Goal: Task Accomplishment & Management: Use online tool/utility

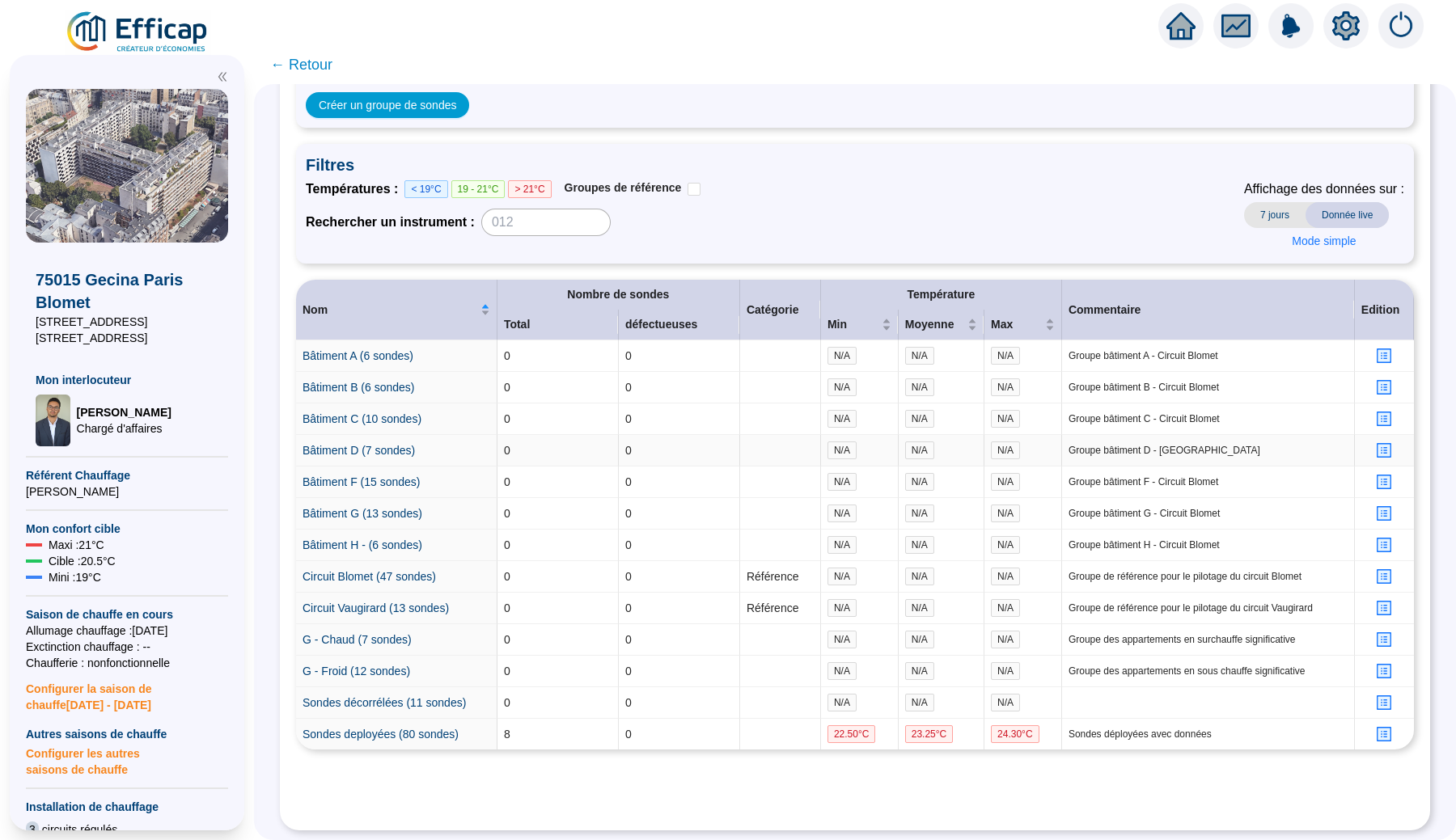
scroll to position [135, 0]
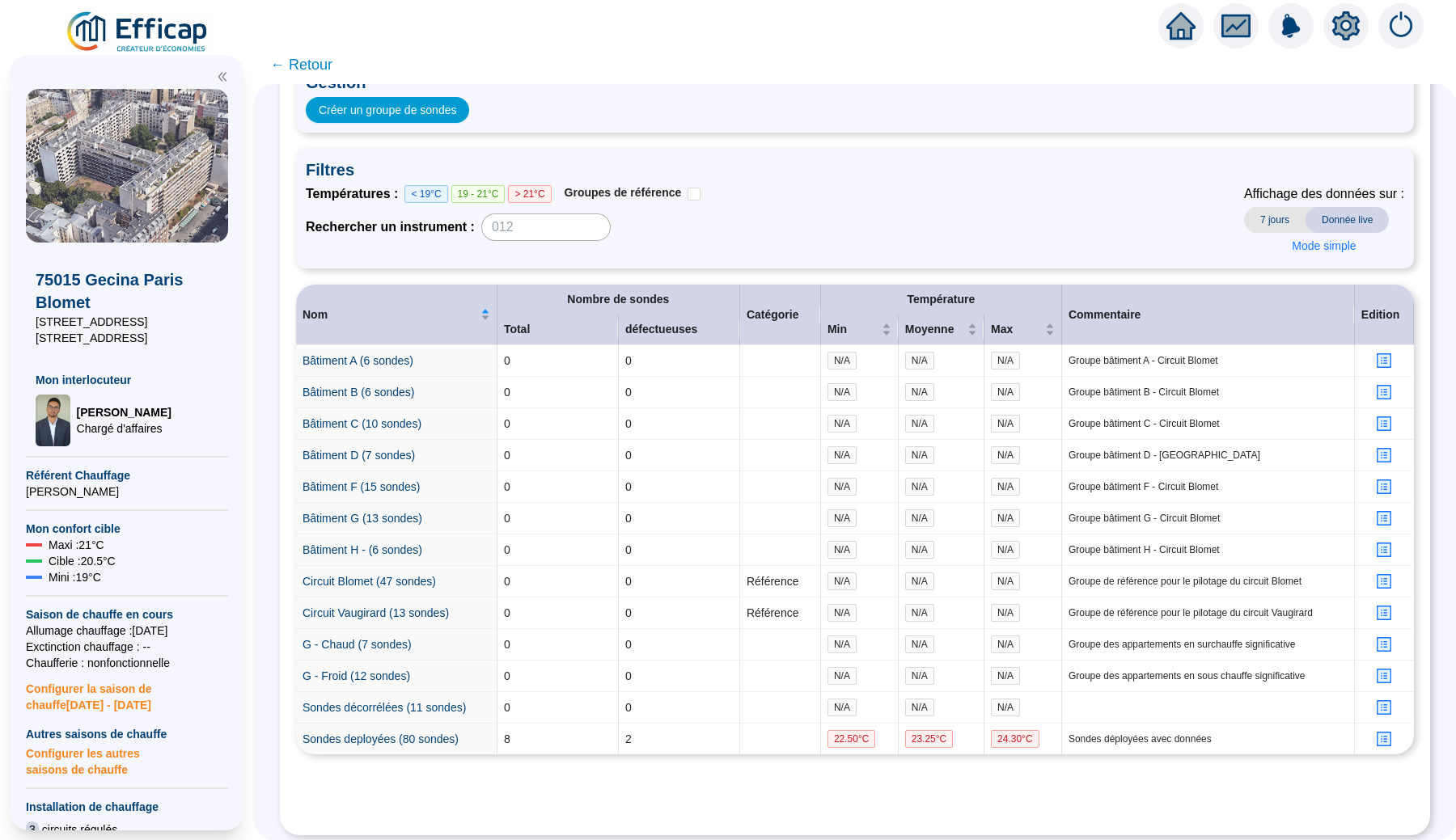
scroll to position [121, 0]
click at [1384, 360] on icon "profile" at bounding box center [1384, 359] width 12 height 12
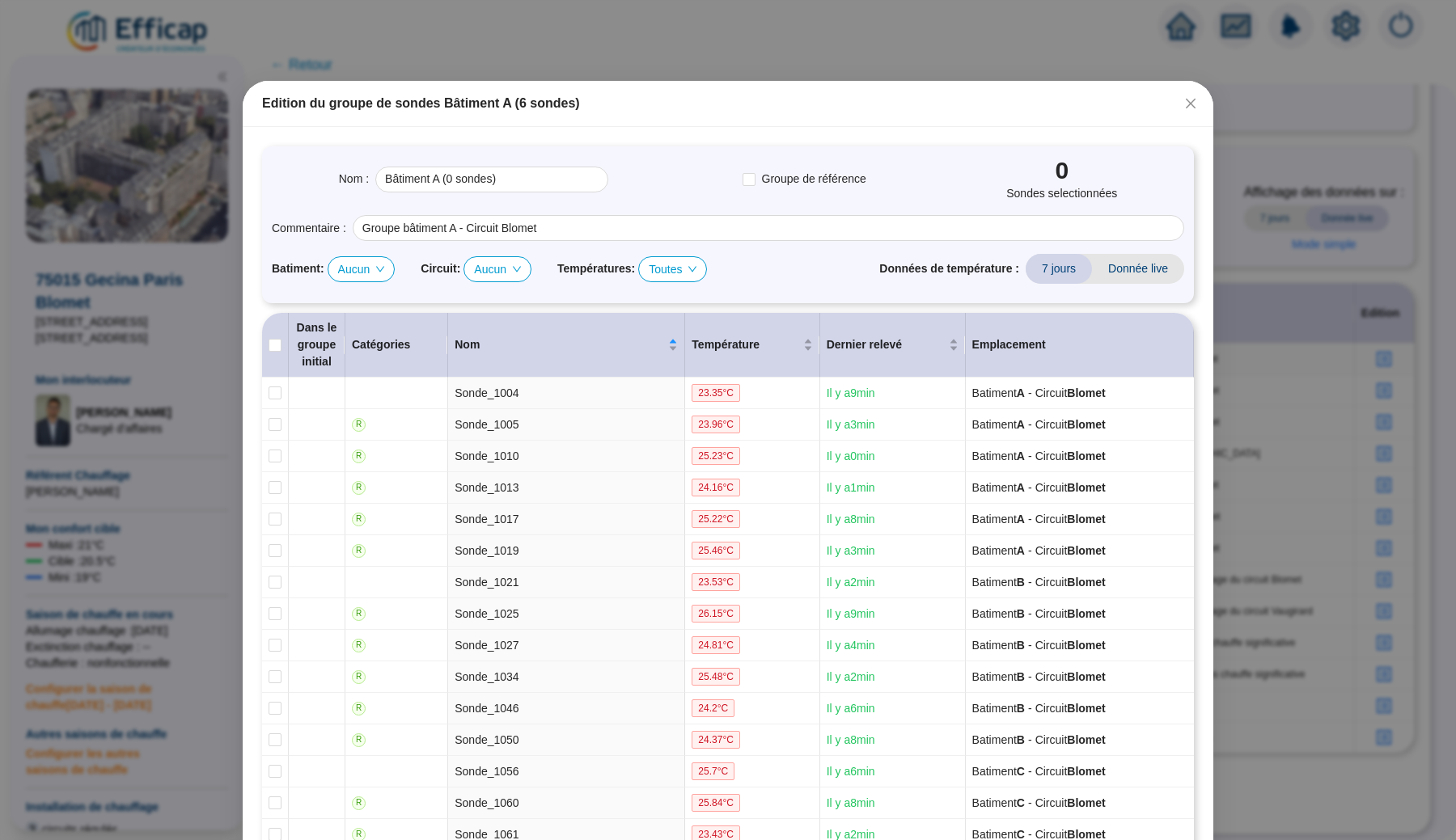
scroll to position [0, 0]
click at [368, 273] on span "Aucun" at bounding box center [361, 269] width 47 height 24
click at [352, 303] on div "A" at bounding box center [367, 301] width 41 height 17
checkbox input "true"
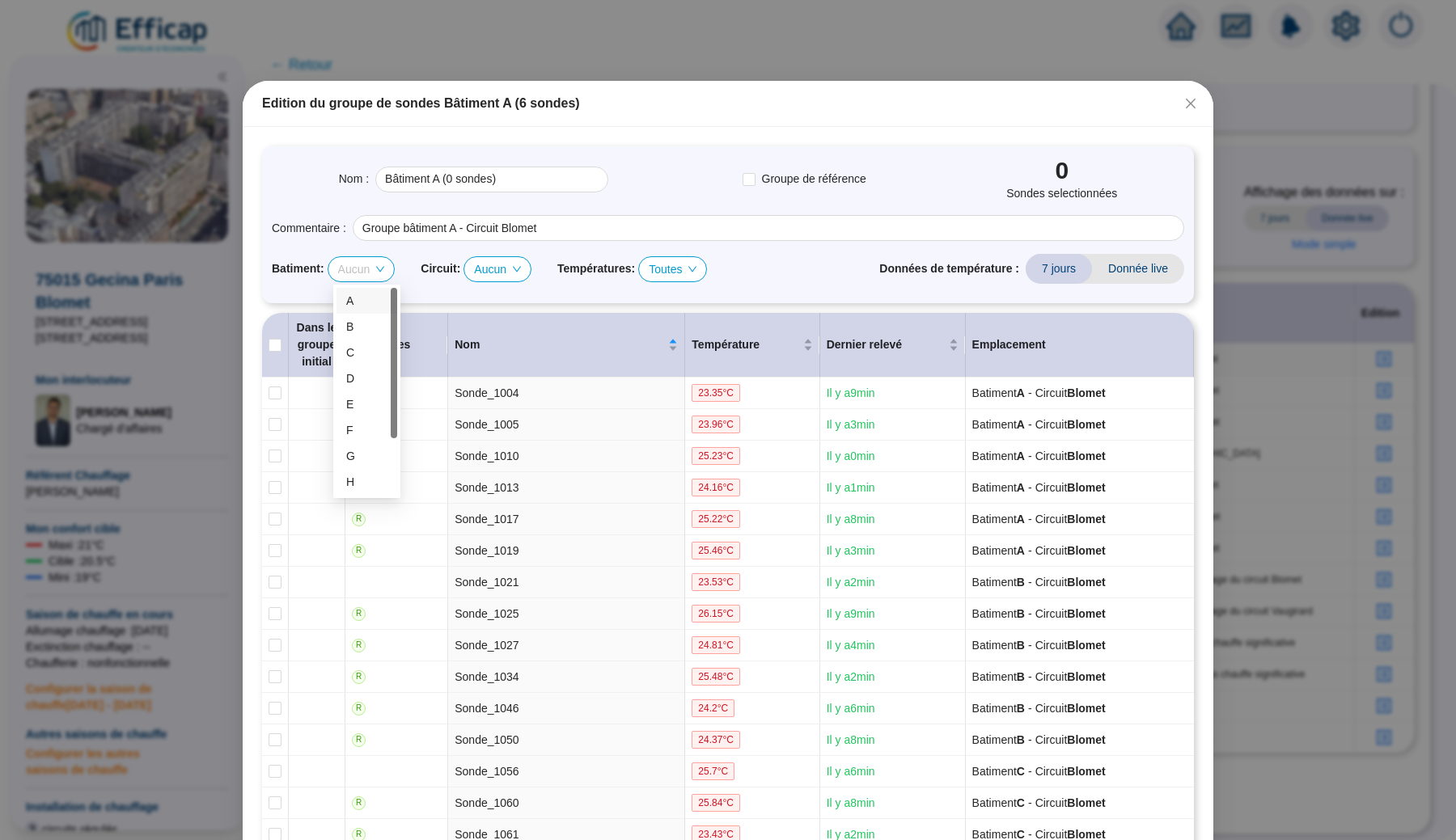
checkbox input "true"
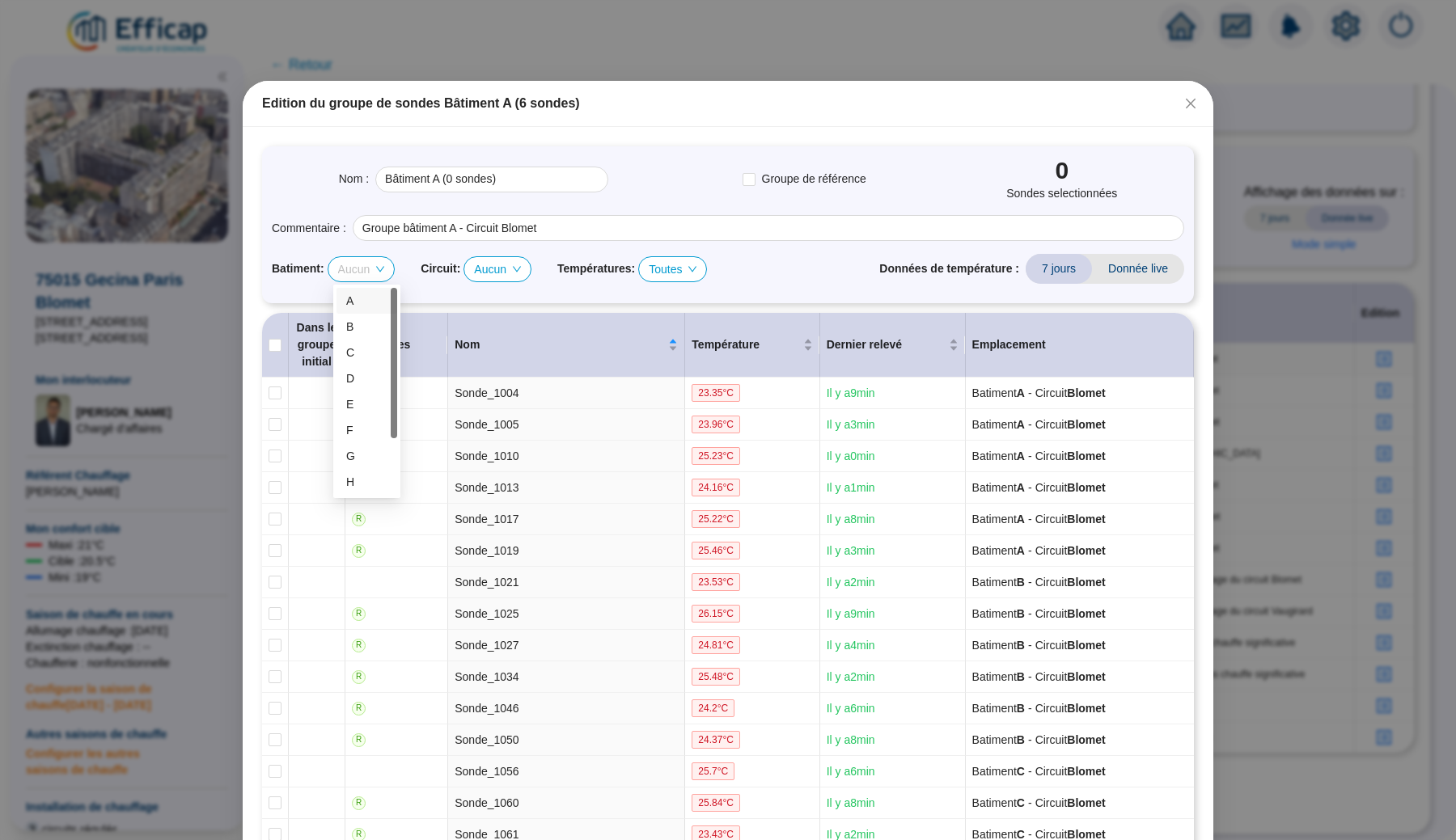
checkbox input "true"
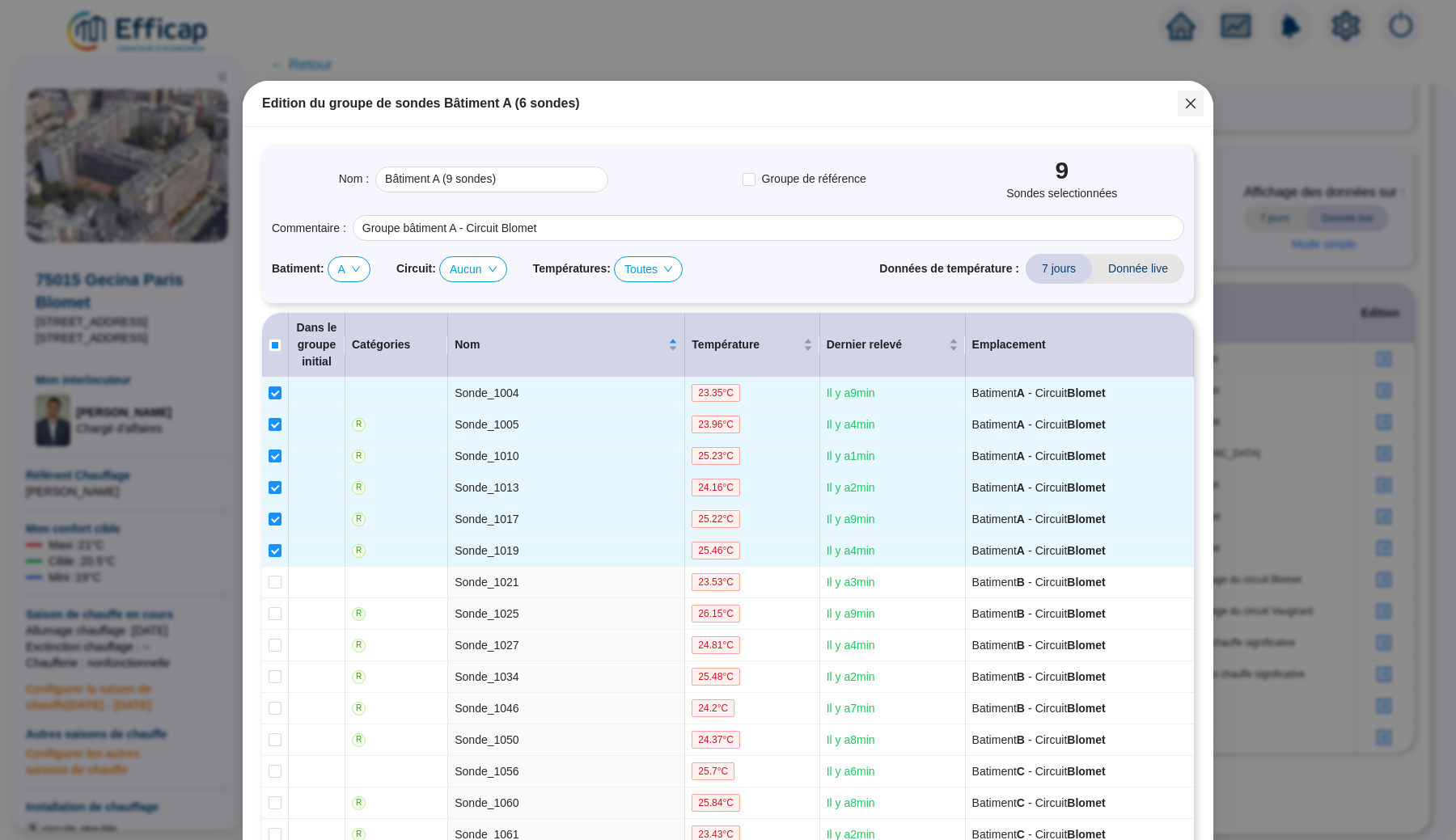
click at [1190, 105] on icon "close" at bounding box center [1190, 103] width 13 height 13
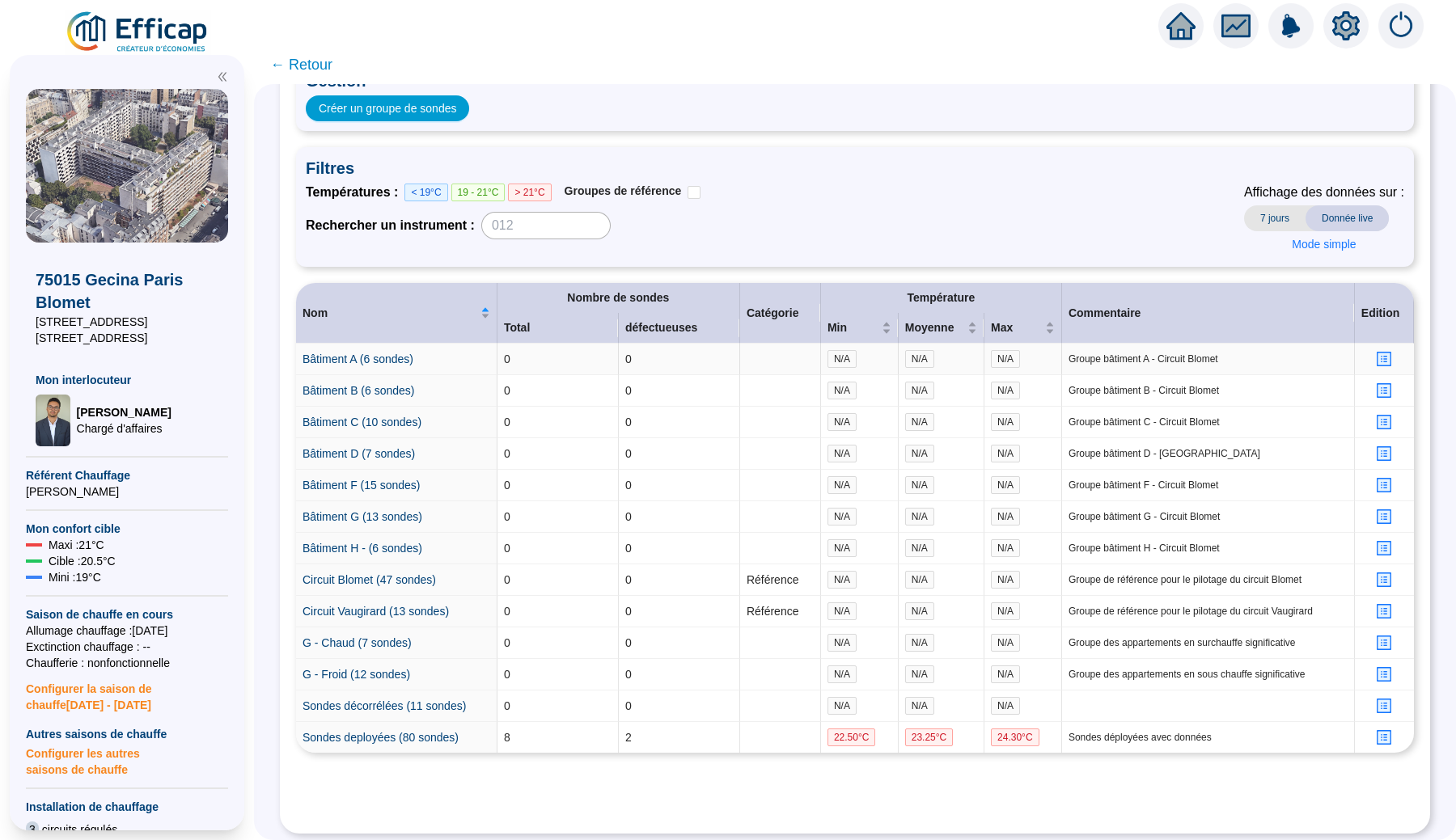
click at [1381, 361] on icon "profile" at bounding box center [1384, 359] width 12 height 12
type input "Bâtiment A (0 sondes)"
checkbox input "false"
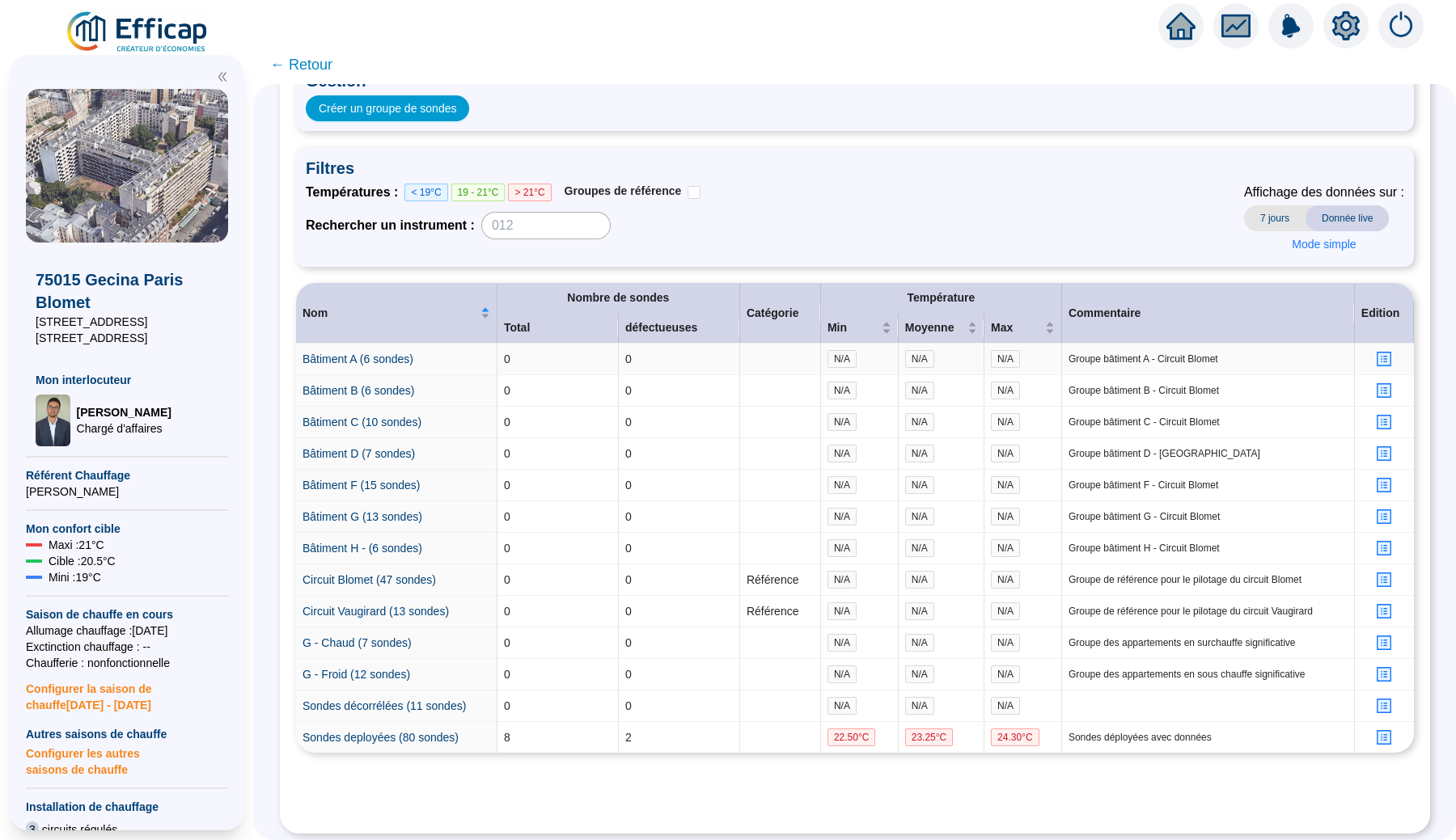
checkbox input "false"
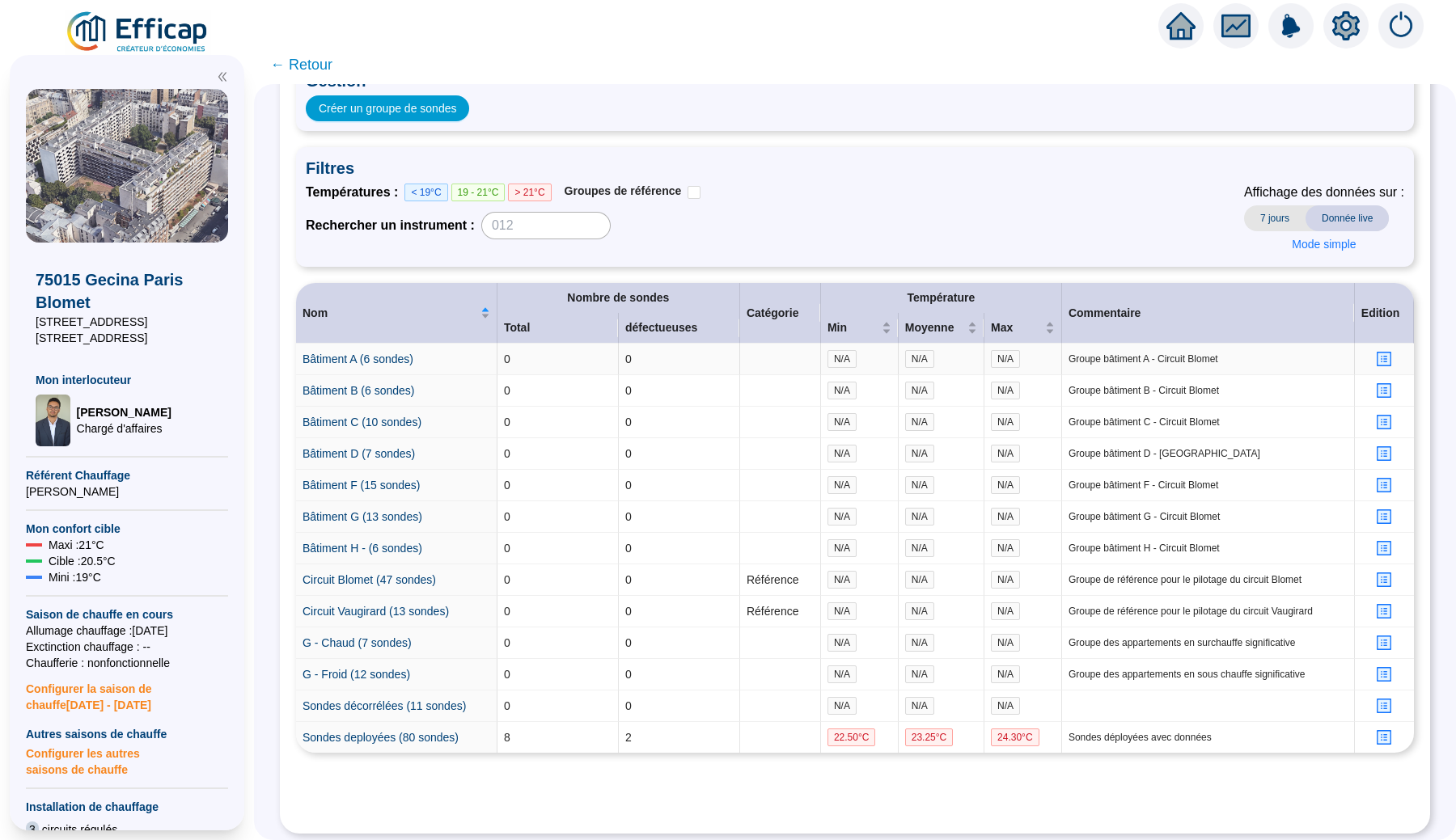
checkbox input "false"
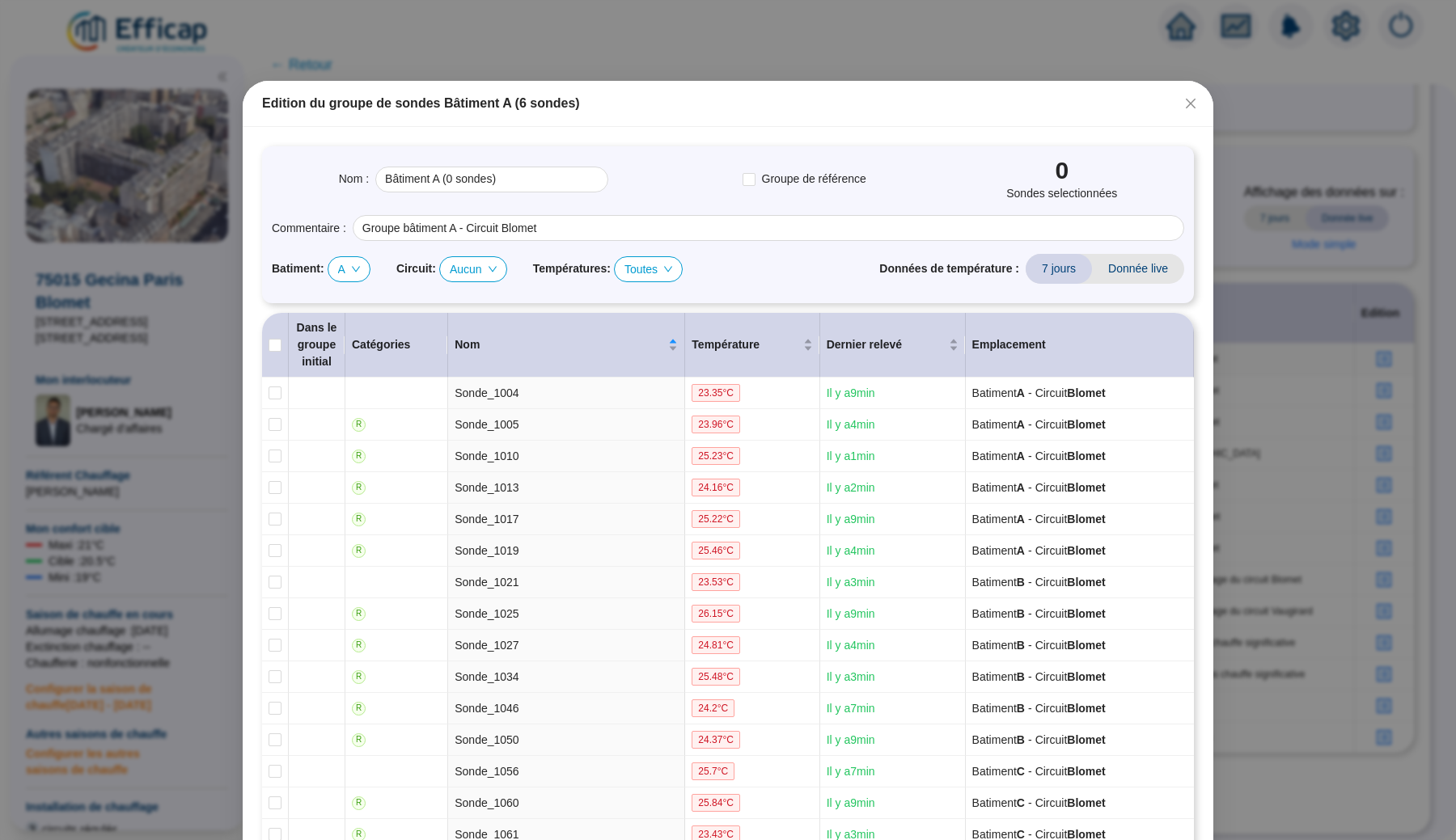
click at [358, 273] on icon "down" at bounding box center [355, 268] width 9 height 9
click at [349, 271] on span "A" at bounding box center [349, 269] width 22 height 24
click at [350, 296] on div "A" at bounding box center [354, 301] width 15 height 17
click at [350, 277] on span "A" at bounding box center [349, 269] width 22 height 24
click at [350, 320] on div "B" at bounding box center [354, 327] width 15 height 17
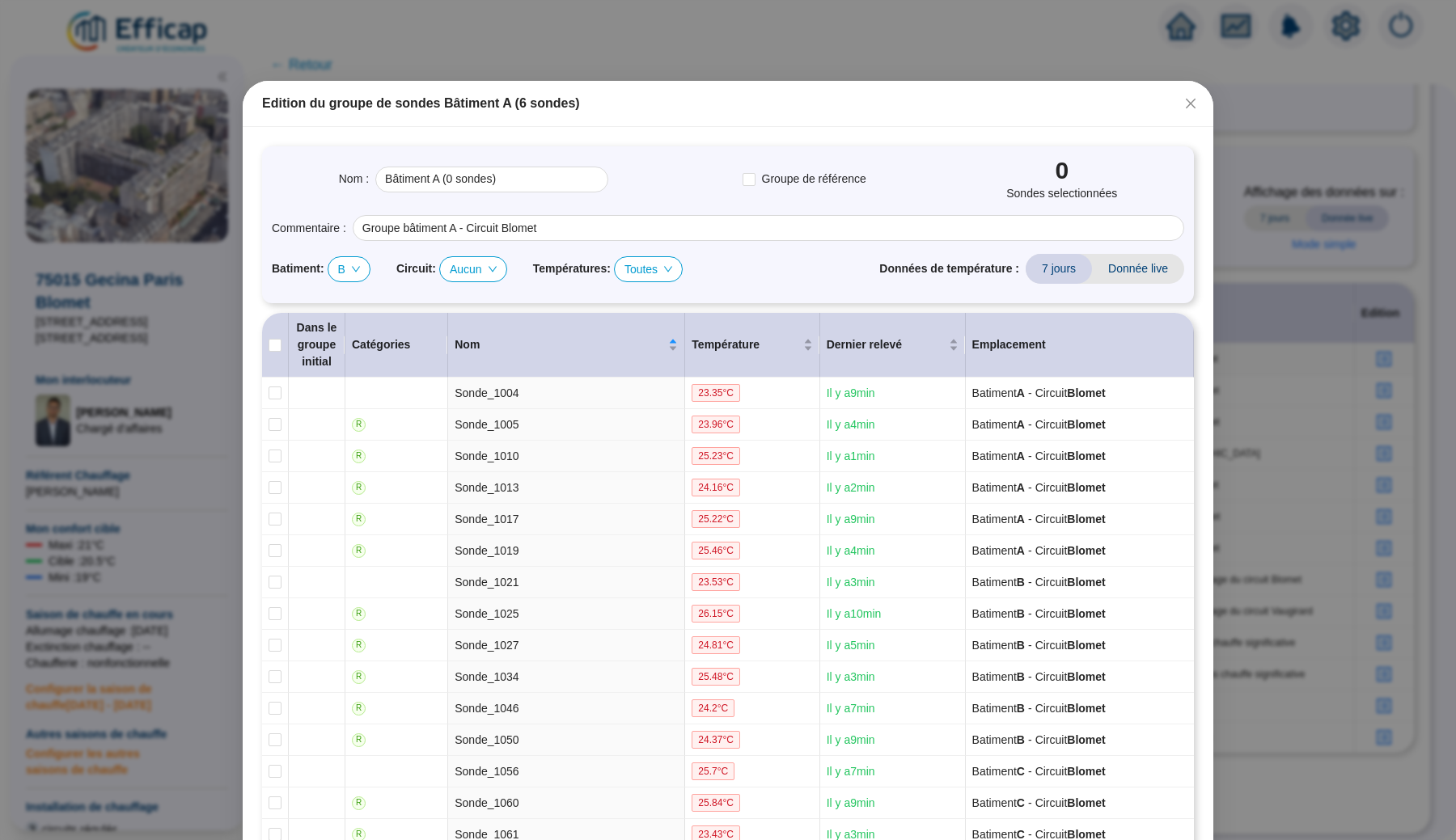
checkbox input "true"
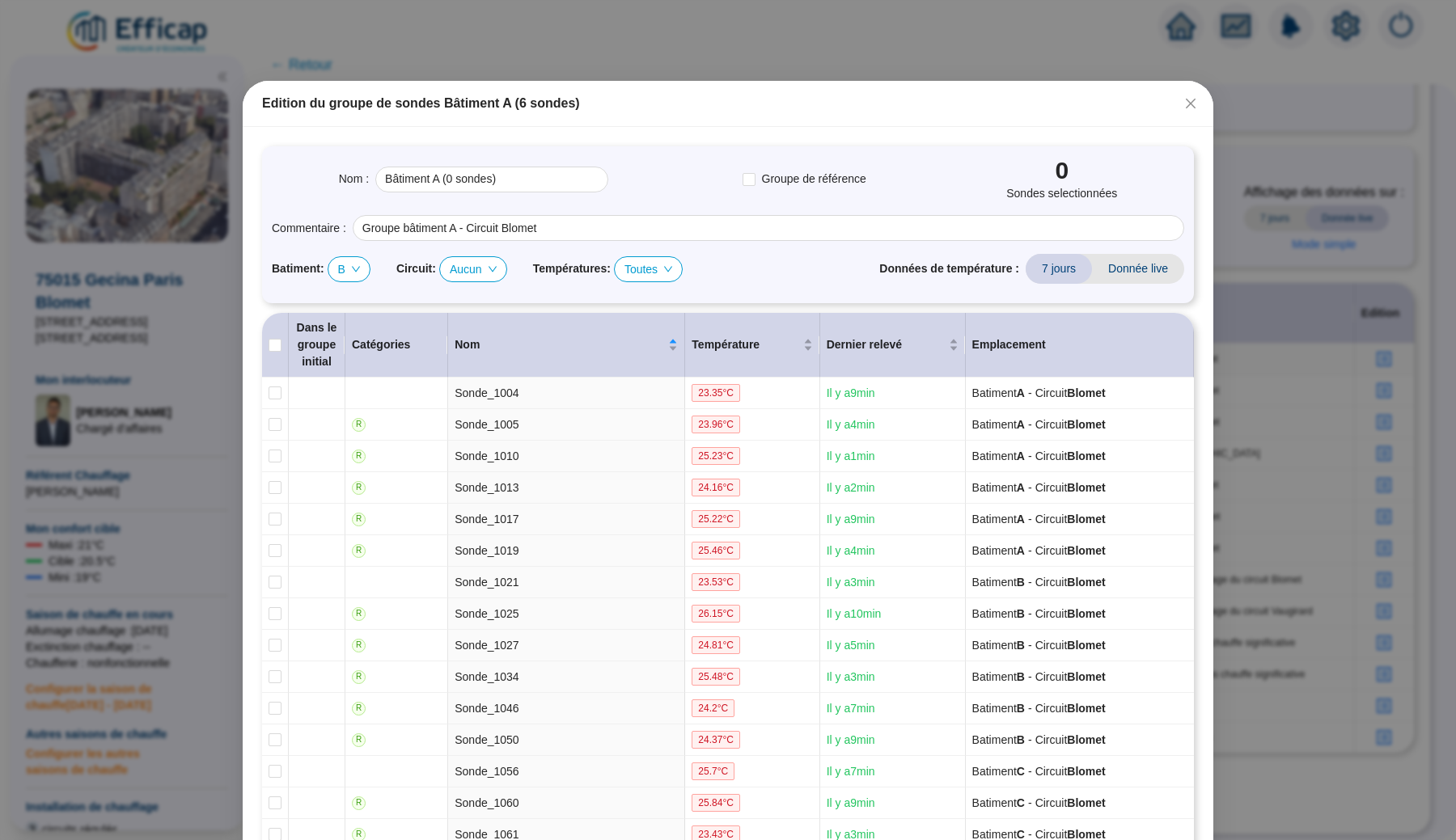
checkbox input "true"
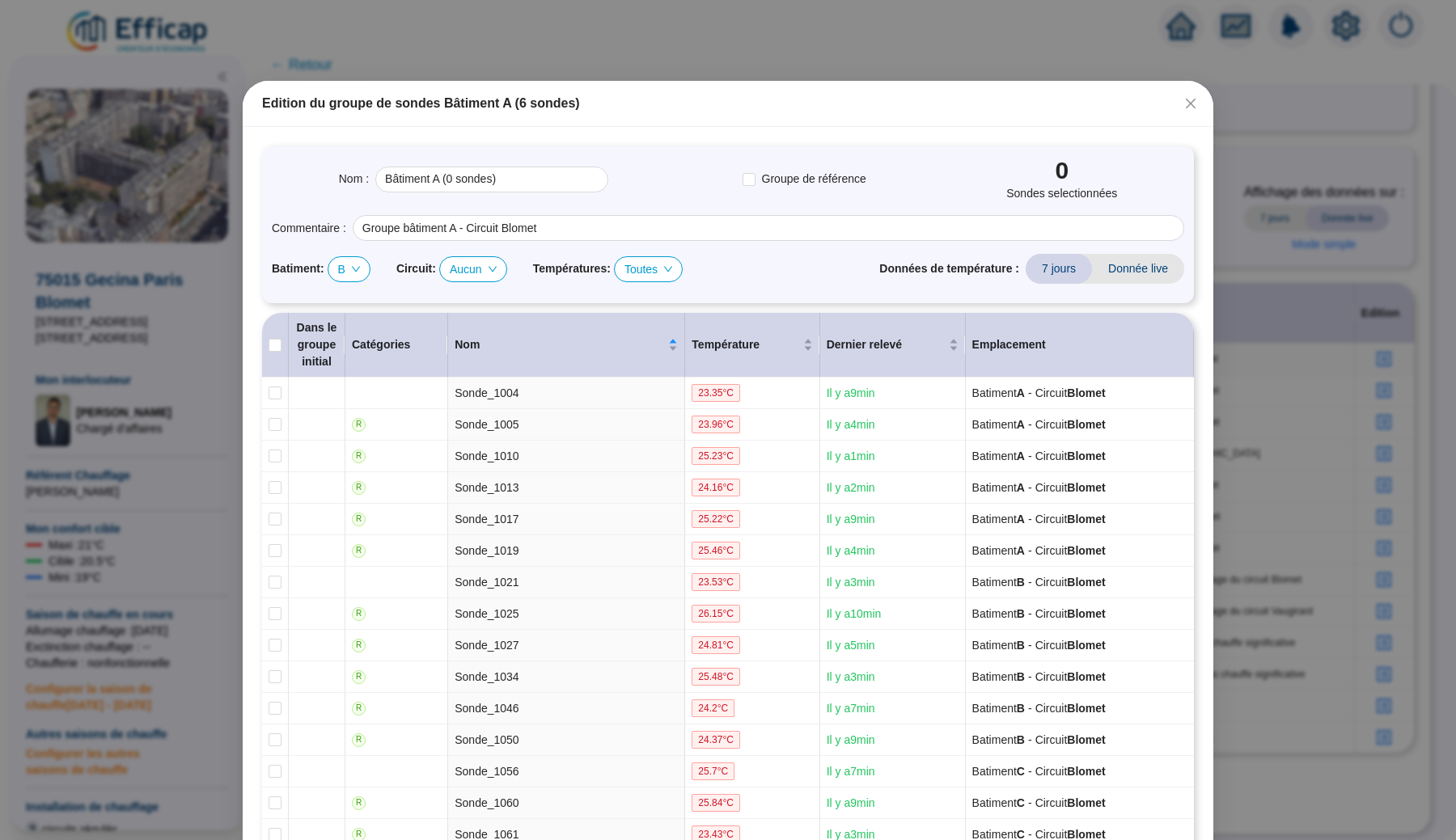
checkbox input "true"
type input "Bâtiment A (13 sondes)"
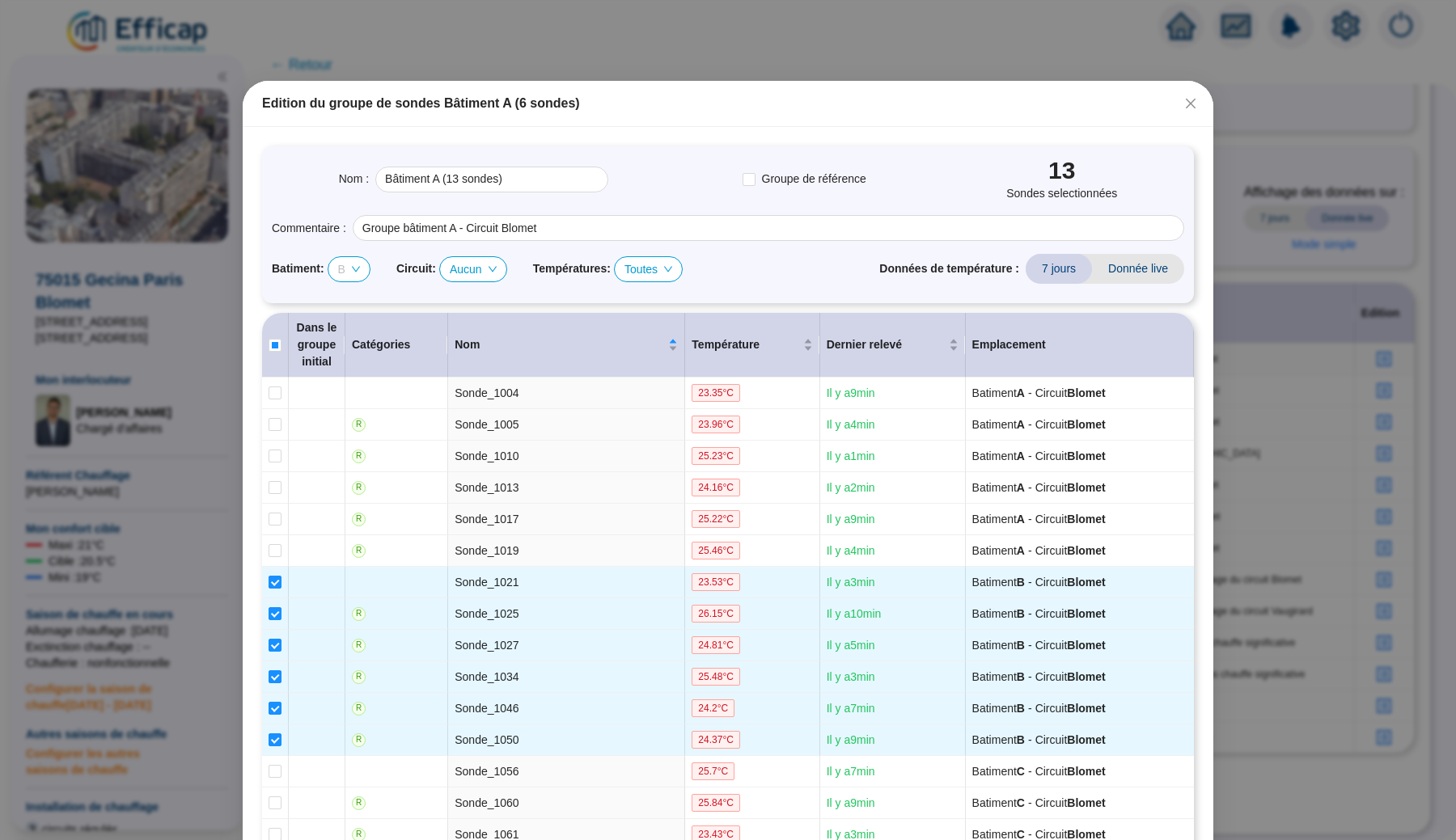
click at [347, 272] on span "B" at bounding box center [349, 269] width 22 height 24
click at [351, 296] on div "A" at bounding box center [354, 301] width 15 height 17
checkbox input "true"
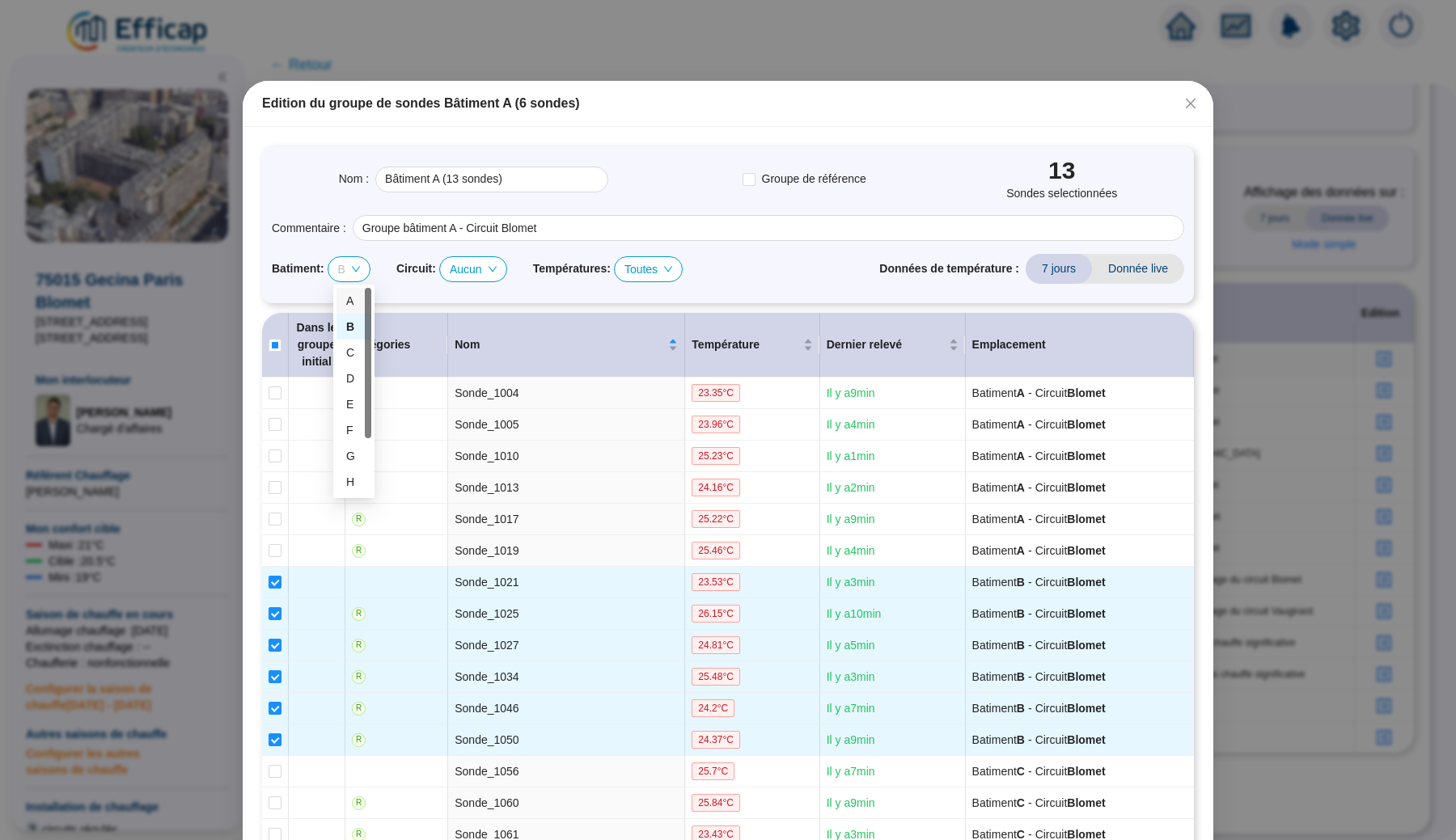
checkbox input "true"
checkbox input "false"
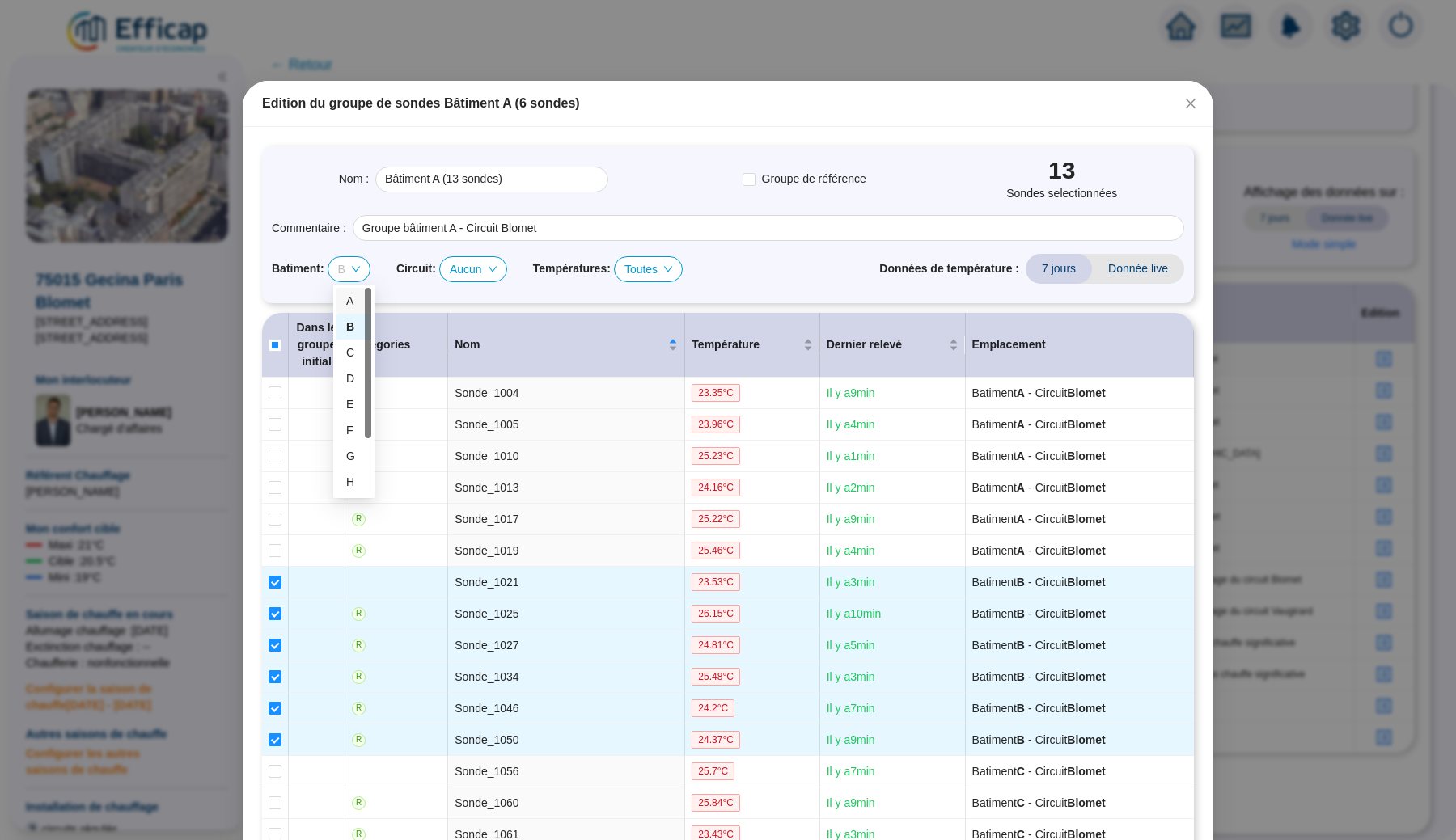
checkbox input "false"
checkbox input "true"
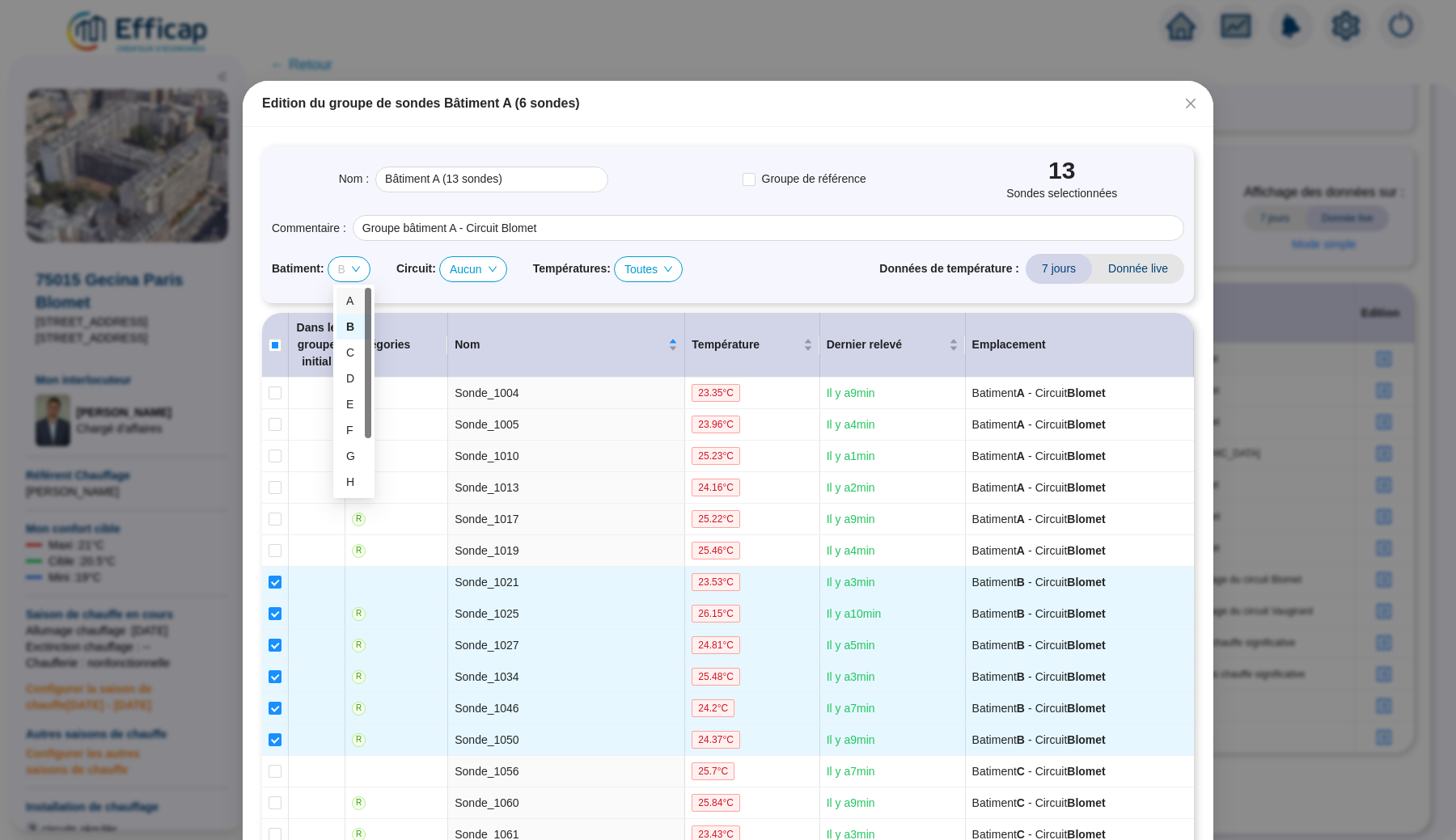
checkbox input "true"
checkbox input "false"
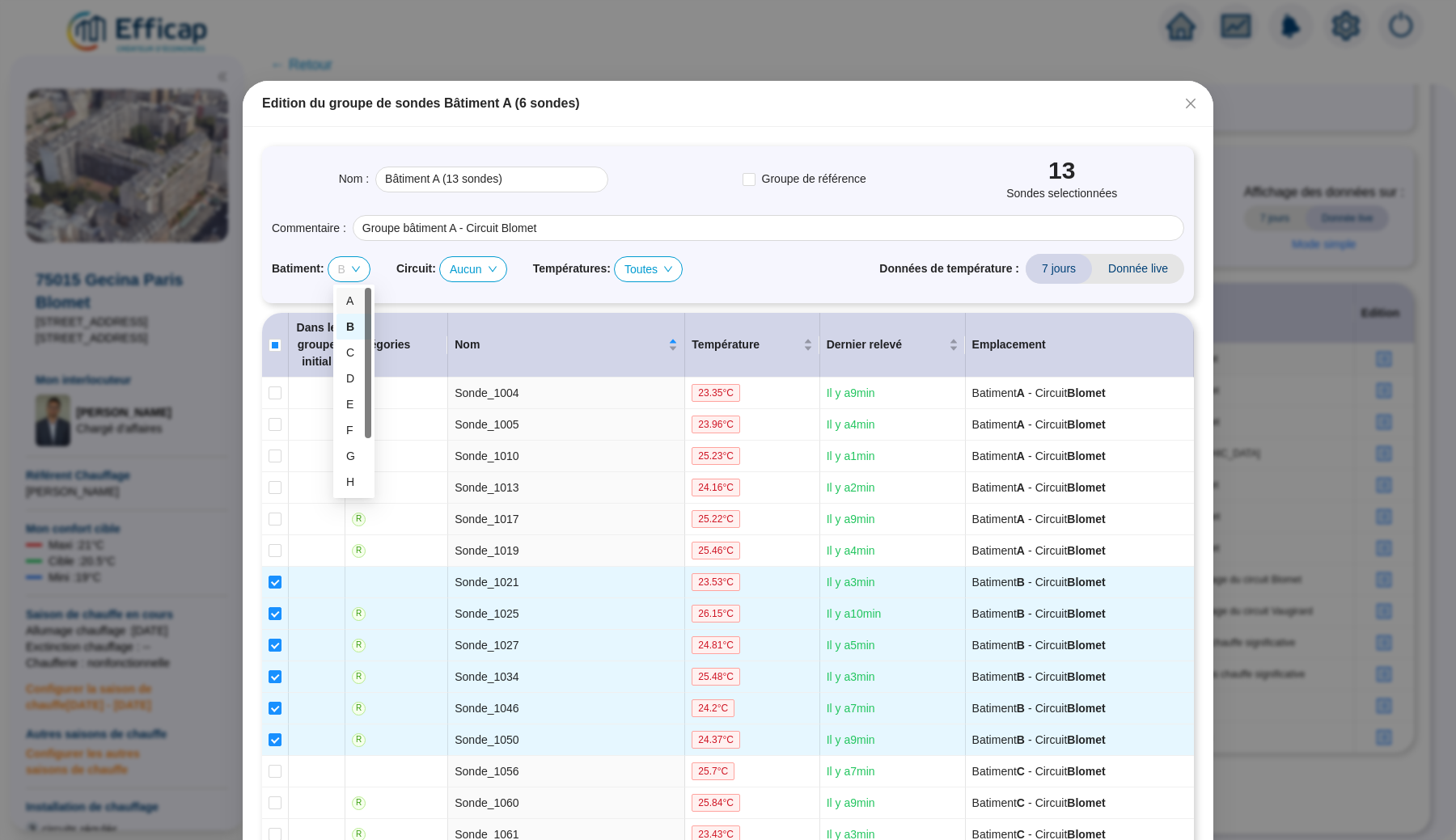
checkbox input "false"
type input "Bâtiment A (9 sondes)"
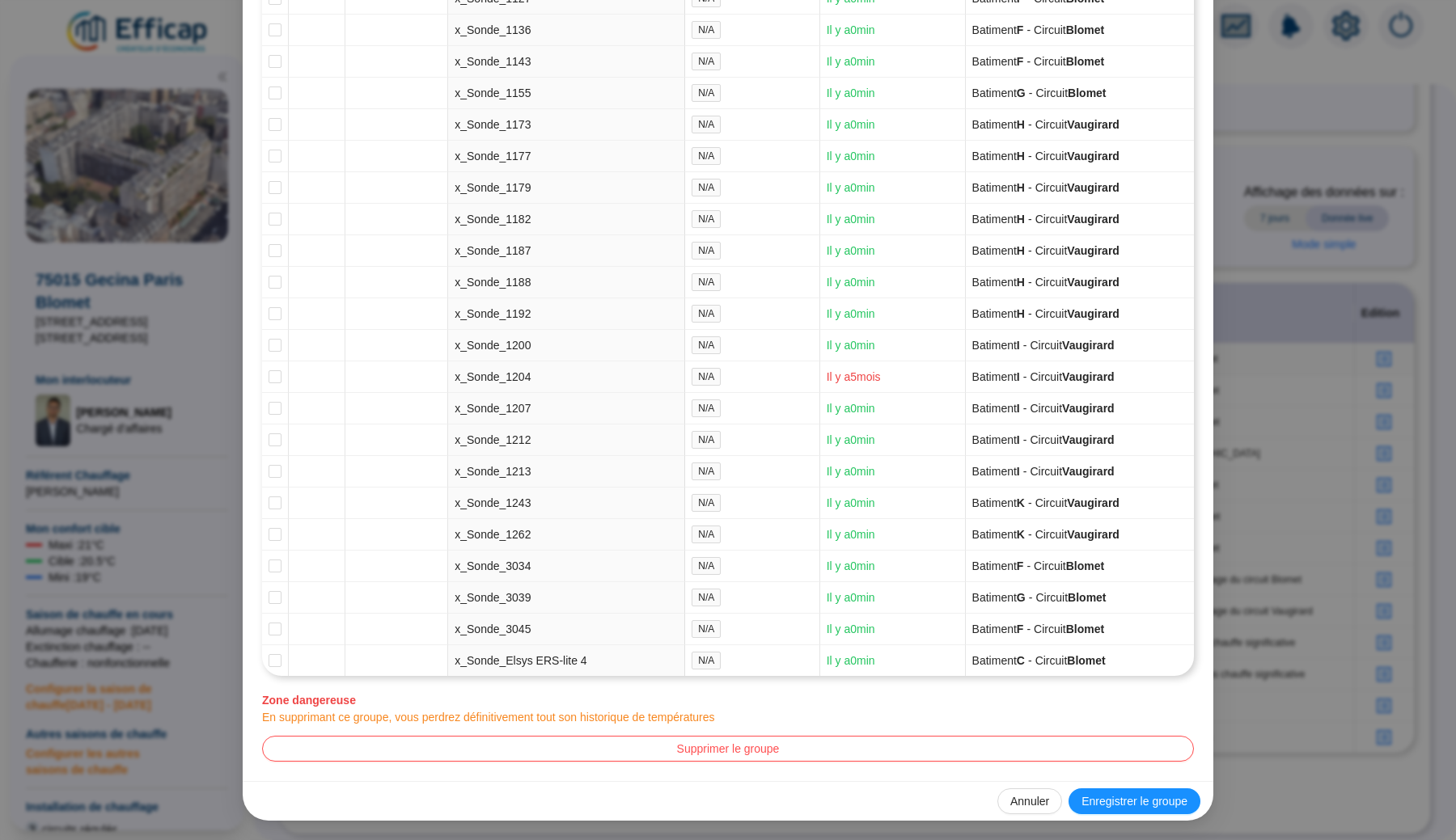
scroll to position [4162, 0]
click at [1100, 798] on span "Enregistrer le groupe" at bounding box center [1135, 802] width 106 height 17
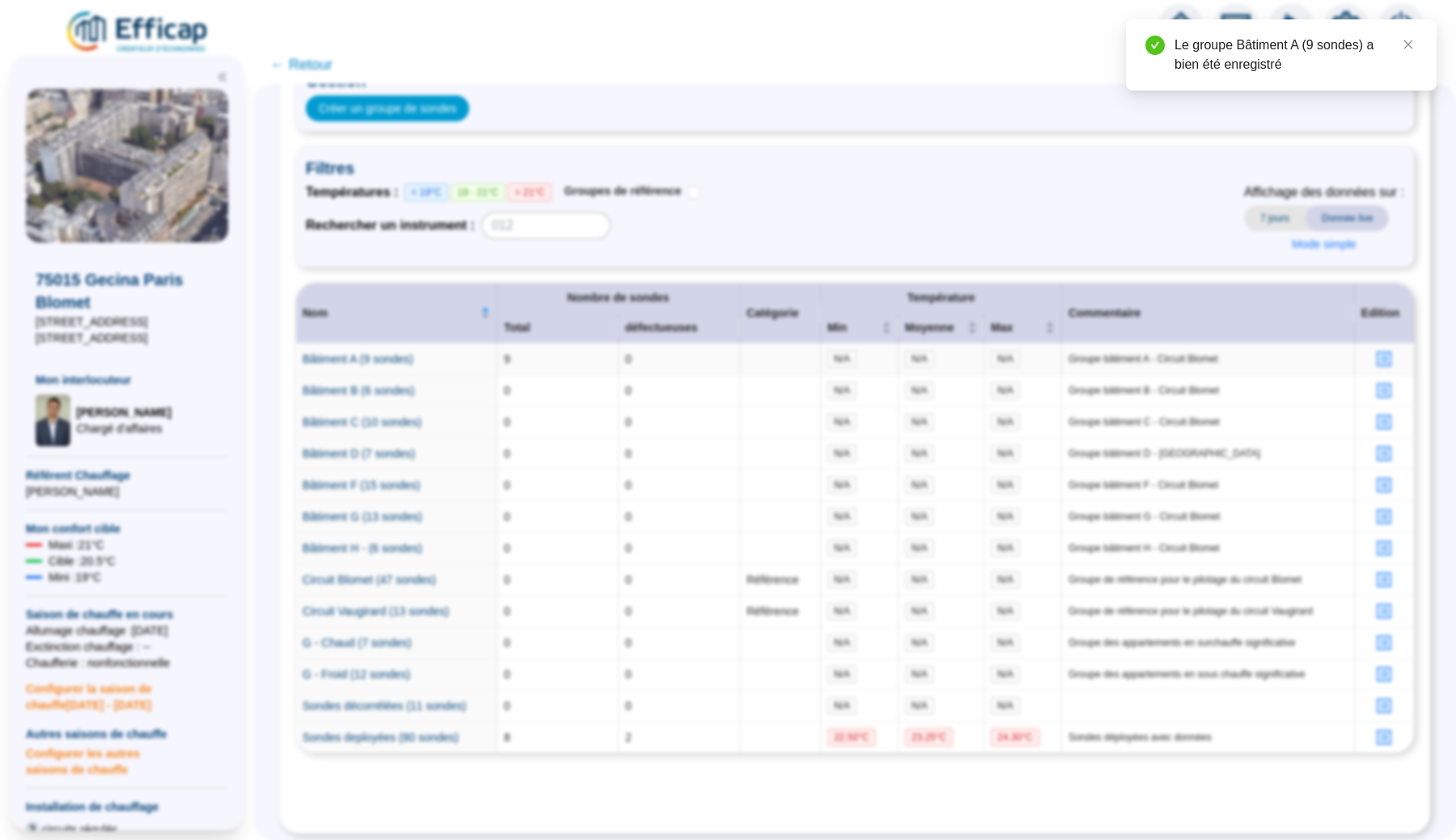
scroll to position [0, 0]
click at [1379, 389] on icon "profile" at bounding box center [1383, 390] width 15 height 15
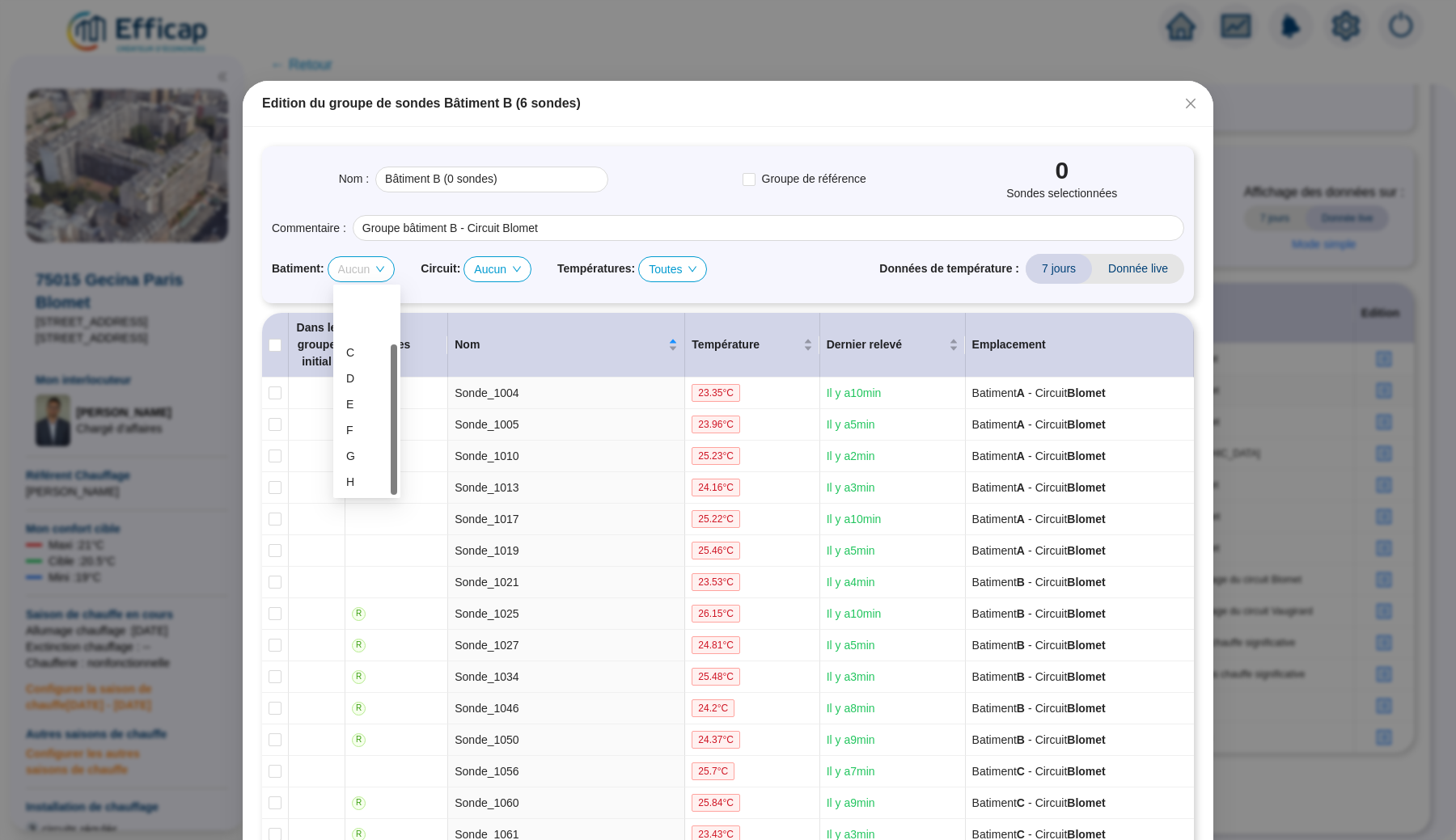
click at [357, 265] on span "Aucun" at bounding box center [361, 269] width 47 height 24
click at [360, 326] on div "B" at bounding box center [367, 327] width 41 height 17
checkbox input "true"
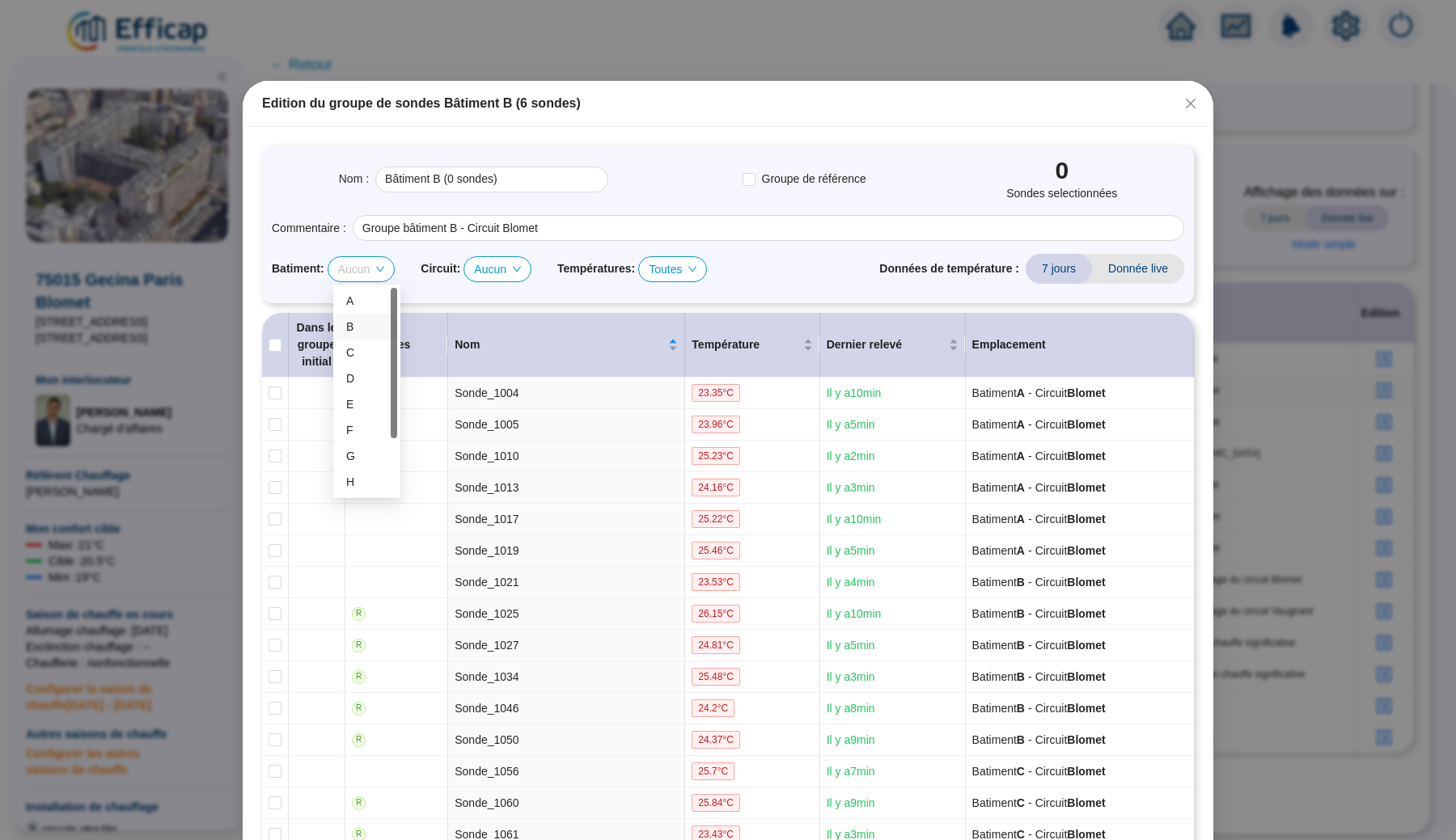
checkbox input "true"
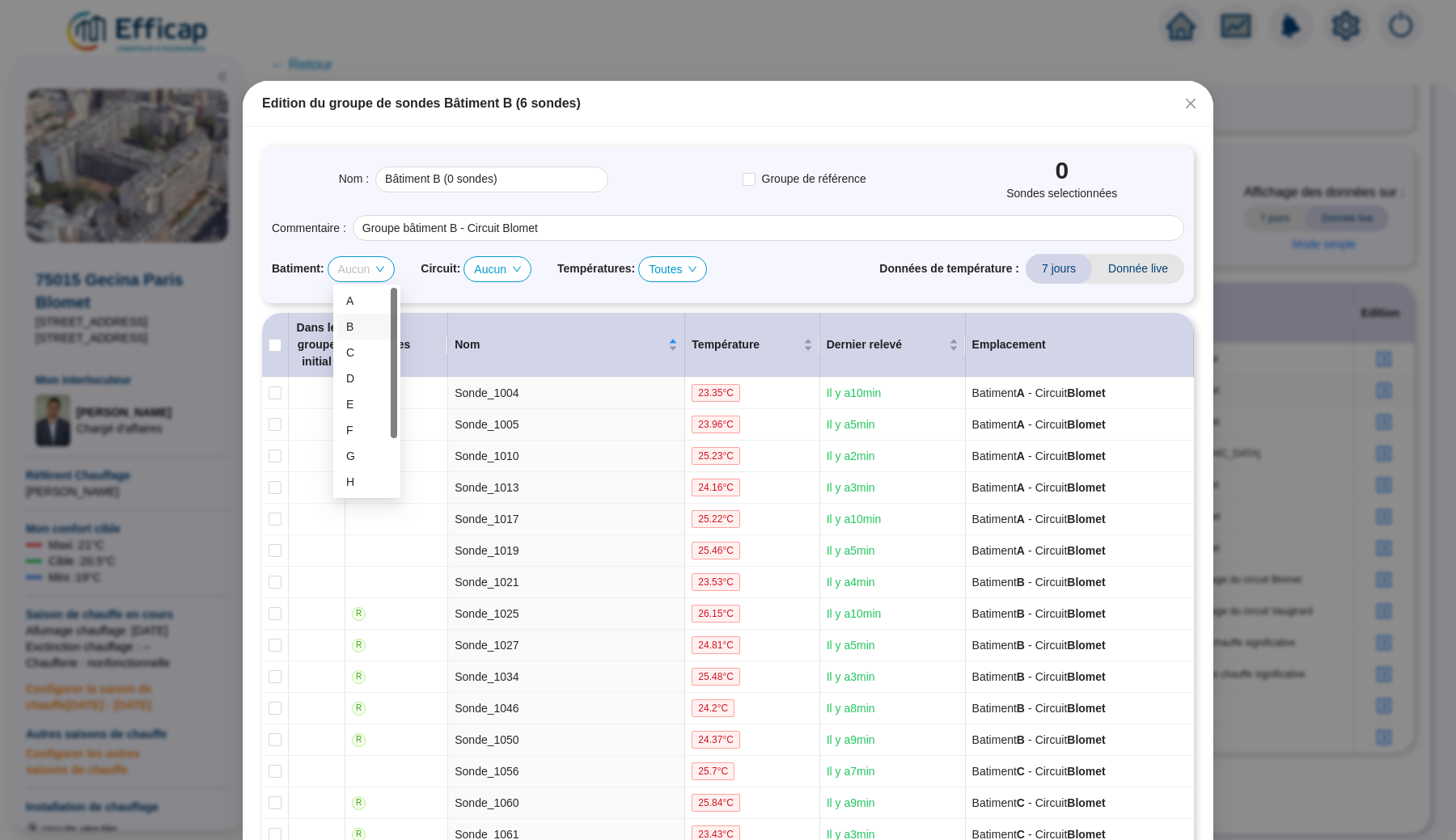
checkbox input "true"
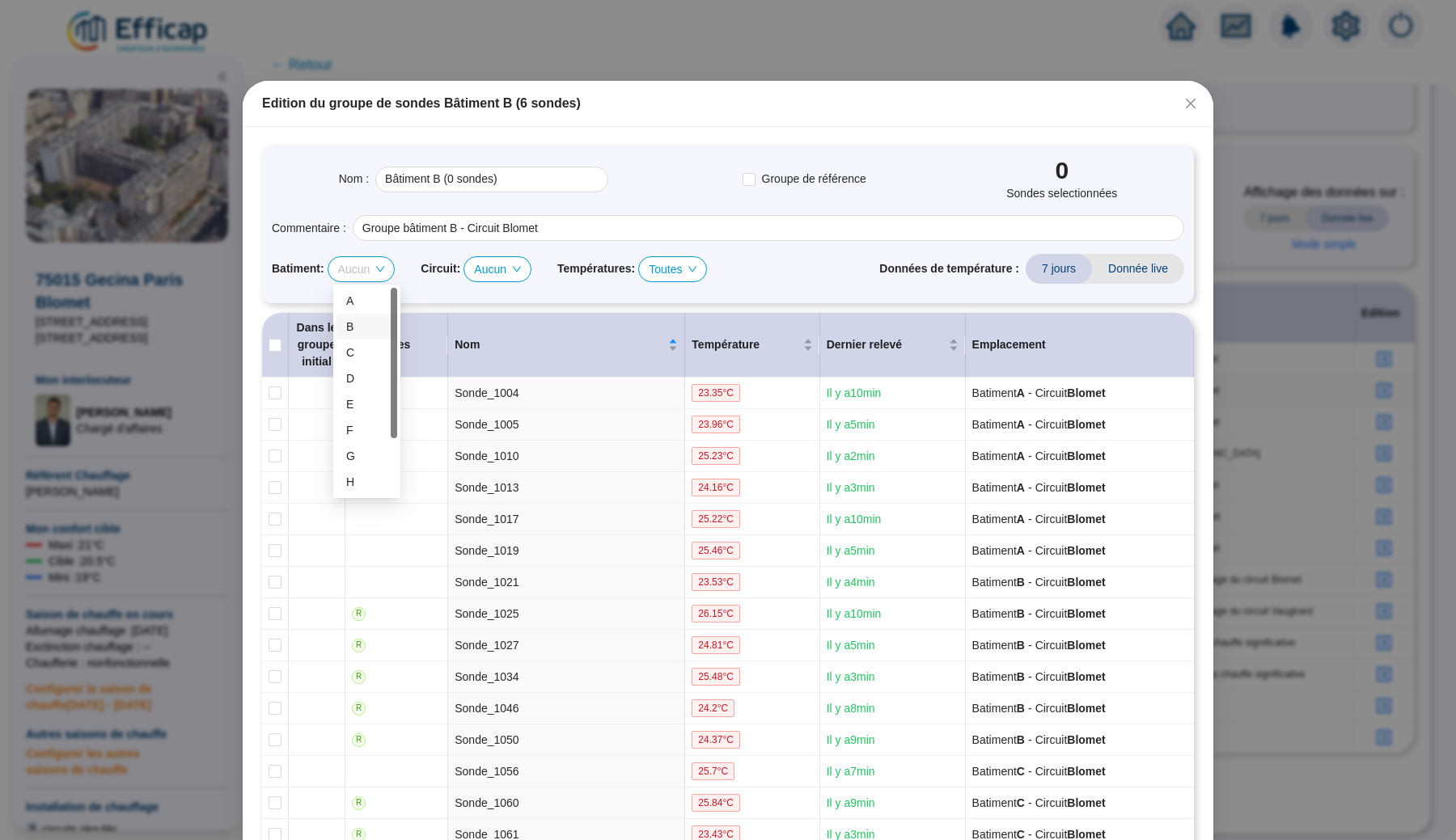
type input "Bâtiment B (13 sondes)"
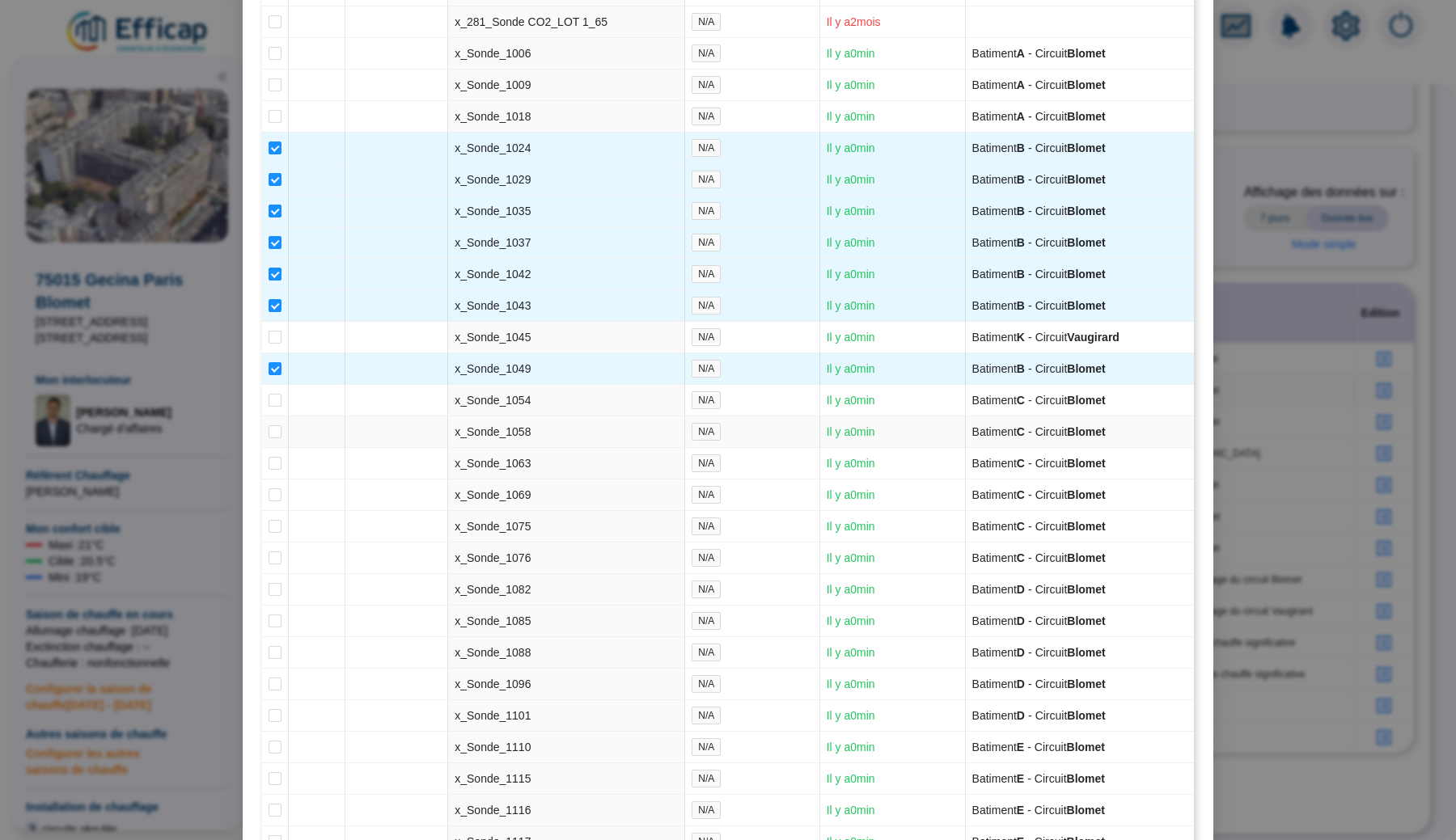
scroll to position [3170, 0]
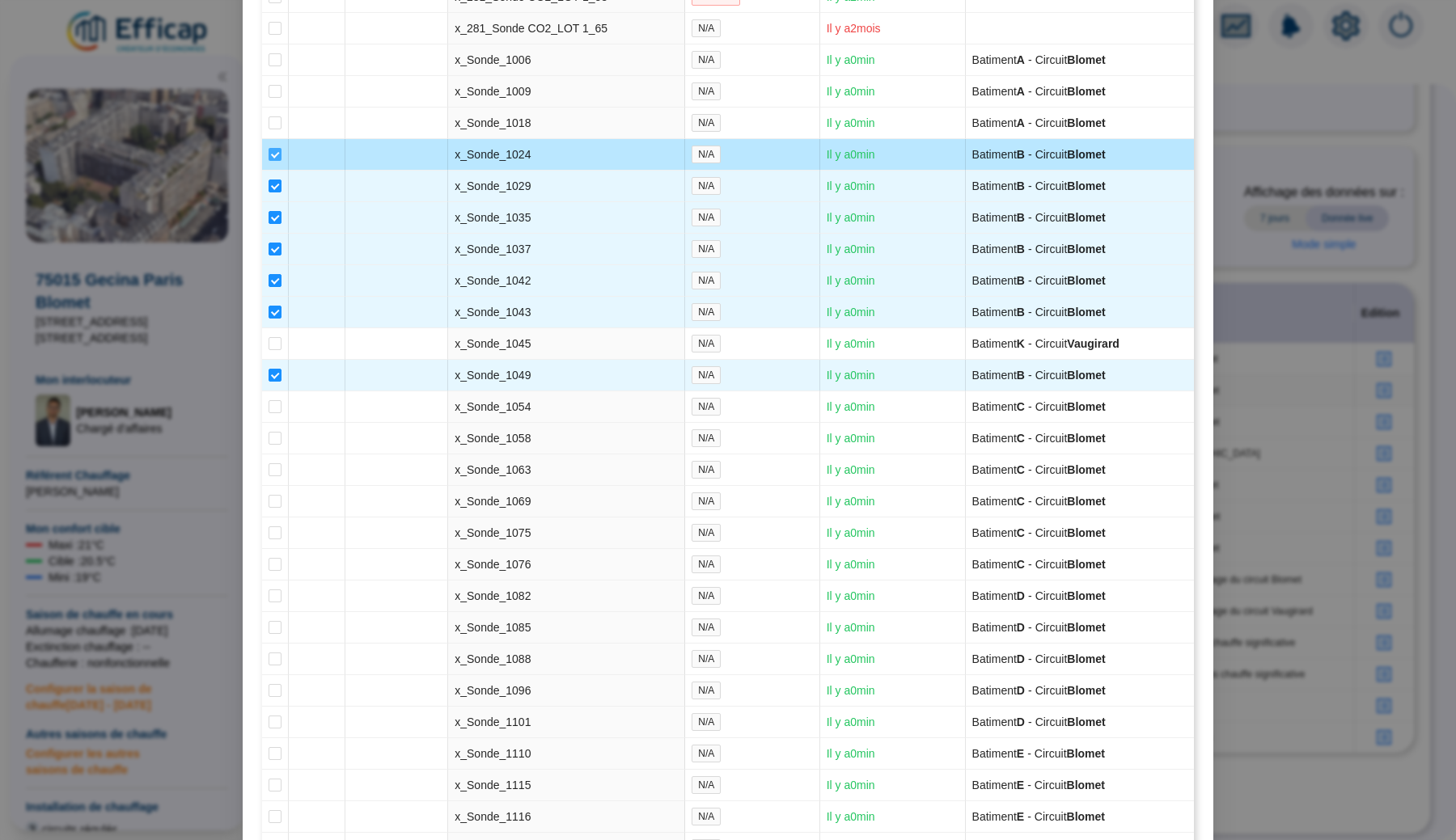
click at [277, 161] on input "checkbox" at bounding box center [274, 154] width 13 height 13
checkbox input "false"
type input "Bâtiment B (12 sondes)"
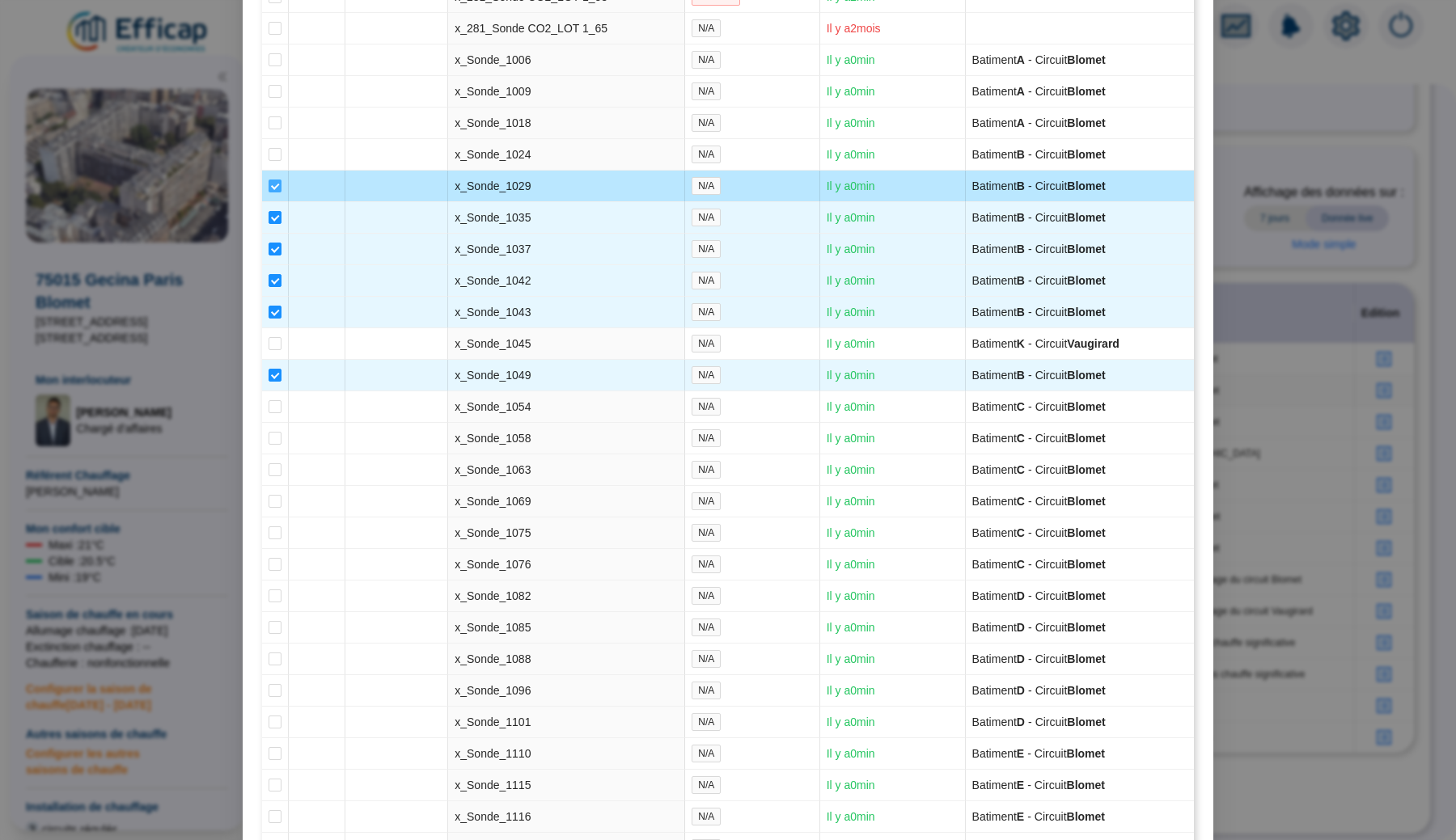
click at [276, 192] on input "checkbox" at bounding box center [274, 185] width 13 height 13
checkbox input "false"
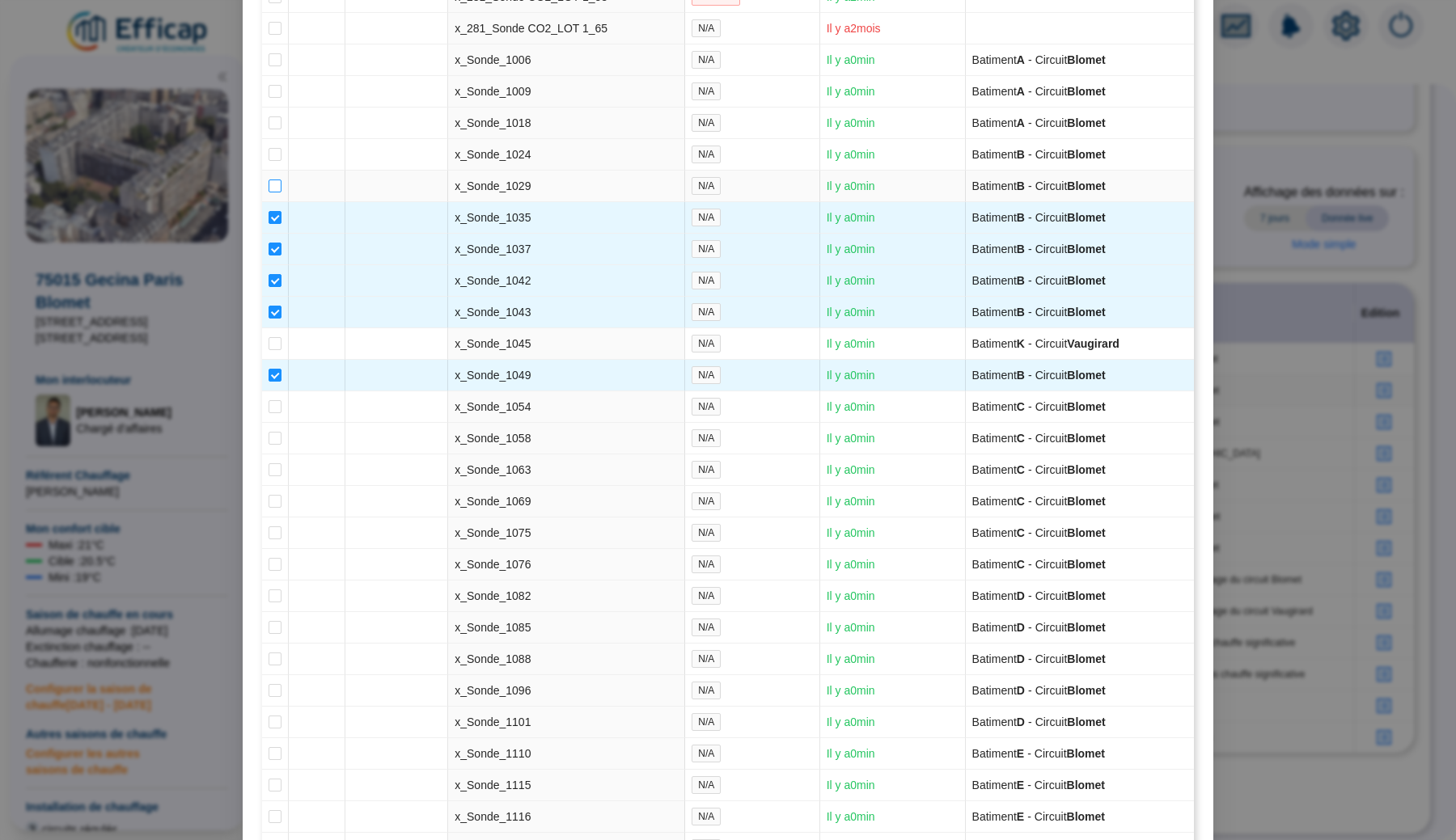
type input "Bâtiment B (11 sondes)"
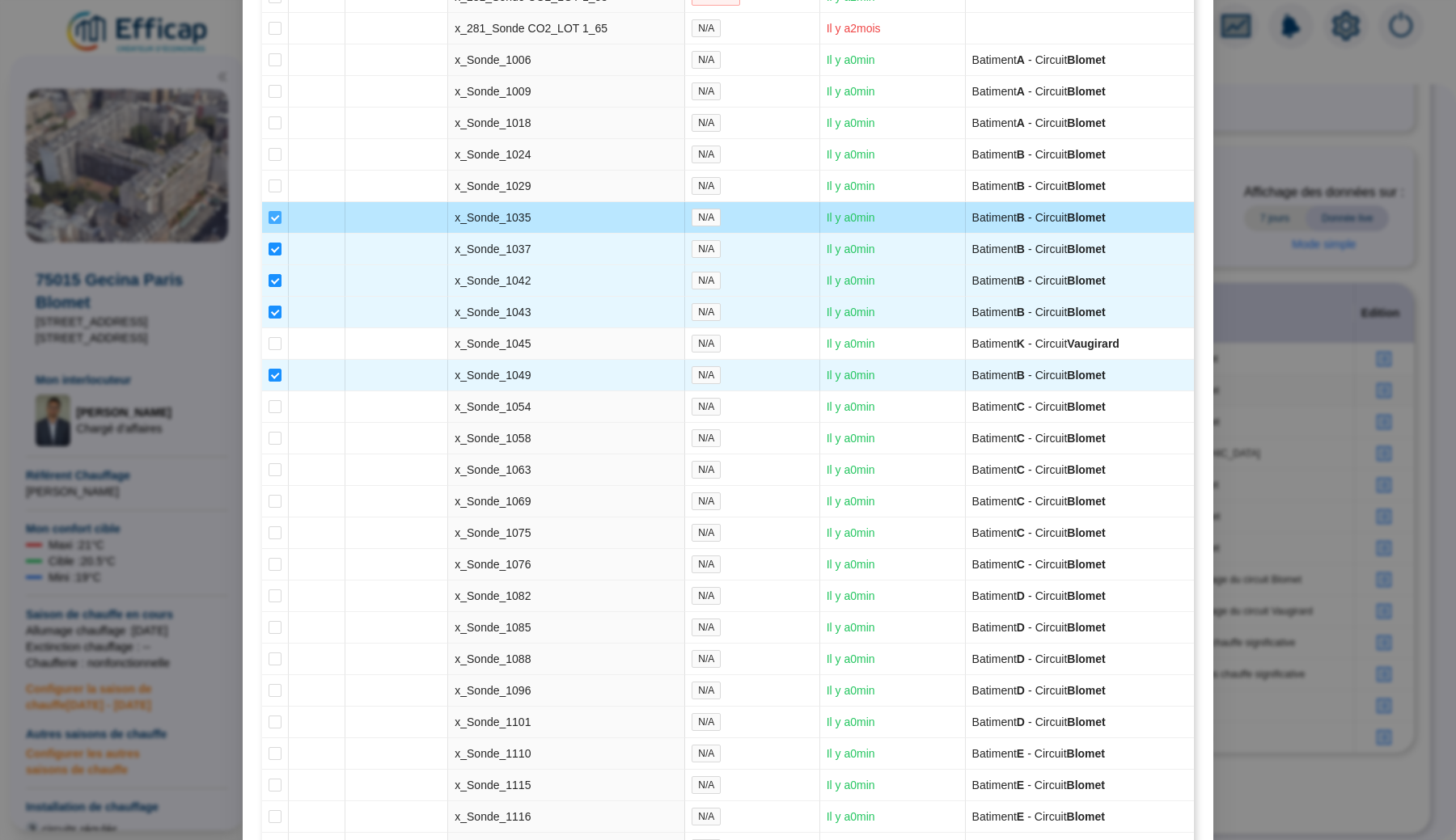
click at [276, 224] on input "checkbox" at bounding box center [274, 217] width 13 height 13
checkbox input "false"
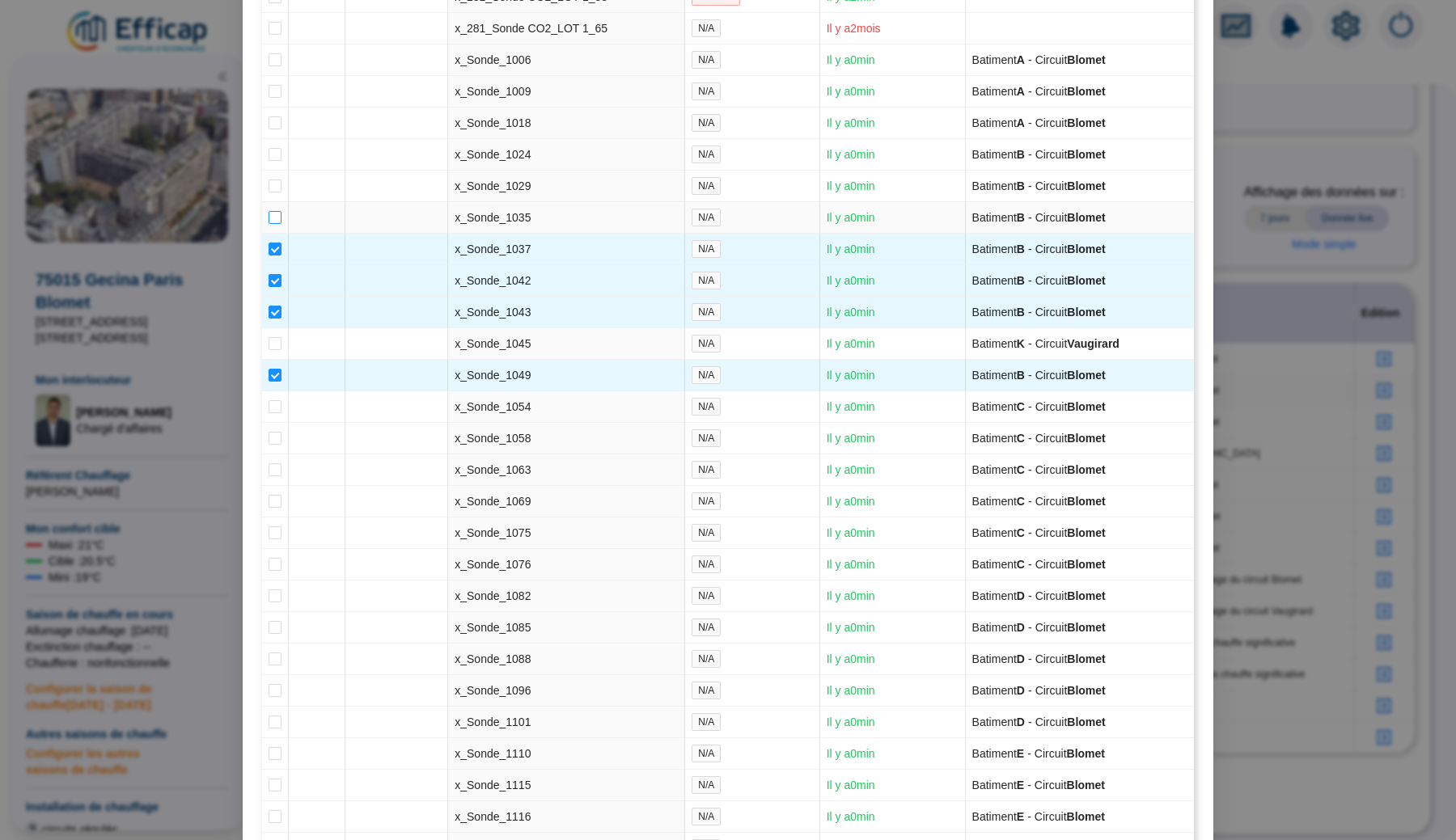
type input "Bâtiment B (10 sondes)"
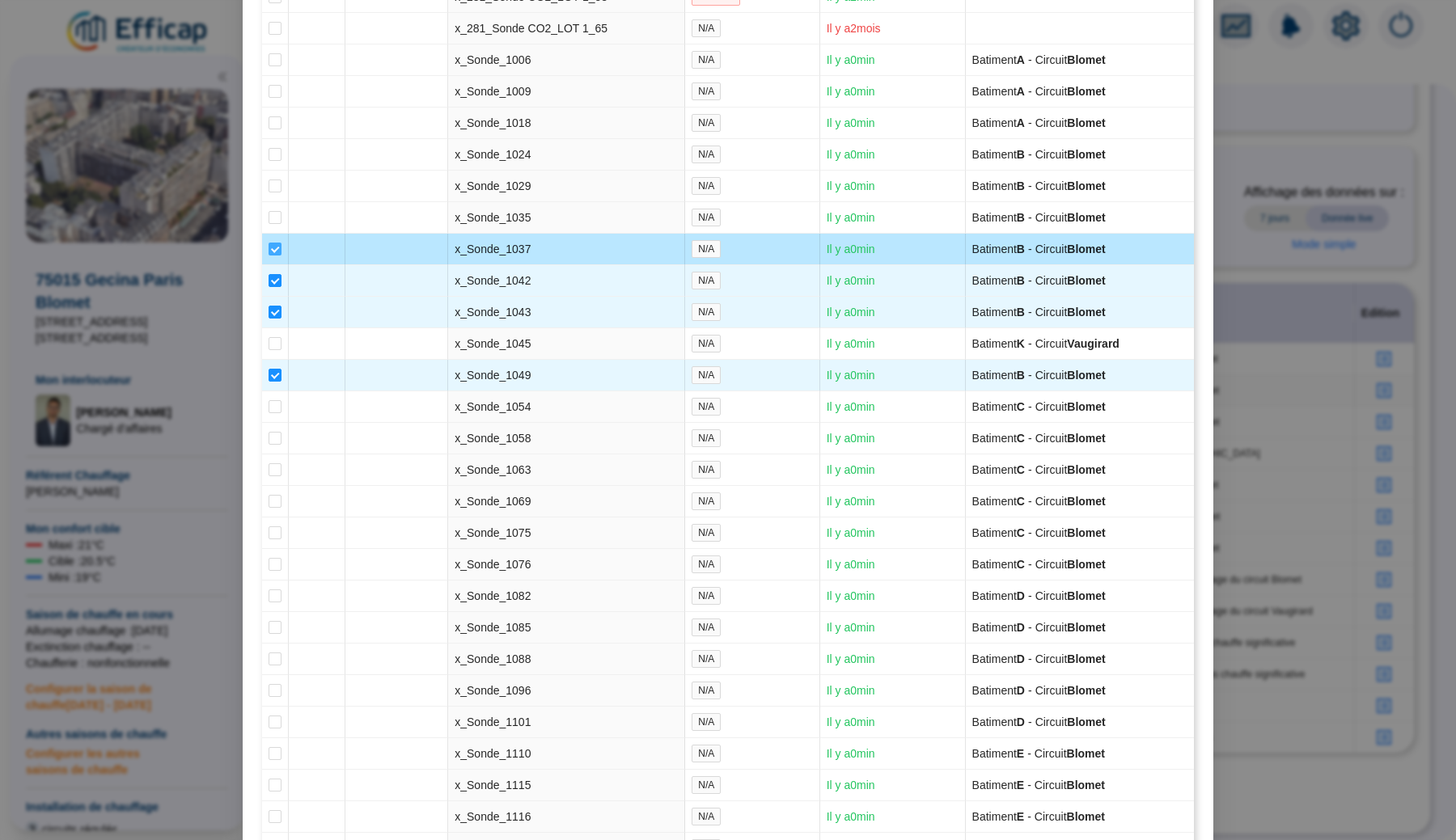
click at [274, 256] on input "checkbox" at bounding box center [274, 249] width 13 height 13
checkbox input "false"
type input "Bâtiment B (9 sondes)"
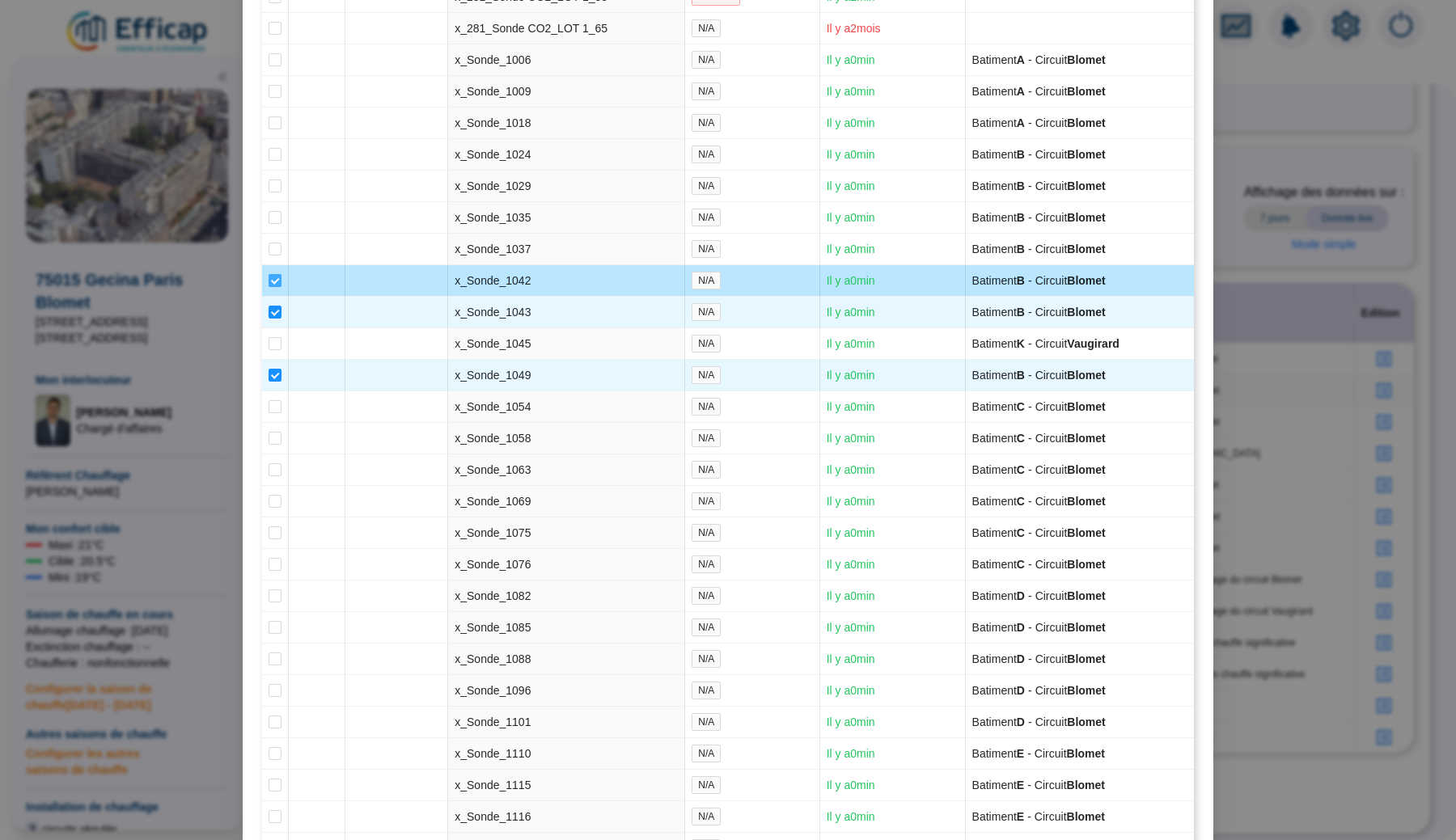
click at [274, 287] on input "checkbox" at bounding box center [274, 280] width 13 height 13
checkbox input "false"
type input "Bâtiment B (8 sondes)"
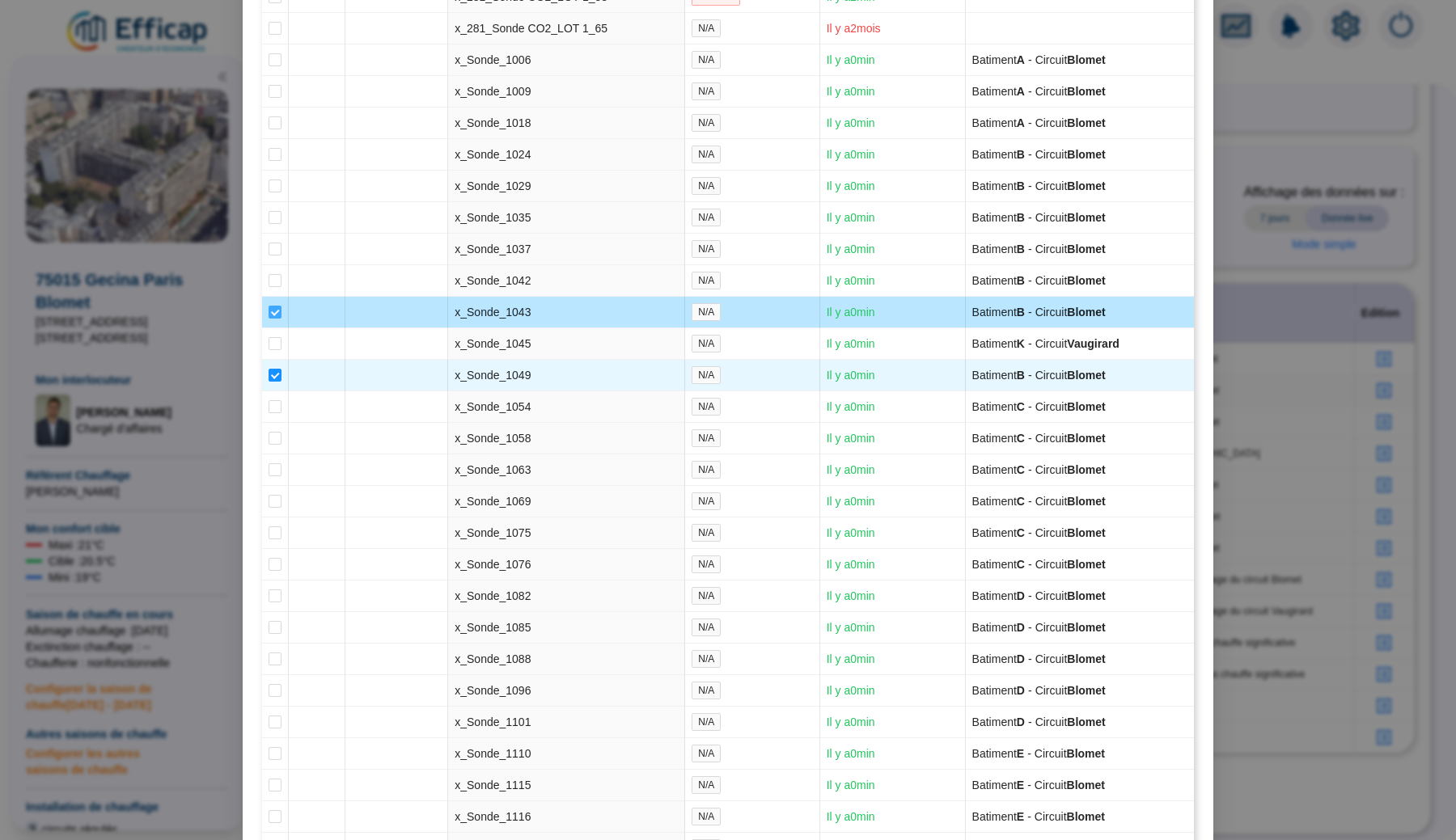
click at [275, 319] on input "checkbox" at bounding box center [274, 312] width 13 height 13
checkbox input "false"
type input "Bâtiment B (7 sondes)"
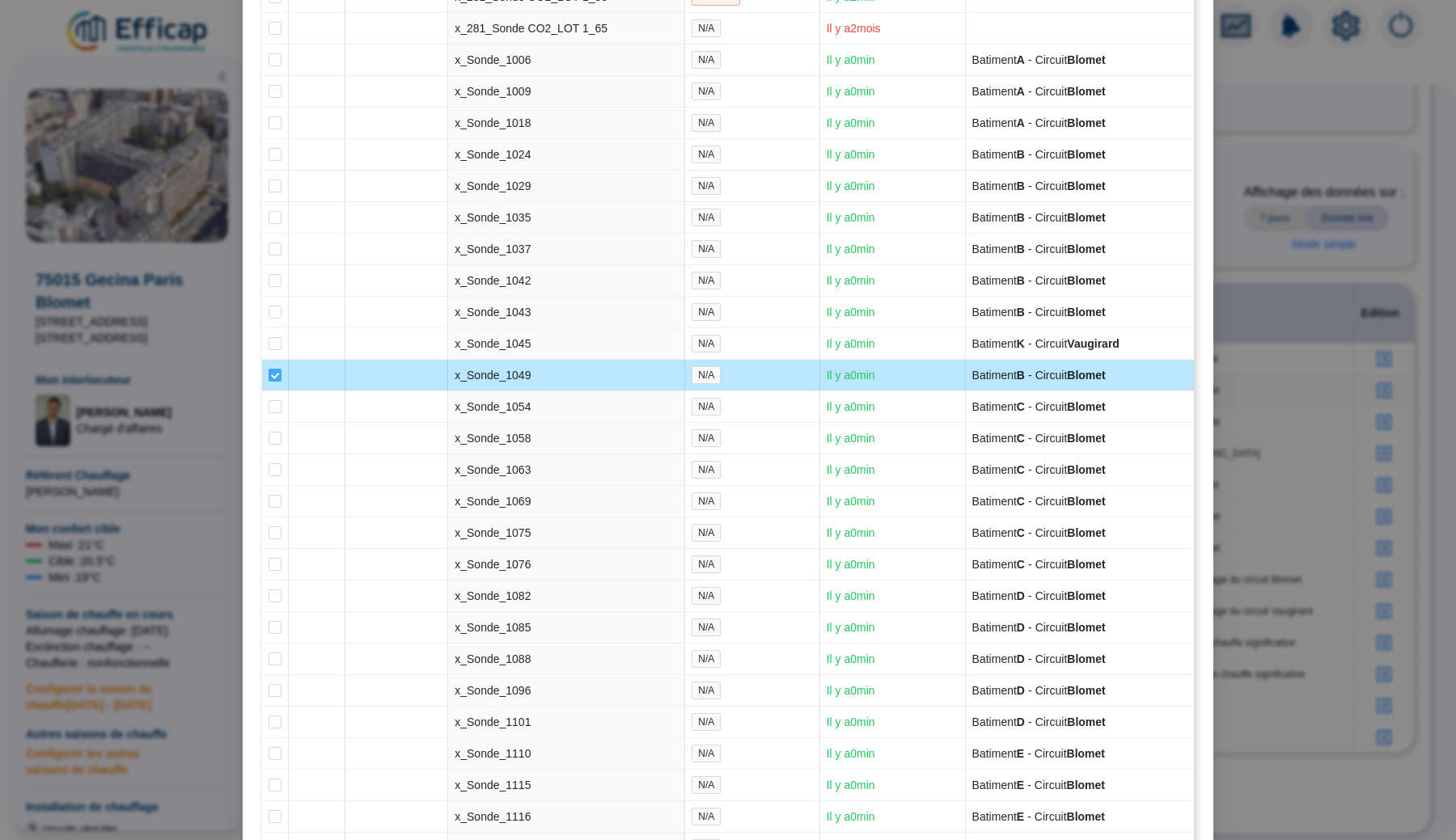
click at [273, 381] on span at bounding box center [274, 374] width 13 height 13
click at [273, 381] on input "checkbox" at bounding box center [274, 374] width 13 height 13
checkbox input "false"
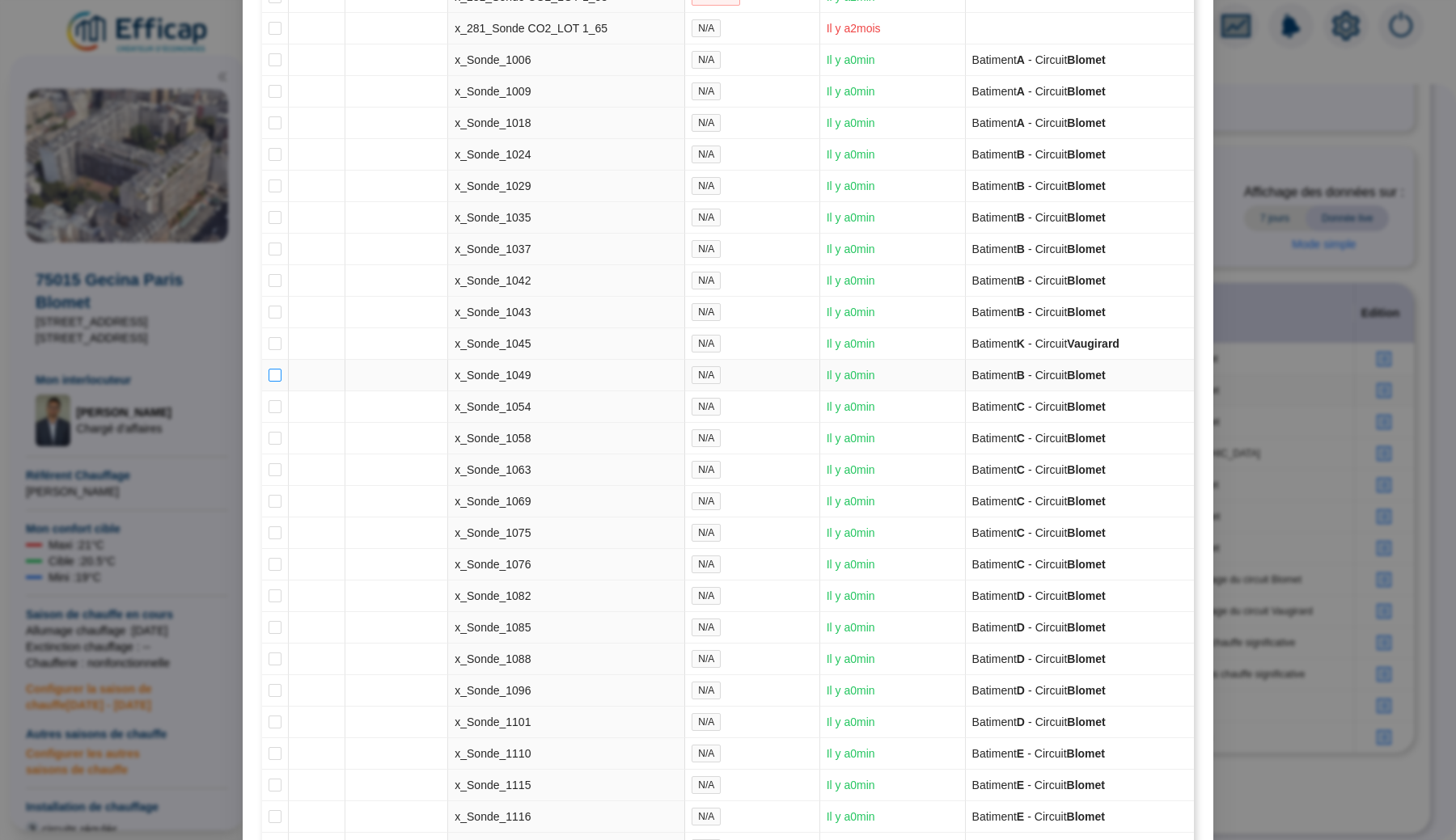
type input "Bâtiment B (6 sondes)"
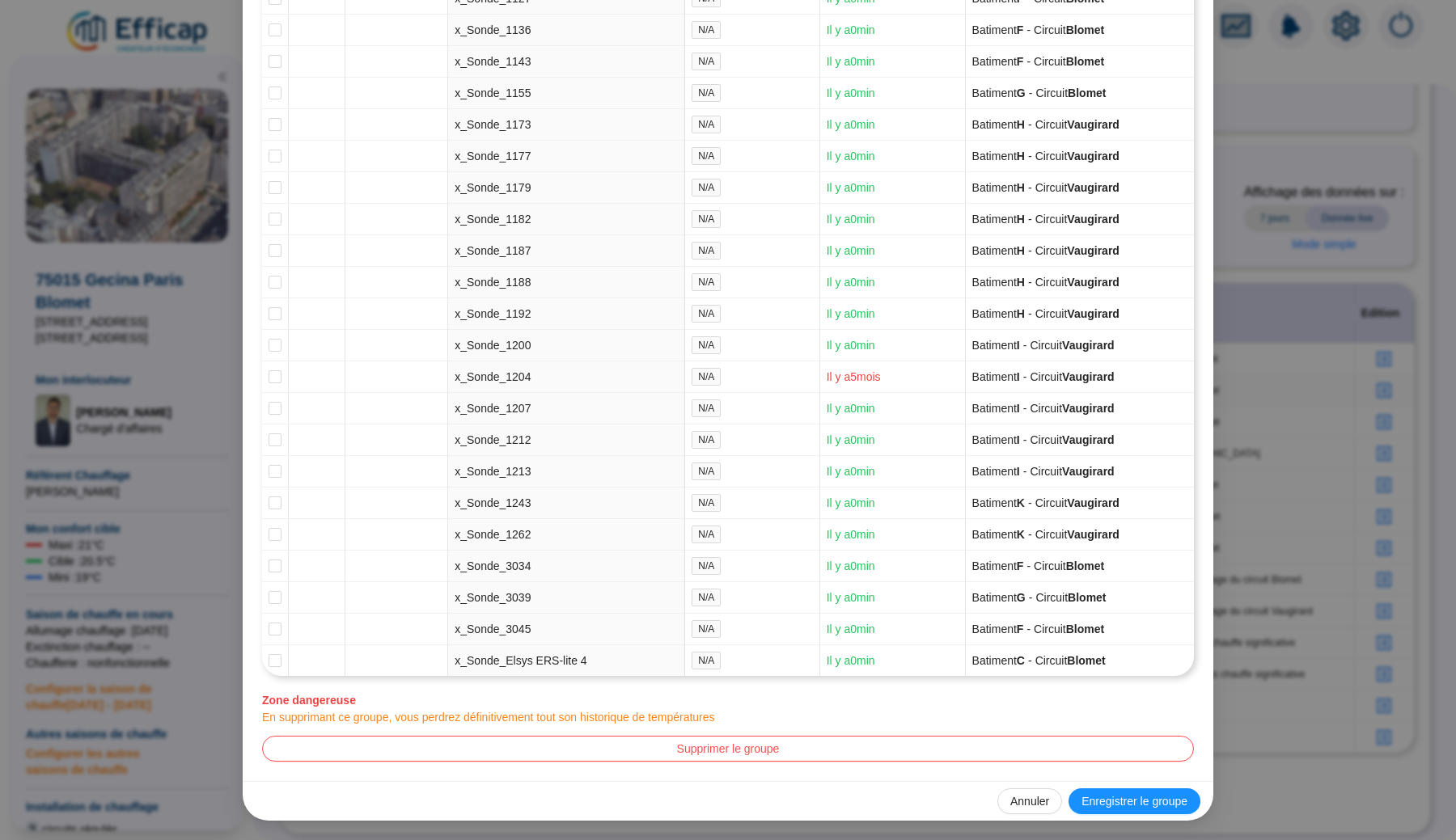
scroll to position [4162, 0]
click at [1156, 798] on span "Enregistrer le groupe" at bounding box center [1135, 802] width 106 height 17
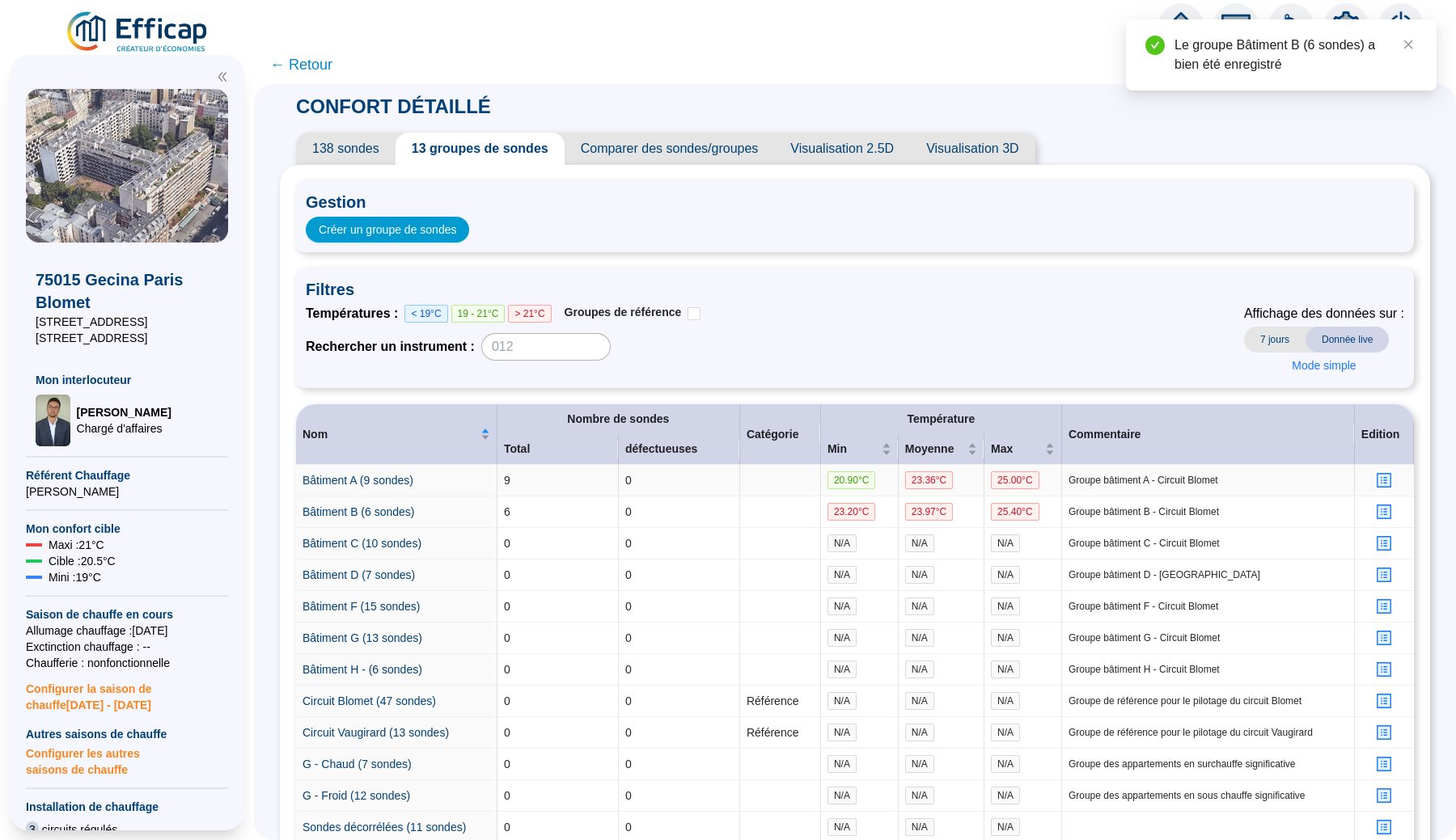
click at [1386, 482] on icon "profile" at bounding box center [1384, 480] width 12 height 12
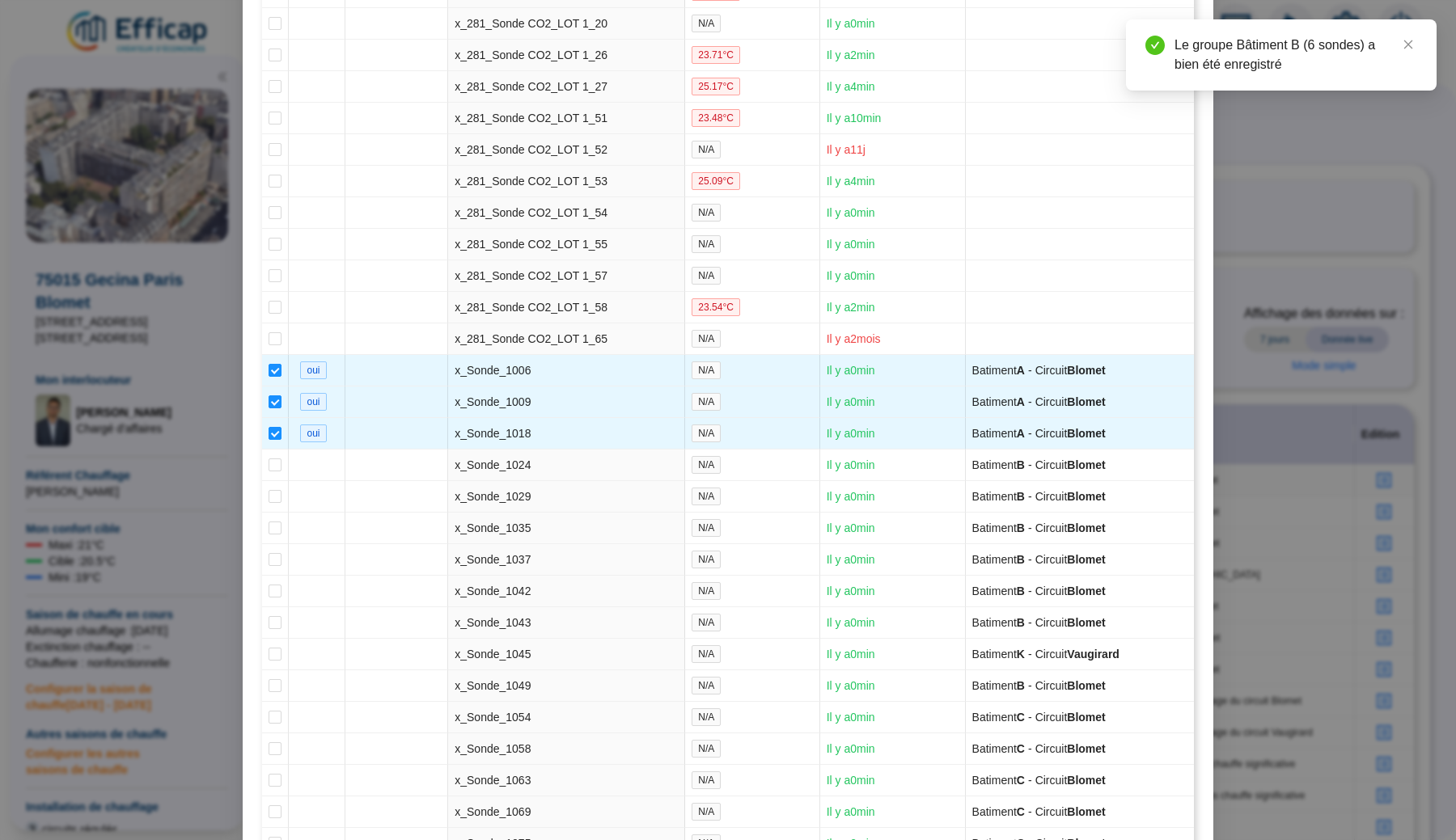
scroll to position [2876, 0]
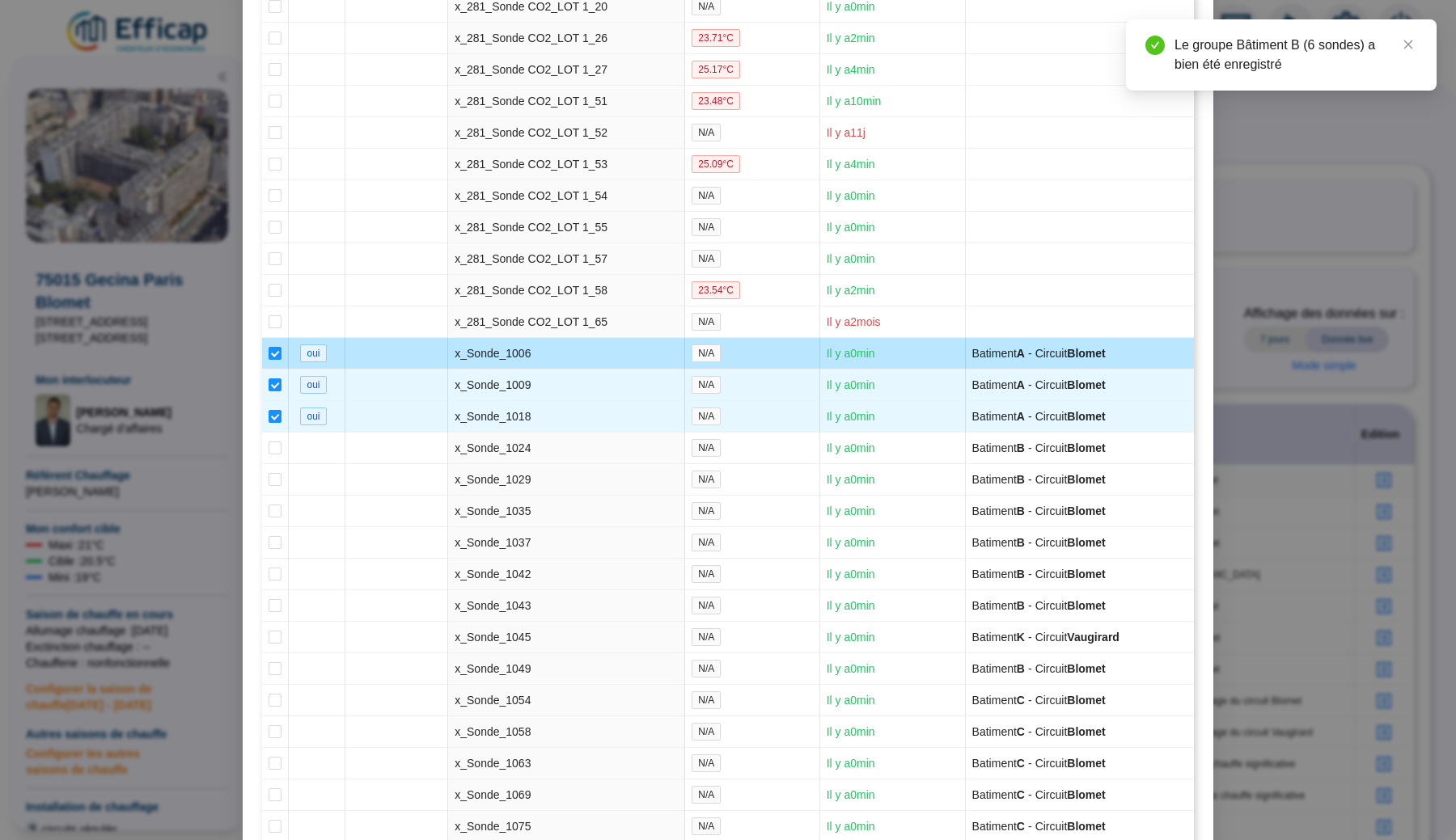
click at [283, 369] on td at bounding box center [274, 353] width 27 height 32
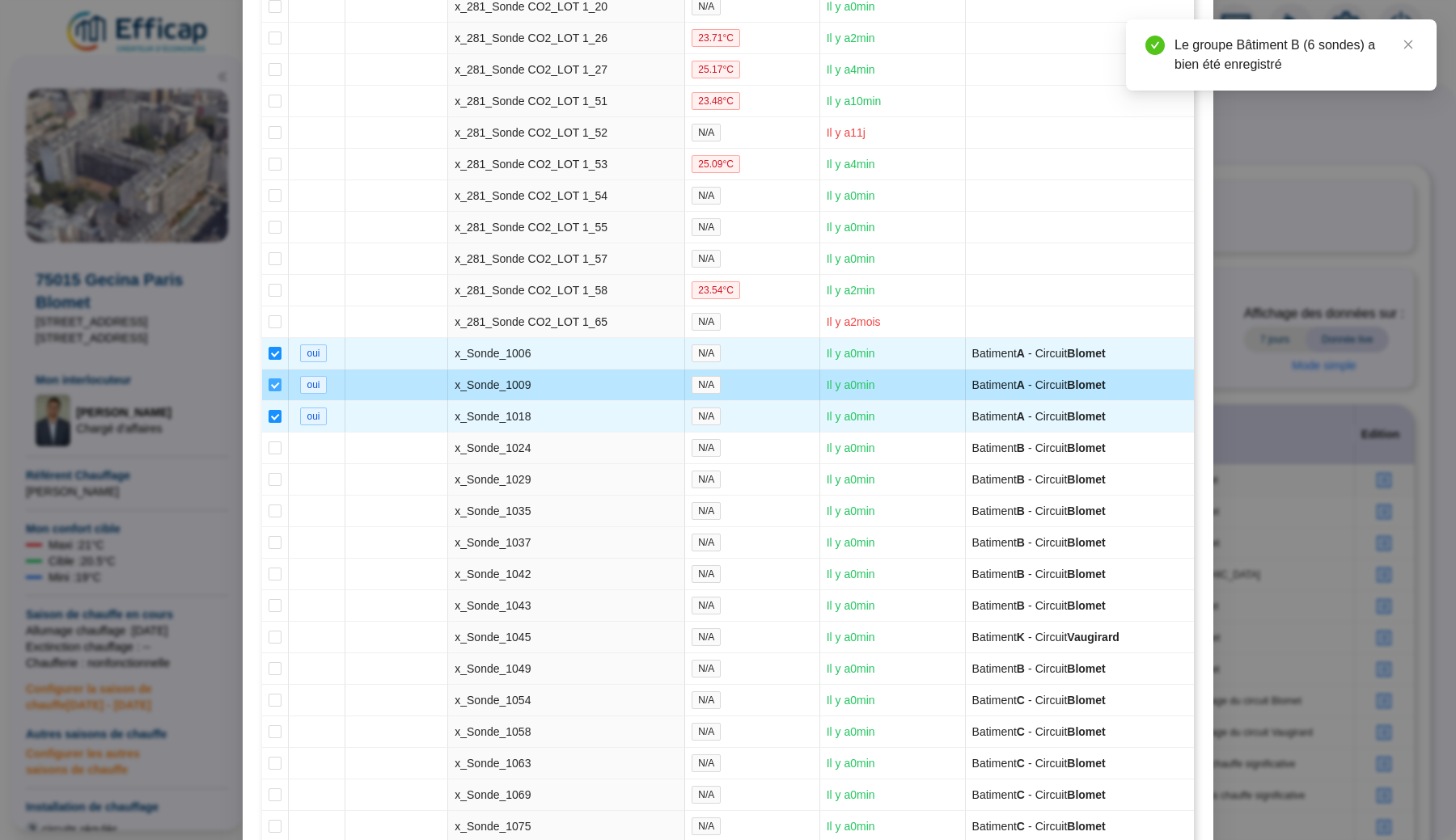
click at [276, 391] on input "checkbox" at bounding box center [274, 385] width 13 height 13
checkbox input "false"
type input "Bâtiment A (8 sondes)"
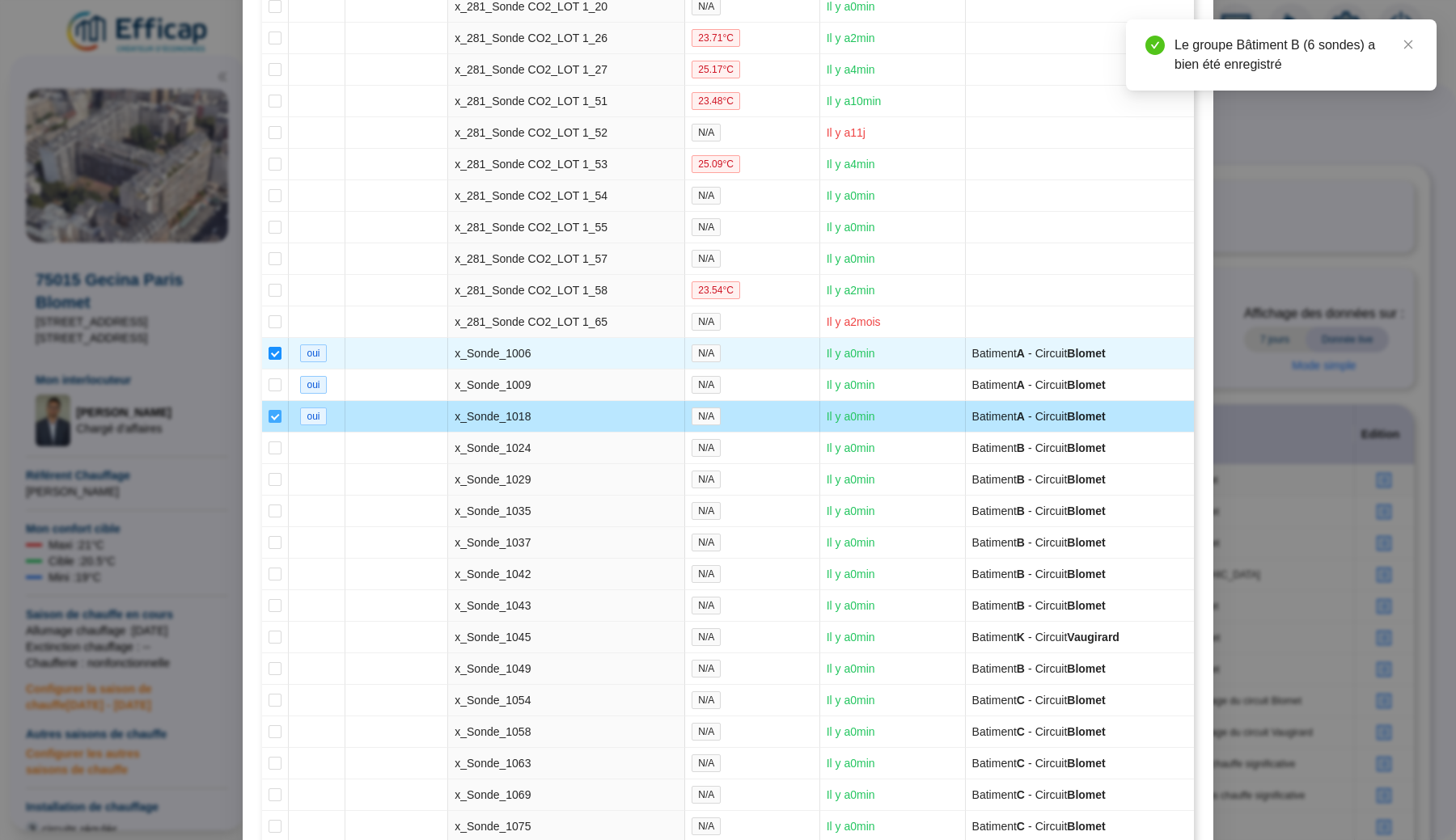
click at [274, 423] on input "checkbox" at bounding box center [274, 416] width 13 height 13
checkbox input "false"
type input "Bâtiment A (7 sondes)"
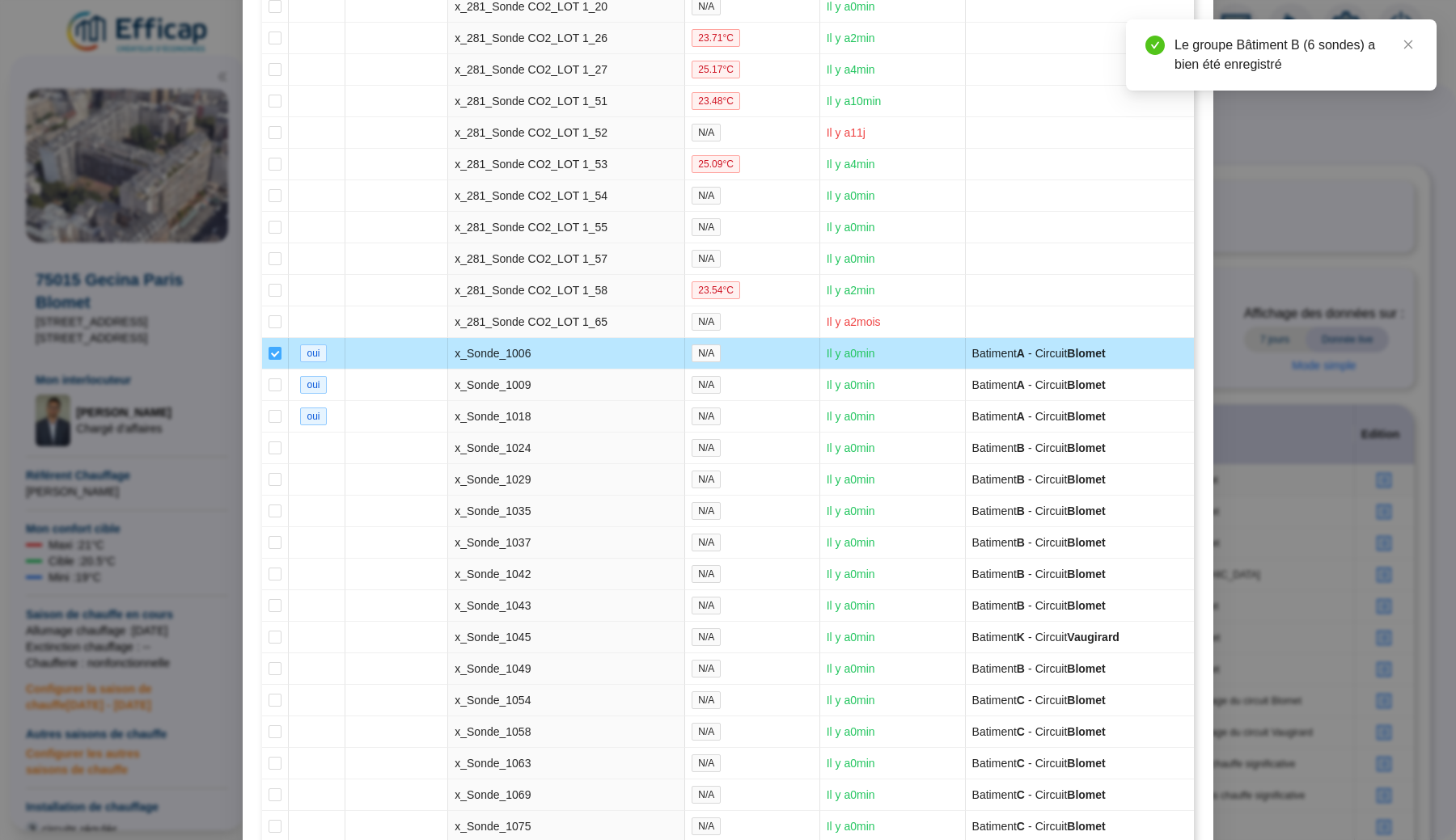
click at [272, 360] on input "checkbox" at bounding box center [274, 353] width 13 height 13
checkbox input "false"
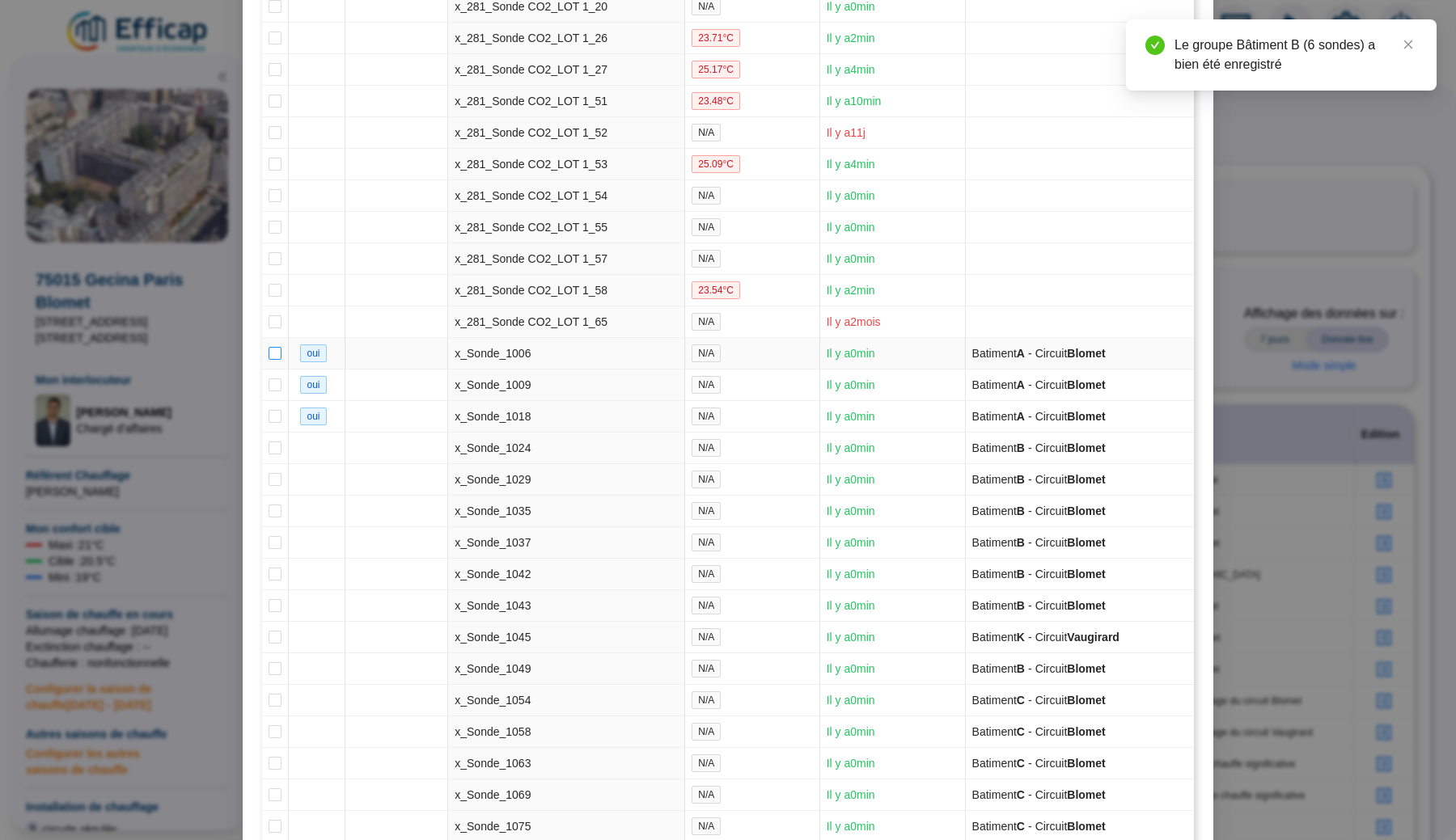
type input "Bâtiment A (6 sondes)"
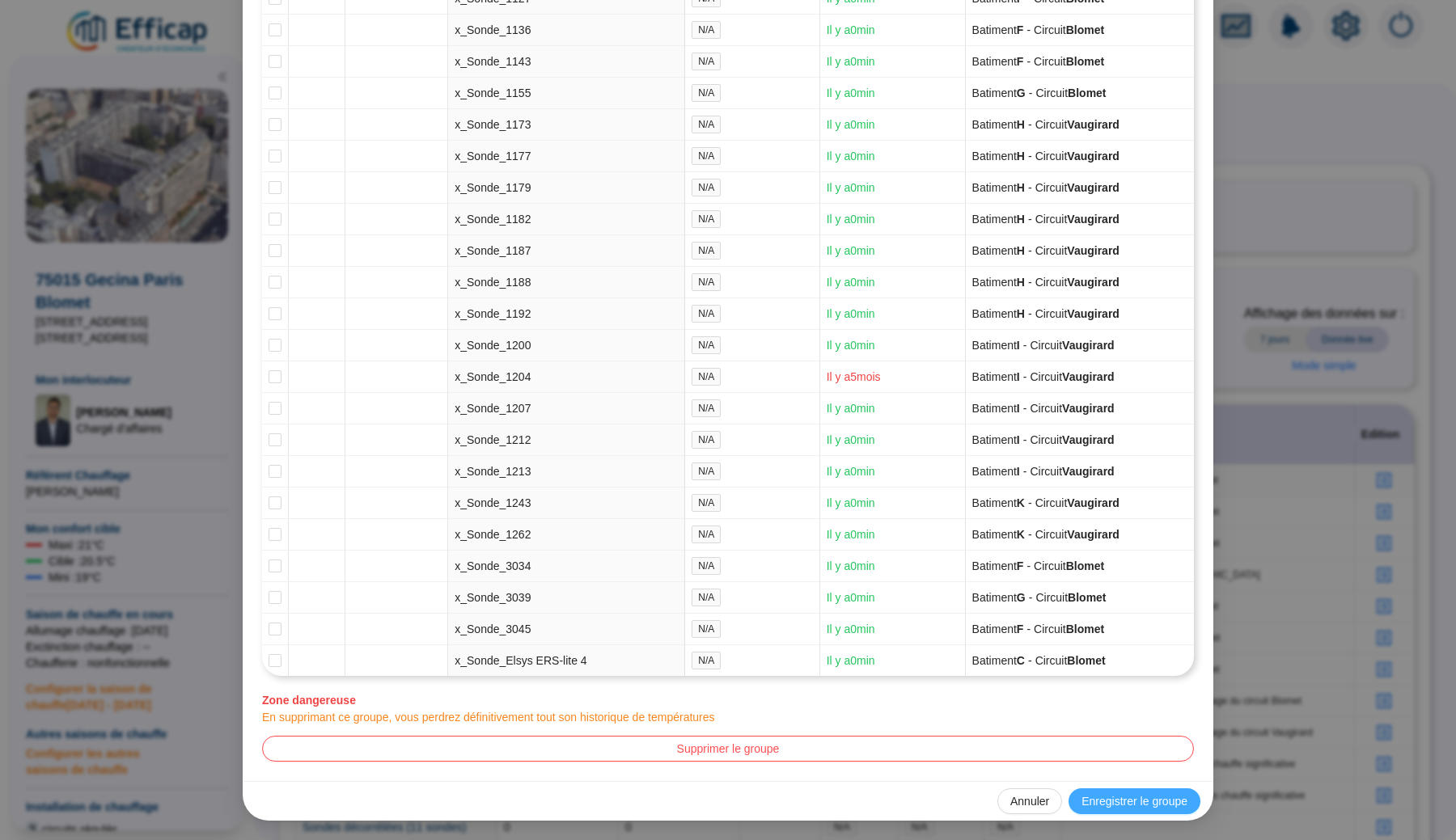
scroll to position [4162, 0]
click at [1129, 802] on span "Enregistrer le groupe" at bounding box center [1135, 802] width 106 height 17
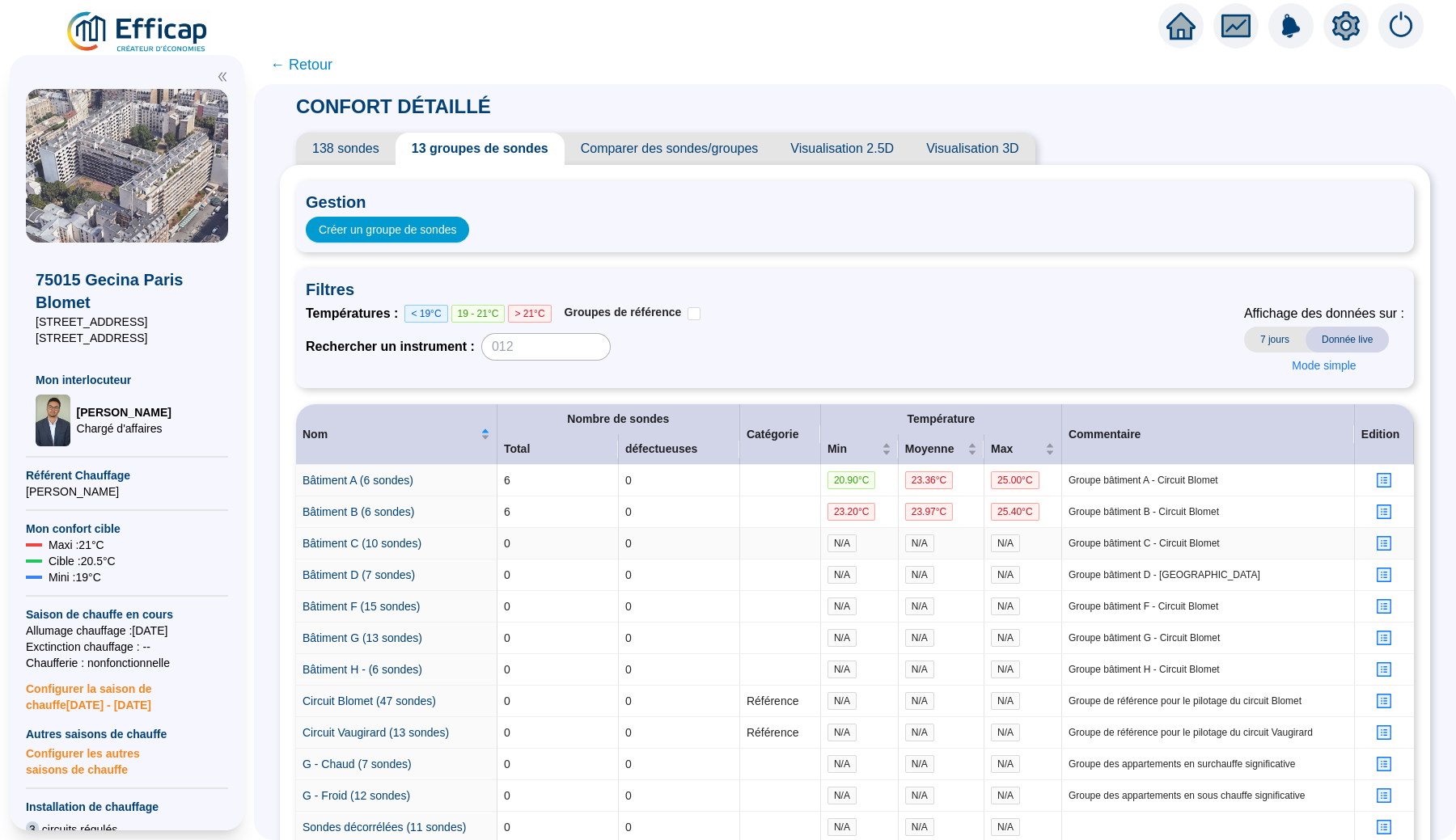
click at [1382, 543] on icon "profile" at bounding box center [1384, 543] width 12 height 12
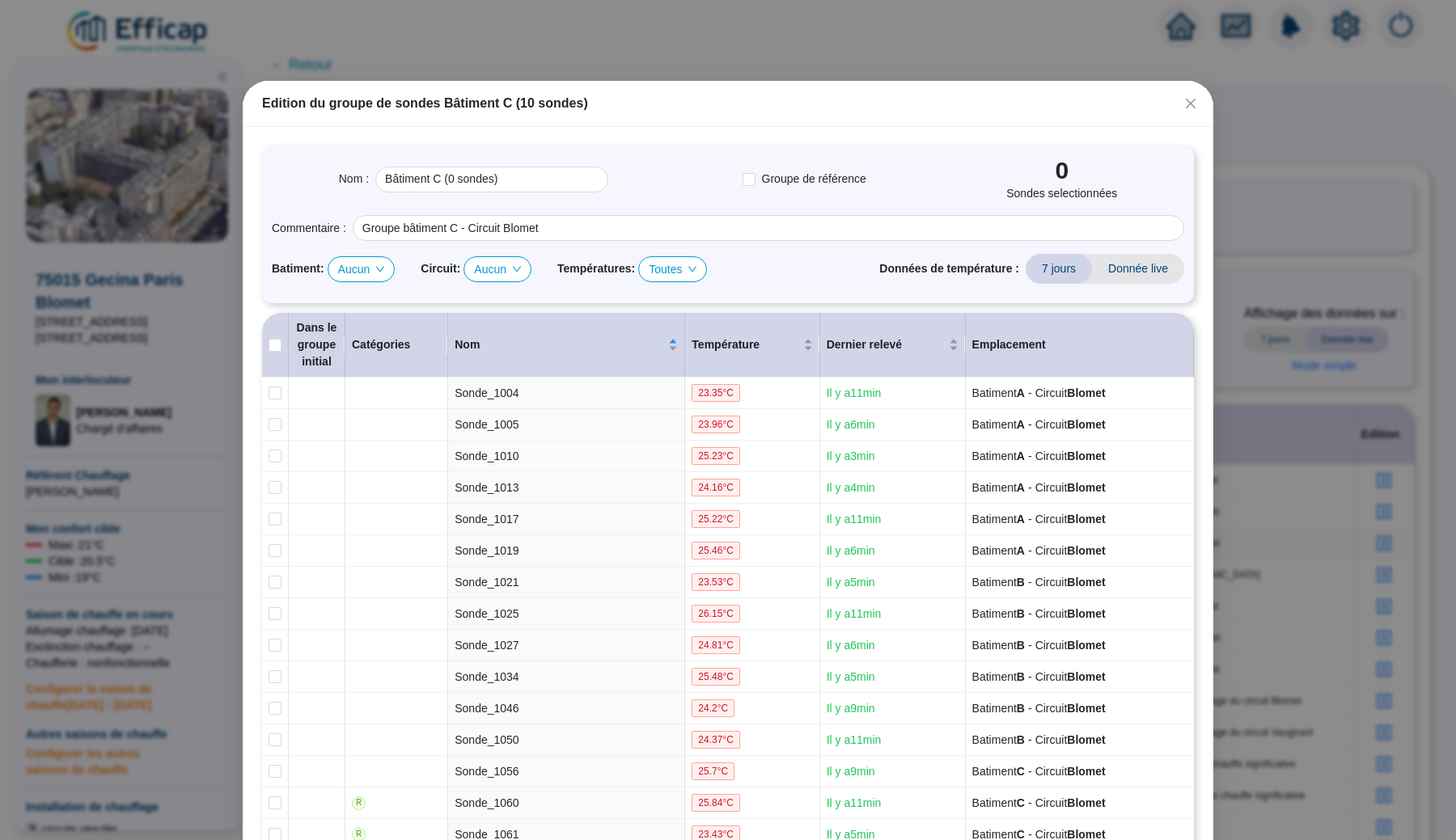
click at [368, 274] on span "Aucun" at bounding box center [361, 269] width 47 height 24
click at [361, 325] on div "C" at bounding box center [367, 330] width 41 height 17
type input "Bâtiment C (17 sondes)"
checkbox input "true"
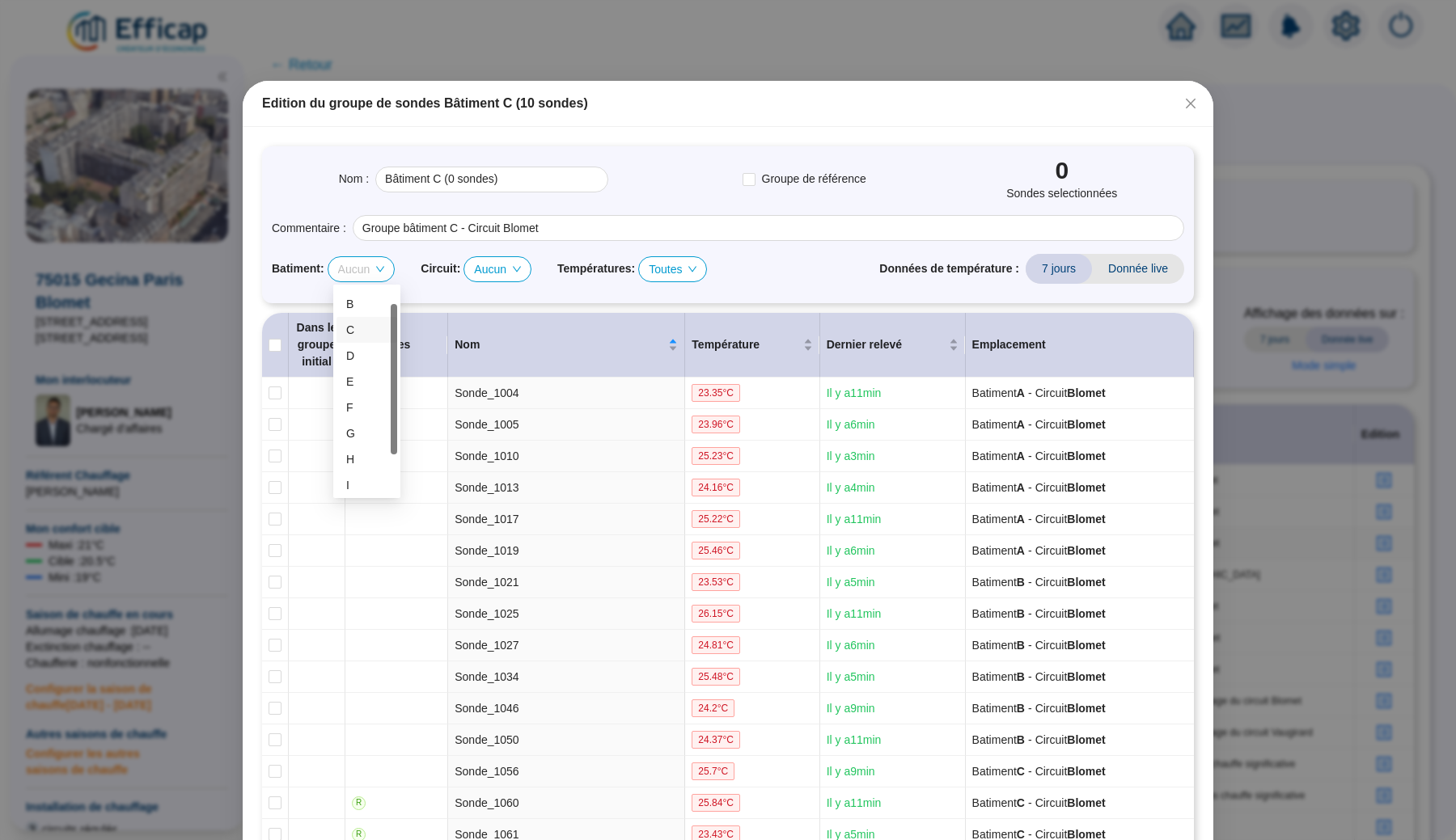
checkbox input "true"
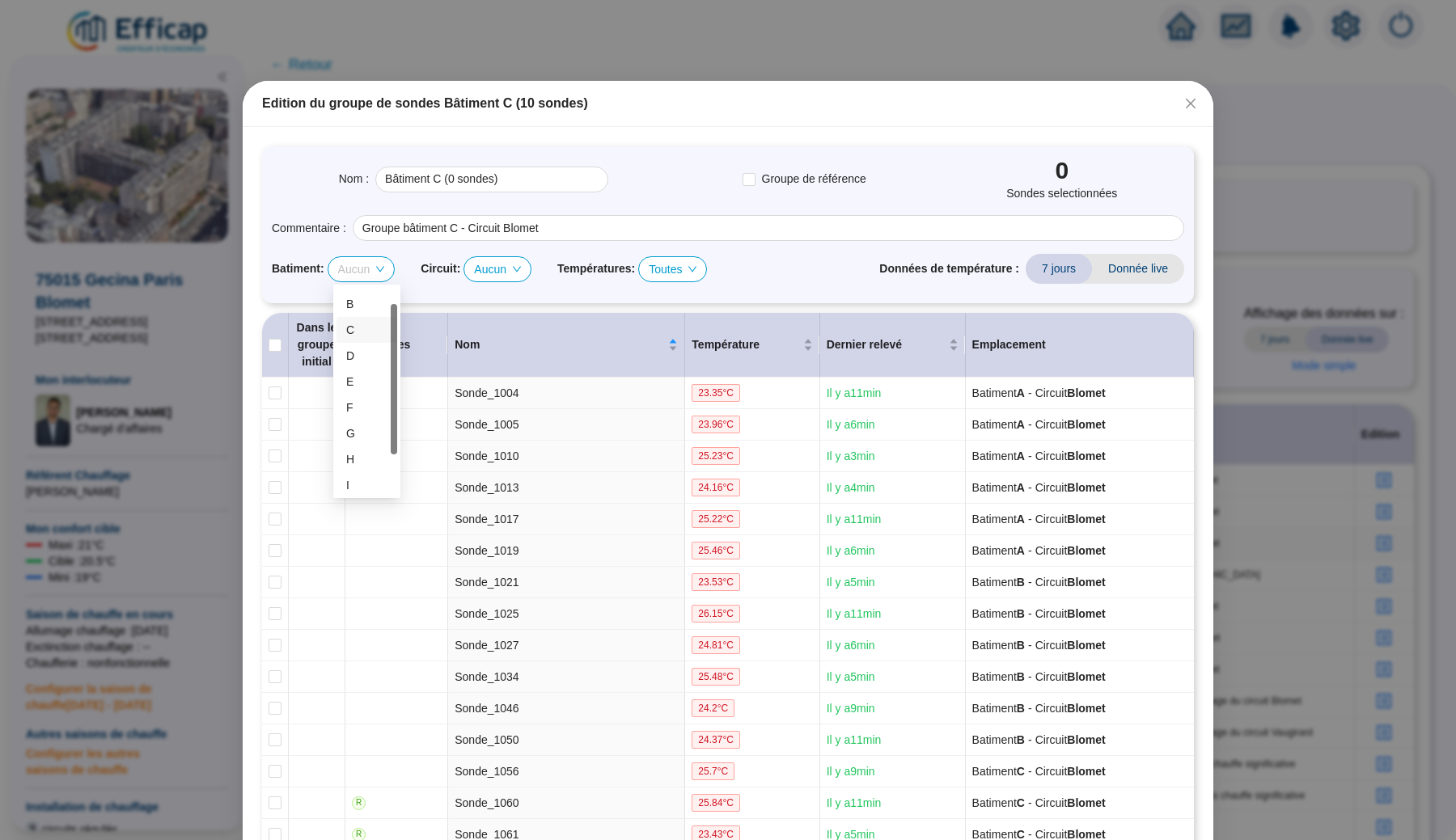
checkbox input "true"
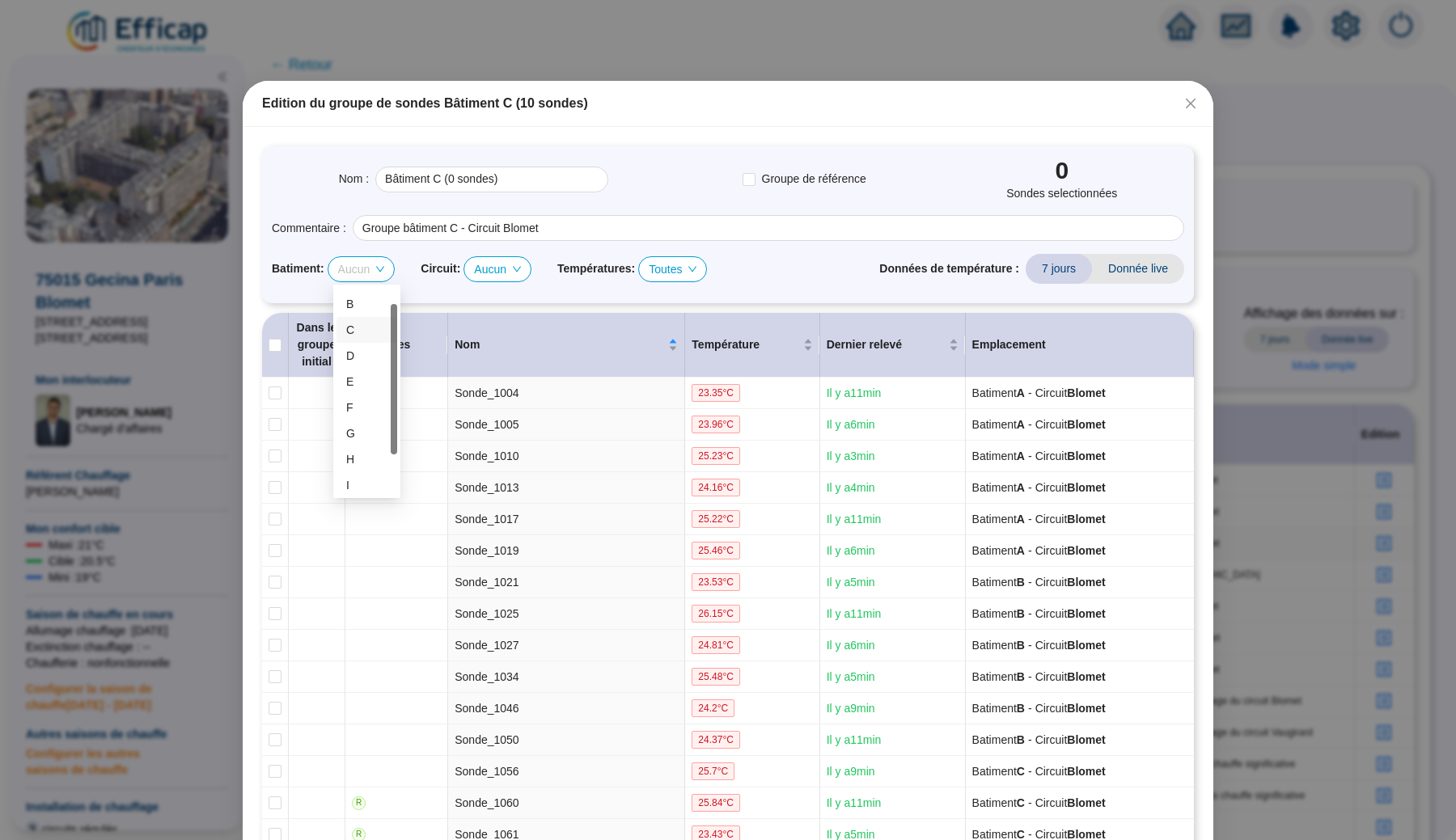
checkbox input "true"
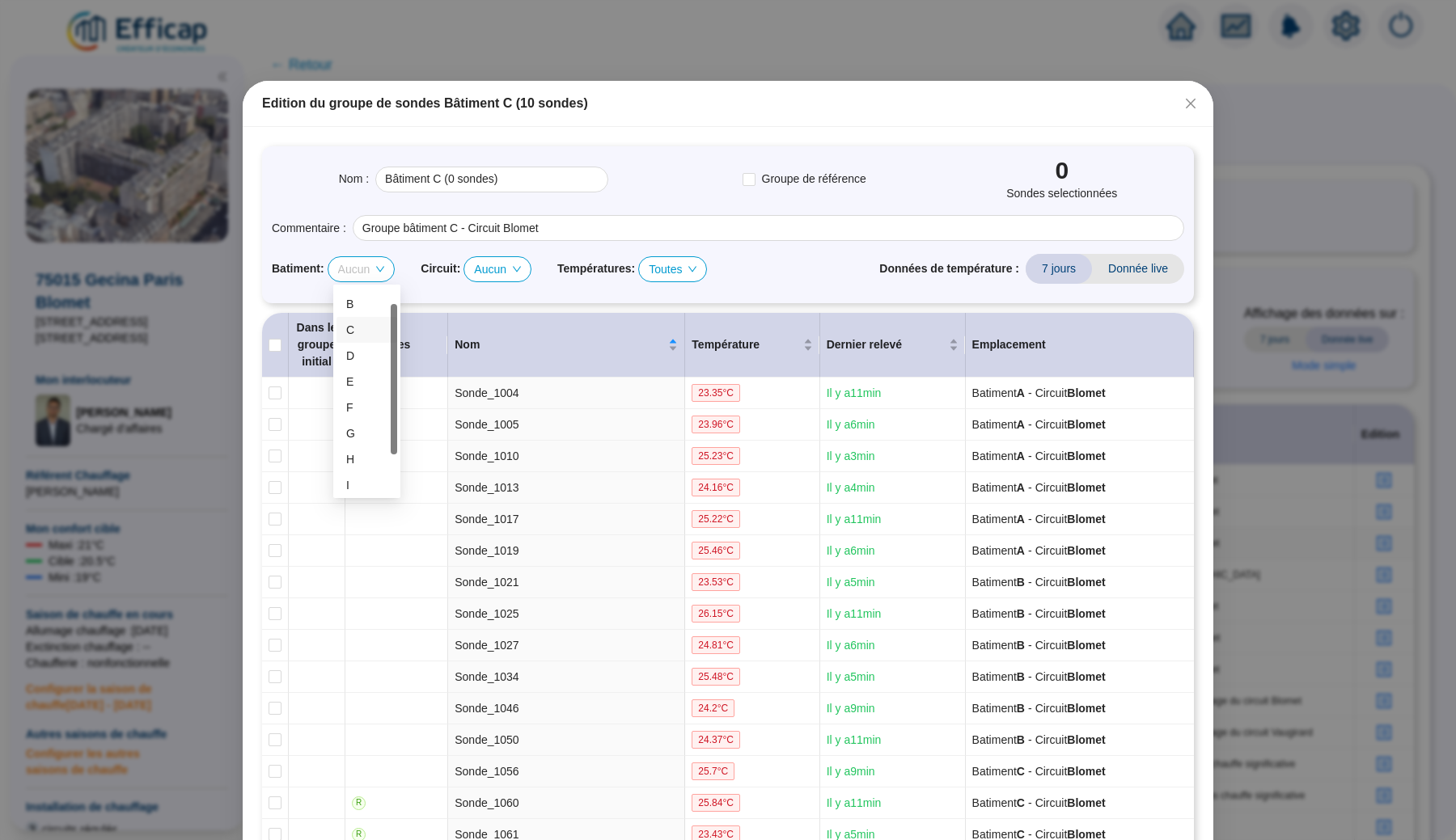
checkbox input "true"
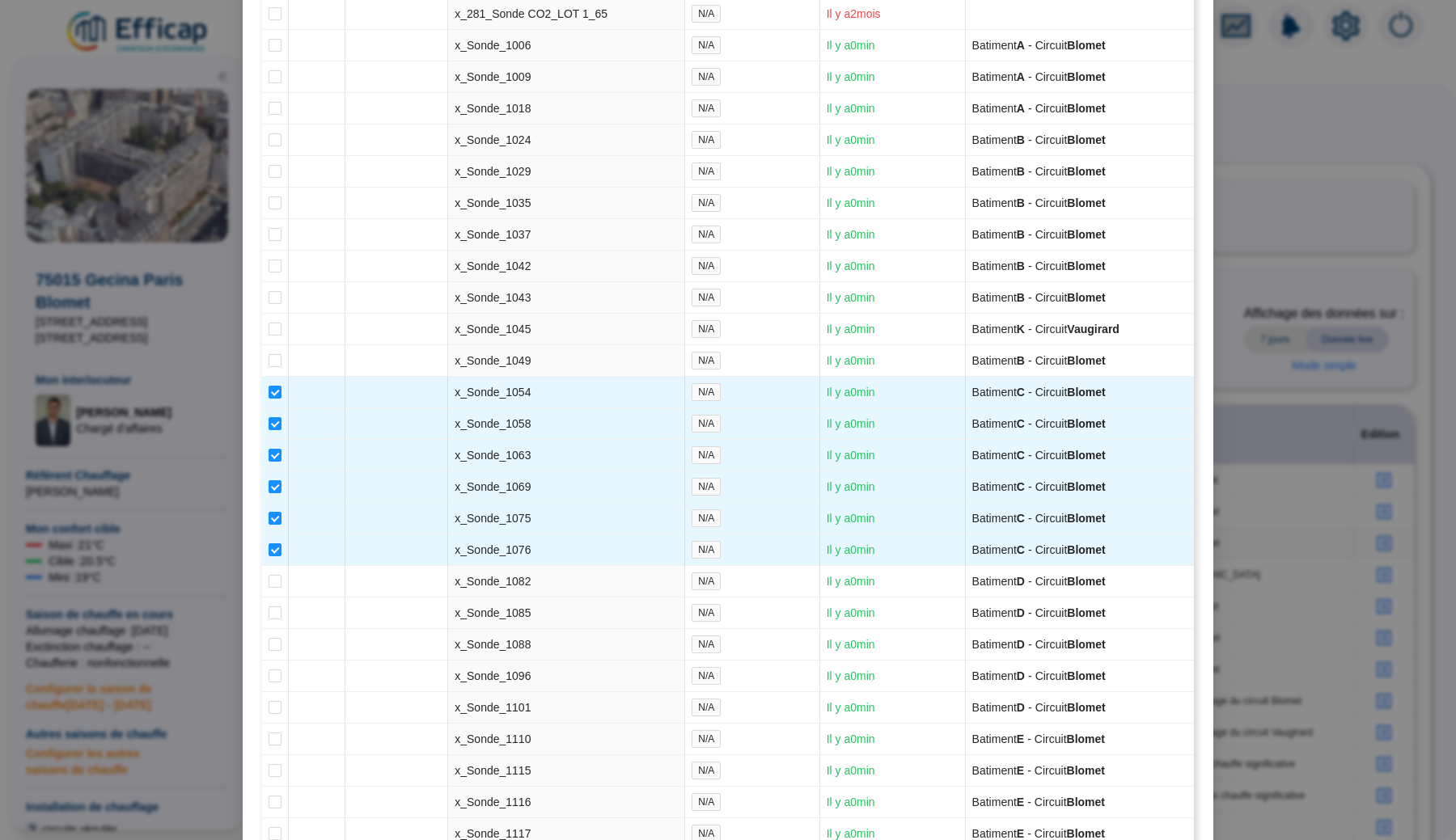
scroll to position [3193, 0]
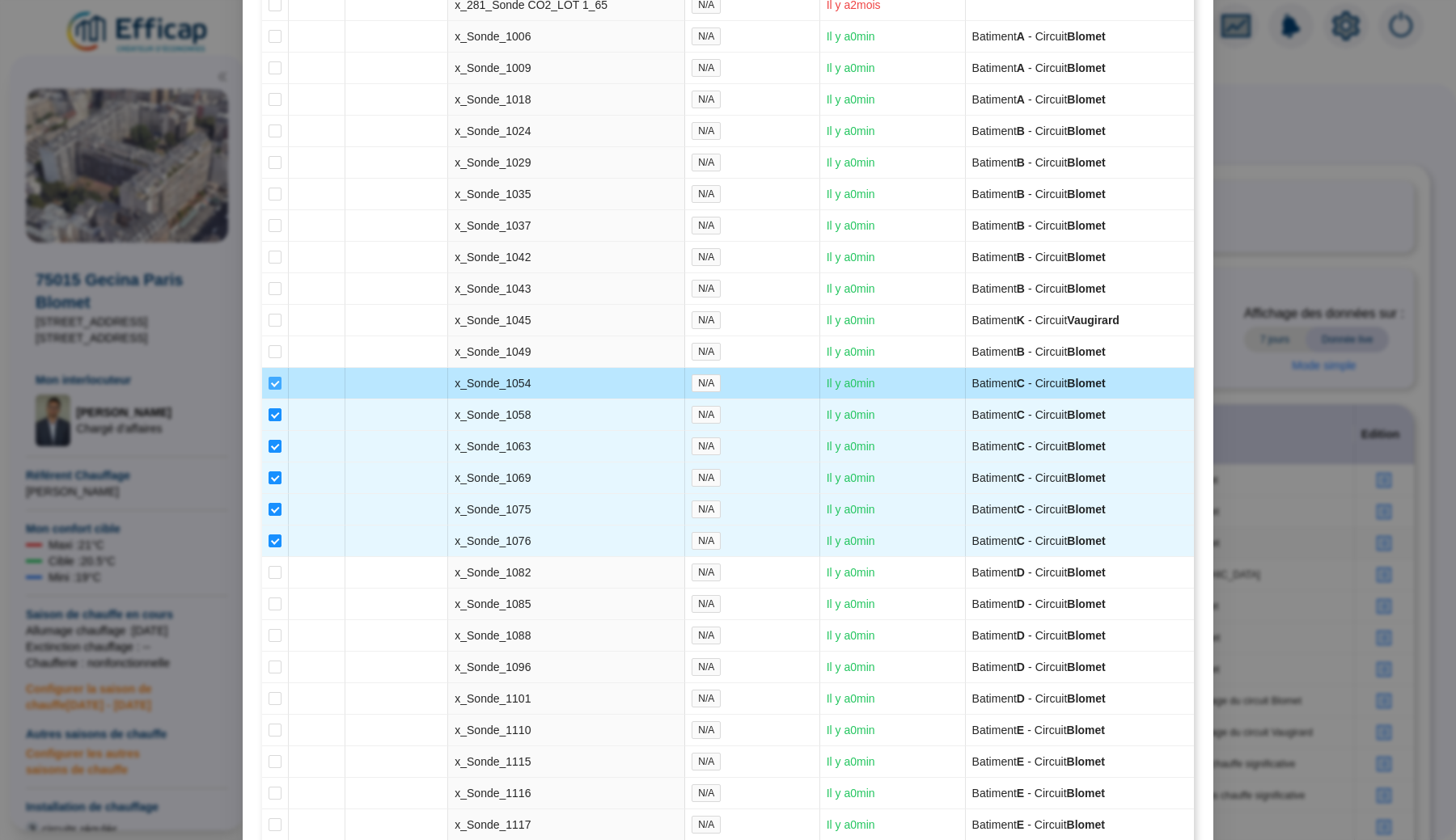
click at [276, 390] on input "checkbox" at bounding box center [274, 383] width 13 height 13
checkbox input "false"
type input "Bâtiment C (16 sondes)"
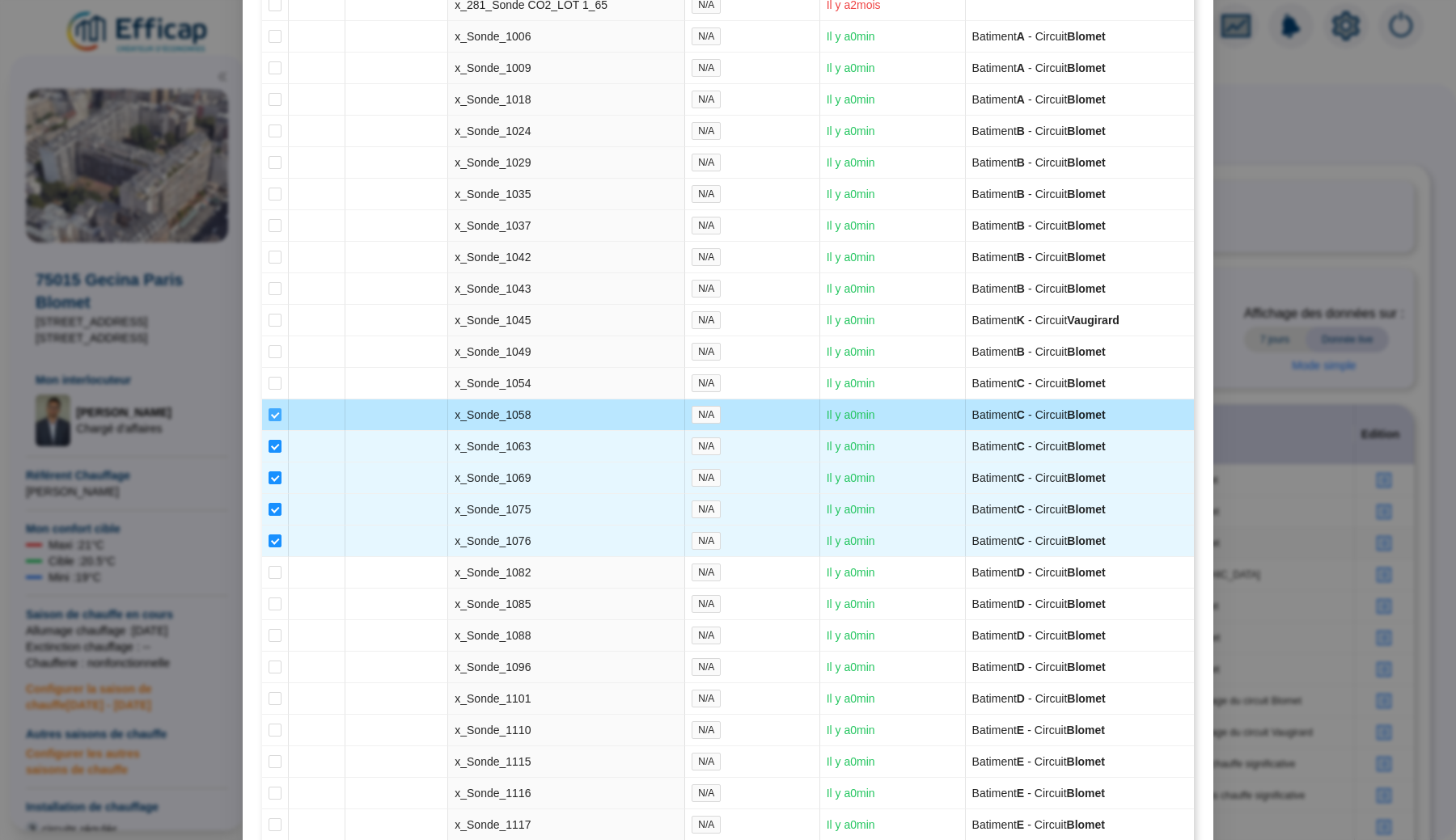
click at [276, 424] on label at bounding box center [274, 415] width 13 height 17
click at [276, 421] on input "checkbox" at bounding box center [274, 414] width 13 height 13
checkbox input "false"
type input "Bâtiment C (15 sondes)"
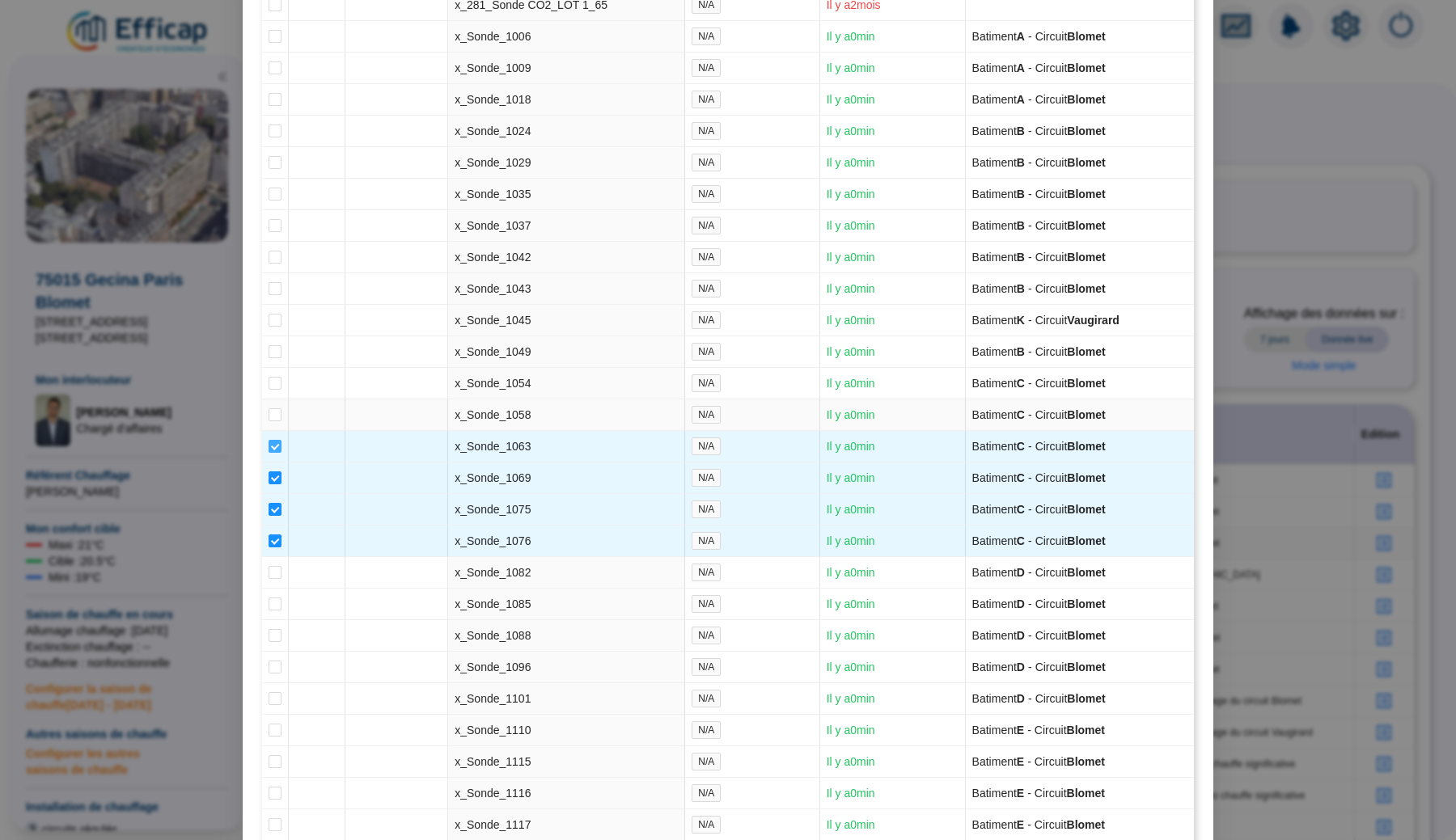
click at [276, 453] on input "checkbox" at bounding box center [274, 446] width 13 height 13
checkbox input "false"
type input "Bâtiment C (14 sondes)"
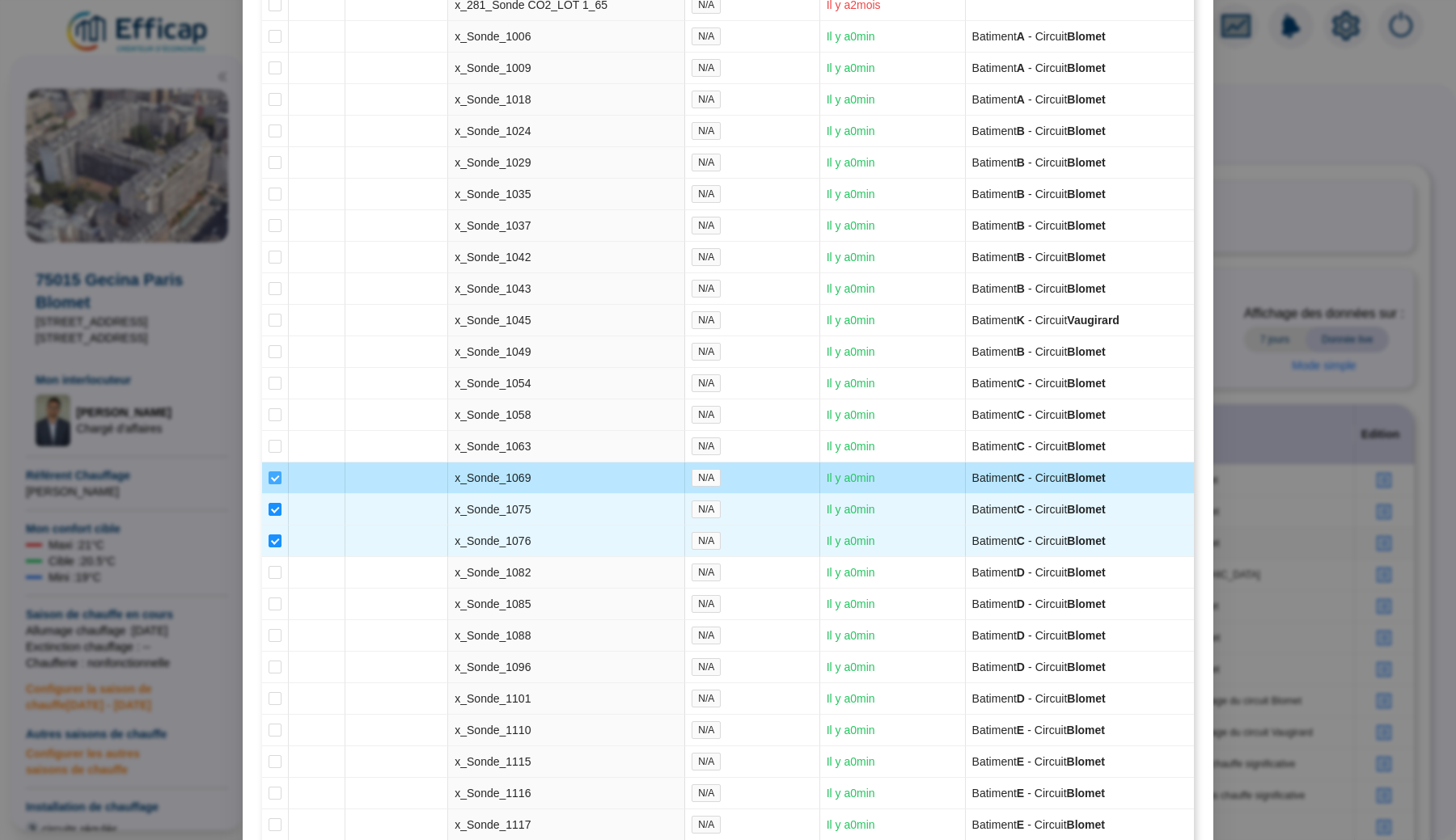
click at [273, 485] on input "checkbox" at bounding box center [274, 477] width 13 height 13
checkbox input "false"
type input "Bâtiment C (13 sondes)"
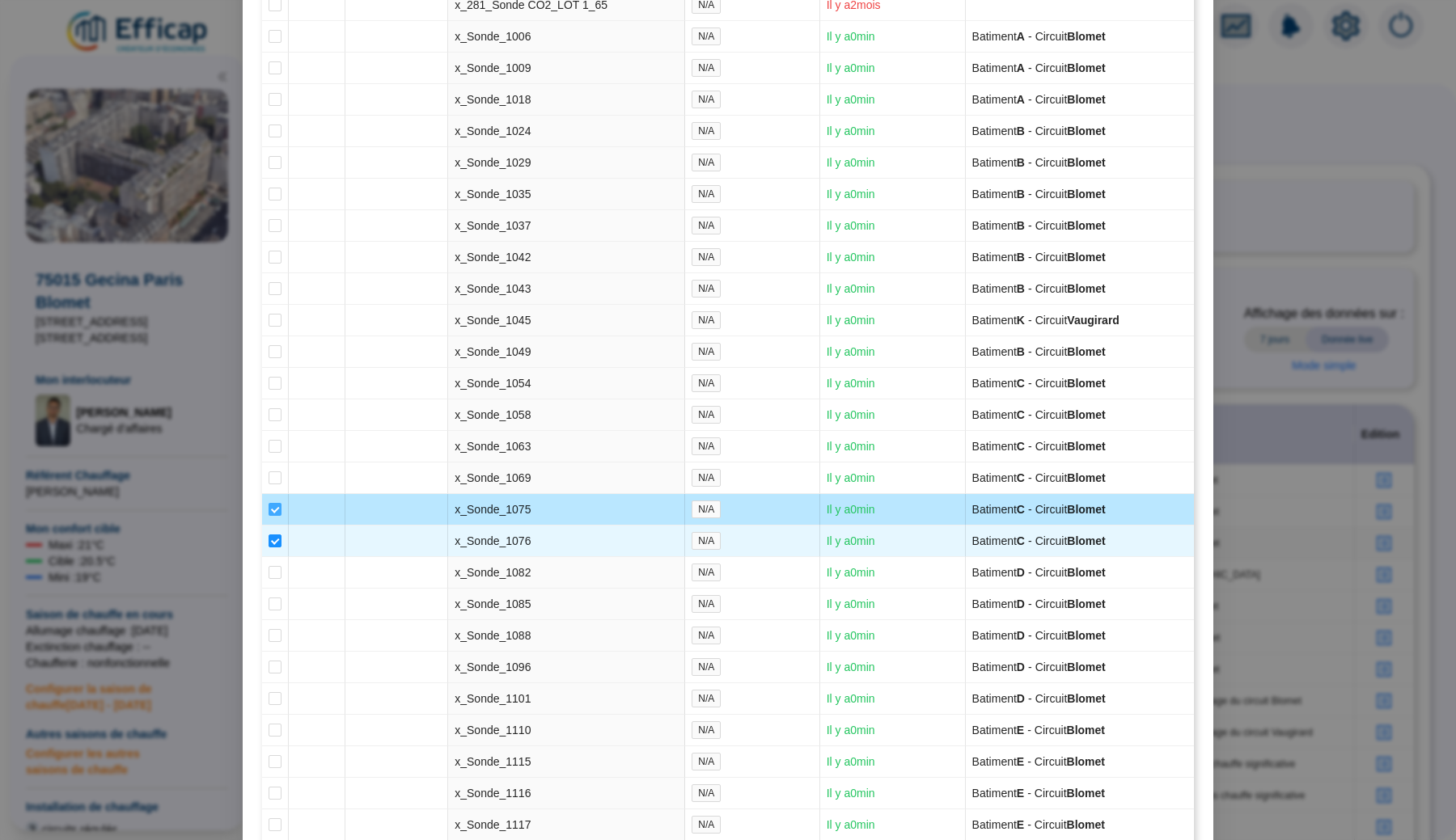
click at [273, 515] on input "checkbox" at bounding box center [274, 508] width 13 height 13
checkbox input "false"
type input "Bâtiment C (12 sondes)"
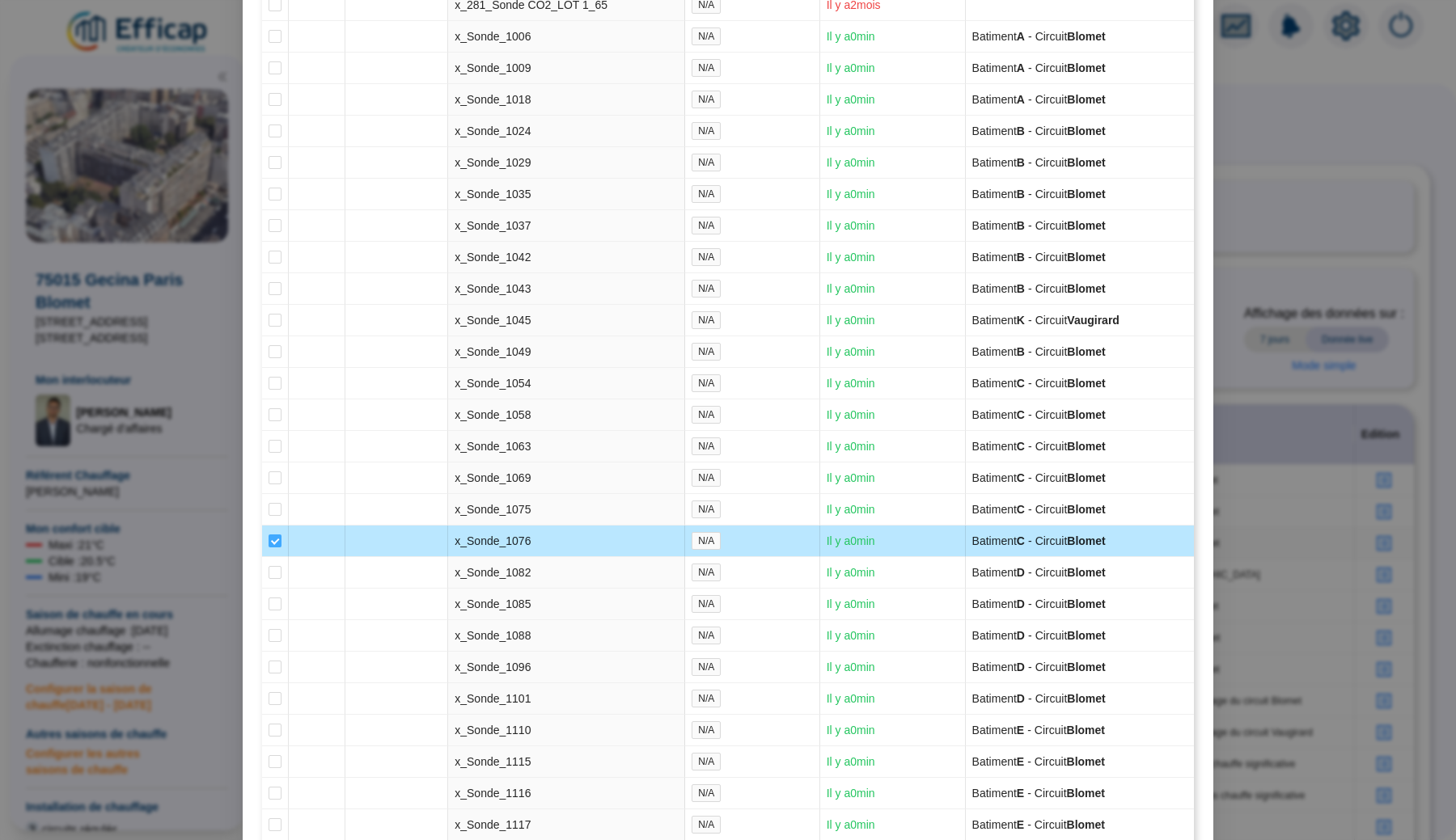
click at [273, 547] on input "checkbox" at bounding box center [274, 540] width 13 height 13
checkbox input "false"
type input "Bâtiment C (11 sondes)"
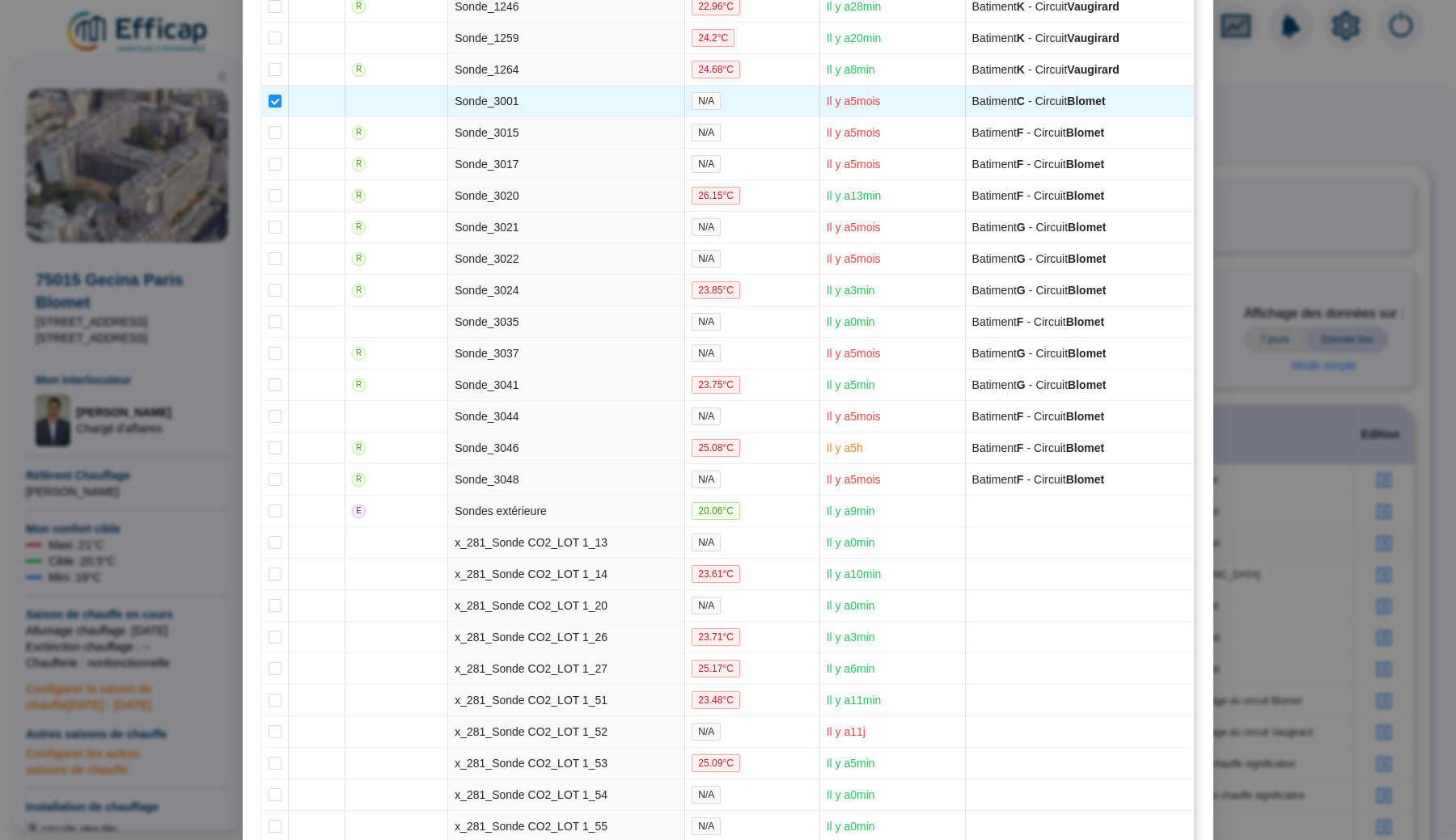
scroll to position [2276, 0]
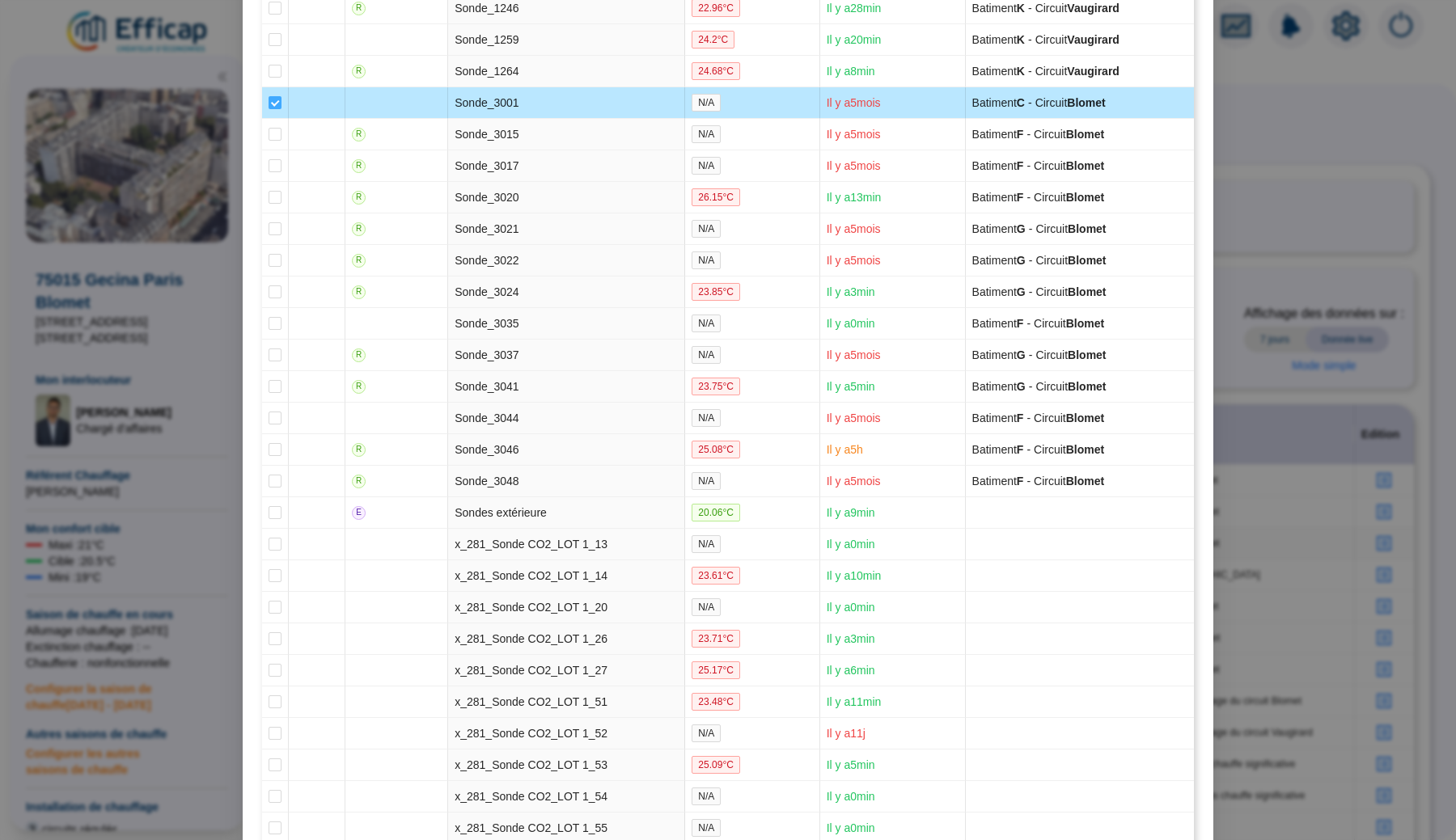
click at [274, 109] on input "checkbox" at bounding box center [274, 103] width 13 height 13
checkbox input "false"
type input "Bâtiment C (10 sondes)"
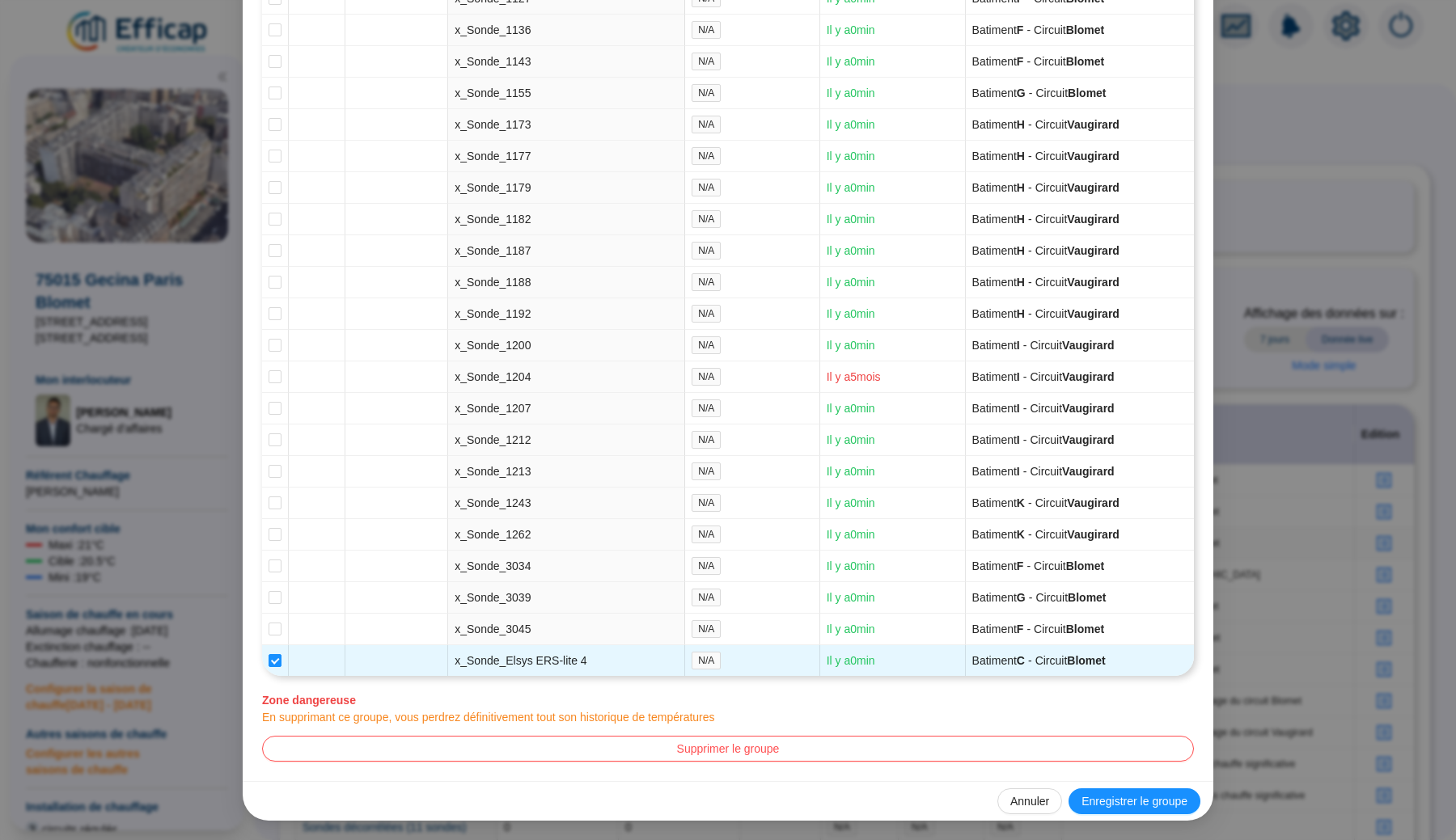
scroll to position [4162, 0]
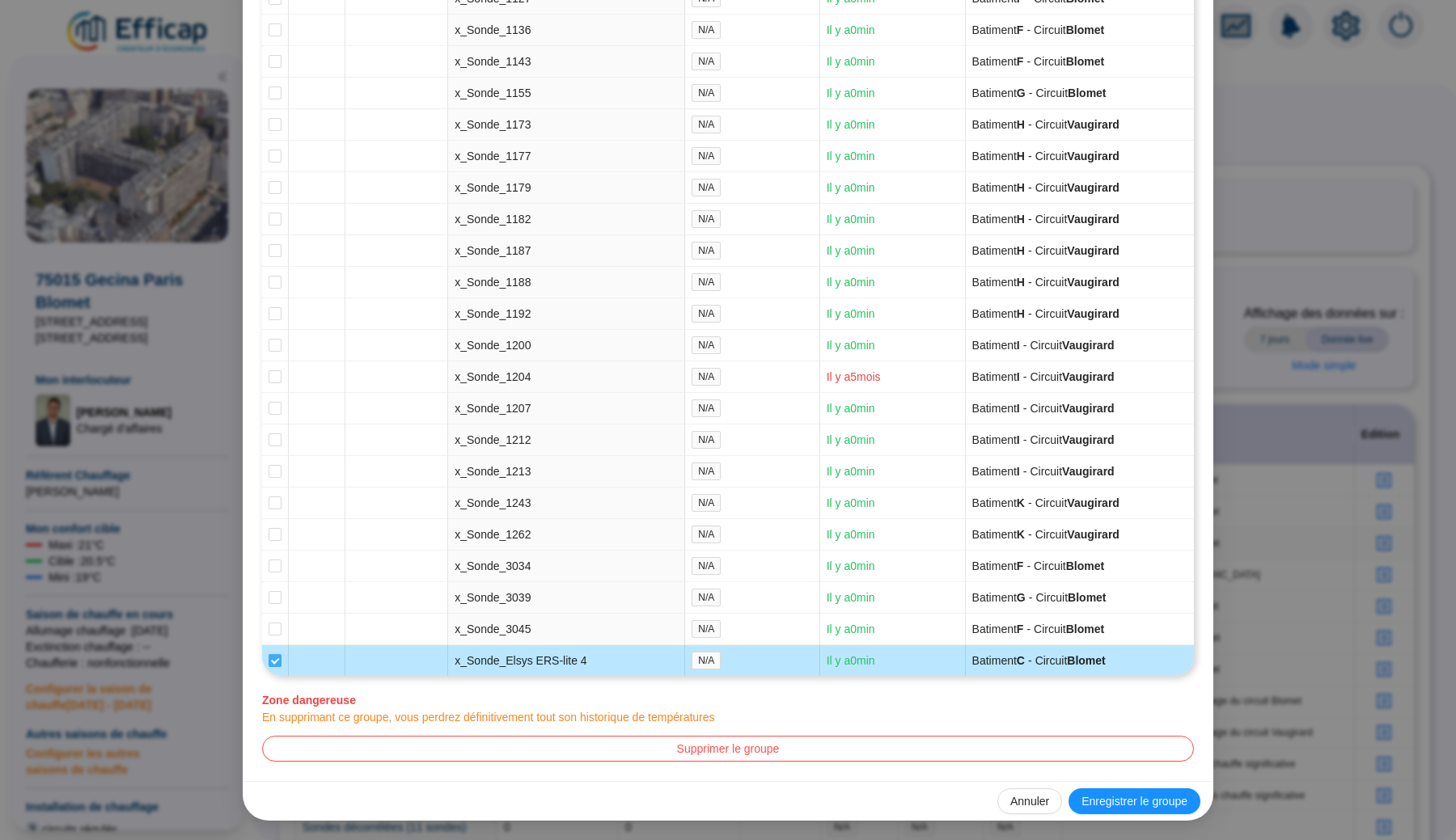
click at [276, 664] on span at bounding box center [274, 660] width 13 height 13
click at [276, 664] on input "checkbox" at bounding box center [274, 660] width 13 height 13
checkbox input "false"
type input "Bâtiment C (9 sondes)"
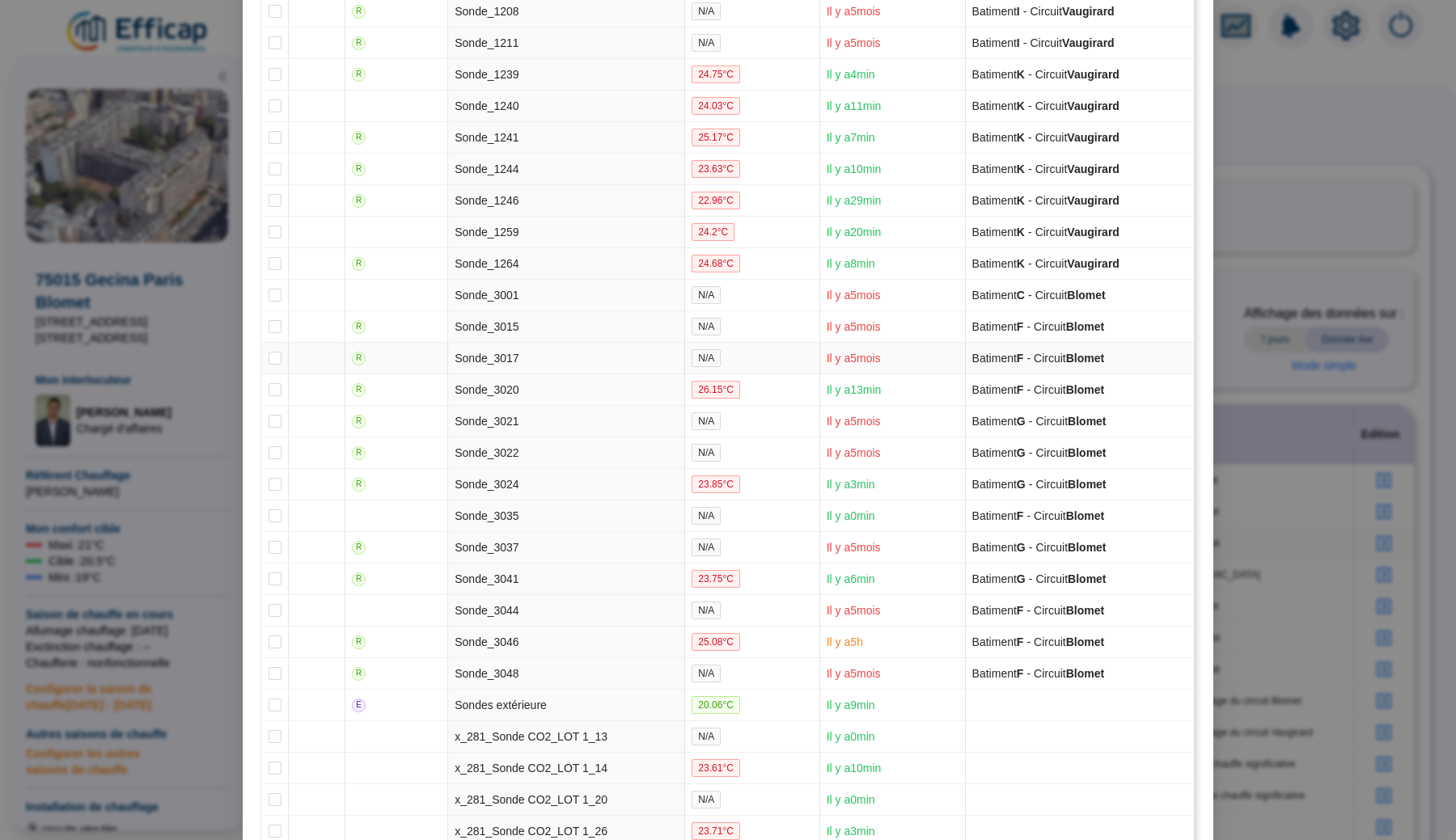
scroll to position [2074, 0]
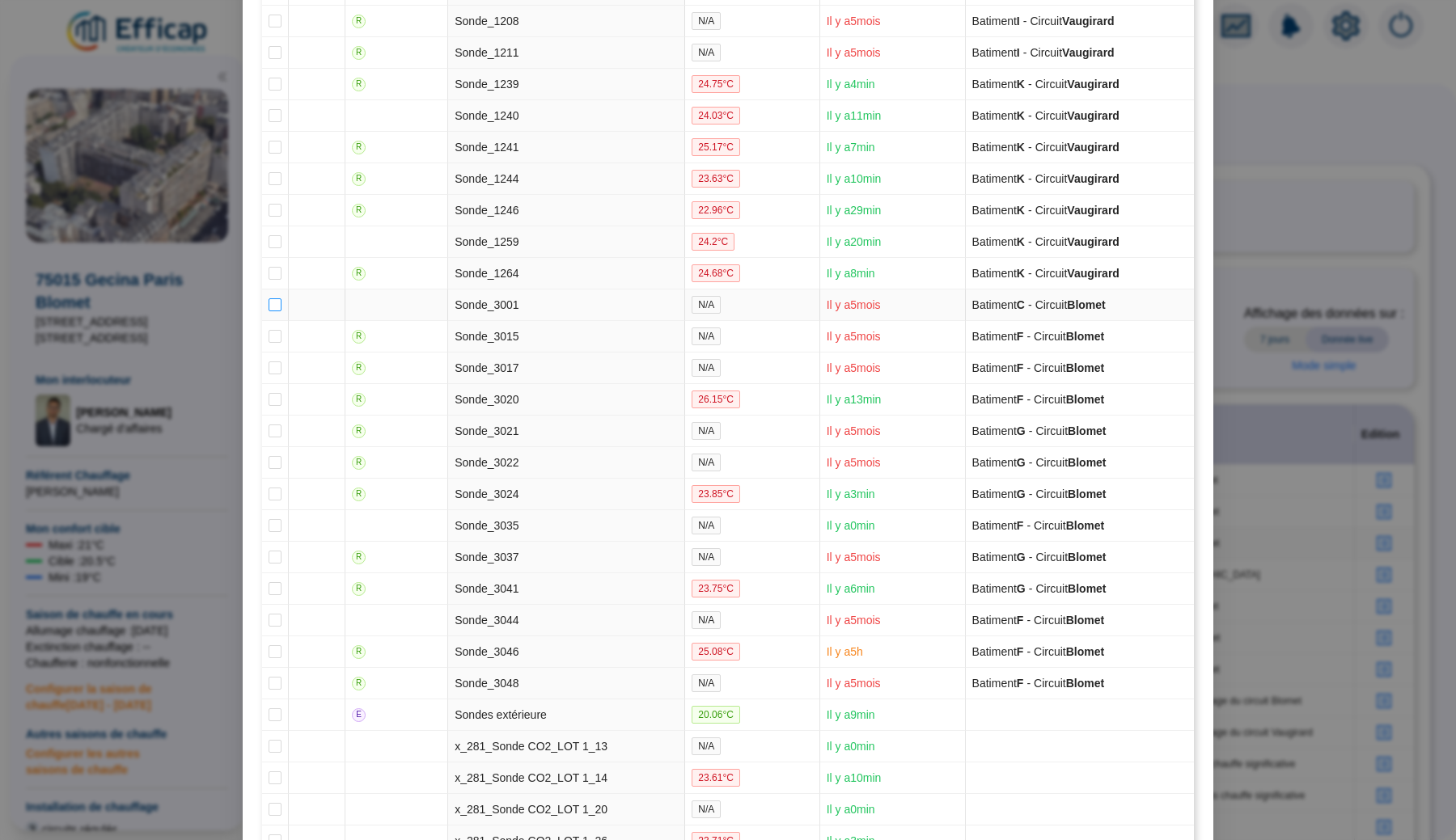
click at [277, 311] on input "checkbox" at bounding box center [274, 304] width 13 height 13
checkbox input "true"
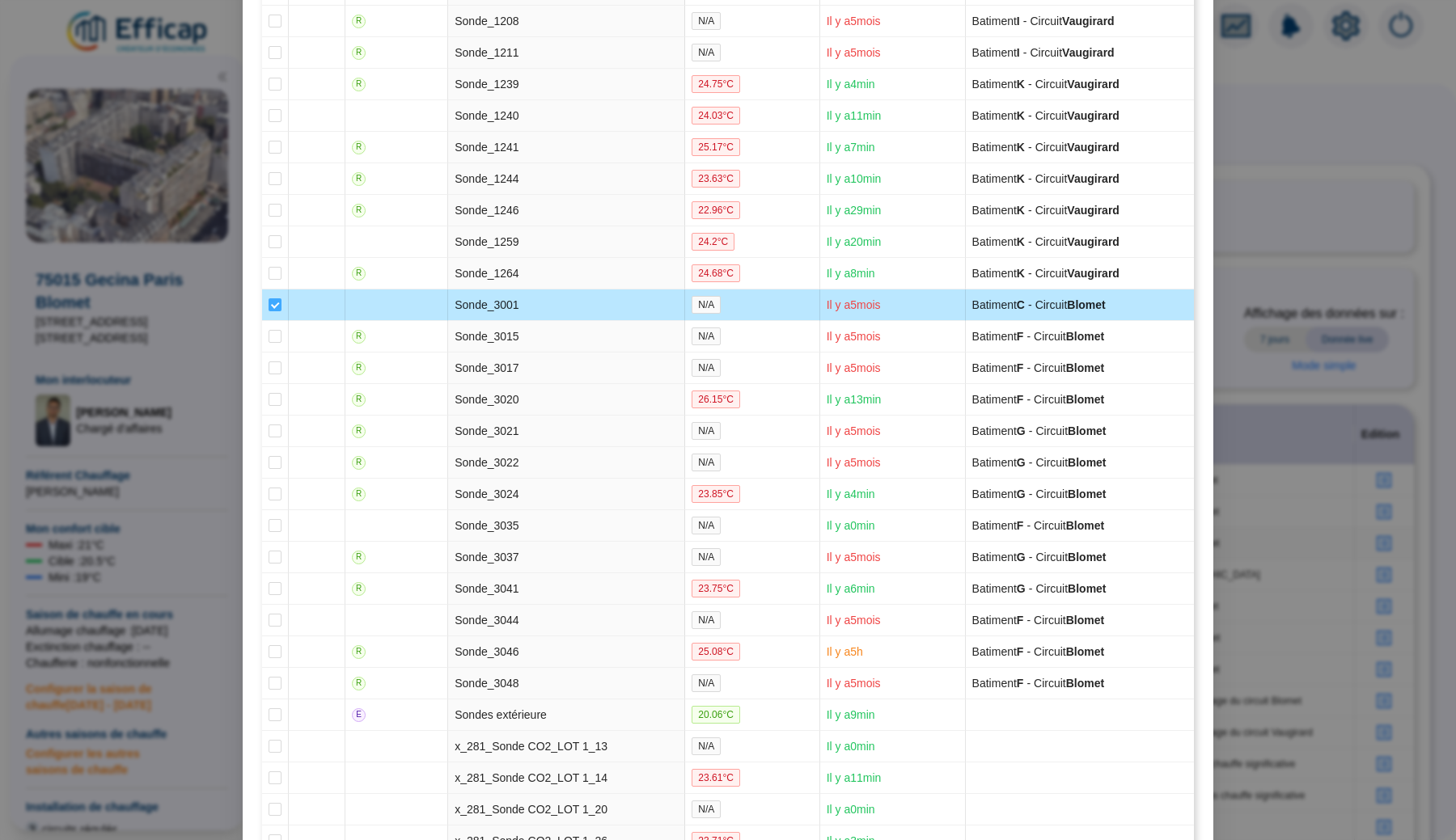
type input "Bâtiment C (10 sondes)"
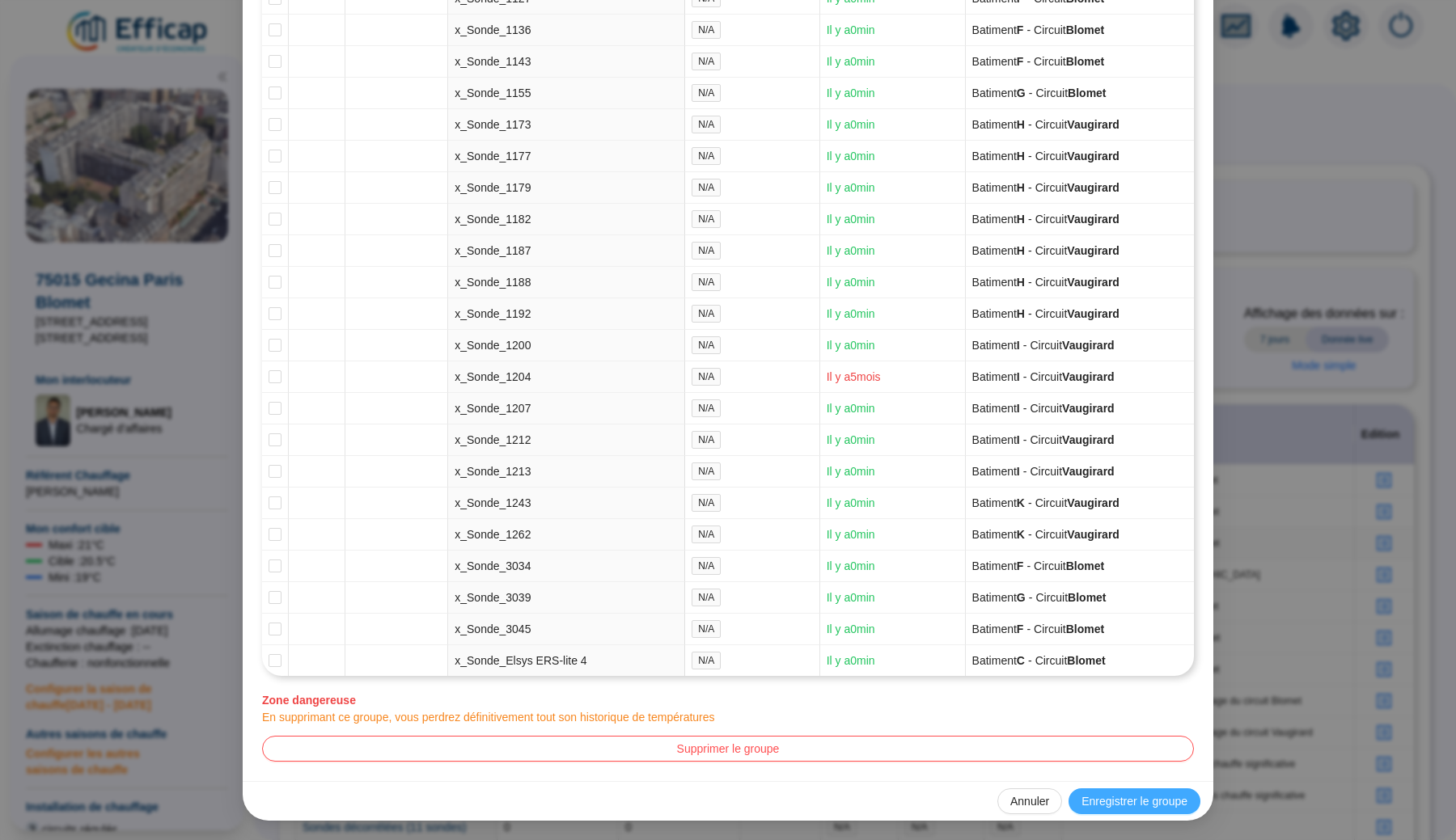
scroll to position [4162, 0]
click at [1112, 800] on span "Enregistrer le groupe" at bounding box center [1135, 802] width 106 height 17
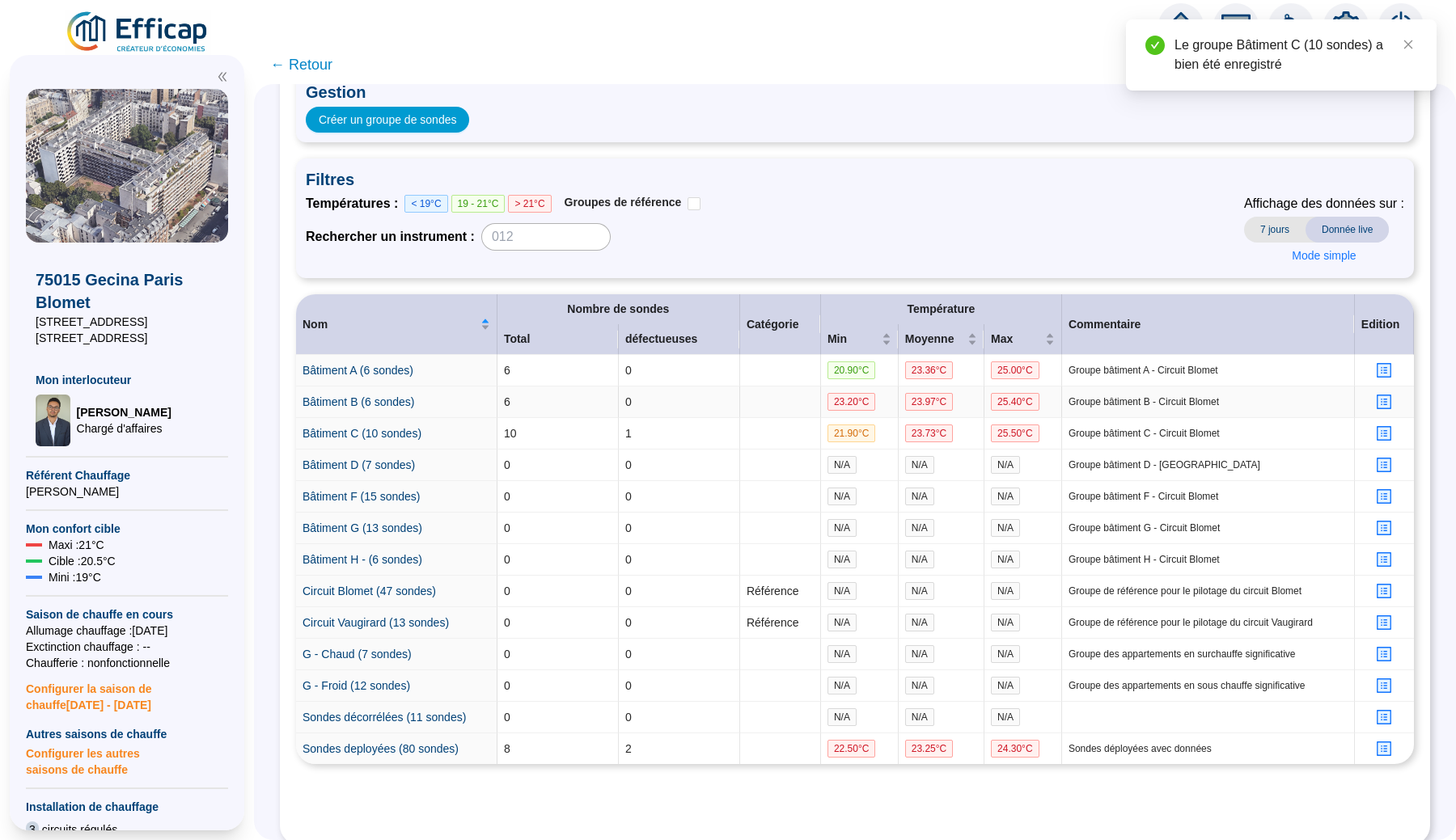
scroll to position [134, 0]
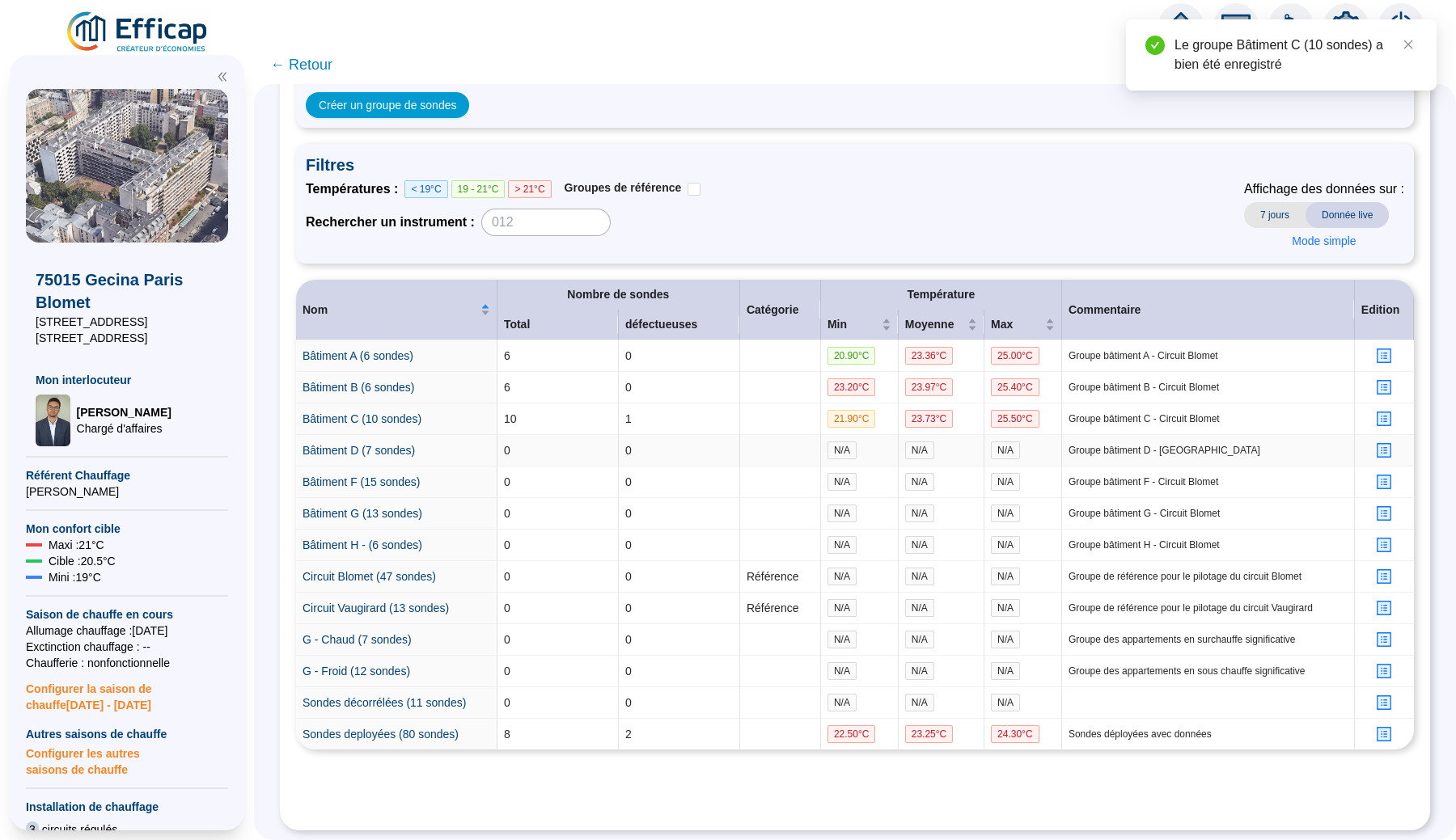
click at [1379, 444] on icon "profile" at bounding box center [1383, 449] width 15 height 15
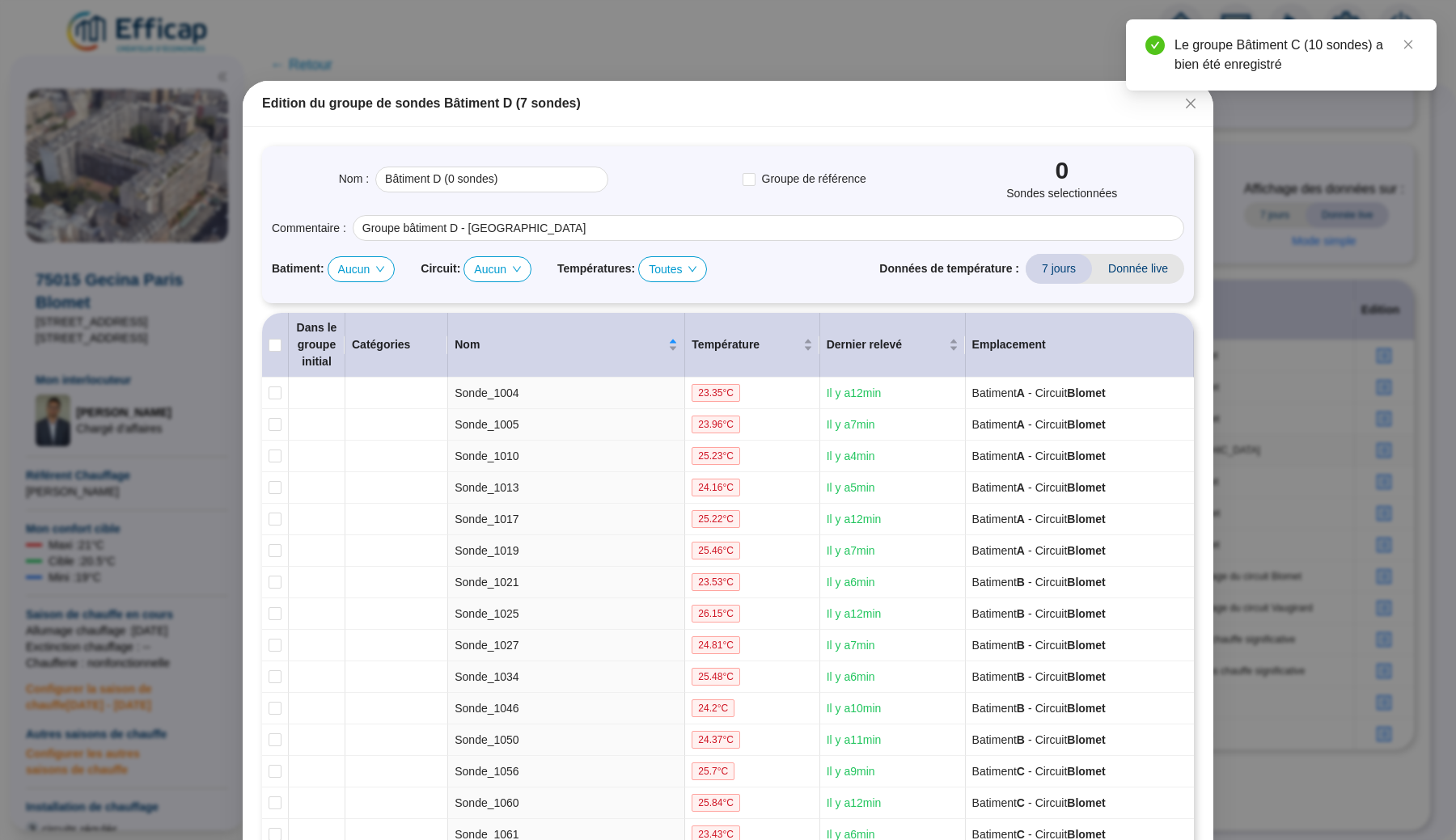
click at [363, 272] on span "Aucun" at bounding box center [361, 269] width 47 height 24
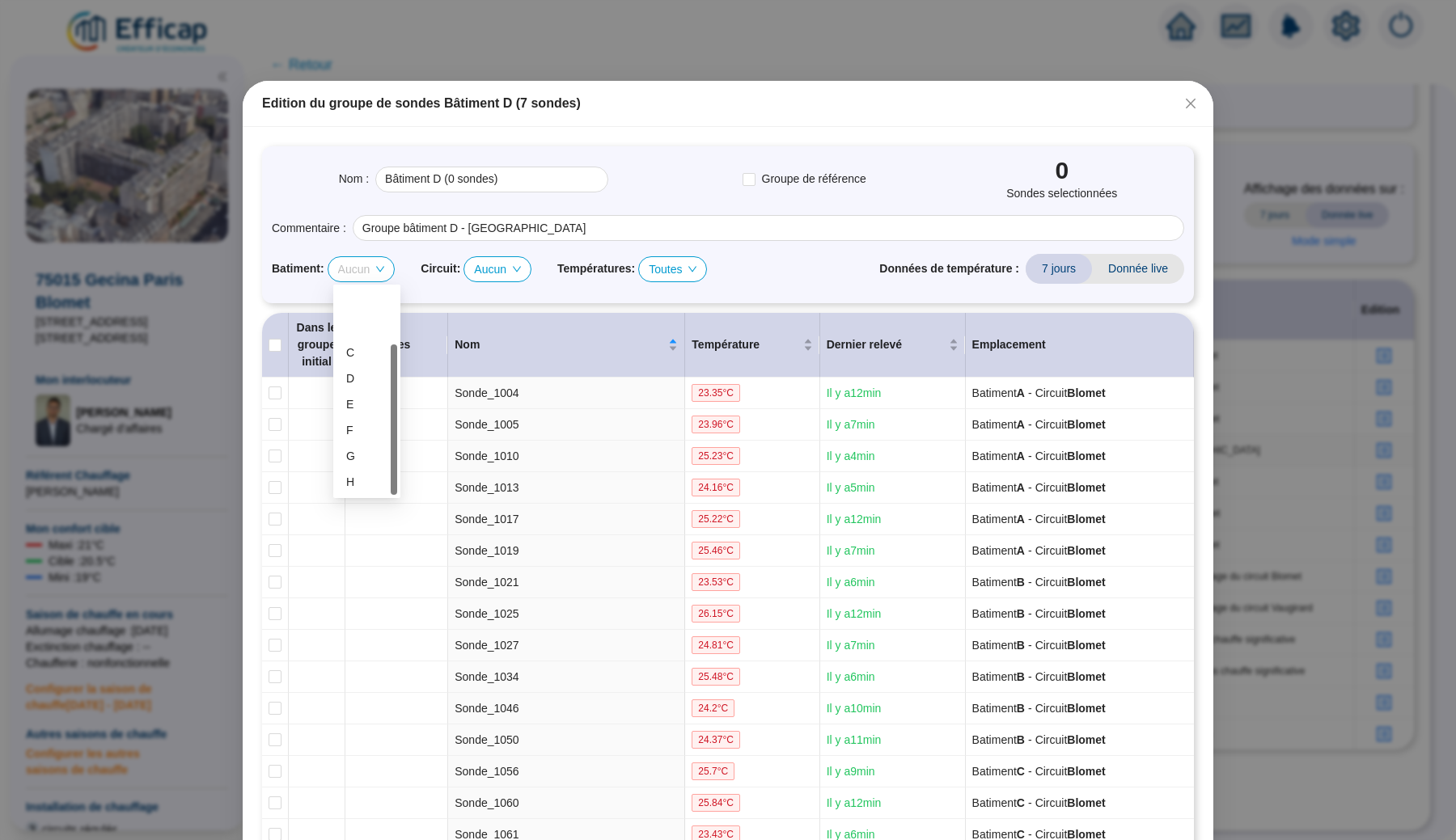
scroll to position [78, 0]
click at [367, 306] on div "D" at bounding box center [367, 301] width 41 height 17
type input "Bâtiment D (12 sondes)"
checkbox input "true"
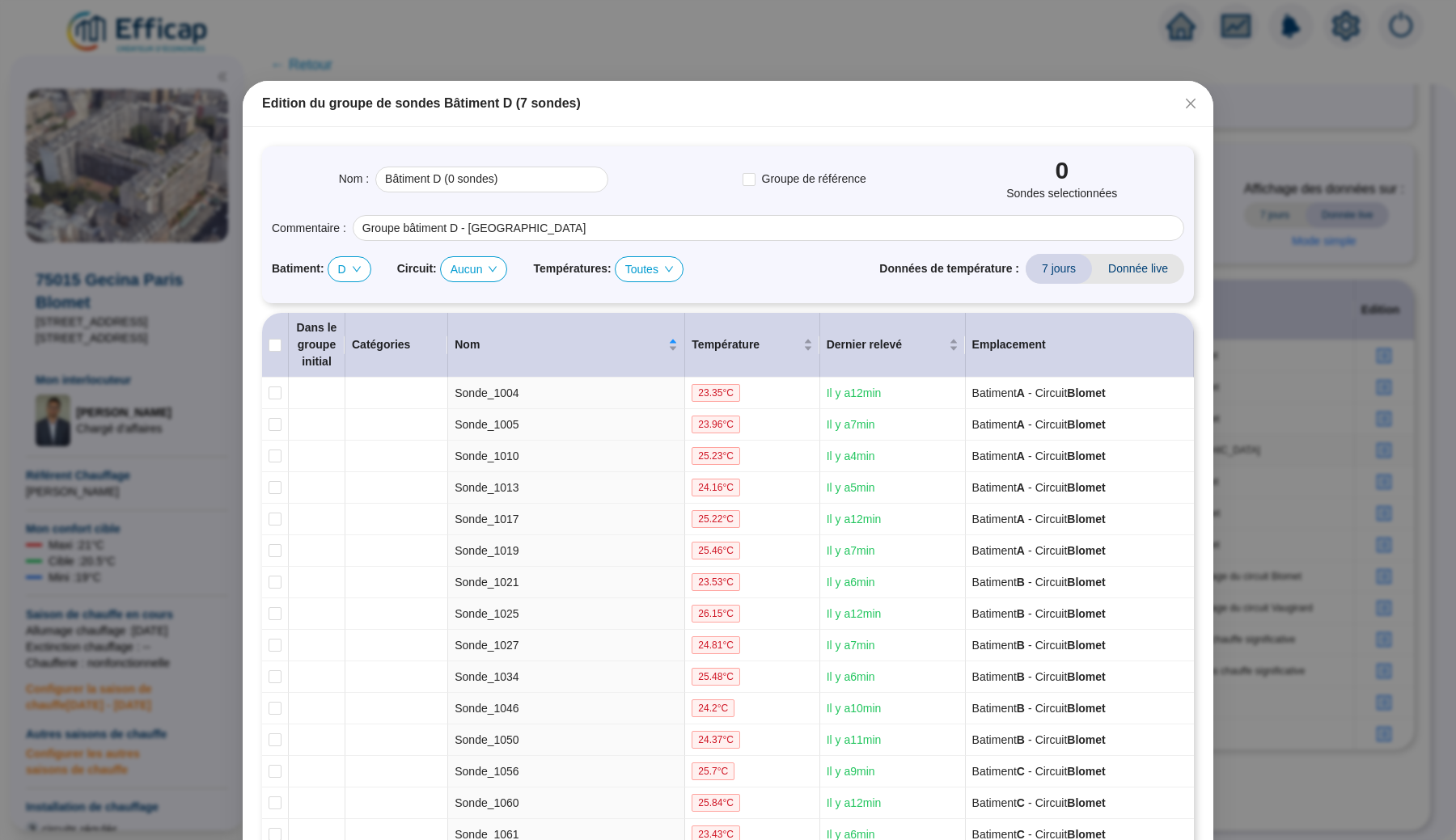
checkbox input "true"
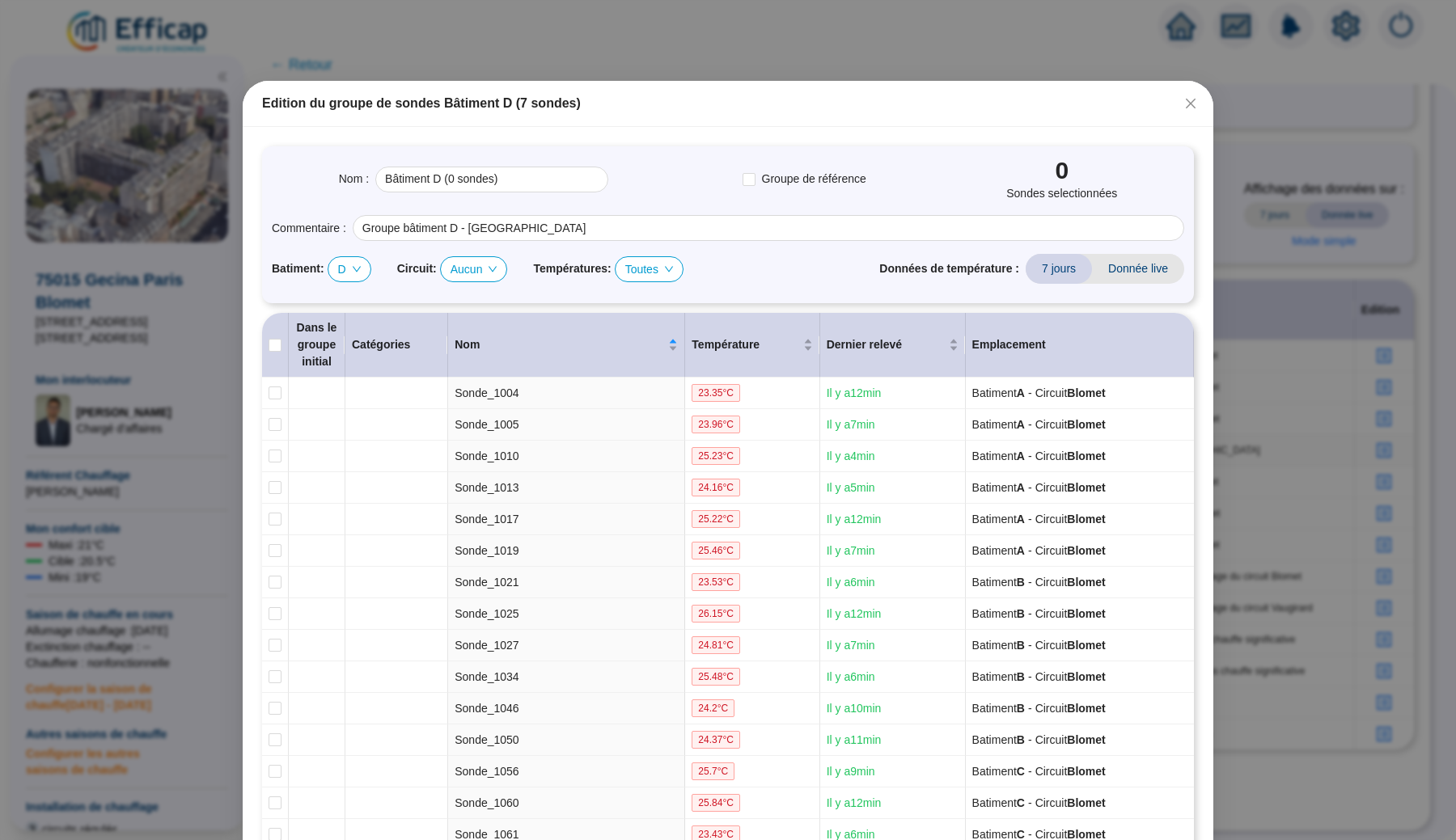
checkbox input "true"
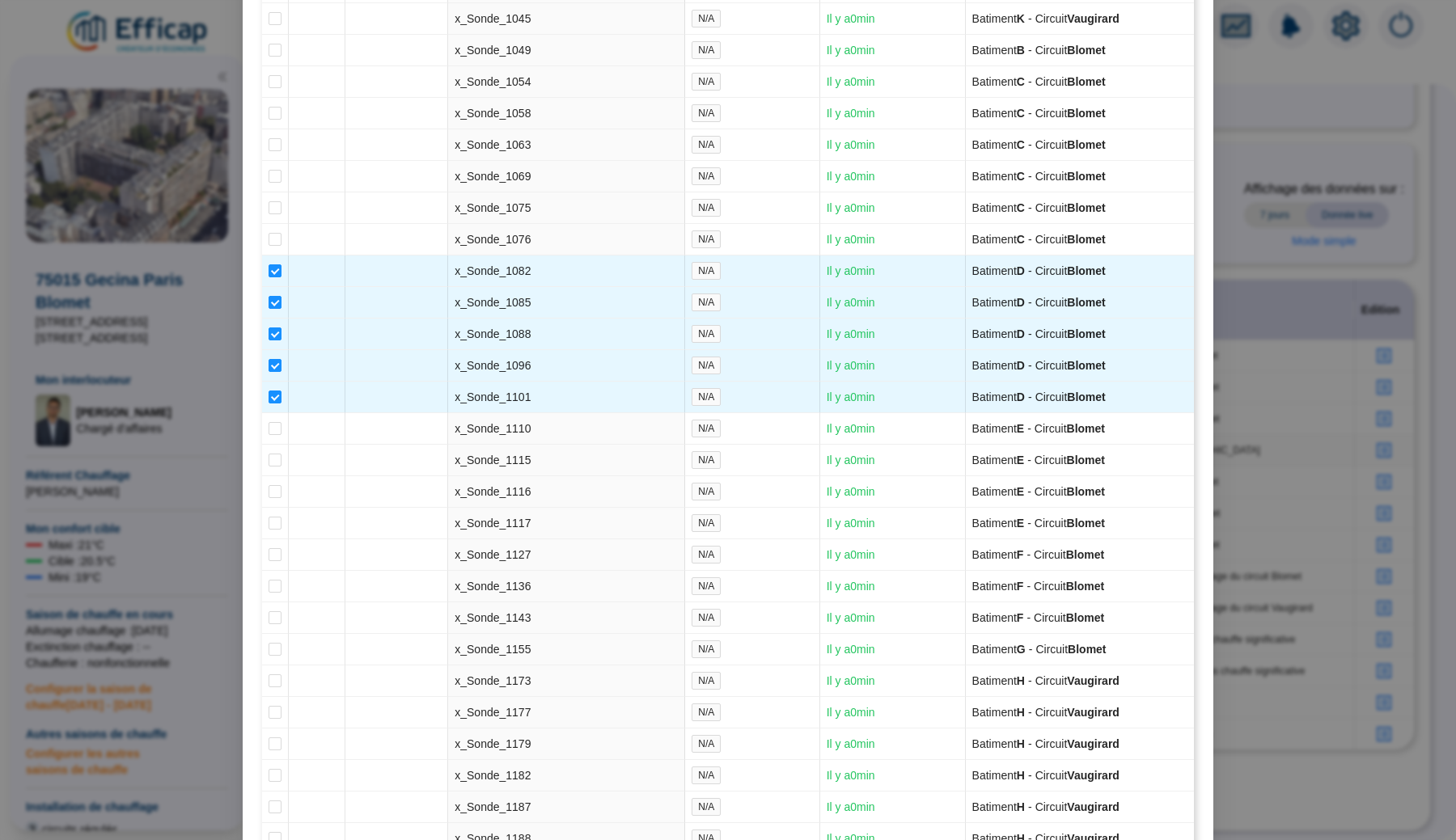
scroll to position [3514, 0]
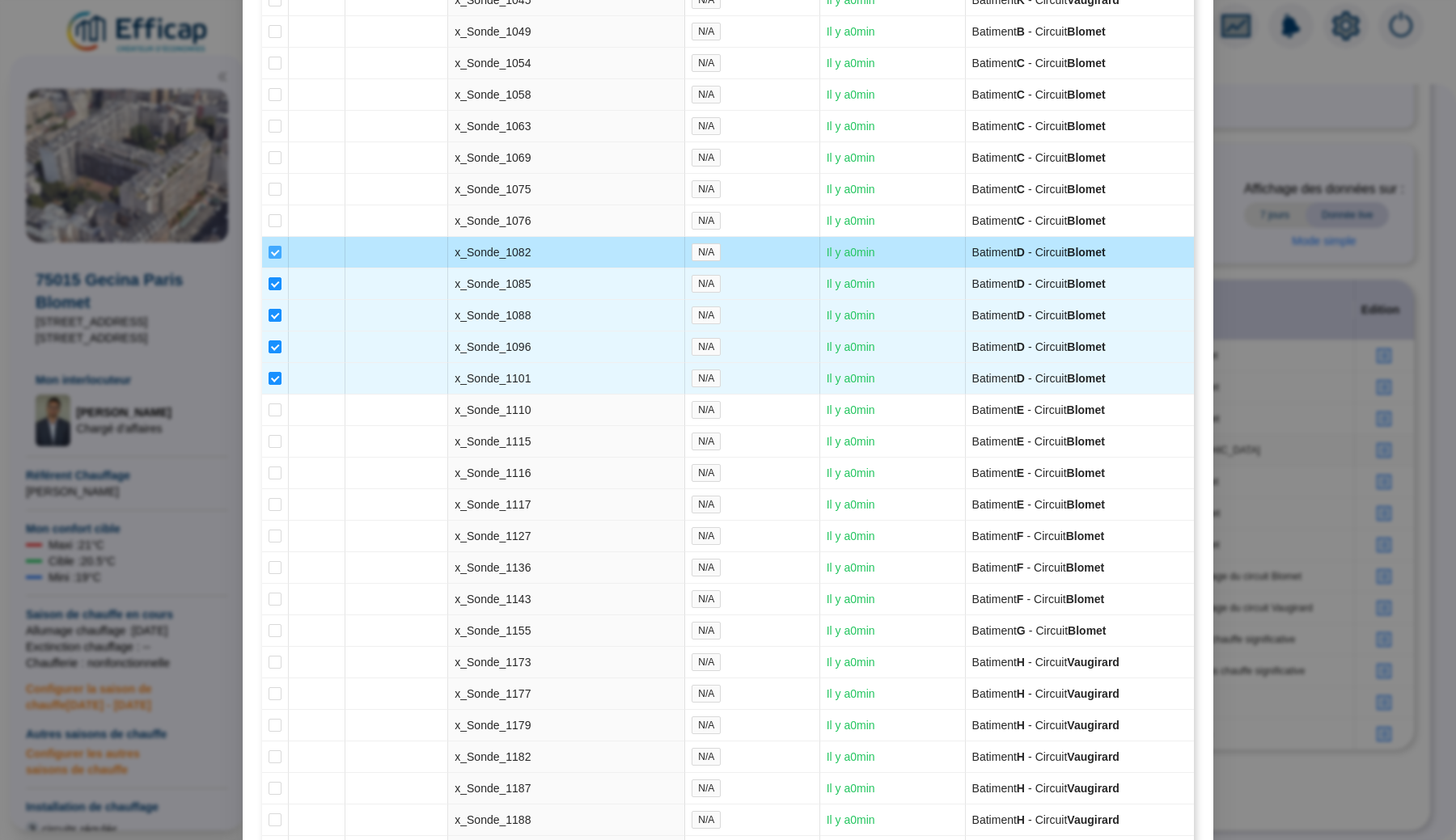
click at [276, 259] on input "checkbox" at bounding box center [274, 252] width 13 height 13
checkbox input "false"
type input "Bâtiment D (11 sondes)"
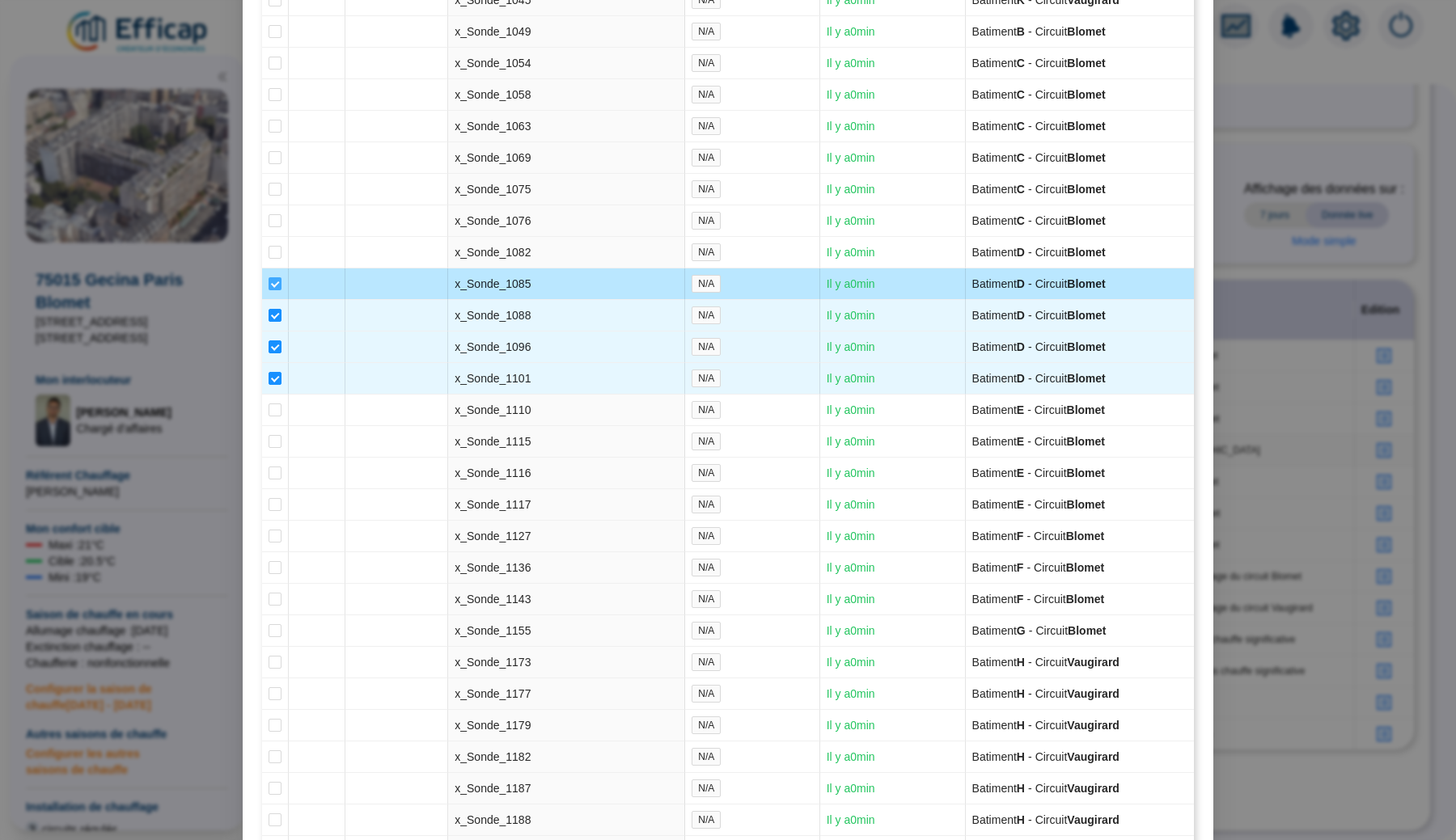
click at [276, 291] on input "checkbox" at bounding box center [274, 283] width 13 height 13
checkbox input "false"
type input "Bâtiment D (10 sondes)"
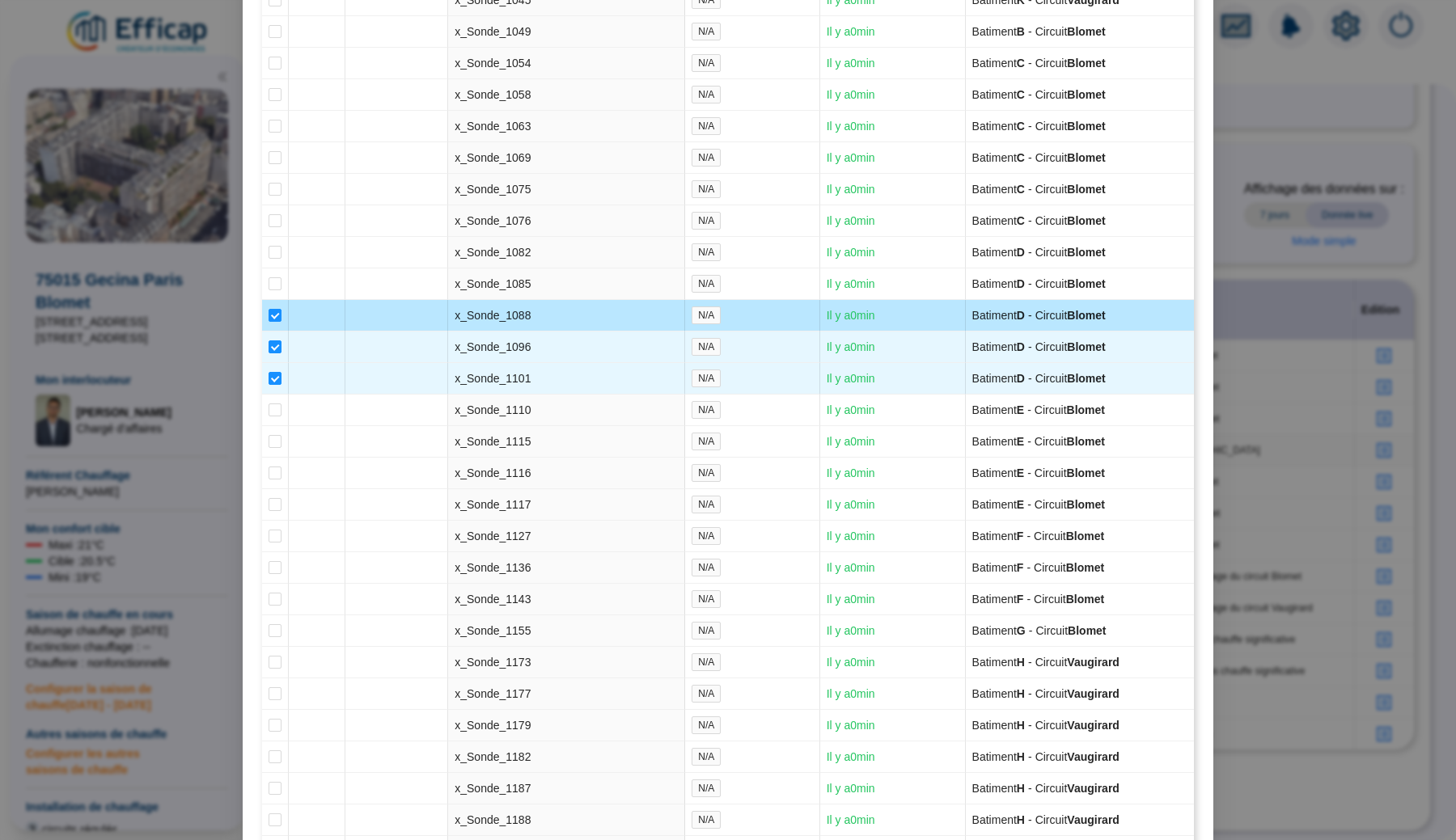
click at [273, 332] on td at bounding box center [274, 315] width 27 height 32
click at [273, 321] on input "checkbox" at bounding box center [274, 314] width 13 height 13
checkbox input "false"
type input "Bâtiment D (9 sondes)"
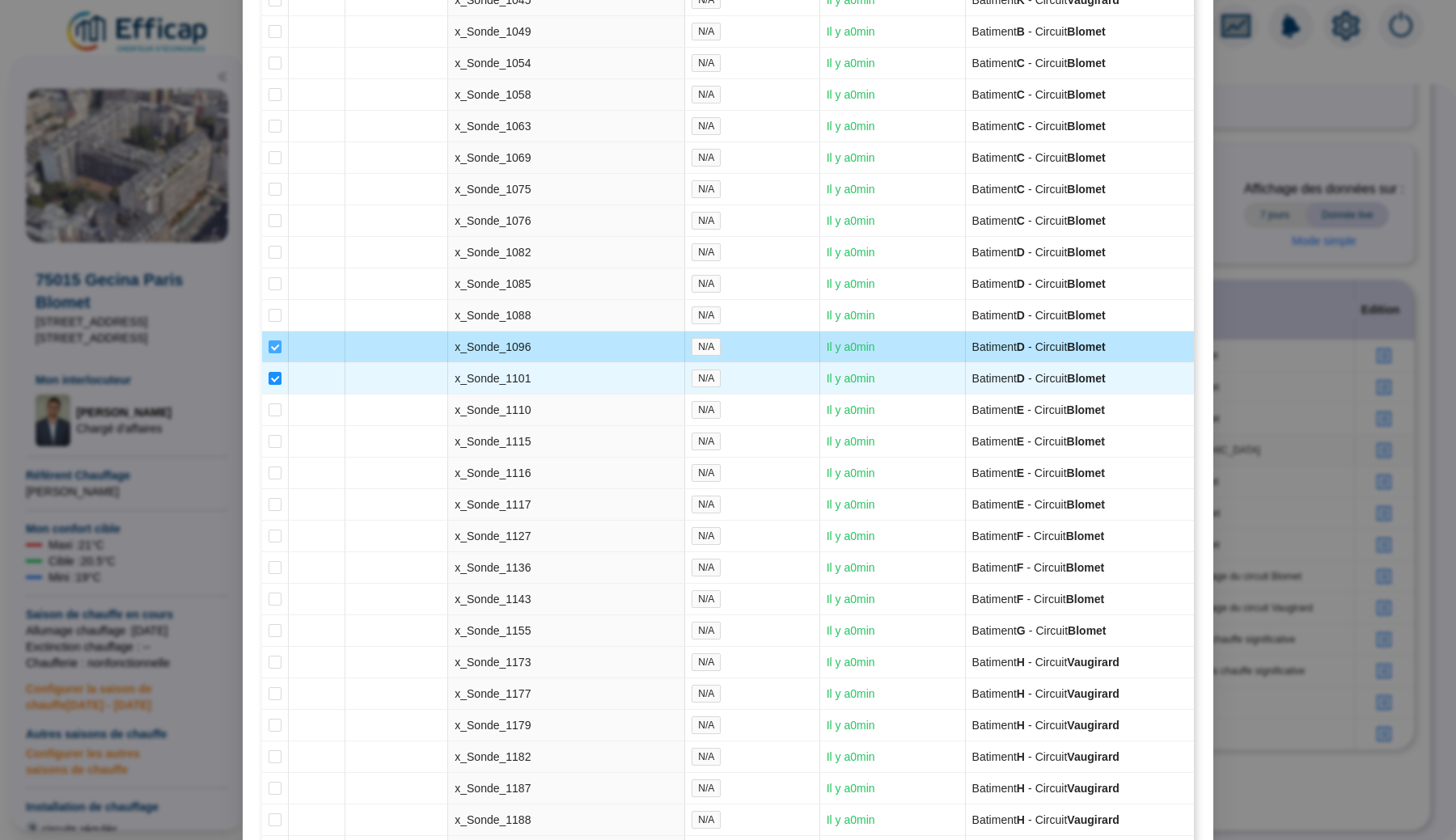
click at [273, 353] on input "checkbox" at bounding box center [274, 346] width 13 height 13
checkbox input "false"
type input "Bâtiment D (8 sondes)"
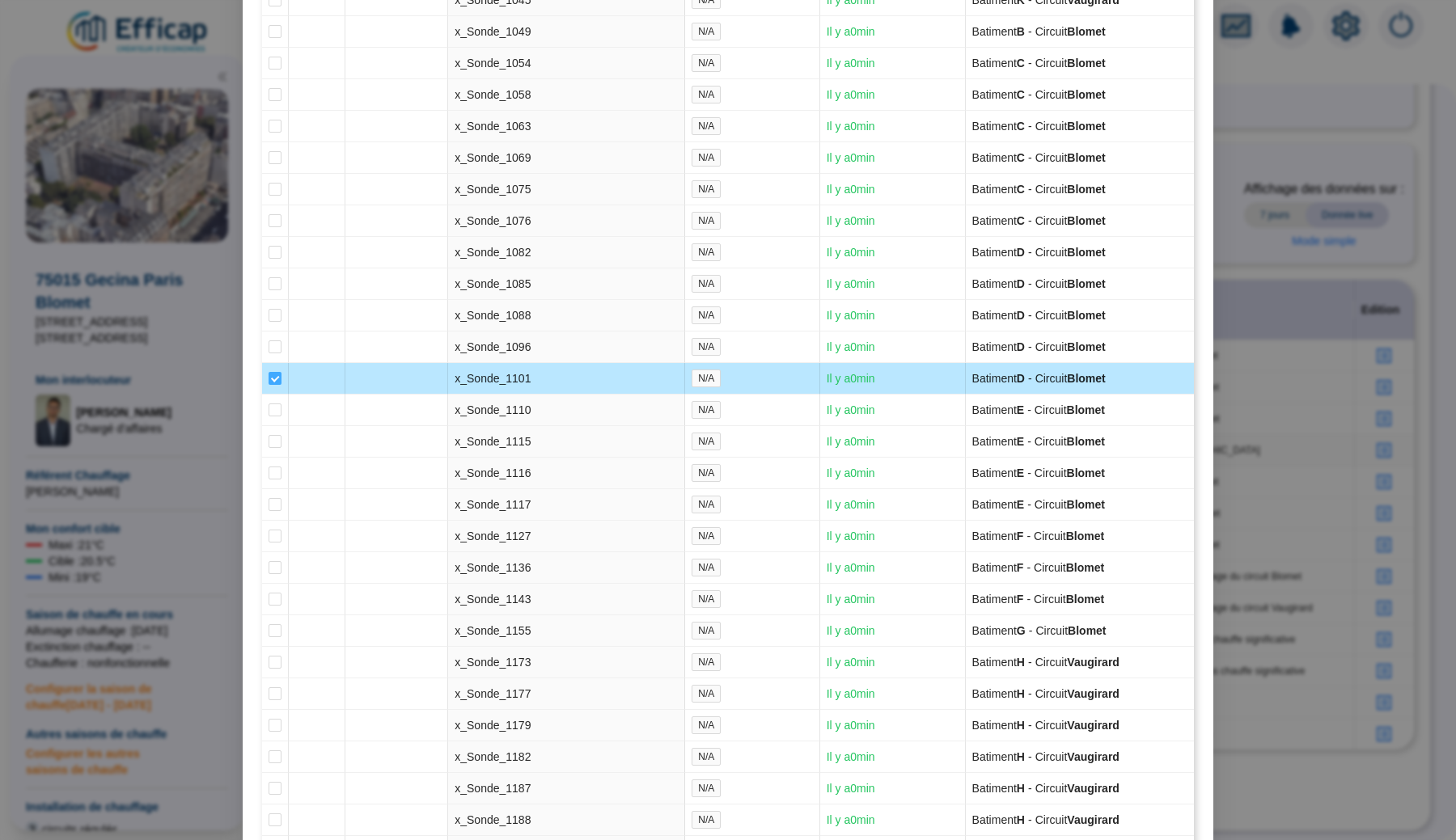
click at [273, 385] on input "checkbox" at bounding box center [274, 378] width 13 height 13
checkbox input "false"
type input "Bâtiment D (7 sondes)"
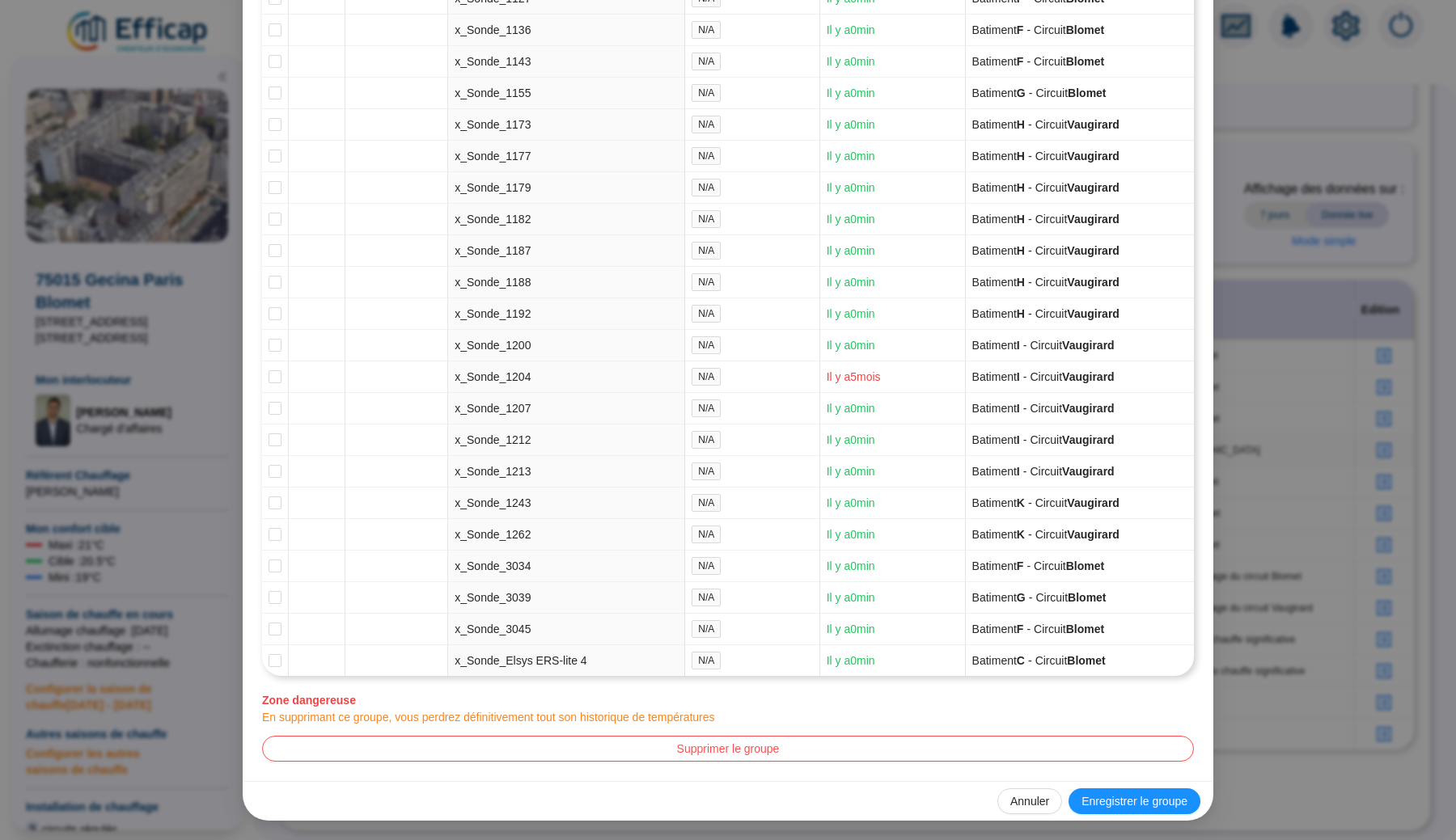
scroll to position [4162, 0]
click at [1087, 797] on span "Enregistrer le groupe" at bounding box center [1135, 802] width 106 height 17
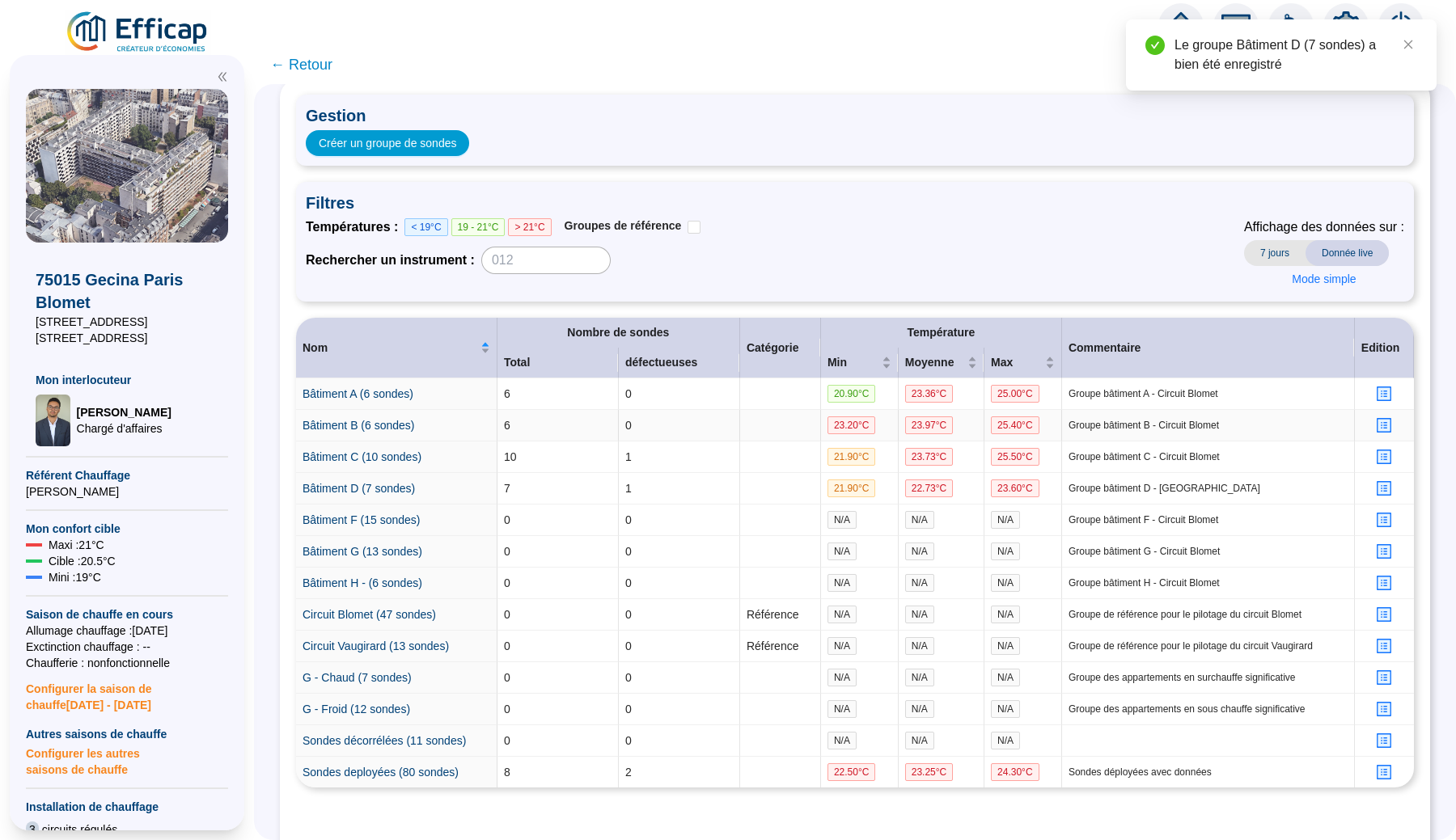
scroll to position [104, 0]
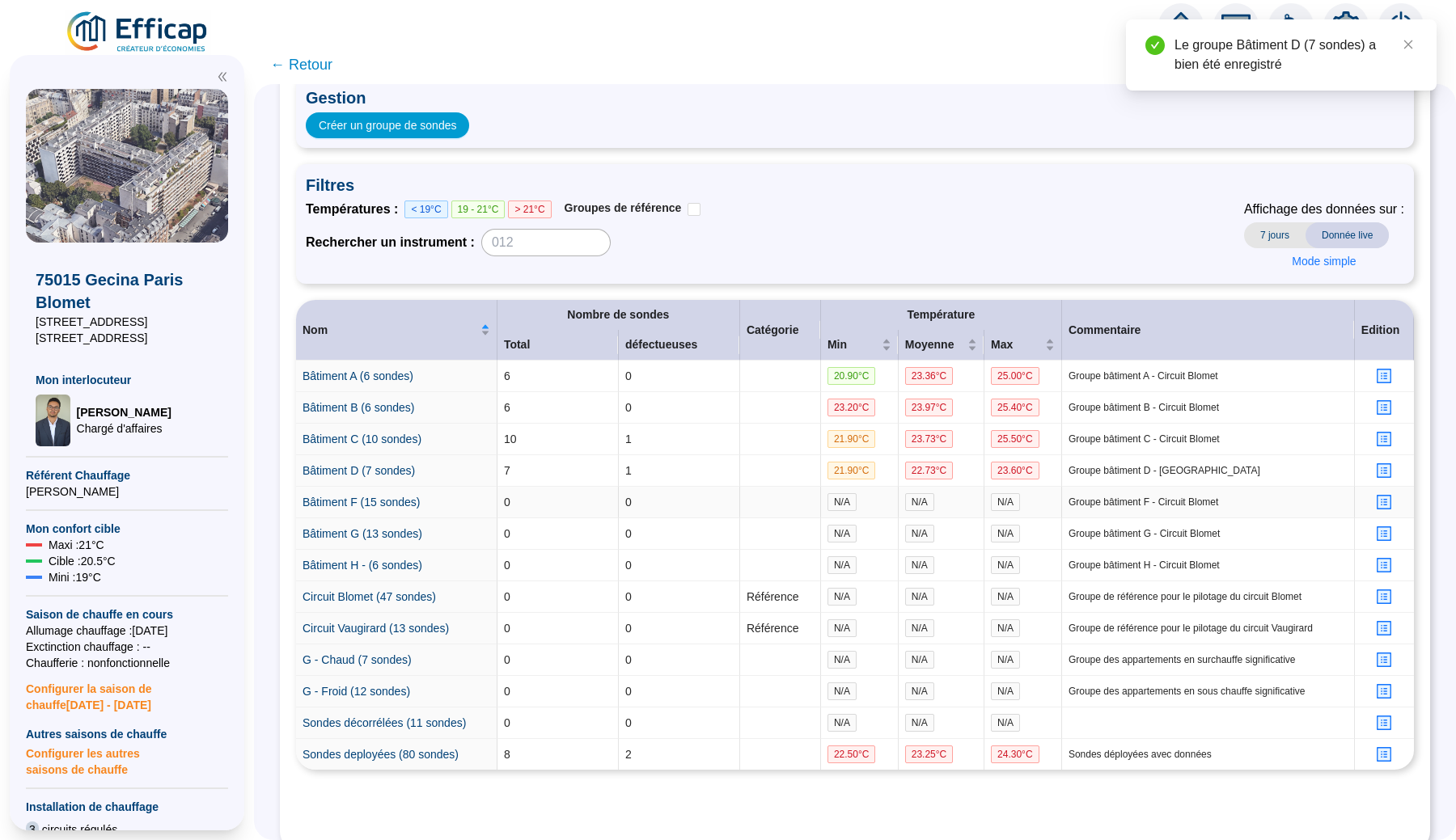
click at [1384, 505] on icon "profile" at bounding box center [1384, 502] width 12 height 12
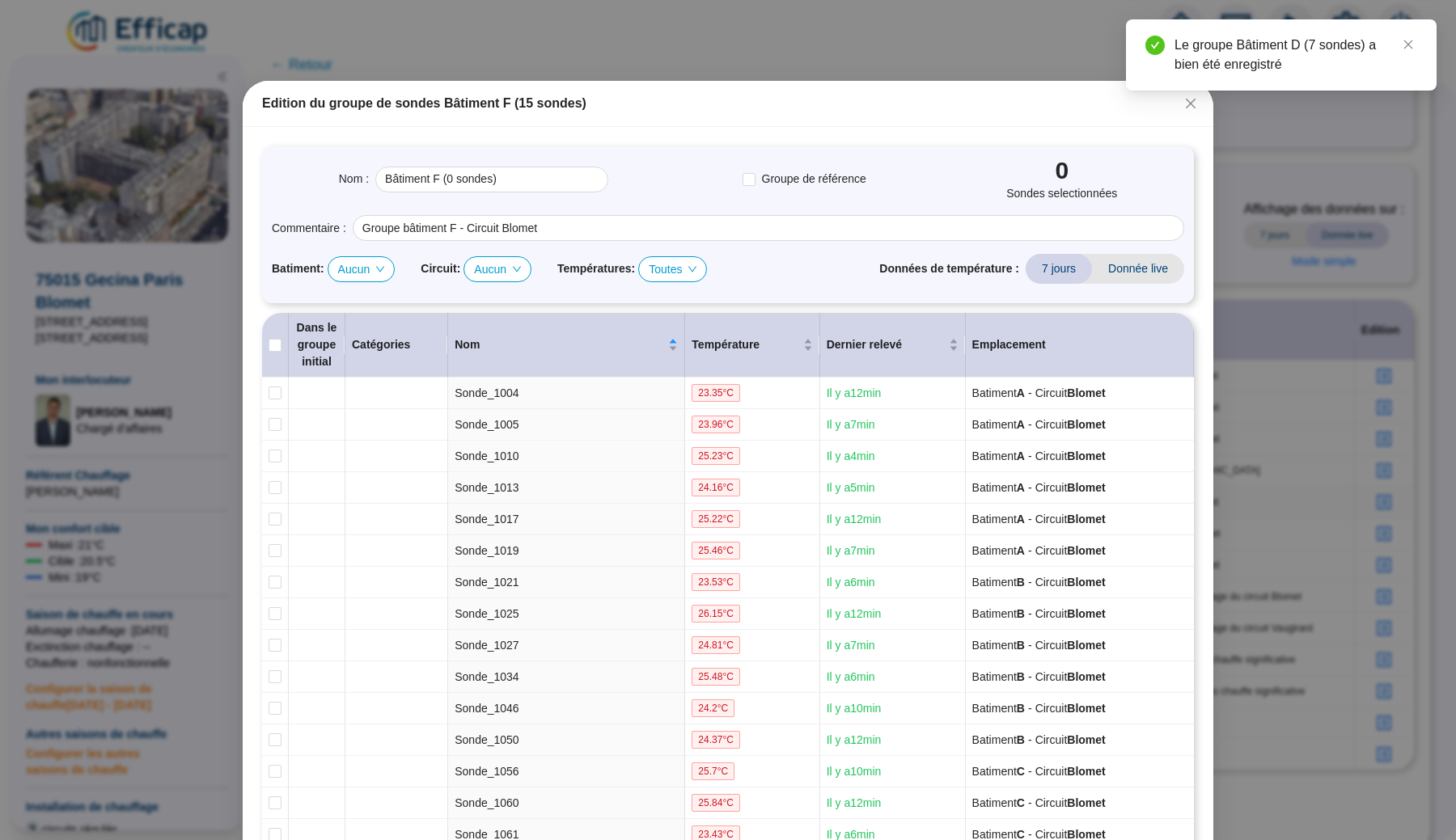
click at [360, 274] on span "Aucun" at bounding box center [361, 269] width 47 height 24
click at [363, 356] on div "F" at bounding box center [367, 353] width 41 height 17
type input "Bâtiment F (21 sondes)"
checkbox input "true"
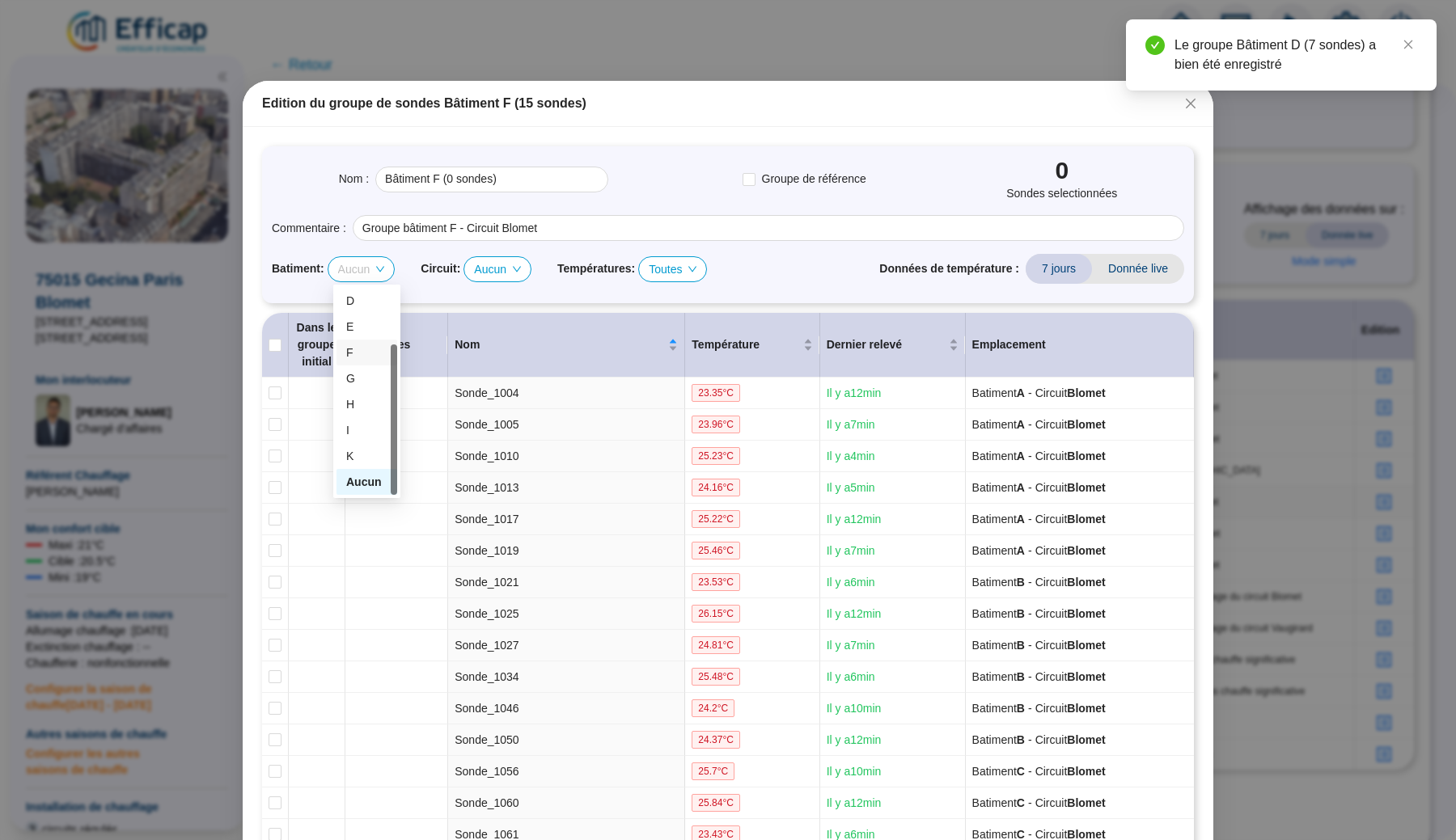
checkbox input "true"
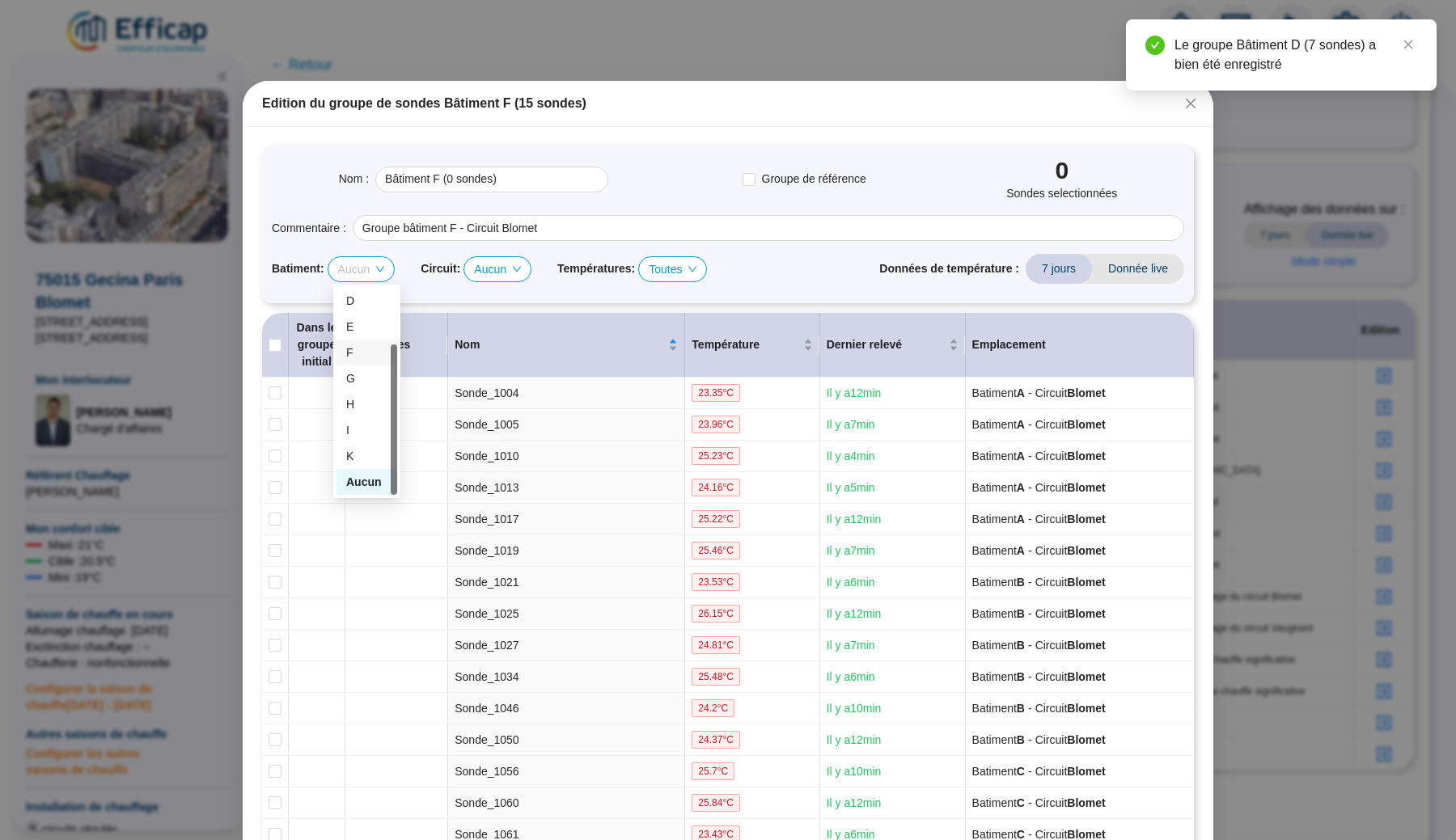
checkbox input "true"
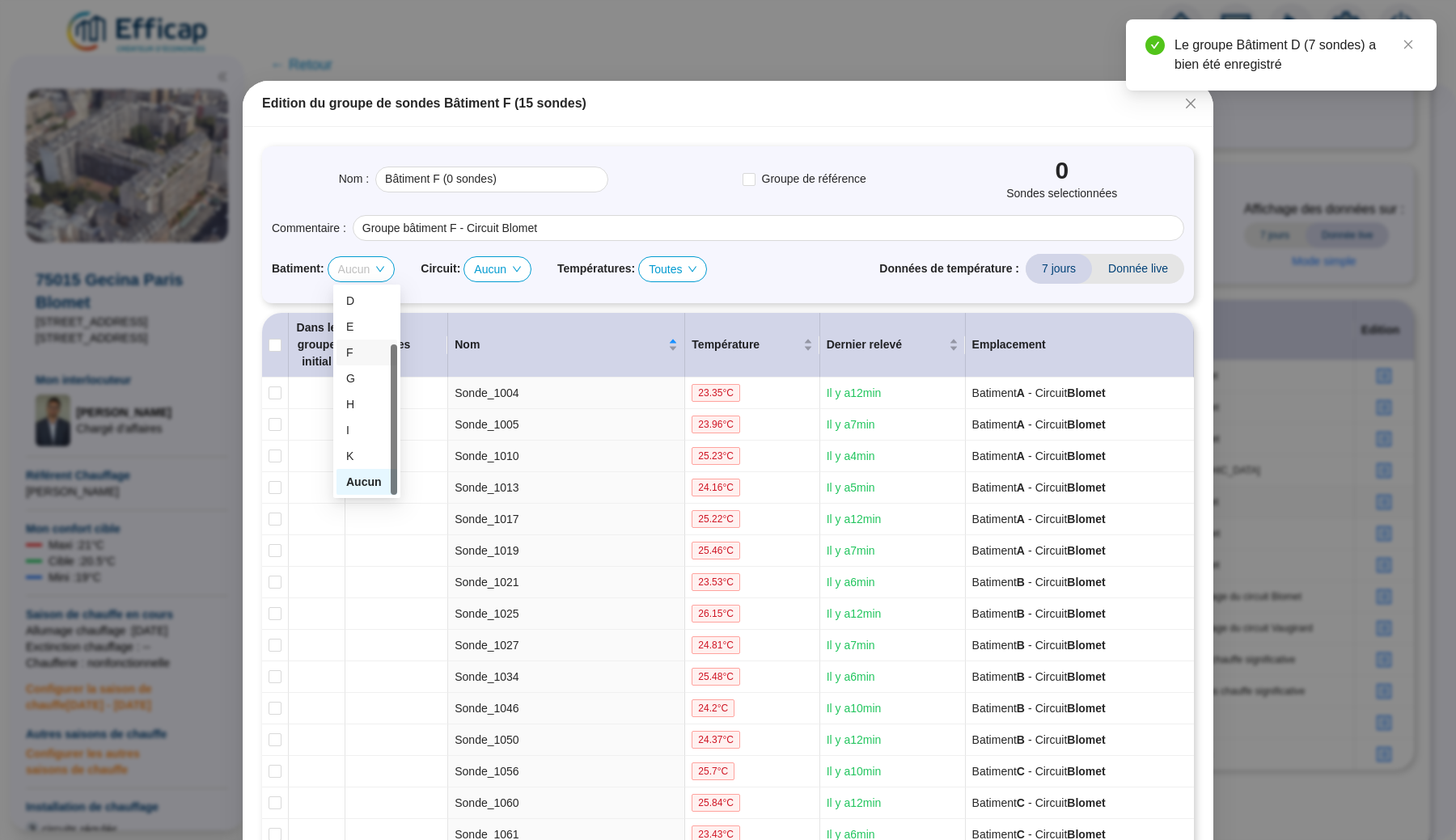
checkbox input "true"
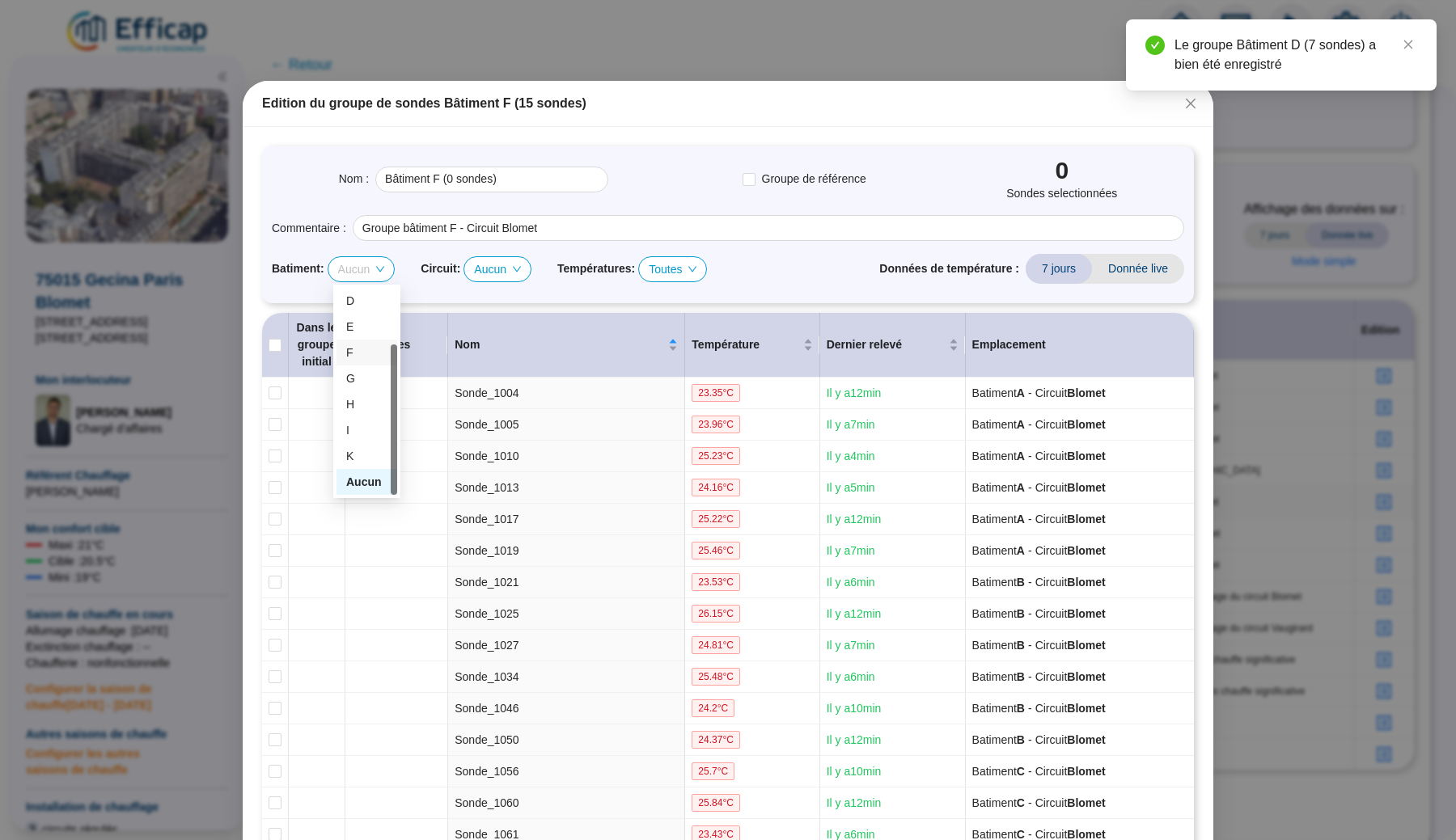
checkbox input "true"
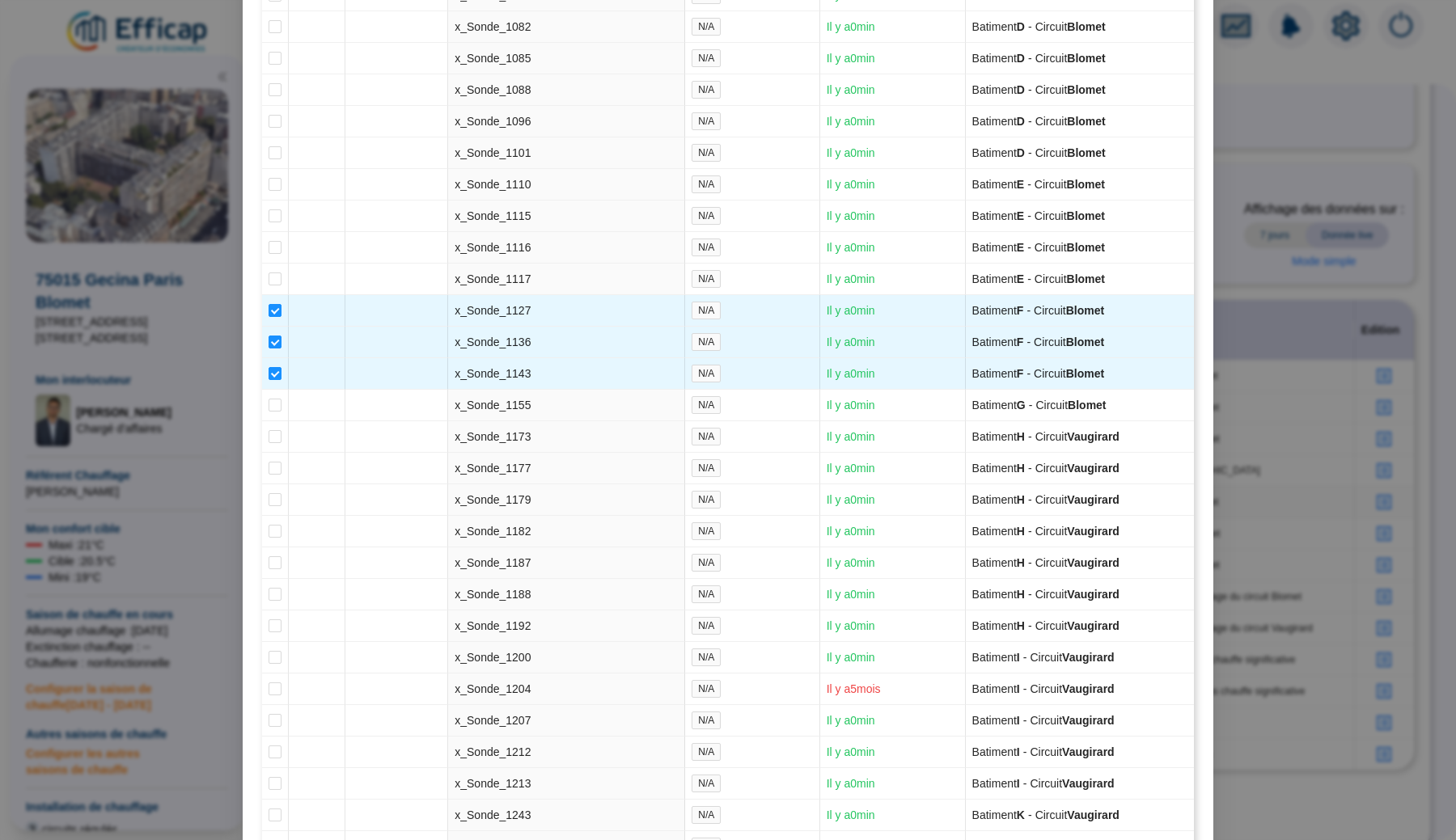
scroll to position [3774, 0]
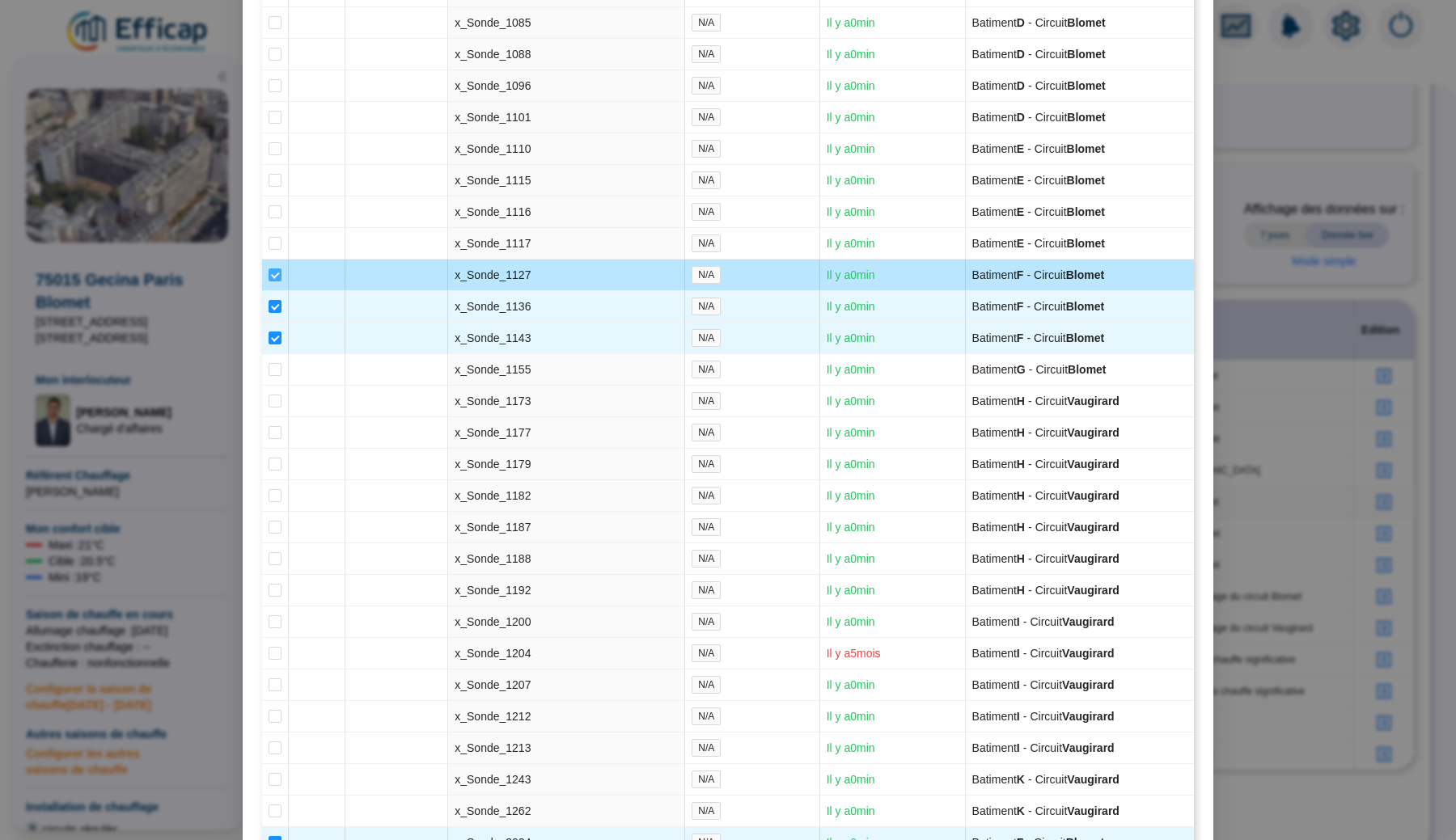
click at [274, 281] on span at bounding box center [274, 274] width 13 height 13
click at [274, 281] on input "checkbox" at bounding box center [274, 274] width 13 height 13
checkbox input "false"
type input "Bâtiment F (20 sondes)"
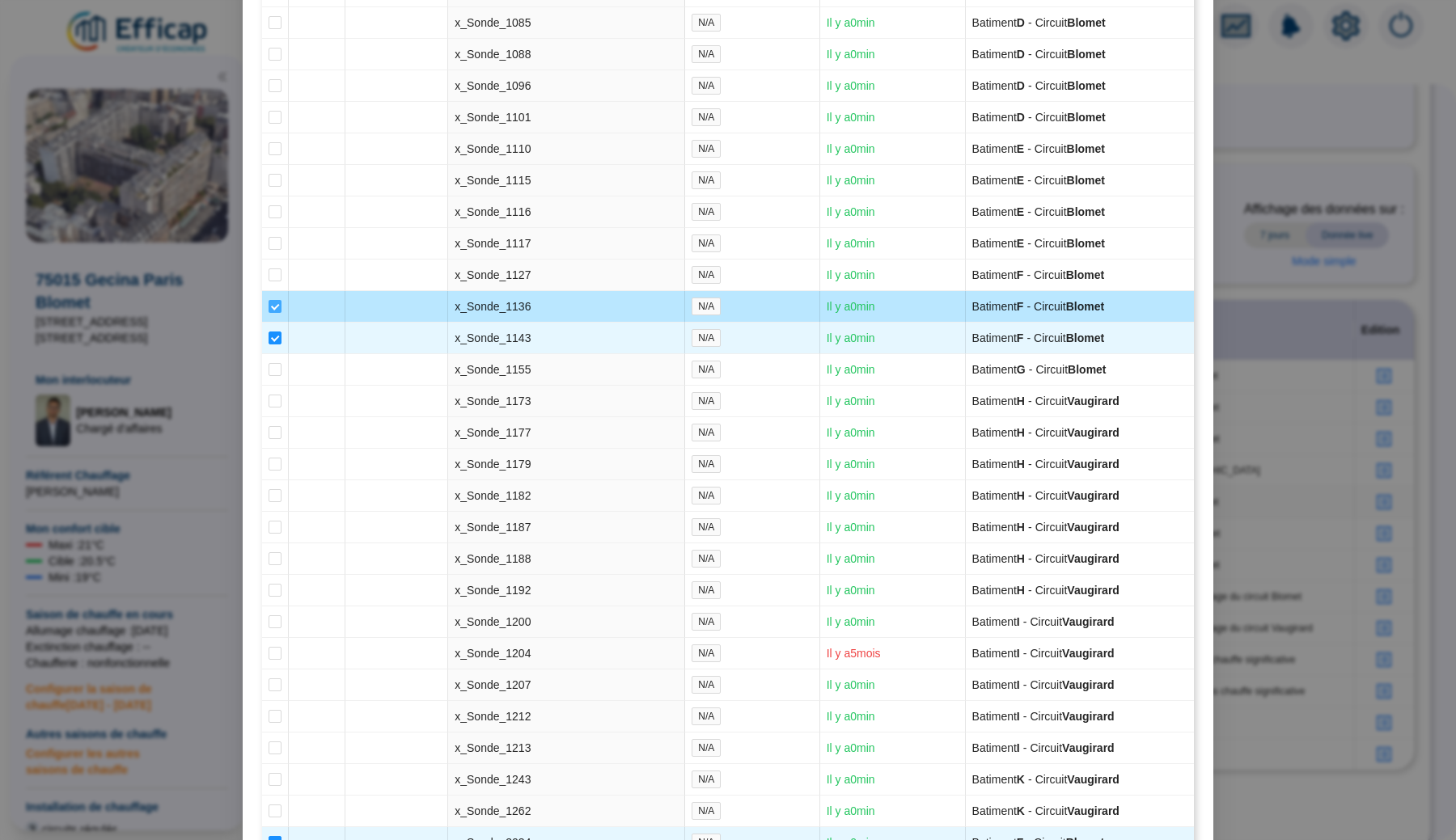
click at [274, 313] on input "checkbox" at bounding box center [274, 306] width 13 height 13
checkbox input "false"
type input "Bâtiment F (19 sondes)"
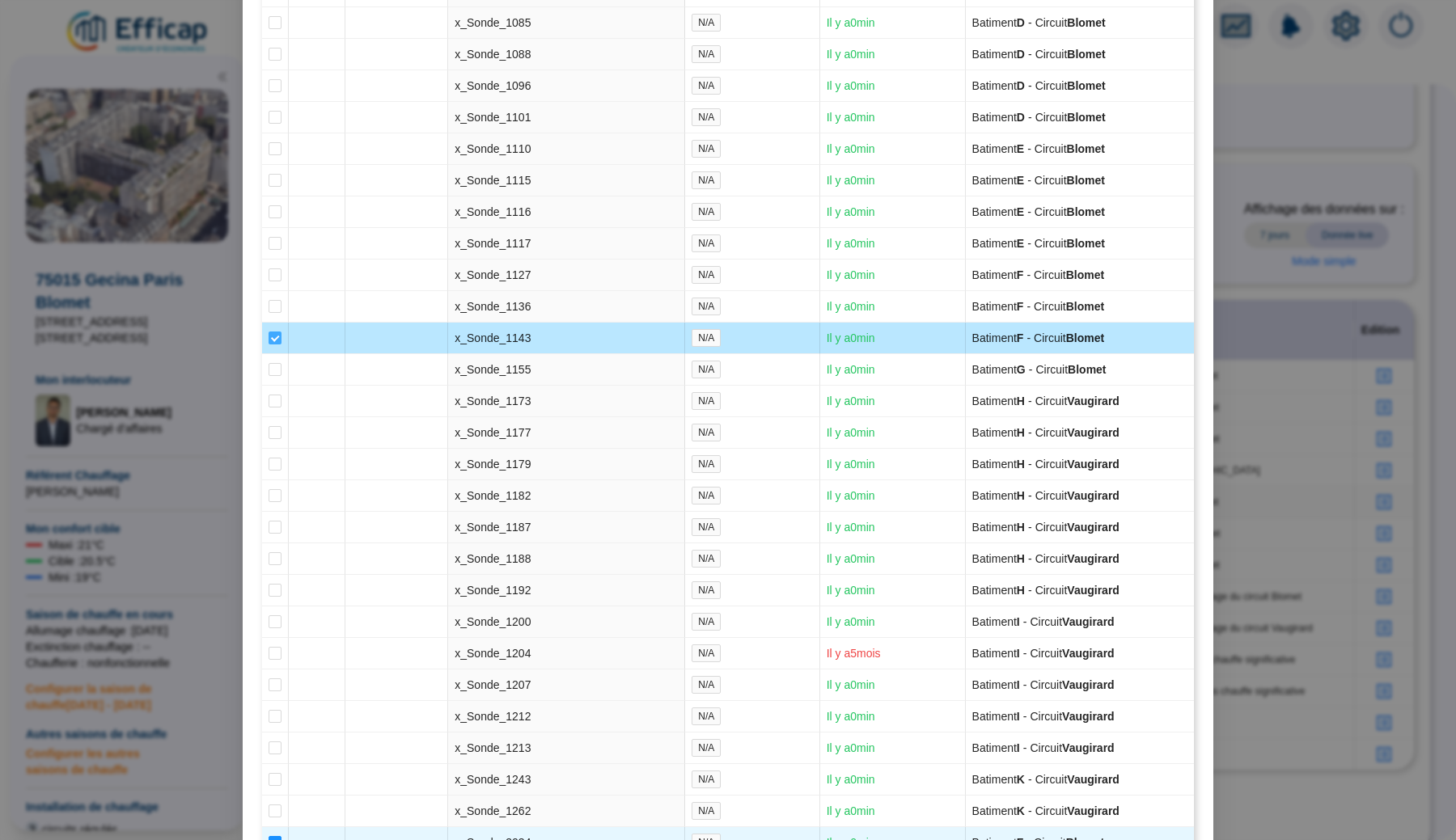
click at [274, 344] on input "checkbox" at bounding box center [274, 338] width 13 height 13
checkbox input "false"
type input "Bâtiment F (18 sondes)"
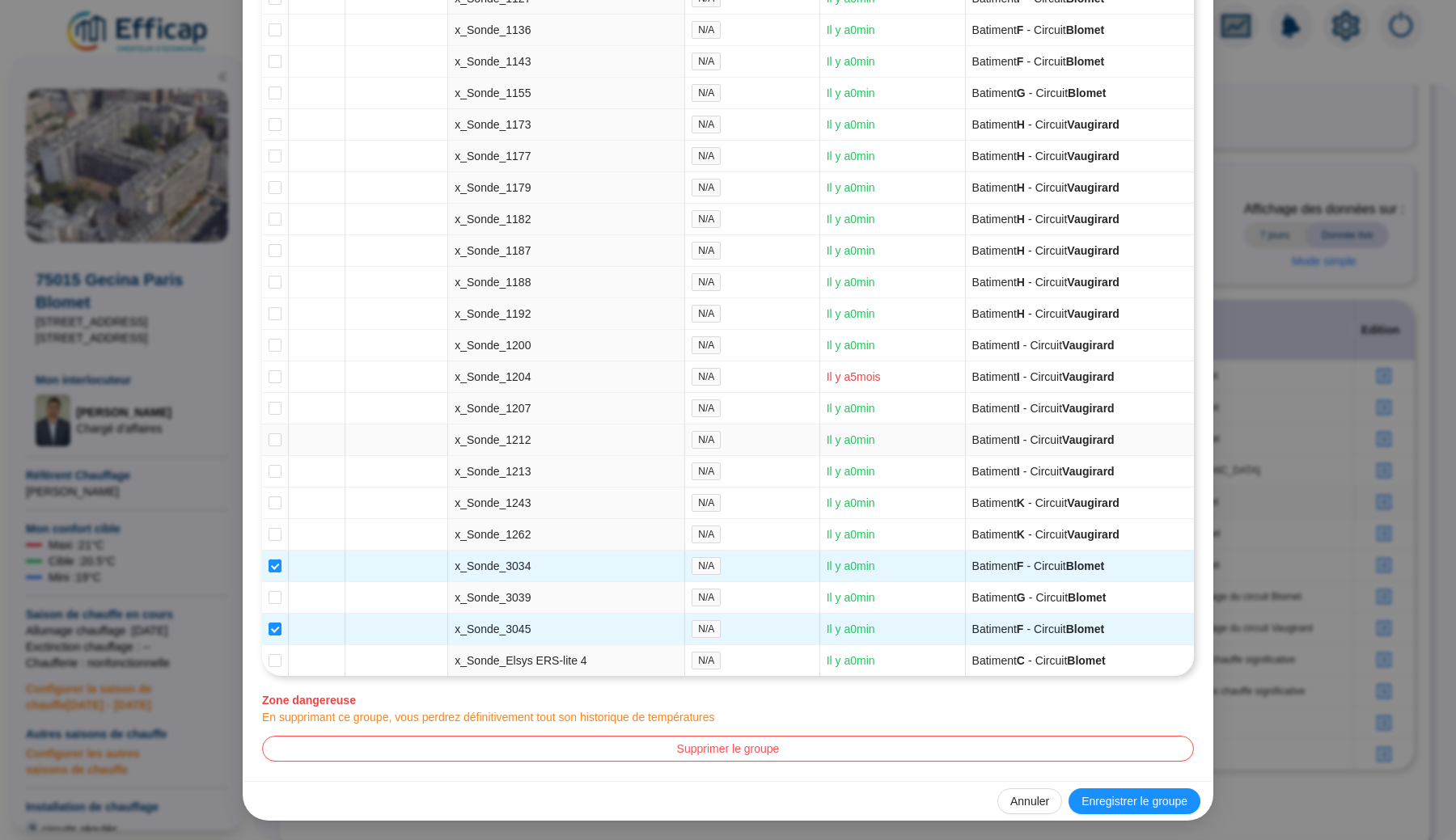
scroll to position [4162, 0]
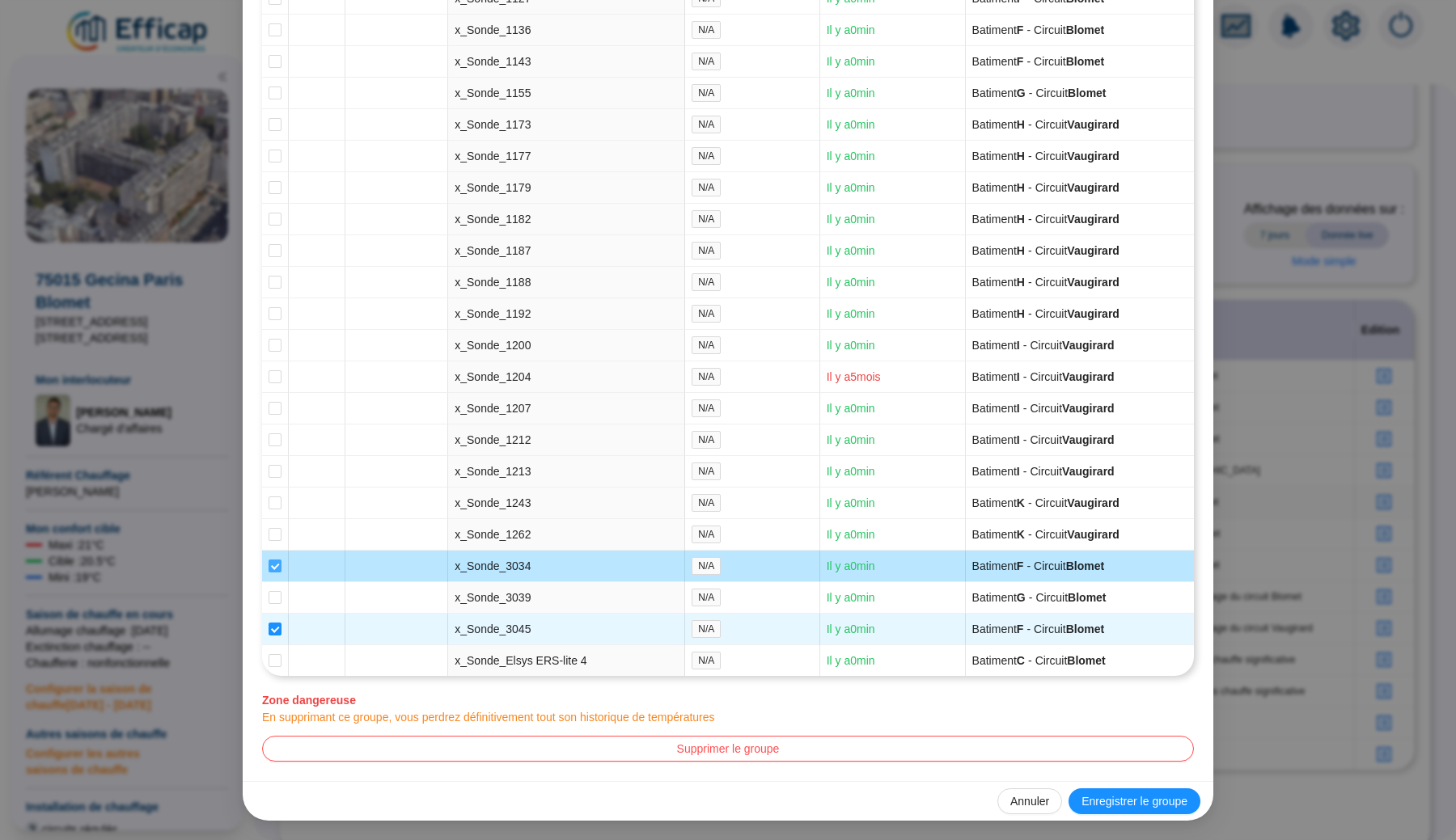
click at [276, 561] on input "checkbox" at bounding box center [274, 566] width 13 height 13
checkbox input "false"
type input "Bâtiment F (17 sondes)"
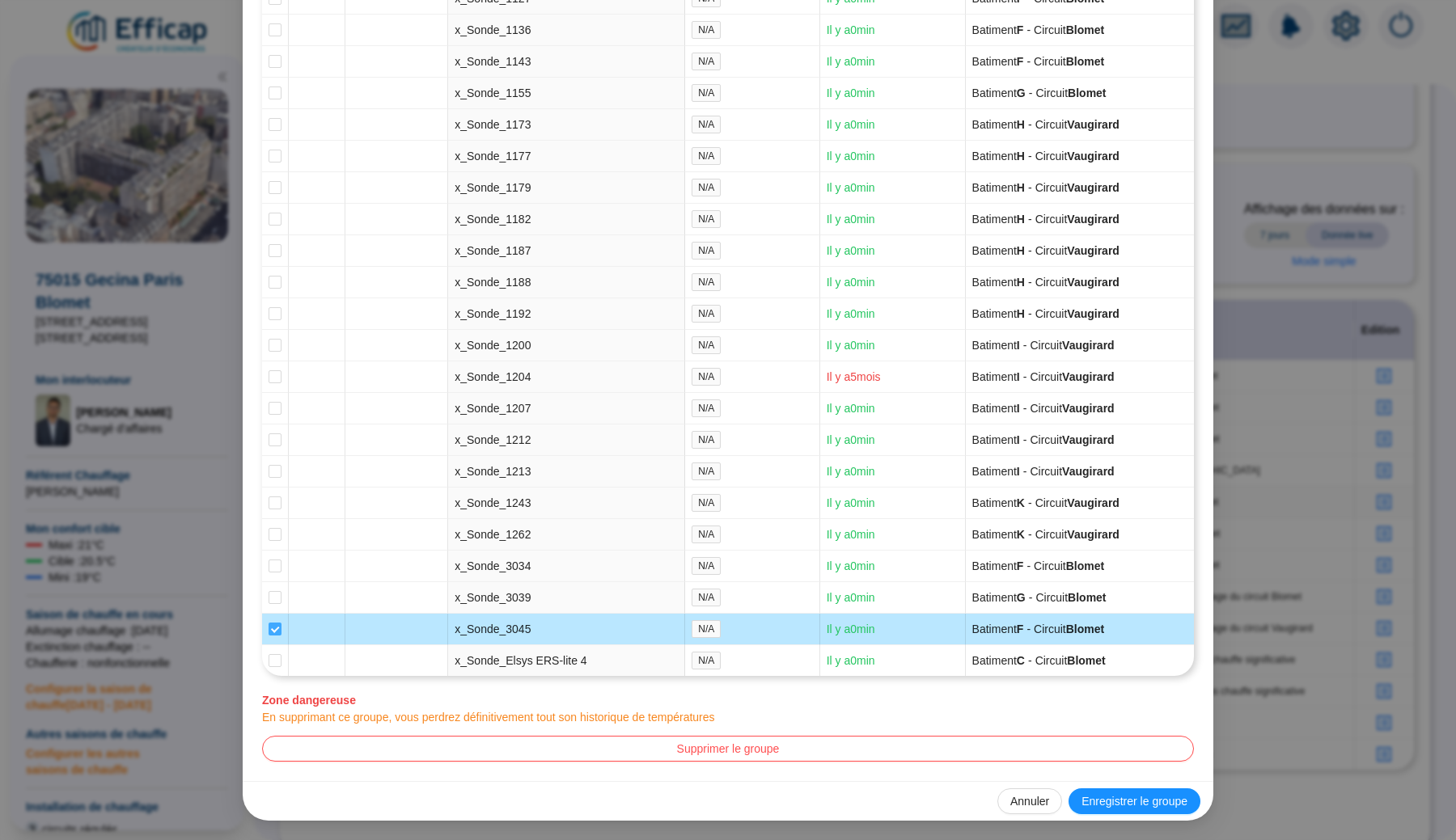
click at [278, 633] on span at bounding box center [274, 628] width 13 height 13
click at [278, 633] on input "checkbox" at bounding box center [274, 628] width 13 height 13
checkbox input "false"
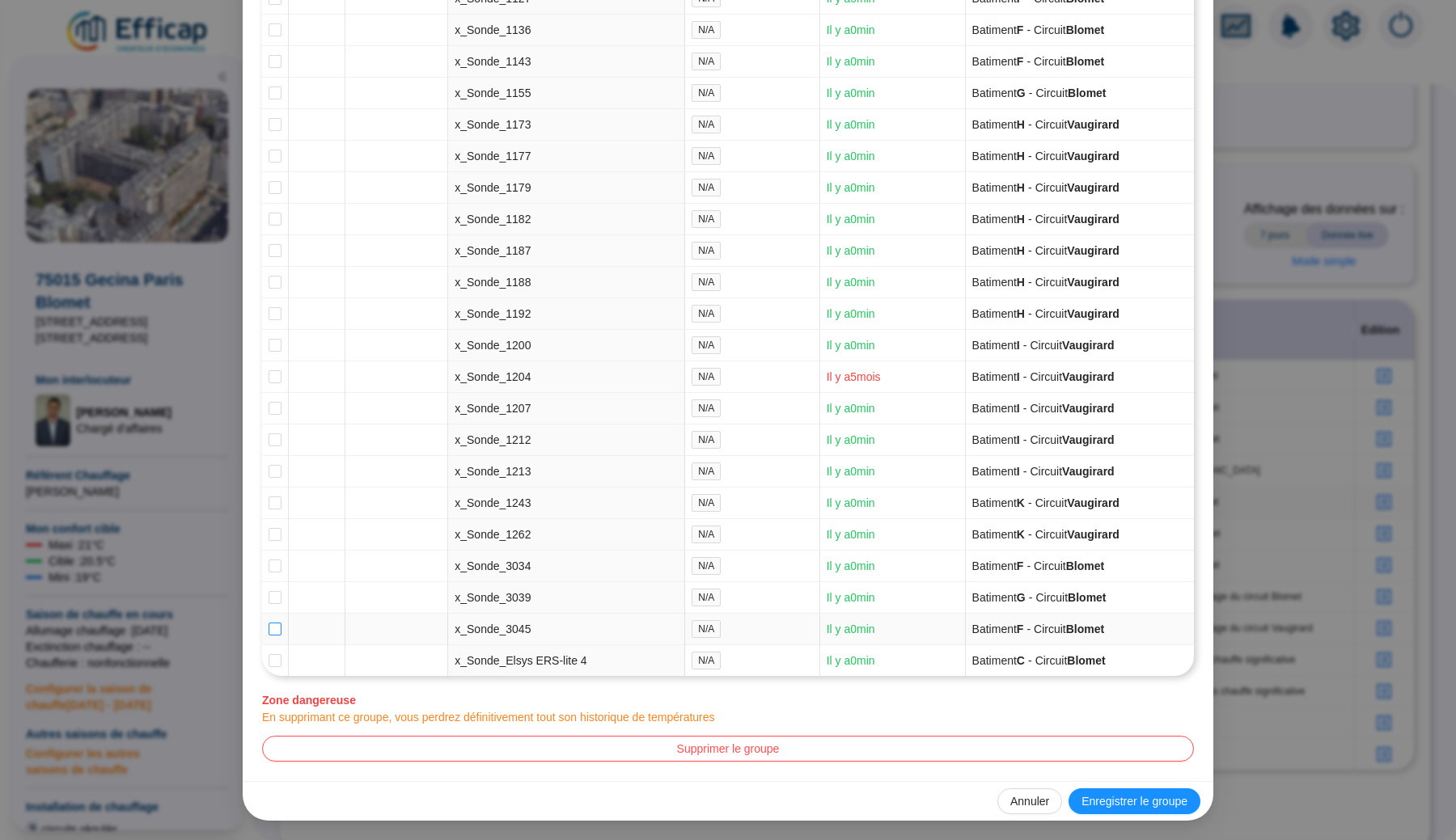
type input "Bâtiment F (16 sondes)"
click at [1089, 802] on span "Enregistrer le groupe" at bounding box center [1135, 802] width 106 height 17
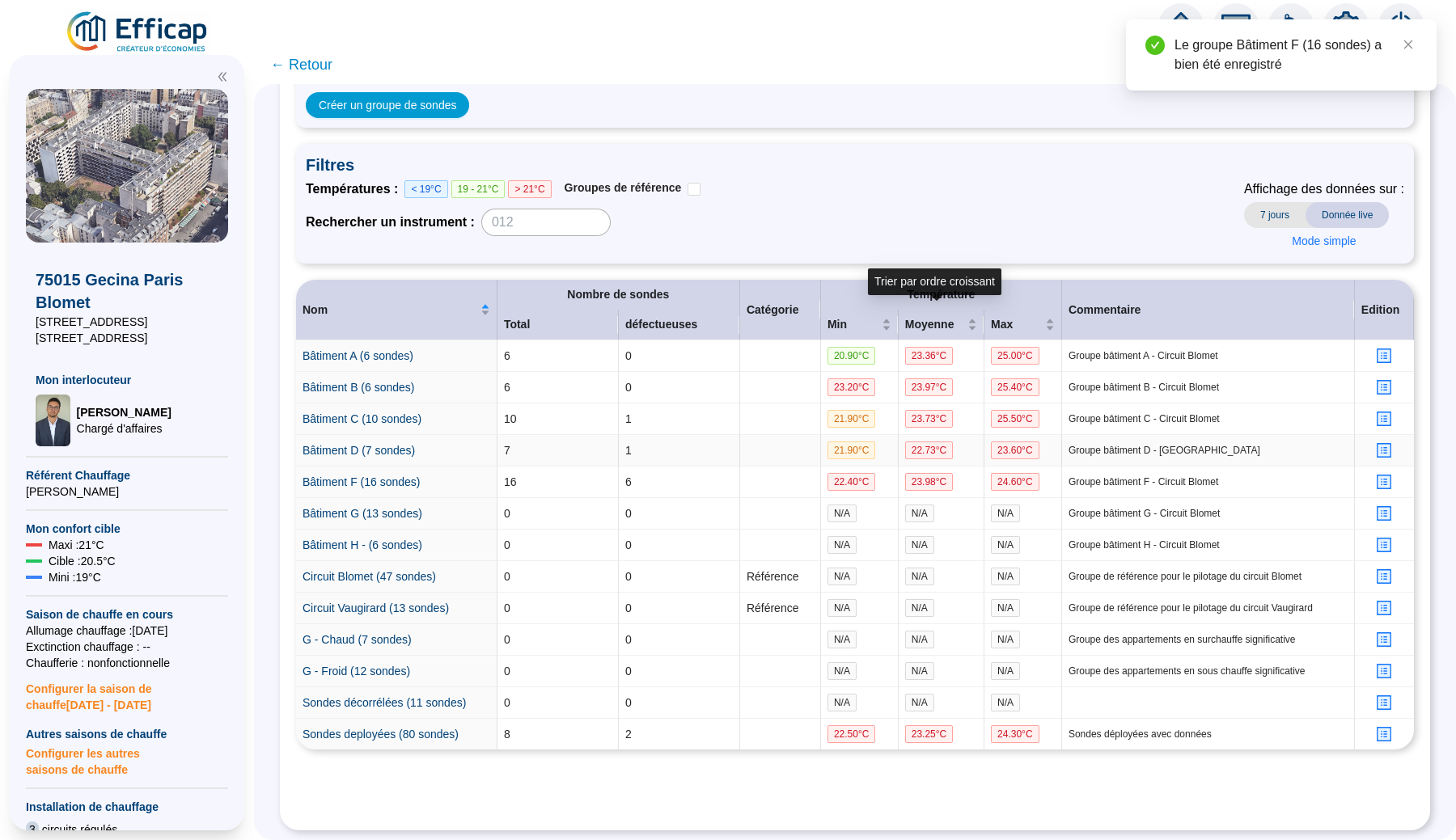
scroll to position [135, 0]
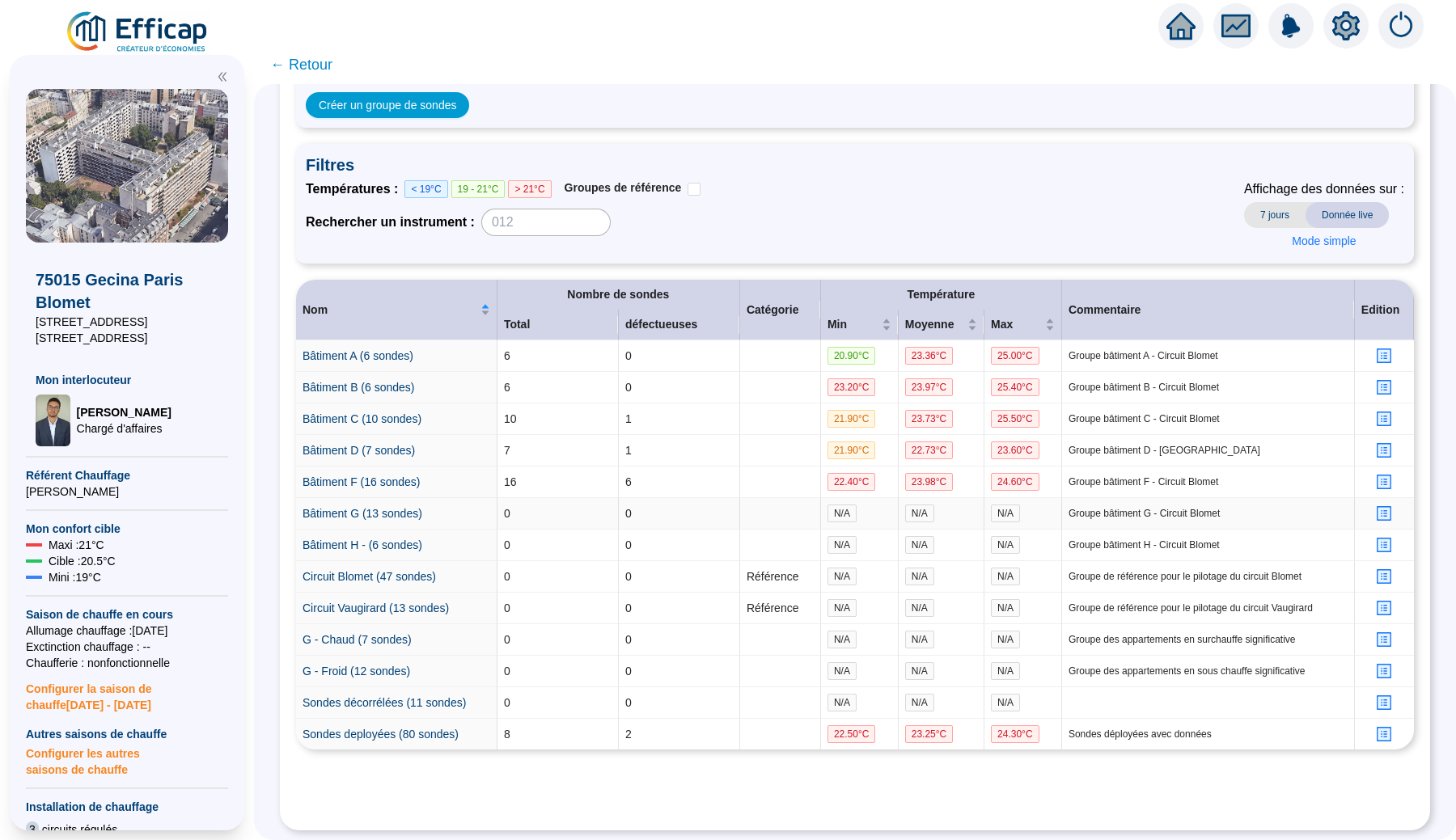
click at [1383, 508] on icon "profile" at bounding box center [1384, 514] width 12 height 12
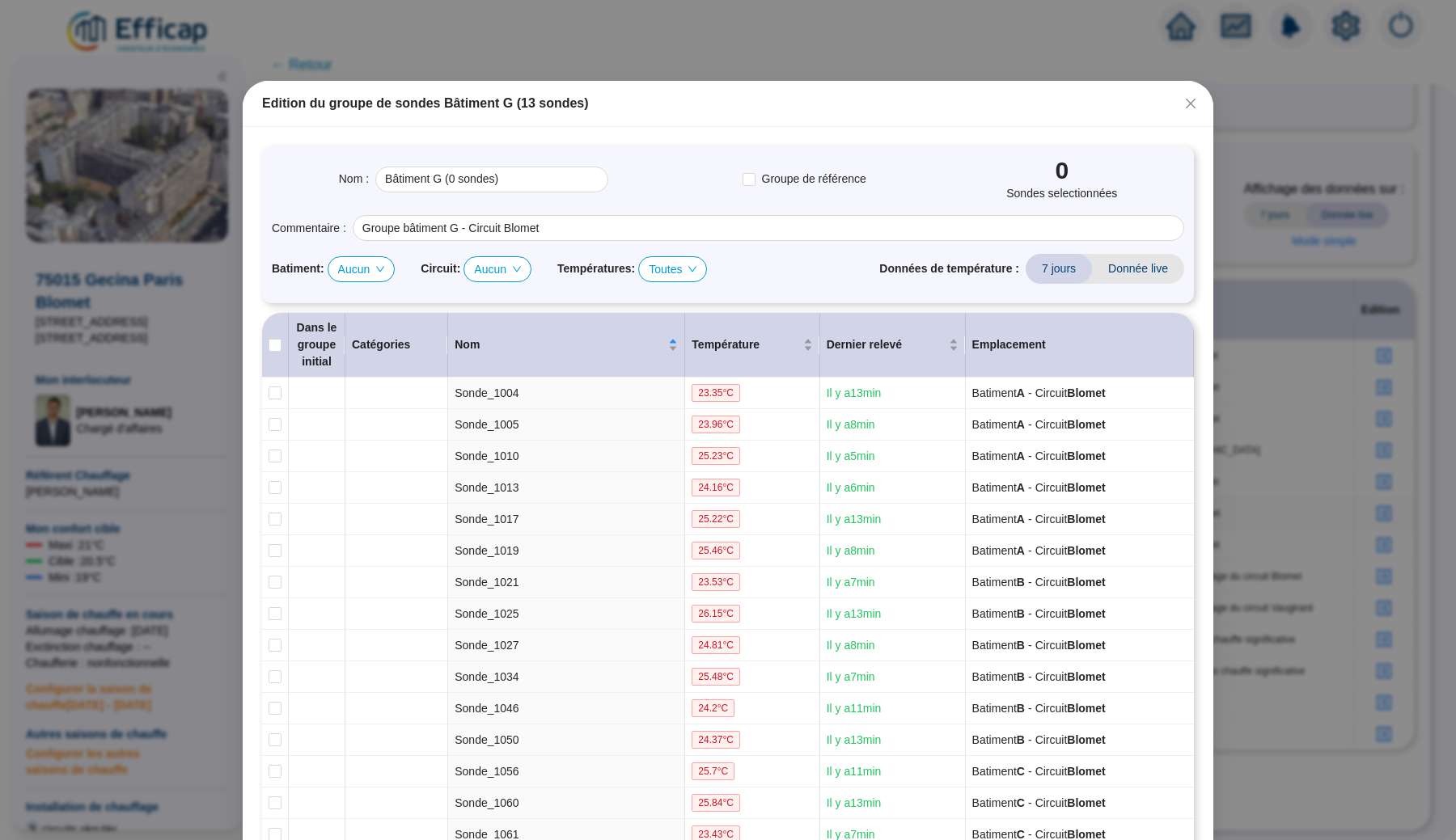
click at [368, 273] on span "Aucun" at bounding box center [361, 269] width 47 height 24
click at [366, 376] on div "G" at bounding box center [367, 379] width 41 height 17
type input "Bâtiment G (15 sondes)"
checkbox input "true"
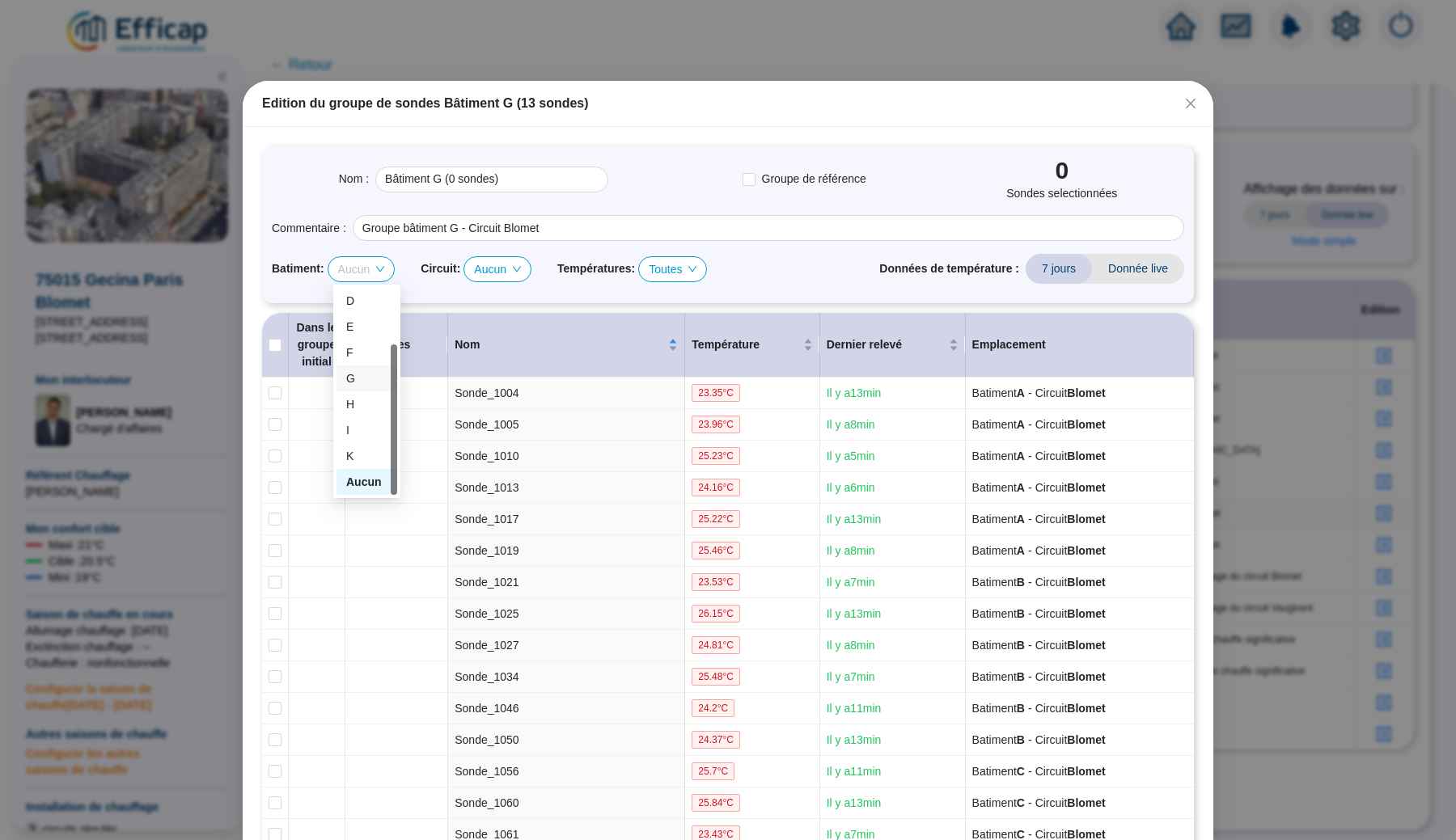
checkbox input "true"
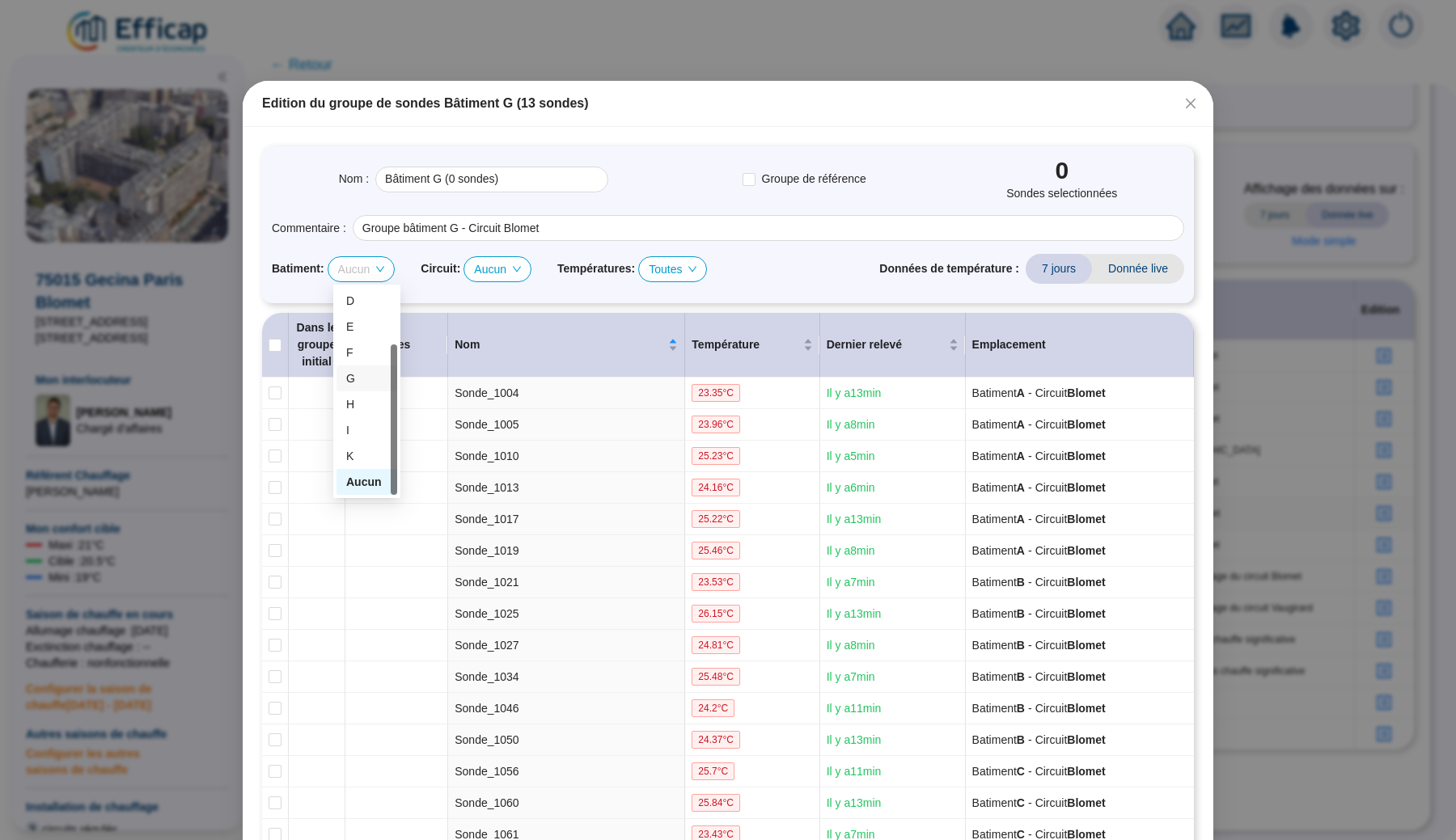
checkbox input "true"
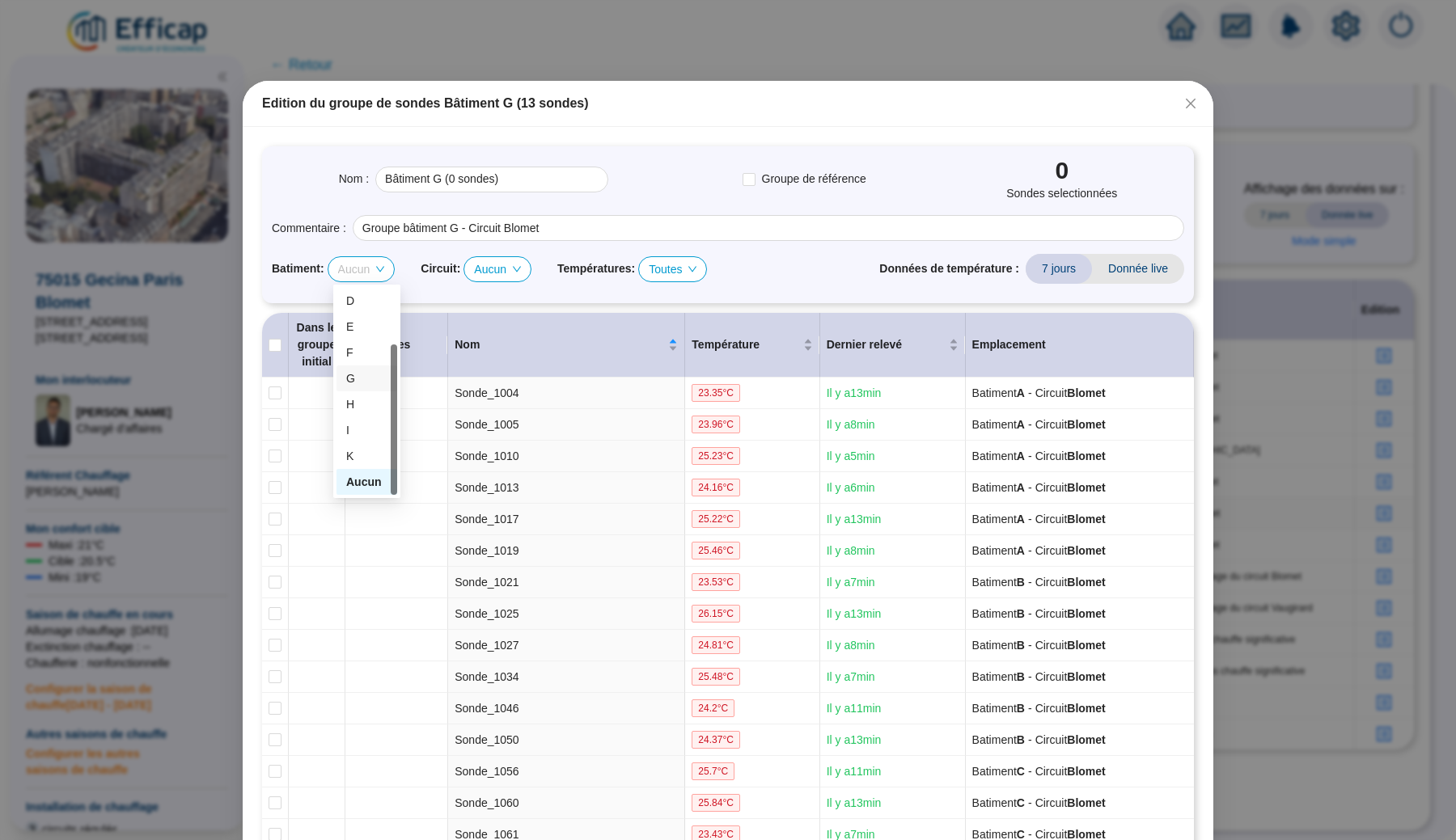
checkbox input "true"
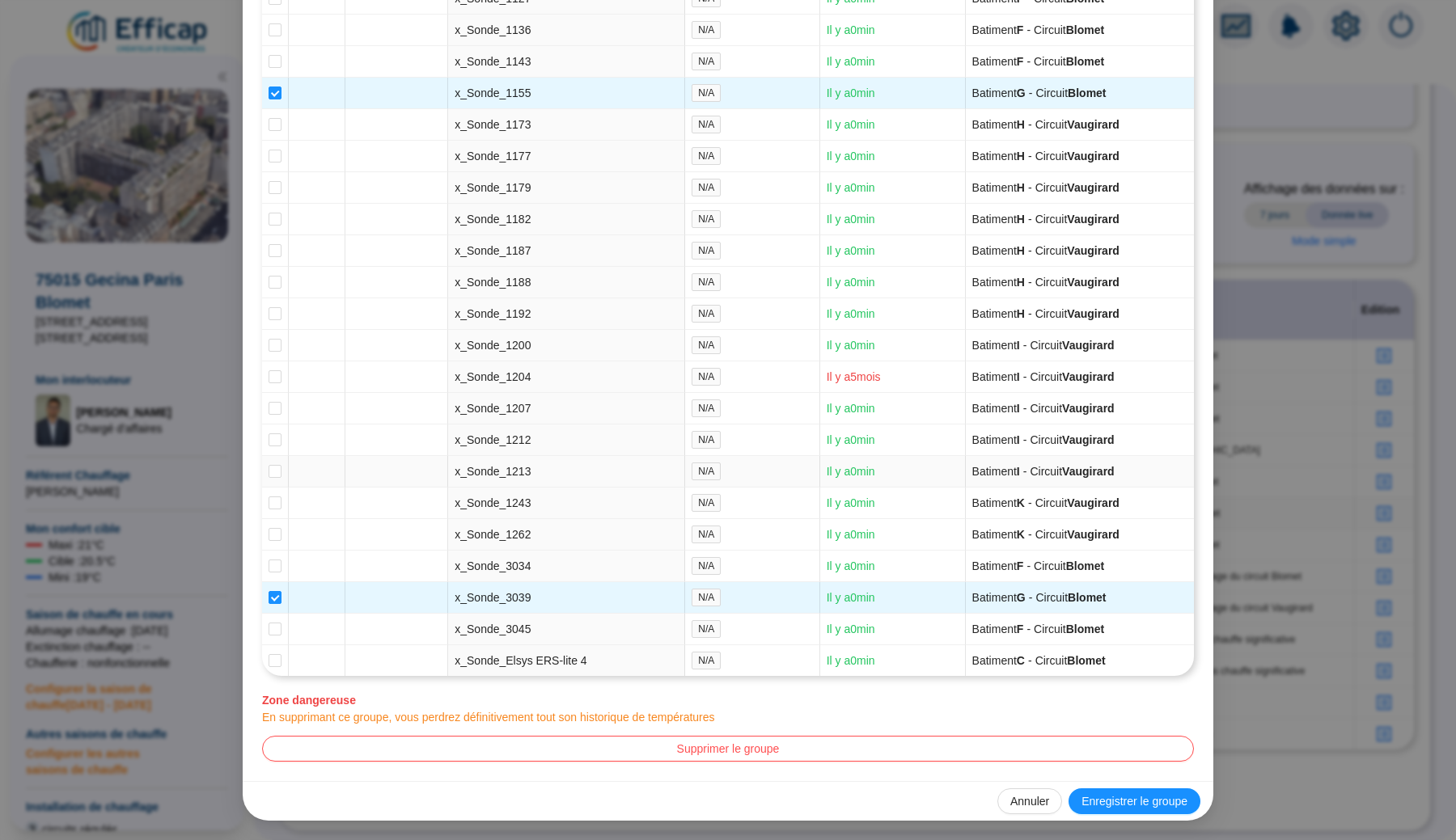
scroll to position [4038, 0]
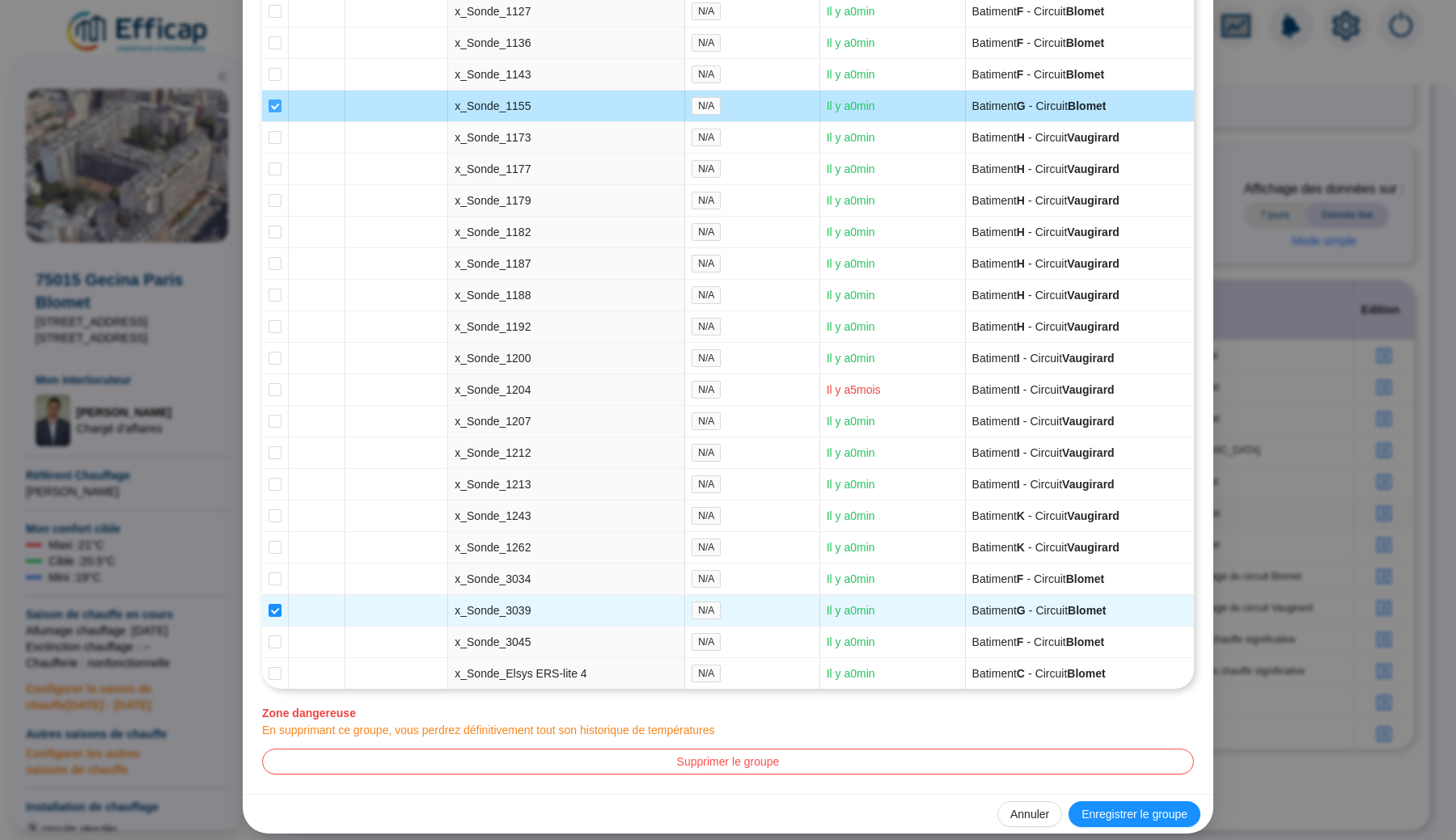
click at [279, 112] on span at bounding box center [274, 105] width 13 height 13
click at [279, 112] on input "checkbox" at bounding box center [274, 105] width 13 height 13
checkbox input "false"
type input "Bâtiment G (14 sondes)"
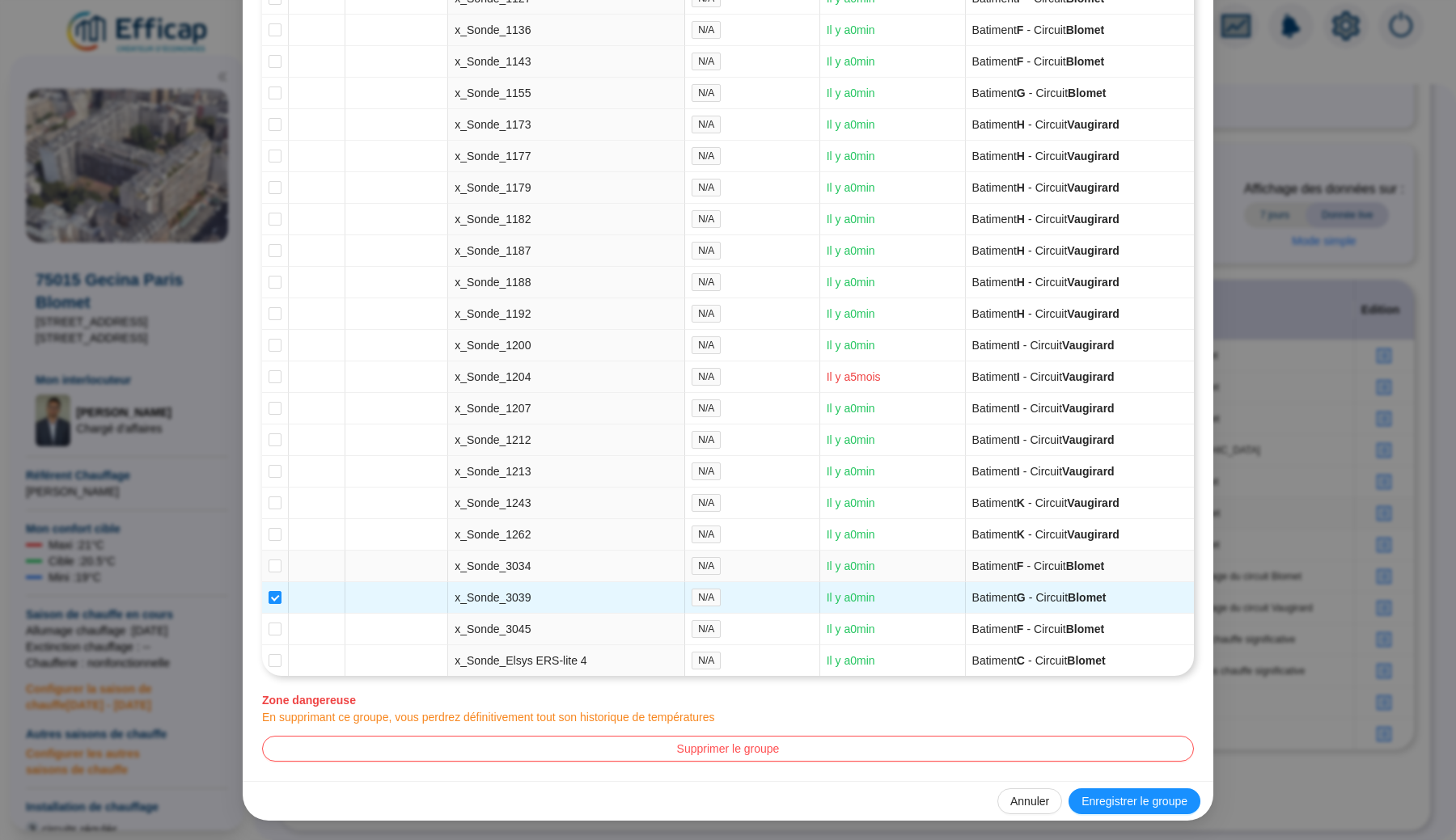
scroll to position [4162, 0]
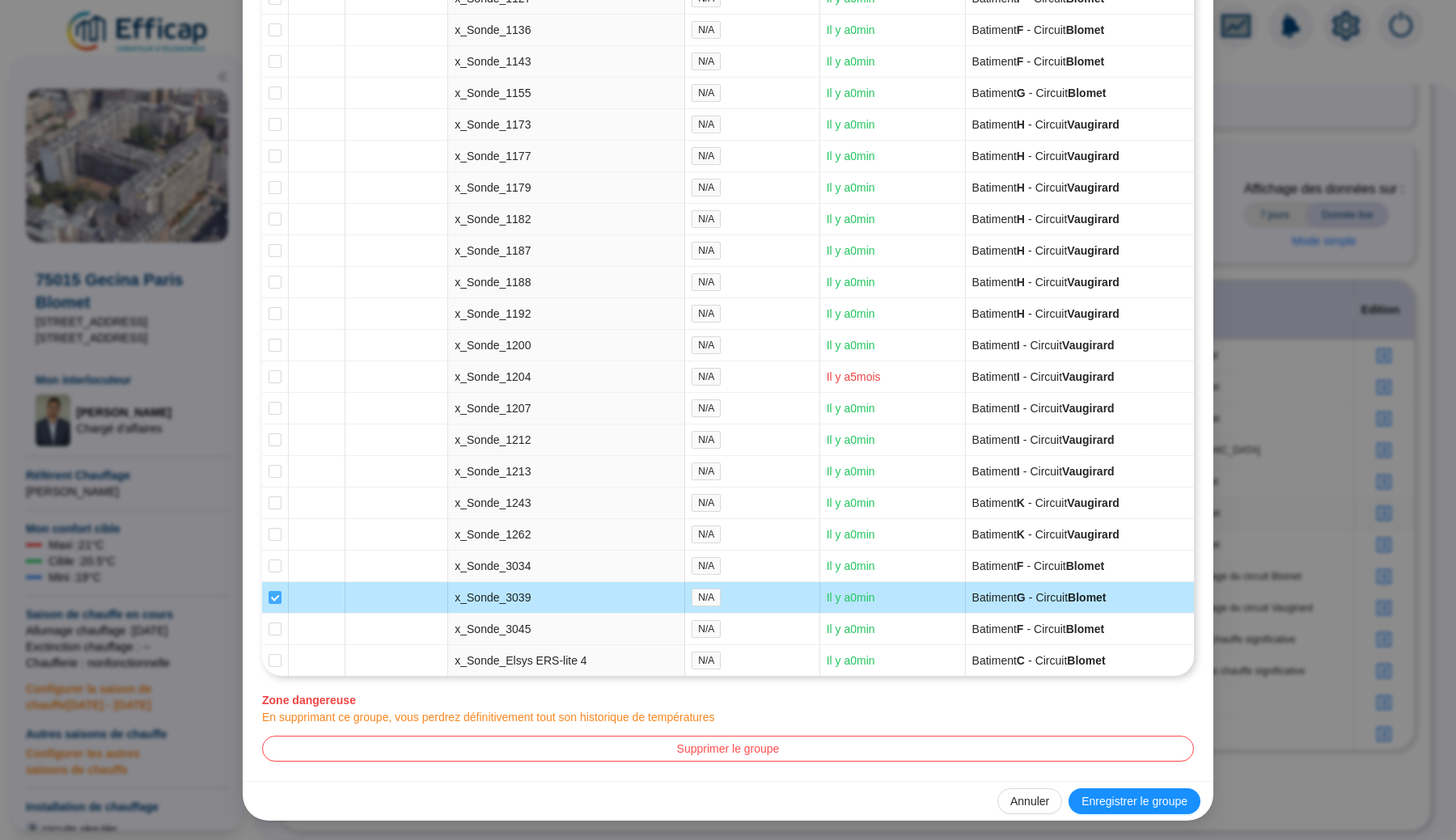
click at [274, 591] on input "checkbox" at bounding box center [274, 596] width 13 height 13
checkbox input "false"
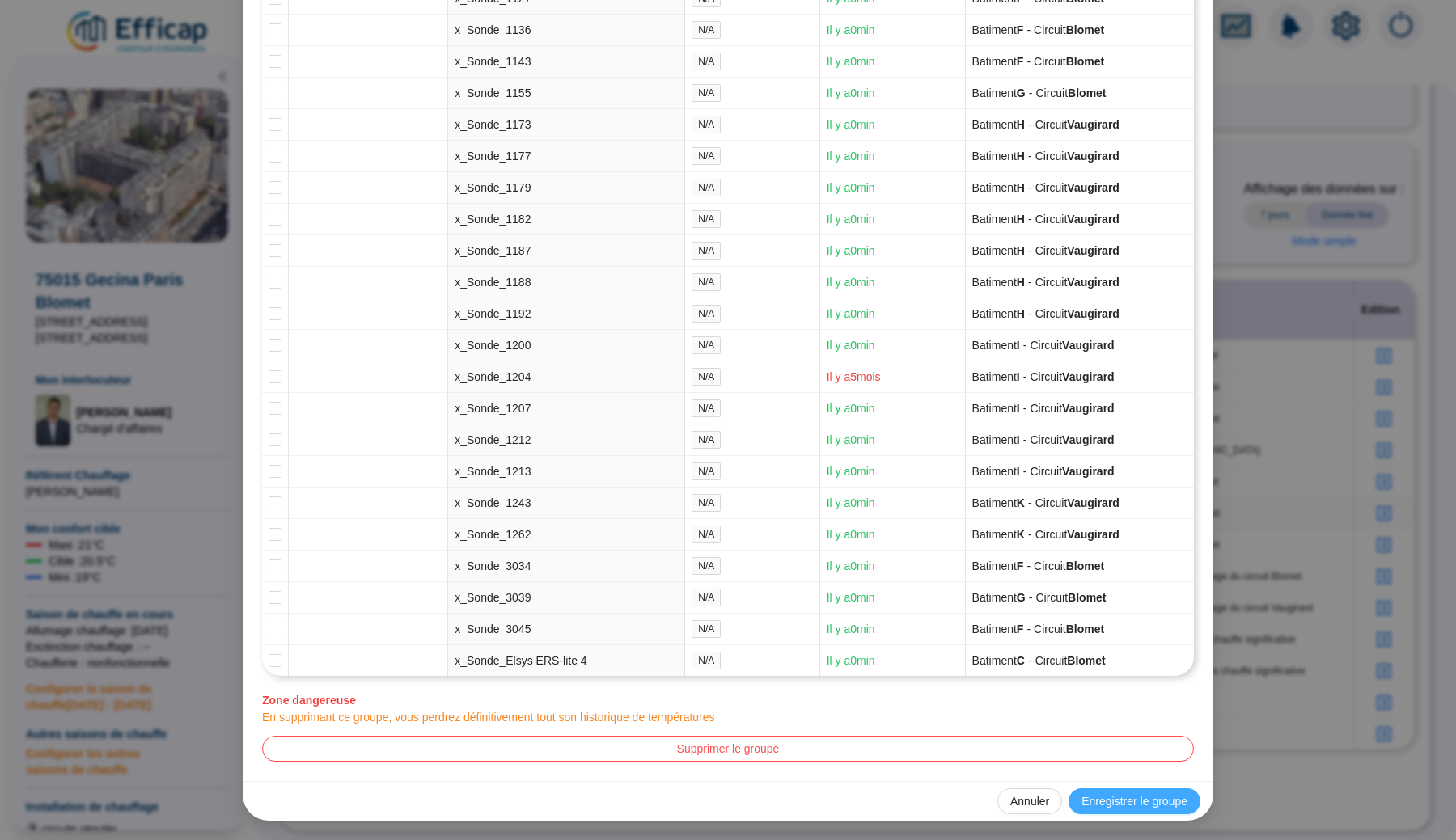
click at [1175, 796] on span "Enregistrer le groupe" at bounding box center [1135, 802] width 106 height 17
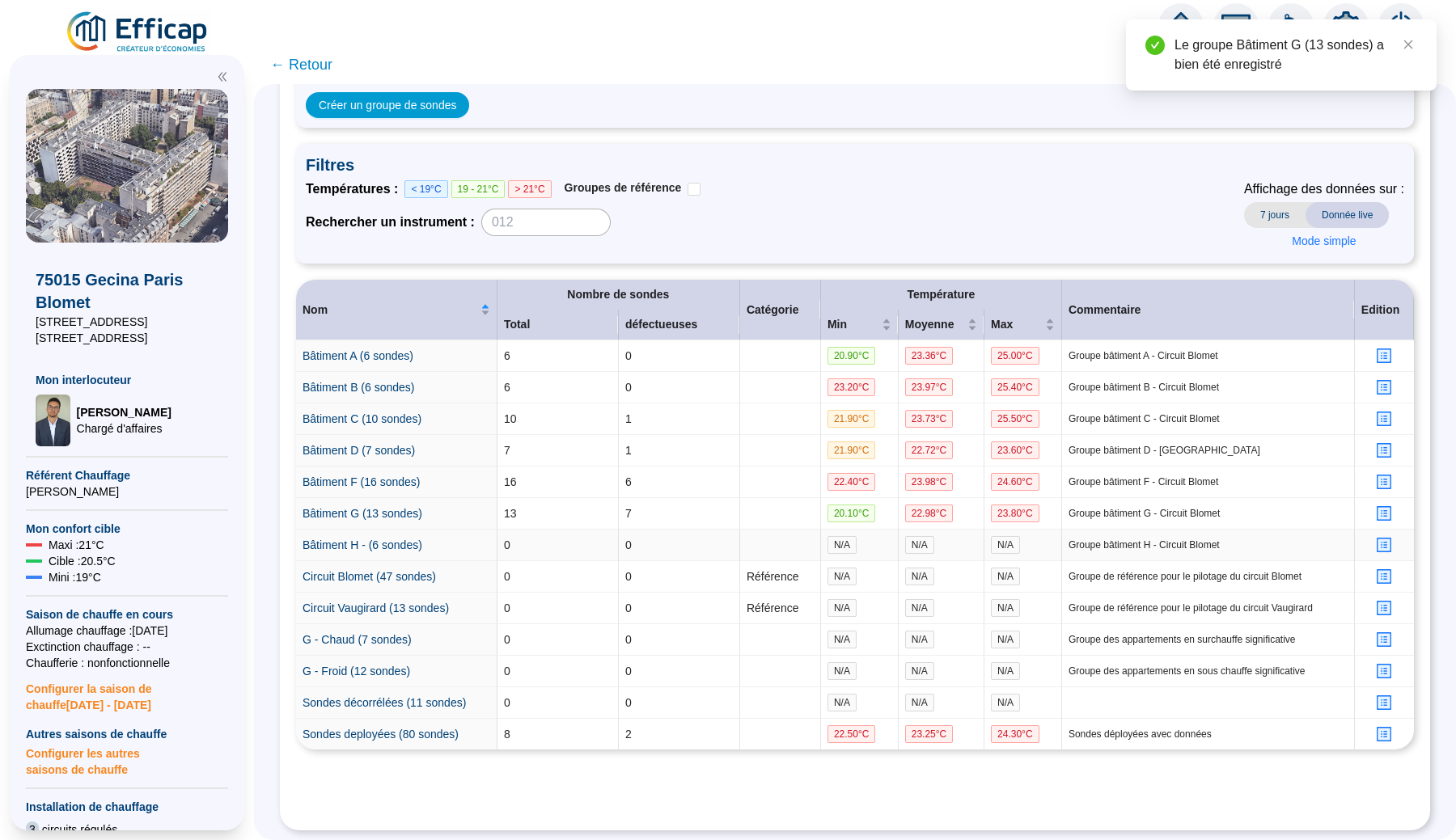
scroll to position [135, 0]
click at [1382, 544] on icon "profile" at bounding box center [1384, 545] width 12 height 12
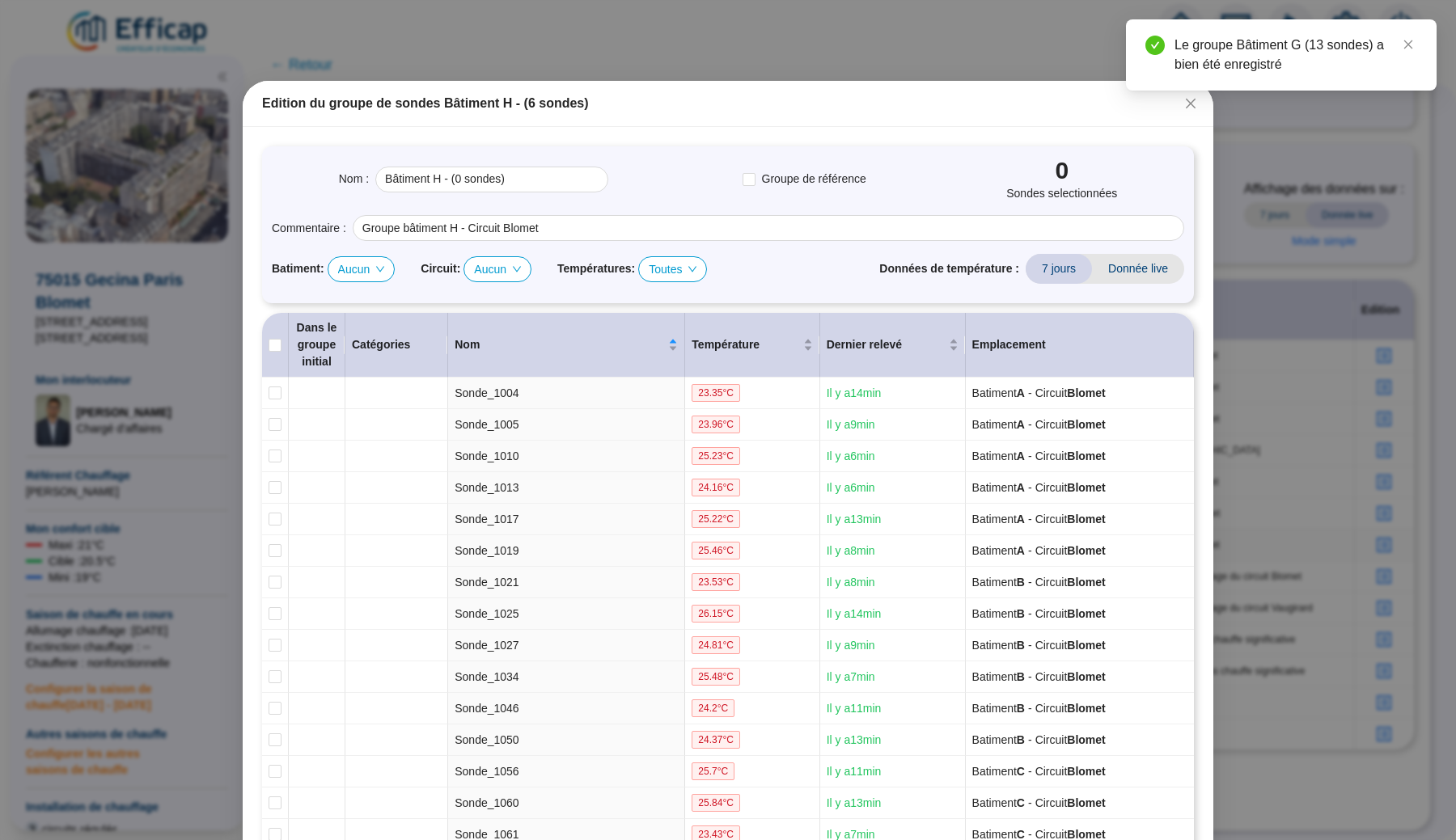
click at [371, 264] on span "Aucun" at bounding box center [361, 269] width 47 height 24
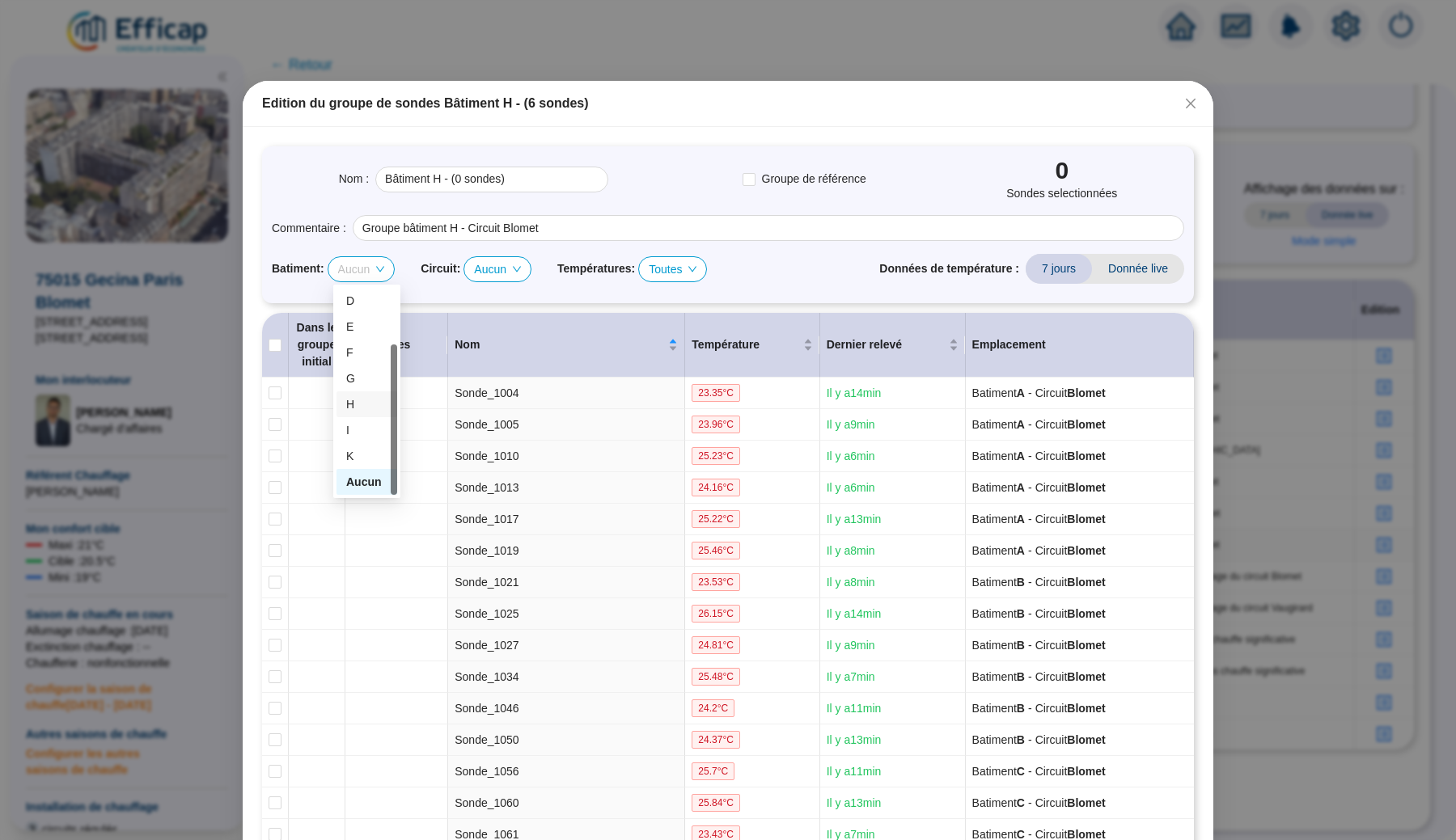
click at [355, 397] on div "H" at bounding box center [367, 404] width 41 height 17
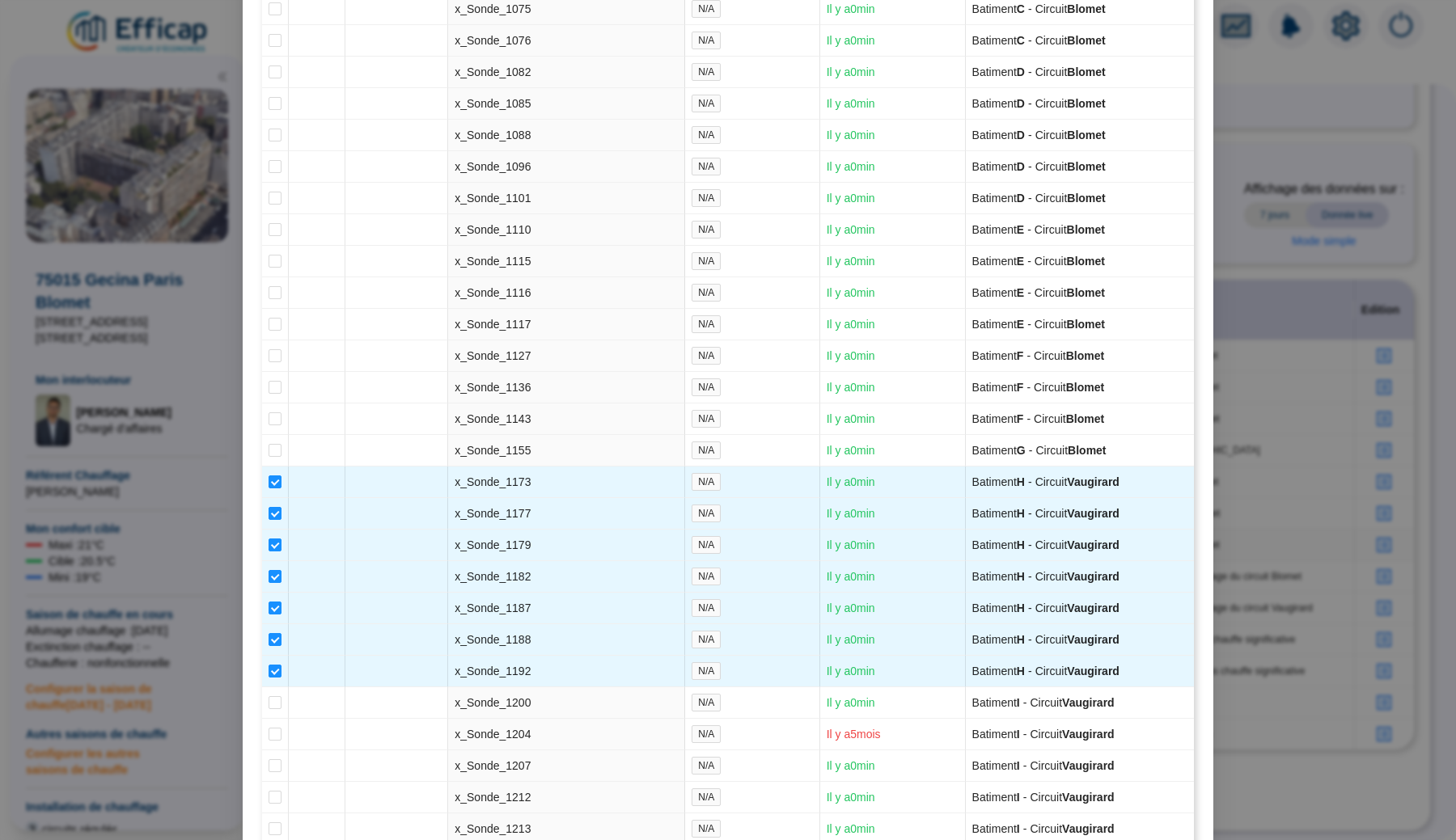
scroll to position [3827, 0]
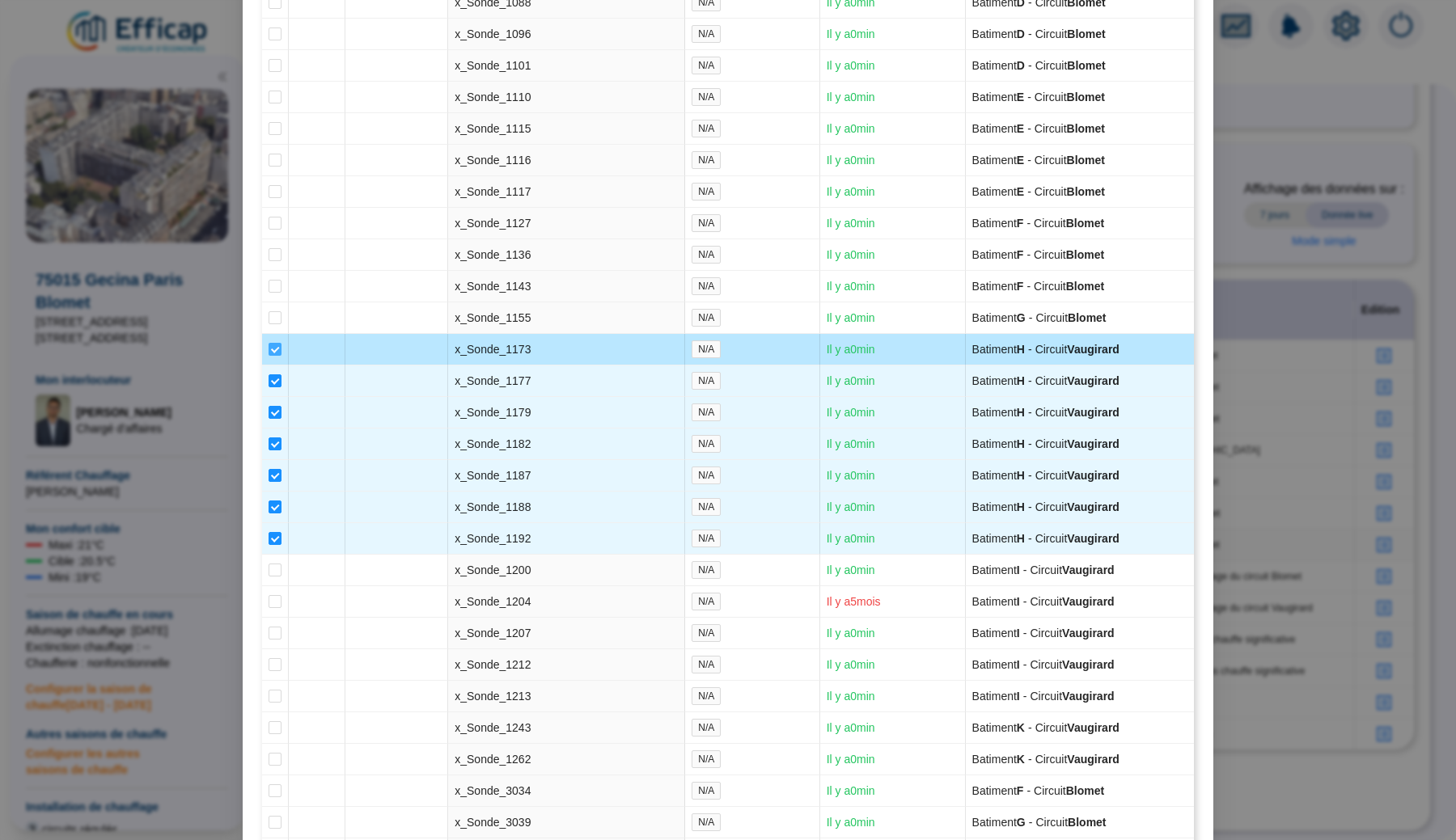
click at [274, 355] on span at bounding box center [274, 349] width 13 height 13
click at [274, 355] on input "checkbox" at bounding box center [274, 349] width 13 height 13
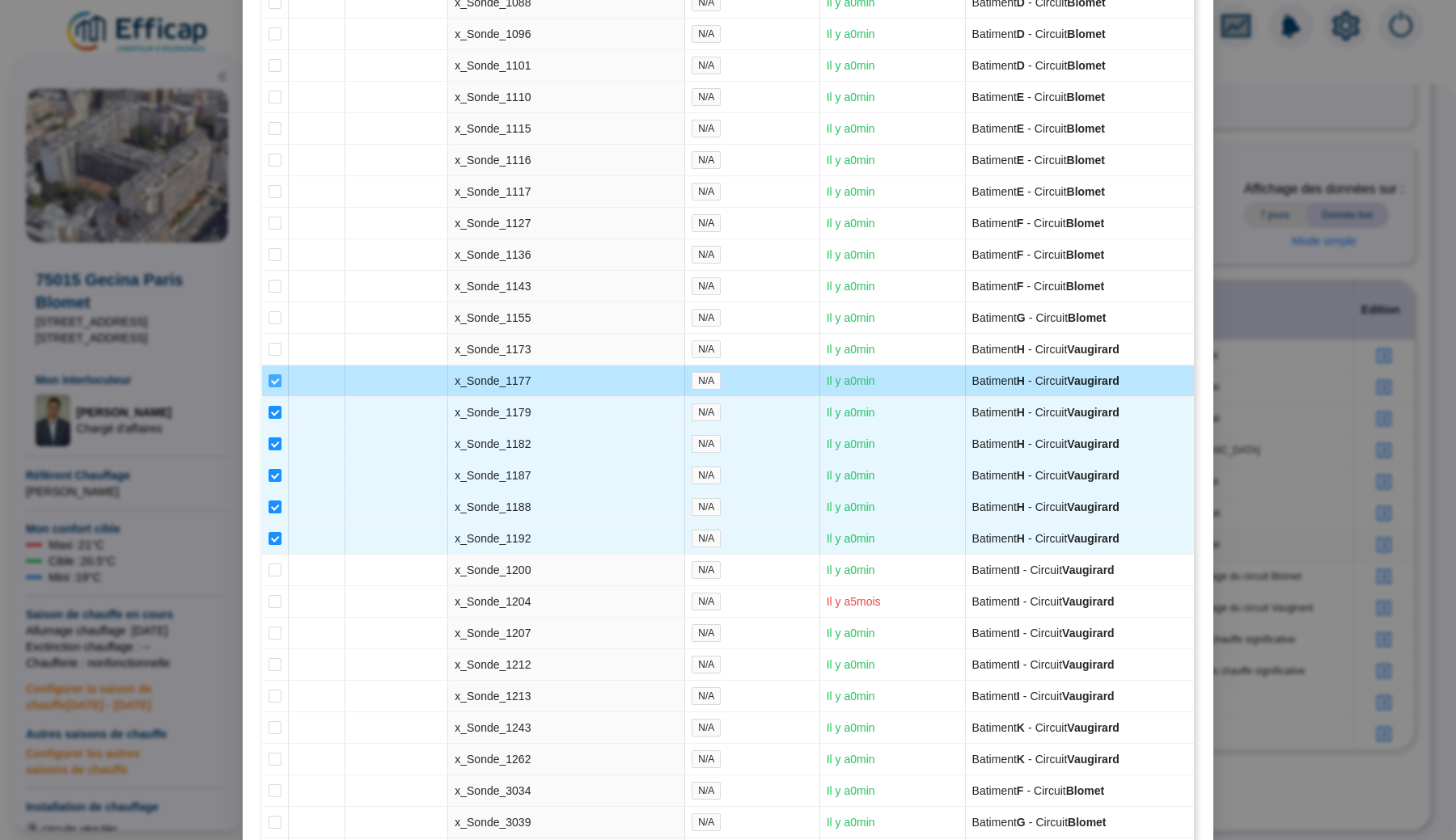
click at [275, 387] on input "checkbox" at bounding box center [274, 380] width 13 height 13
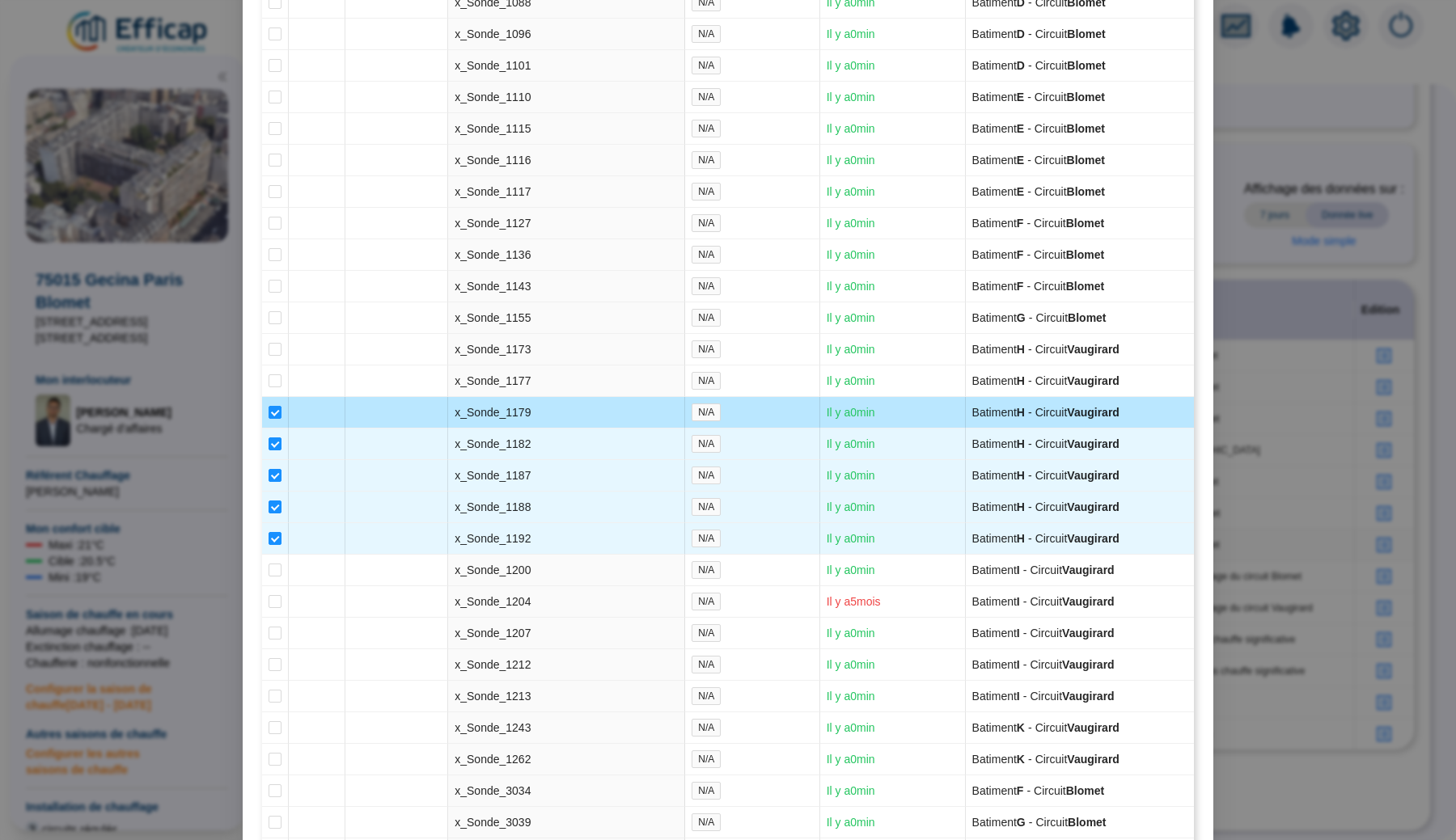
click at [275, 428] on td at bounding box center [274, 412] width 27 height 32
click at [275, 419] on input "checkbox" at bounding box center [274, 412] width 13 height 13
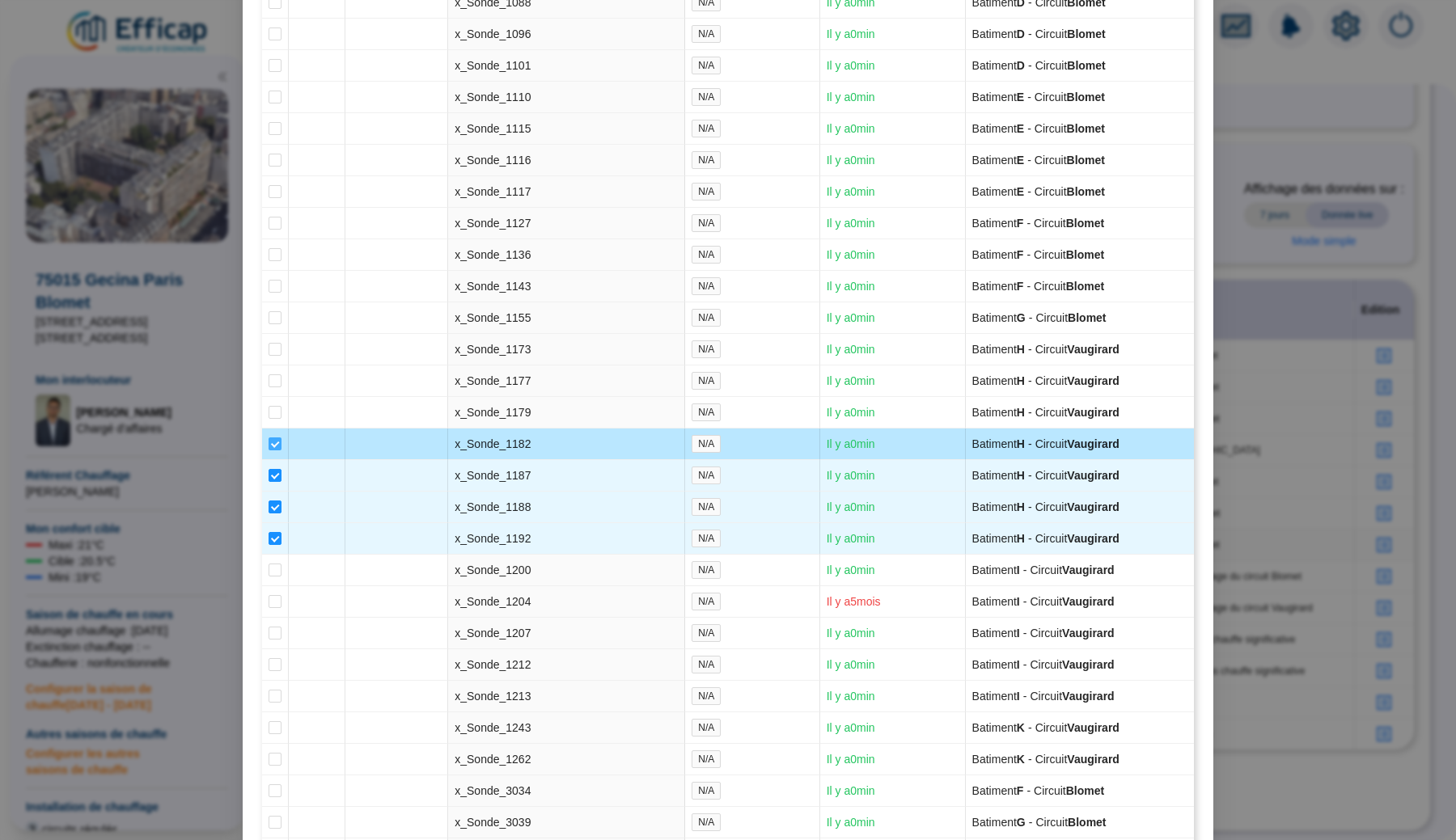
click at [274, 450] on input "checkbox" at bounding box center [274, 443] width 13 height 13
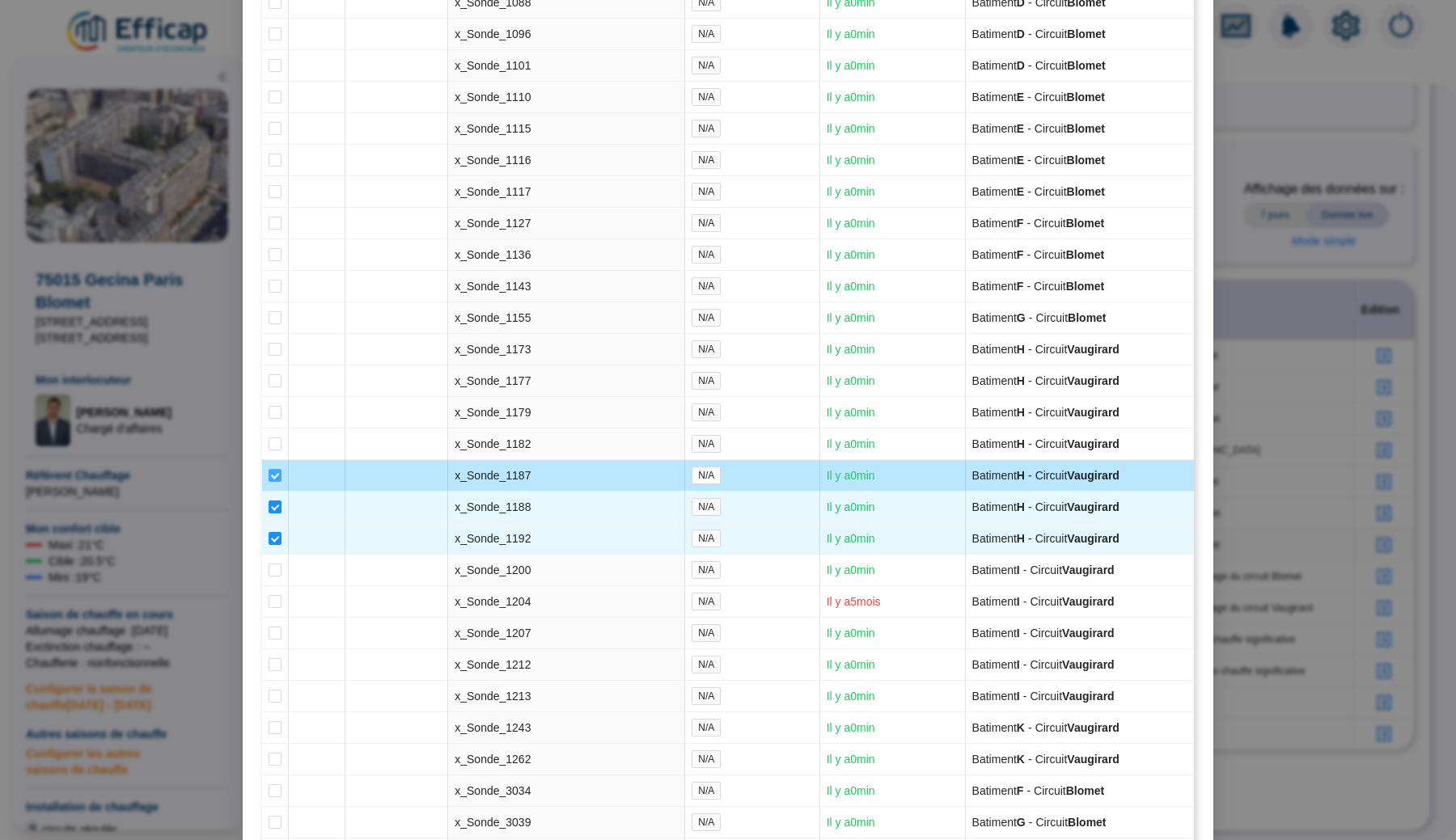
click at [274, 482] on input "checkbox" at bounding box center [274, 475] width 13 height 13
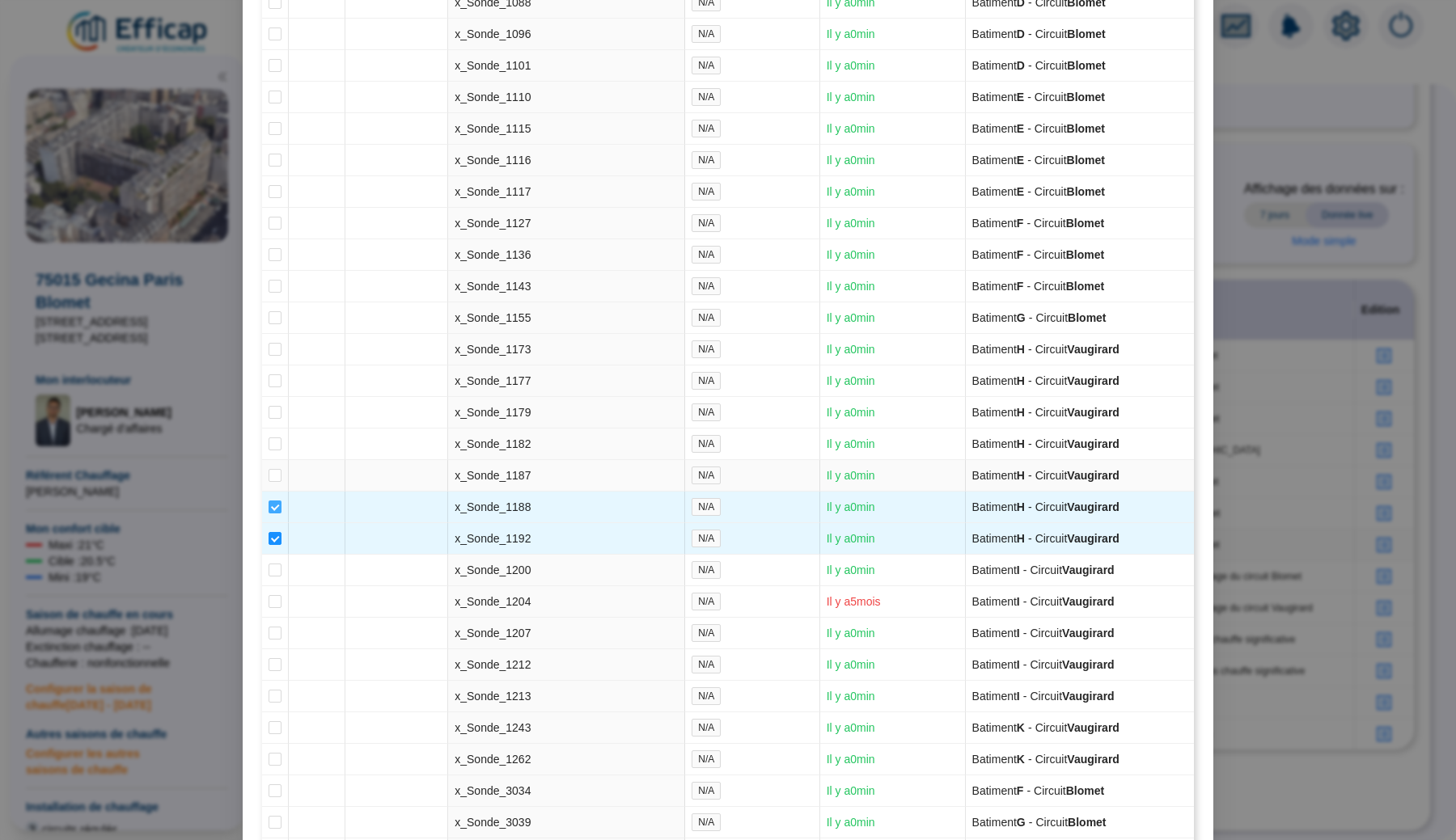
click at [271, 514] on input "checkbox" at bounding box center [274, 506] width 13 height 13
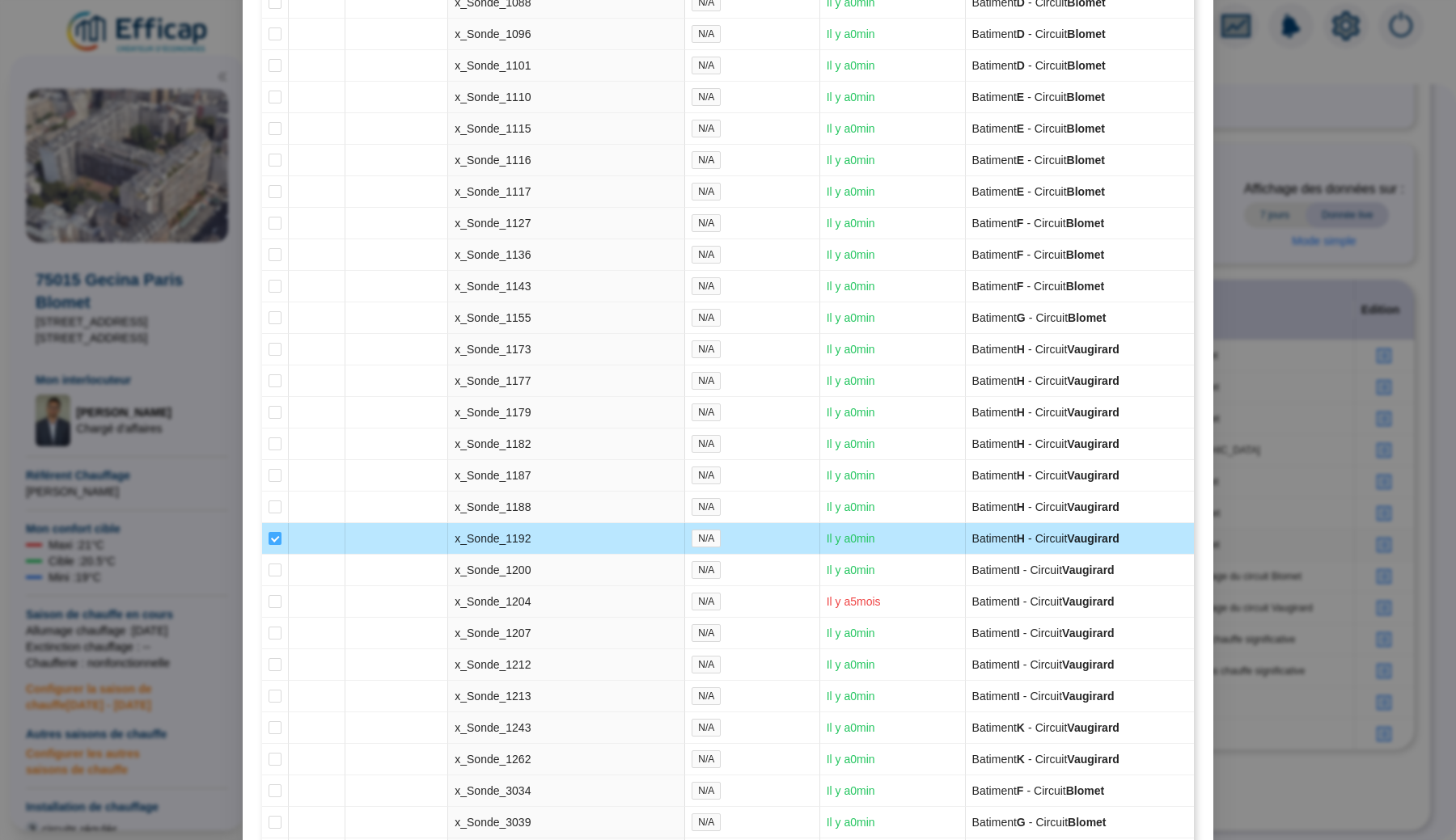
click at [273, 544] on input "checkbox" at bounding box center [274, 537] width 13 height 13
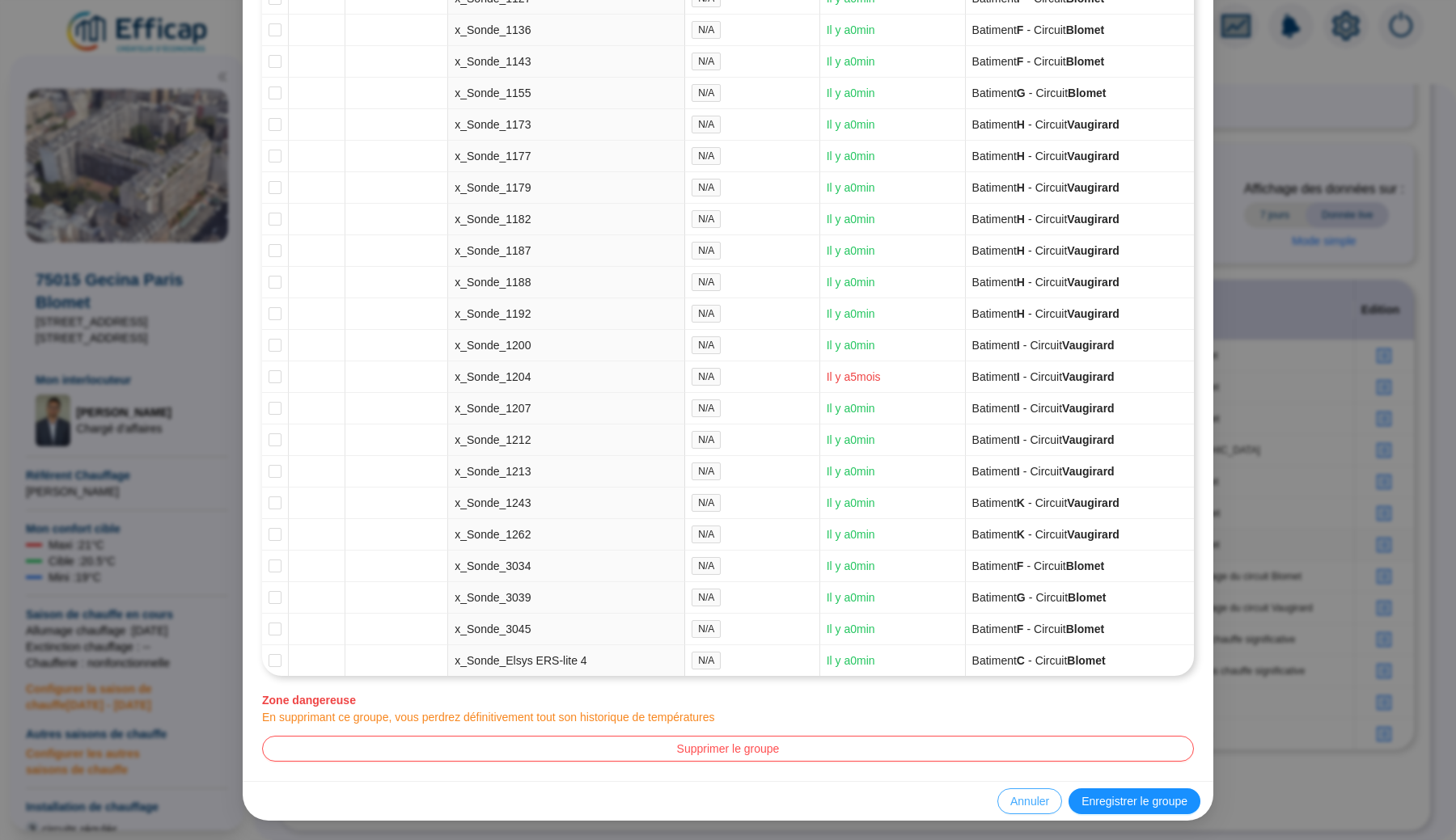
scroll to position [4162, 0]
click at [1091, 807] on span "Enregistrer le groupe" at bounding box center [1135, 802] width 106 height 17
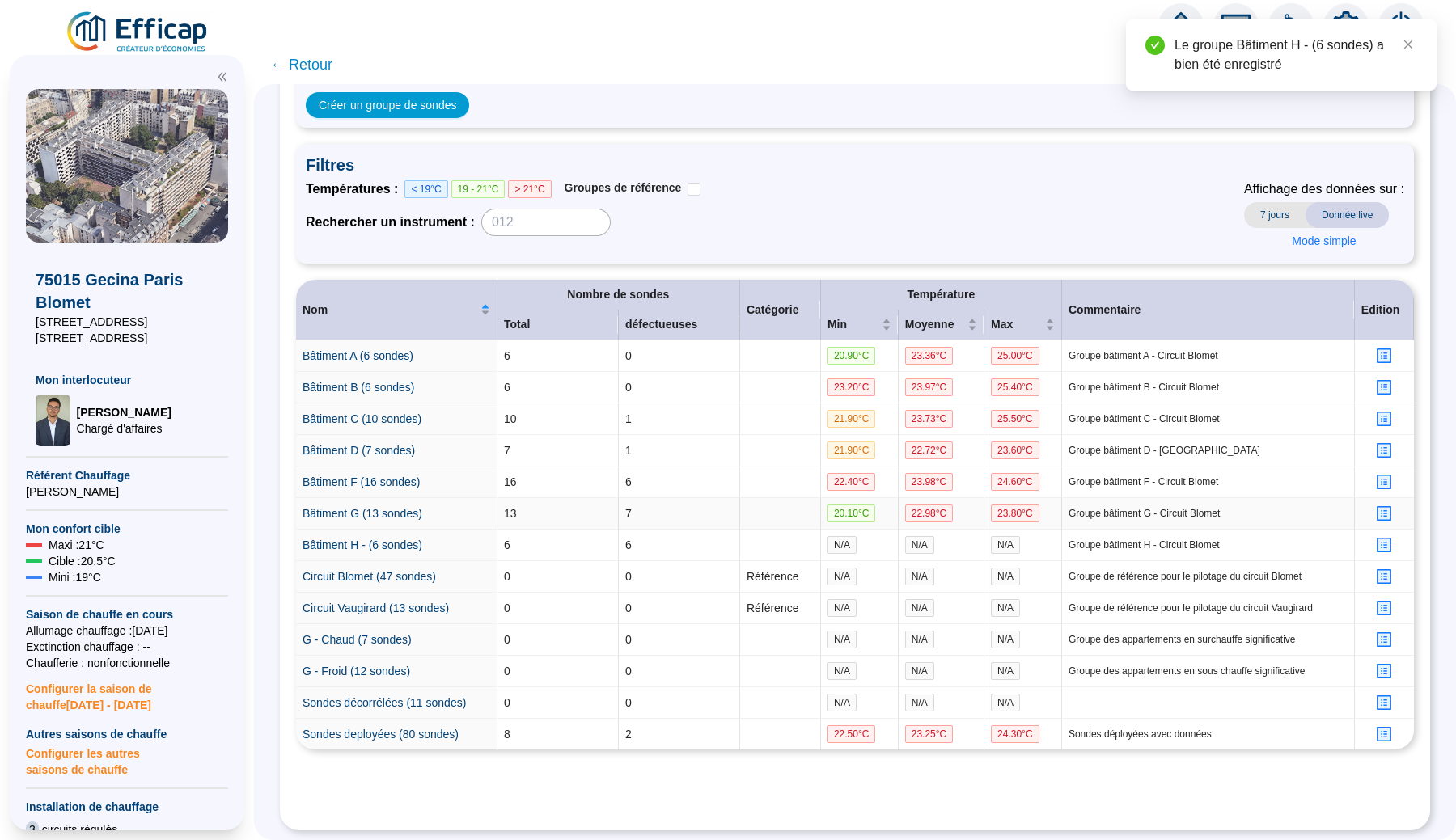
scroll to position [135, 0]
click at [1384, 573] on icon "profile" at bounding box center [1384, 577] width 12 height 12
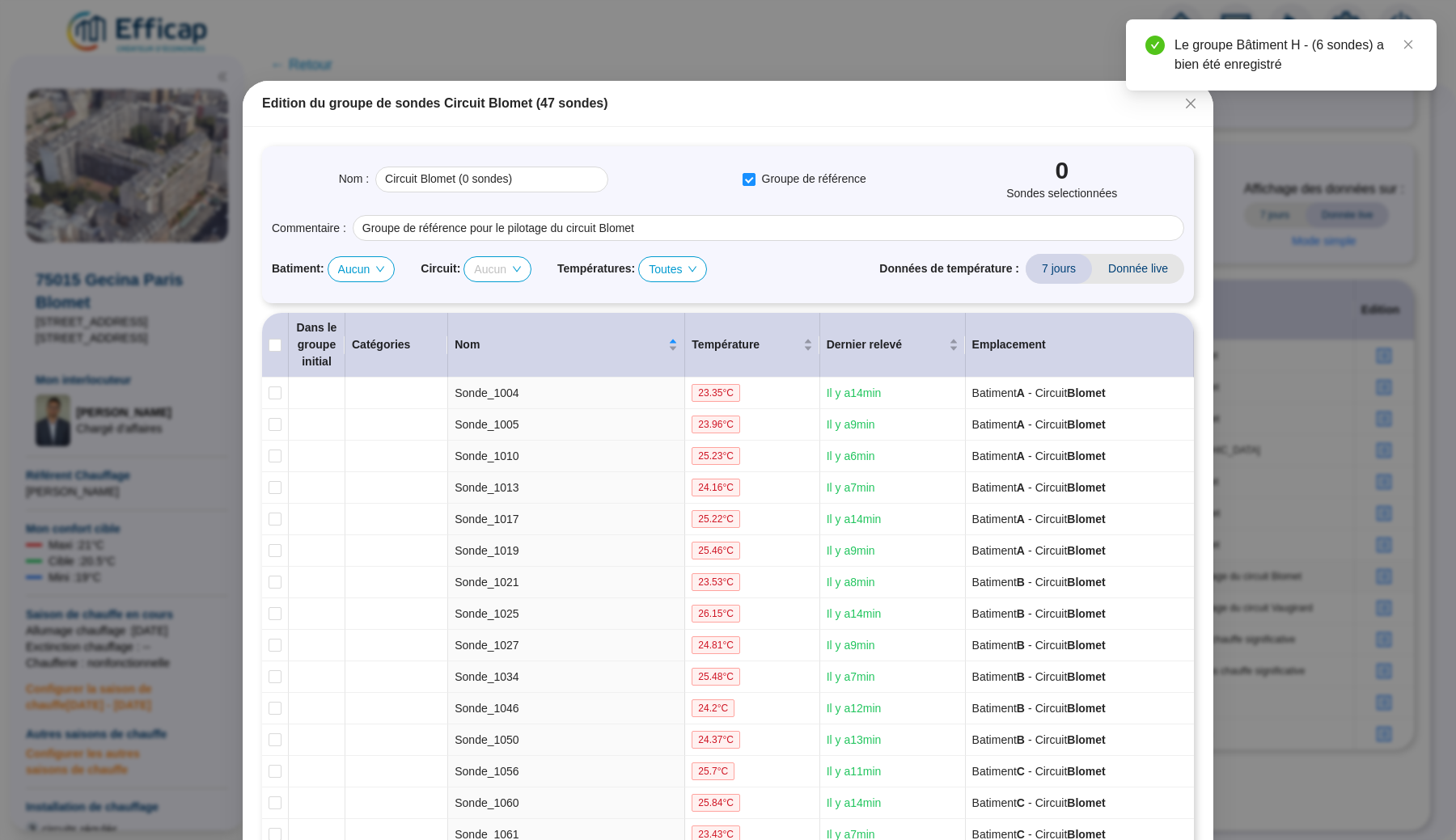
click at [502, 270] on span "Aucun" at bounding box center [497, 269] width 47 height 24
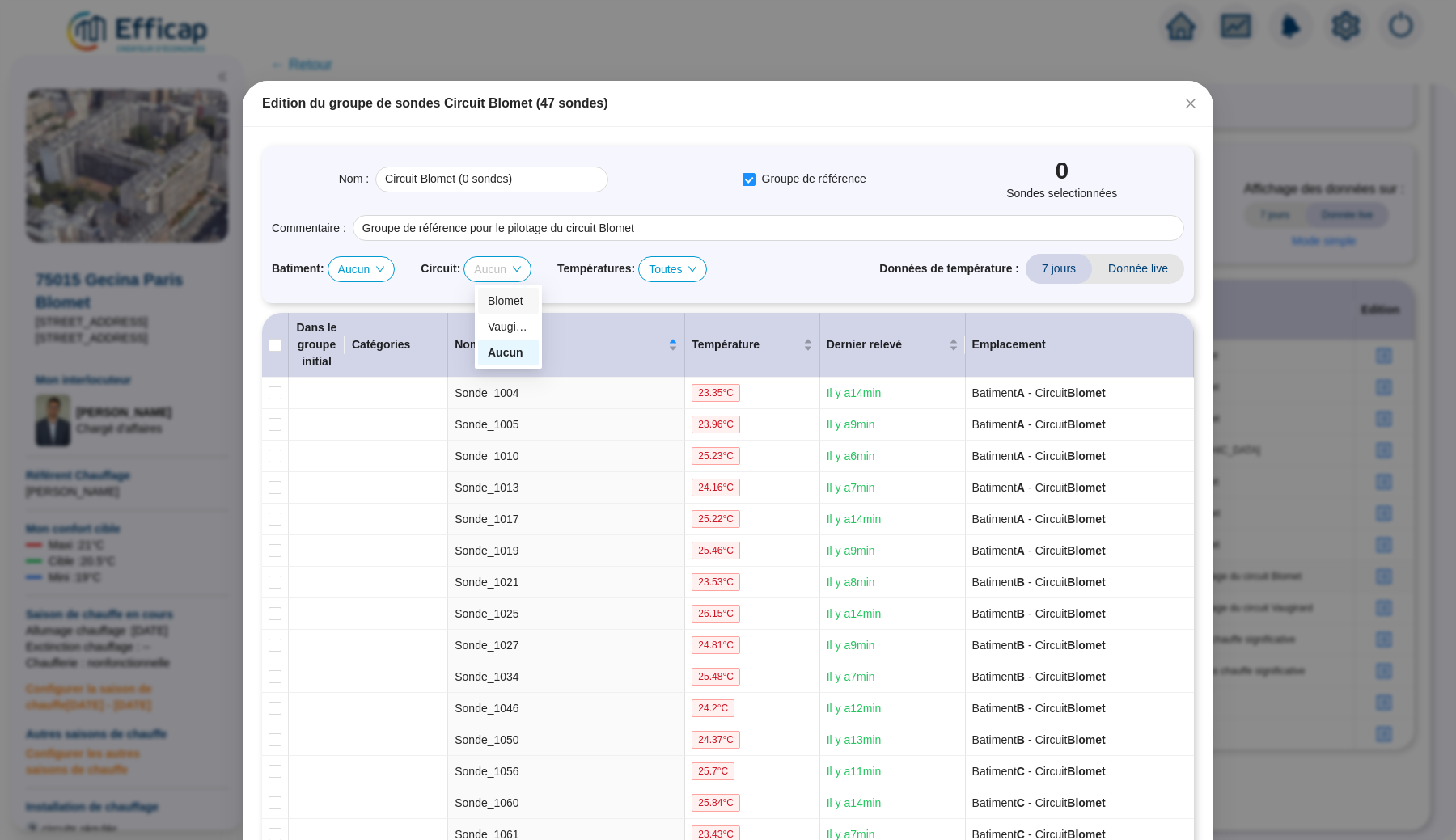
click at [510, 296] on div "Blomet" at bounding box center [508, 301] width 41 height 17
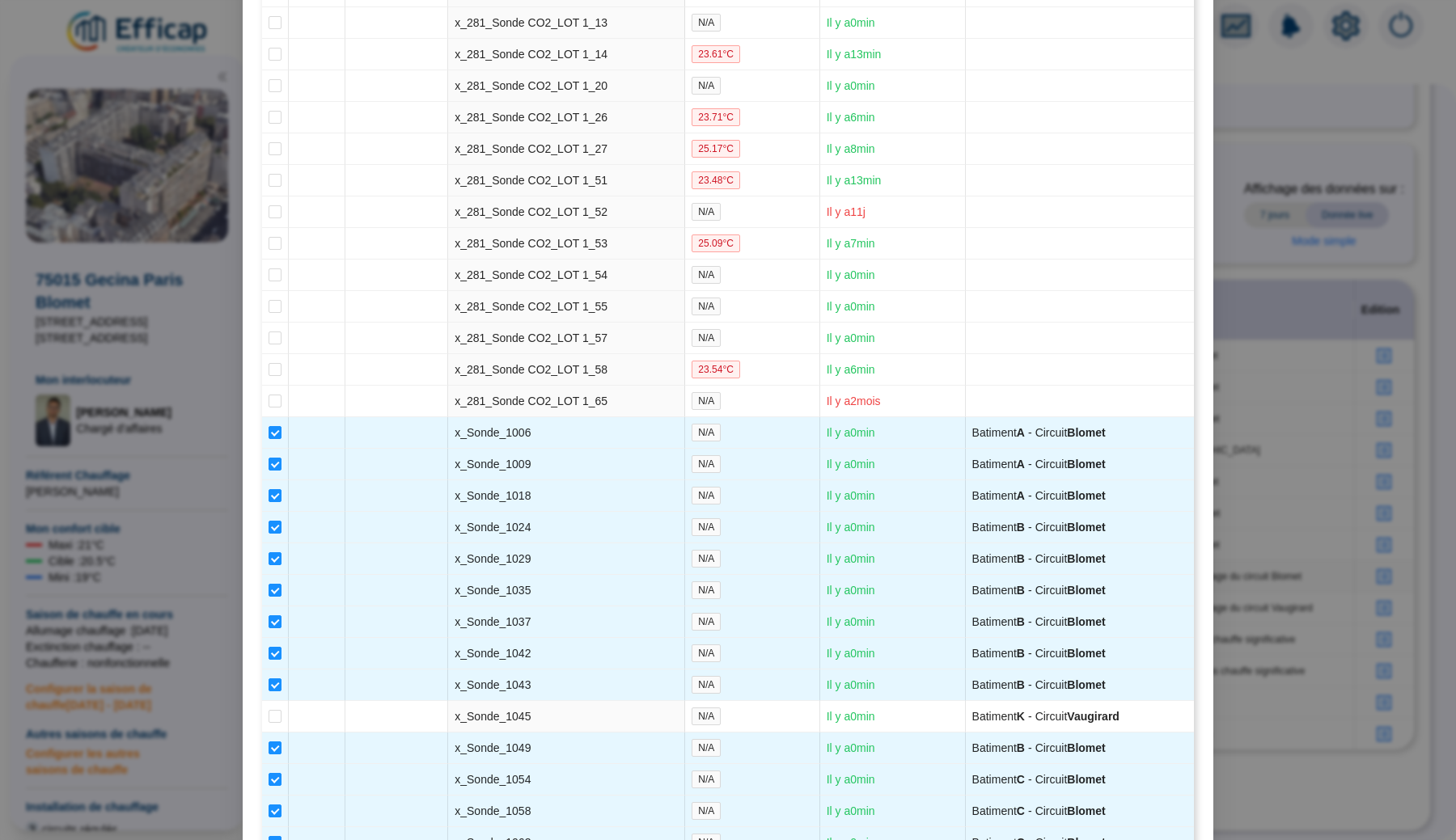
scroll to position [2802, 0]
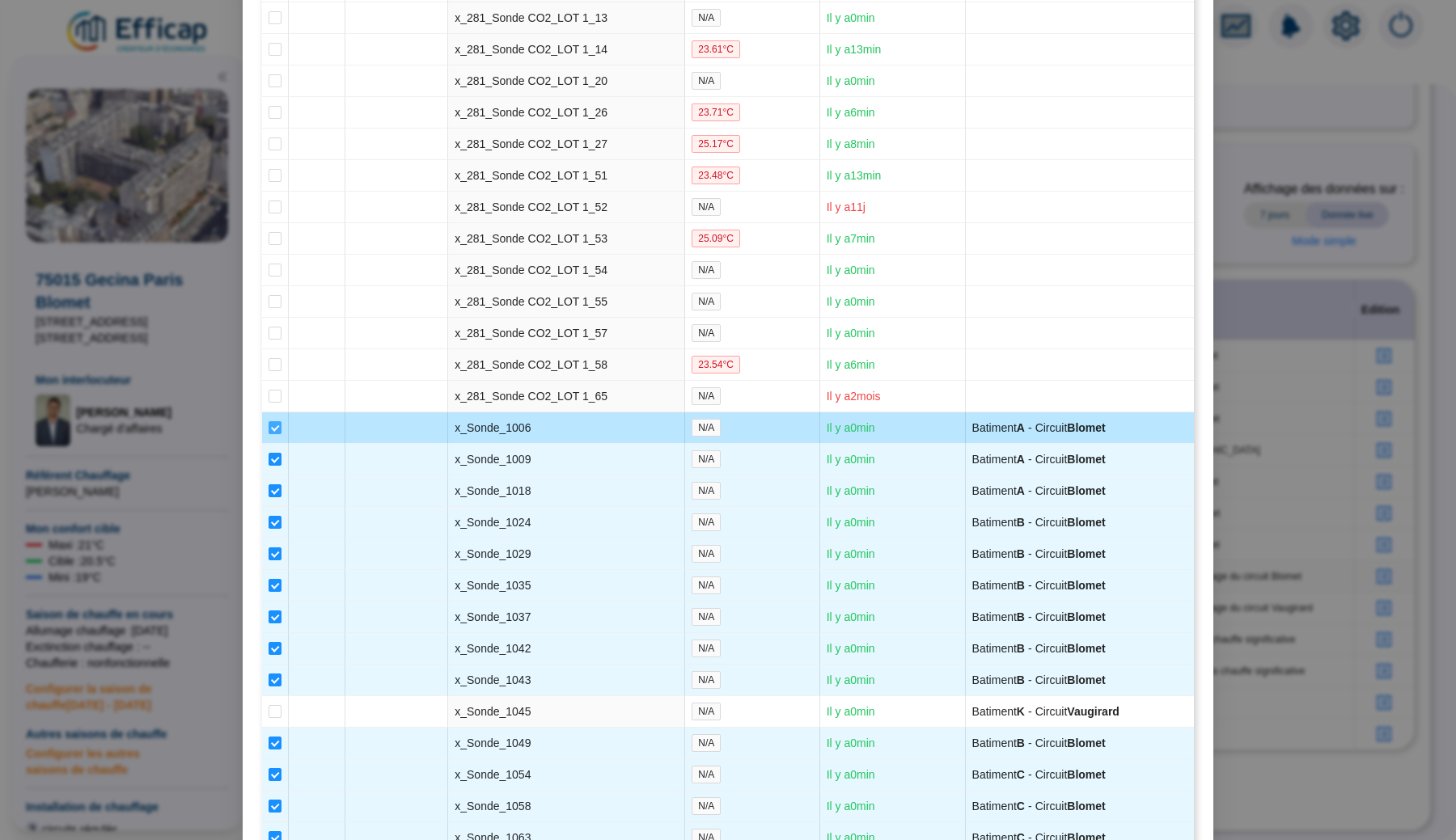
click at [271, 434] on span at bounding box center [274, 427] width 13 height 13
click at [271, 434] on input "checkbox" at bounding box center [274, 427] width 13 height 13
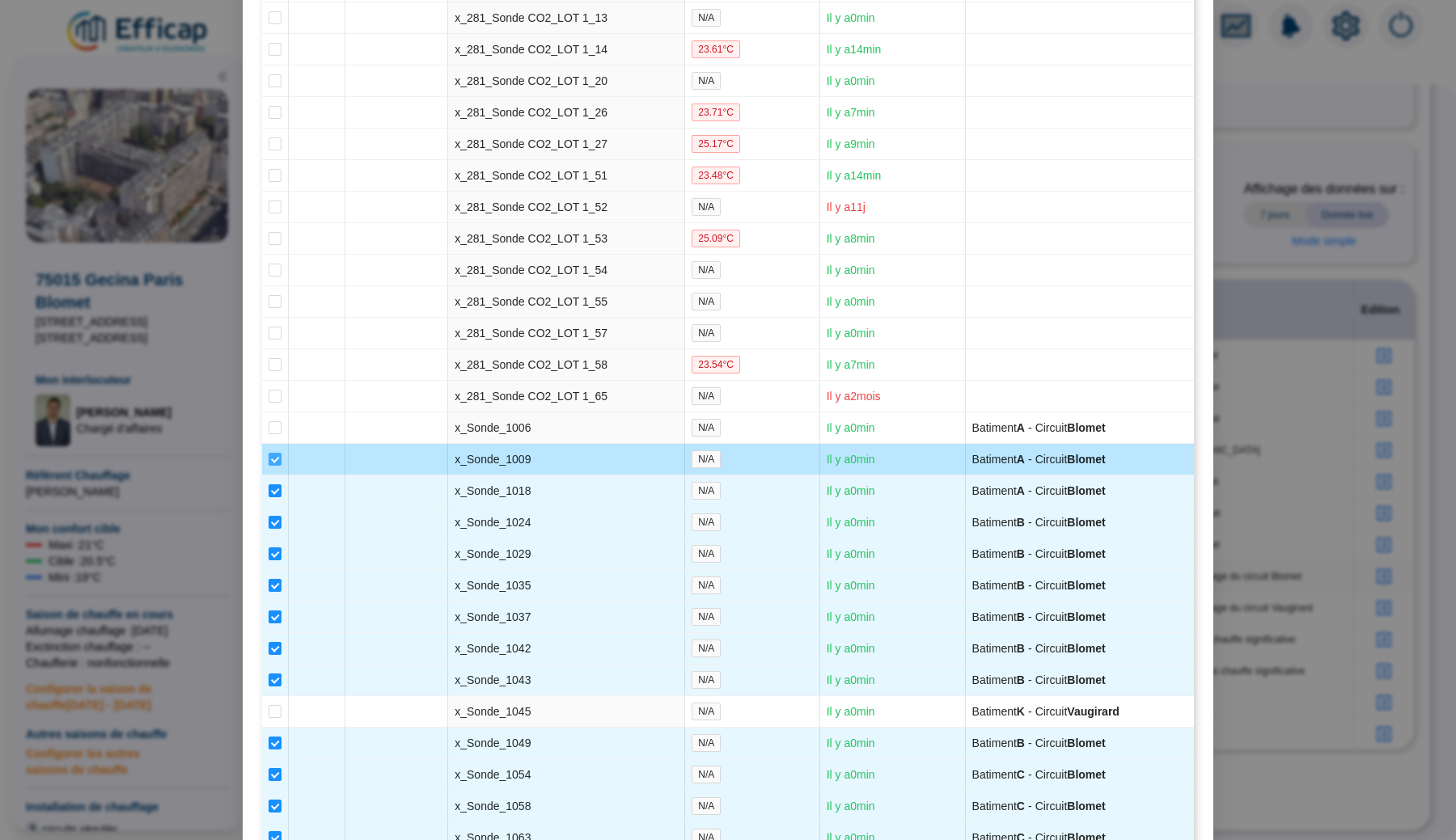
click at [272, 466] on input "checkbox" at bounding box center [274, 459] width 13 height 13
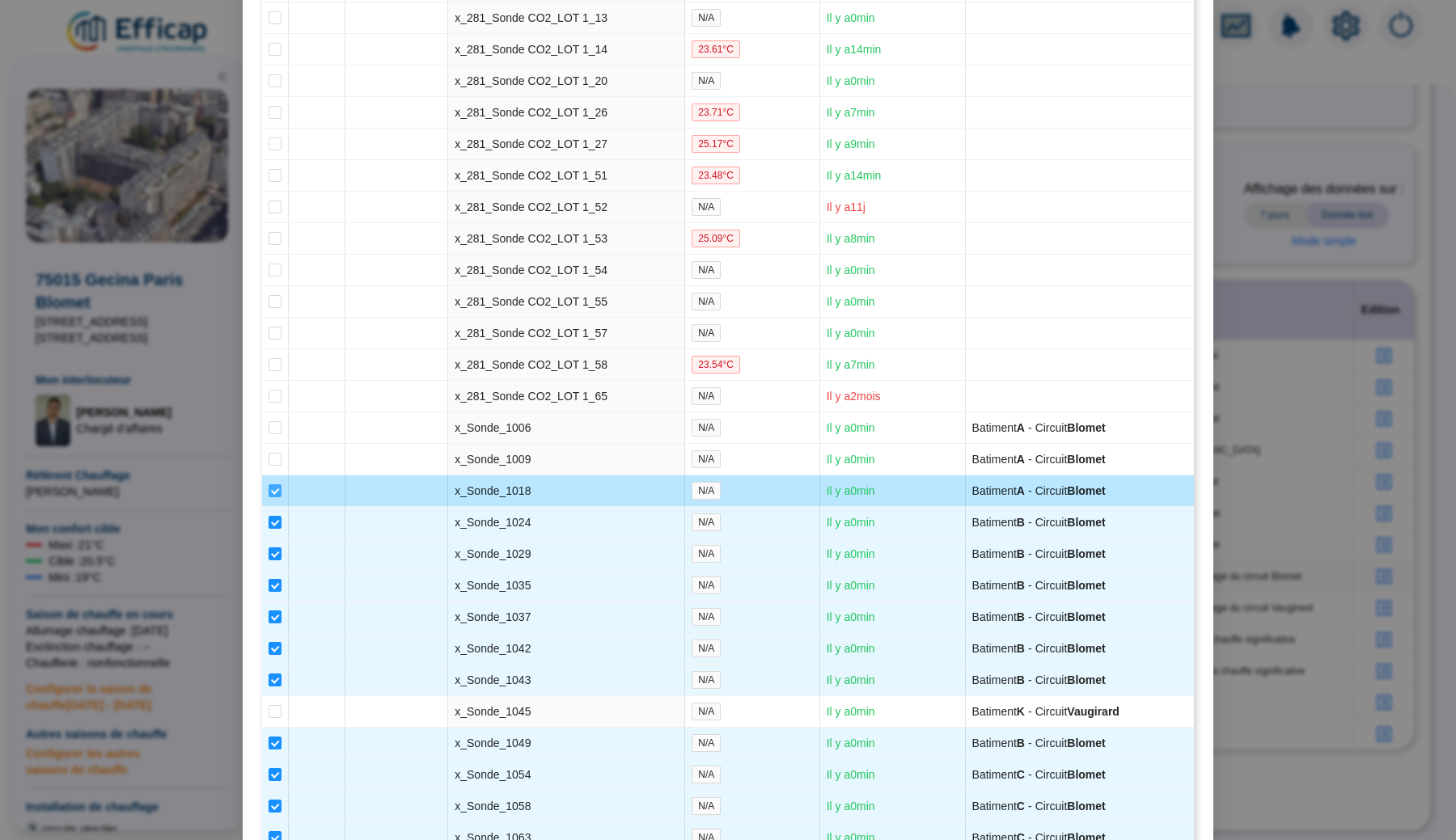
click at [274, 497] on input "checkbox" at bounding box center [274, 490] width 13 height 13
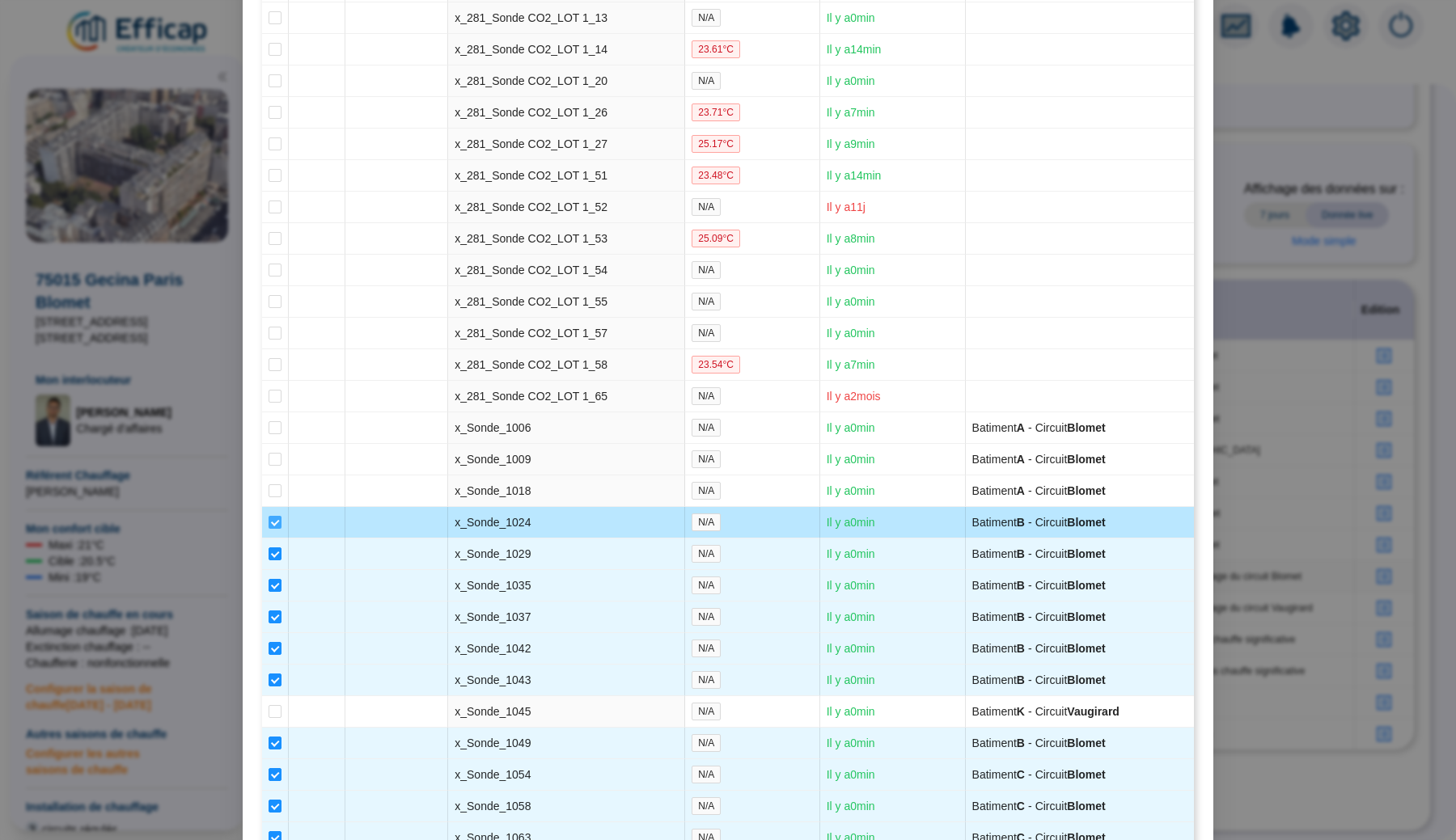
click at [274, 529] on input "checkbox" at bounding box center [274, 521] width 13 height 13
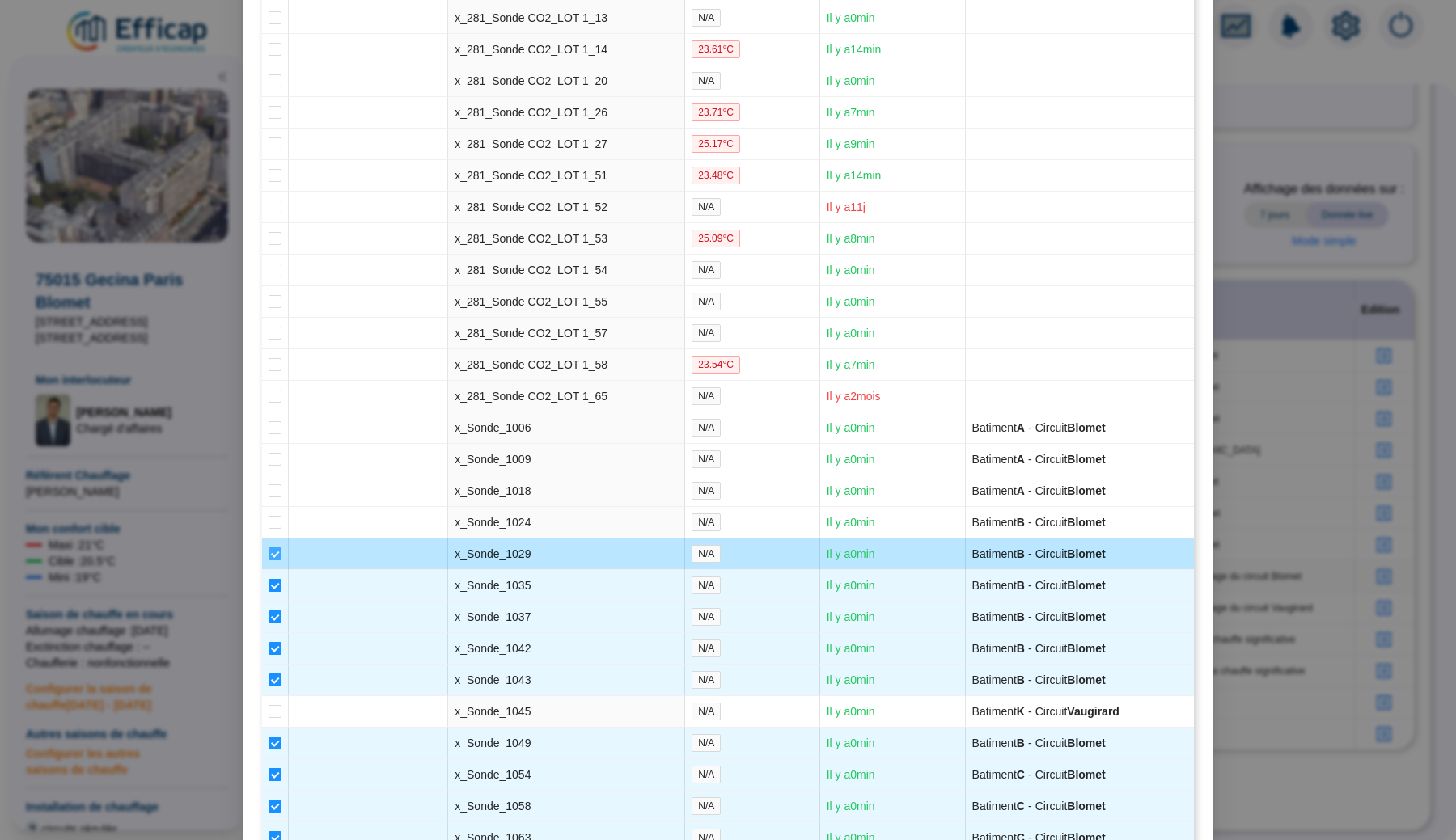
click at [274, 560] on input "checkbox" at bounding box center [274, 553] width 13 height 13
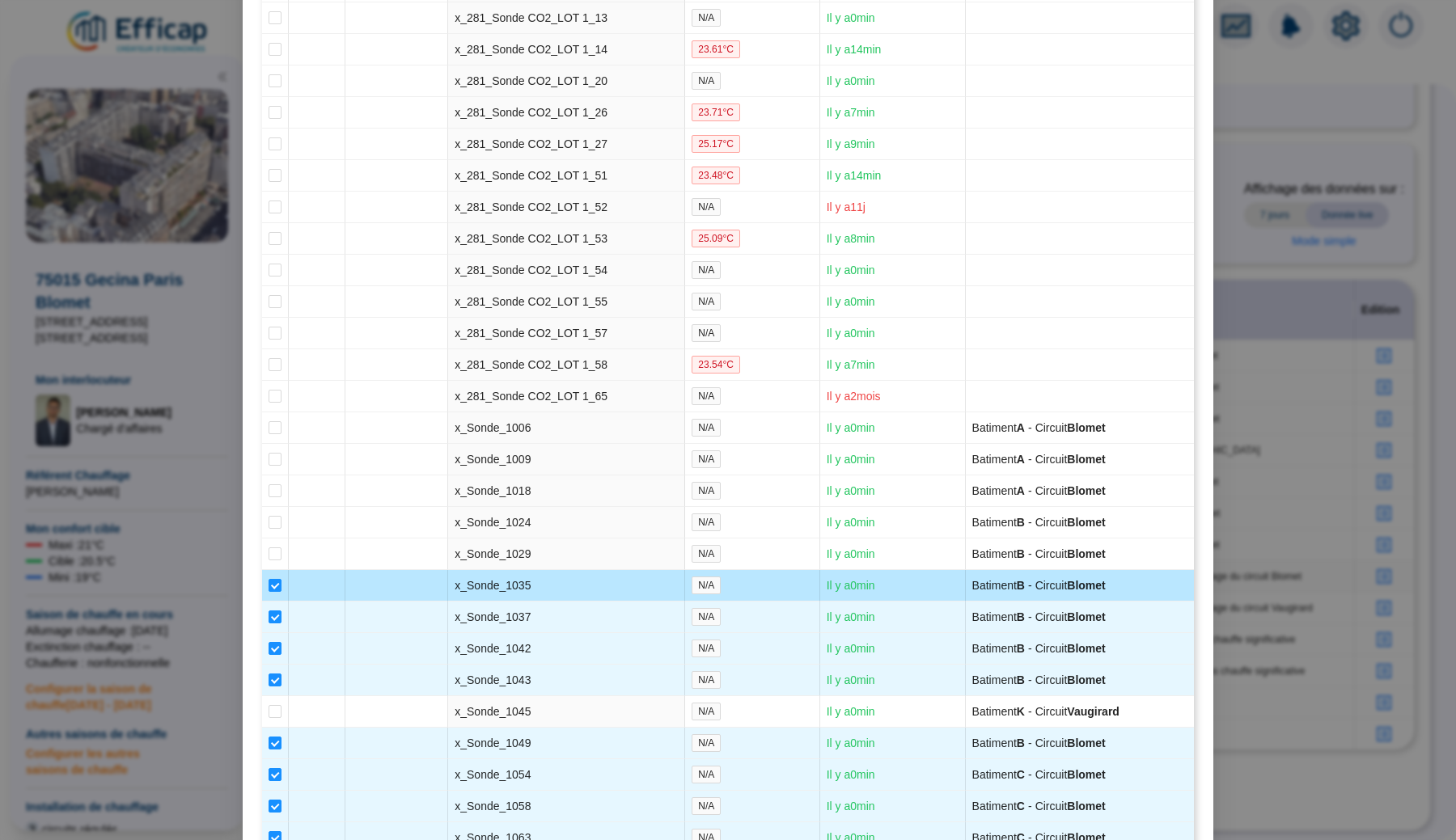
click at [274, 602] on td at bounding box center [274, 585] width 27 height 32
click at [274, 591] on input "checkbox" at bounding box center [274, 584] width 13 height 13
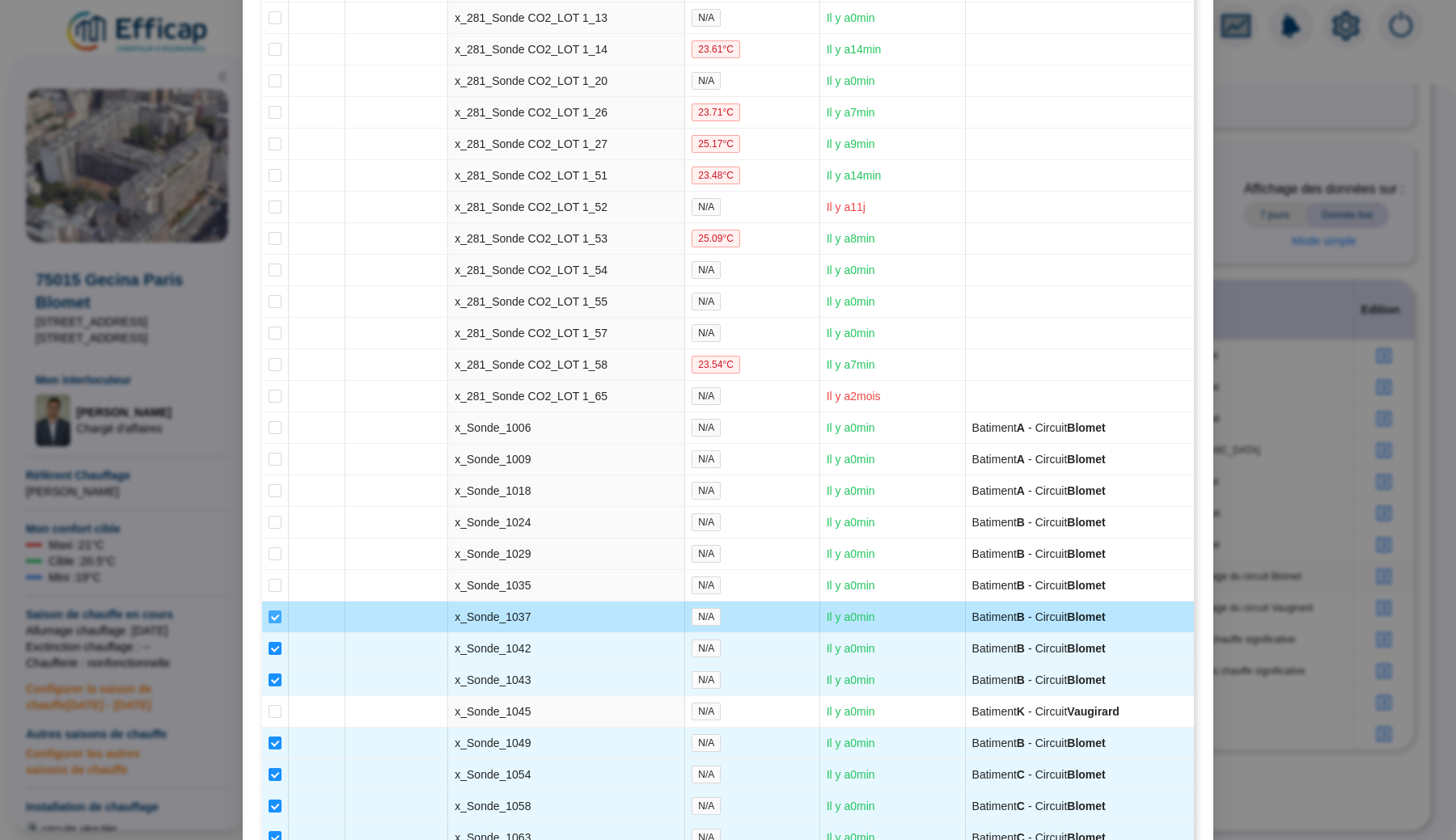
click at [271, 623] on input "checkbox" at bounding box center [274, 616] width 13 height 13
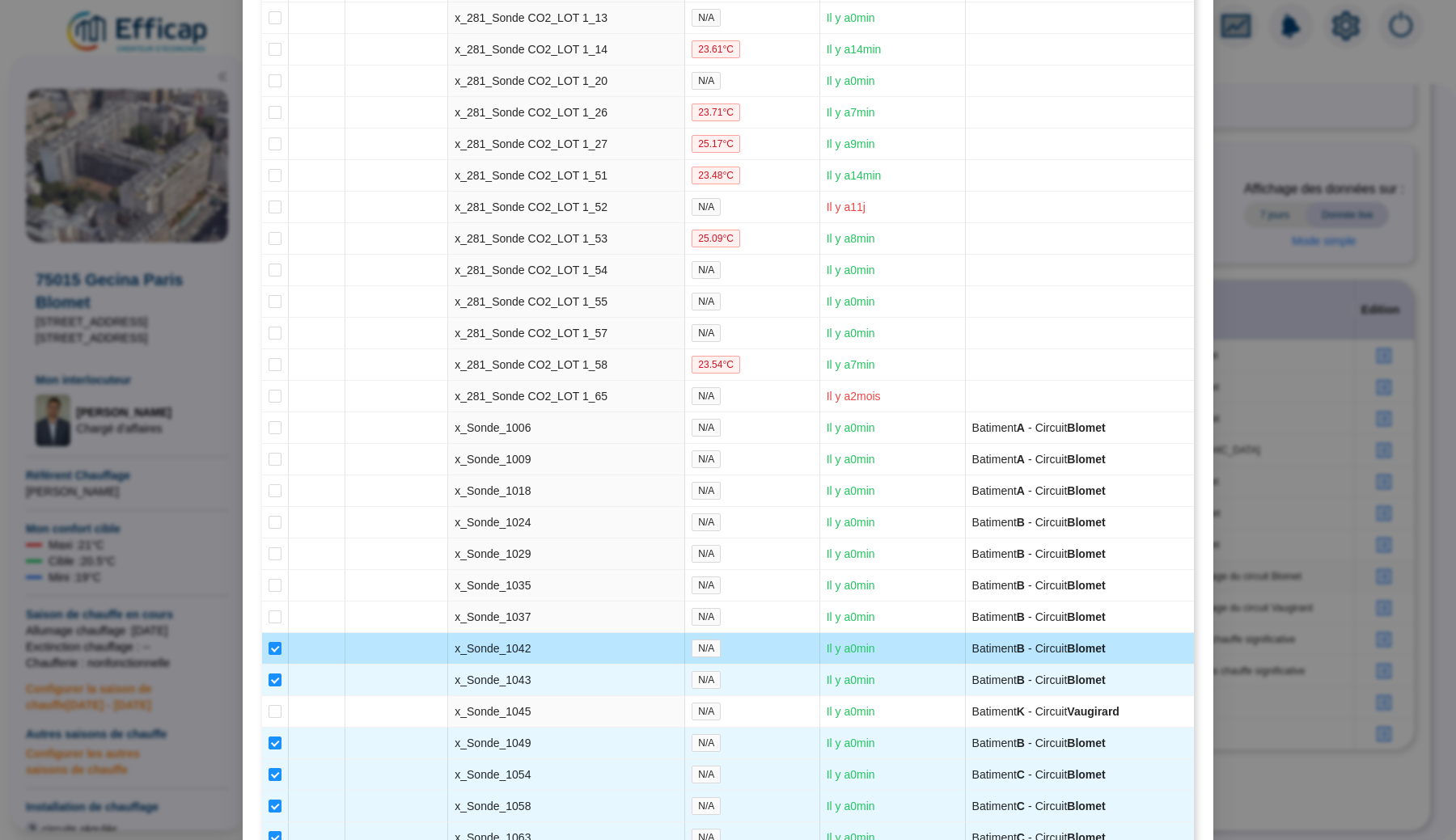
click at [272, 664] on td at bounding box center [274, 649] width 27 height 32
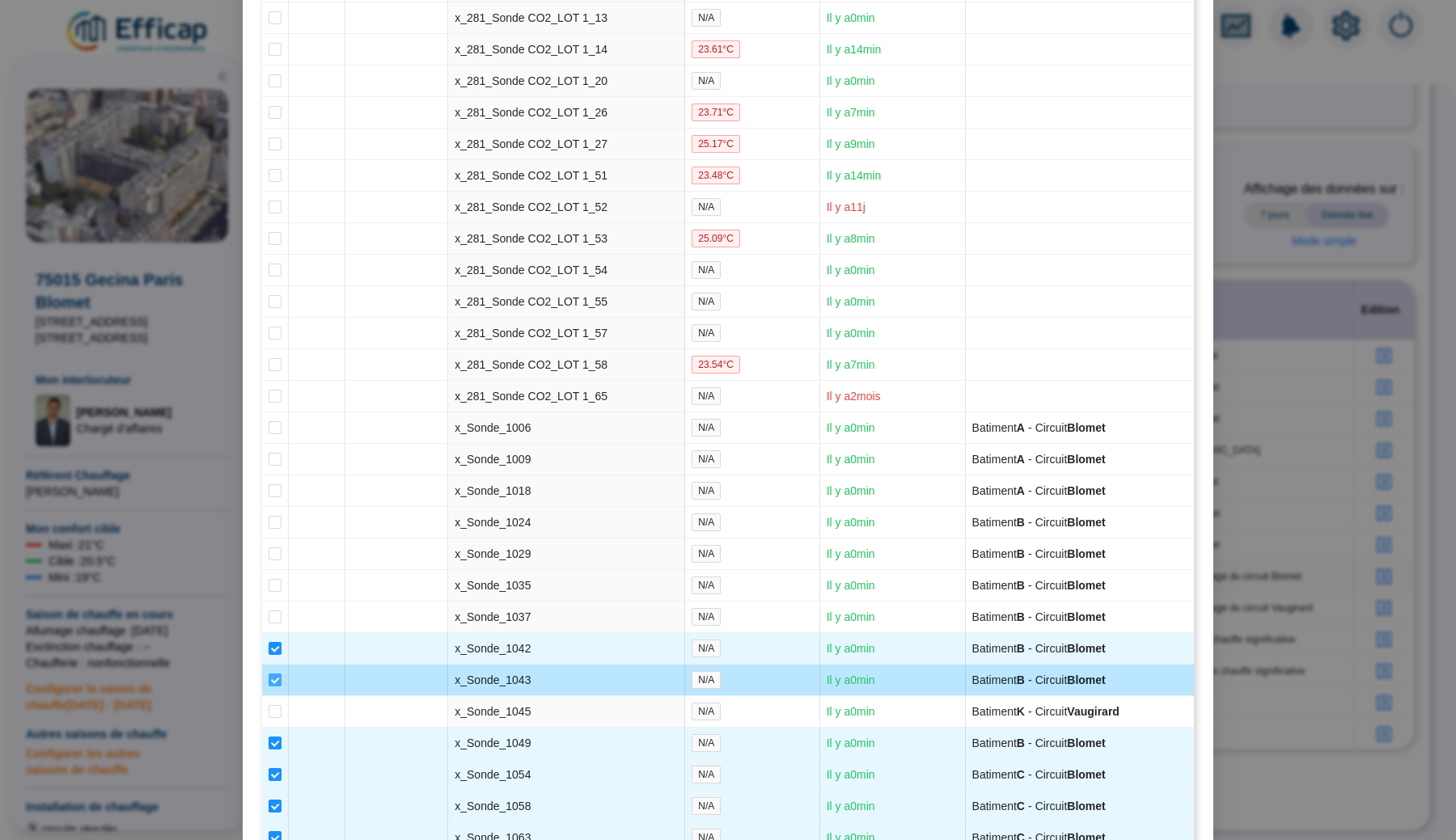
click at [274, 686] on input "checkbox" at bounding box center [274, 679] width 13 height 13
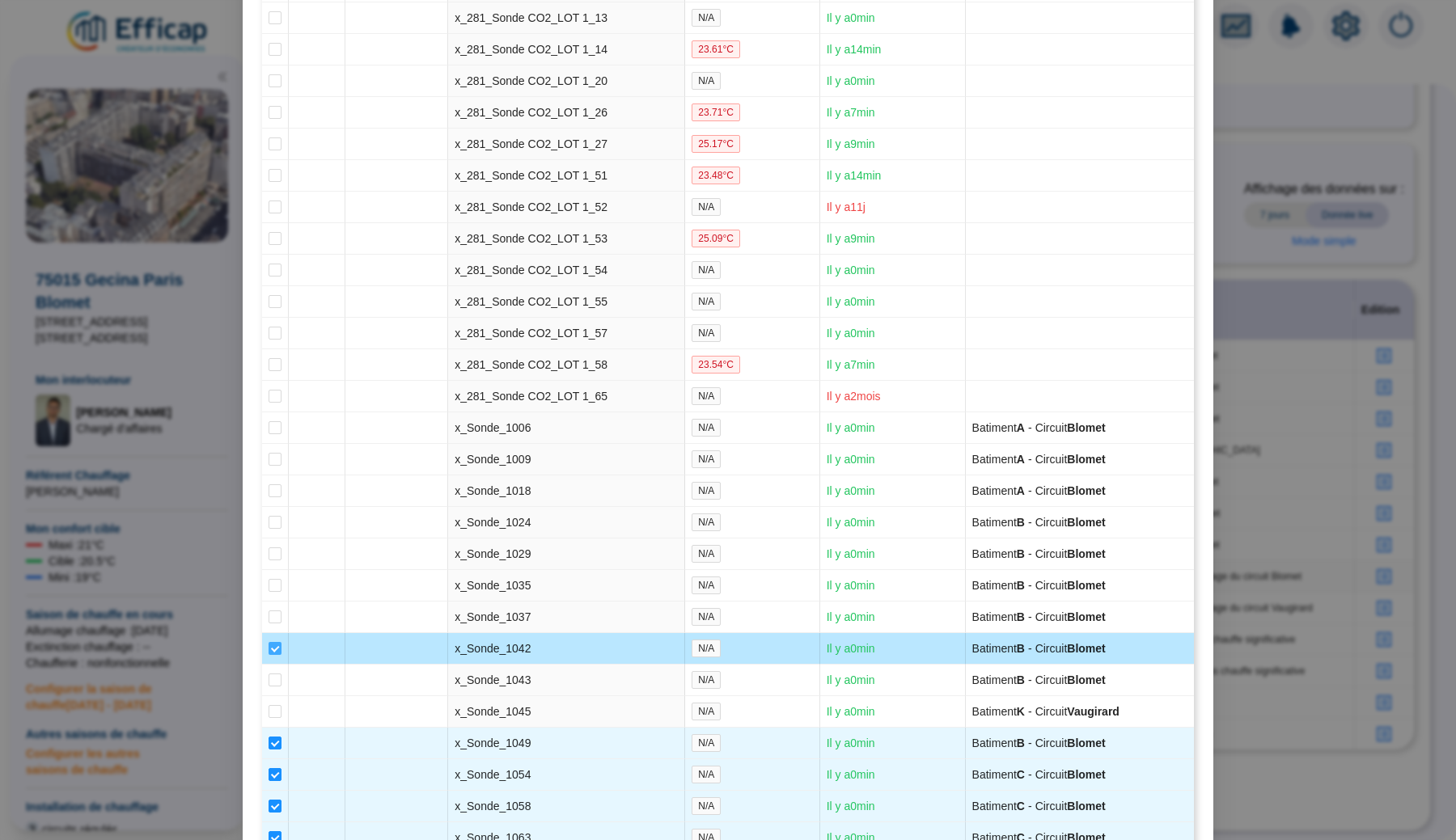
click at [275, 655] on input "checkbox" at bounding box center [274, 648] width 13 height 13
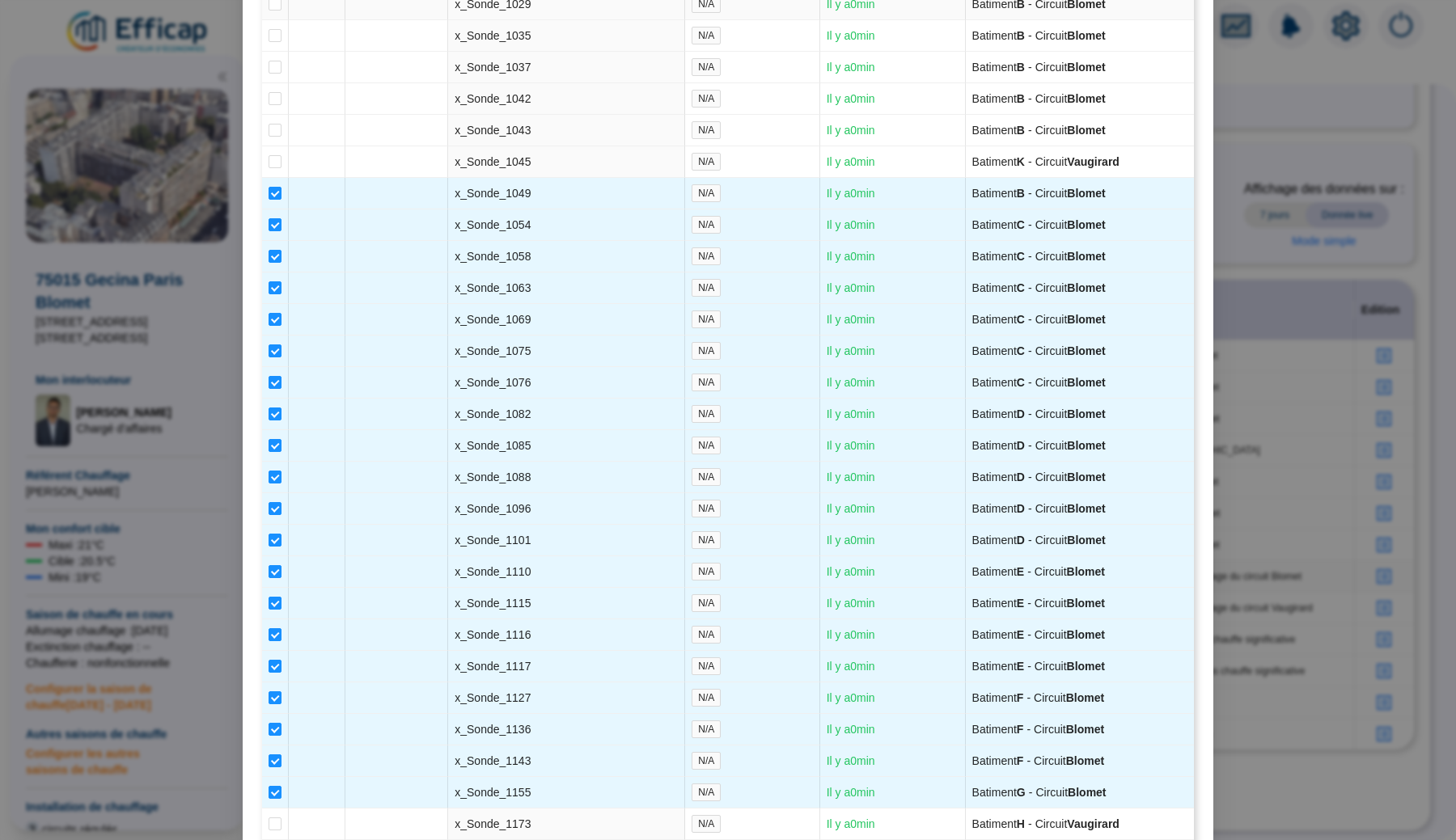
scroll to position [3354, 0]
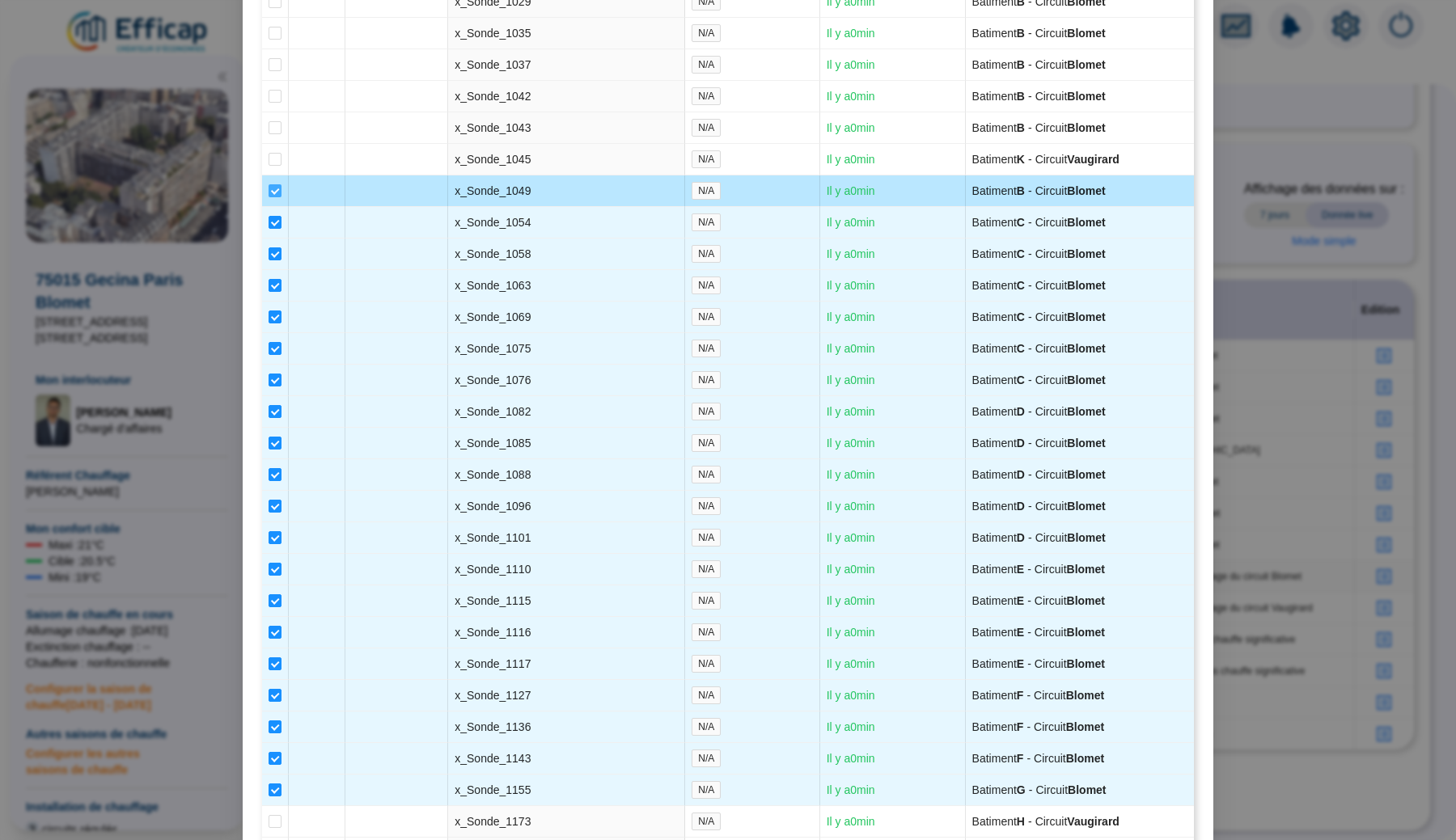
click at [276, 200] on label at bounding box center [274, 191] width 13 height 17
click at [276, 197] on input "checkbox" at bounding box center [274, 191] width 13 height 13
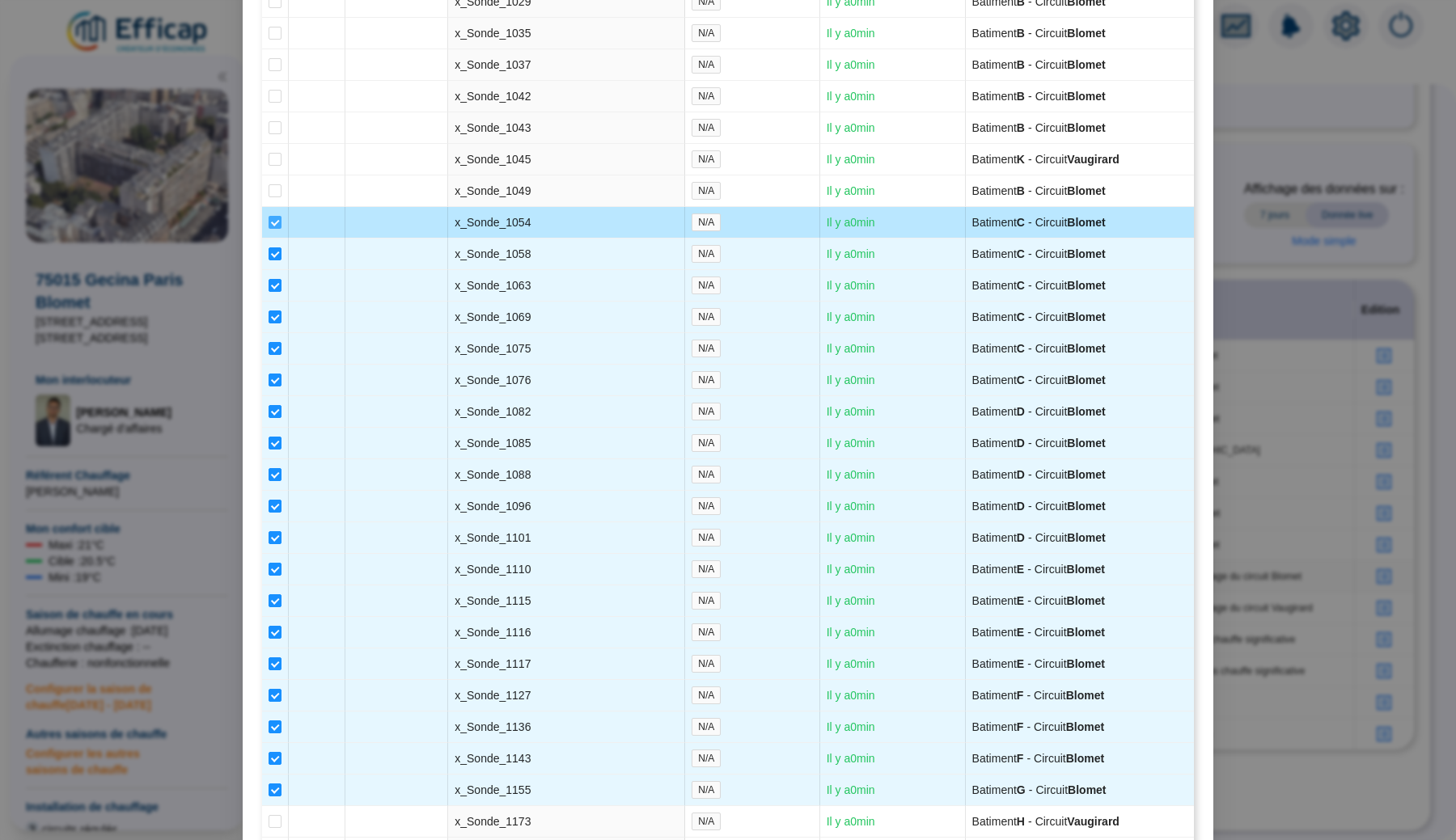
click at [274, 229] on input "checkbox" at bounding box center [274, 222] width 13 height 13
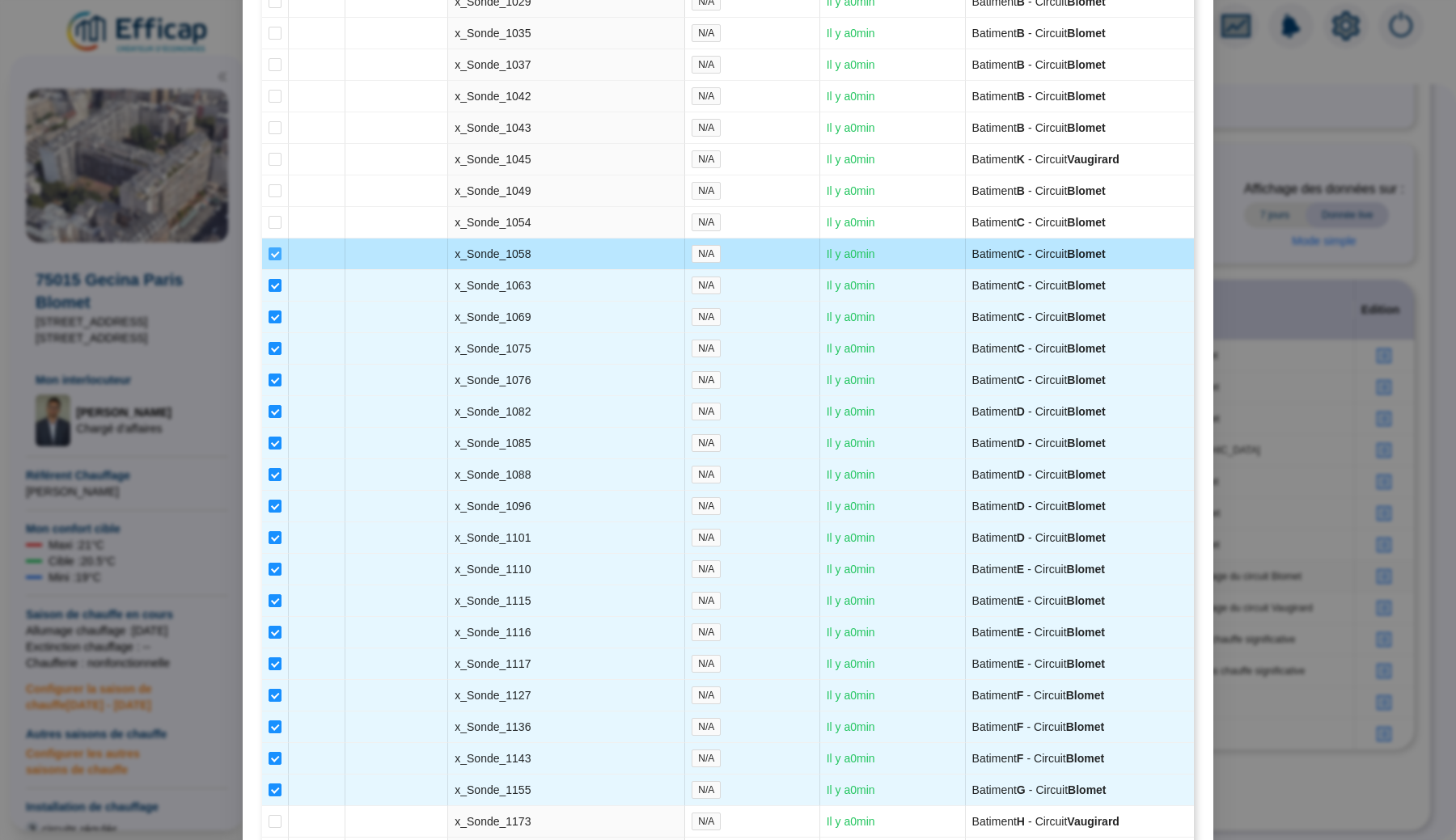
click at [274, 261] on input "checkbox" at bounding box center [274, 253] width 13 height 13
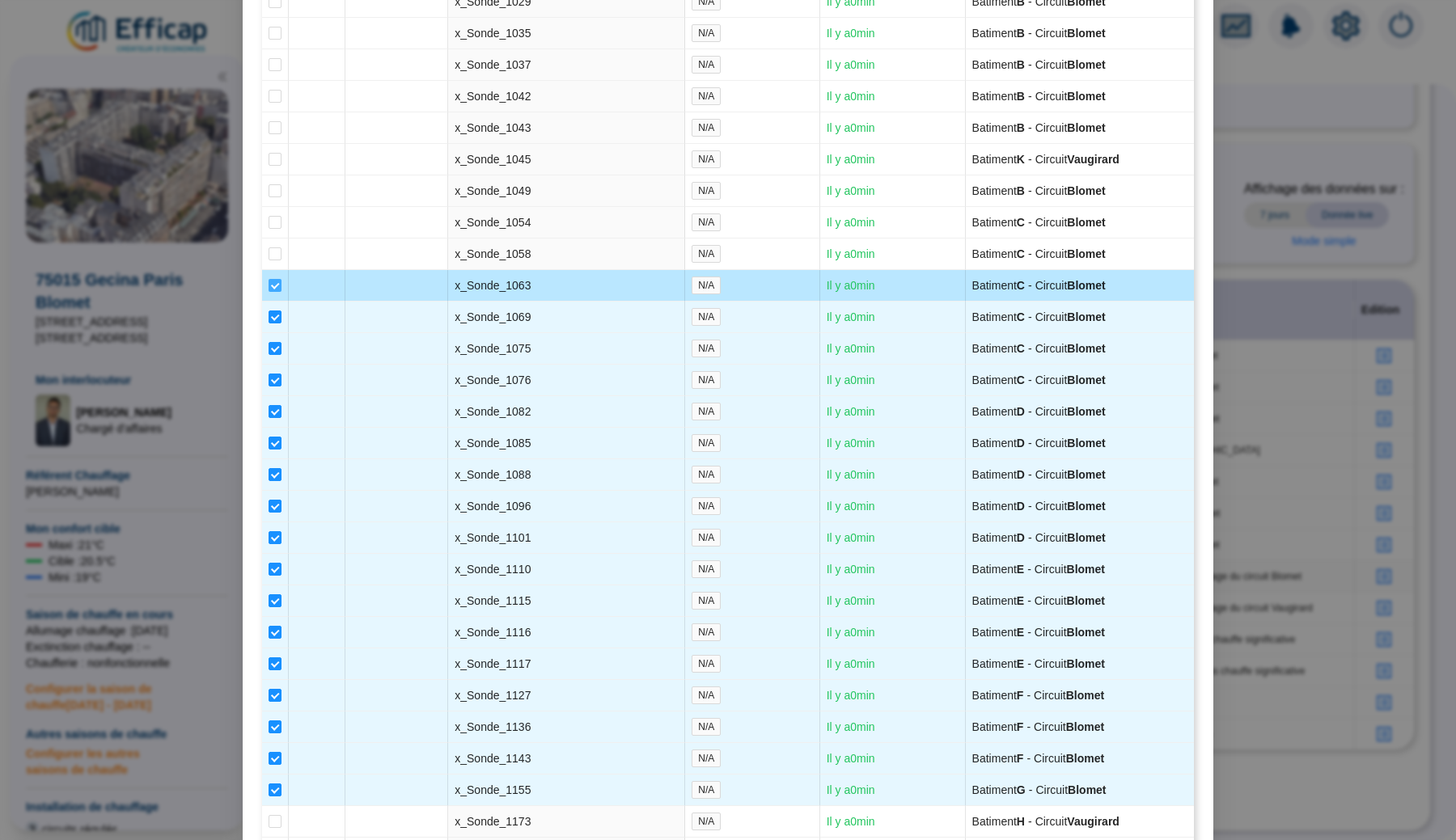
click at [274, 291] on input "checkbox" at bounding box center [274, 285] width 13 height 13
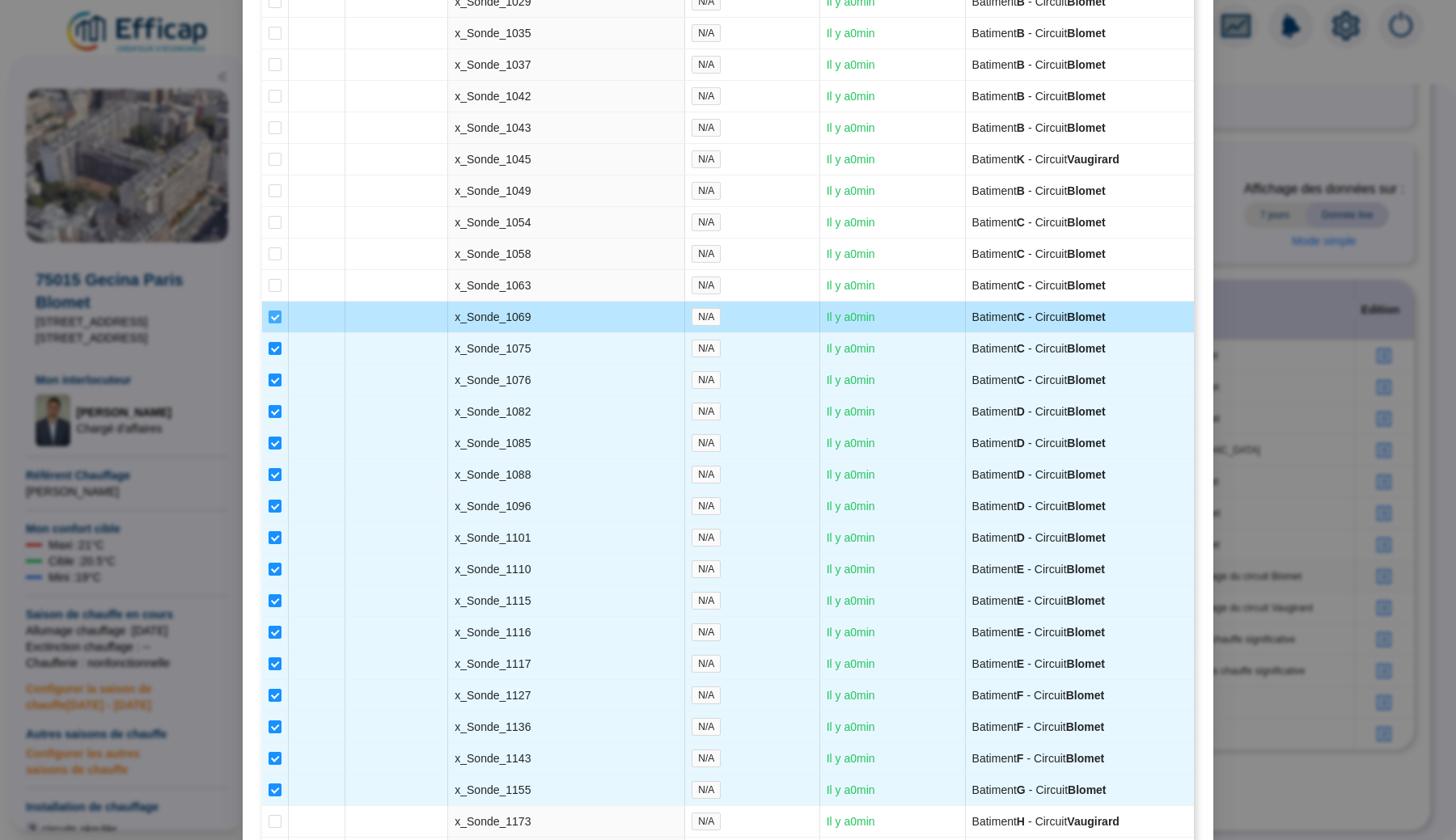
click at [274, 323] on span at bounding box center [274, 316] width 13 height 13
click at [274, 323] on input "checkbox" at bounding box center [274, 316] width 13 height 13
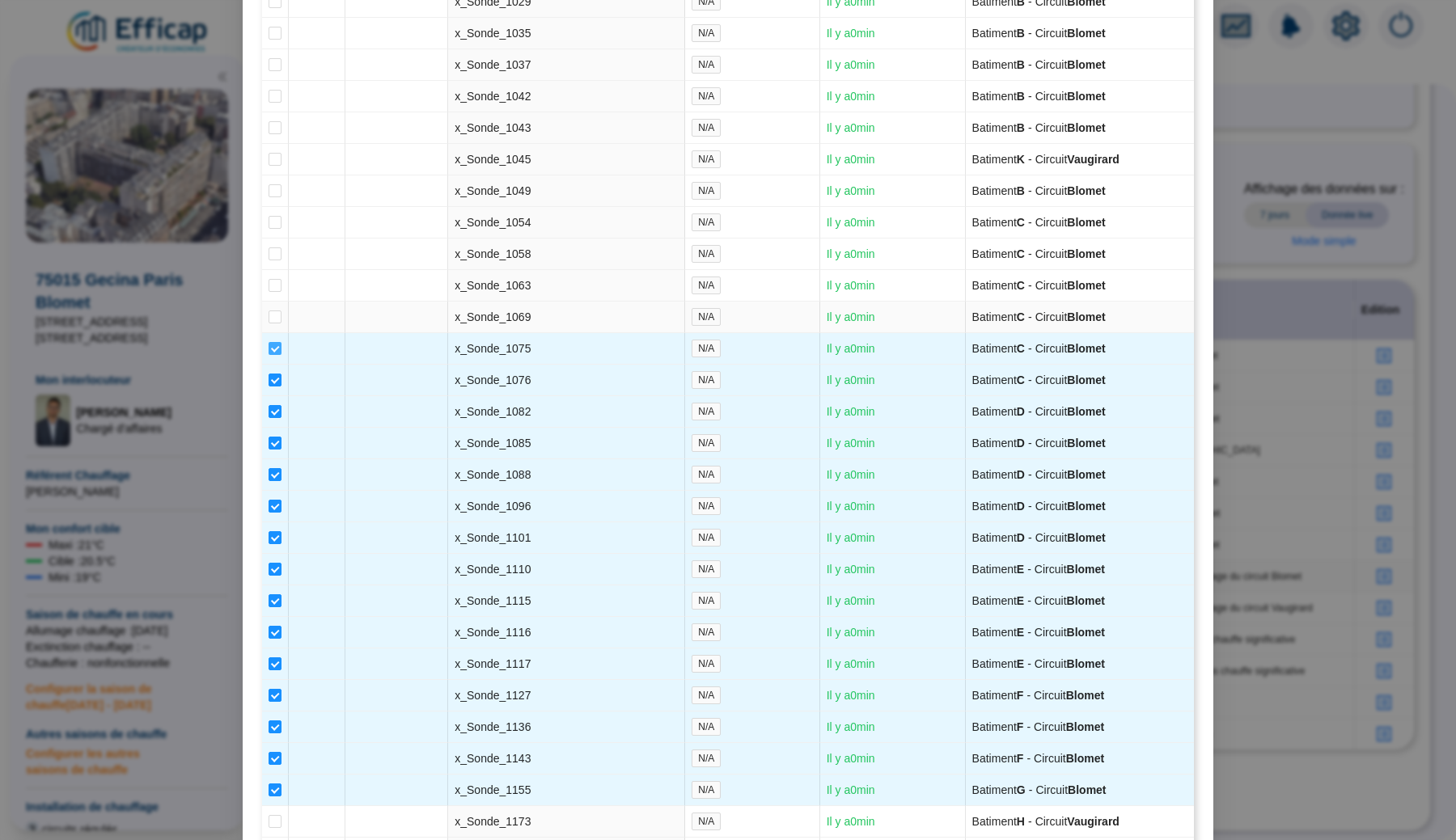
click at [274, 355] on input "checkbox" at bounding box center [274, 348] width 13 height 13
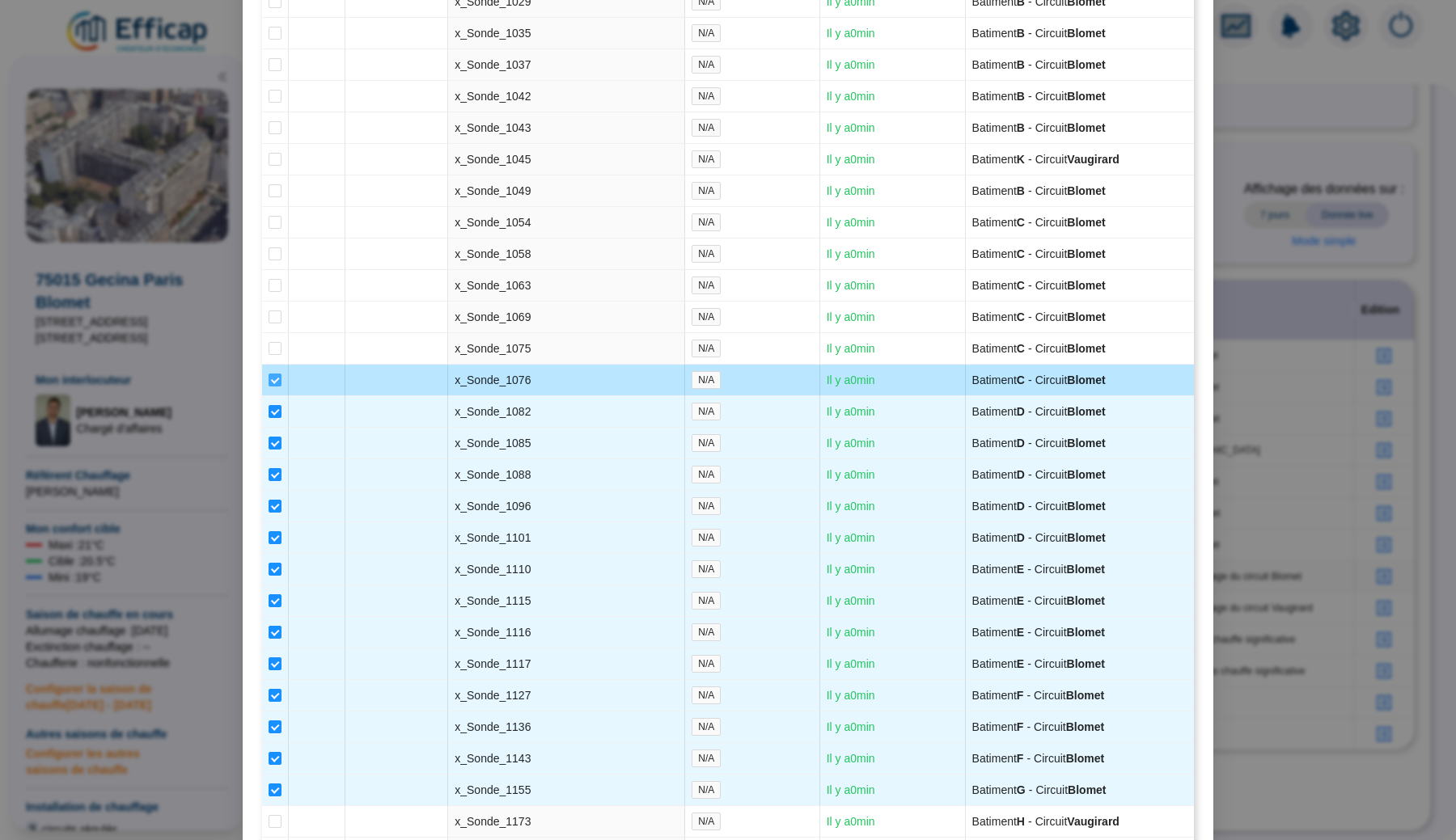
click at [275, 386] on input "checkbox" at bounding box center [274, 379] width 13 height 13
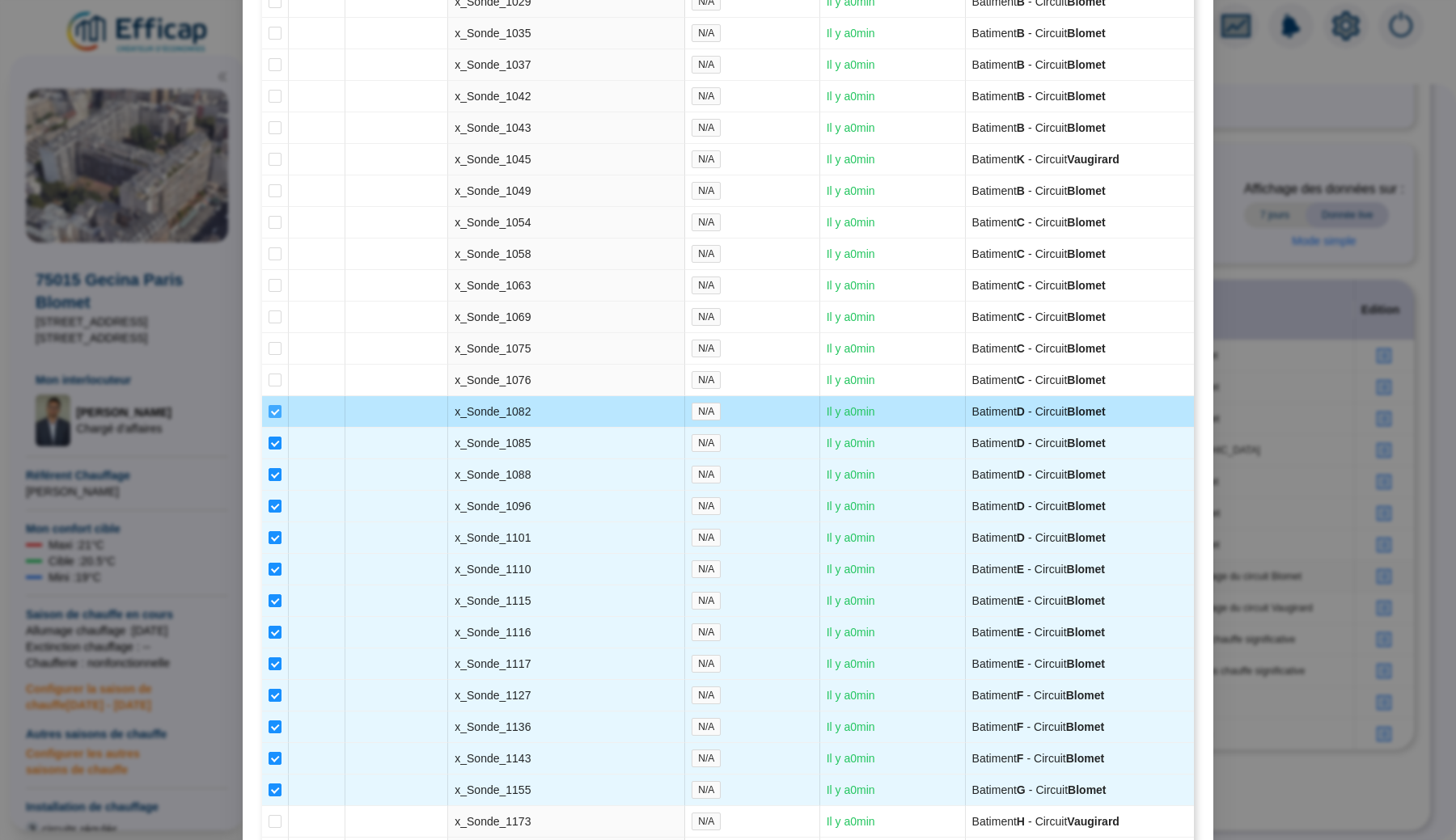
click at [275, 418] on input "checkbox" at bounding box center [274, 411] width 13 height 13
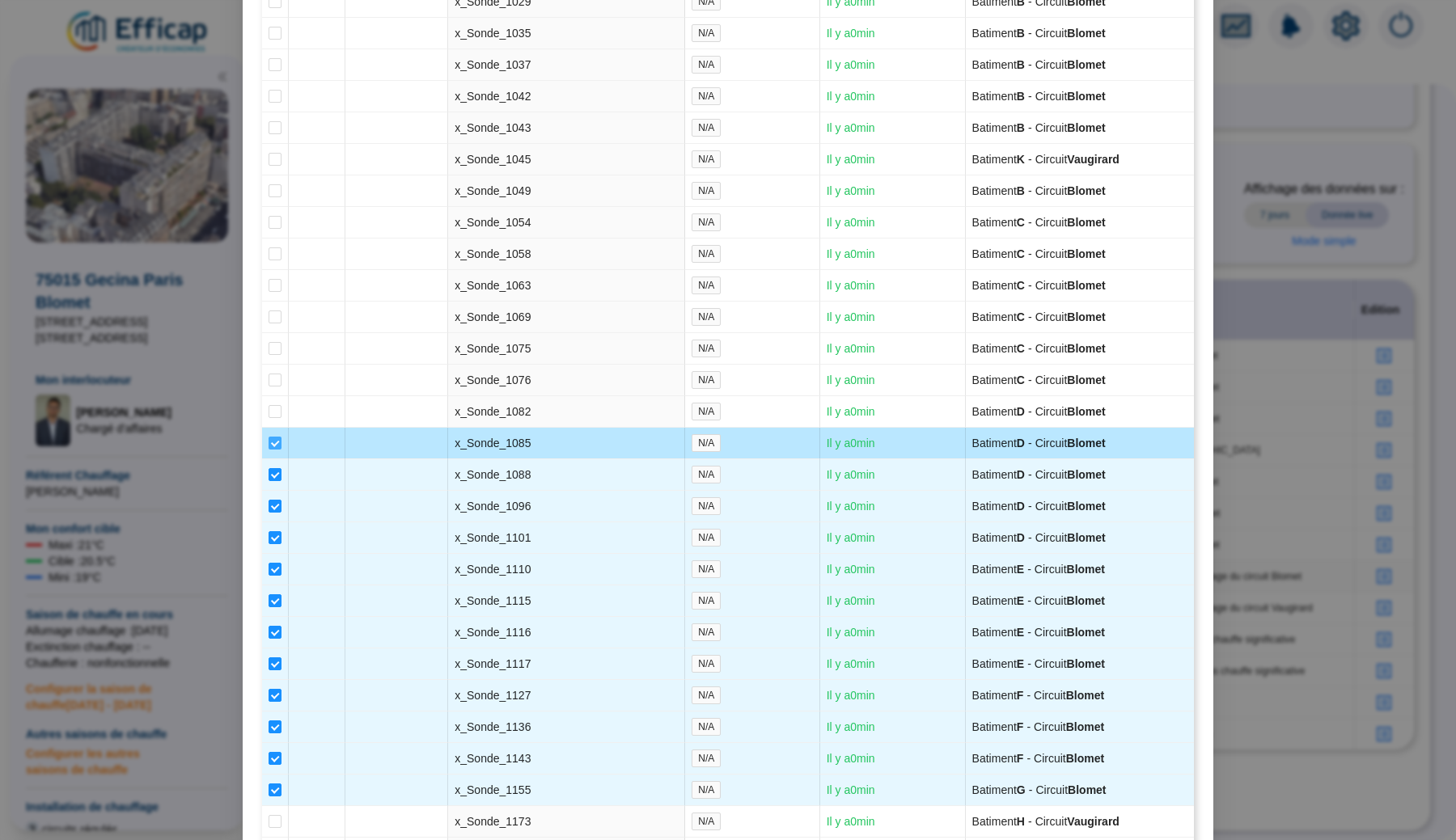
click at [275, 449] on input "checkbox" at bounding box center [274, 443] width 13 height 13
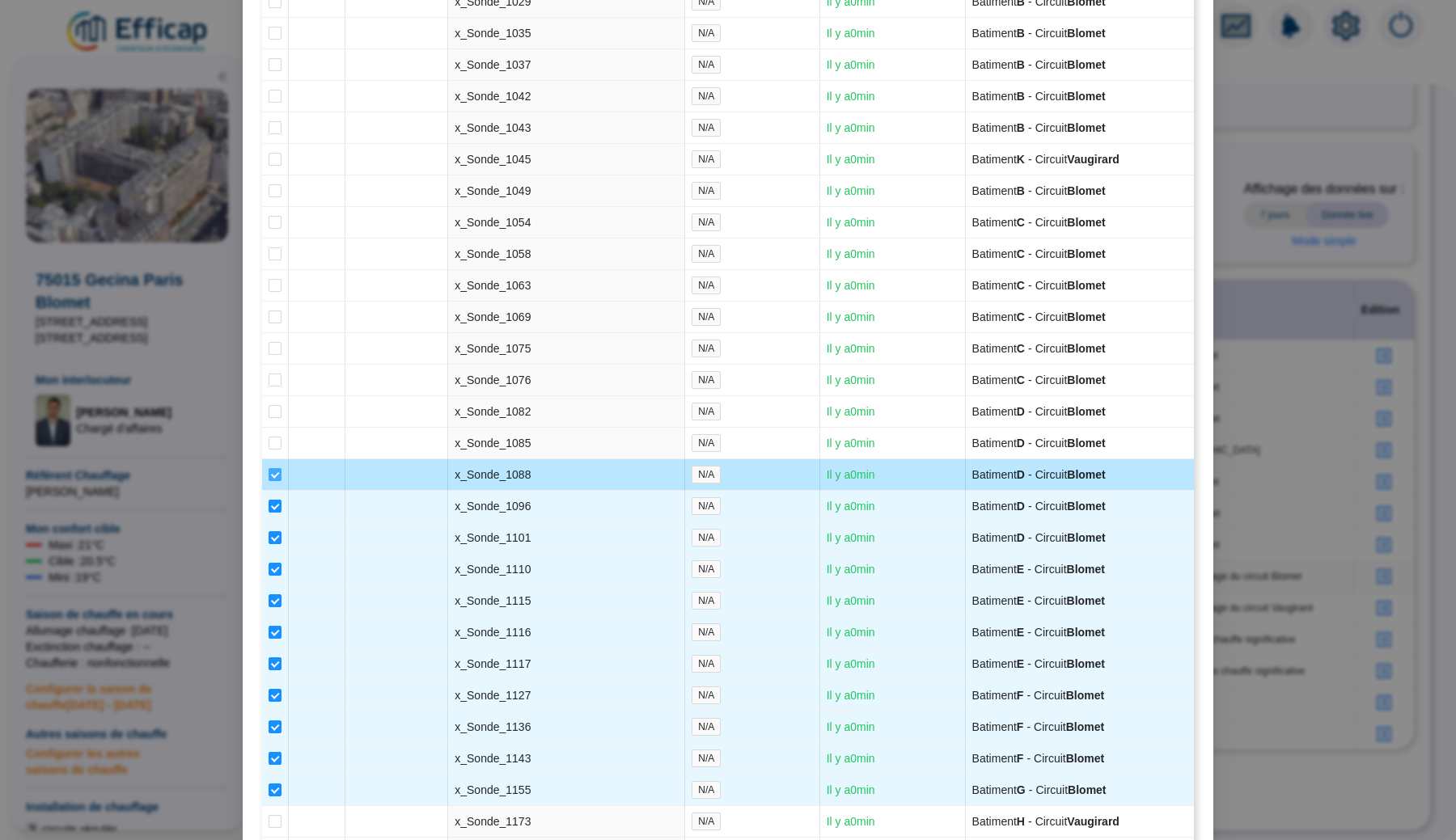
click at [272, 481] on input "checkbox" at bounding box center [274, 474] width 13 height 13
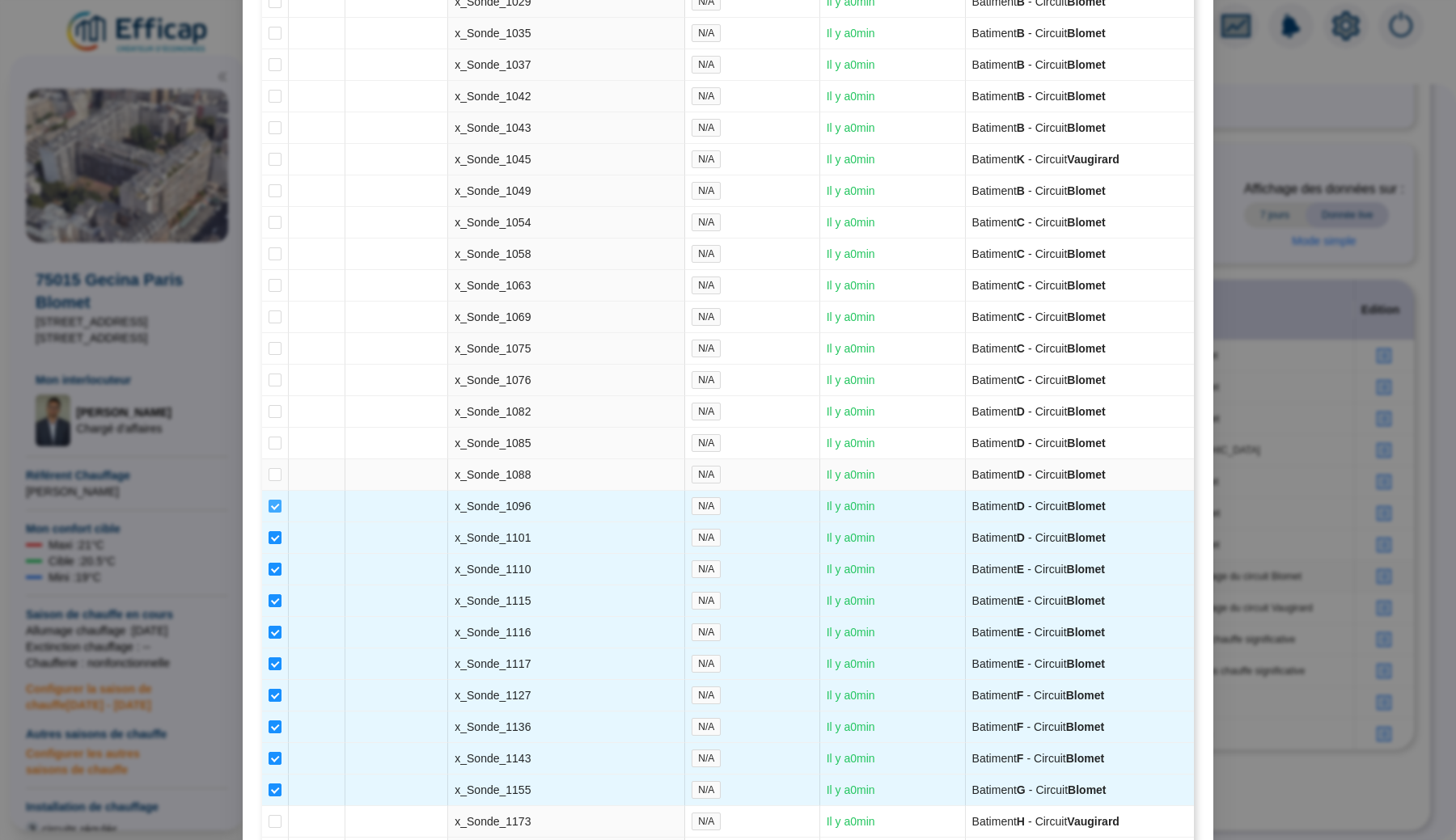
click at [273, 513] on input "checkbox" at bounding box center [274, 506] width 13 height 13
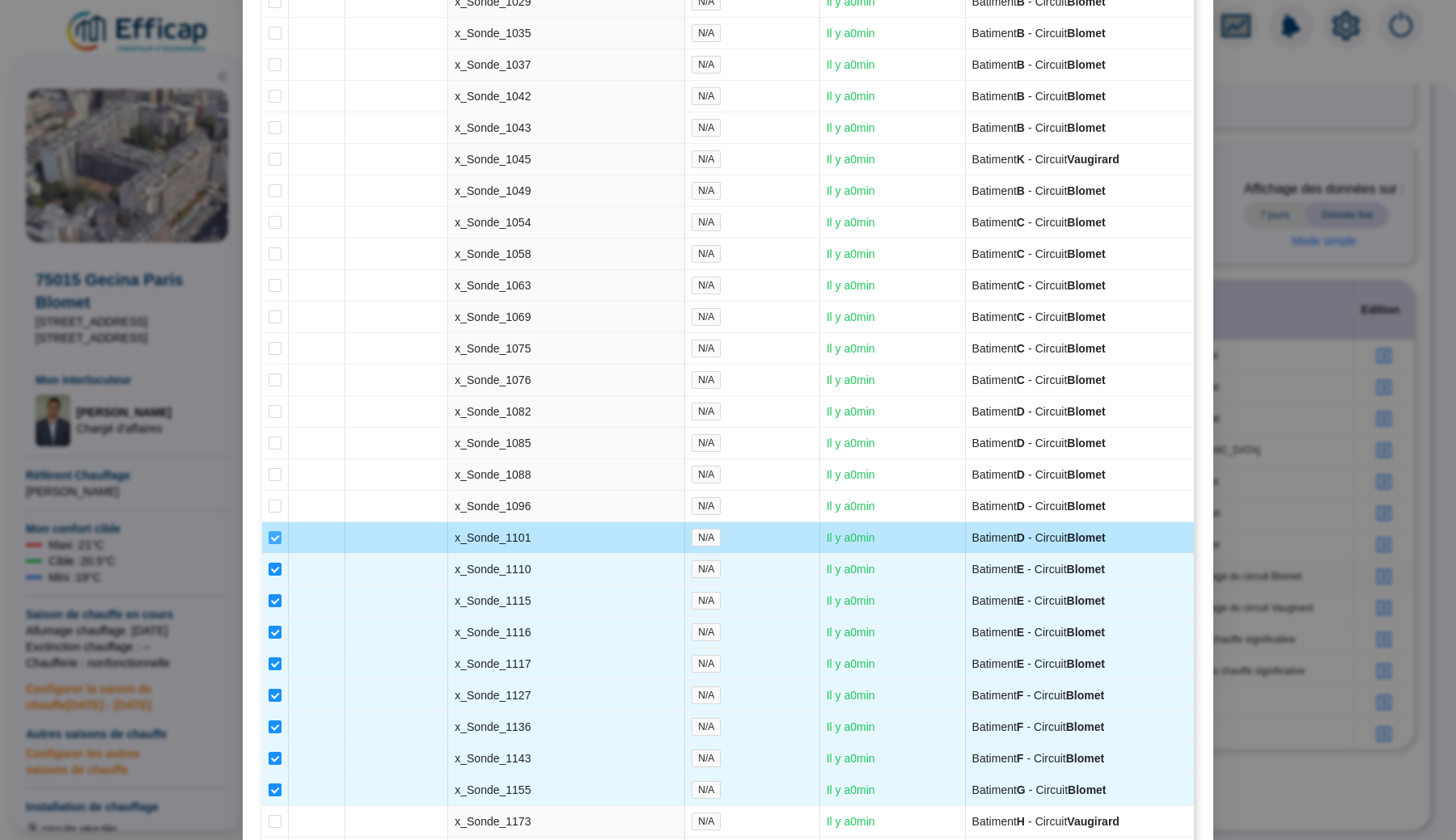
click at [276, 544] on span at bounding box center [274, 537] width 13 height 13
click at [276, 544] on input "checkbox" at bounding box center [274, 537] width 13 height 13
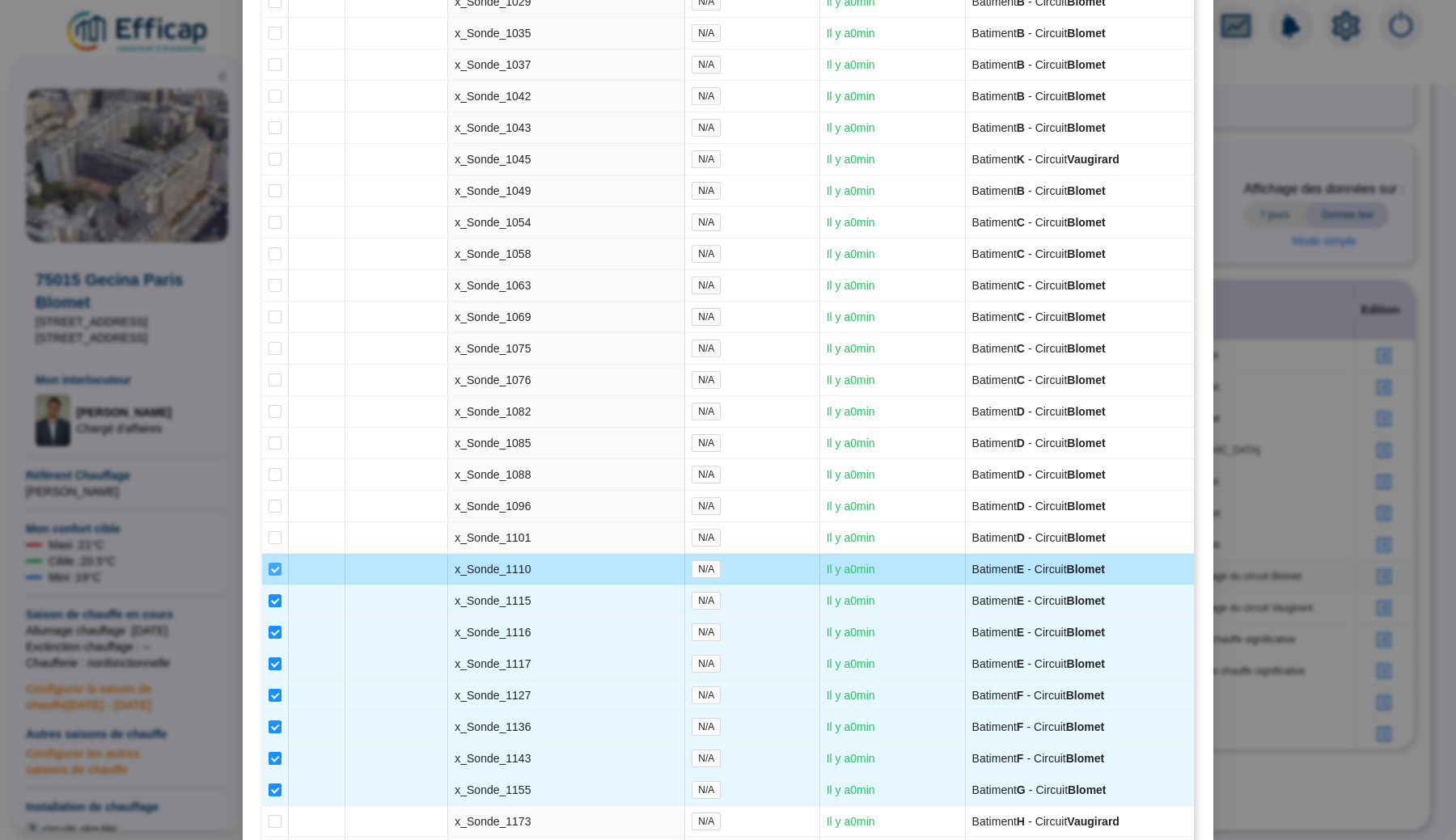
click at [276, 575] on input "checkbox" at bounding box center [274, 568] width 13 height 13
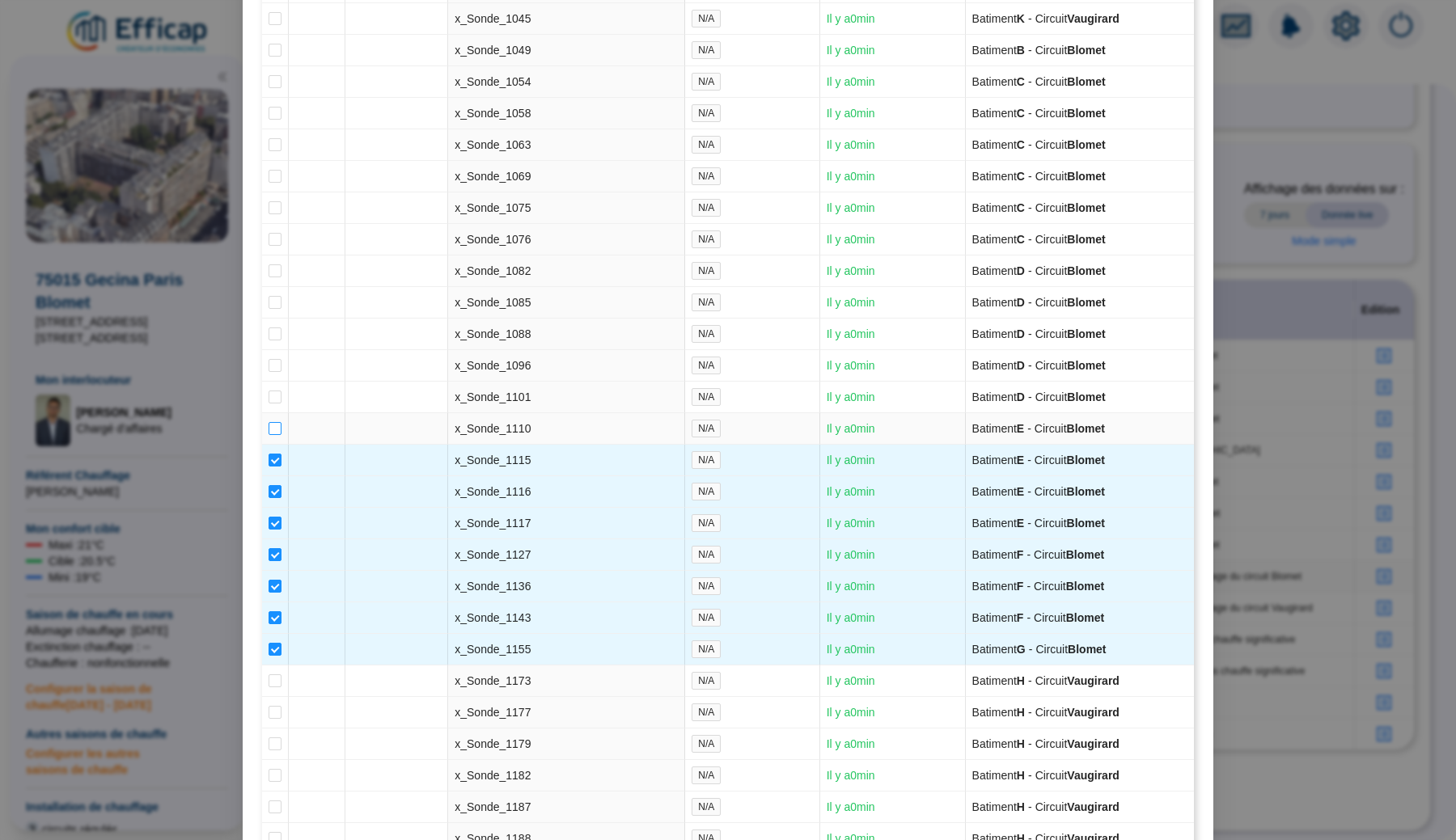
scroll to position [3522, 0]
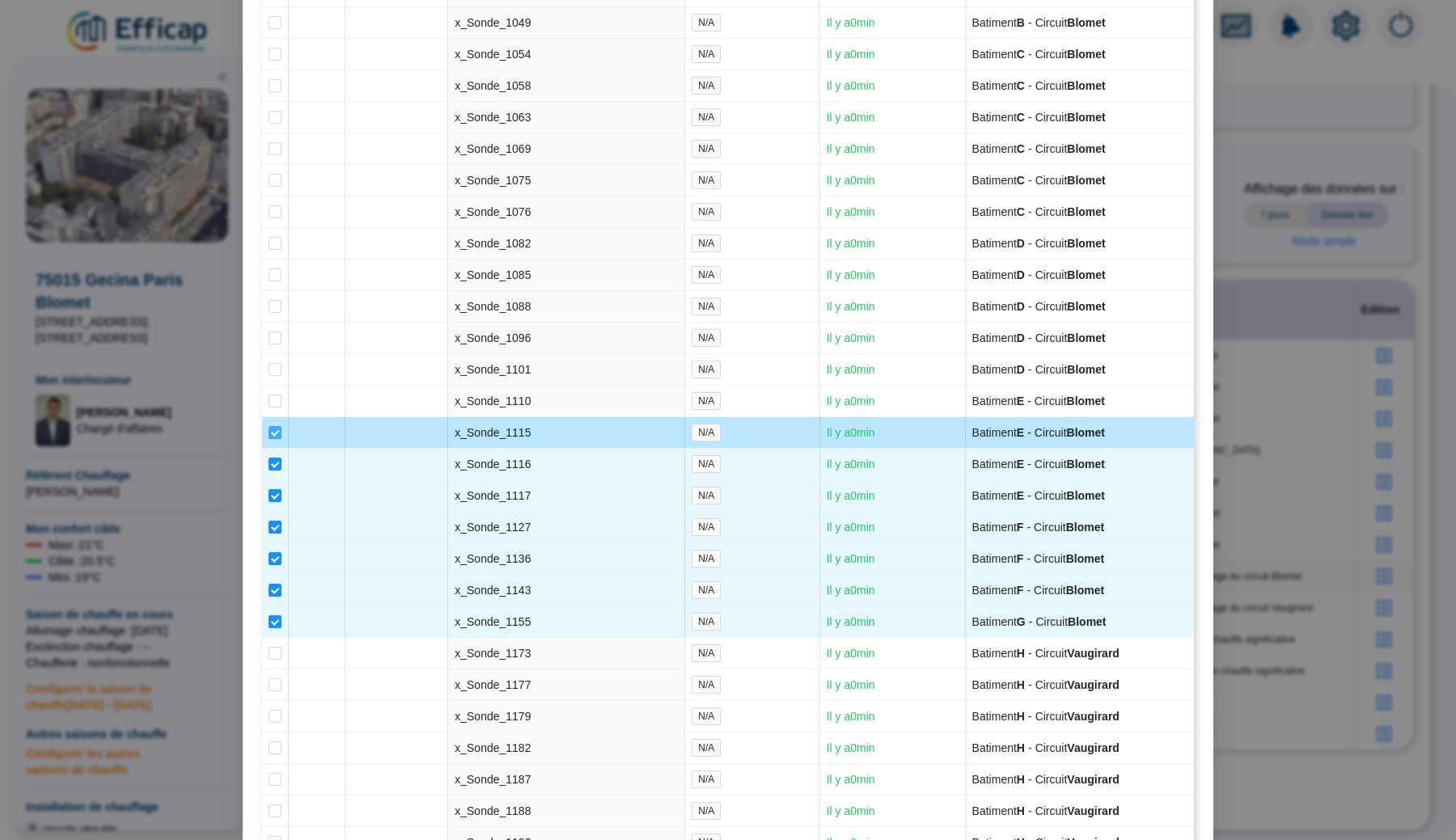
click at [274, 439] on input "checkbox" at bounding box center [274, 432] width 13 height 13
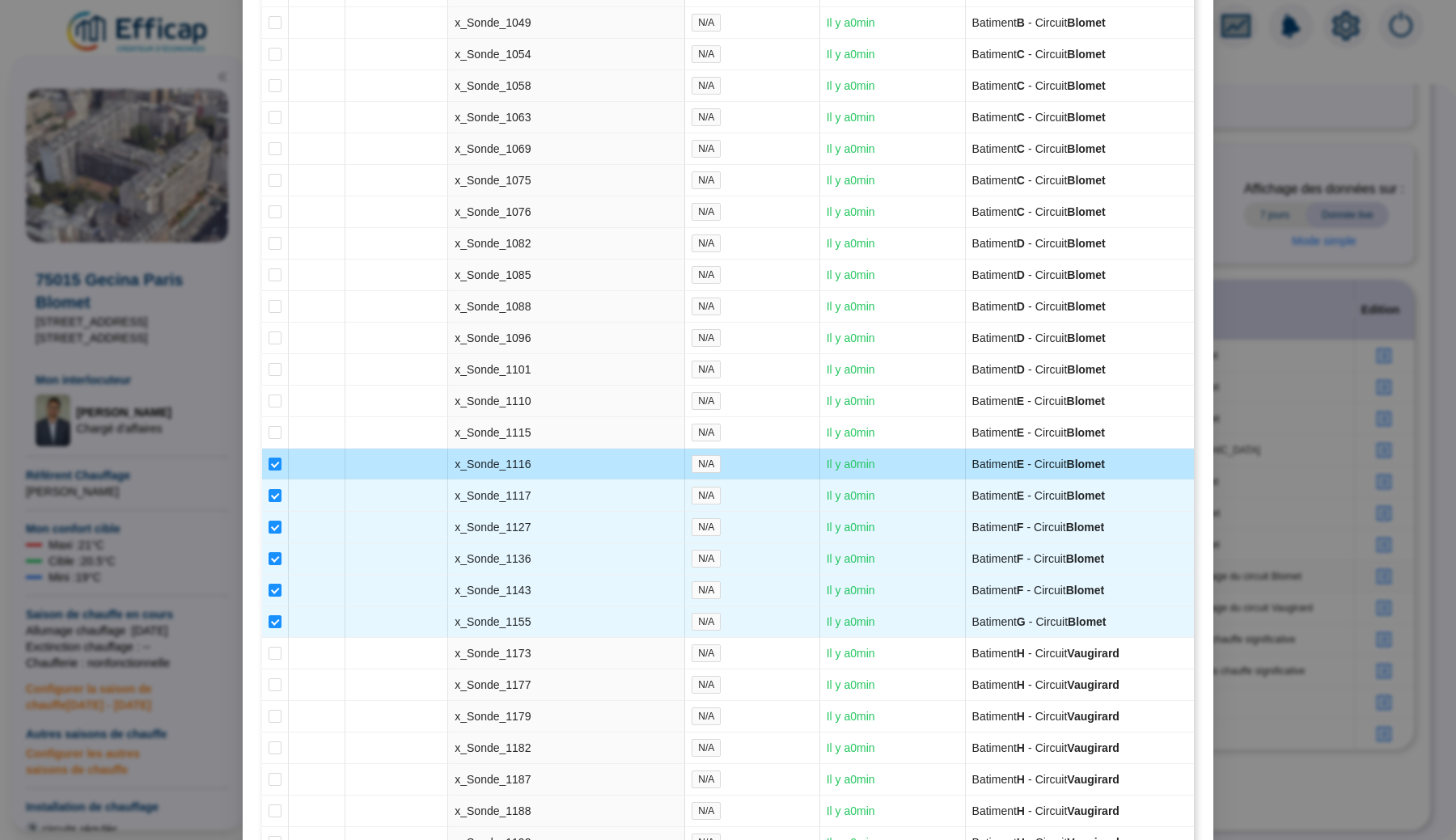
click at [274, 480] on td at bounding box center [274, 464] width 27 height 32
click at [276, 470] on input "checkbox" at bounding box center [274, 463] width 13 height 13
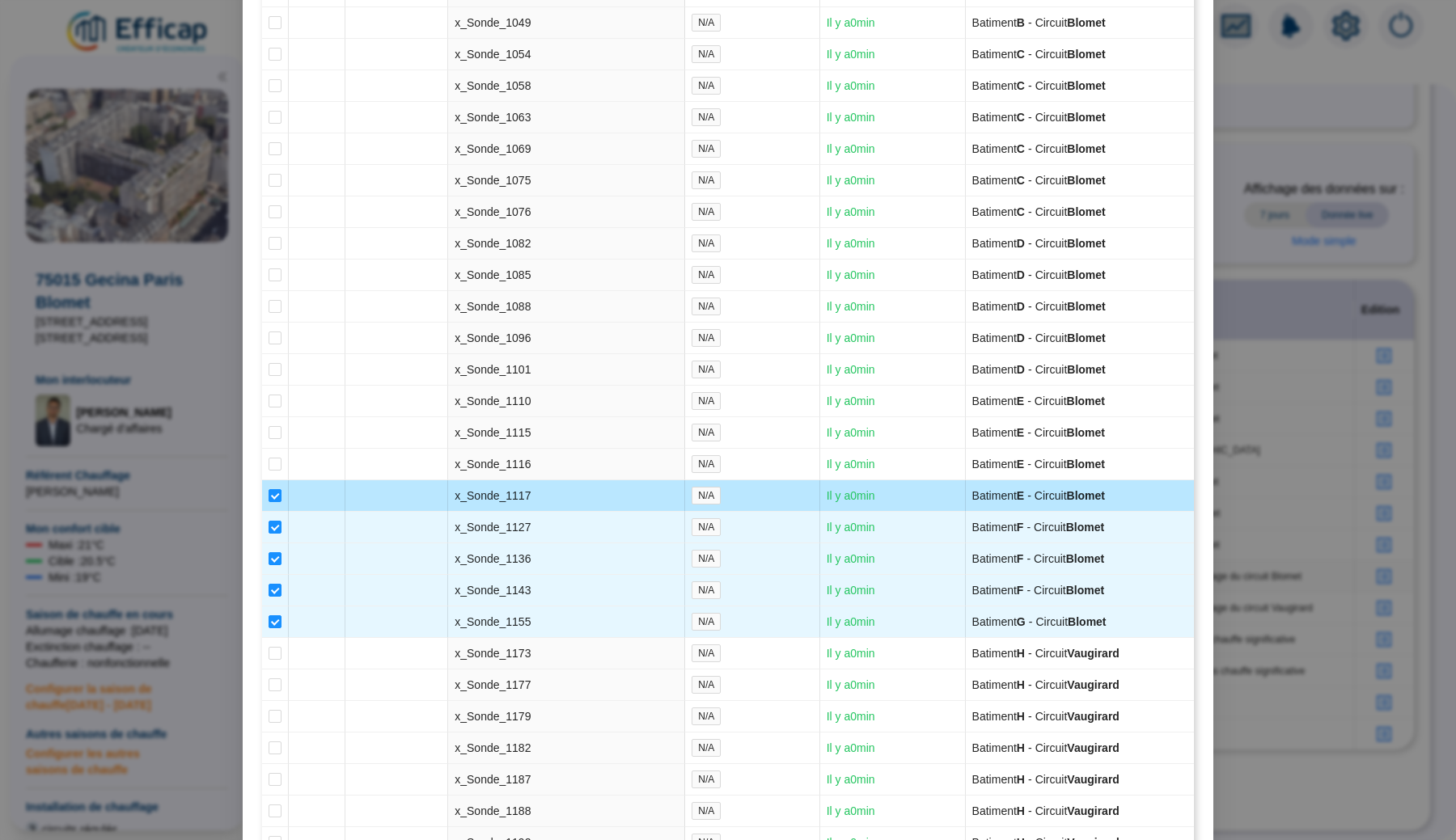
click at [277, 512] on td at bounding box center [274, 496] width 27 height 32
click at [277, 502] on input "checkbox" at bounding box center [274, 495] width 13 height 13
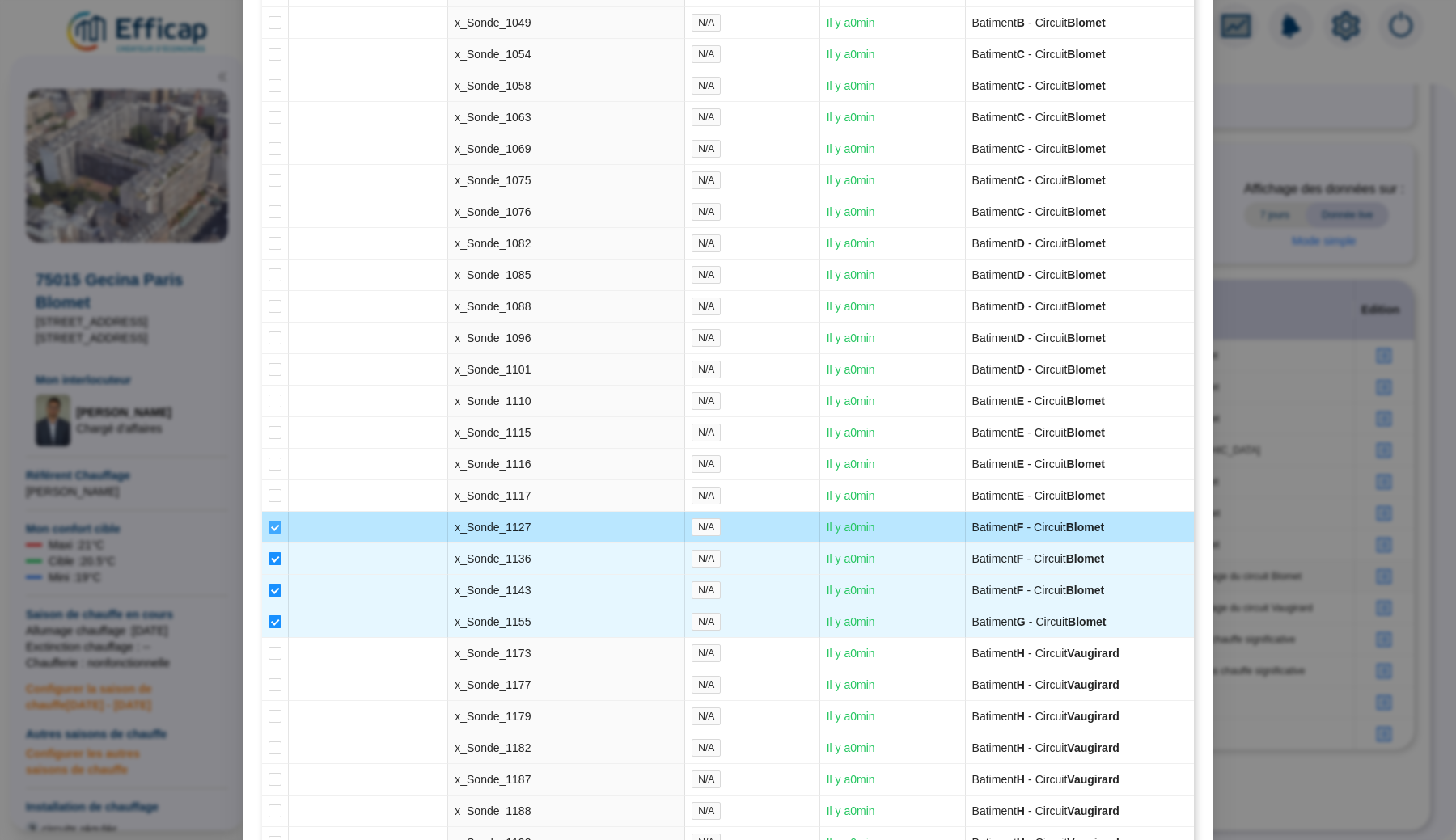
click at [274, 533] on input "checkbox" at bounding box center [274, 526] width 13 height 13
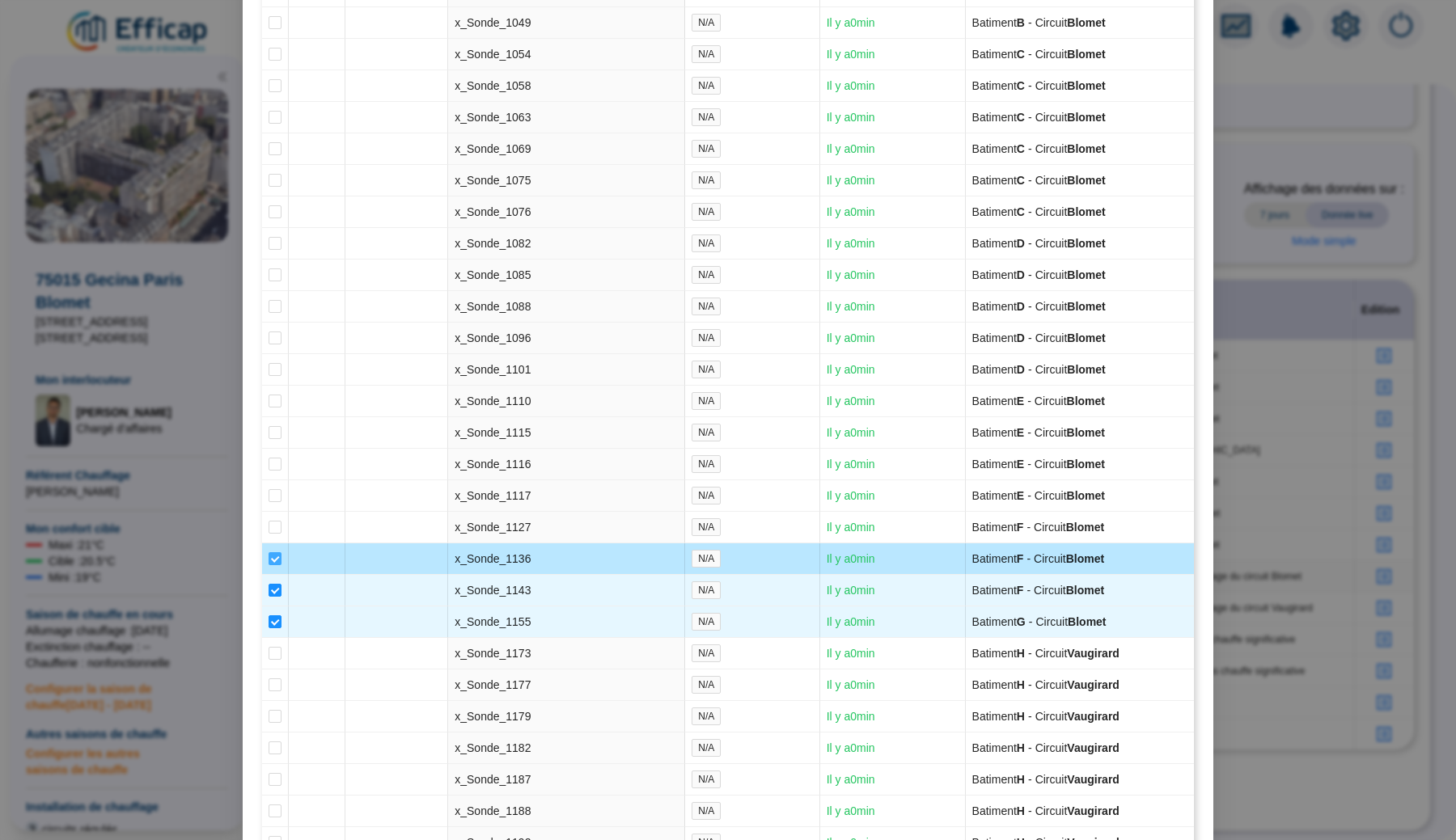
click at [274, 565] on input "checkbox" at bounding box center [274, 558] width 13 height 13
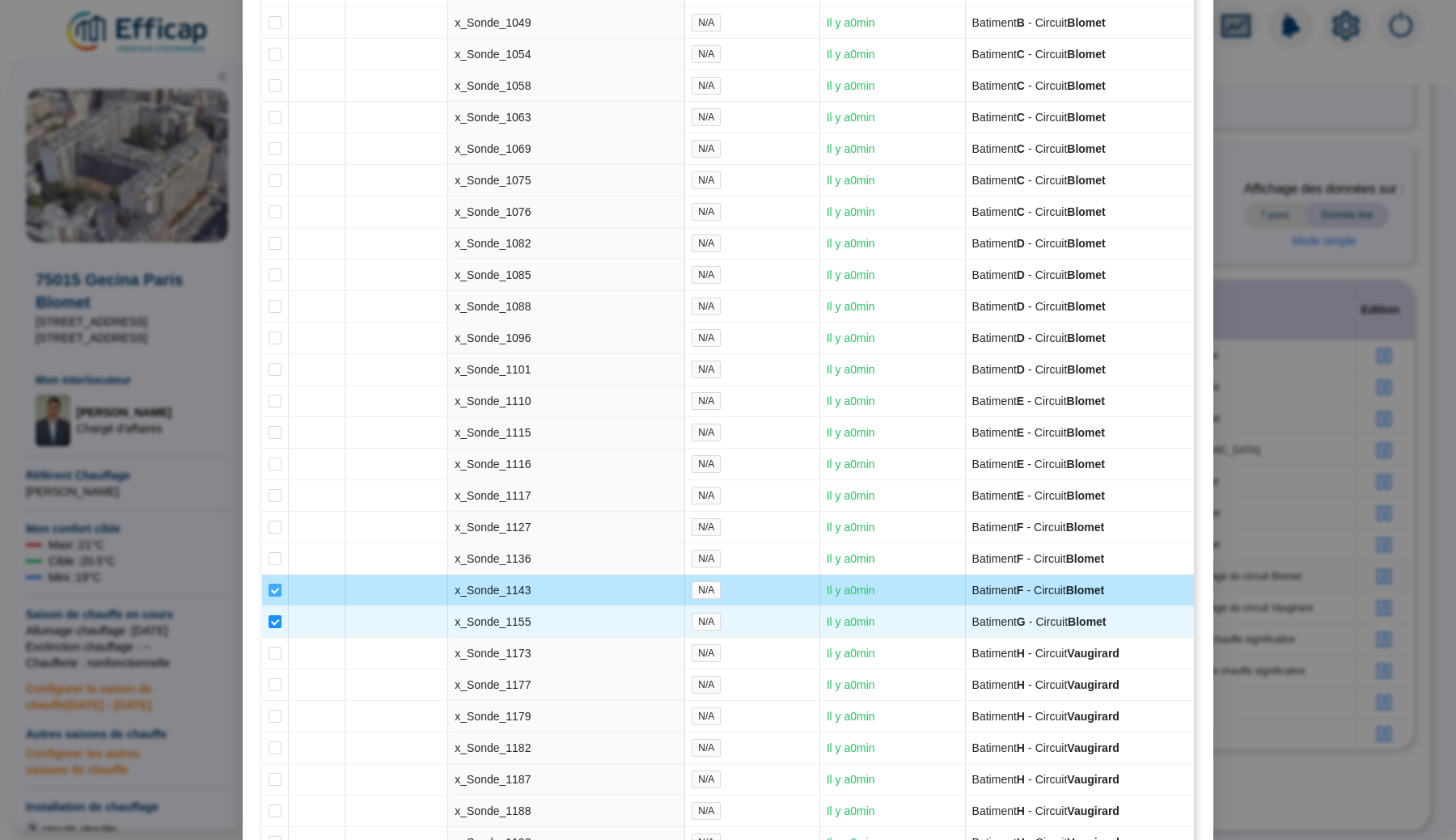
click at [276, 596] on span at bounding box center [274, 590] width 13 height 13
click at [276, 596] on input "checkbox" at bounding box center [274, 590] width 13 height 13
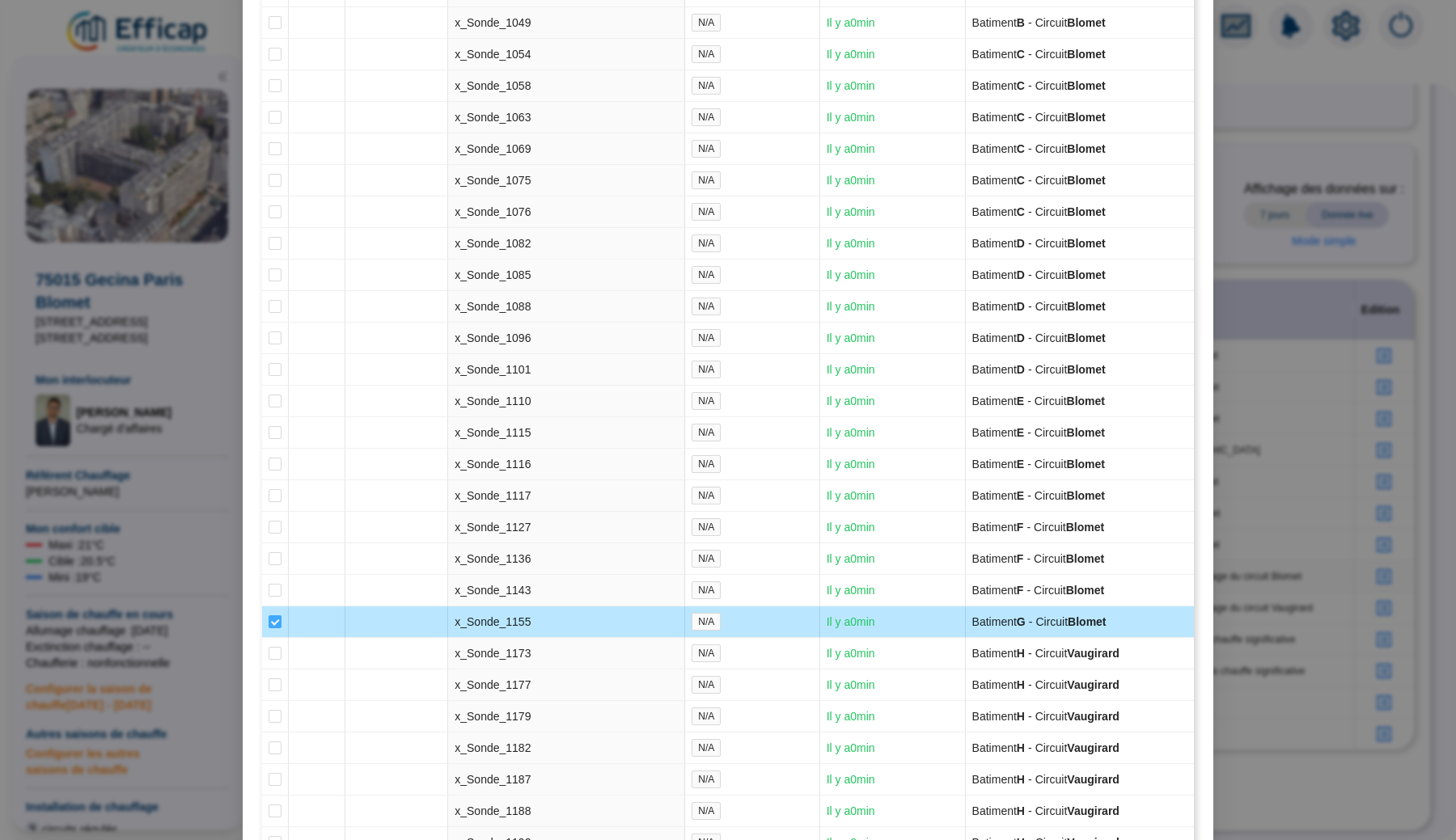
click at [274, 631] on label at bounding box center [274, 622] width 13 height 17
click at [274, 628] on input "checkbox" at bounding box center [274, 621] width 13 height 13
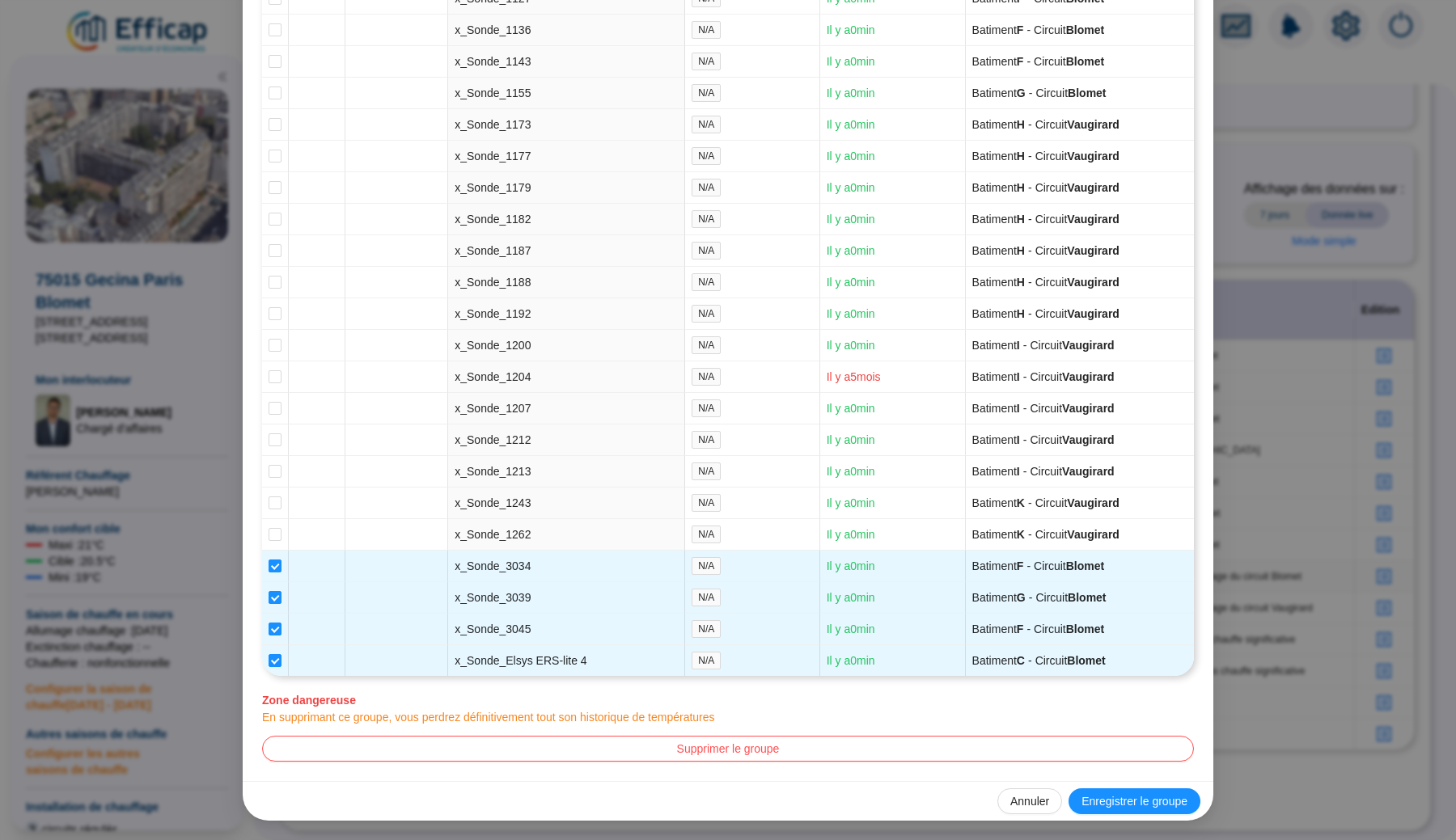
scroll to position [4162, 0]
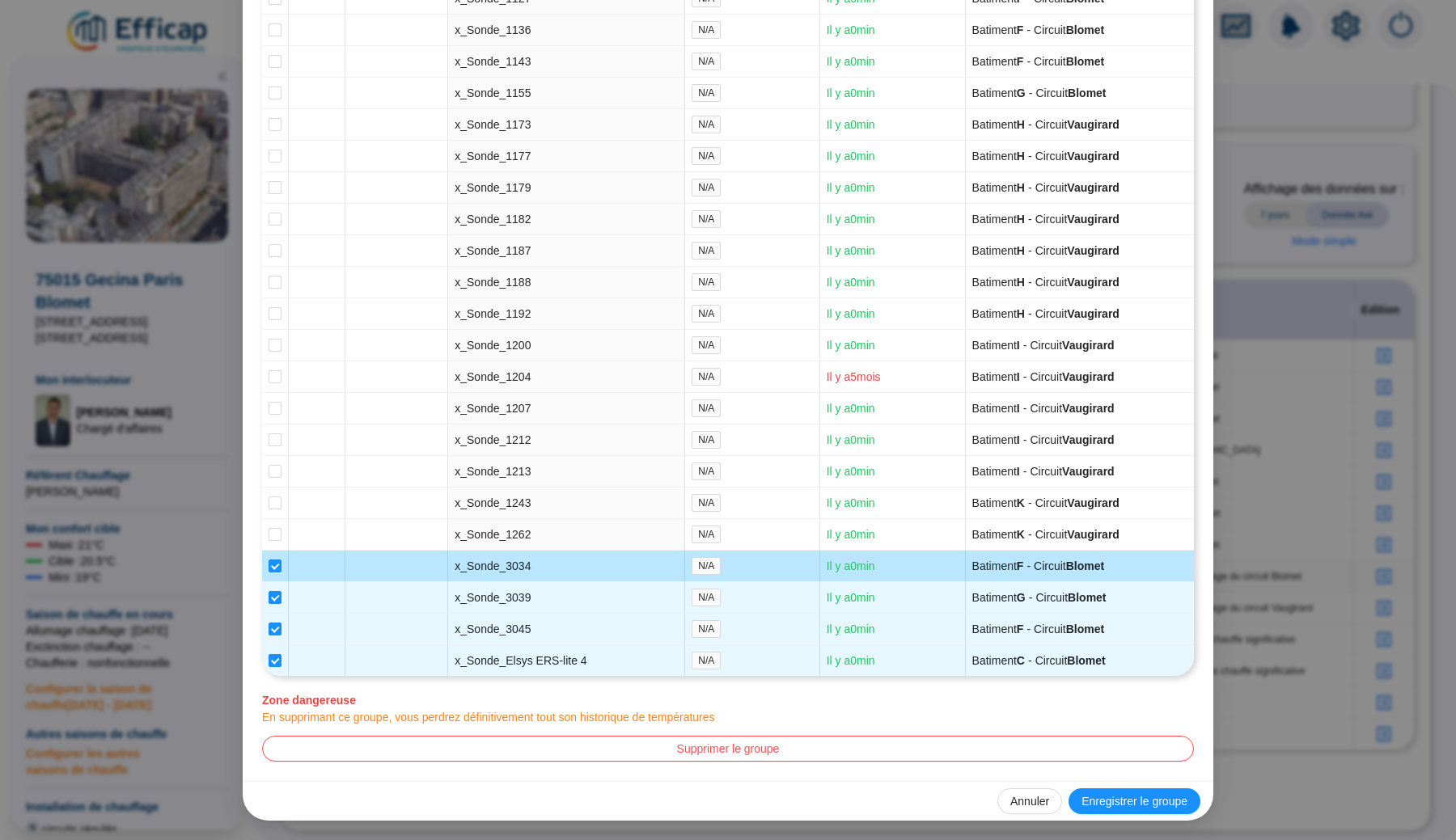
click at [281, 565] on td at bounding box center [274, 566] width 27 height 32
click at [275, 564] on input "checkbox" at bounding box center [274, 566] width 13 height 13
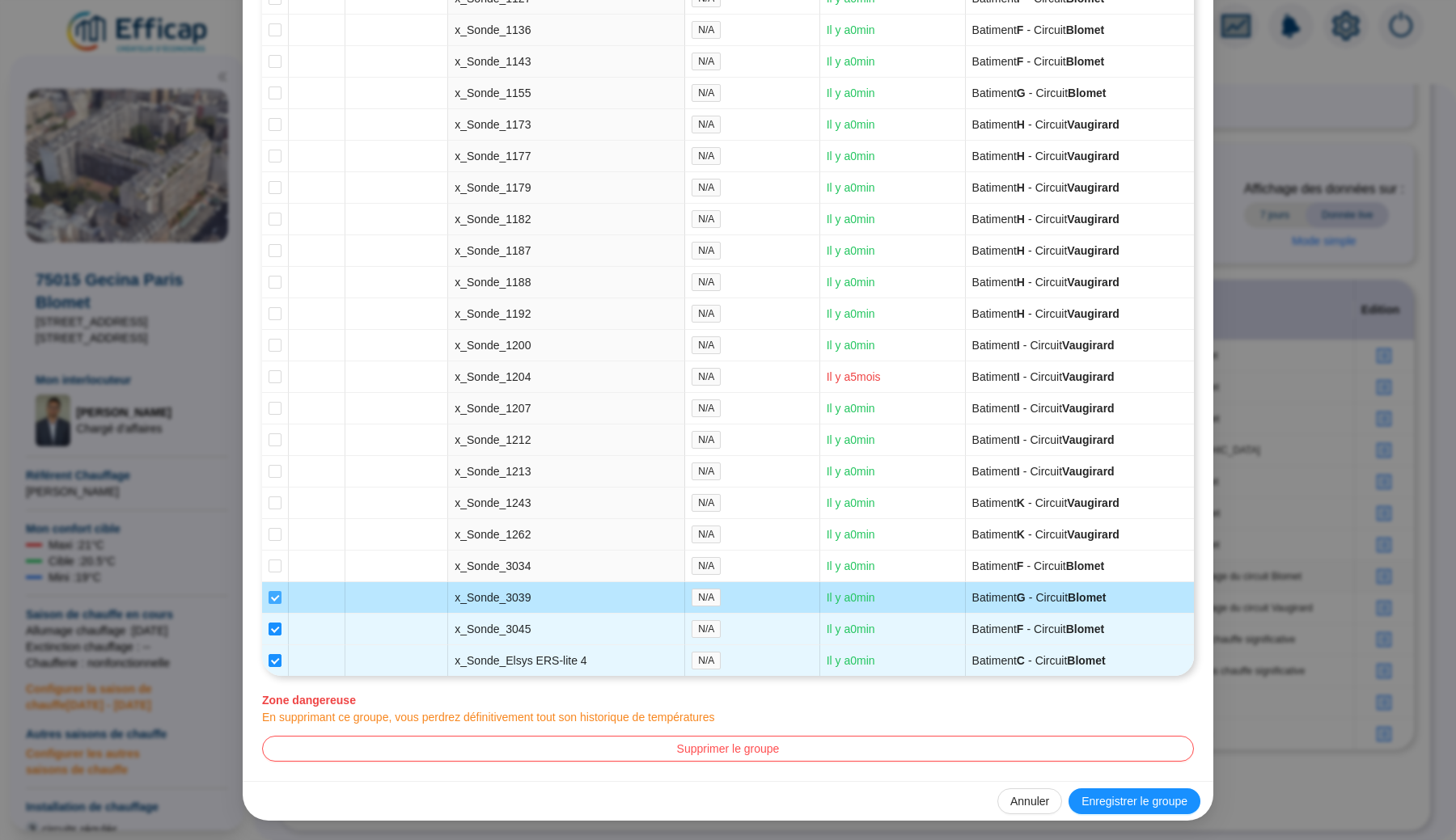
click at [276, 599] on span at bounding box center [274, 596] width 13 height 13
click at [276, 599] on input "checkbox" at bounding box center [274, 596] width 13 height 13
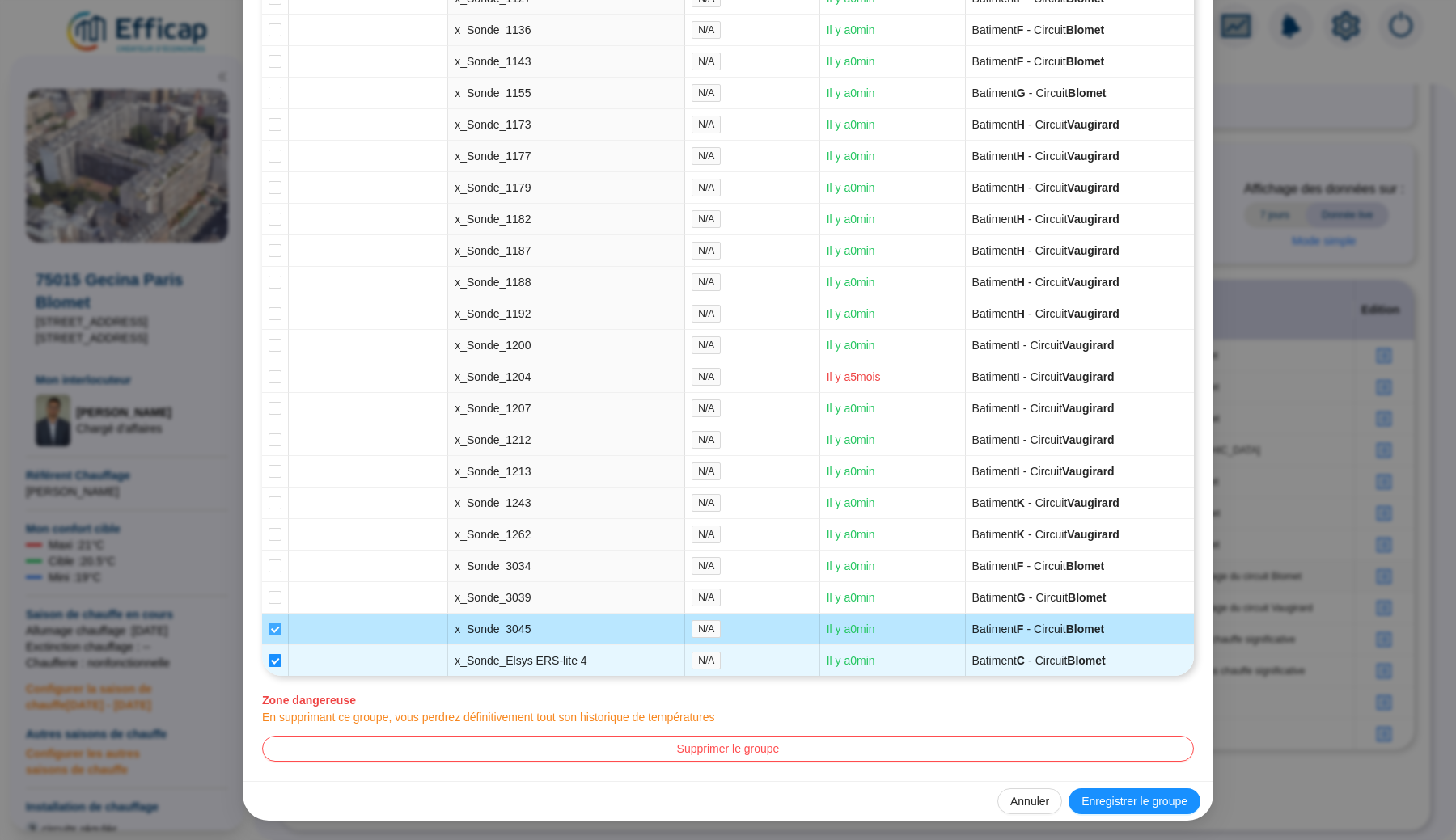
click at [276, 626] on input "checkbox" at bounding box center [274, 628] width 13 height 13
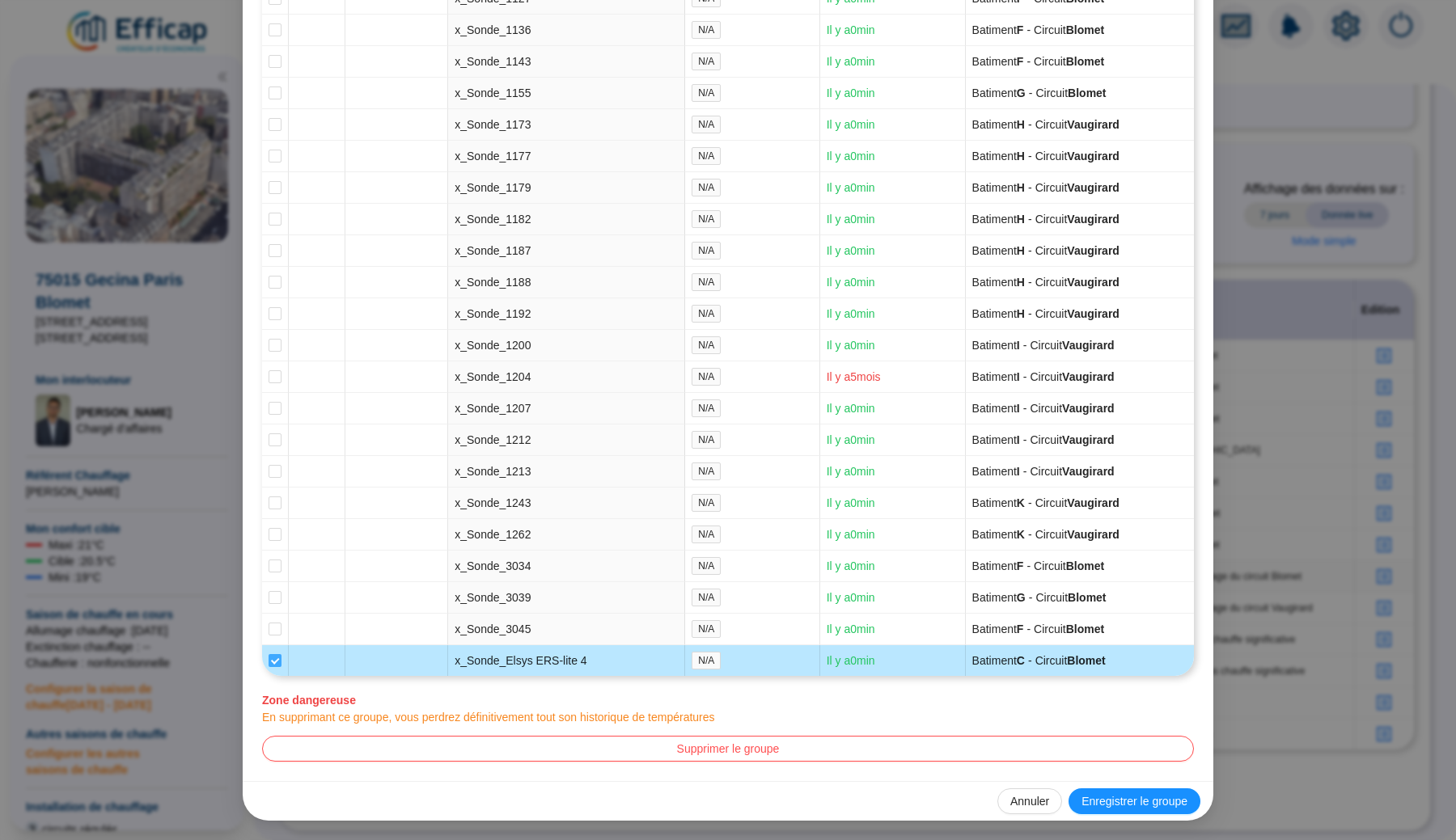
click at [276, 655] on input "checkbox" at bounding box center [274, 660] width 13 height 13
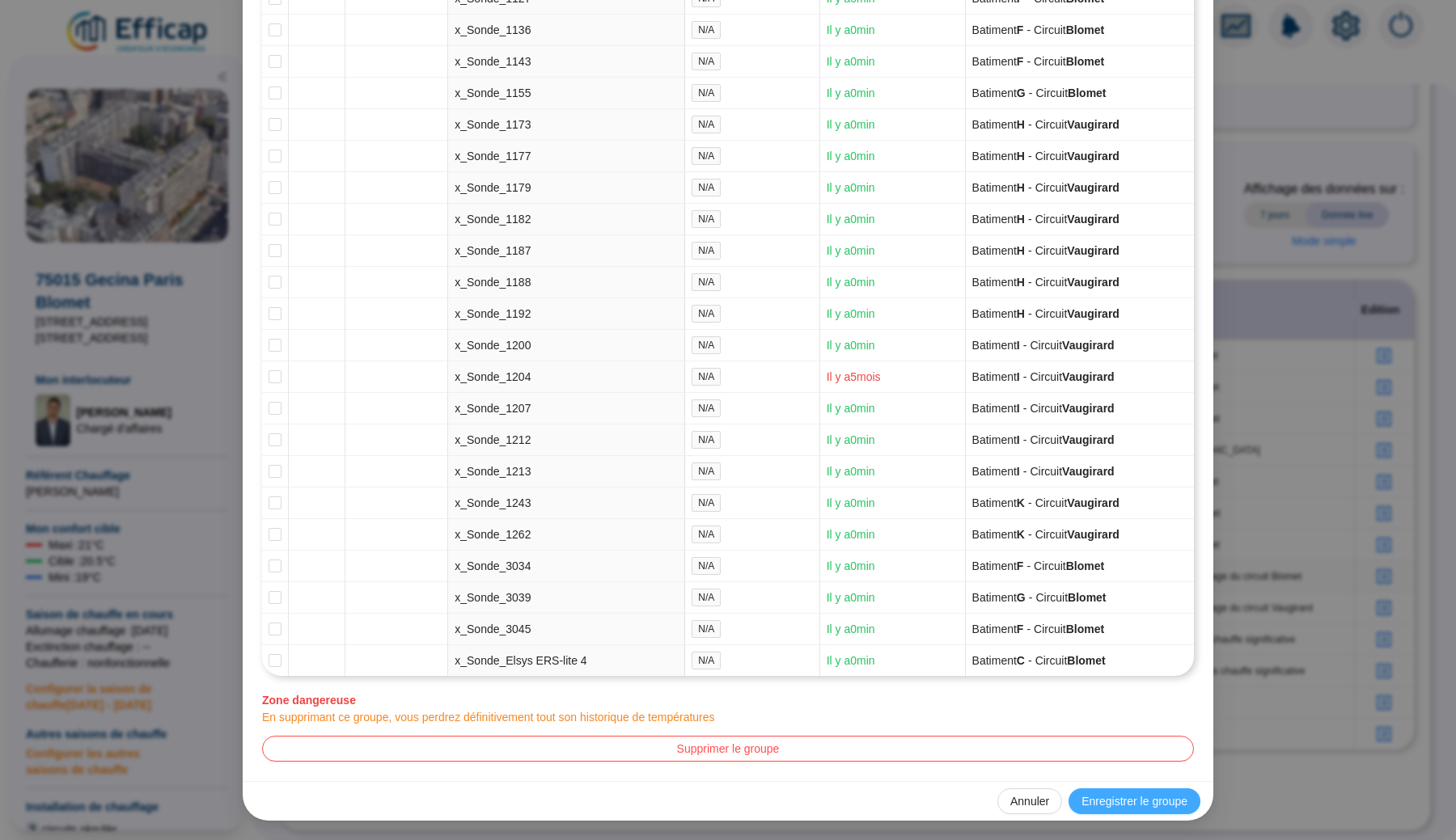
click at [1123, 797] on span "Enregistrer le groupe" at bounding box center [1135, 802] width 106 height 17
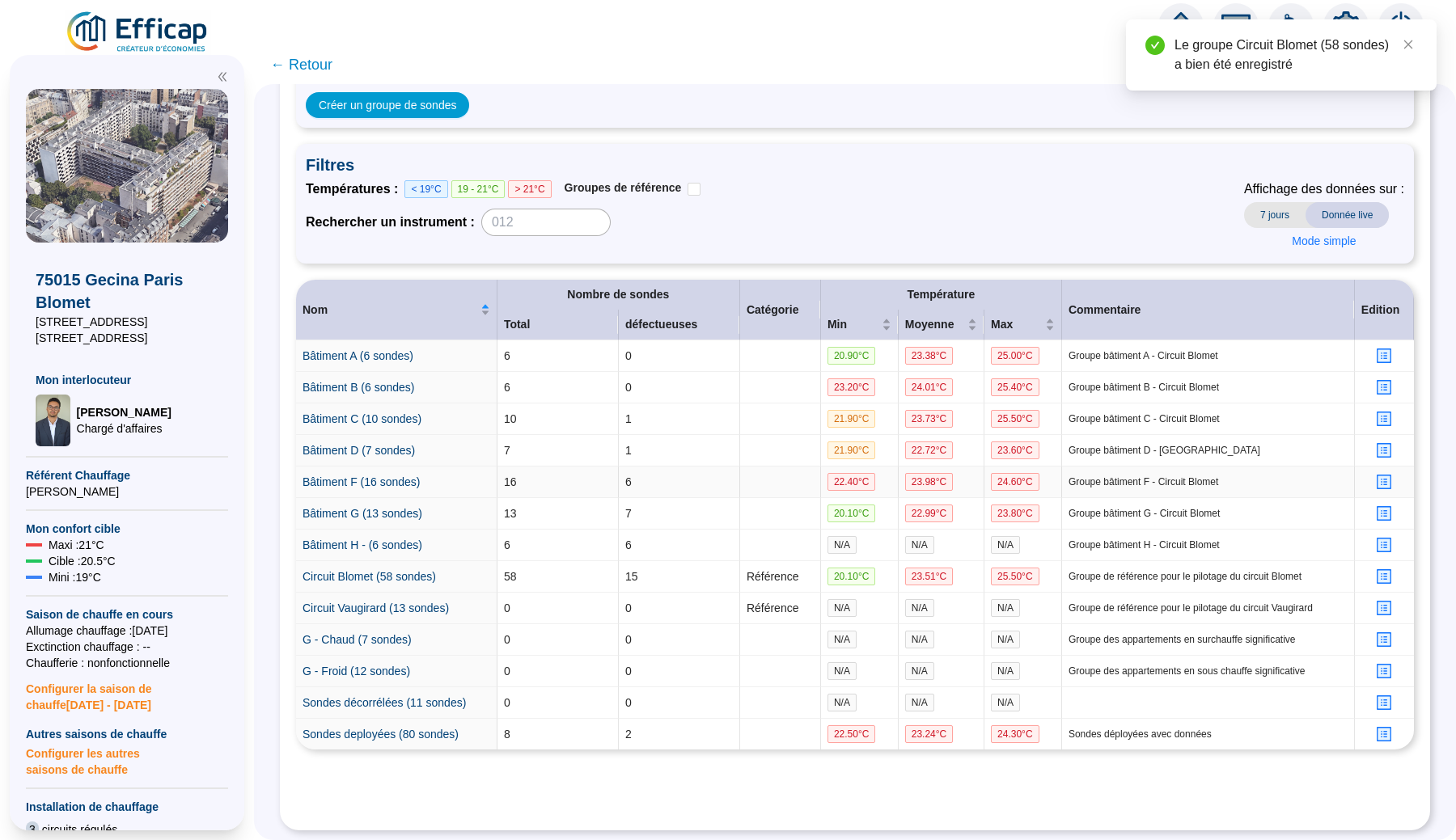
scroll to position [135, 0]
click at [1382, 602] on icon "profile" at bounding box center [1384, 608] width 12 height 12
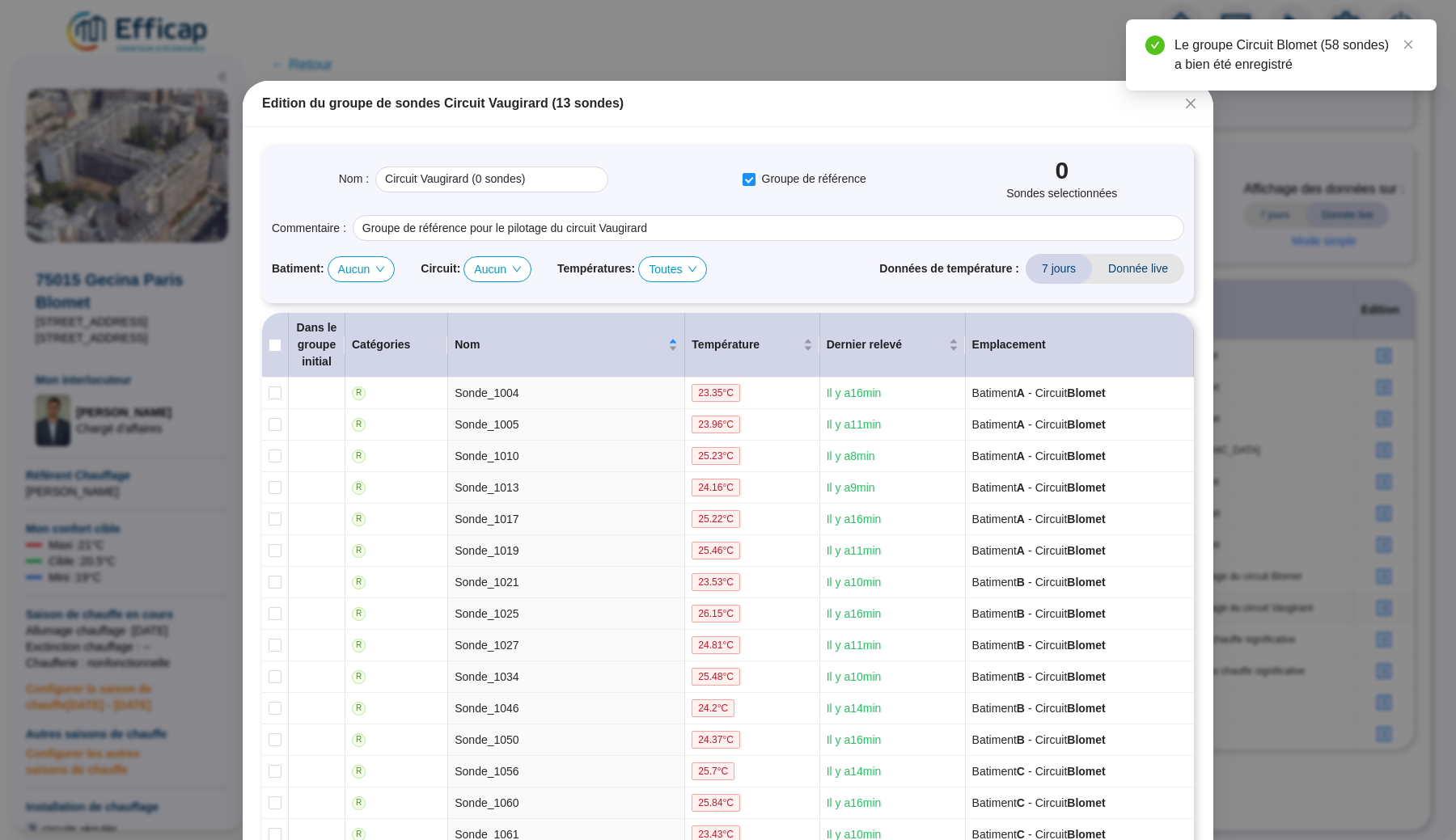
click at [515, 265] on span "Aucun" at bounding box center [497, 269] width 47 height 24
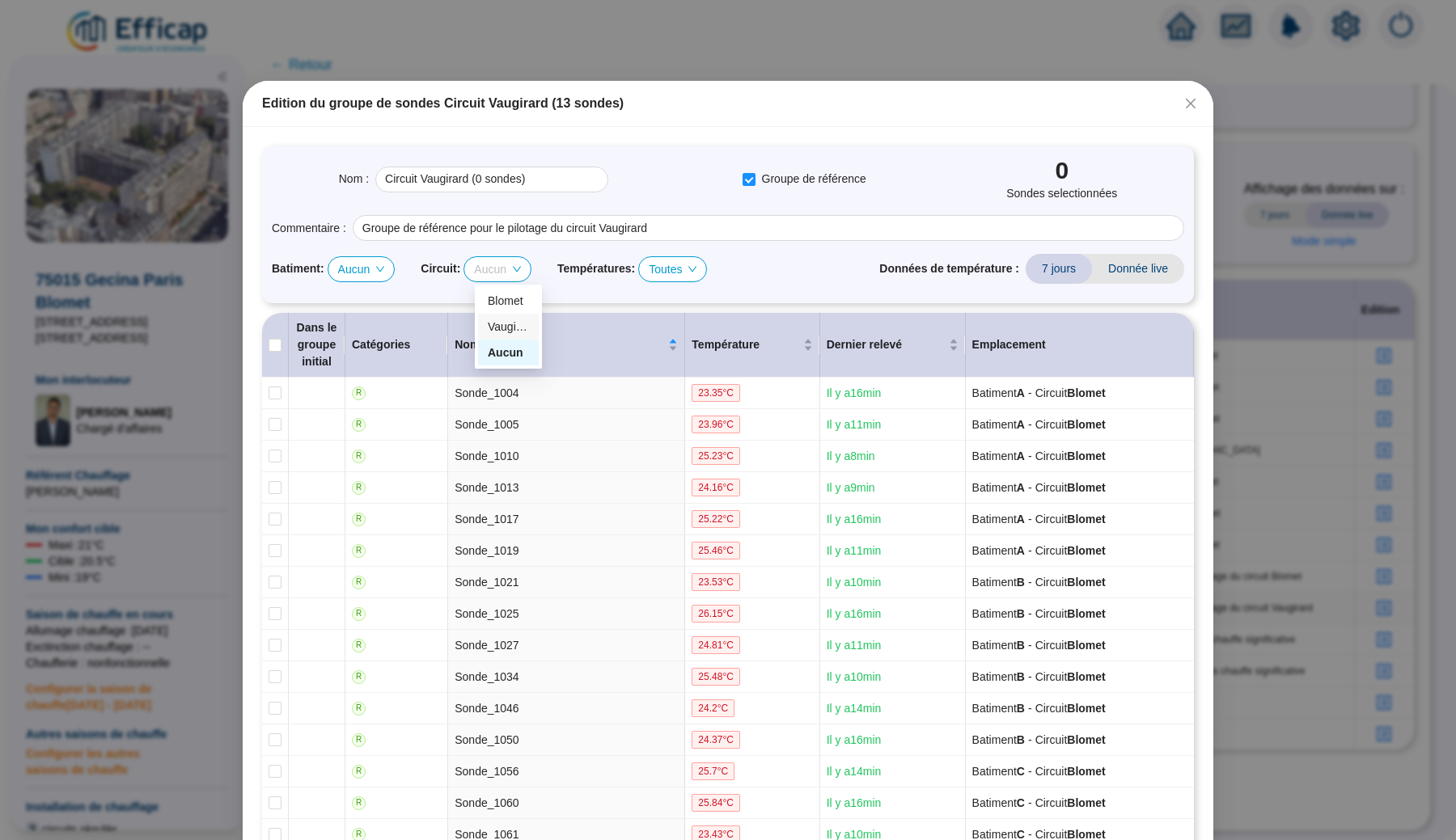
click at [516, 325] on div "Vaugirard" at bounding box center [508, 327] width 41 height 17
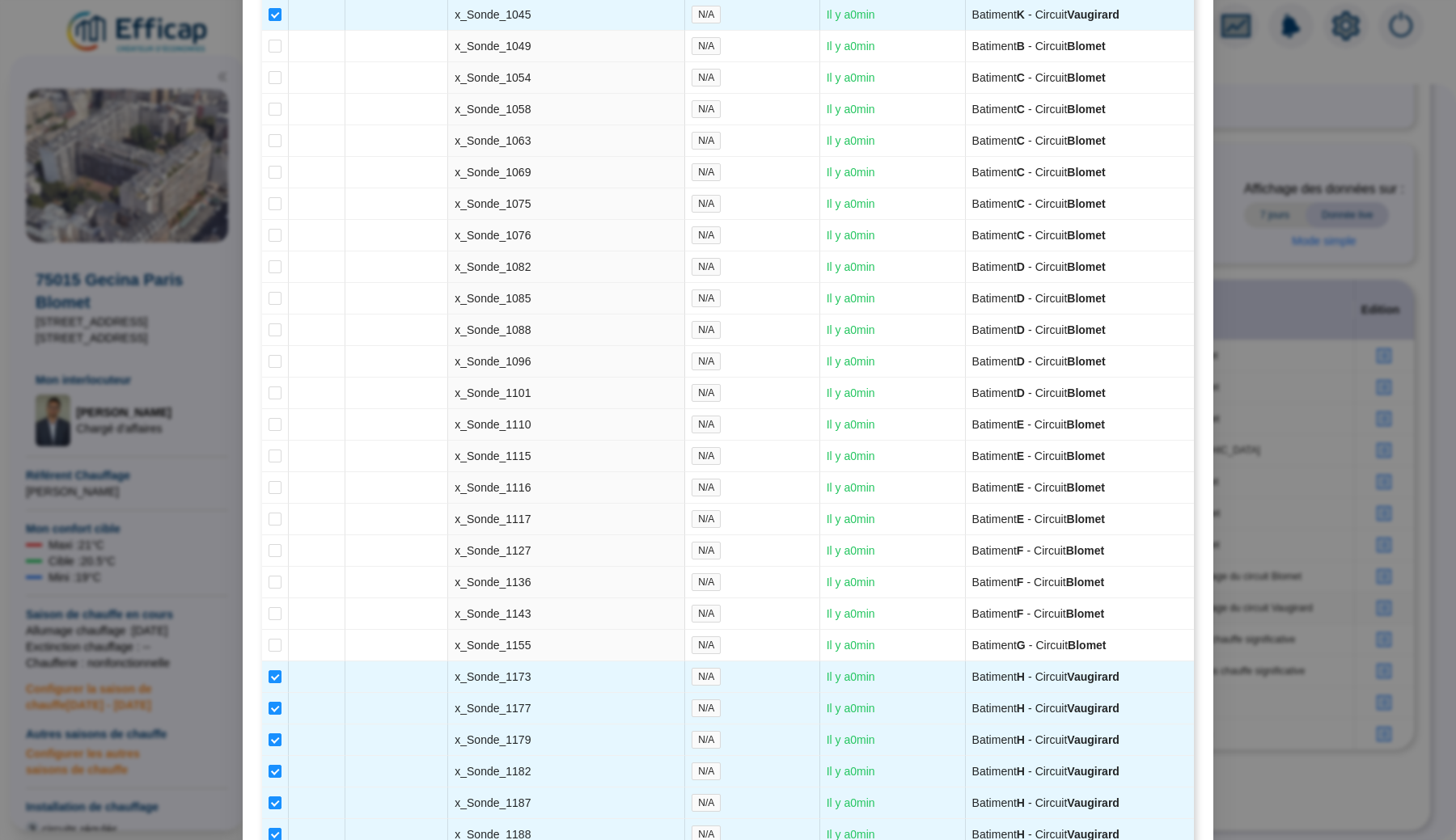
scroll to position [3505, 0]
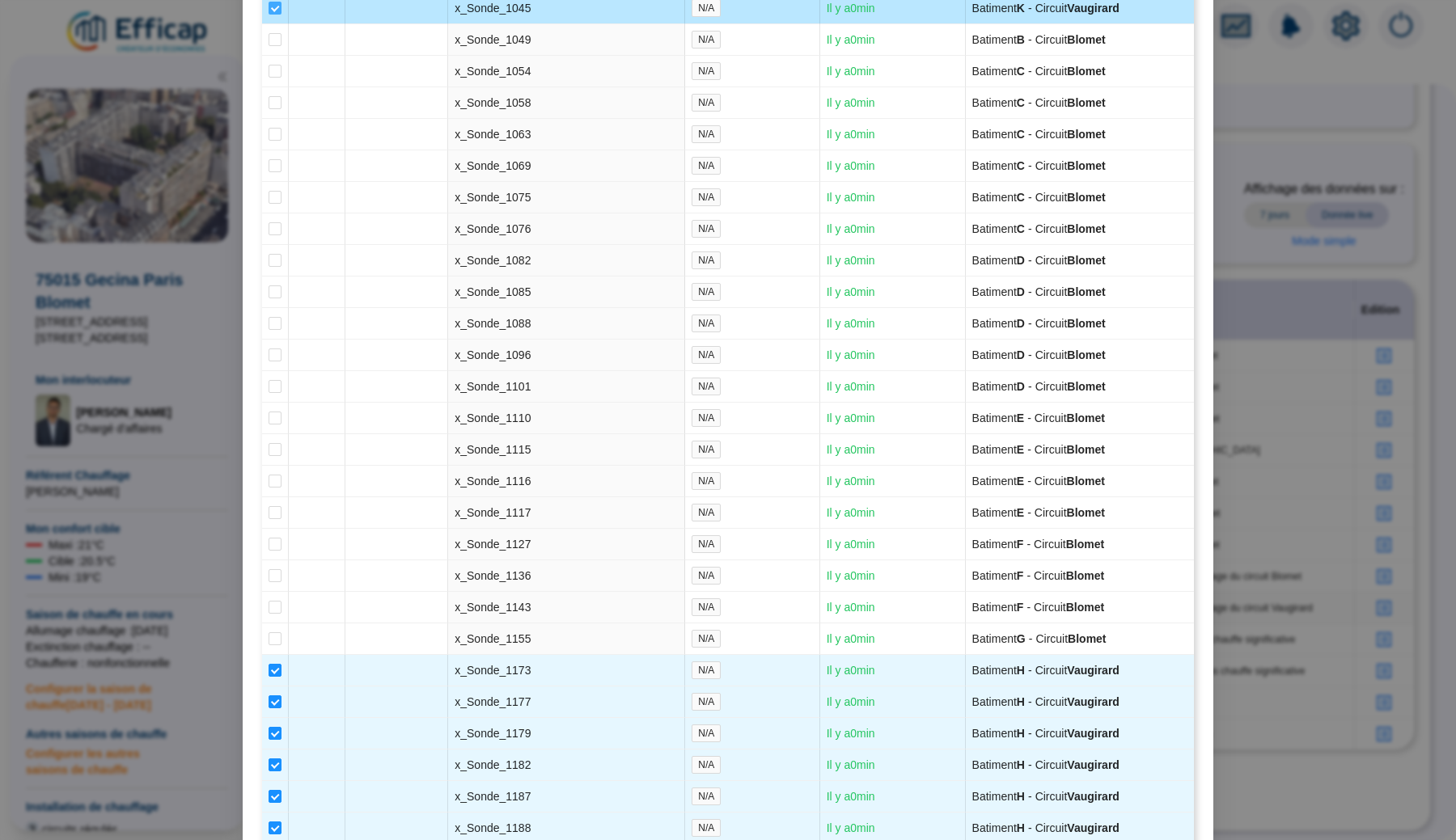
click at [276, 15] on input "checkbox" at bounding box center [274, 8] width 13 height 13
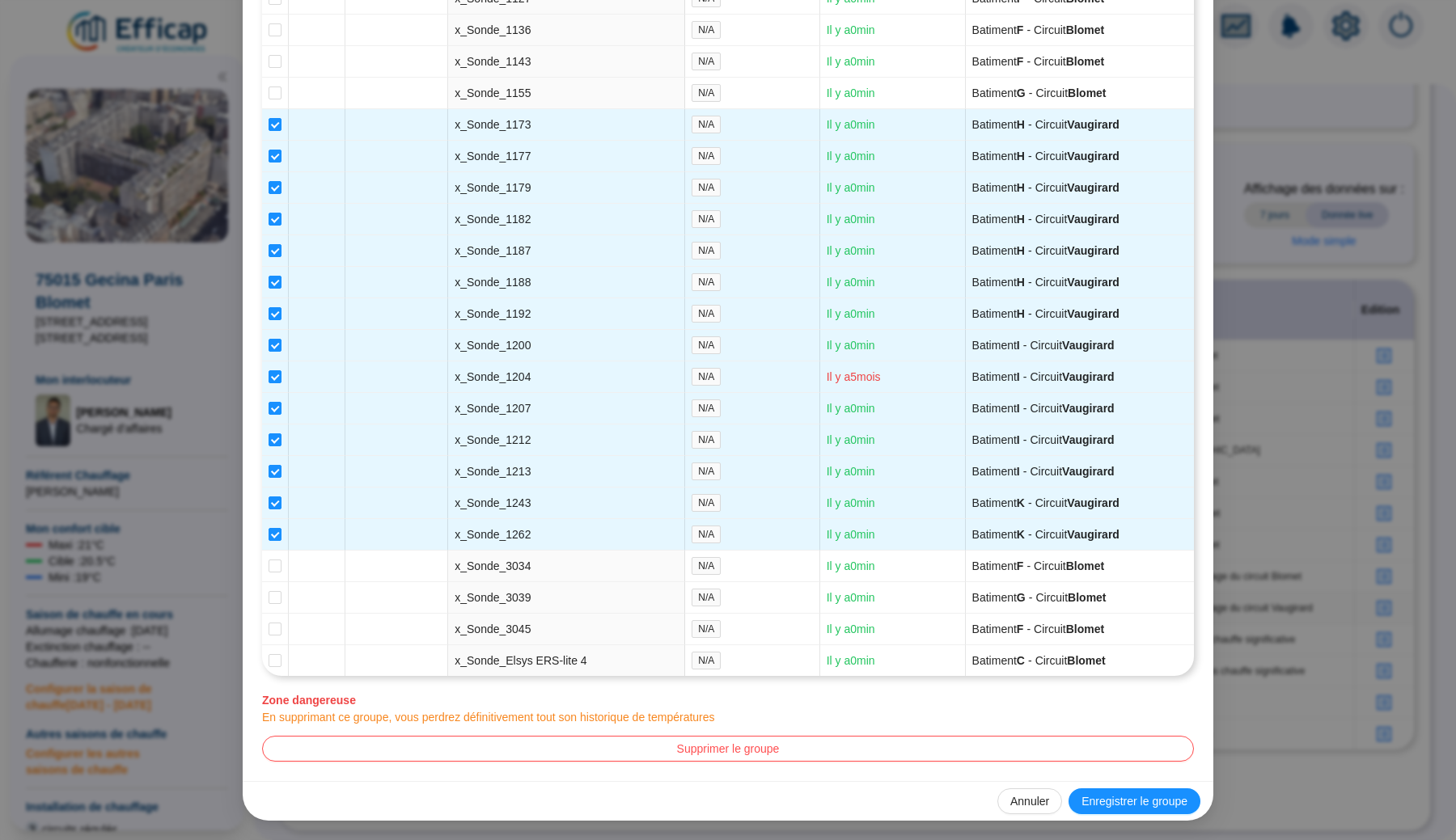
scroll to position [4162, 0]
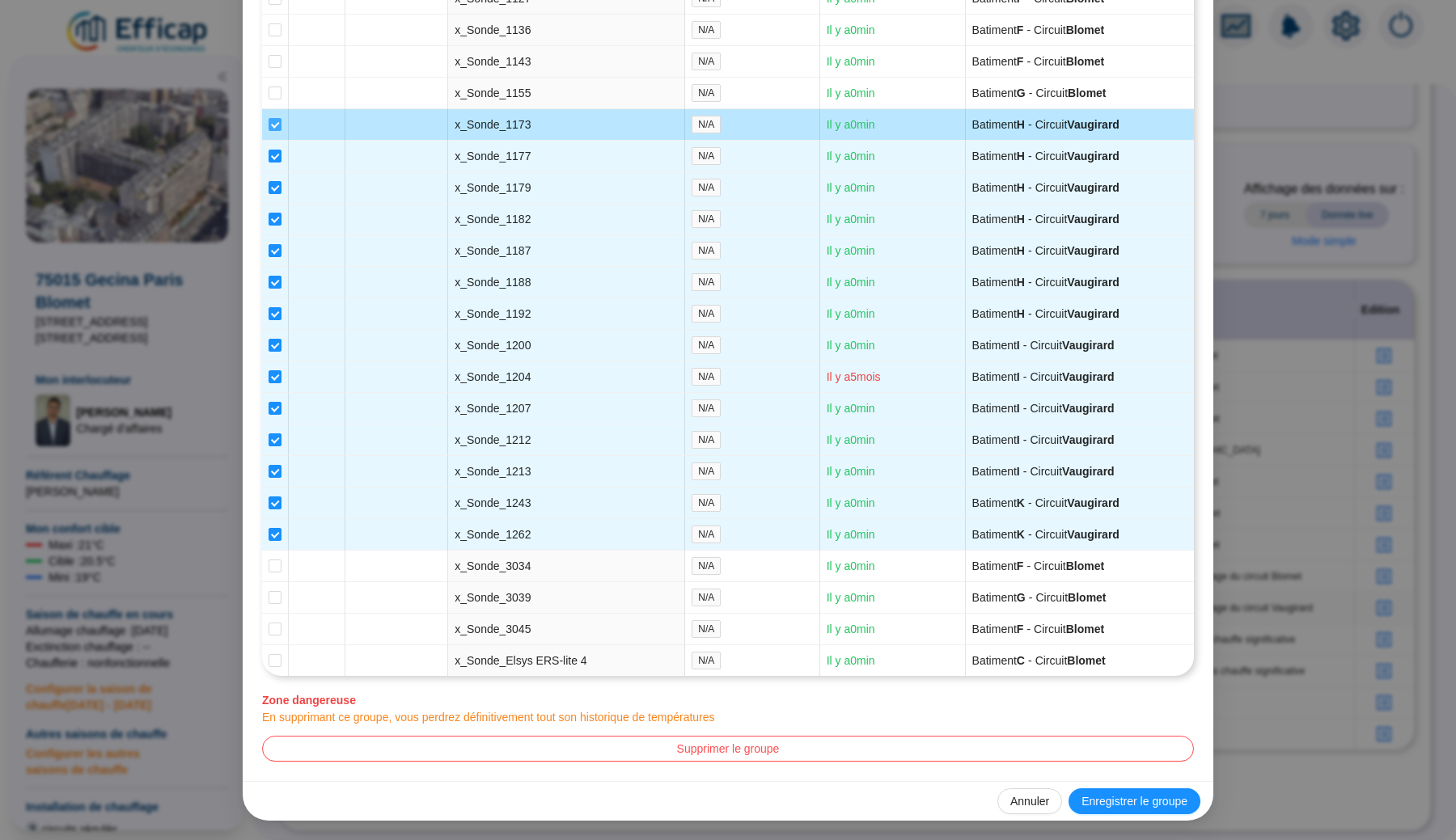
click at [272, 118] on input "checkbox" at bounding box center [274, 124] width 13 height 13
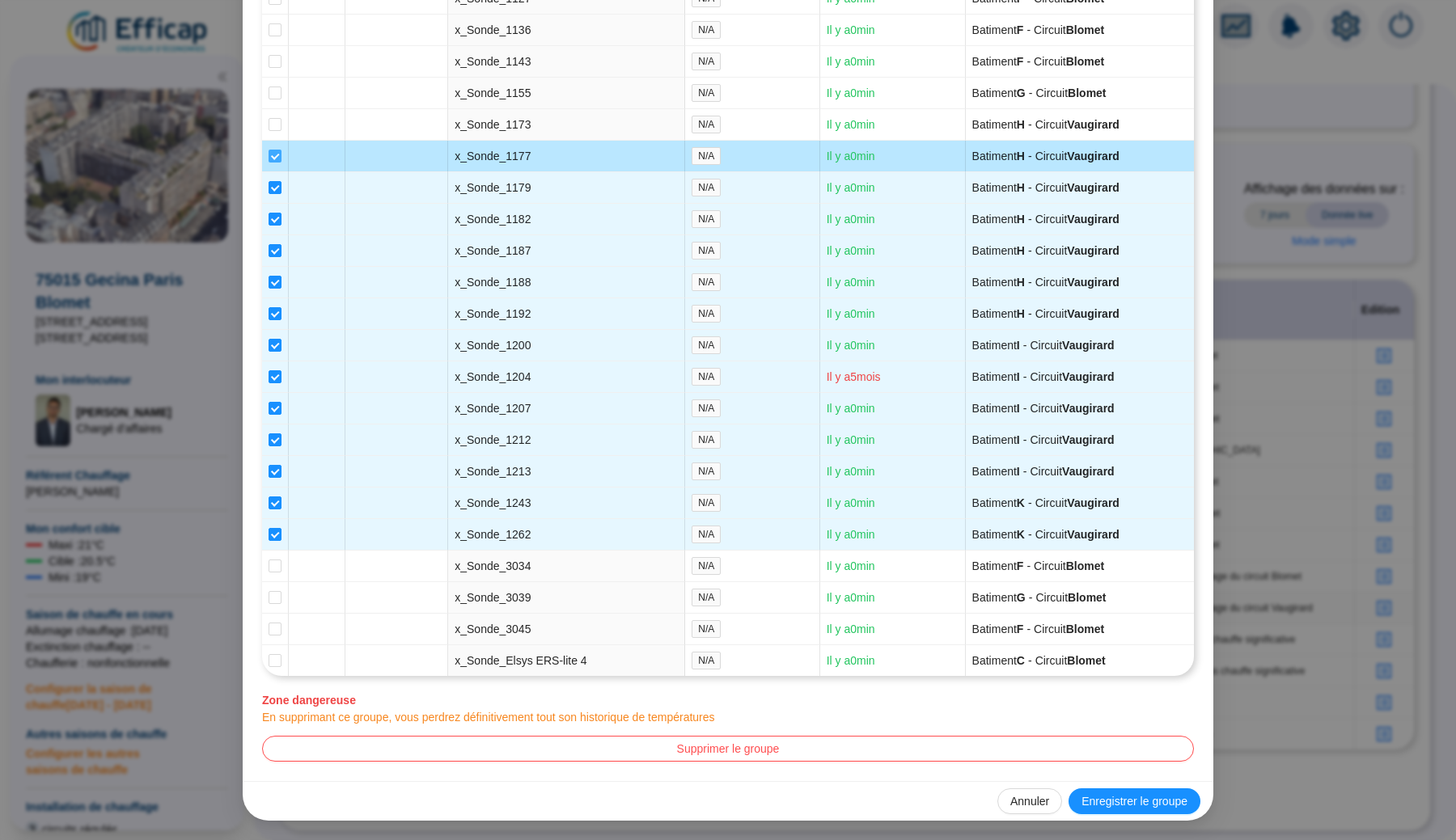
click at [273, 150] on input "checkbox" at bounding box center [274, 156] width 13 height 13
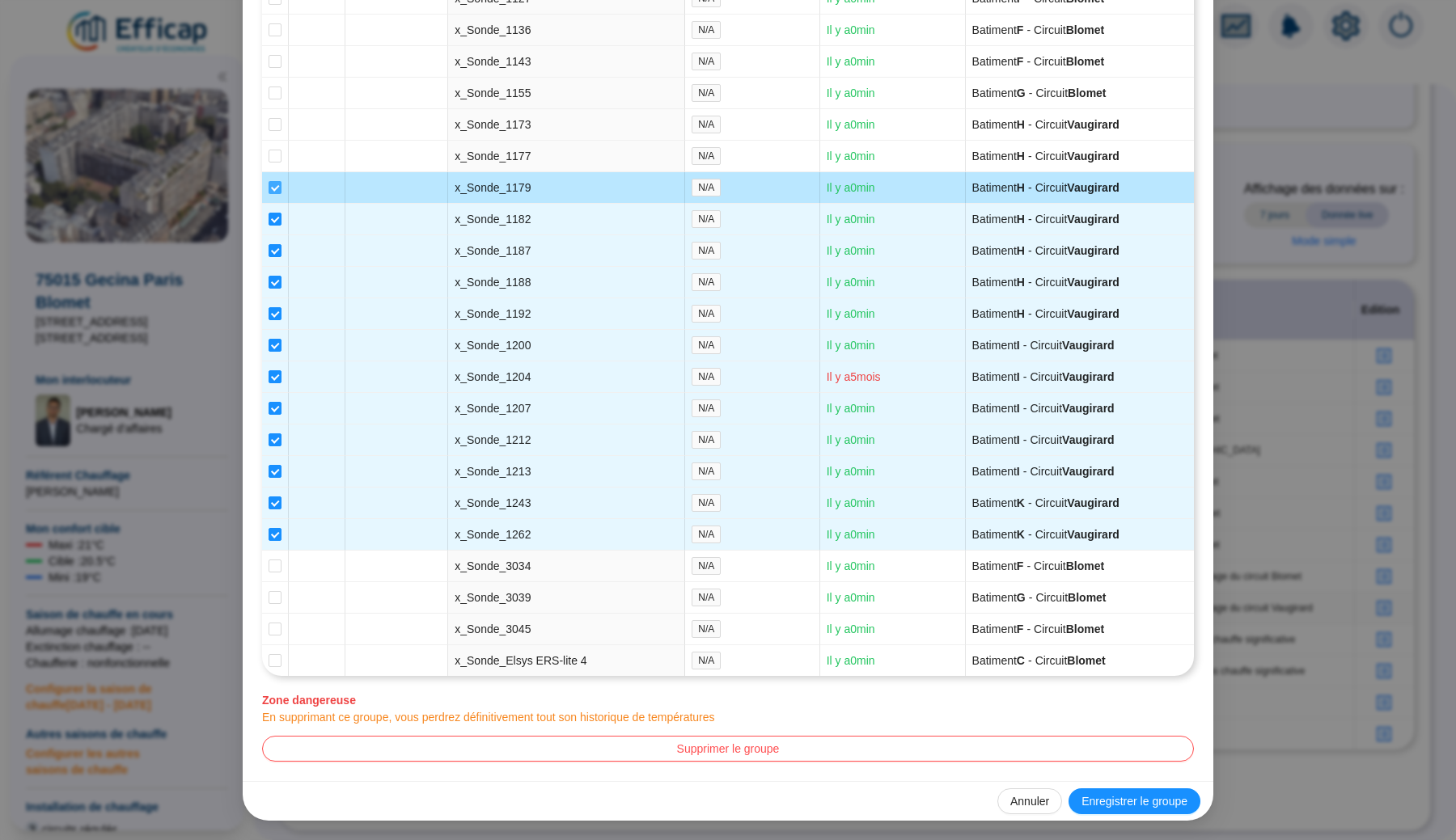
click at [276, 181] on input "checkbox" at bounding box center [274, 187] width 13 height 13
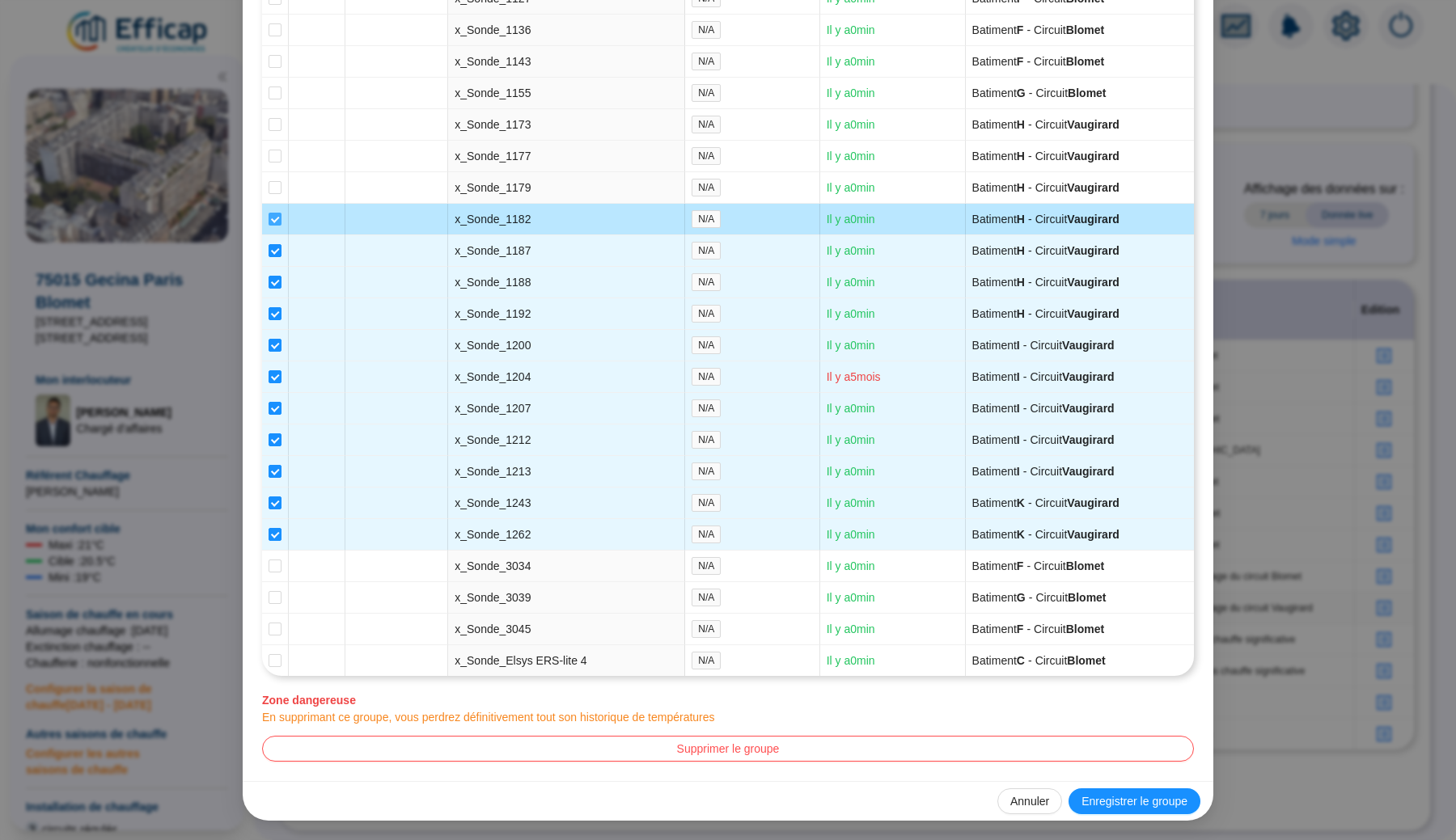
click at [275, 214] on span at bounding box center [274, 219] width 13 height 13
click at [275, 214] on input "checkbox" at bounding box center [274, 219] width 13 height 13
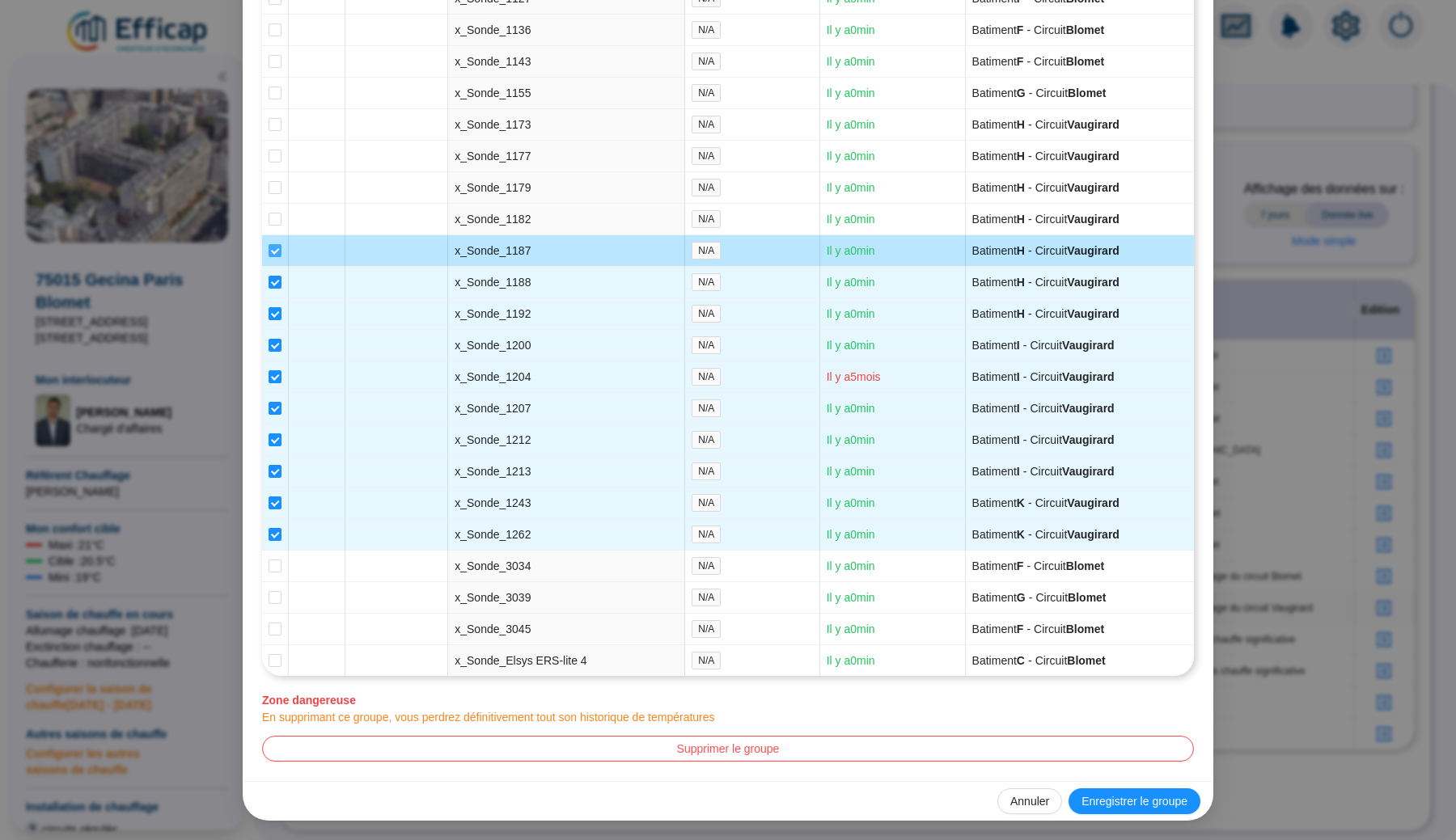
click at [272, 244] on input "checkbox" at bounding box center [274, 250] width 13 height 13
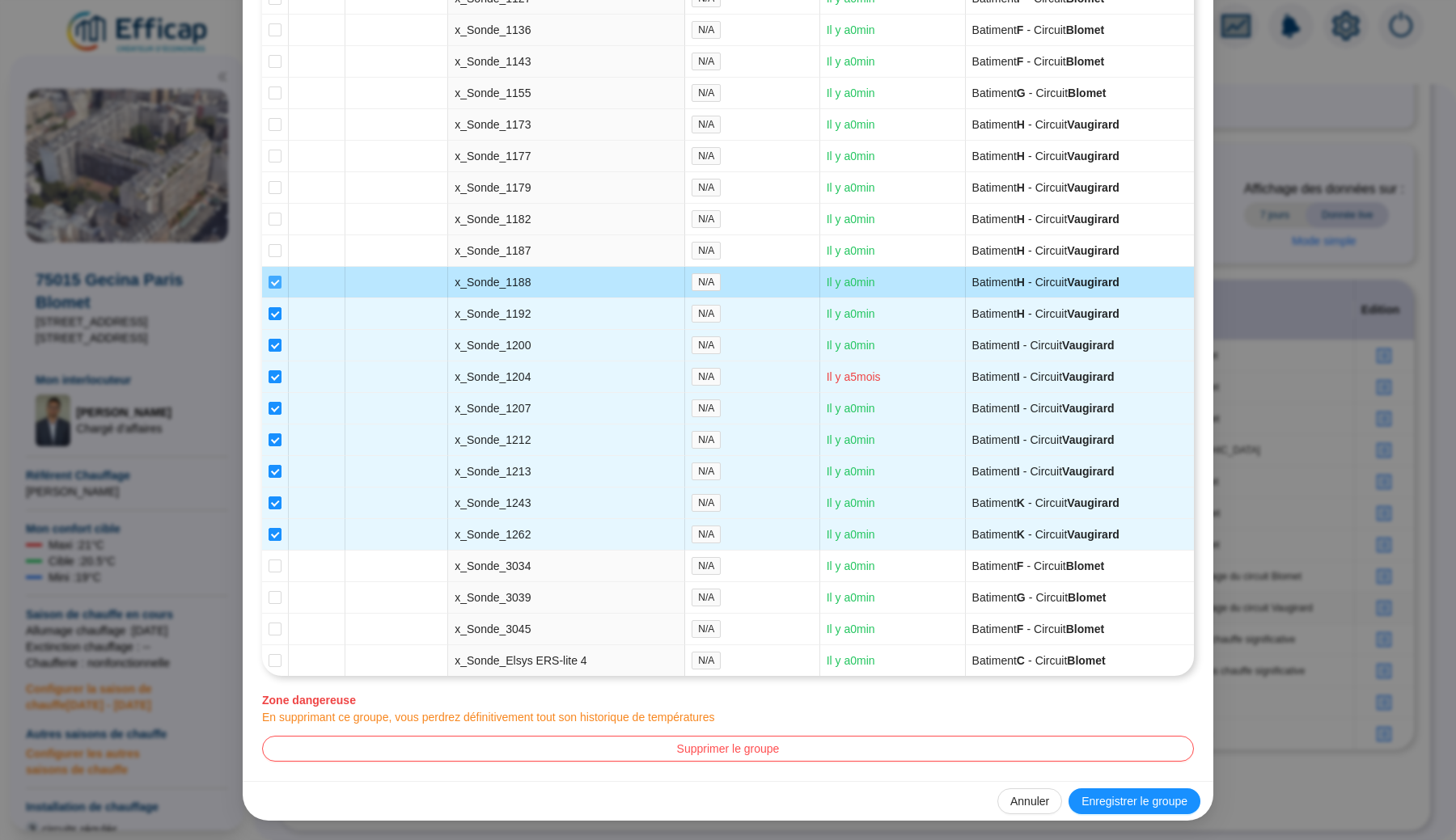
click at [274, 276] on input "checkbox" at bounding box center [274, 282] width 13 height 13
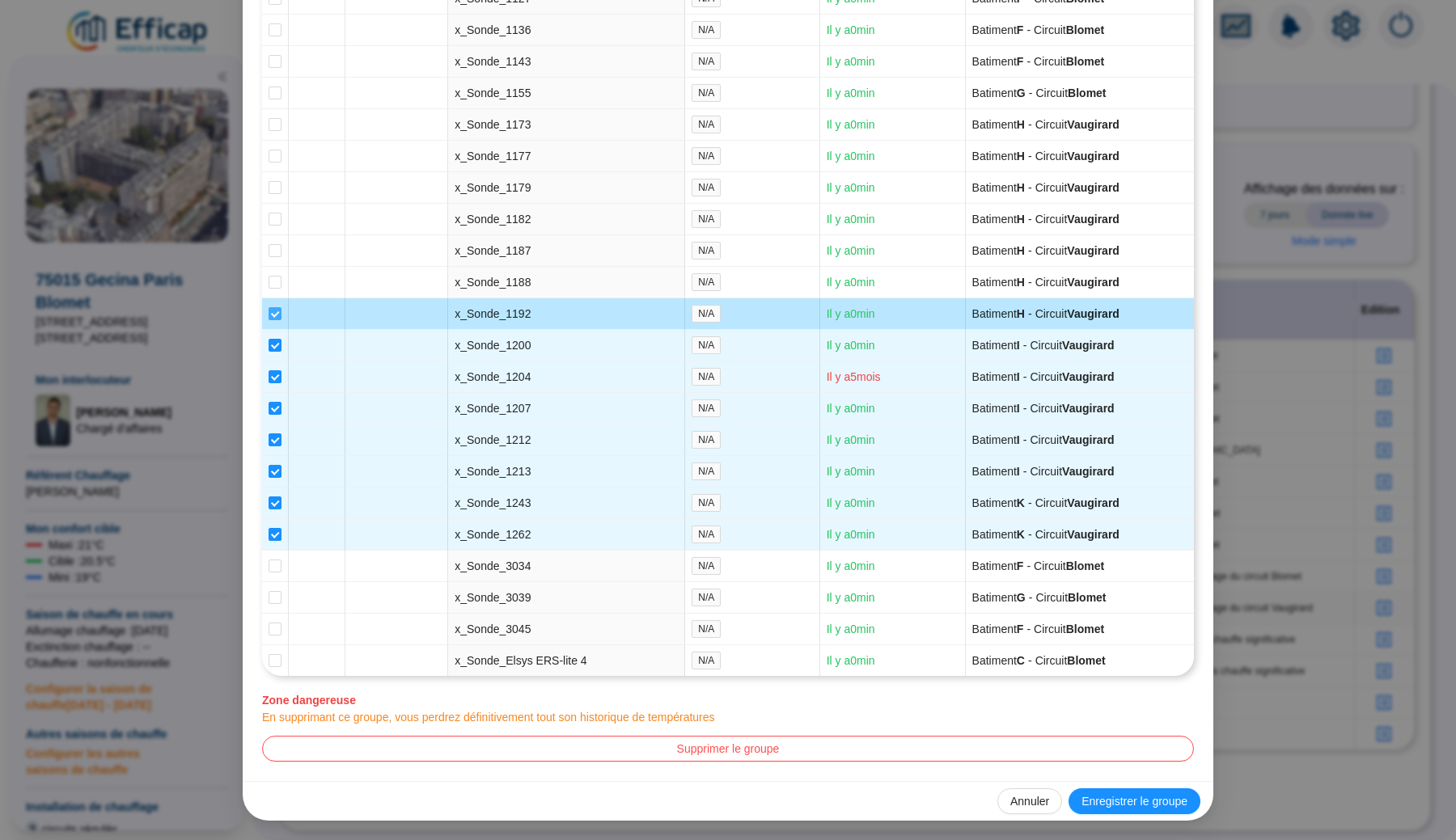
click at [275, 307] on input "checkbox" at bounding box center [274, 313] width 13 height 13
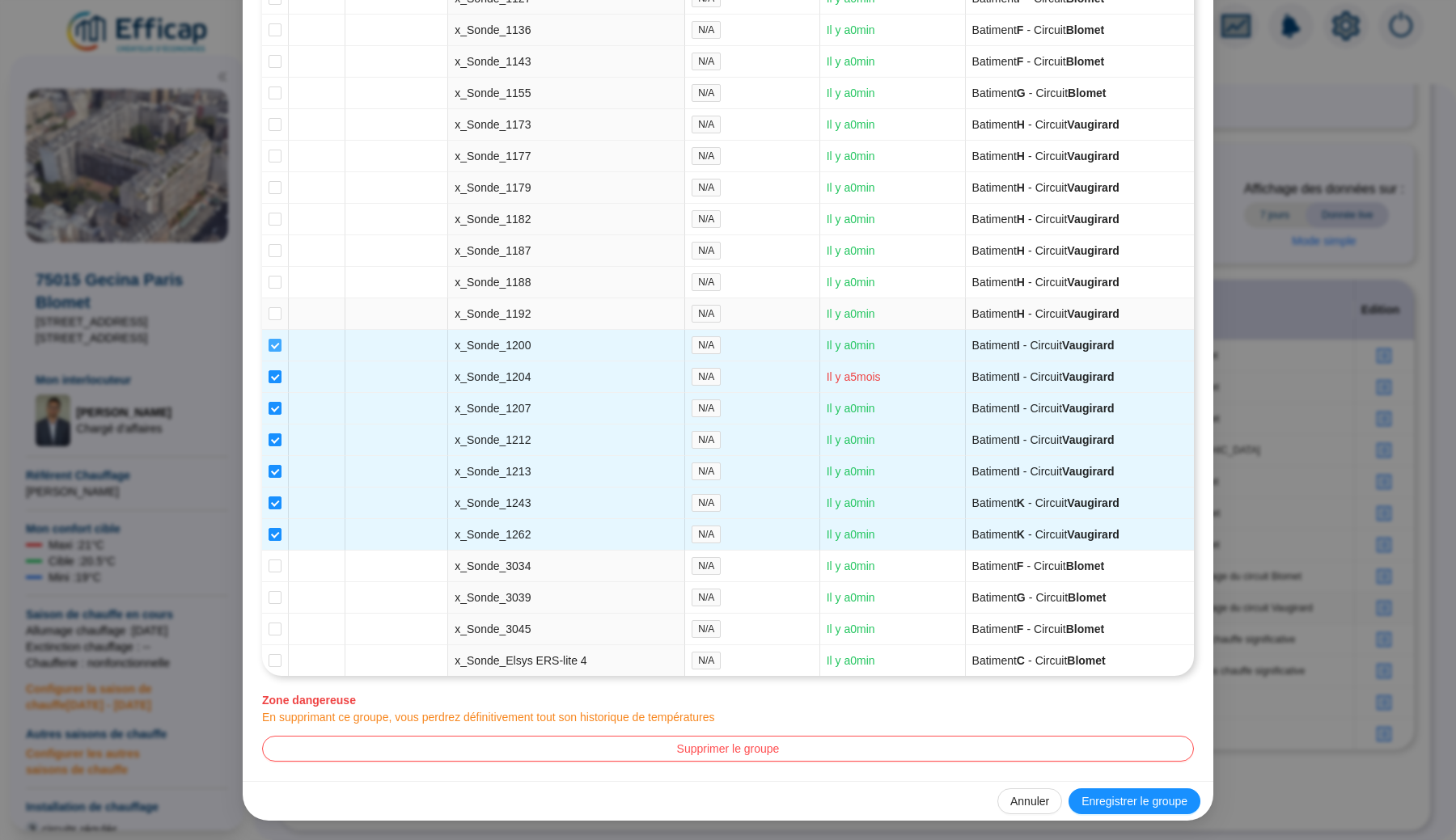
click at [276, 338] on input "checkbox" at bounding box center [274, 344] width 13 height 13
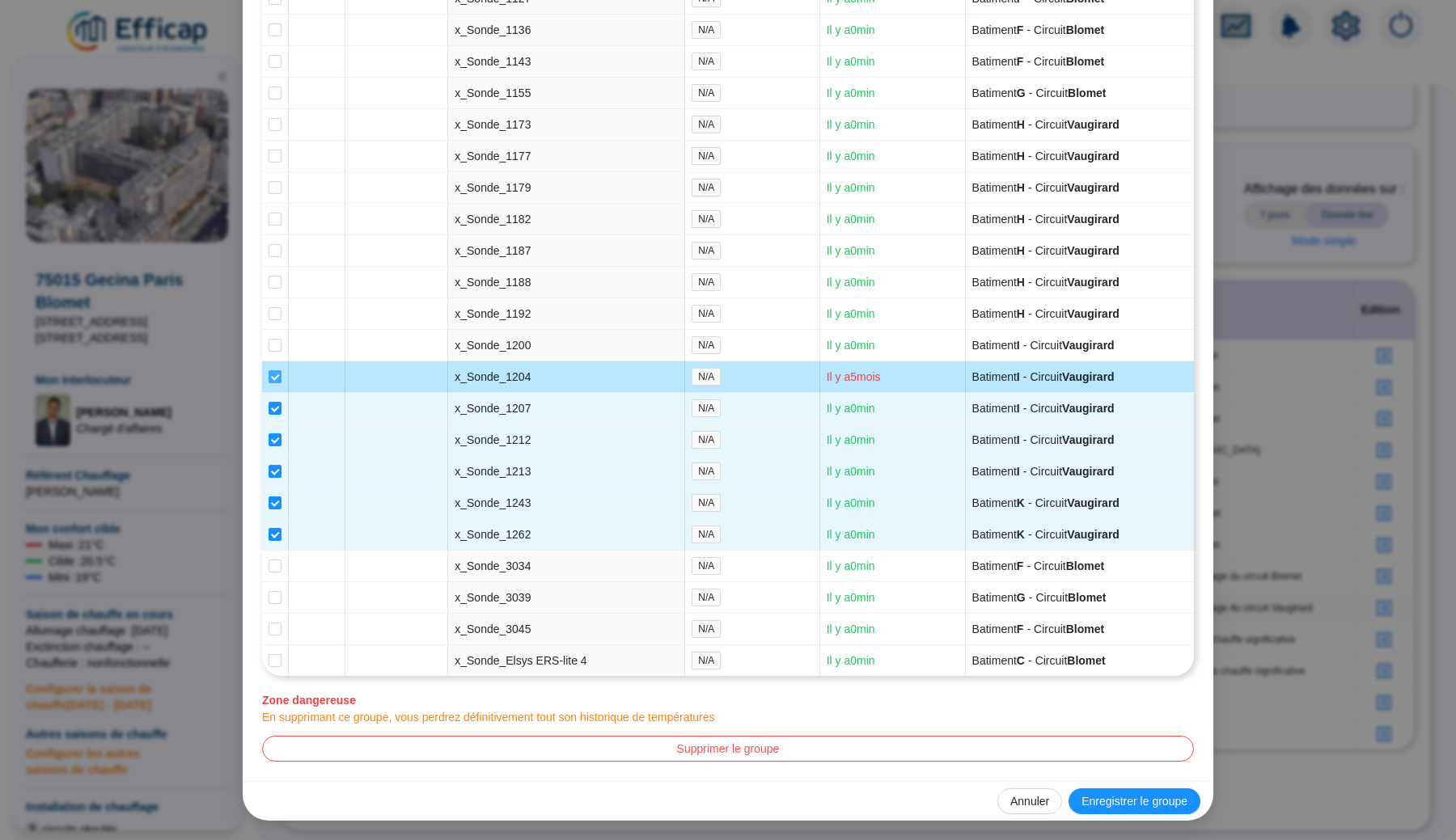
click at [275, 370] on input "checkbox" at bounding box center [274, 376] width 13 height 13
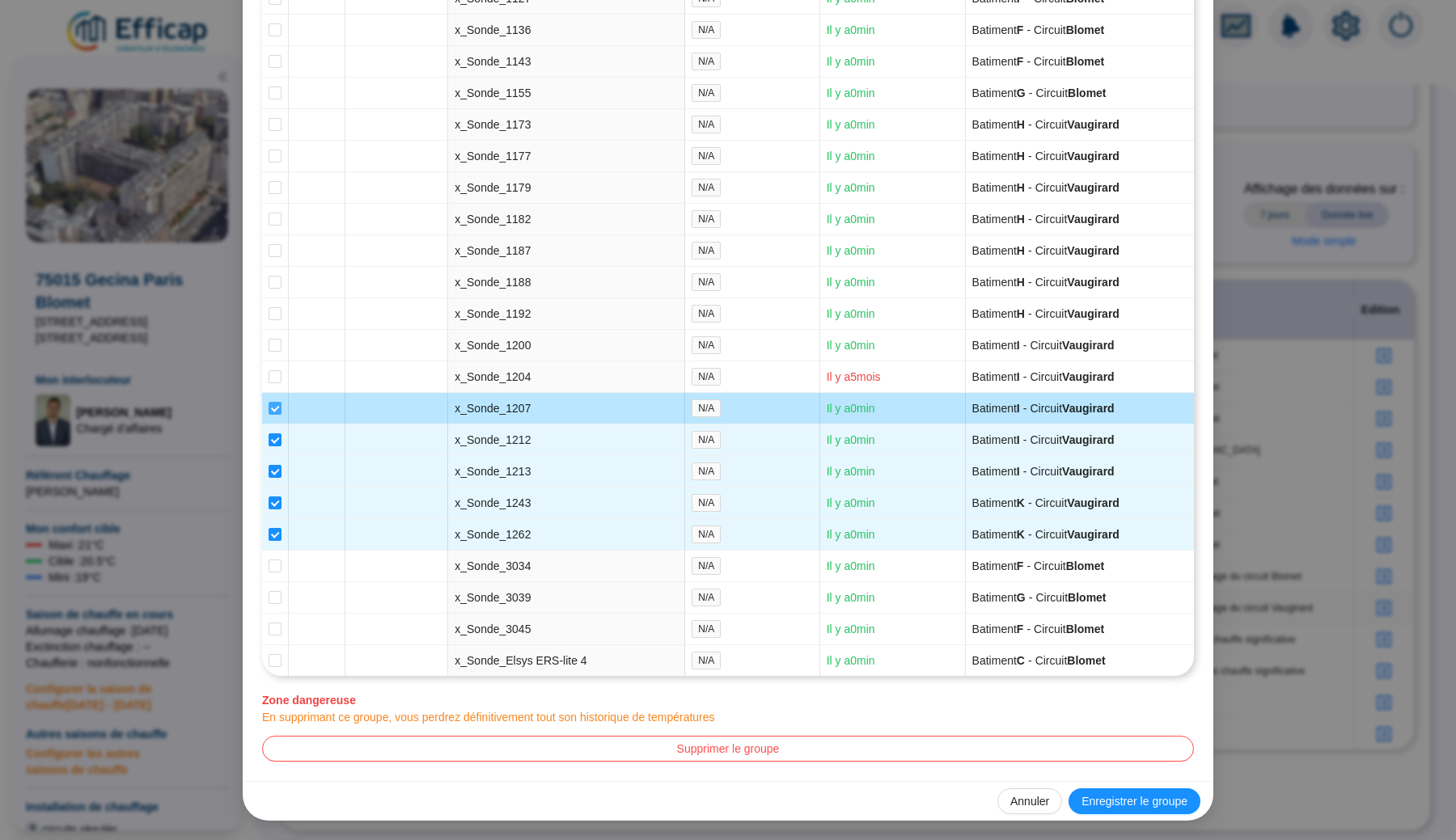
click at [275, 402] on input "checkbox" at bounding box center [274, 408] width 13 height 13
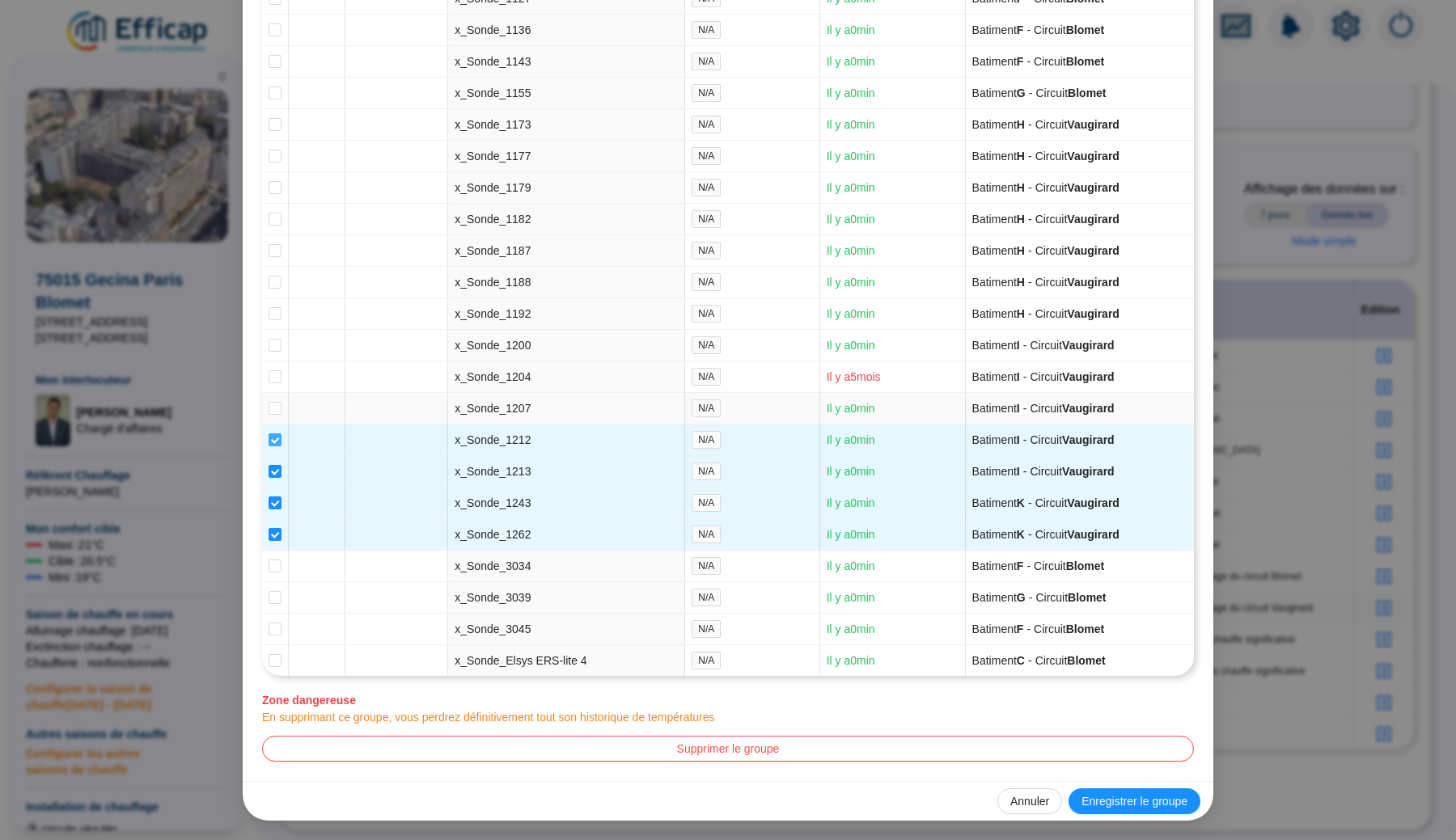
click at [275, 433] on input "checkbox" at bounding box center [274, 439] width 13 height 13
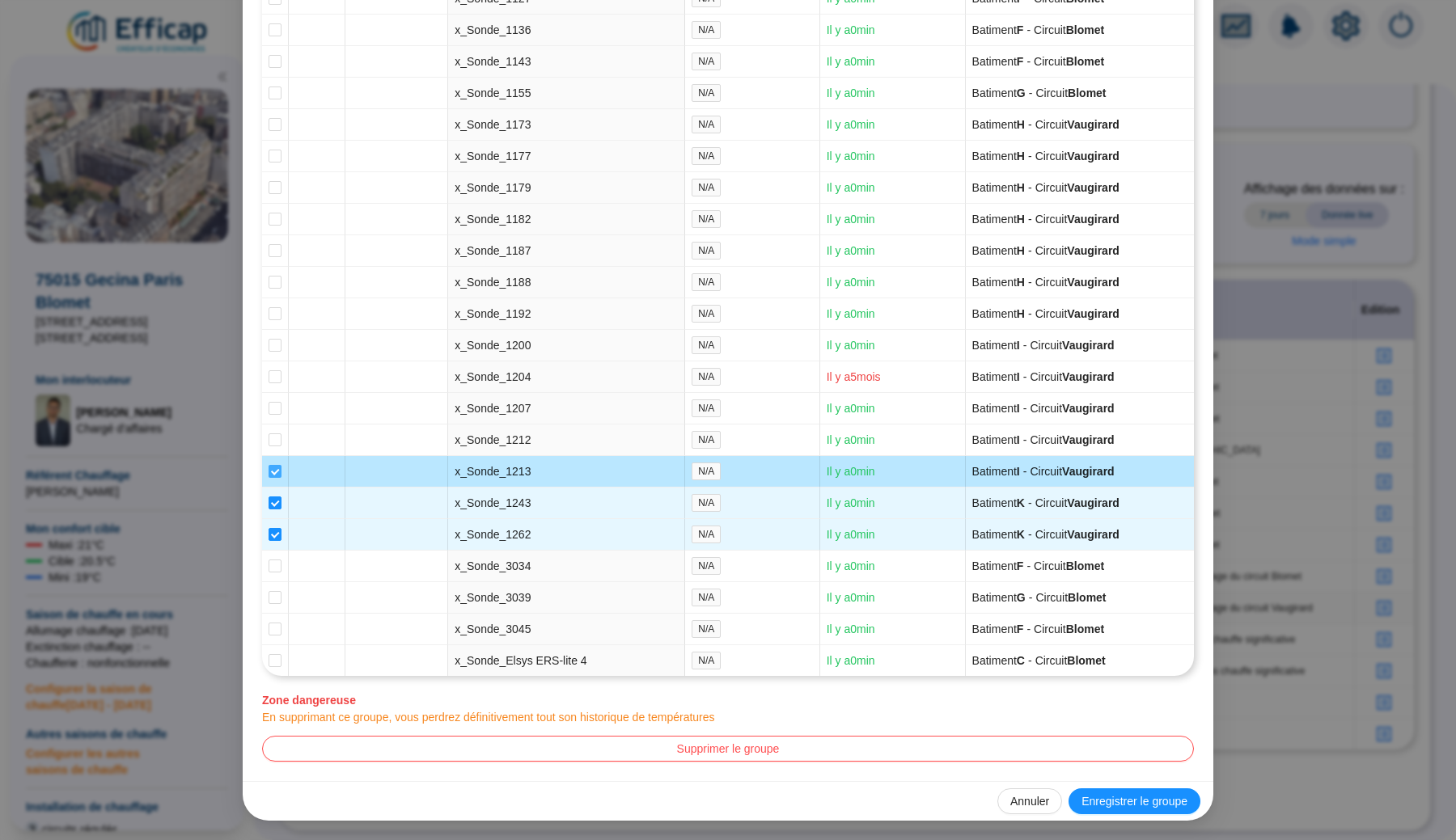
click at [275, 465] on input "checkbox" at bounding box center [274, 471] width 13 height 13
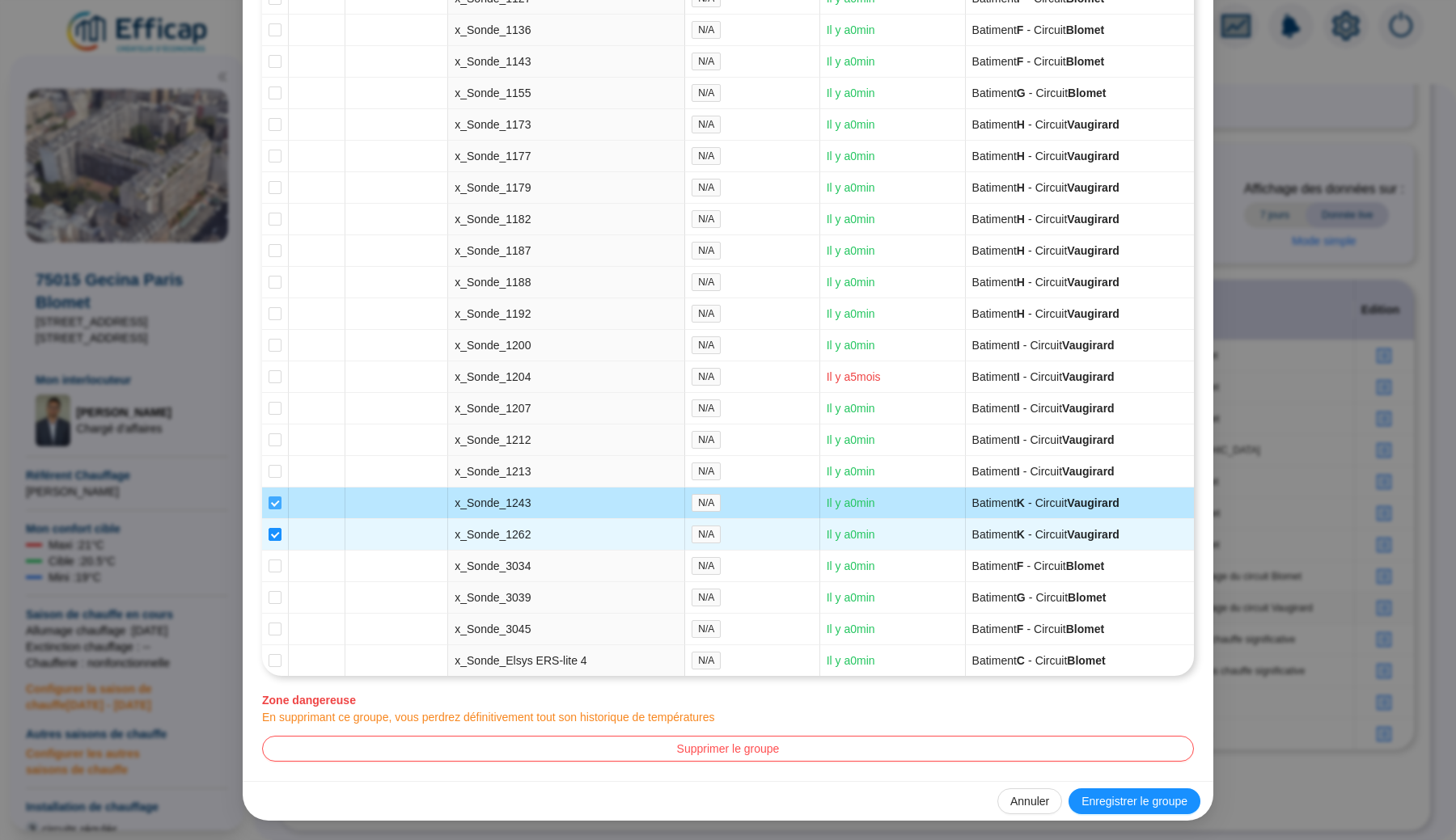
click at [275, 496] on input "checkbox" at bounding box center [274, 502] width 13 height 13
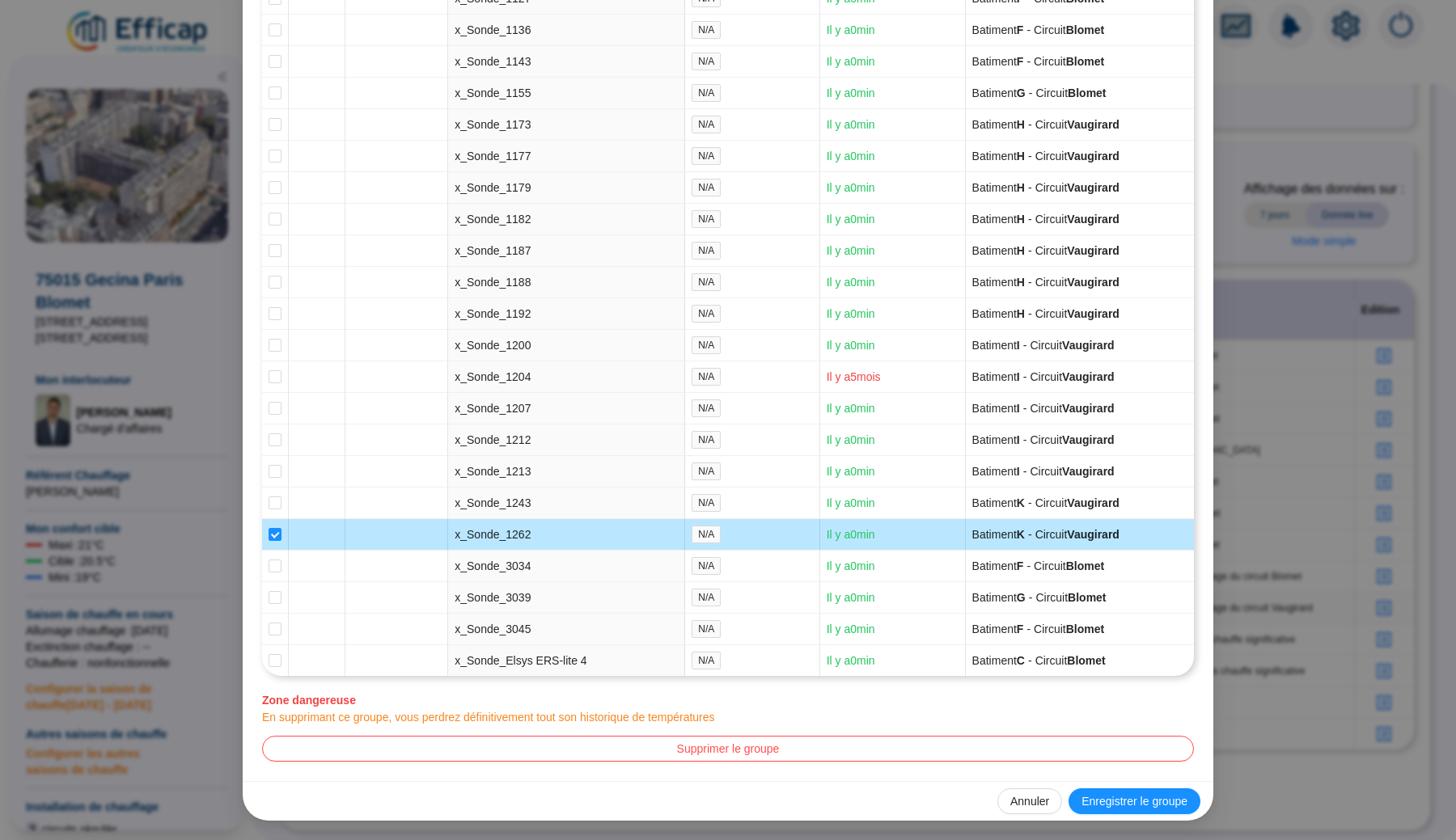
click at [275, 521] on td at bounding box center [274, 534] width 27 height 32
click at [275, 528] on input "checkbox" at bounding box center [274, 534] width 13 height 13
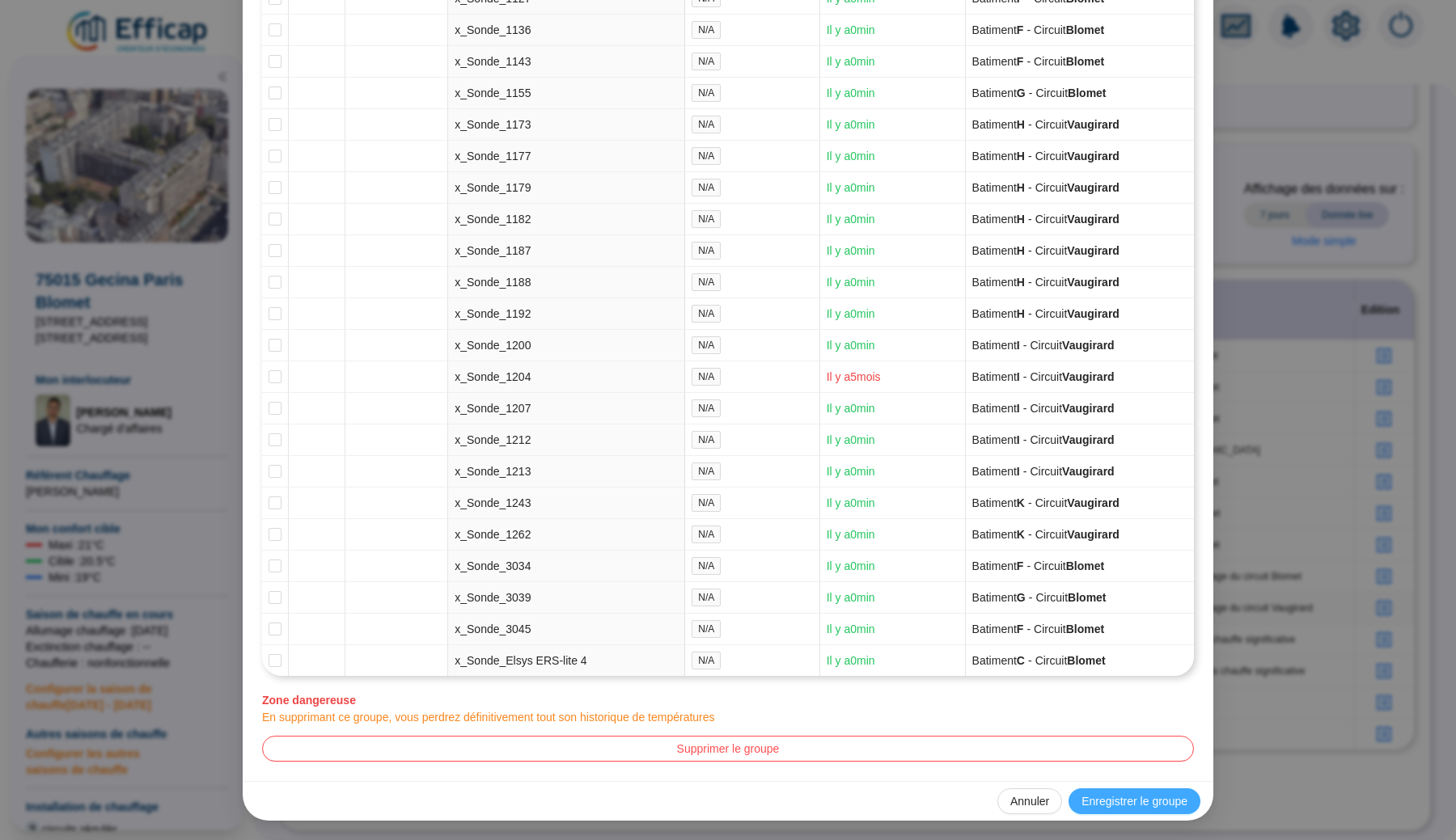
click at [1125, 801] on span "Enregistrer le groupe" at bounding box center [1135, 802] width 106 height 17
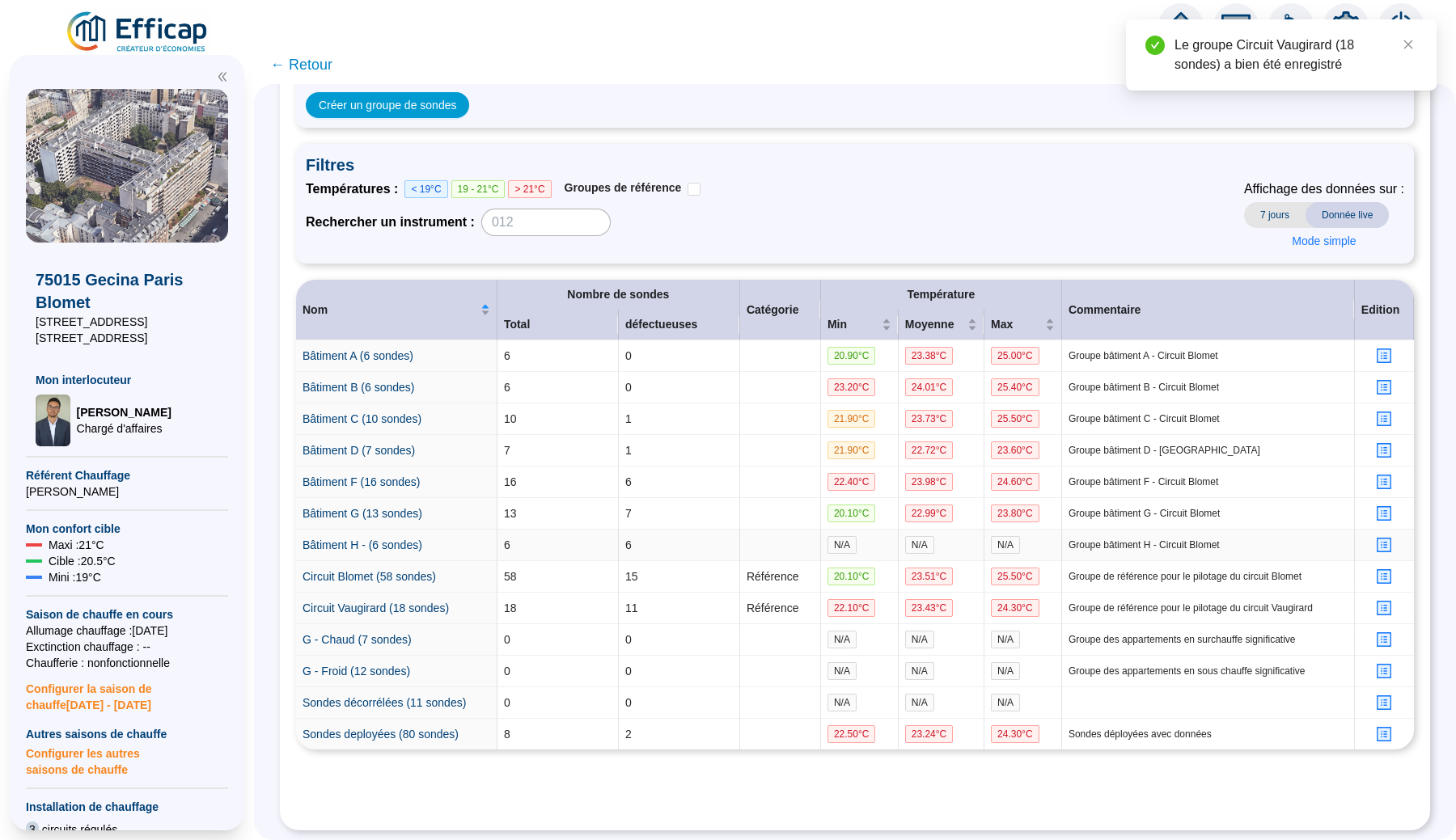
scroll to position [135, 0]
click at [1385, 635] on icon "profile" at bounding box center [1384, 640] width 12 height 12
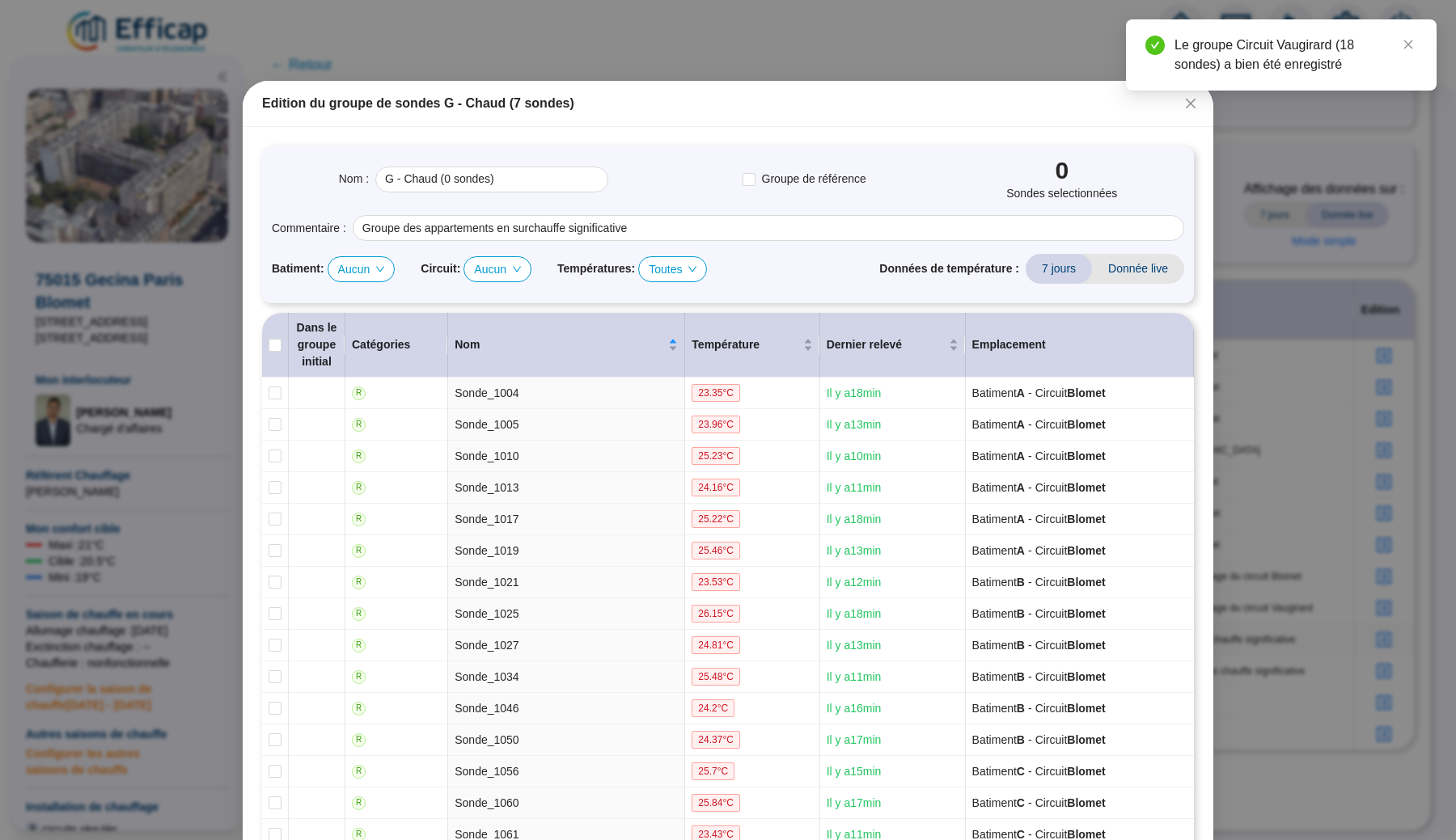
click at [355, 268] on span "Aucun" at bounding box center [361, 269] width 47 height 24
click at [363, 372] on div "G" at bounding box center [367, 379] width 41 height 17
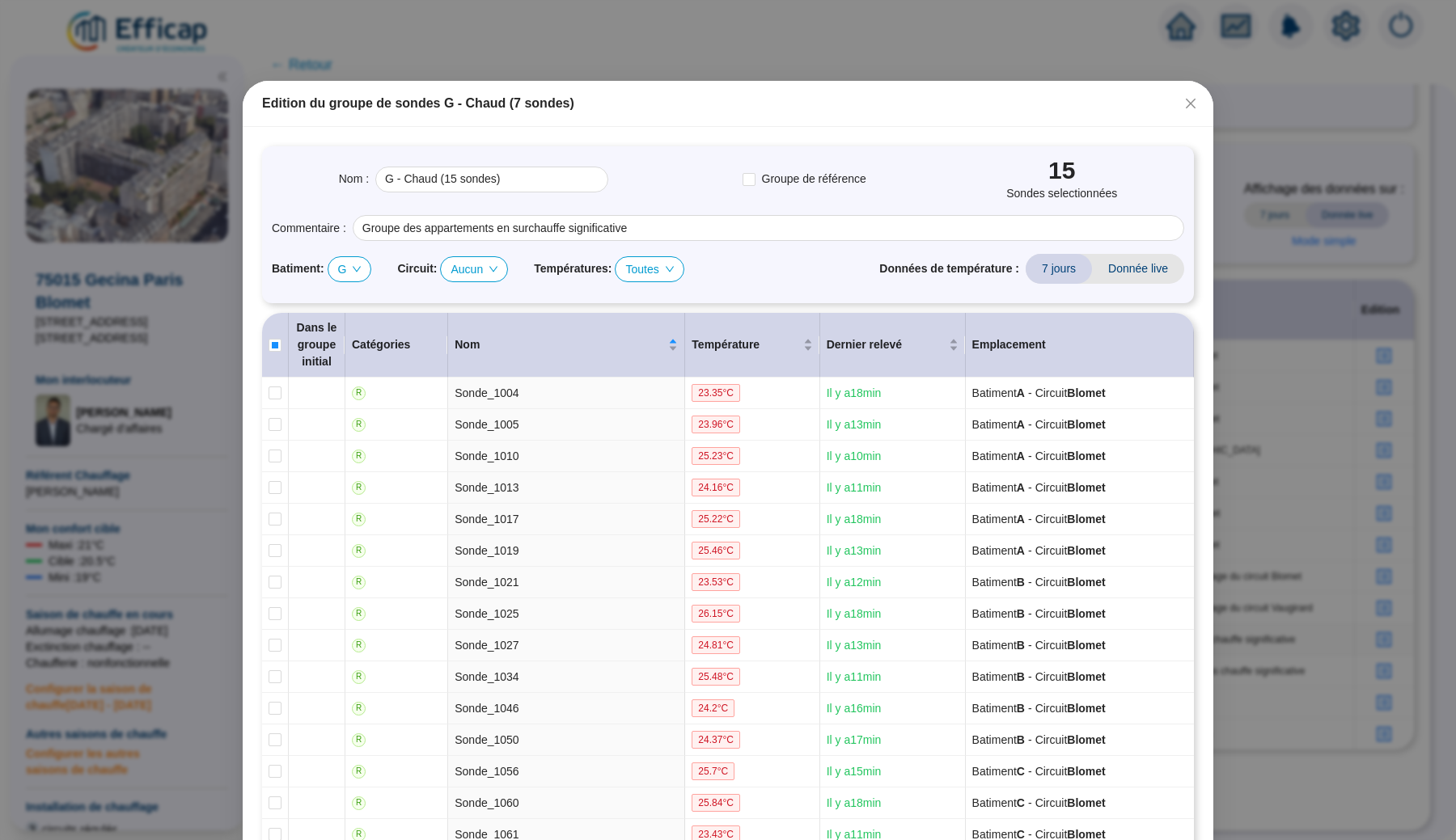
click at [663, 276] on span "Toutes" at bounding box center [649, 269] width 48 height 24
click at [671, 345] on div "> 21°C" at bounding box center [666, 353] width 43 height 17
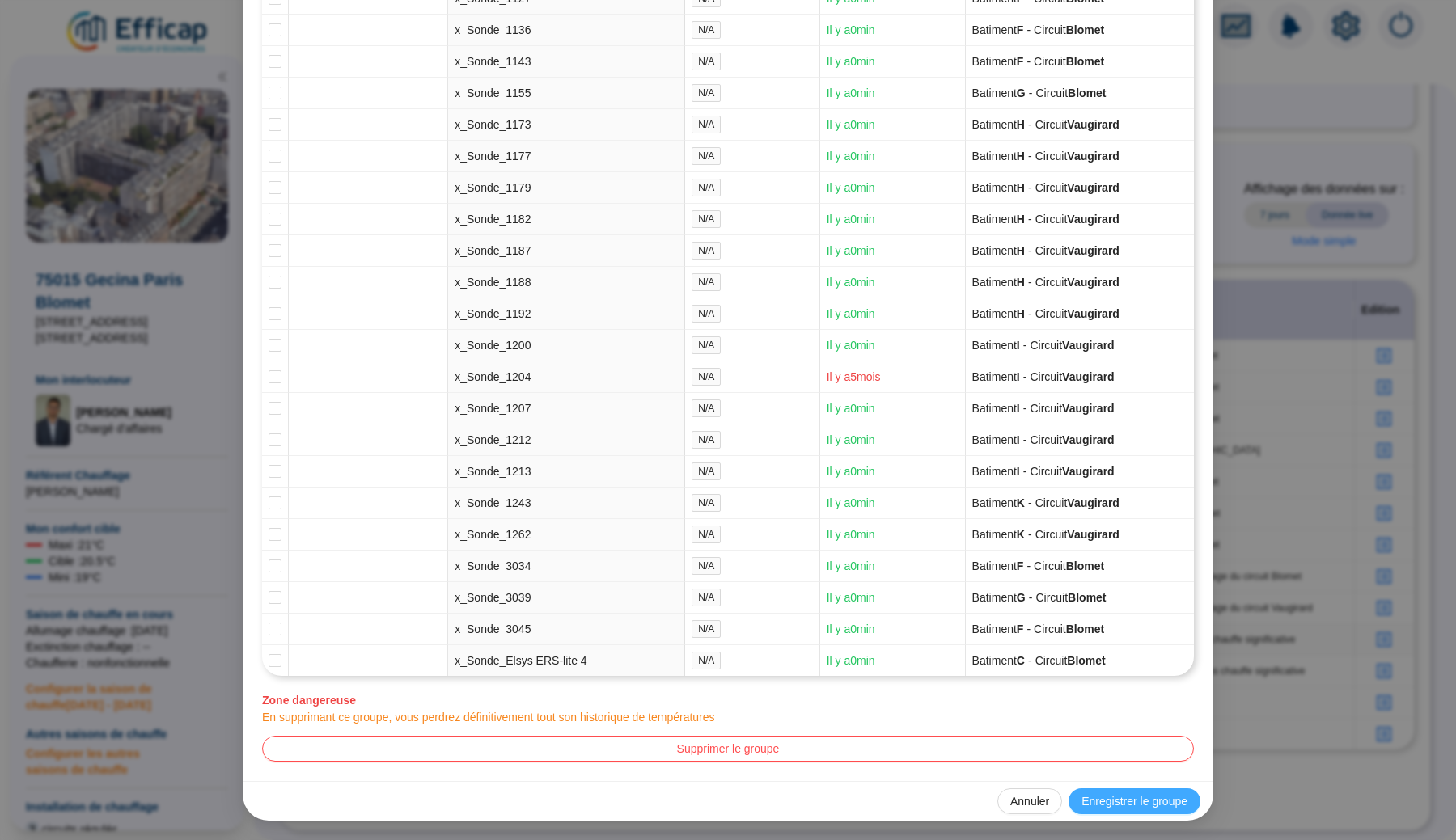
scroll to position [4162, 0]
click at [1116, 801] on span "Enregistrer le groupe" at bounding box center [1135, 802] width 106 height 17
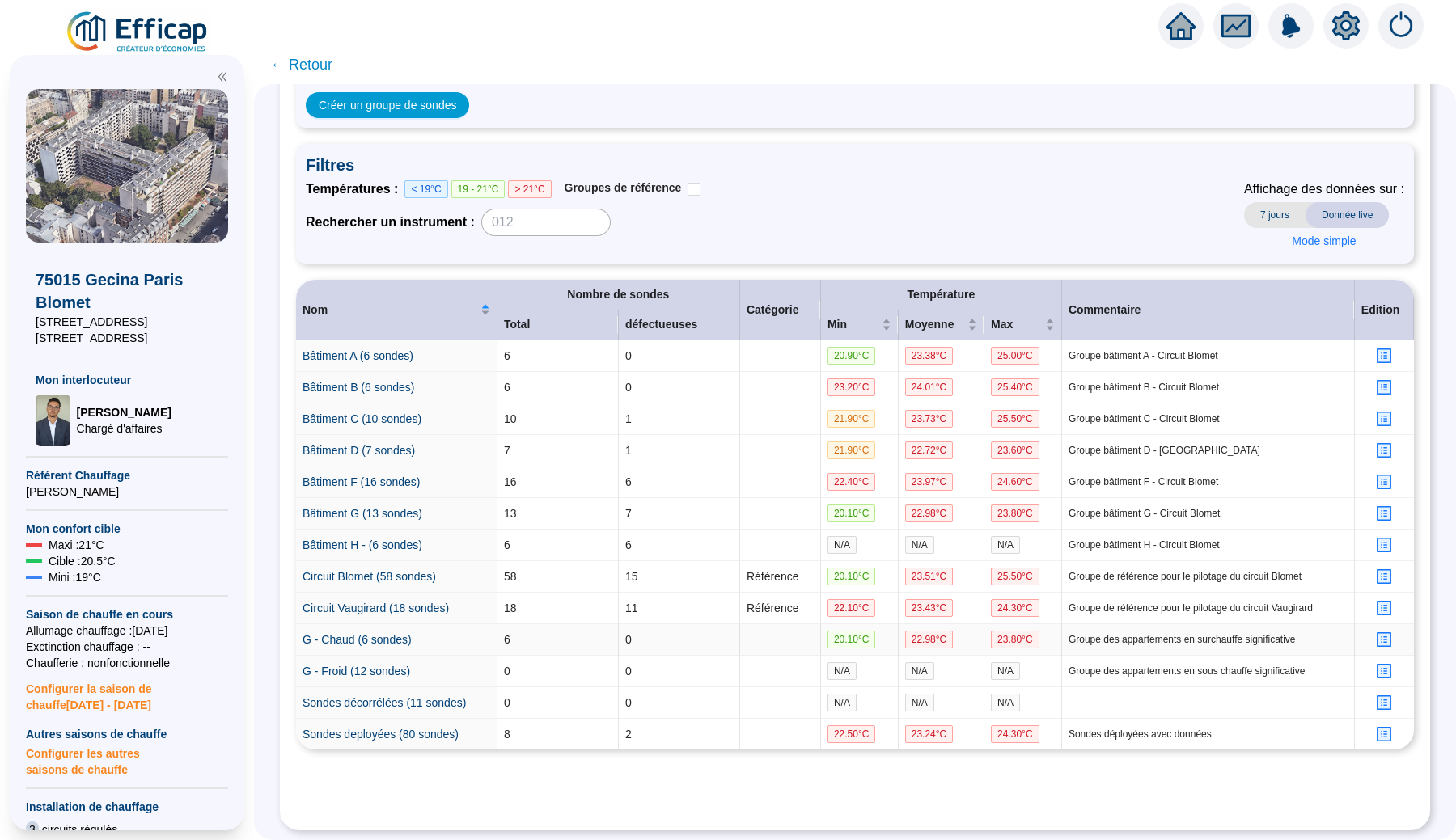
scroll to position [135, 0]
click at [1386, 669] on icon "profile" at bounding box center [1384, 671] width 7 height 7
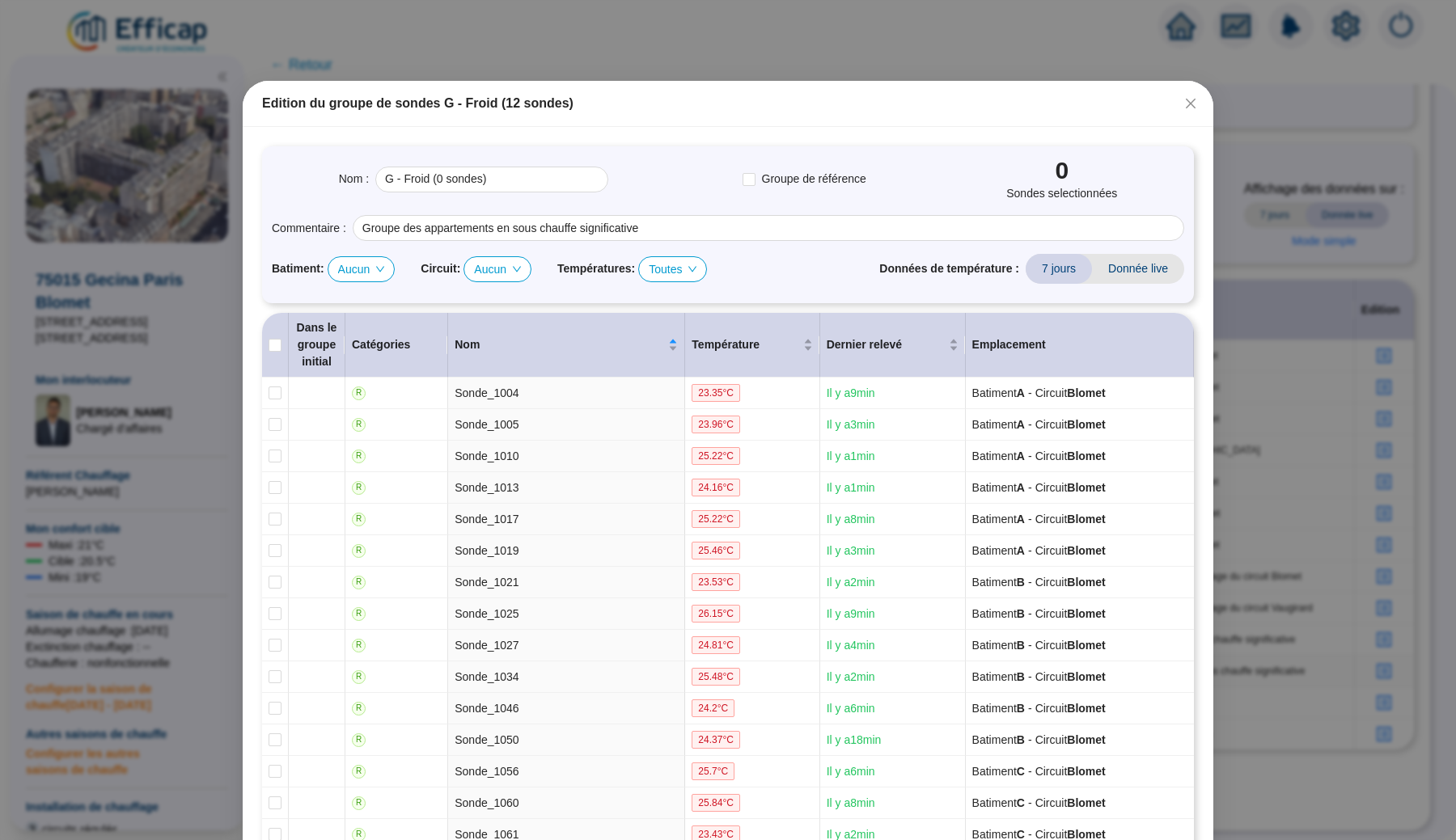
click at [369, 269] on span "Aucun" at bounding box center [361, 269] width 47 height 24
click at [362, 376] on div "G" at bounding box center [367, 379] width 41 height 17
click at [653, 273] on span "Toutes" at bounding box center [649, 269] width 48 height 24
click at [671, 305] on div "< 19°C" at bounding box center [666, 301] width 43 height 17
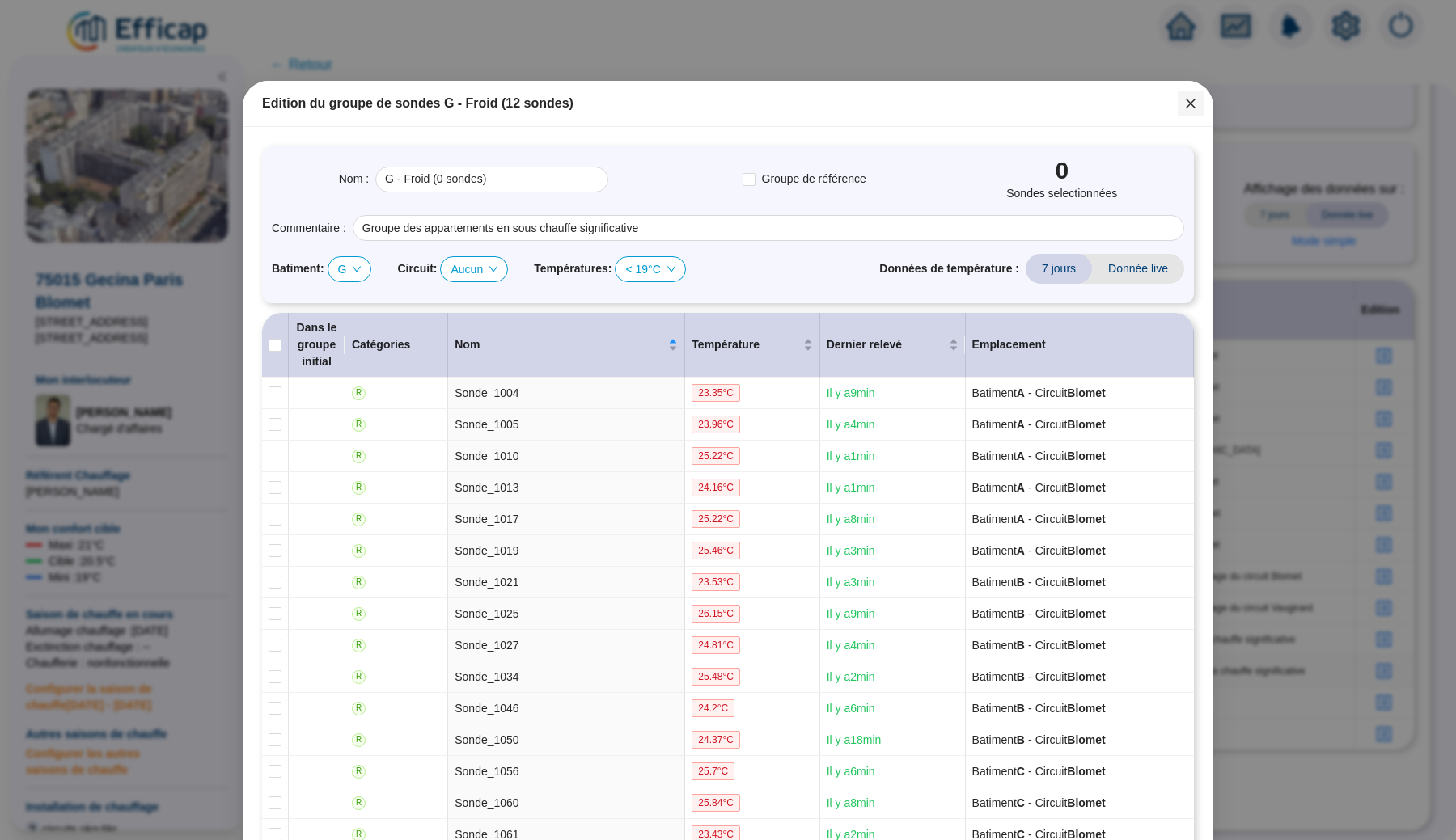
click at [1189, 107] on icon "close" at bounding box center [1190, 103] width 13 height 13
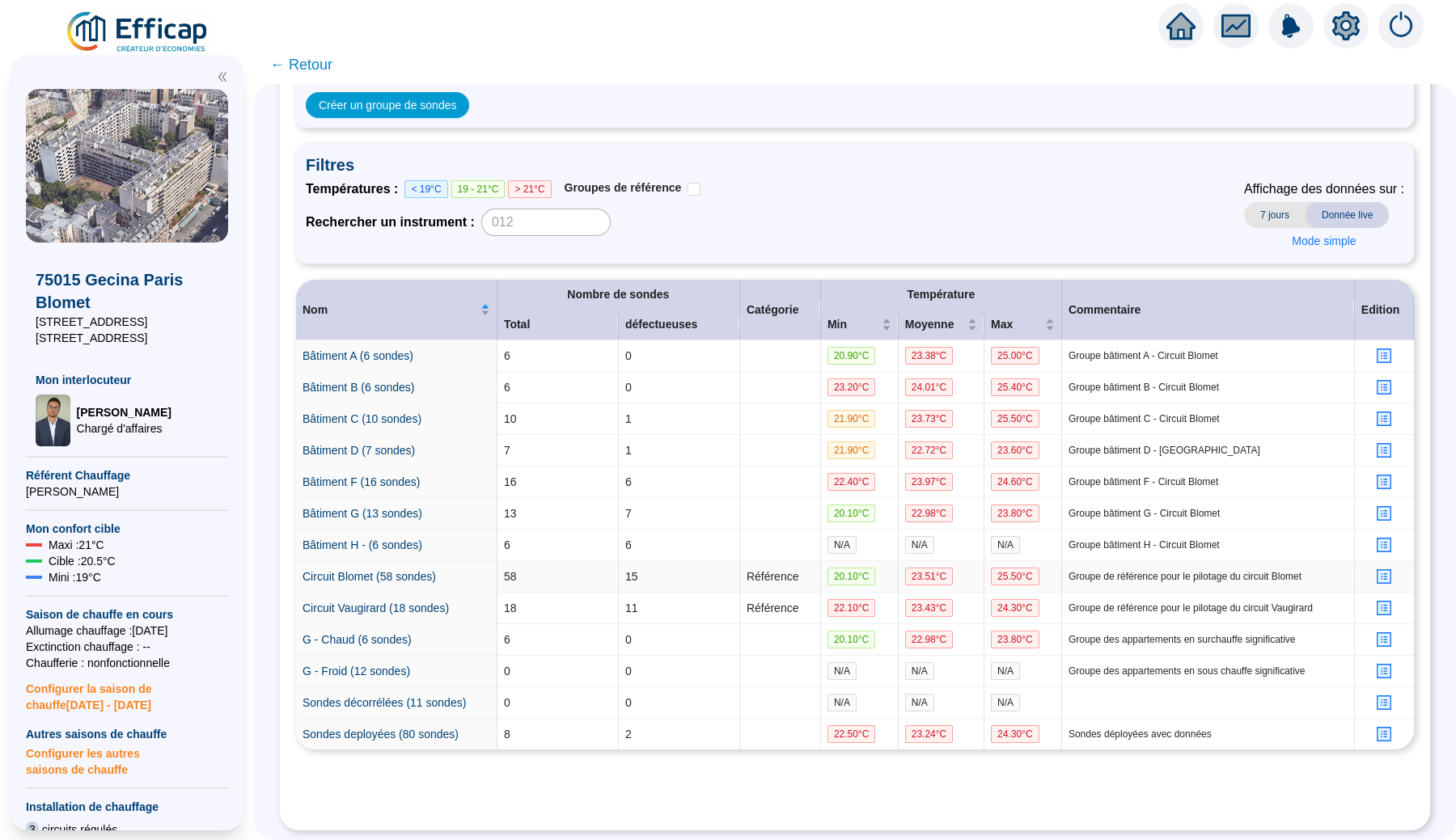
scroll to position [0, 0]
click at [1382, 732] on icon "profile" at bounding box center [1384, 734] width 12 height 12
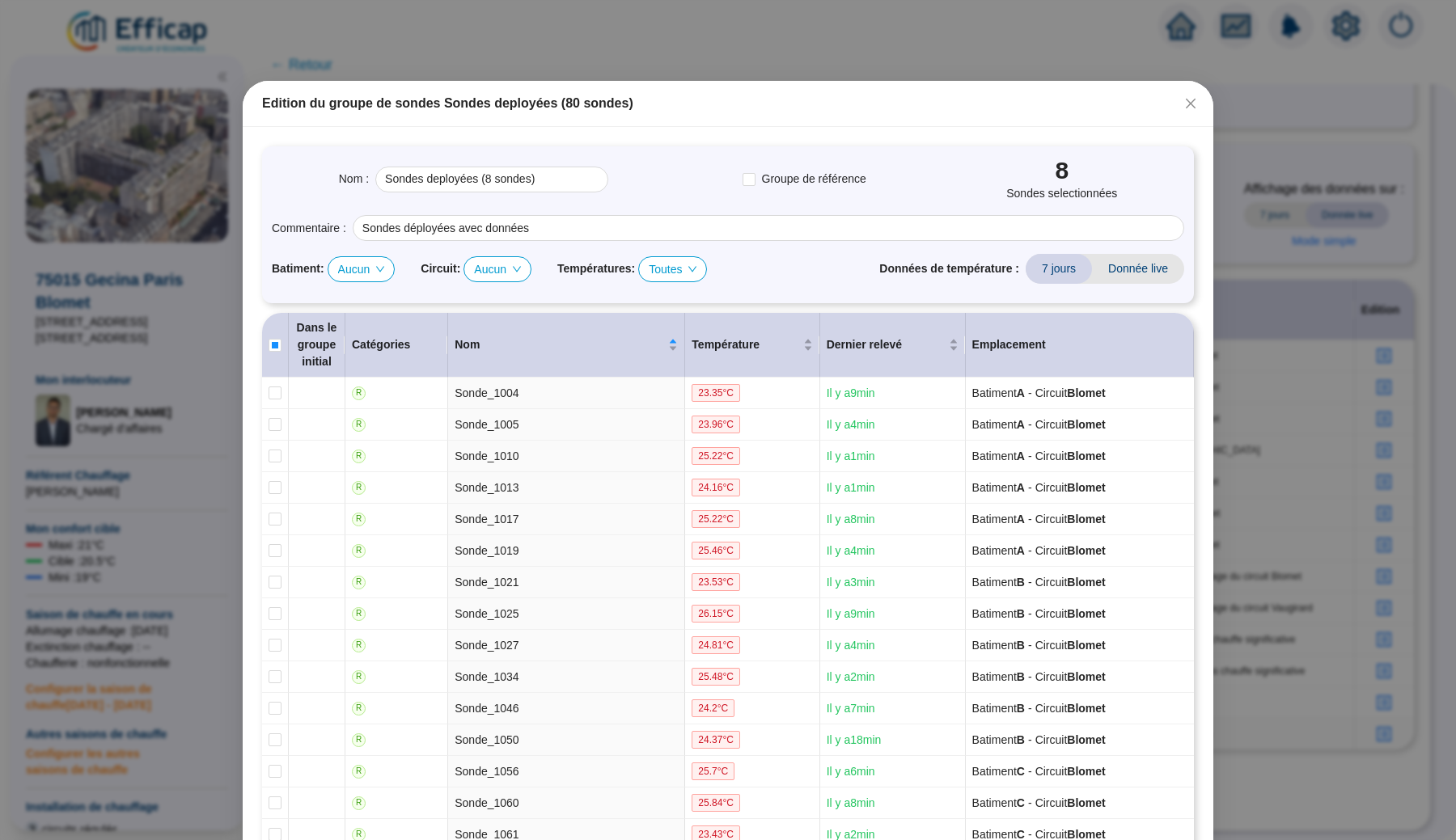
click at [370, 267] on span "Aucun" at bounding box center [361, 269] width 47 height 24
click at [353, 303] on div "A" at bounding box center [367, 301] width 41 height 17
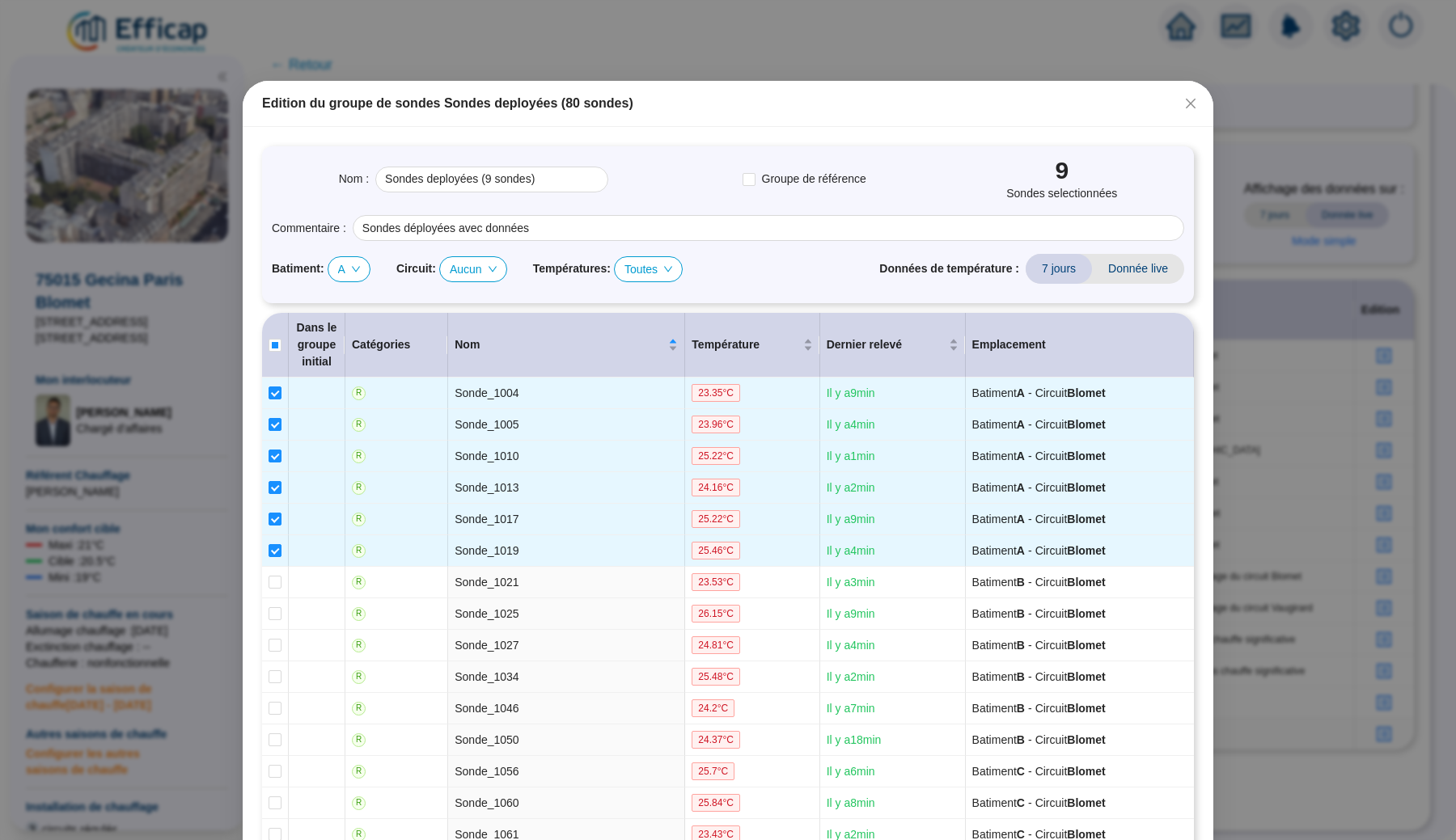
click at [351, 271] on span "A" at bounding box center [349, 269] width 22 height 24
click at [348, 320] on div "B" at bounding box center [354, 327] width 15 height 17
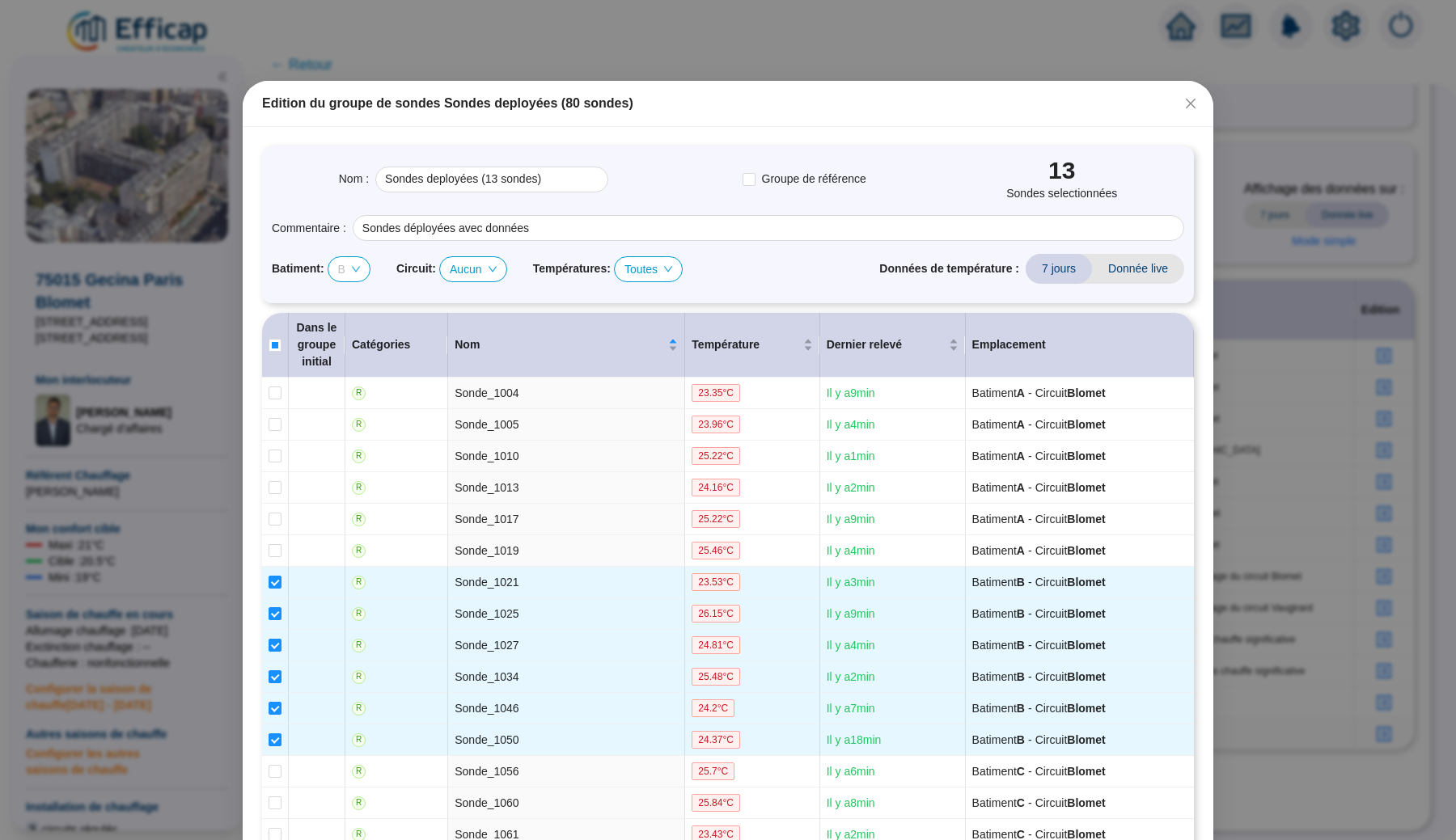
click at [347, 270] on span "B" at bounding box center [349, 269] width 22 height 24
click at [351, 299] on div "A" at bounding box center [354, 301] width 15 height 17
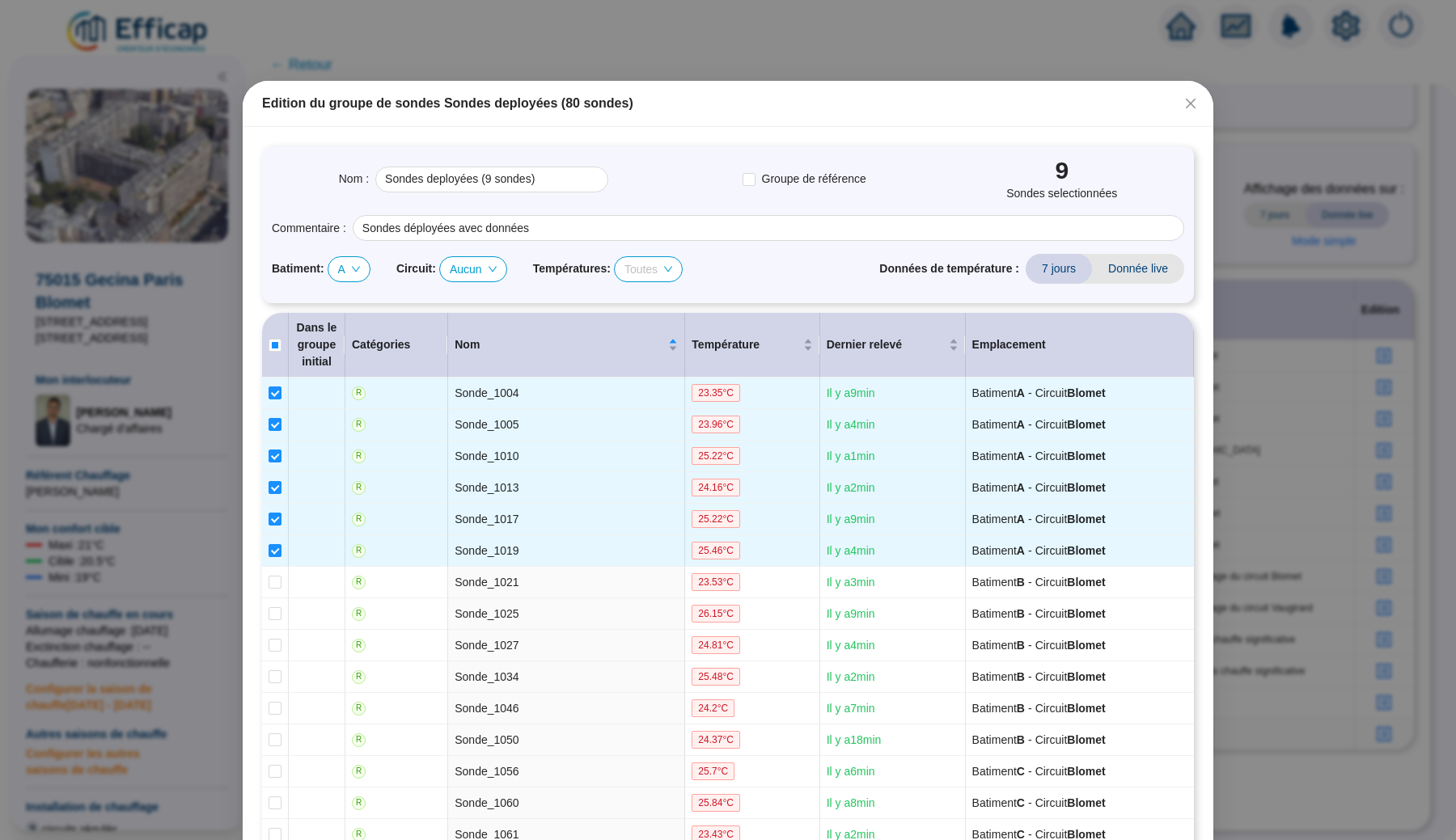
click at [662, 270] on span "Toutes" at bounding box center [648, 269] width 48 height 24
click at [662, 373] on div "Toutes" at bounding box center [665, 379] width 43 height 17
click at [658, 273] on span "Toutes" at bounding box center [648, 269] width 48 height 24
click at [361, 272] on icon "down" at bounding box center [355, 268] width 9 height 9
click at [346, 272] on span "A" at bounding box center [349, 269] width 22 height 24
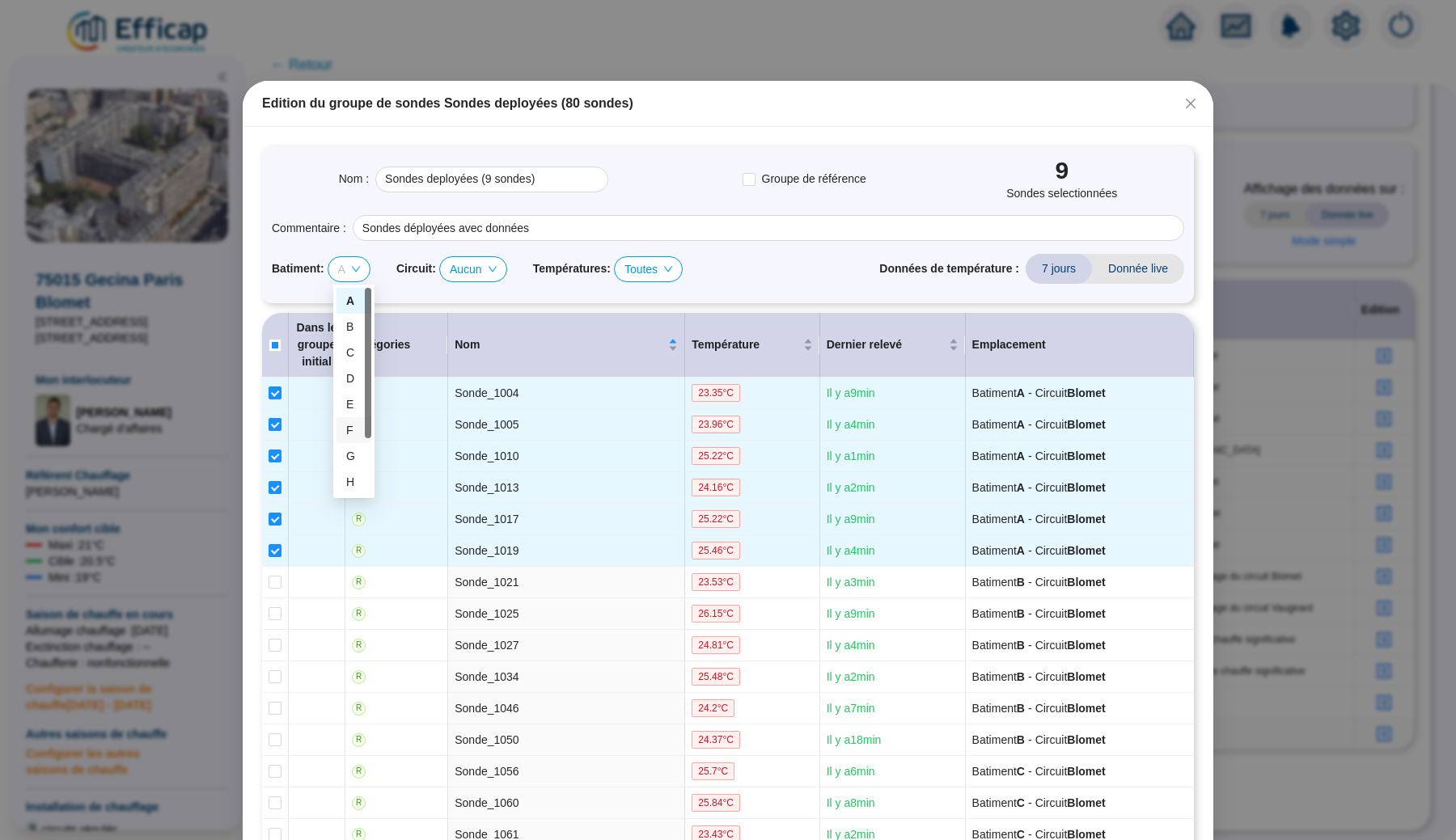
scroll to position [78, 0]
click at [351, 486] on div "Aucun" at bounding box center [354, 482] width 15 height 17
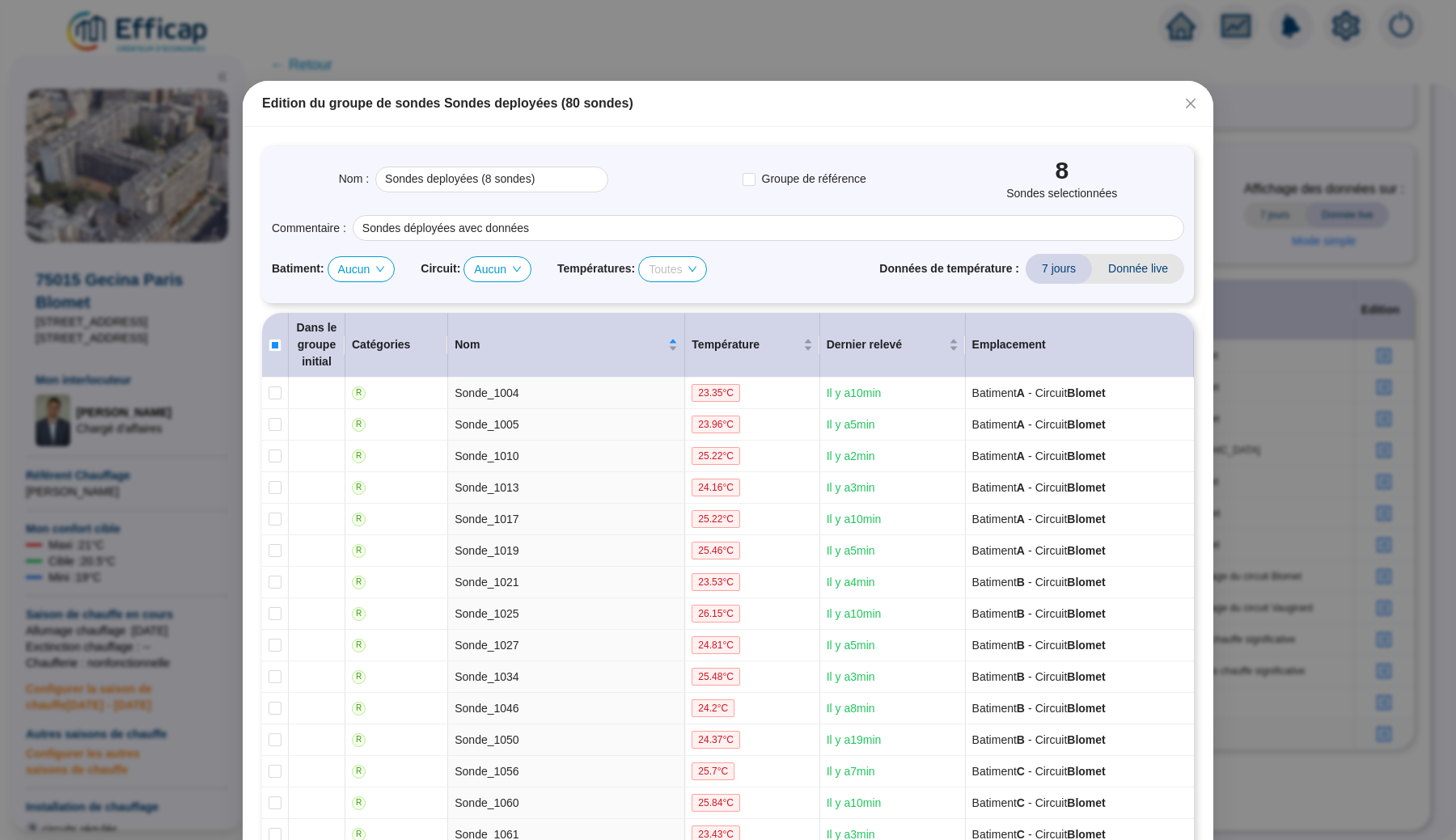
click at [684, 267] on span "Toutes" at bounding box center [673, 269] width 48 height 24
click at [688, 362] on div "> 21°C" at bounding box center [691, 352] width 62 height 26
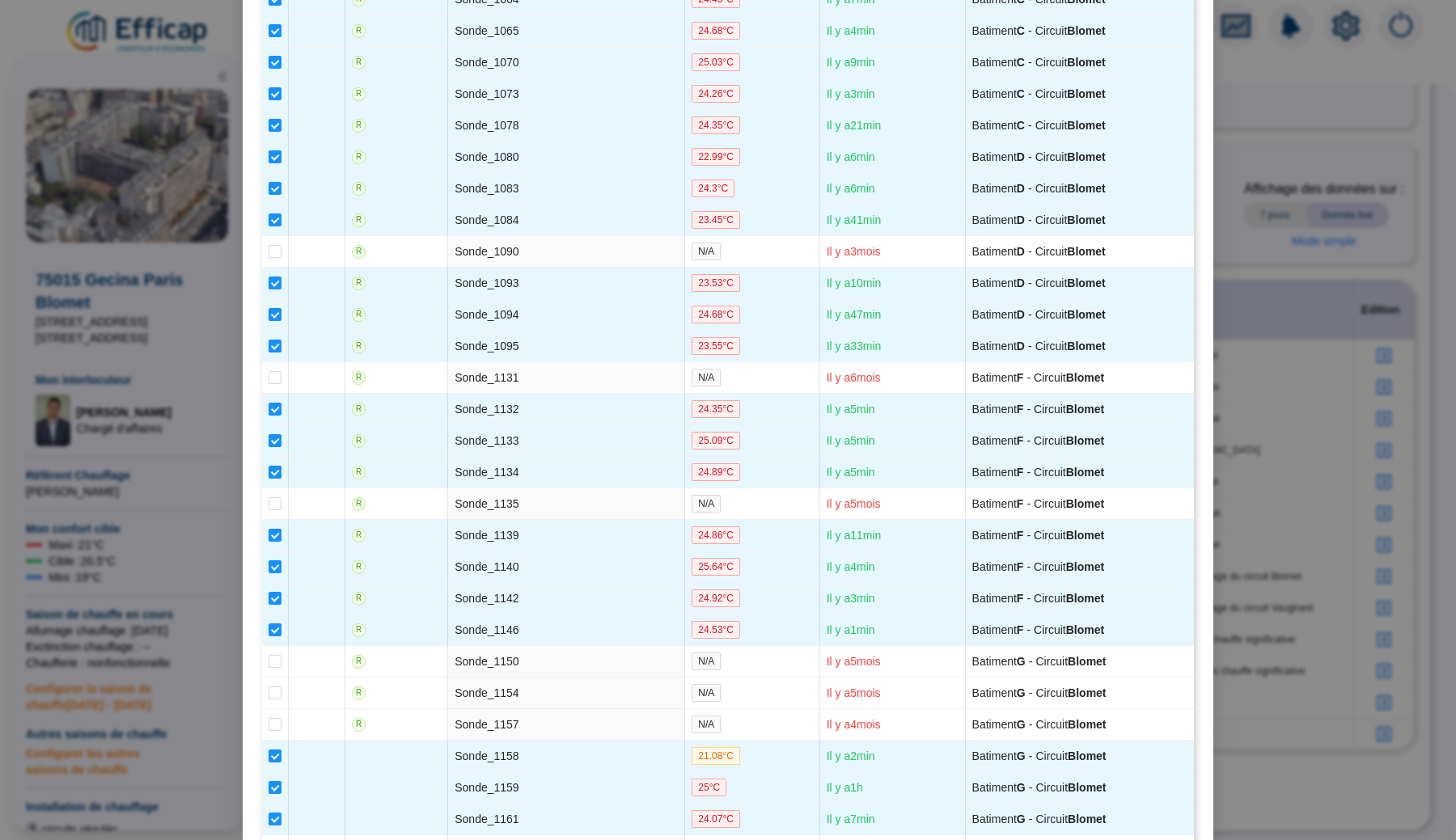
scroll to position [950, 0]
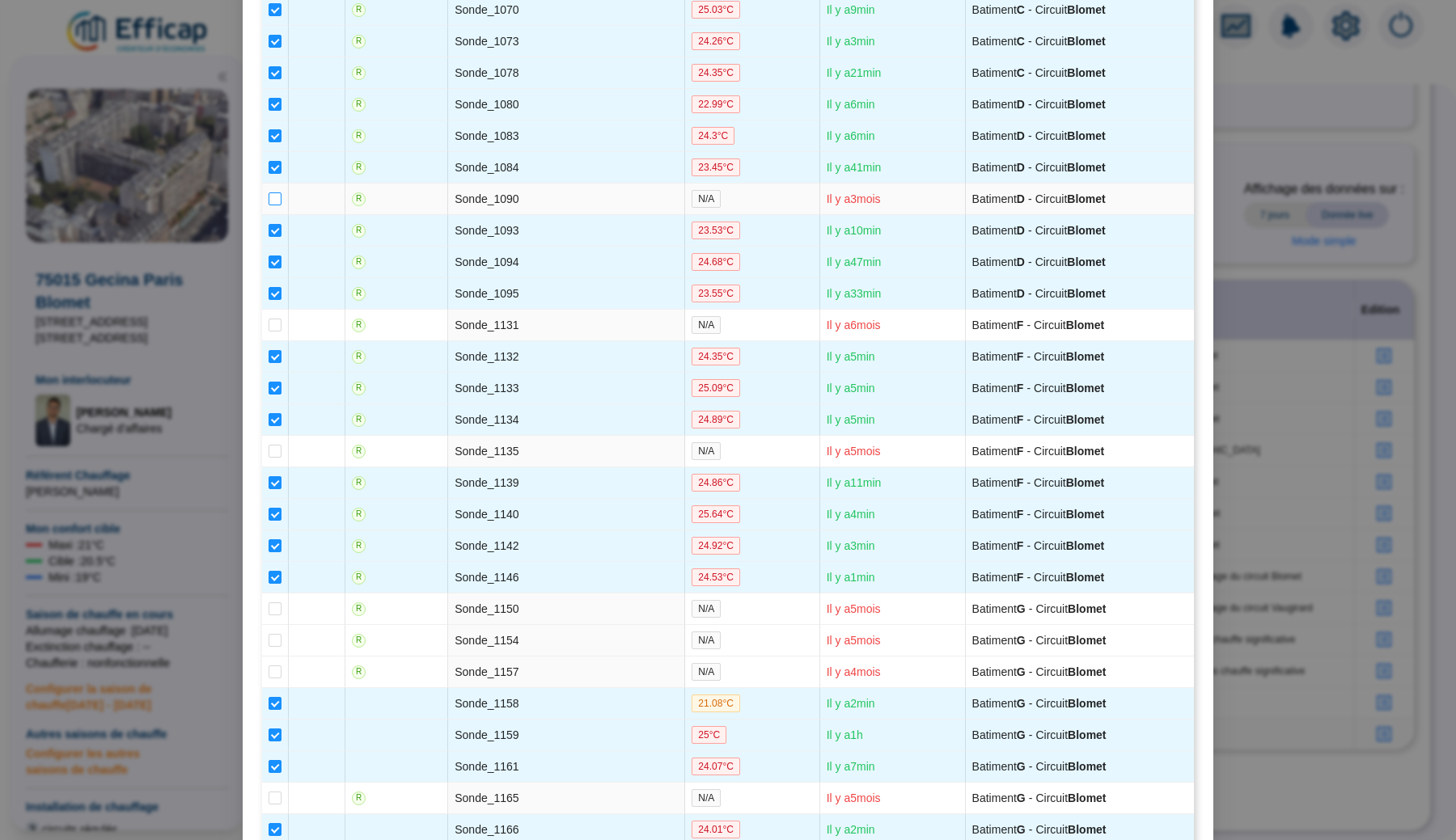
click at [275, 205] on input "checkbox" at bounding box center [274, 198] width 13 height 13
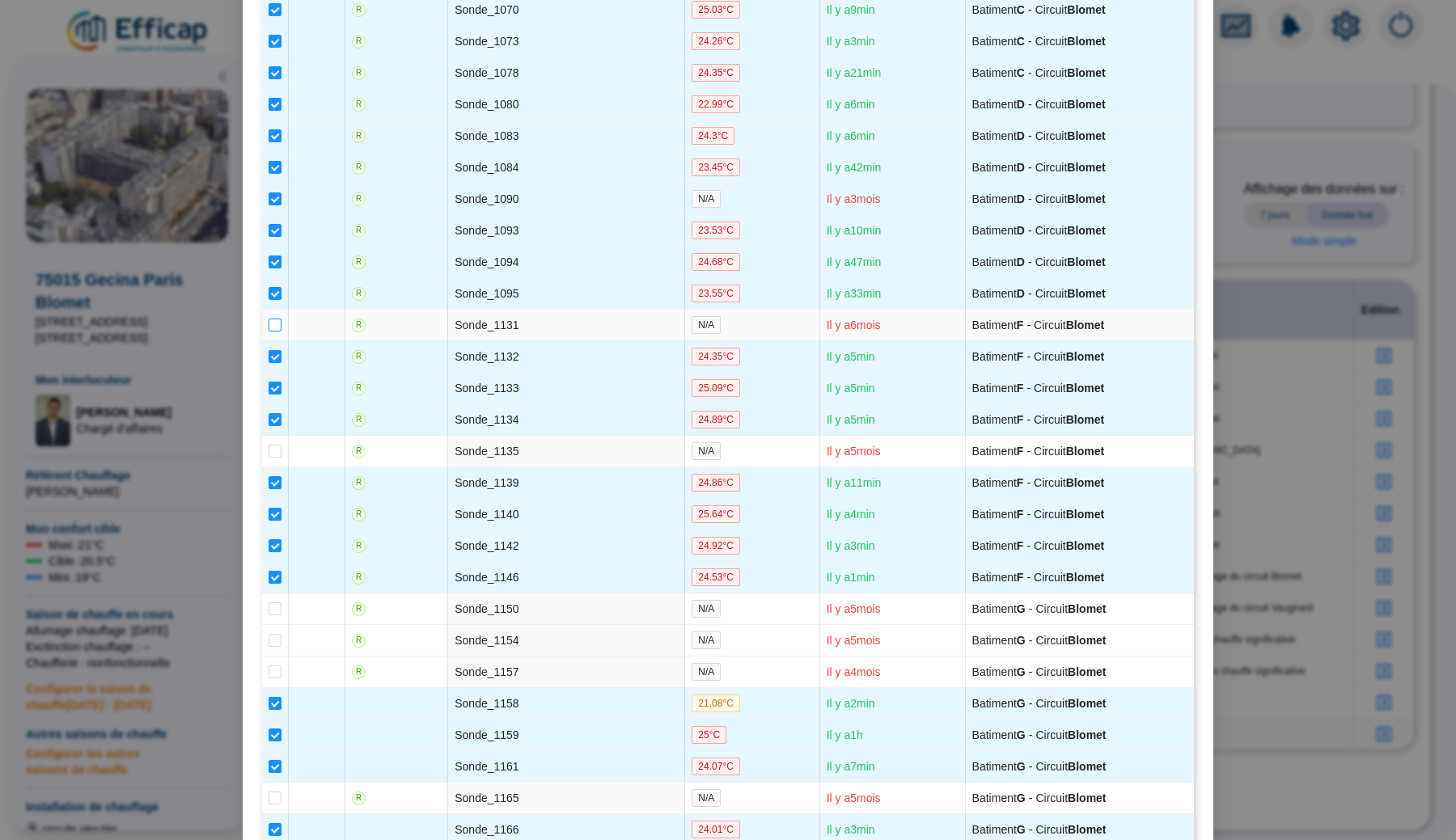
click at [274, 332] on input "checkbox" at bounding box center [274, 325] width 13 height 13
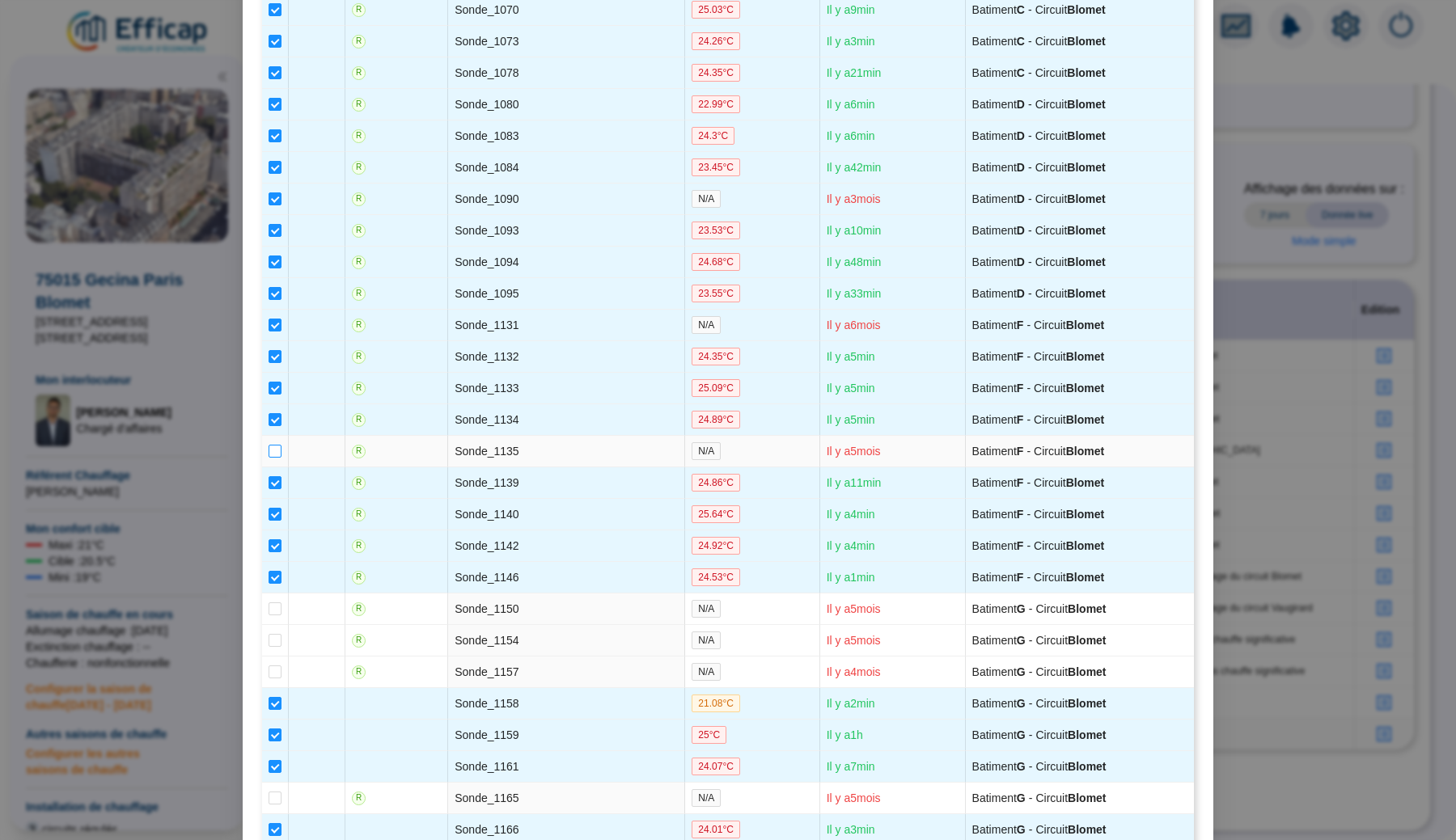
click at [274, 457] on input "checkbox" at bounding box center [274, 450] width 13 height 13
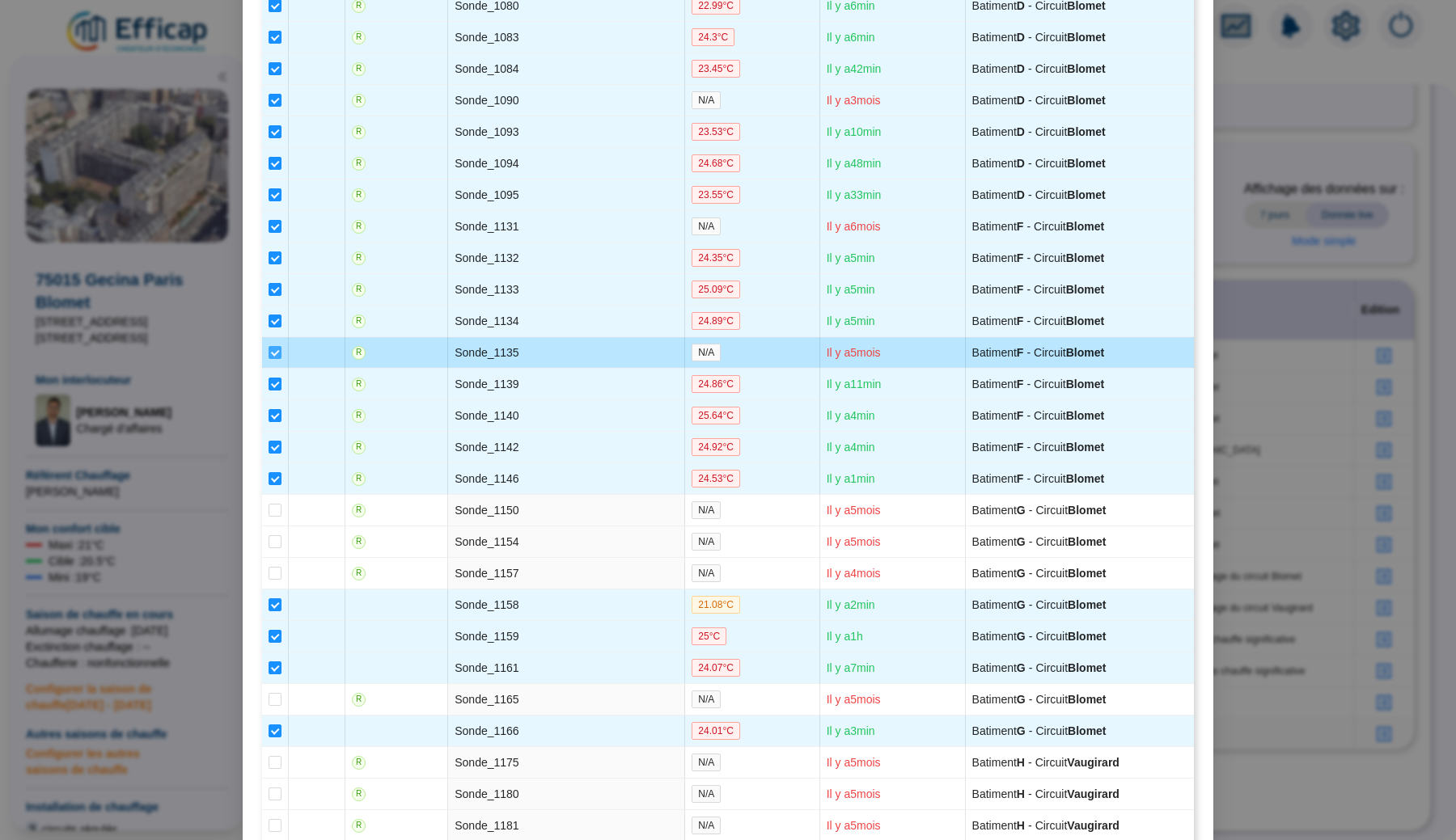
scroll to position [1066, 0]
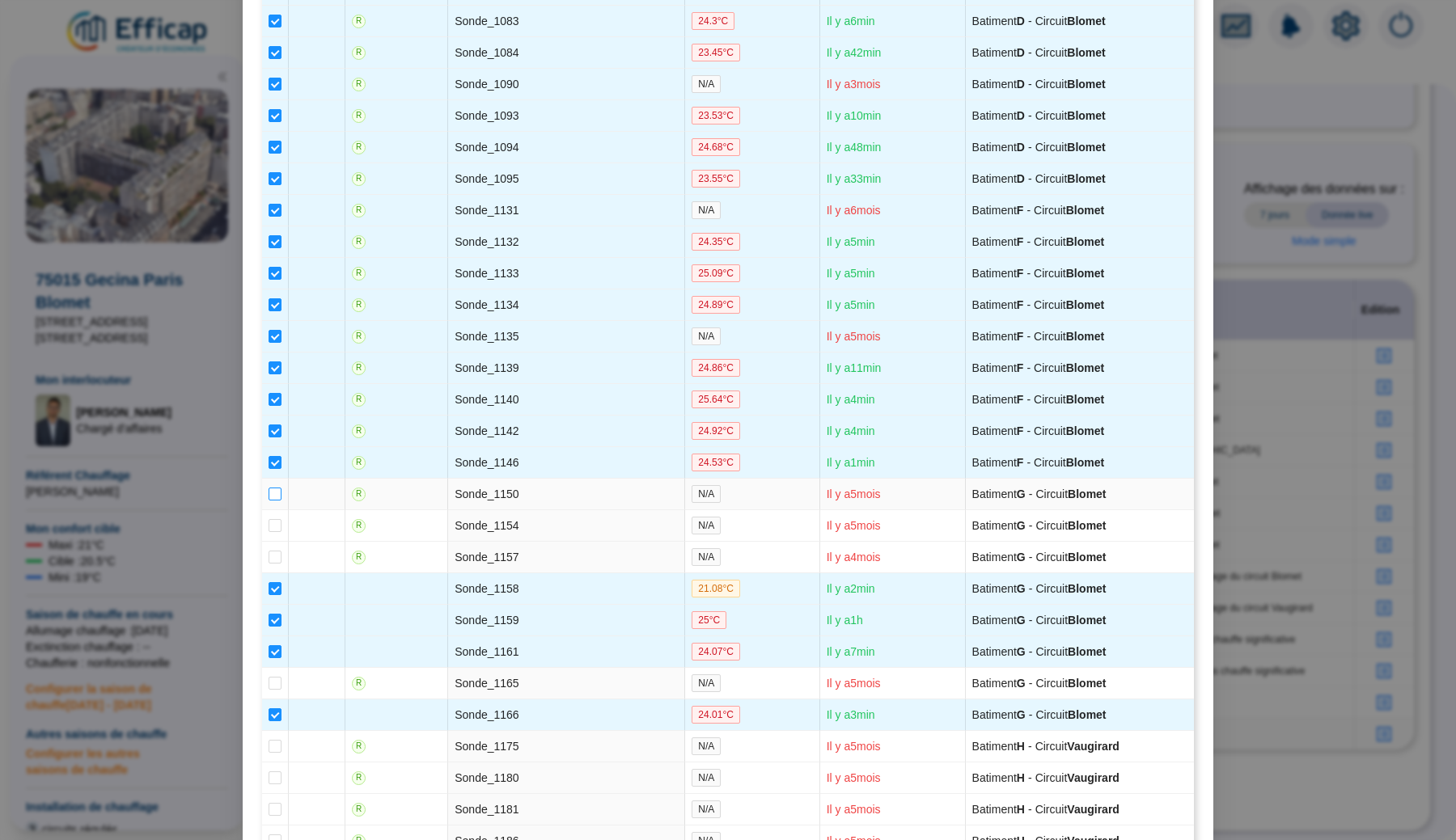
click at [277, 500] on input "checkbox" at bounding box center [274, 493] width 13 height 13
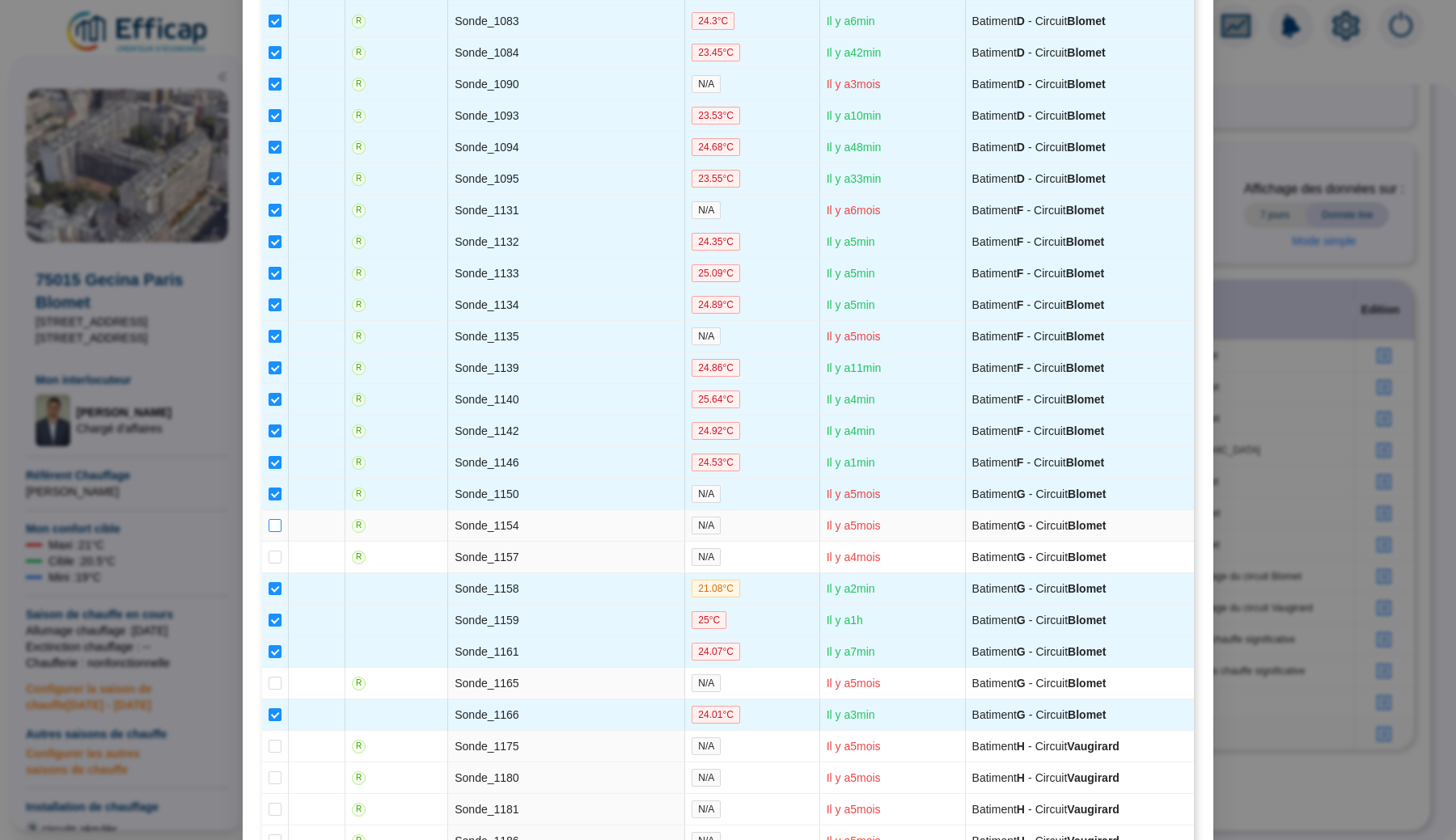
click at [277, 532] on input "checkbox" at bounding box center [274, 525] width 13 height 13
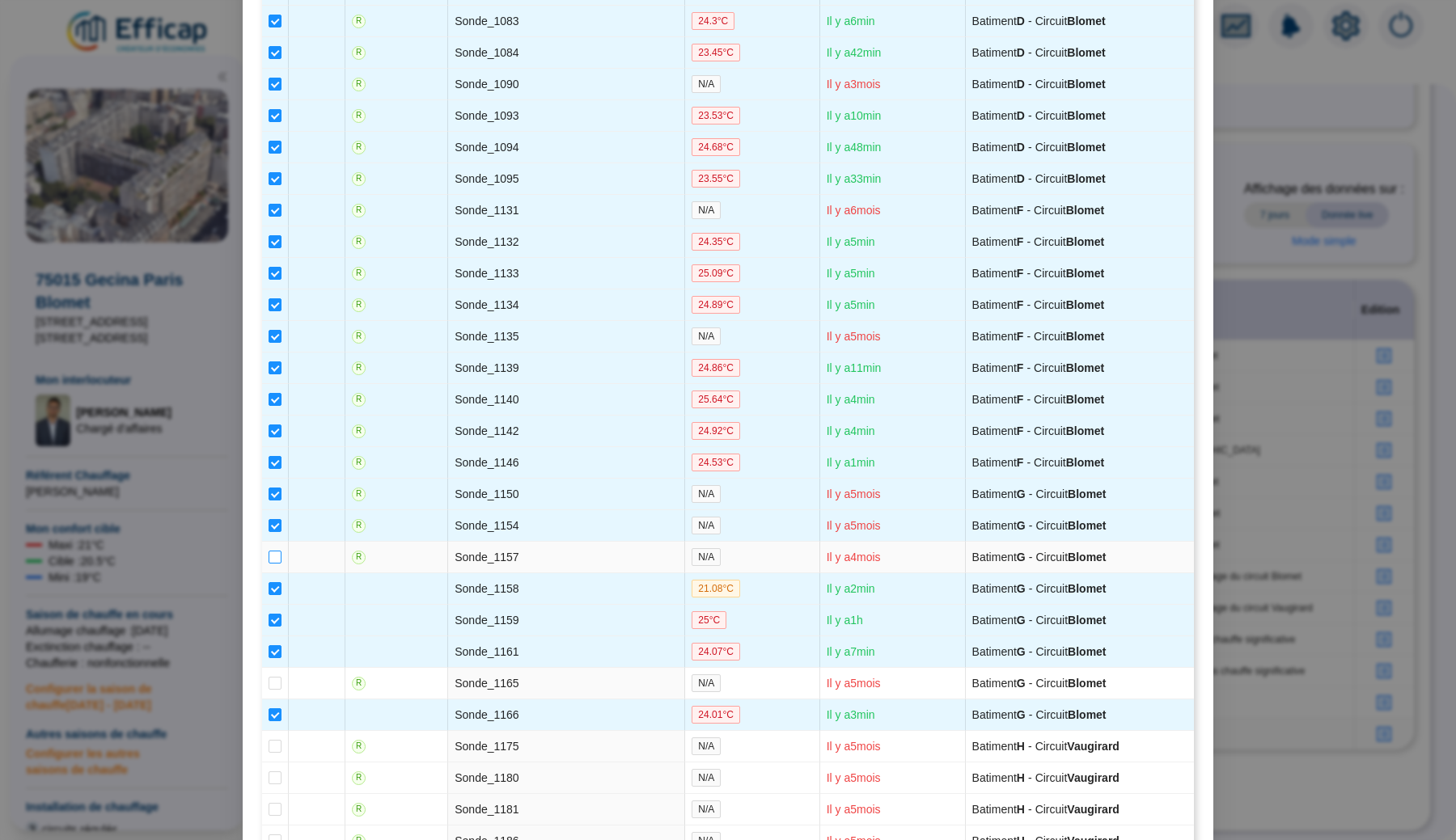
click at [276, 563] on input "checkbox" at bounding box center [274, 556] width 13 height 13
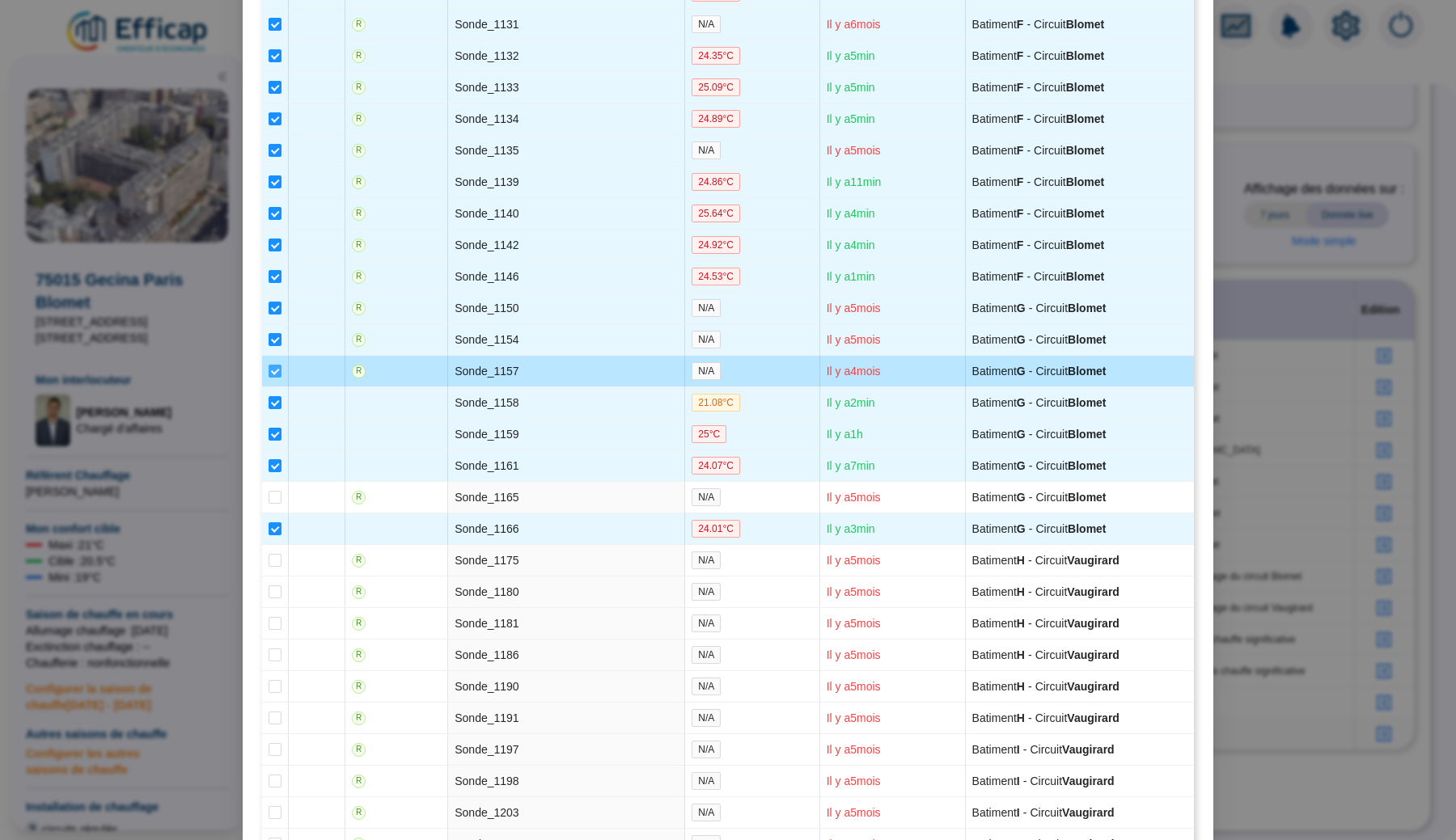
scroll to position [1254, 0]
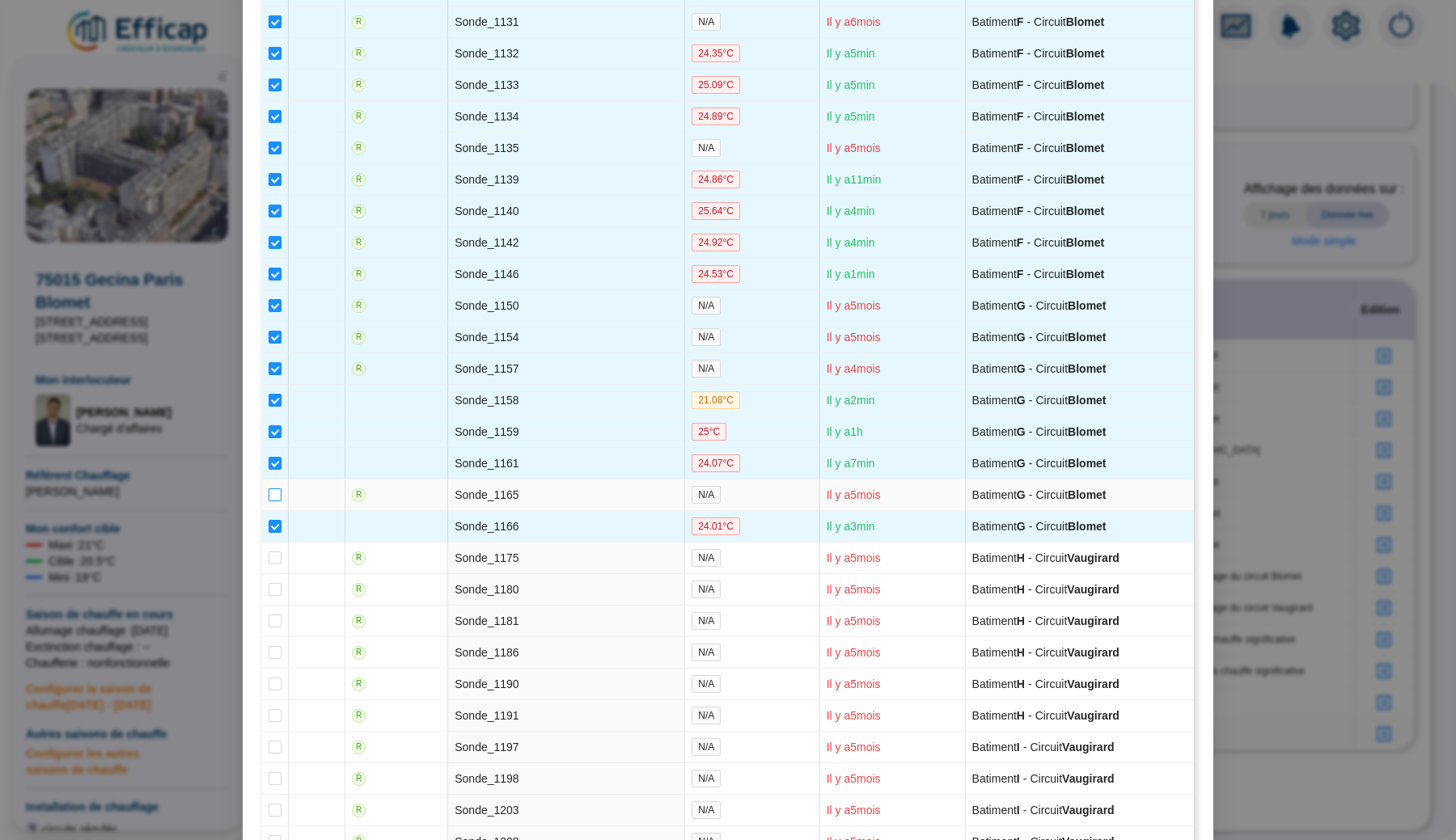
click at [272, 501] on input "checkbox" at bounding box center [274, 494] width 13 height 13
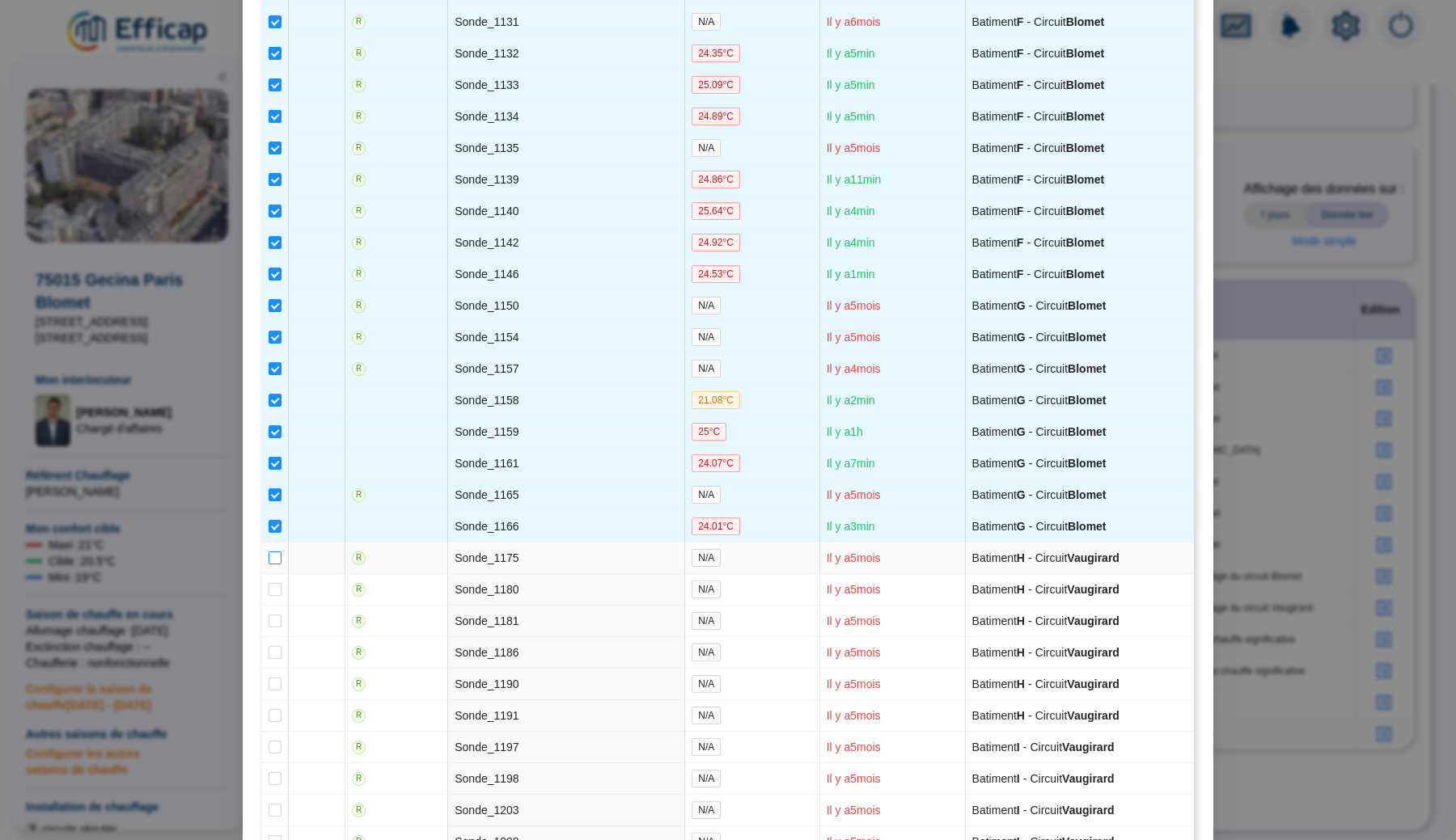
click at [276, 564] on input "checkbox" at bounding box center [274, 557] width 13 height 13
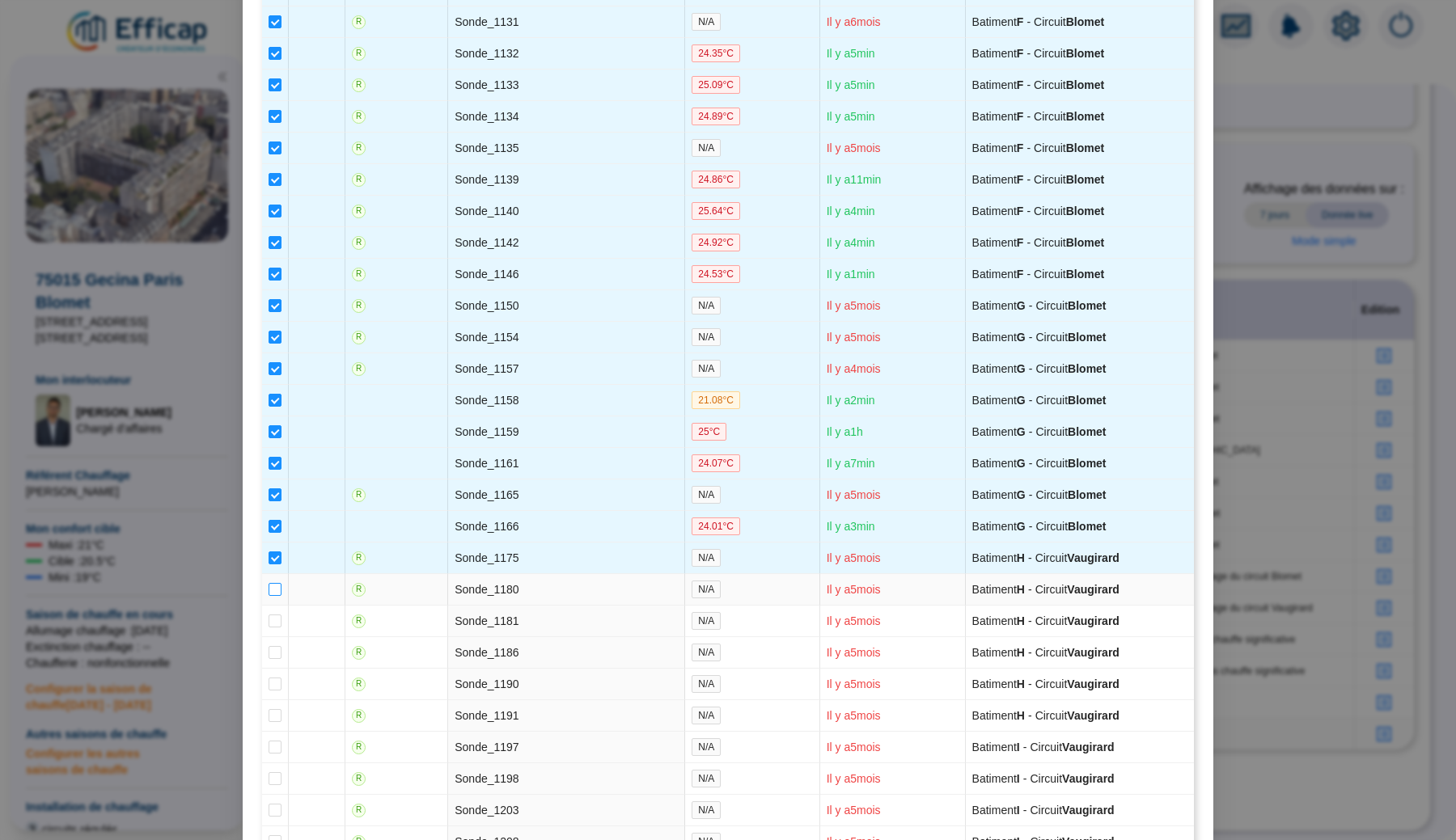
click at [276, 596] on input "checkbox" at bounding box center [274, 589] width 13 height 13
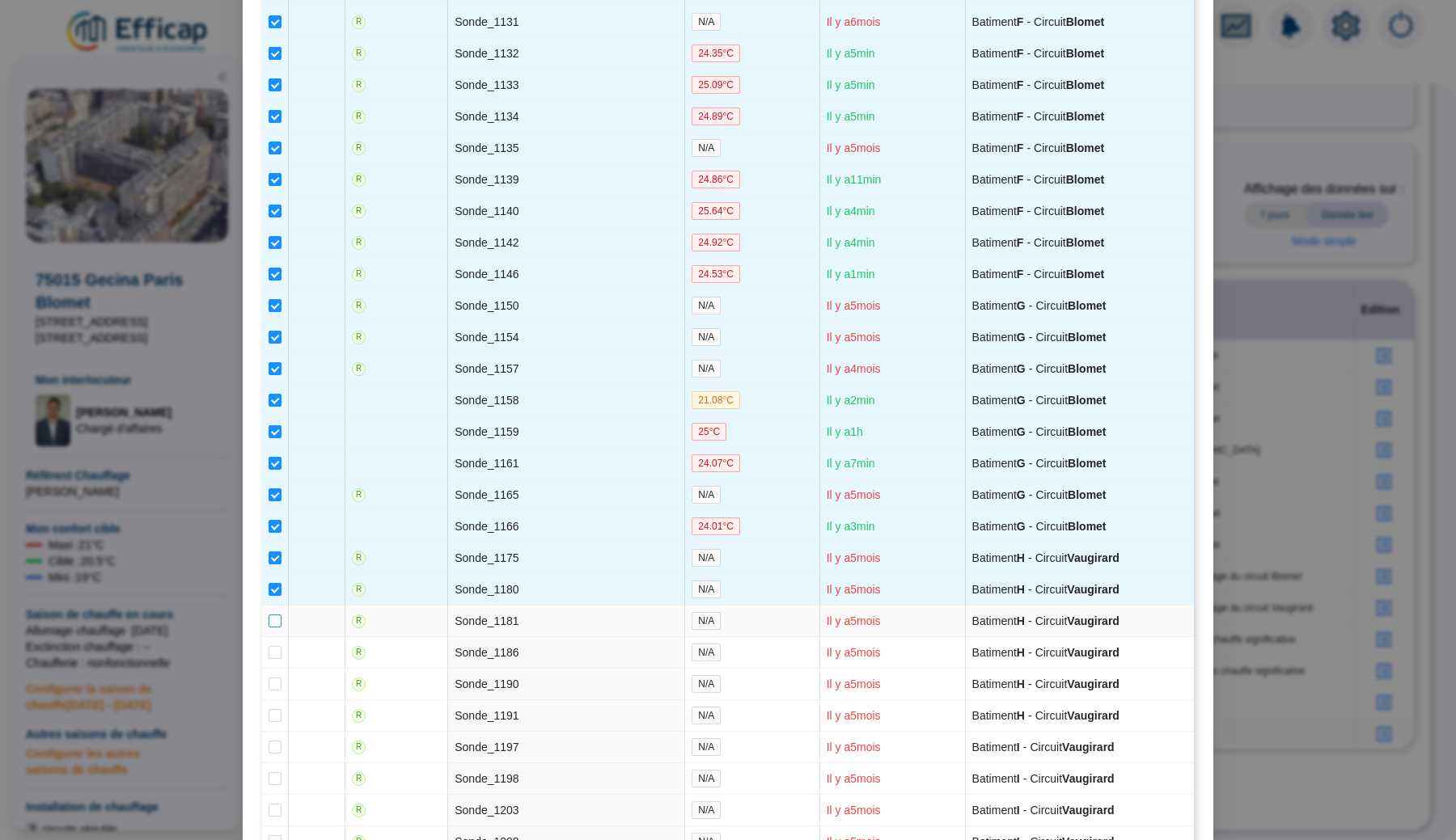
click at [274, 627] on input "checkbox" at bounding box center [274, 620] width 13 height 13
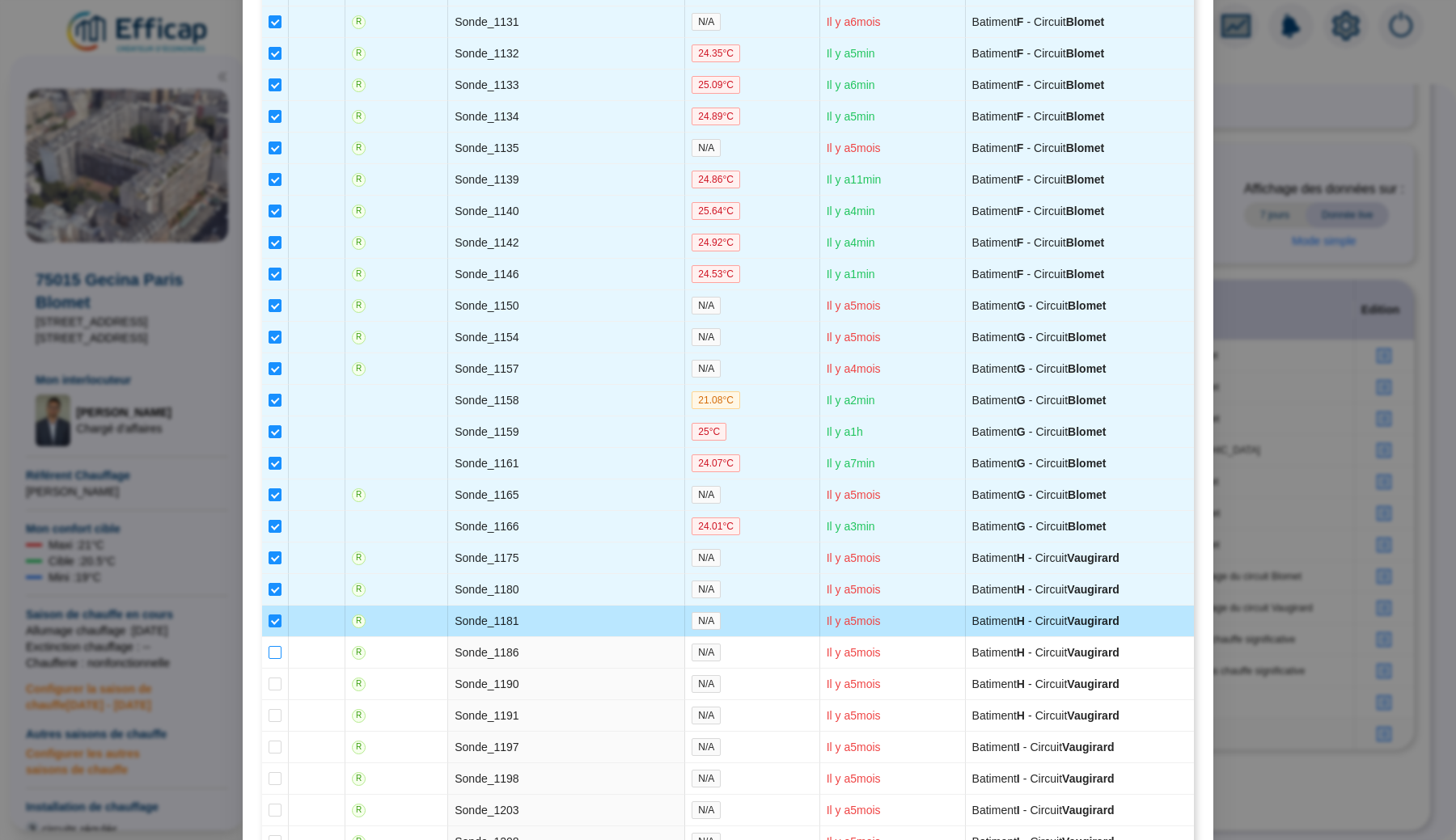
click at [274, 659] on span at bounding box center [274, 652] width 13 height 13
click at [274, 659] on input "checkbox" at bounding box center [274, 652] width 13 height 13
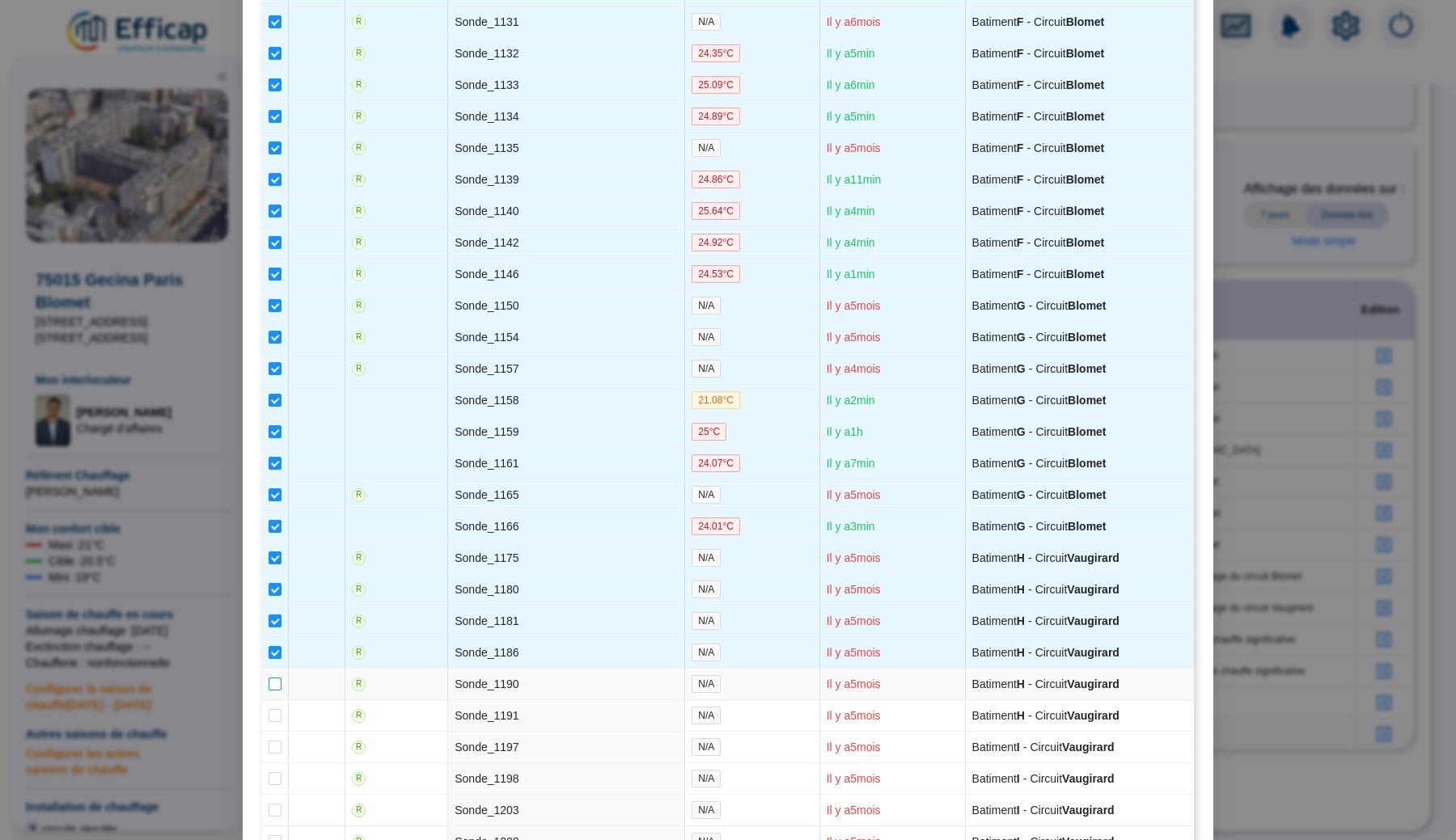
click at [274, 690] on input "checkbox" at bounding box center [274, 684] width 13 height 13
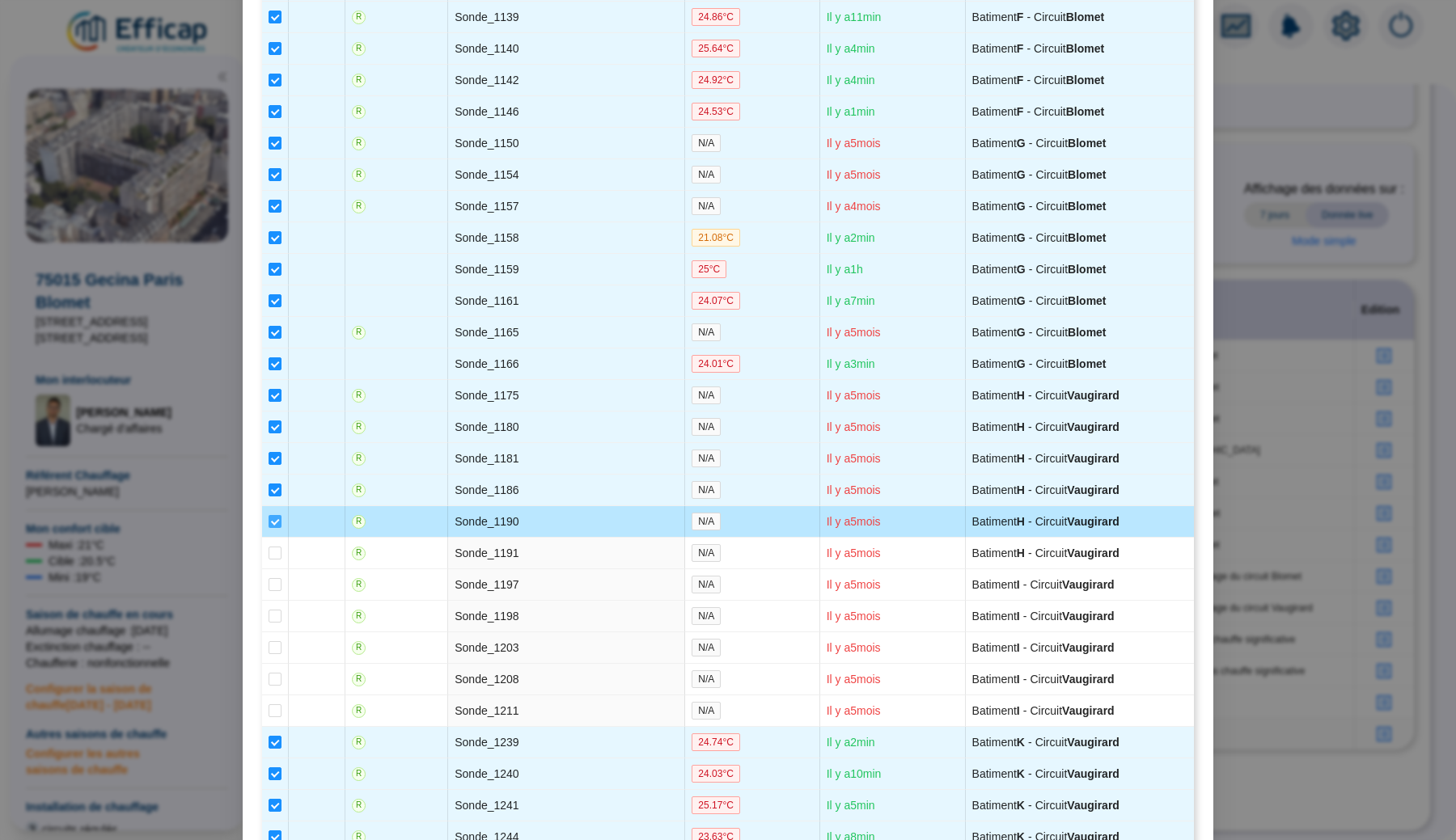
scroll to position [1428, 0]
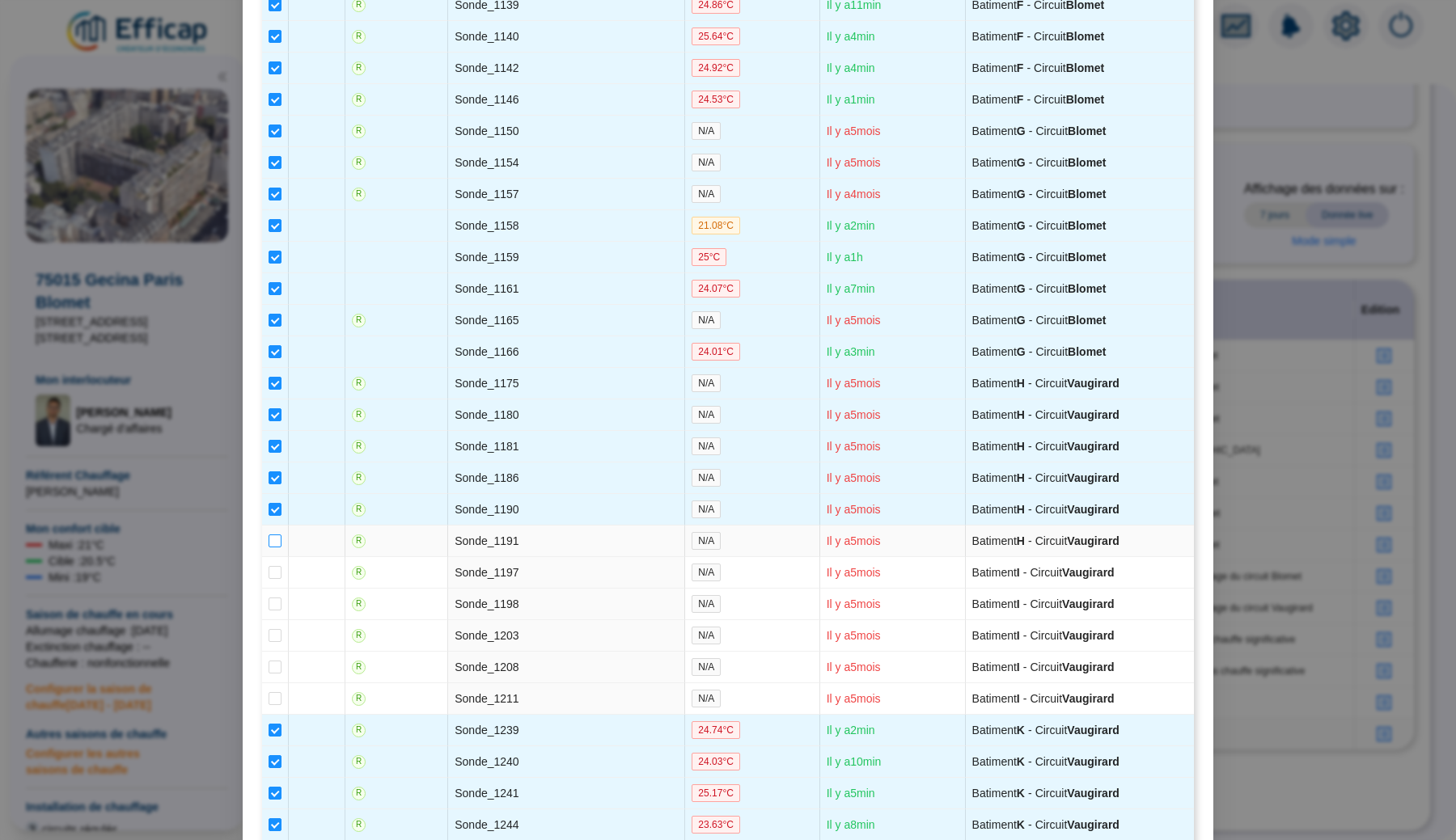
click at [277, 547] on input "checkbox" at bounding box center [274, 540] width 13 height 13
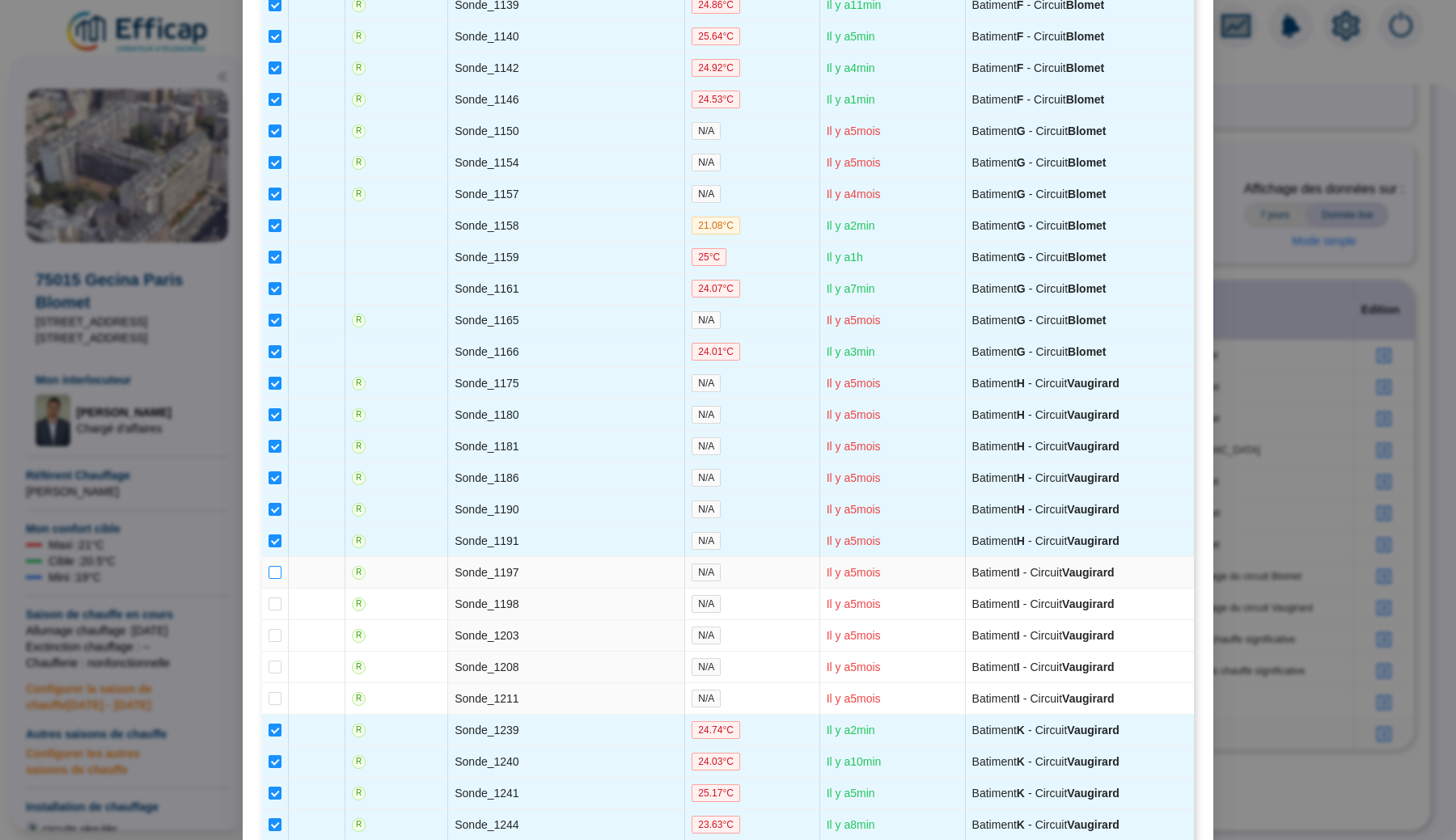
click at [275, 579] on span at bounding box center [274, 572] width 13 height 13
click at [275, 579] on input "checkbox" at bounding box center [274, 572] width 13 height 13
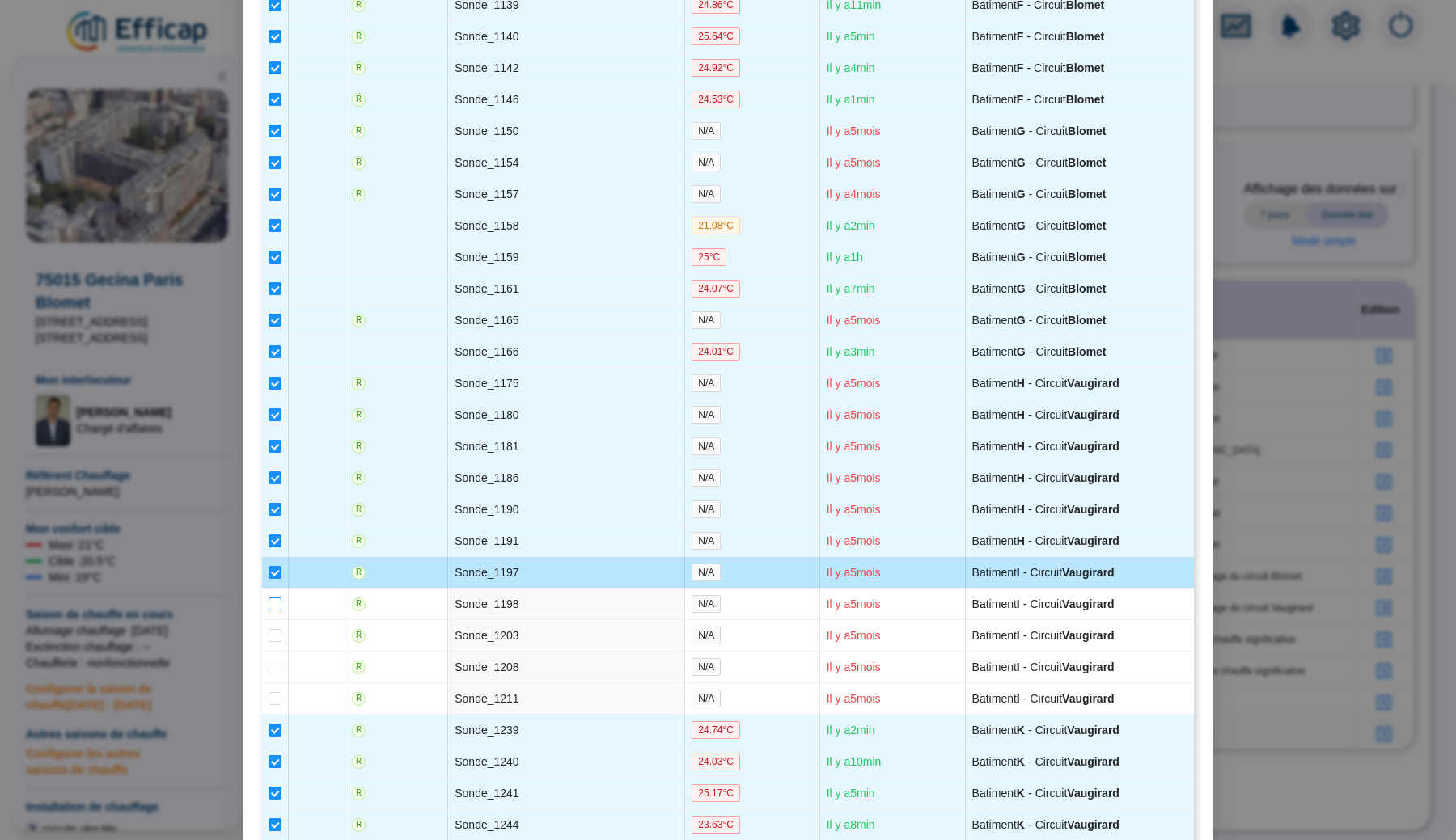
click at [274, 610] on input "checkbox" at bounding box center [274, 603] width 13 height 13
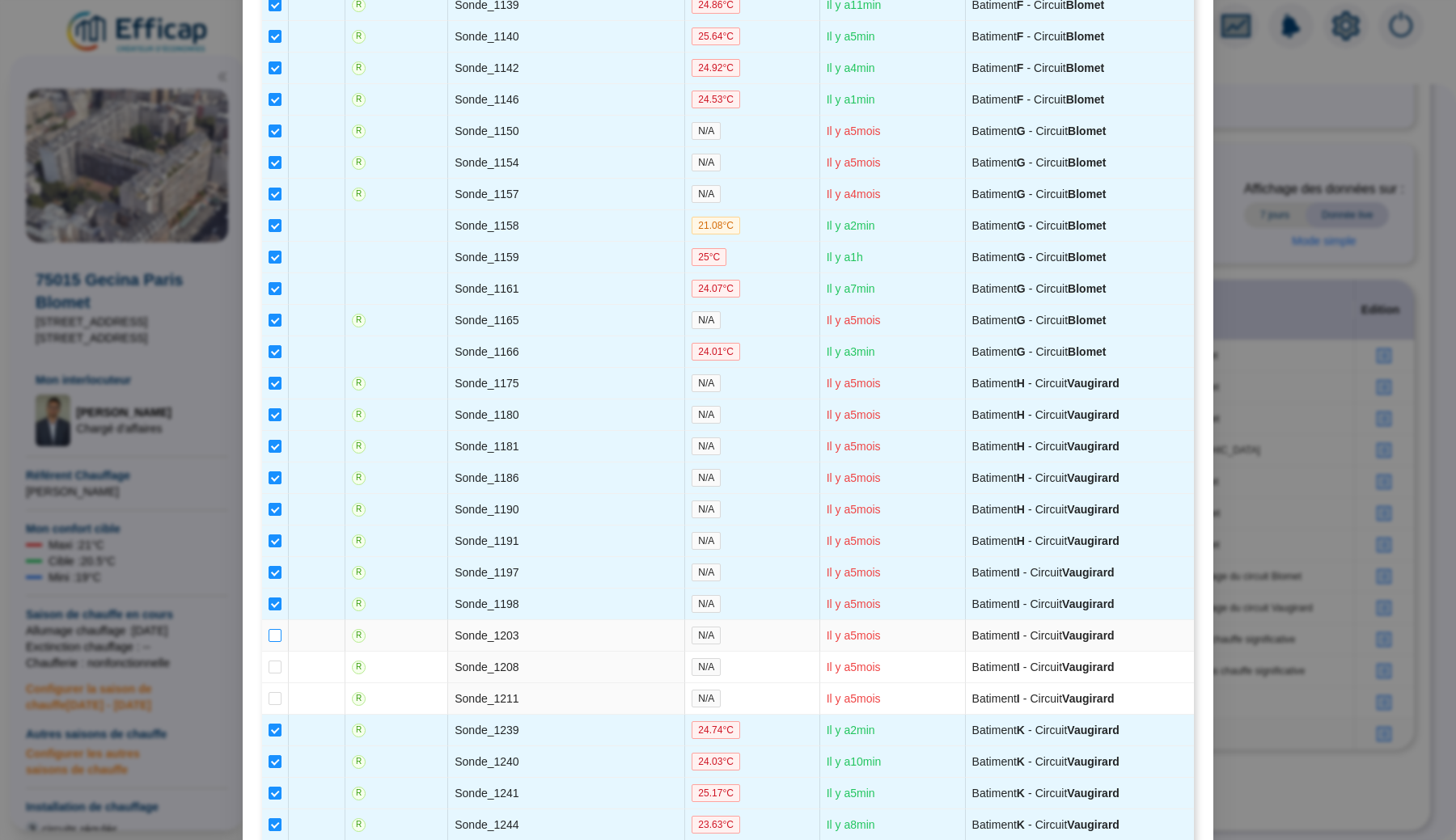
click at [274, 642] on input "checkbox" at bounding box center [274, 635] width 13 height 13
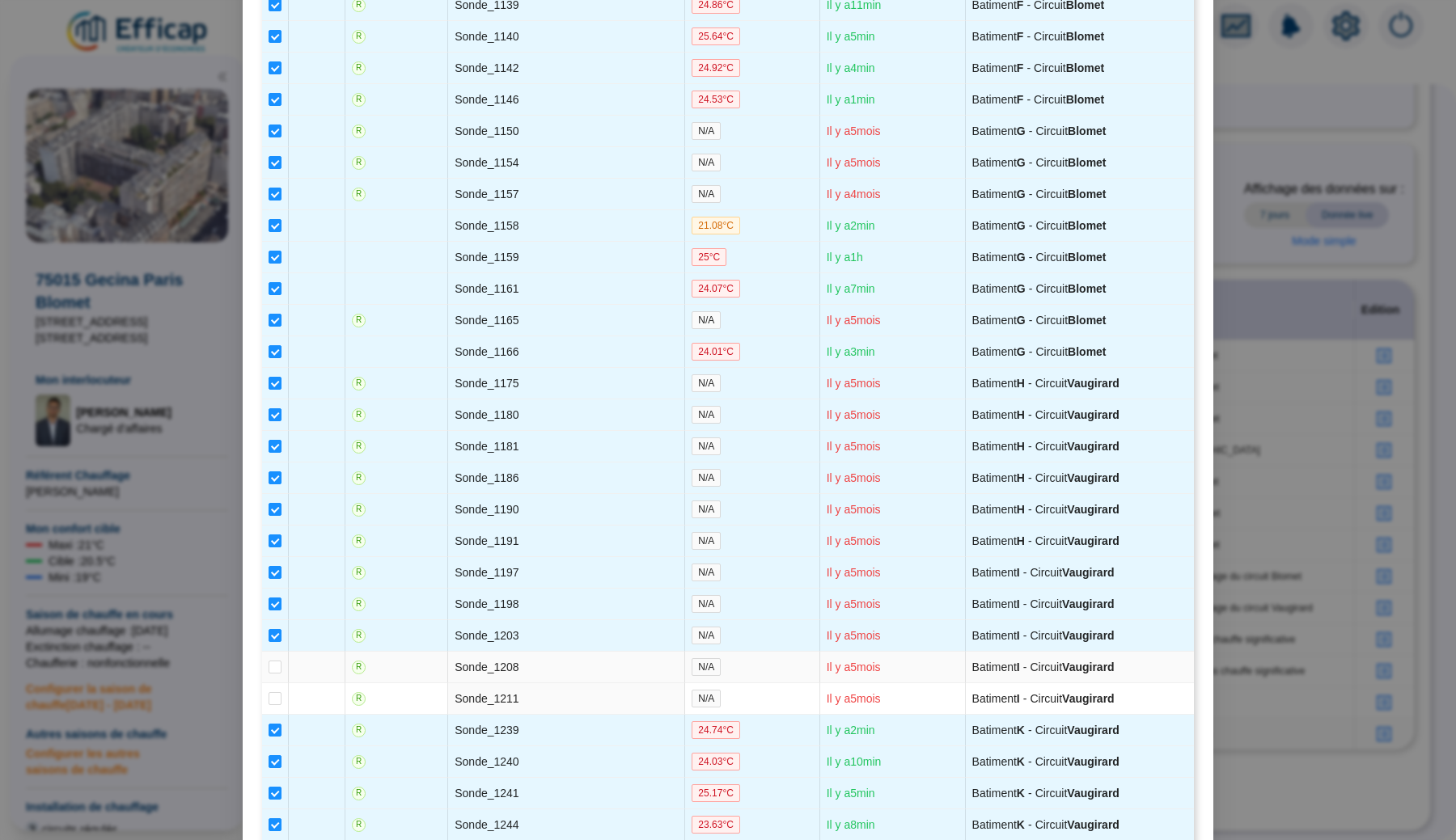
click at [274, 683] on td at bounding box center [274, 667] width 27 height 32
click at [272, 705] on span at bounding box center [274, 698] width 13 height 13
click at [272, 705] on input "checkbox" at bounding box center [274, 698] width 13 height 13
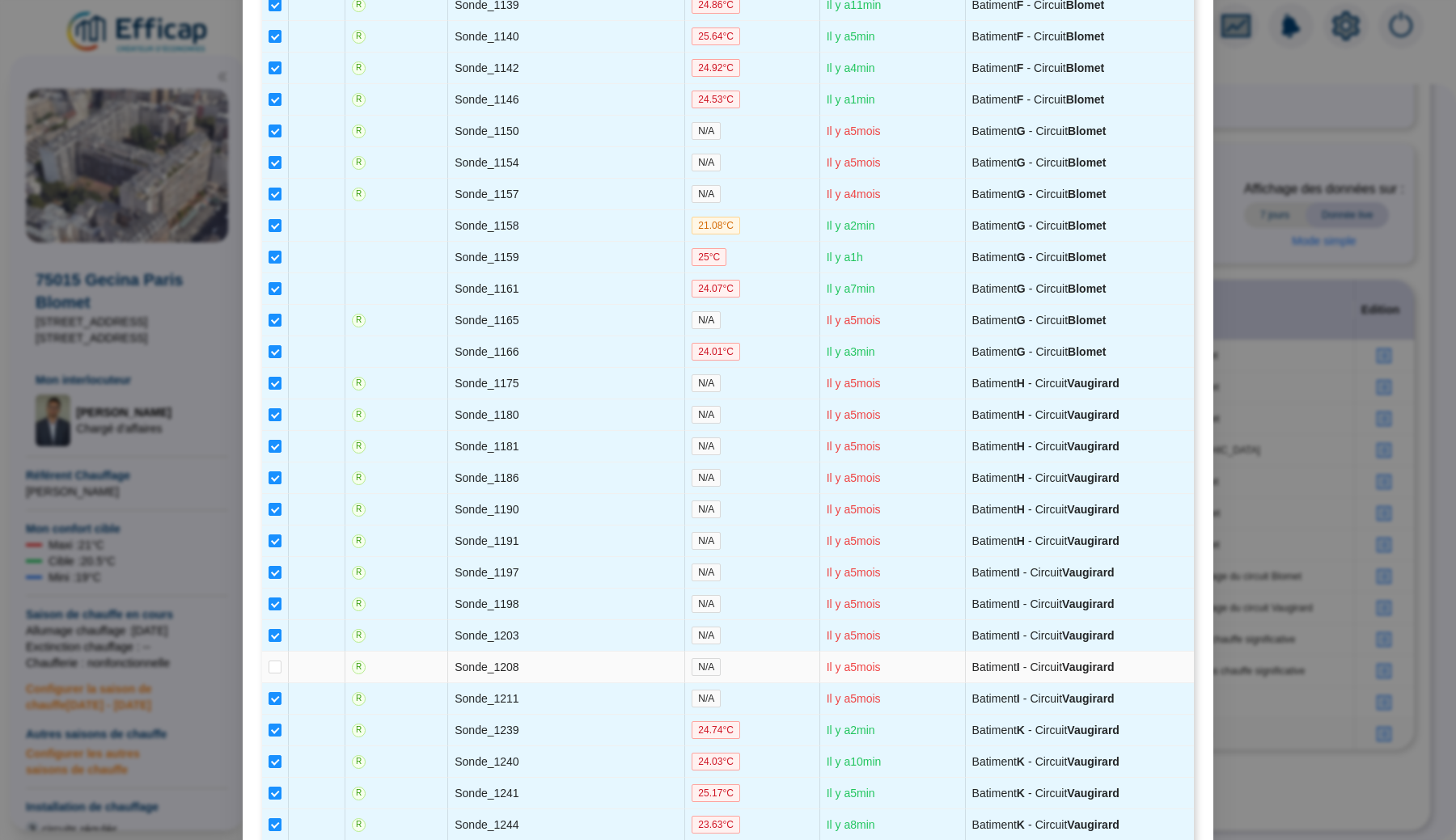
click at [272, 683] on td at bounding box center [274, 667] width 27 height 32
click at [272, 673] on input "checkbox" at bounding box center [274, 667] width 13 height 13
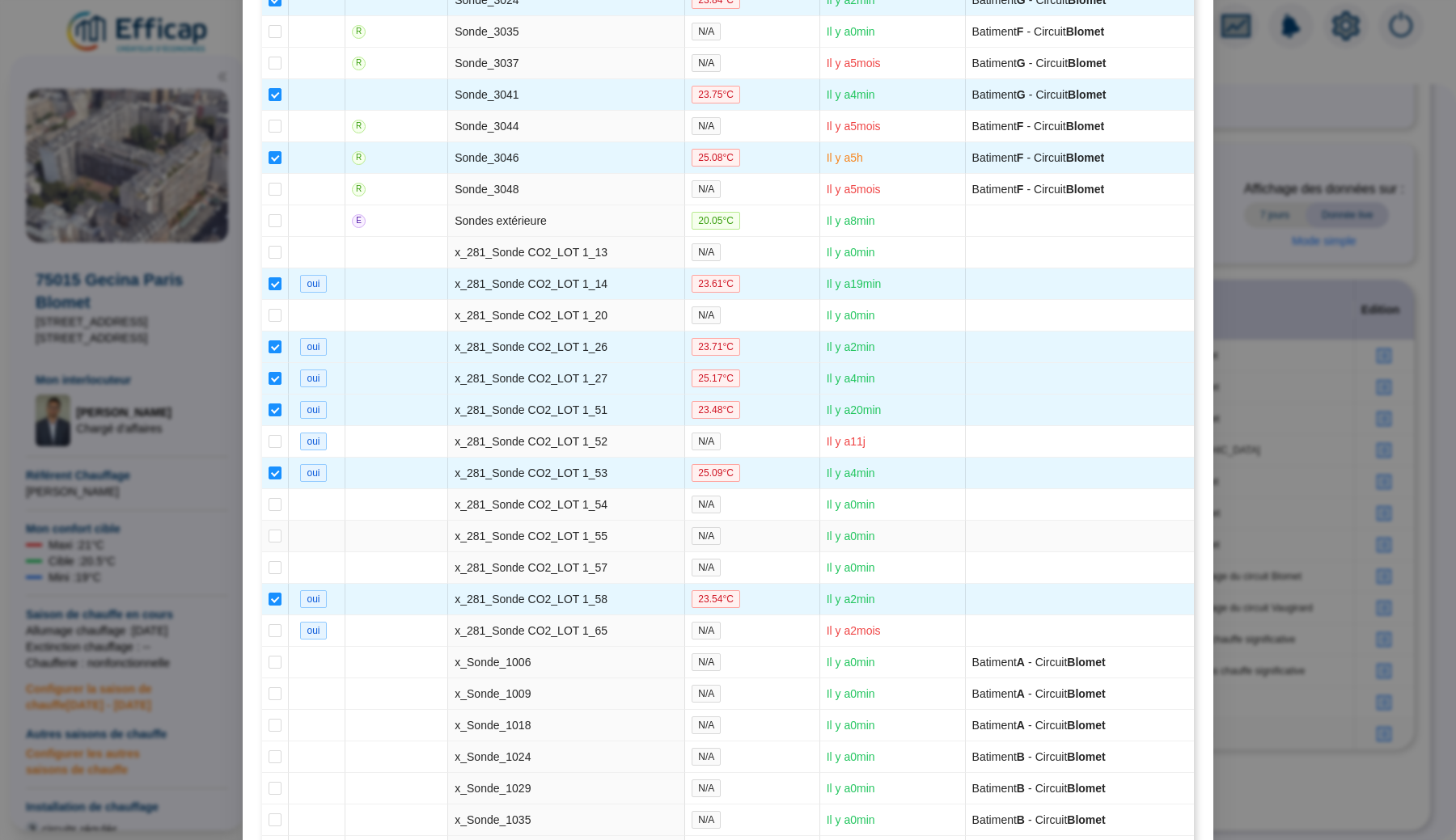
scroll to position [2545, 0]
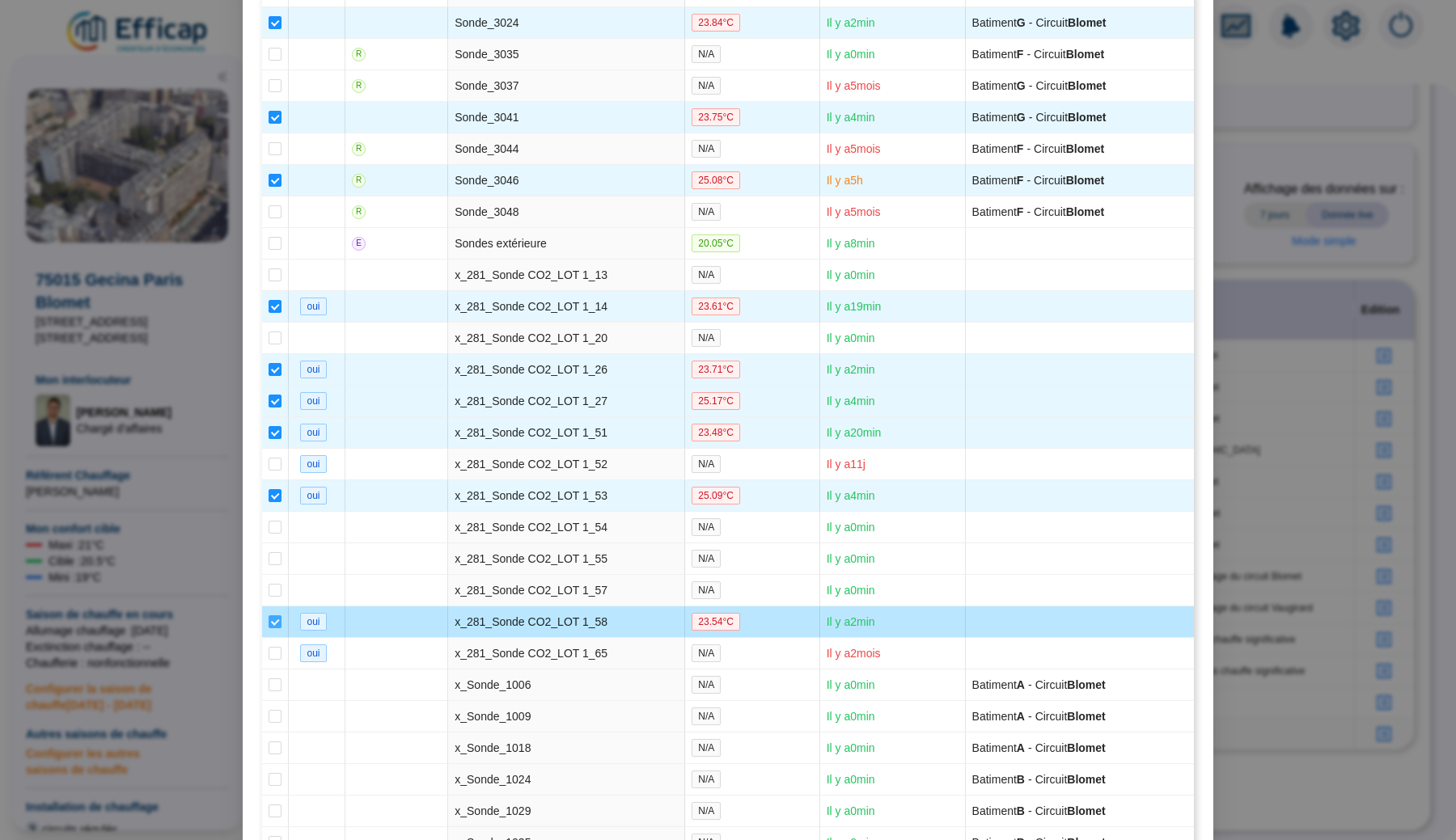
click at [277, 628] on input "checkbox" at bounding box center [274, 621] width 13 height 13
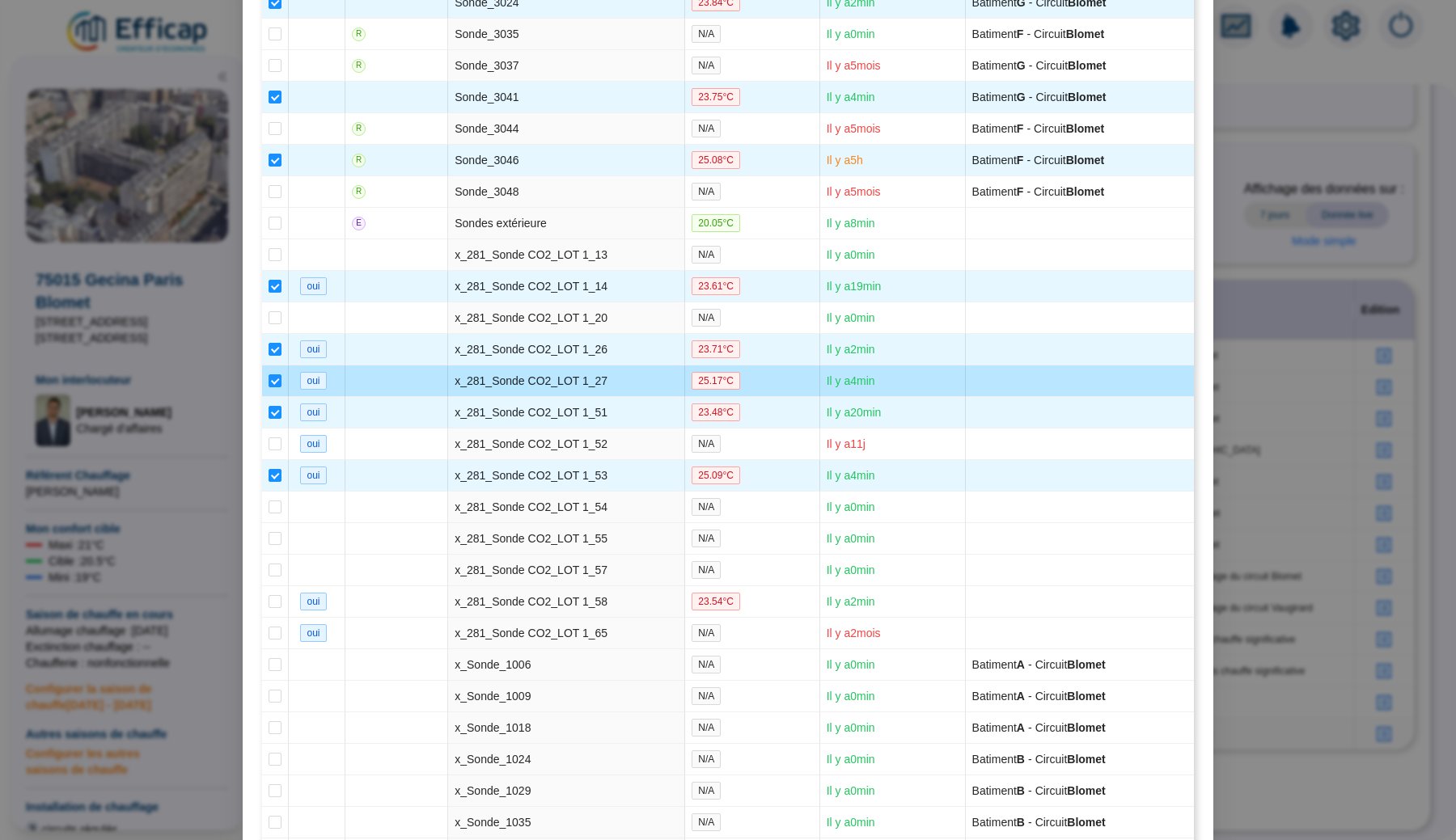
scroll to position [2570, 0]
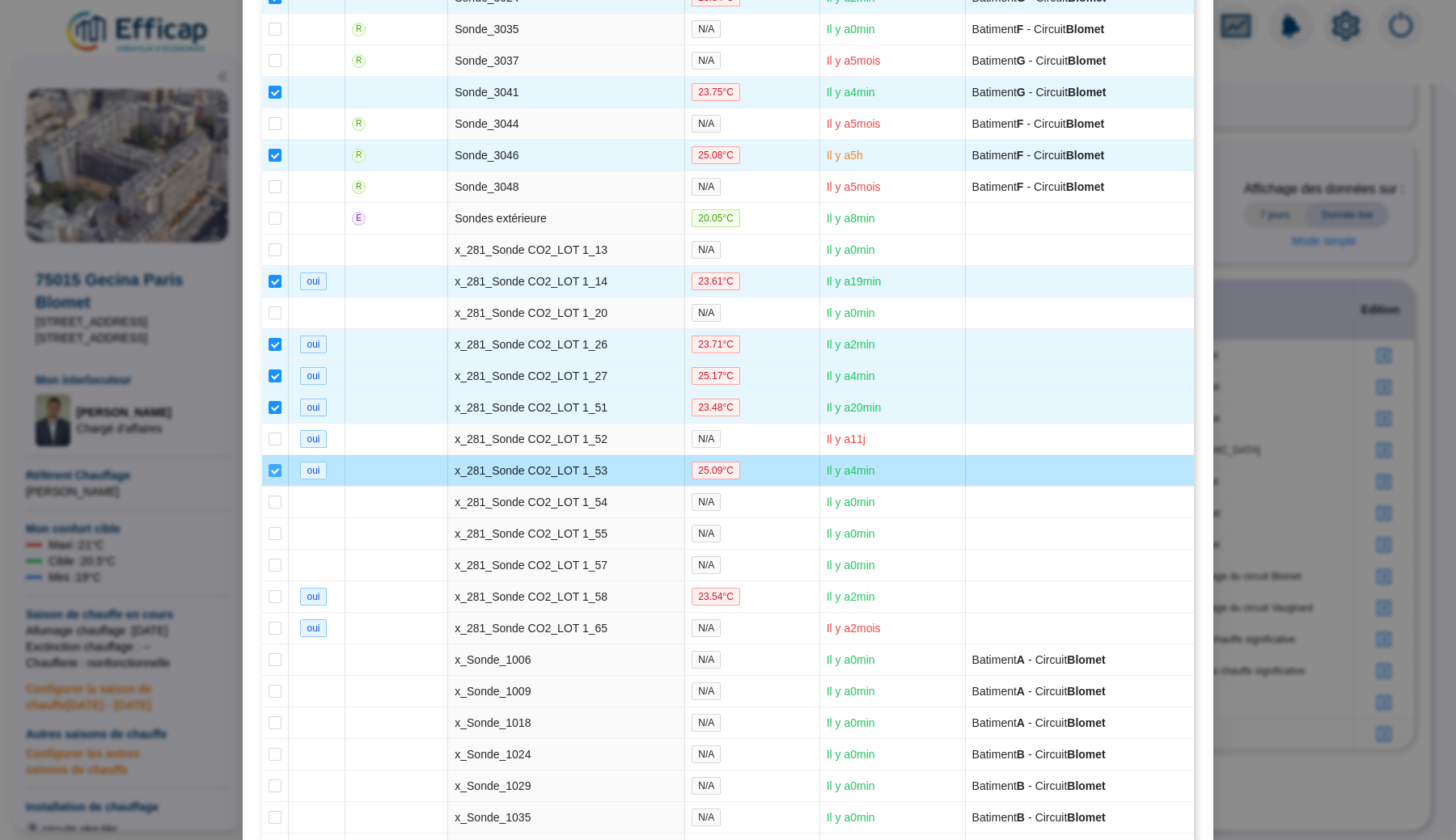
click at [274, 477] on input "checkbox" at bounding box center [274, 470] width 13 height 13
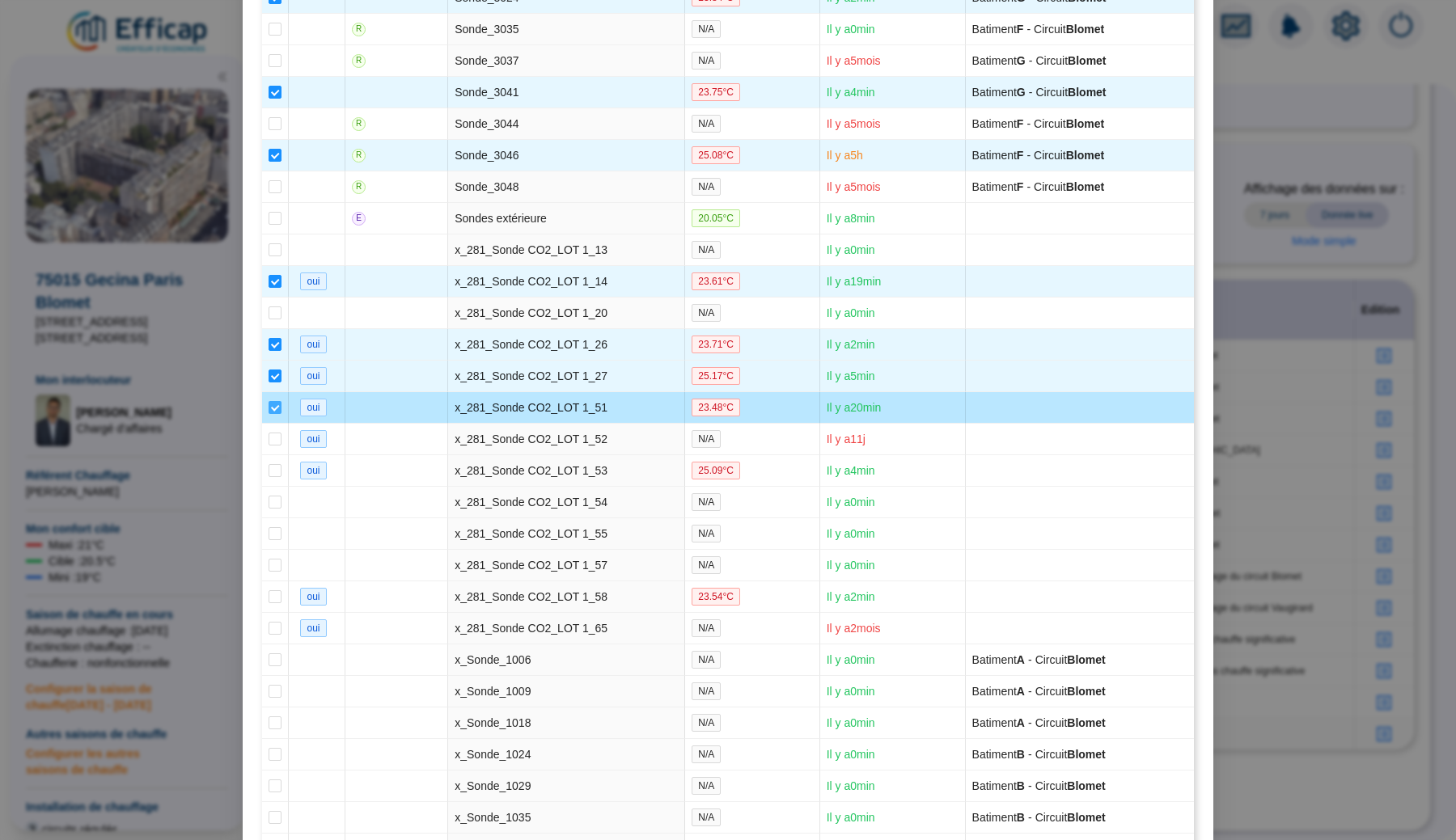
click at [275, 414] on input "checkbox" at bounding box center [274, 407] width 13 height 13
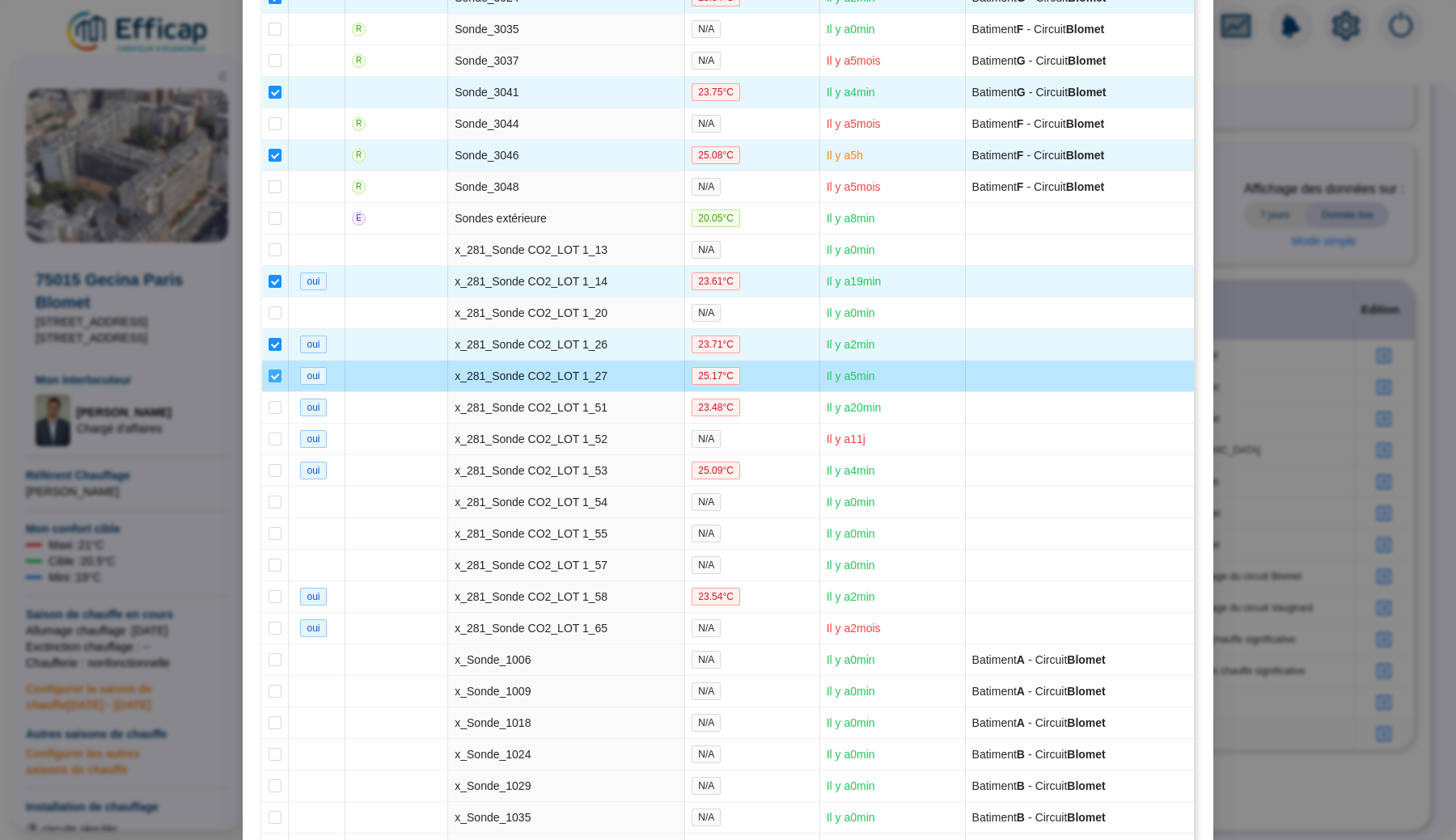
click at [274, 382] on input "checkbox" at bounding box center [274, 375] width 13 height 13
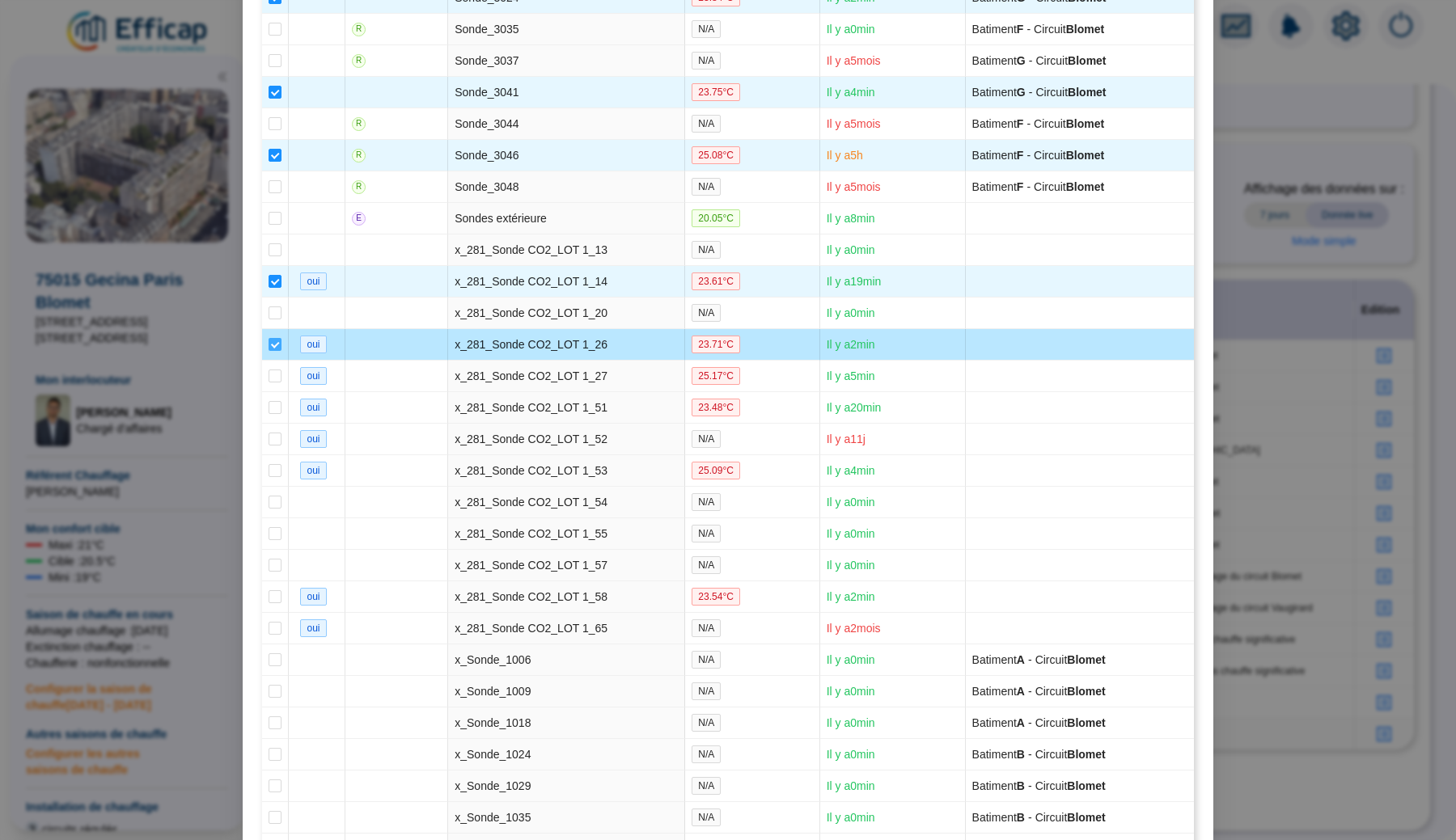
click at [274, 350] on input "checkbox" at bounding box center [274, 344] width 13 height 13
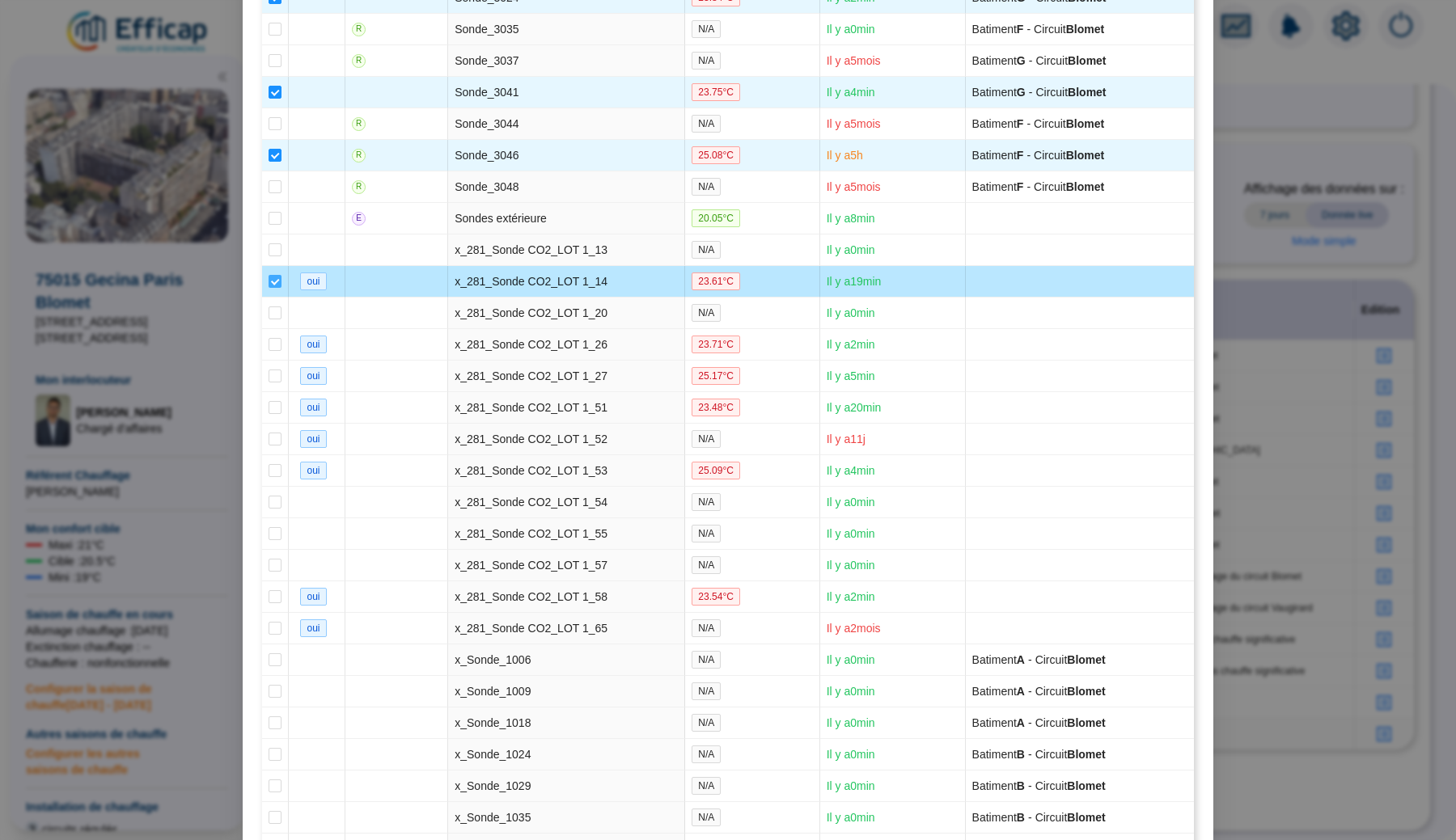
click at [274, 288] on span at bounding box center [274, 281] width 13 height 13
click at [274, 288] on input "checkbox" at bounding box center [274, 281] width 13 height 13
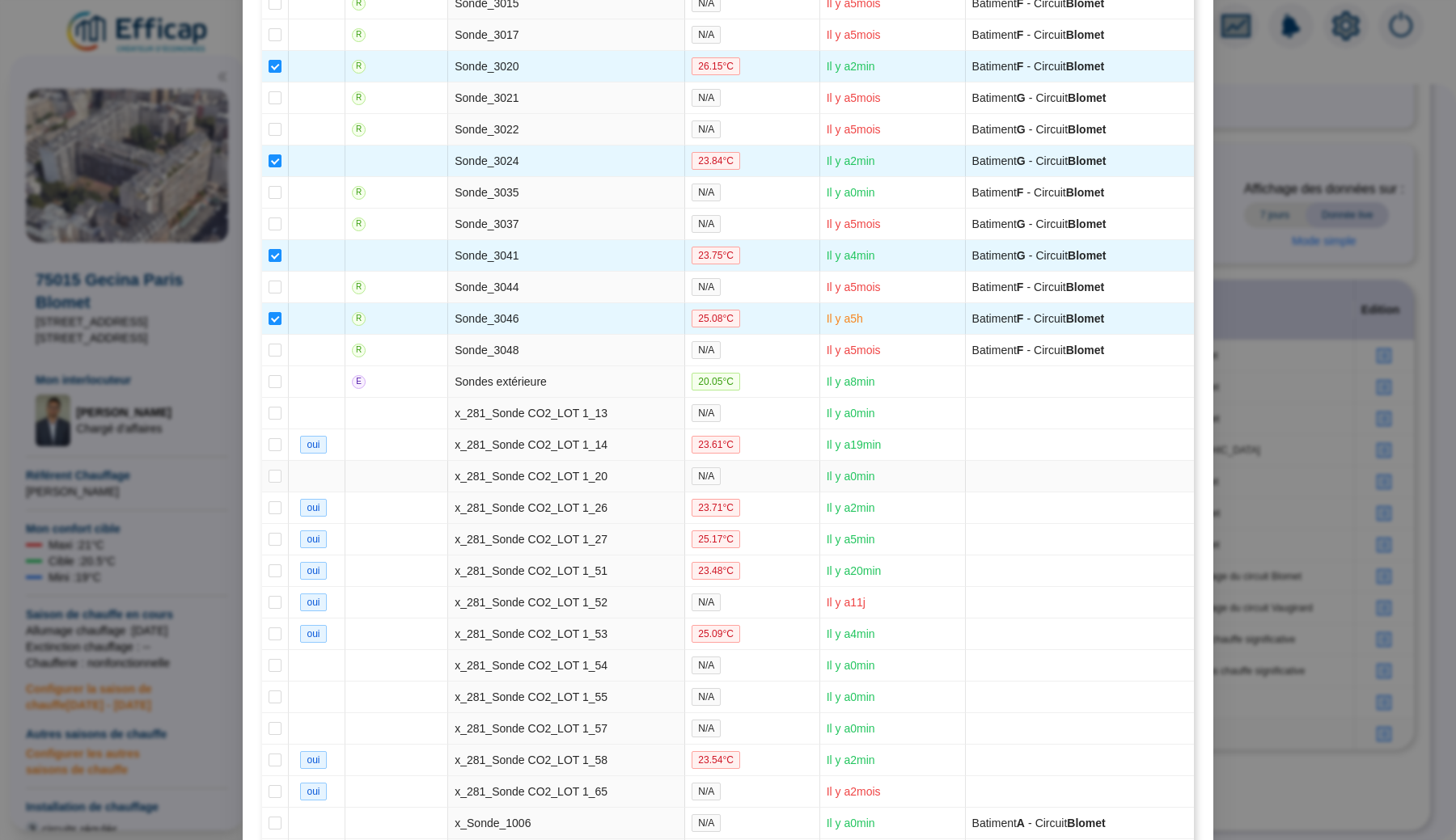
scroll to position [2405, 0]
click at [274, 359] on input "checkbox" at bounding box center [274, 352] width 13 height 13
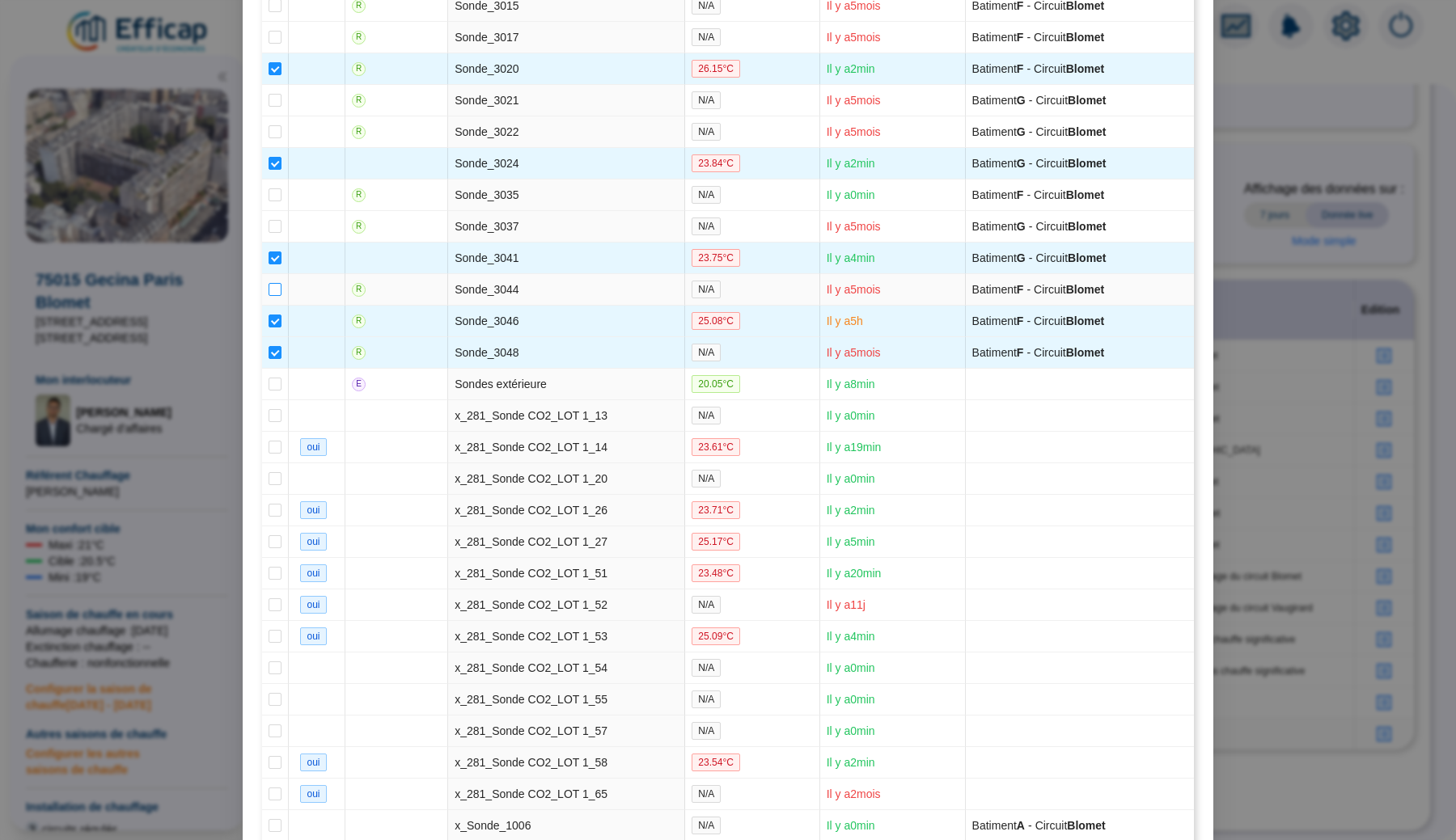
click at [275, 296] on input "checkbox" at bounding box center [274, 289] width 13 height 13
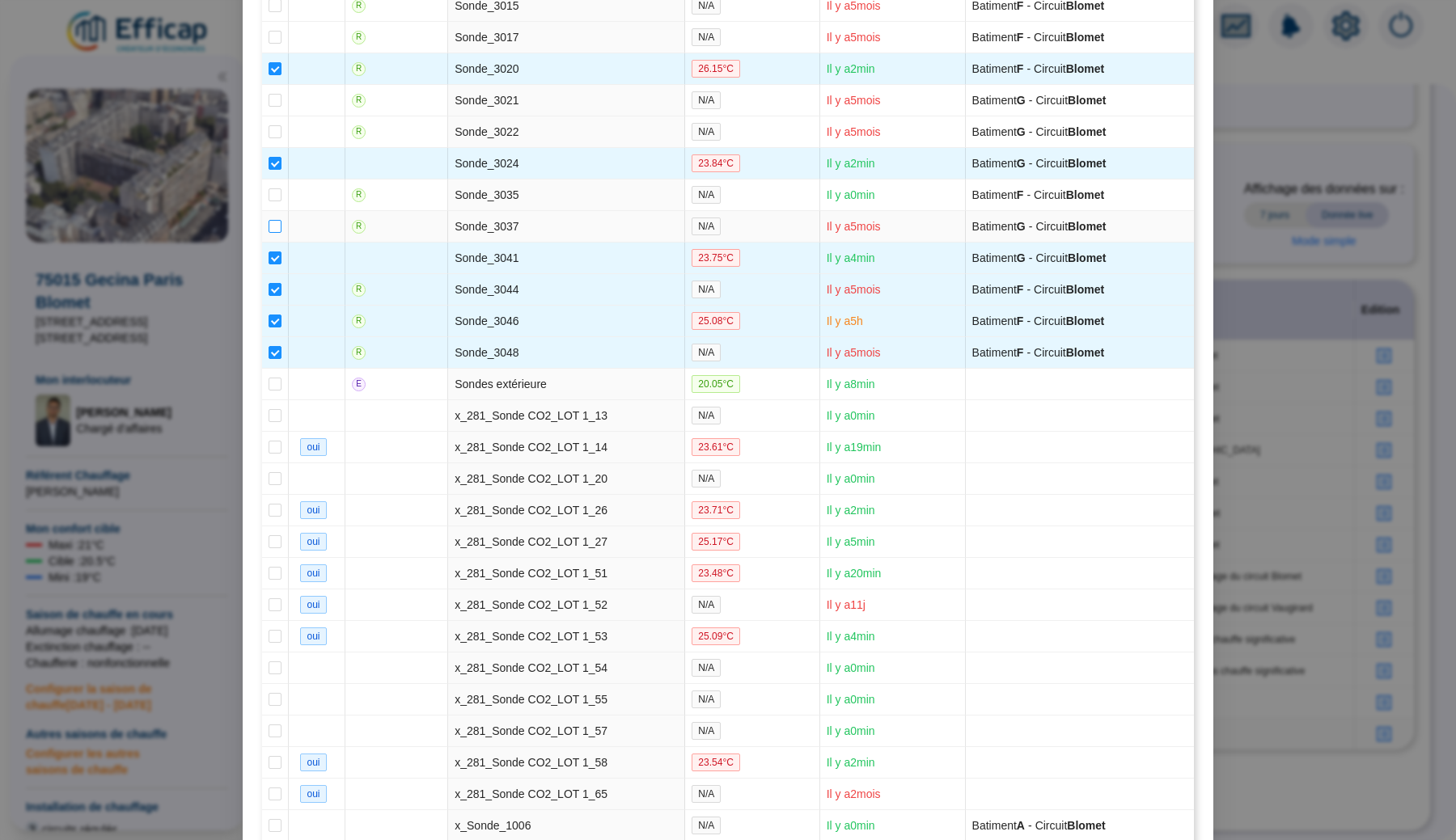
click at [275, 232] on input "checkbox" at bounding box center [274, 226] width 13 height 13
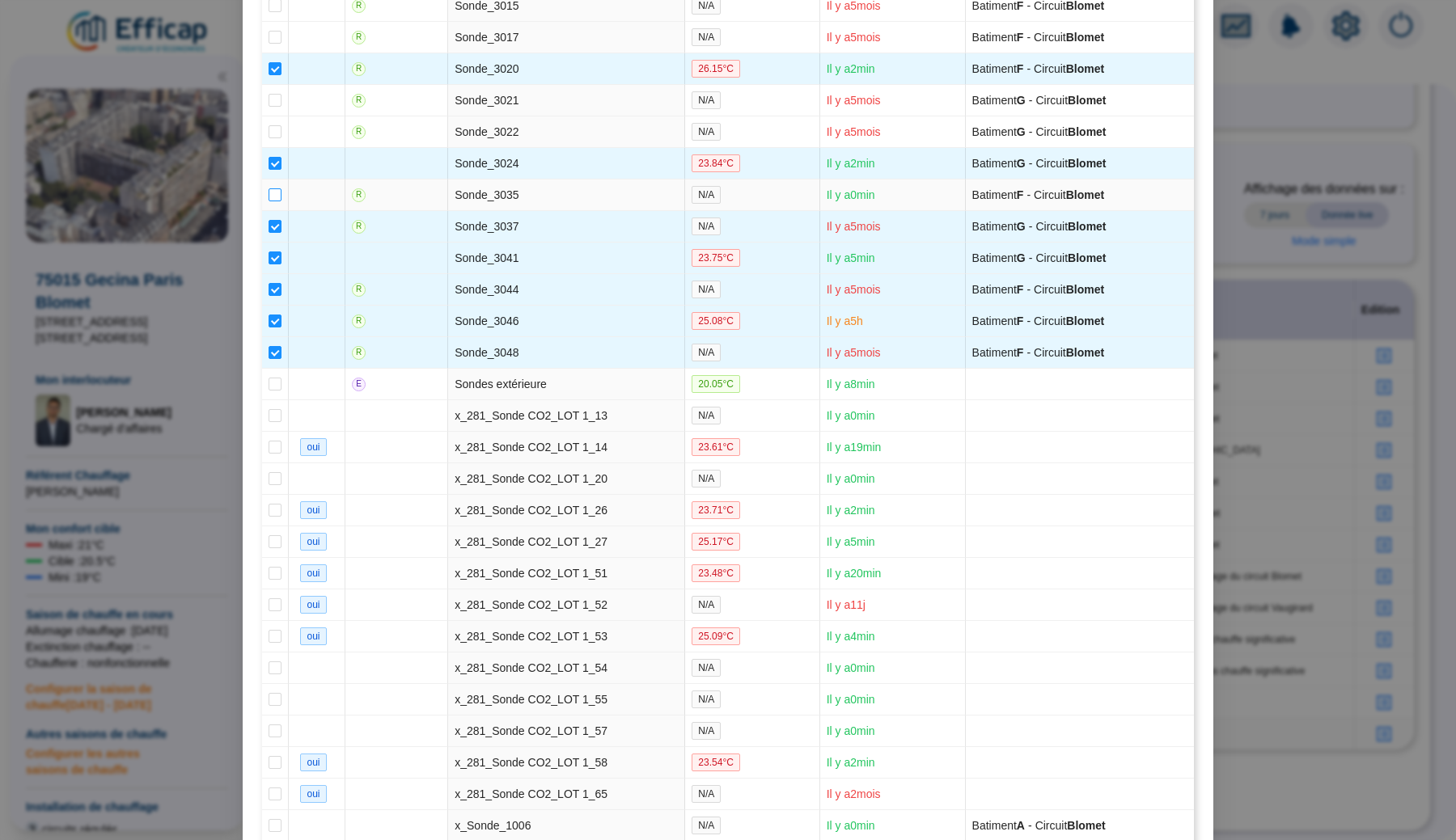
click at [275, 202] on input "checkbox" at bounding box center [274, 194] width 13 height 13
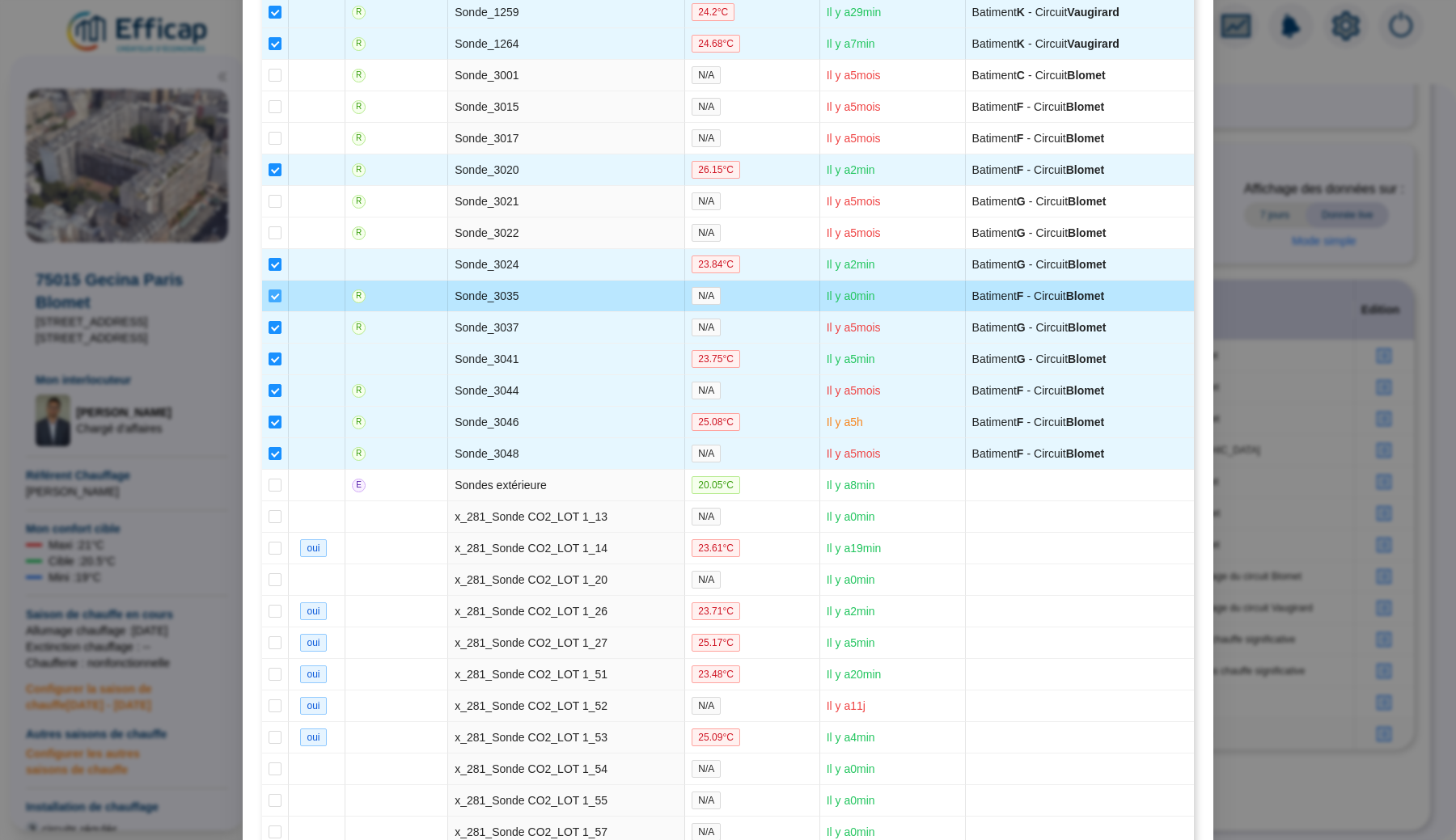
scroll to position [2288, 0]
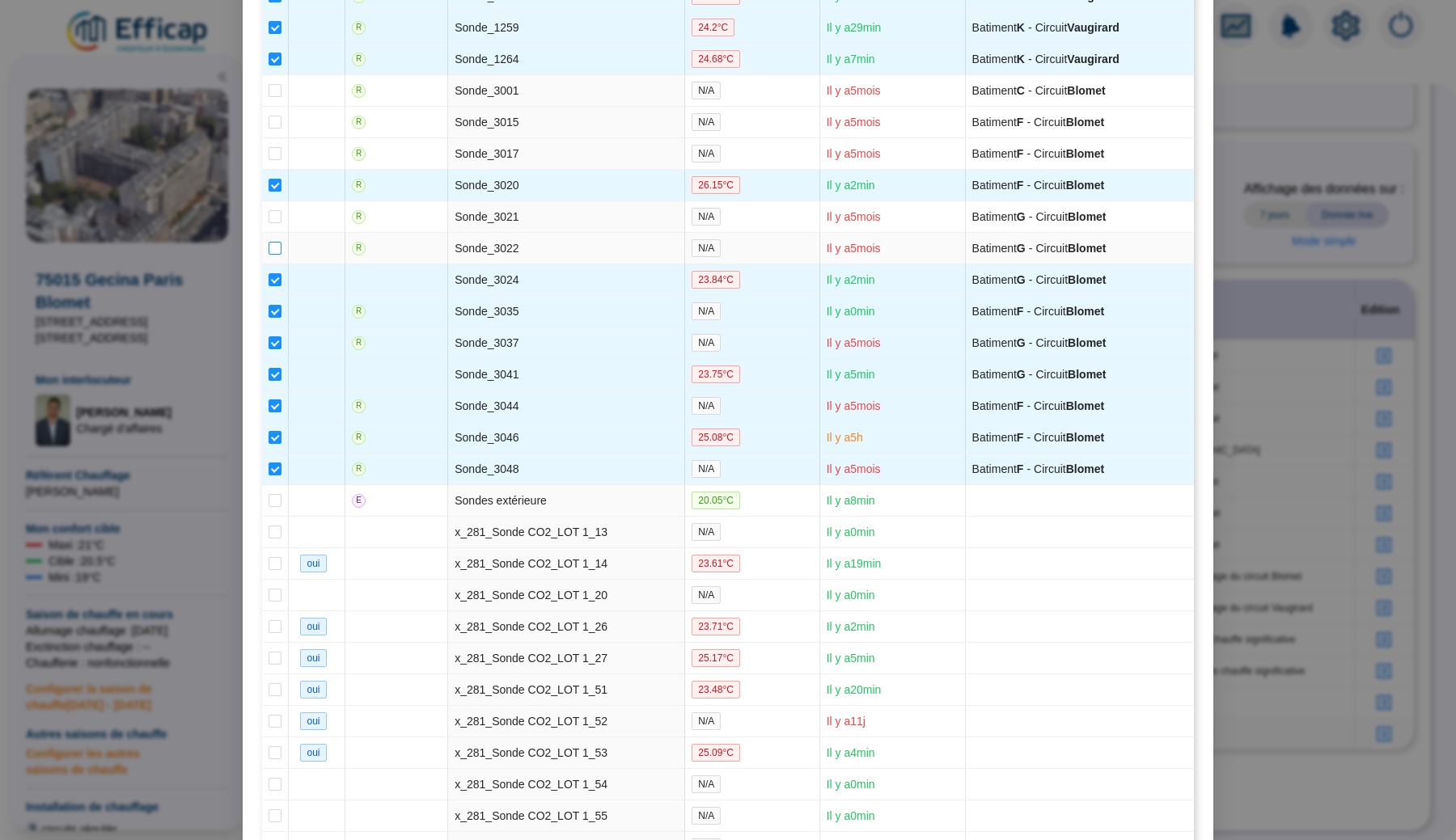
click at [275, 255] on input "checkbox" at bounding box center [274, 248] width 13 height 13
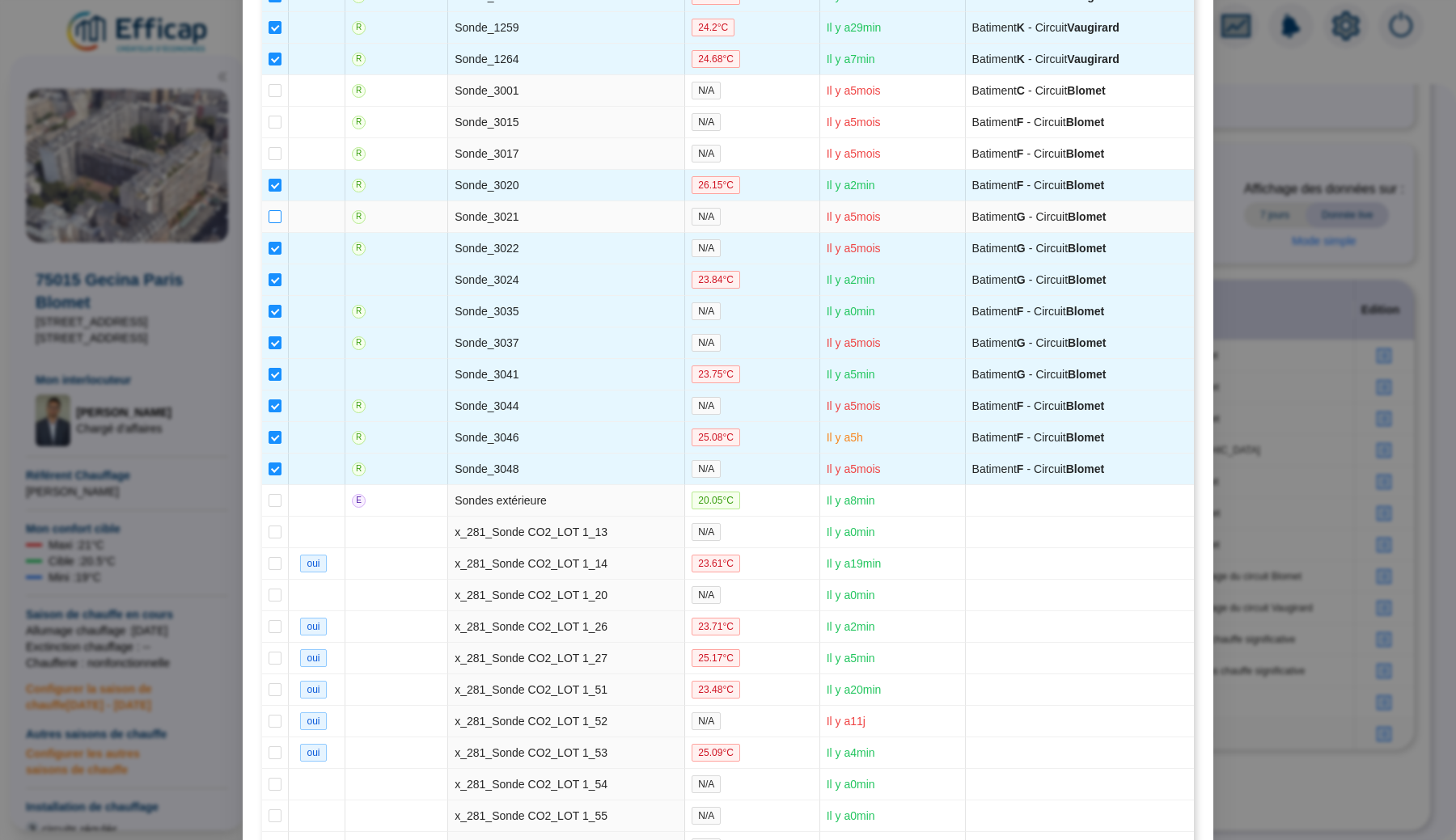
click at [275, 223] on input "checkbox" at bounding box center [274, 216] width 13 height 13
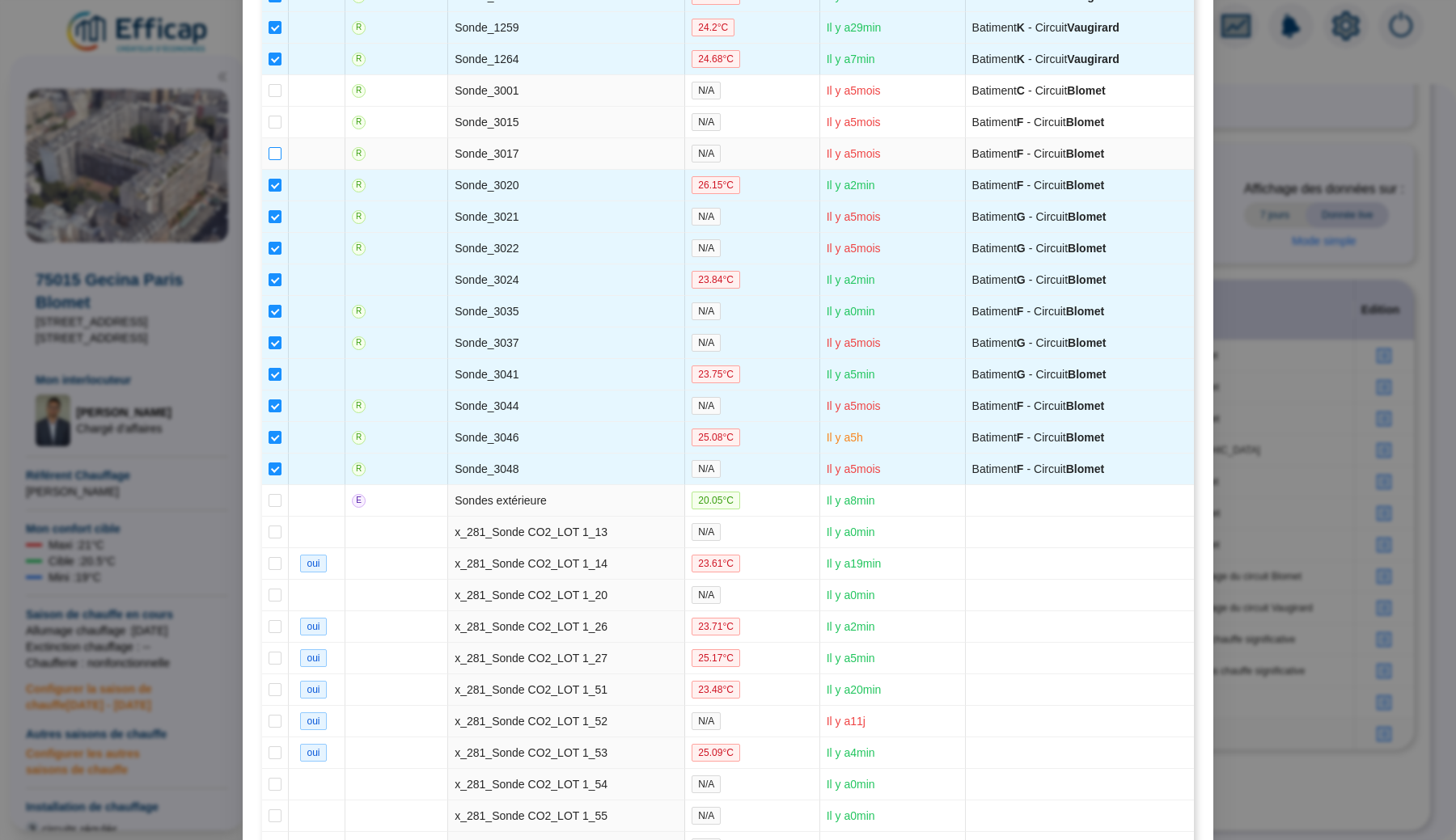
click at [277, 160] on span at bounding box center [274, 153] width 13 height 13
click at [277, 160] on input "checkbox" at bounding box center [274, 153] width 13 height 13
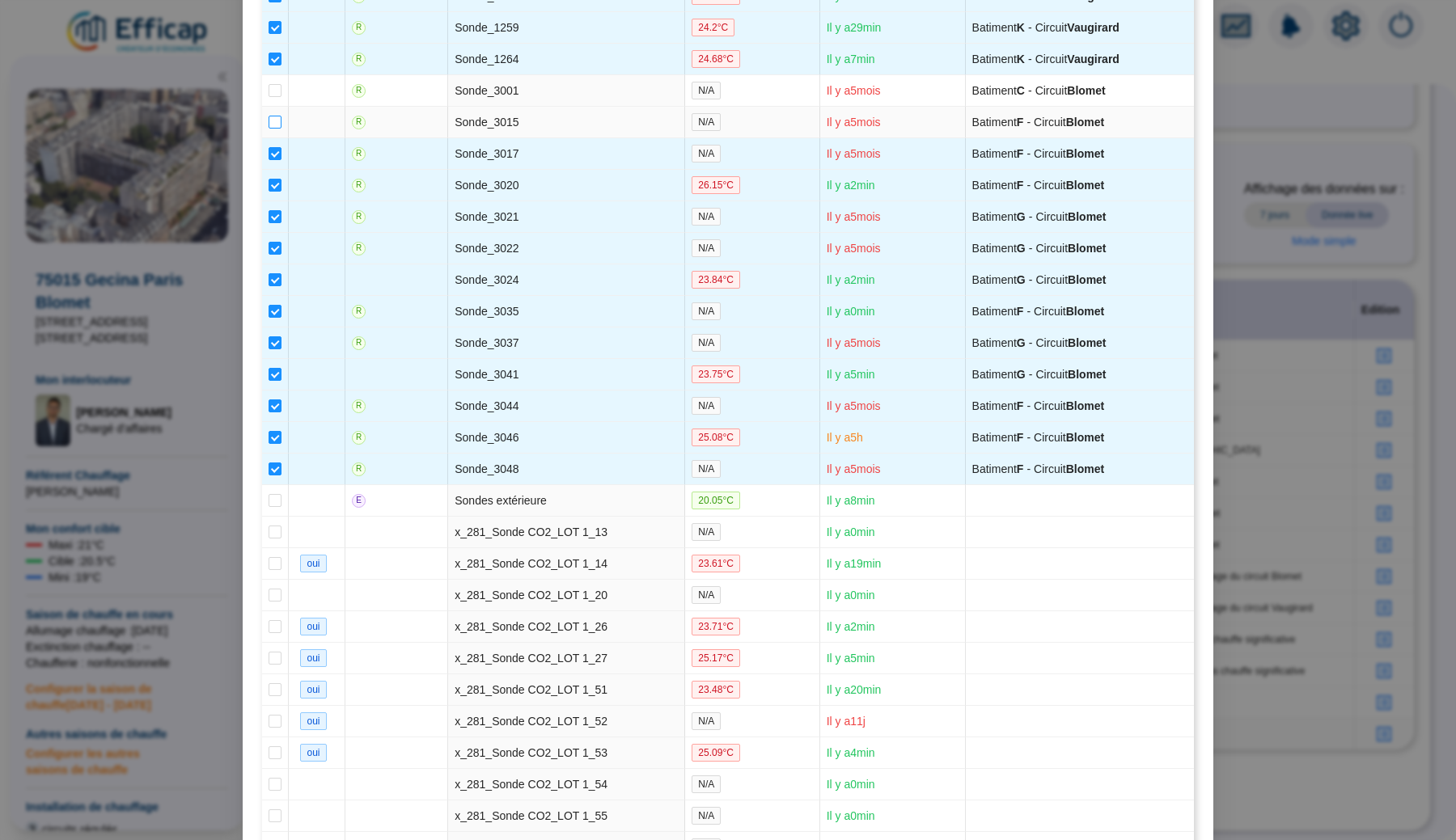
click at [276, 128] on span at bounding box center [274, 121] width 13 height 13
click at [276, 128] on input "checkbox" at bounding box center [274, 121] width 13 height 13
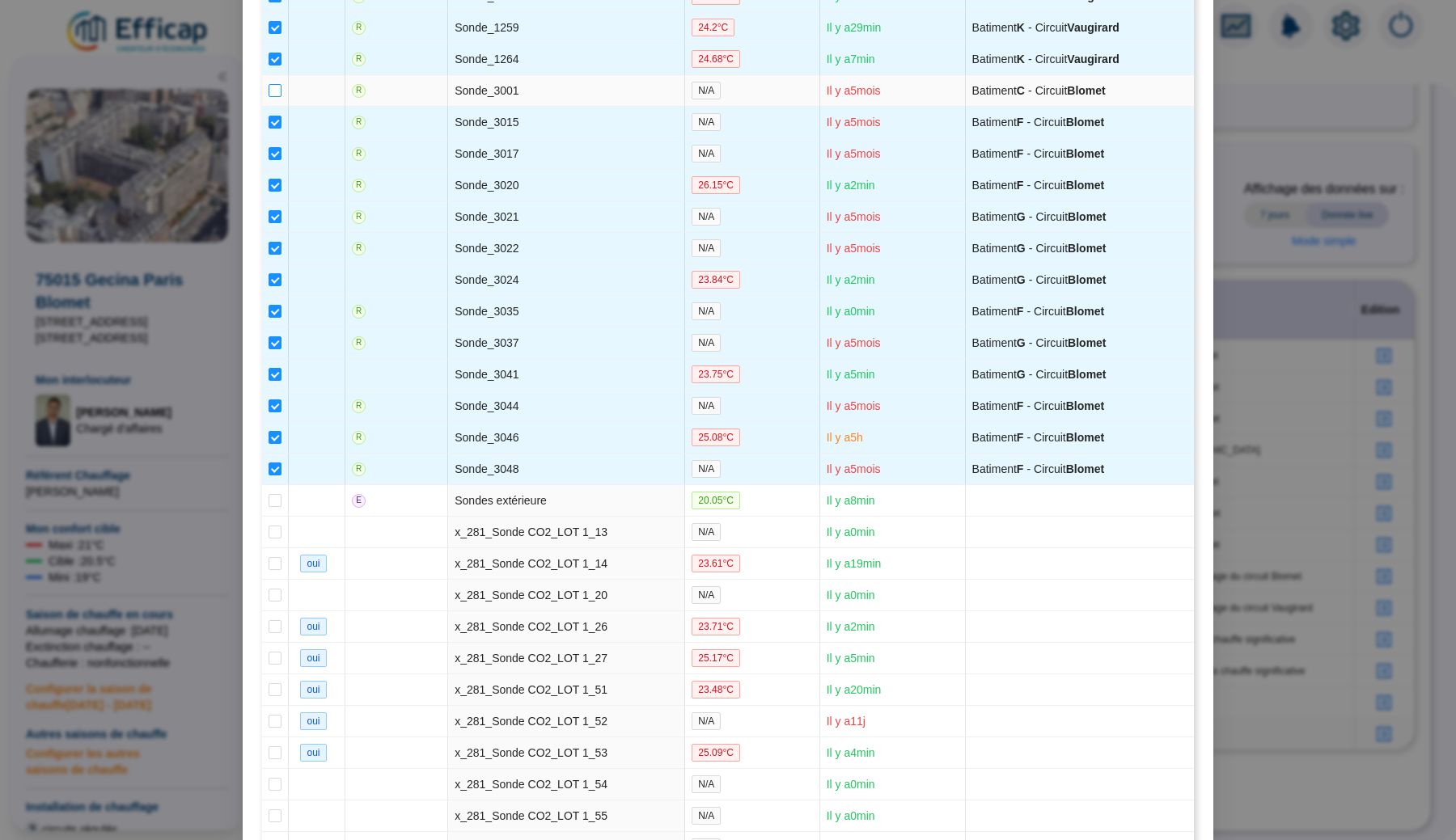
click at [276, 97] on span at bounding box center [274, 90] width 13 height 13
click at [276, 97] on input "checkbox" at bounding box center [274, 90] width 13 height 13
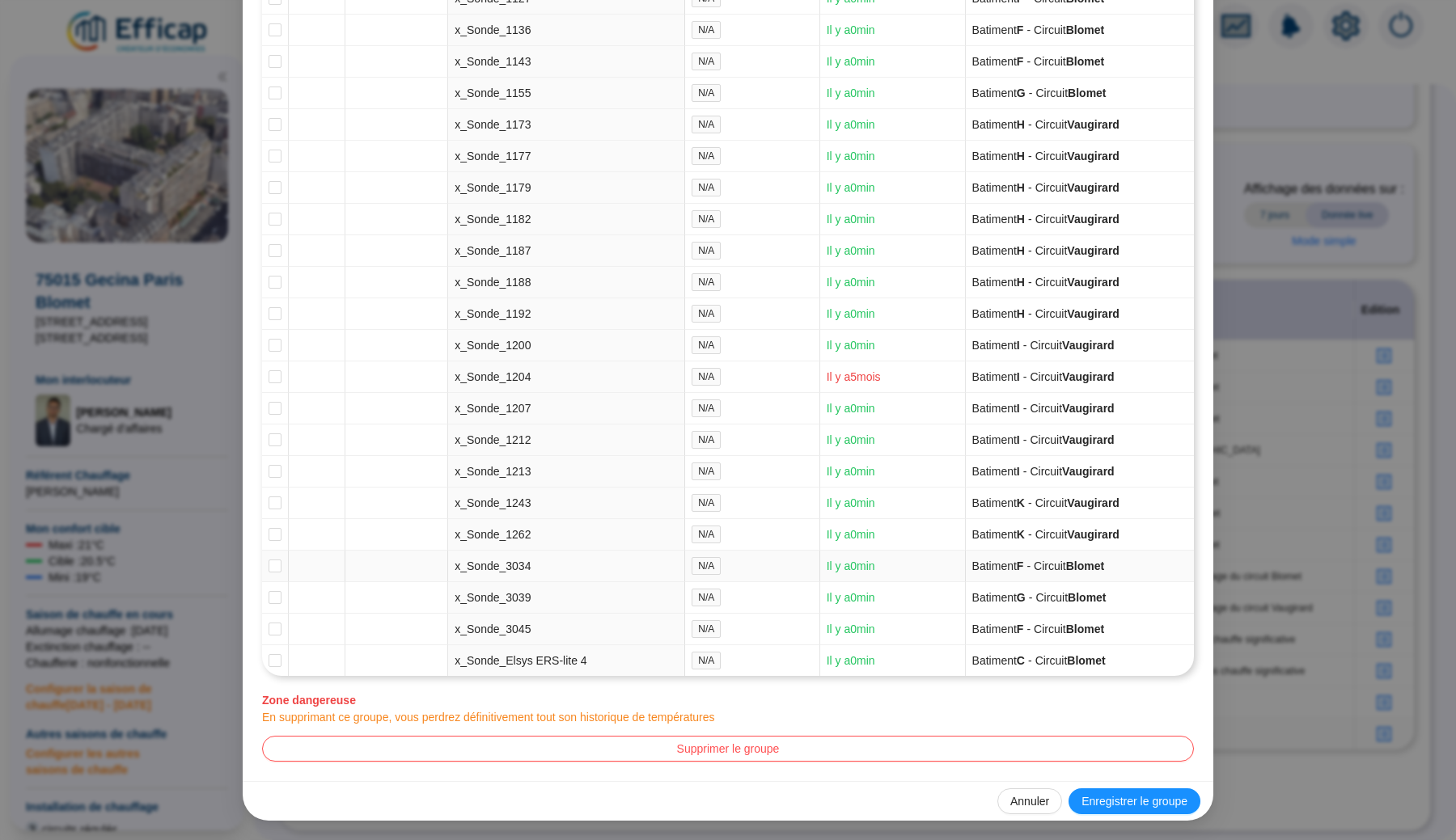
scroll to position [4162, 0]
click at [1088, 796] on span "Enregistrer le groupe" at bounding box center [1135, 802] width 106 height 17
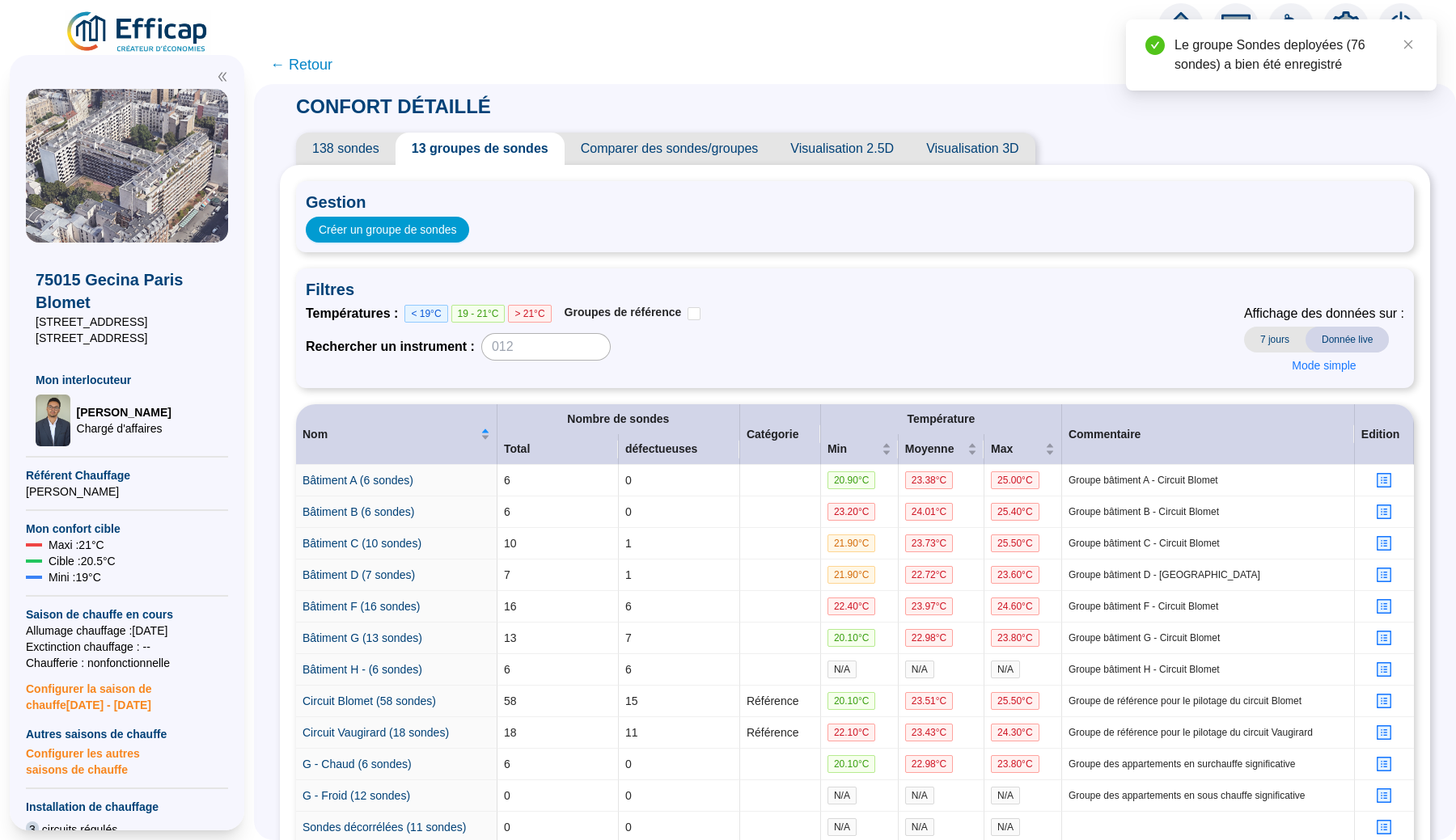
scroll to position [0, 0]
click at [292, 67] on span "← Retour" at bounding box center [301, 64] width 62 height 22
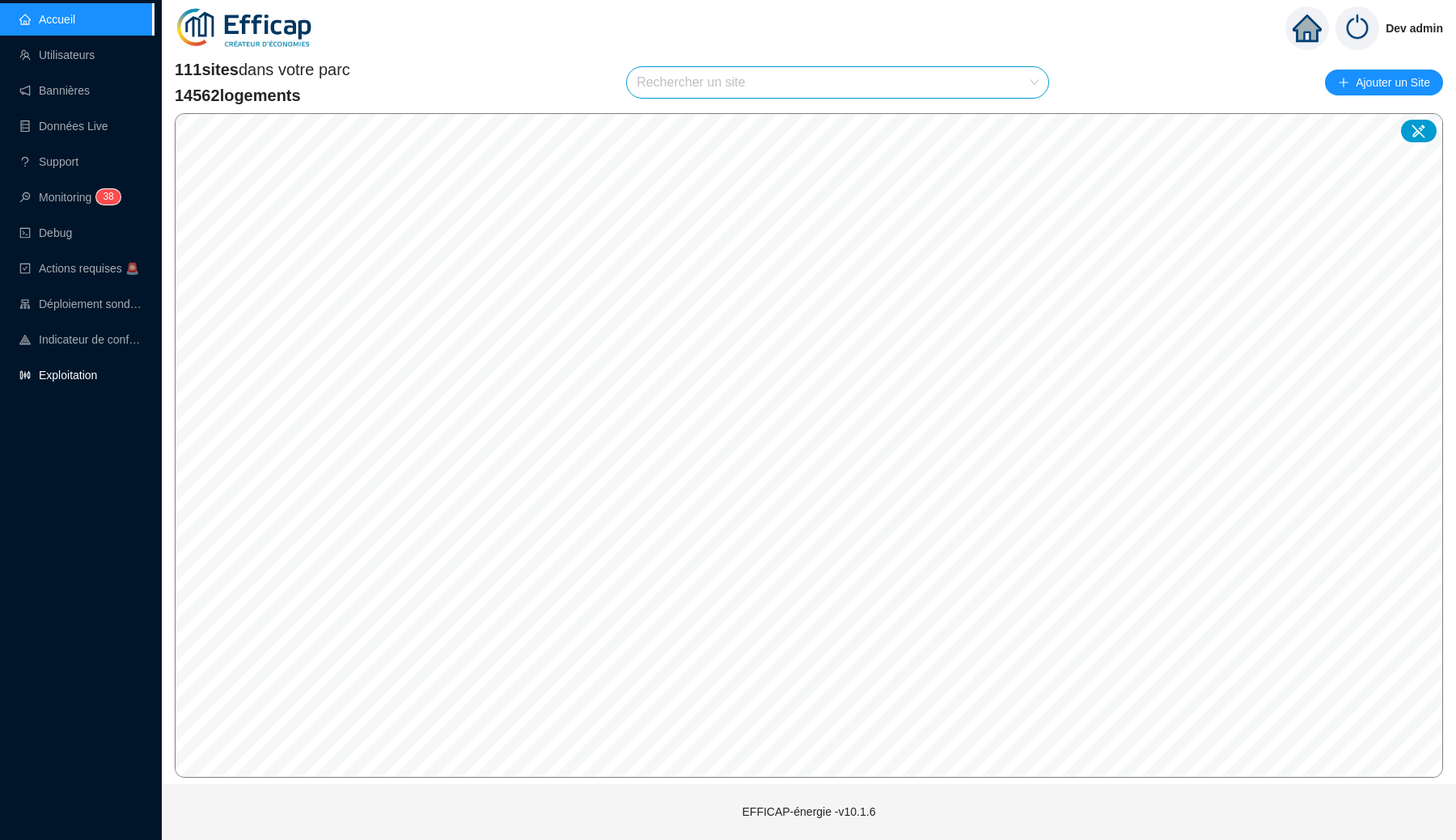
click at [76, 381] on link "Exploitation" at bounding box center [58, 374] width 78 height 13
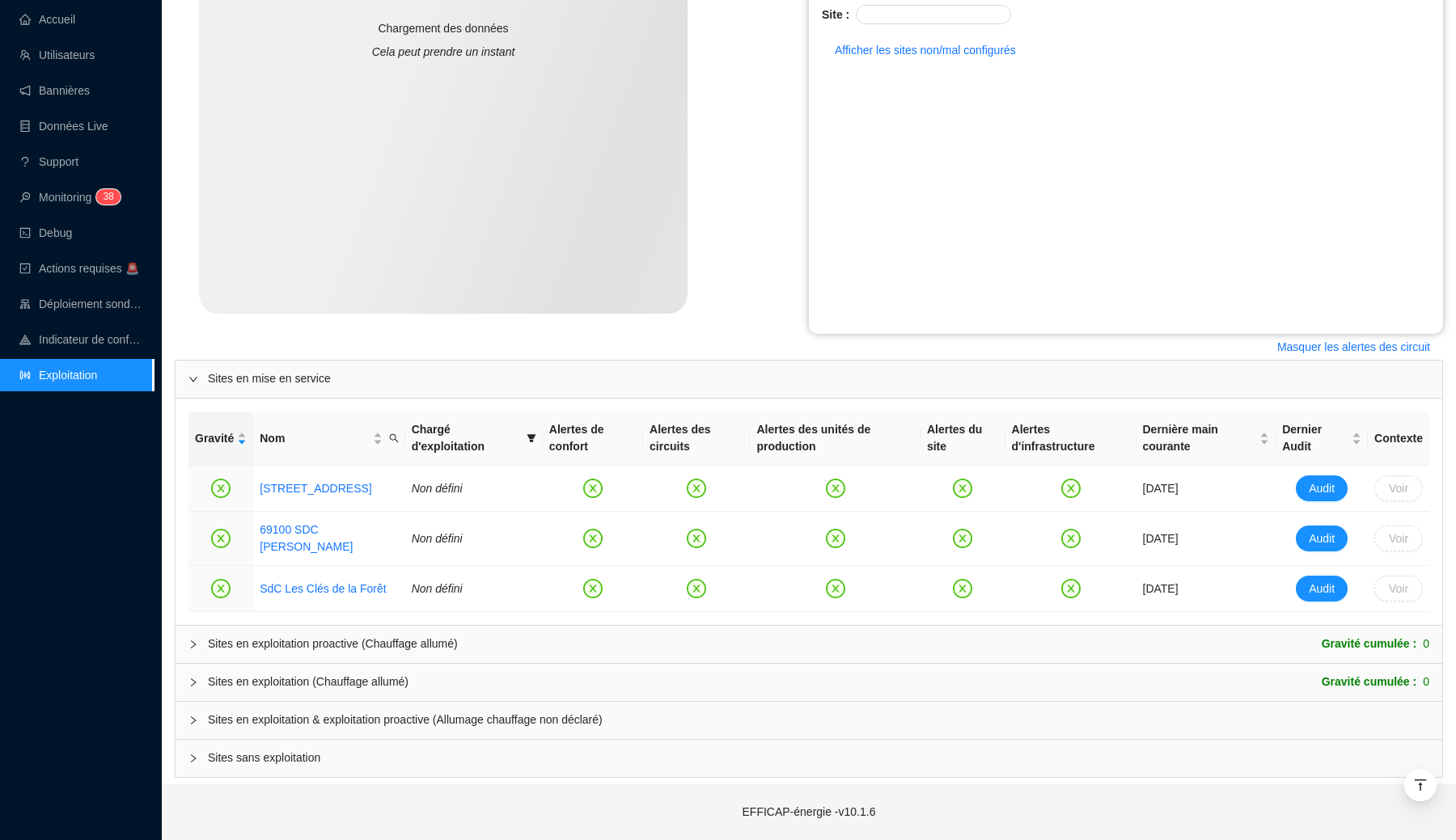
click at [292, 642] on div "Sites en exploitation proactive (Chauffage allumé)" at bounding box center [333, 643] width 250 height 17
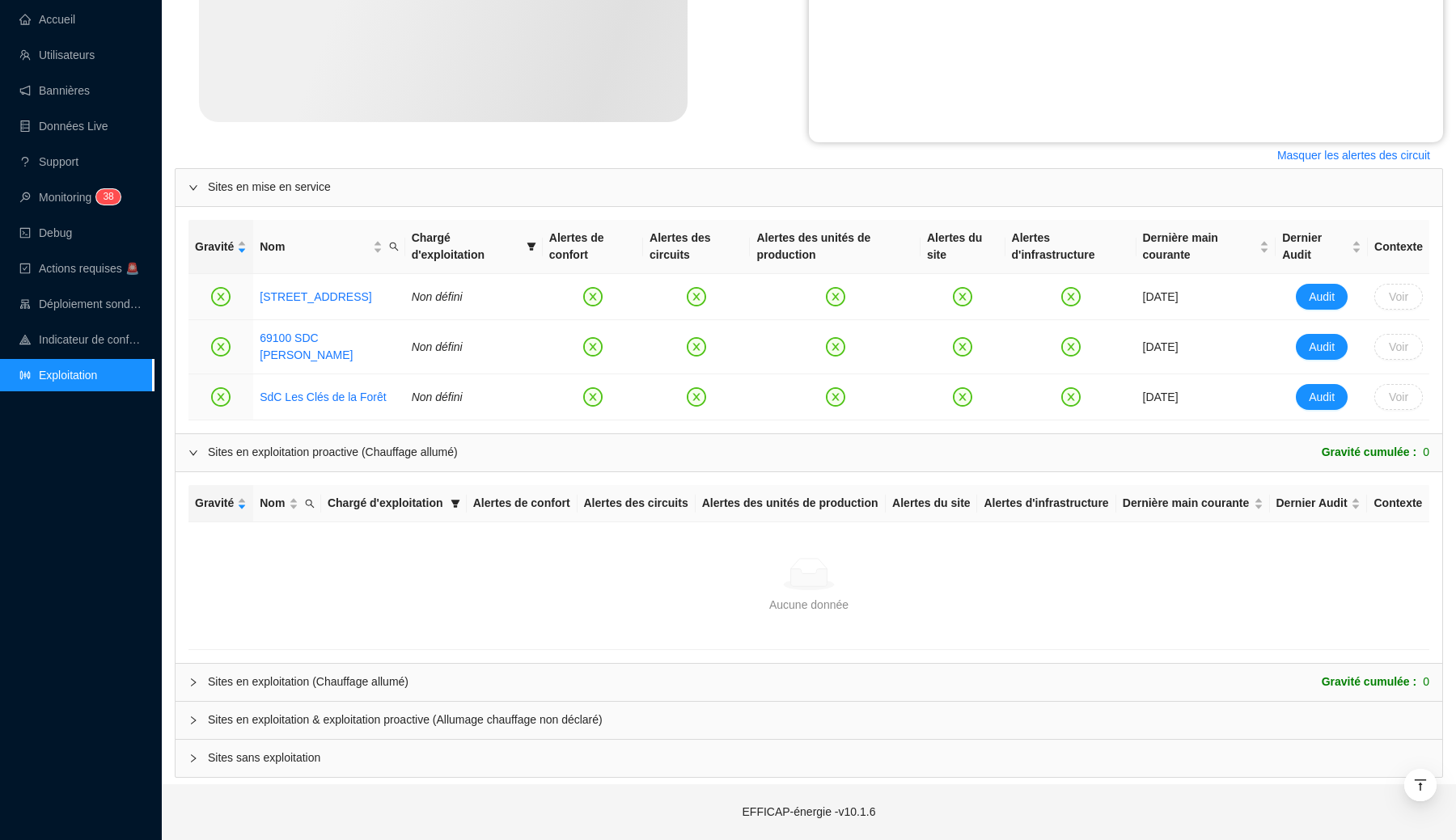
click at [292, 683] on div "Sites en exploitation (Chauffage allumé)" at bounding box center [308, 682] width 201 height 17
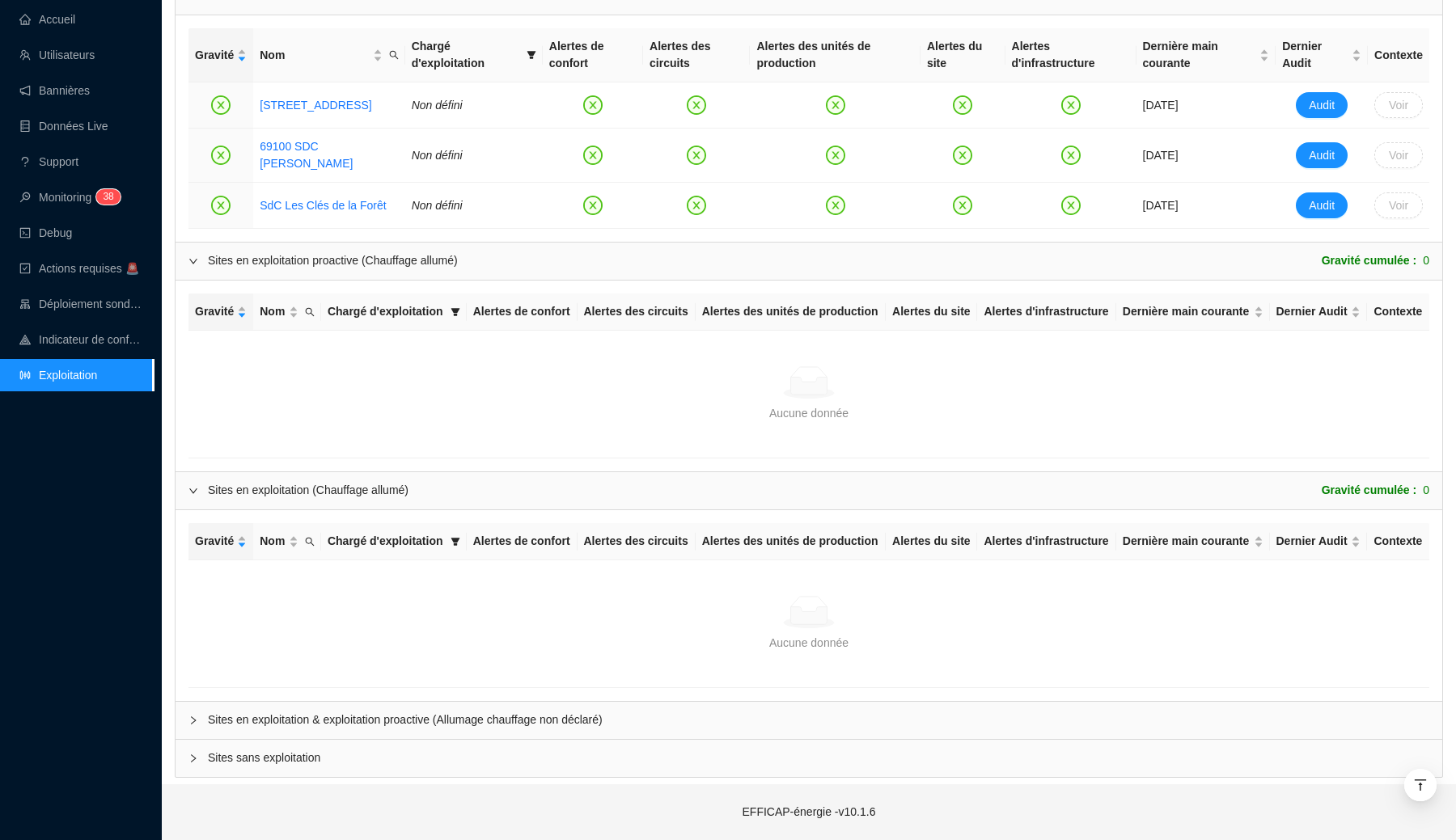
click at [286, 711] on span "Sites en exploitation & exploitation proactive (Allumage chauffage non déclaré)" at bounding box center [818, 720] width 1221 height 17
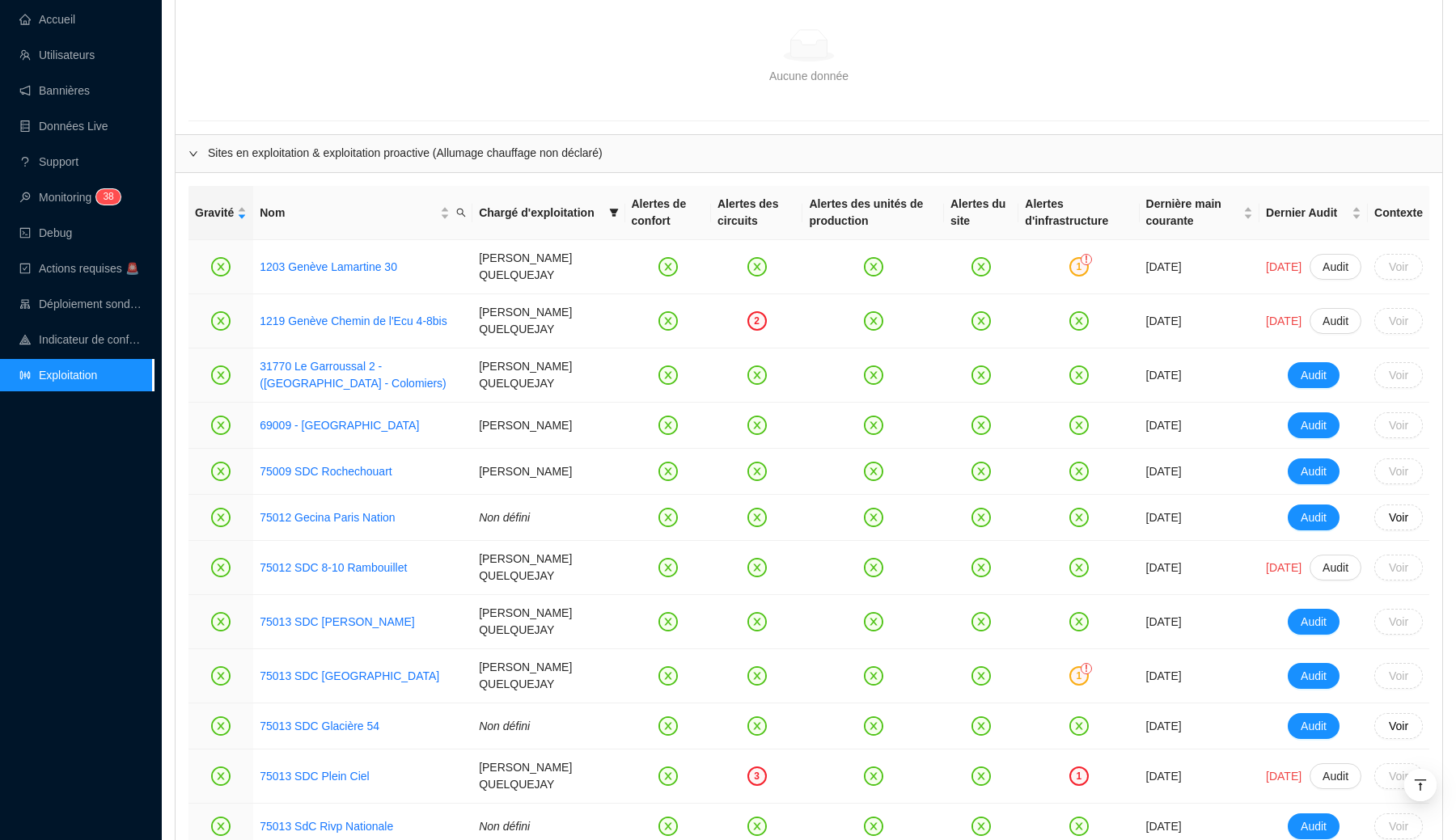
scroll to position [1320, 0]
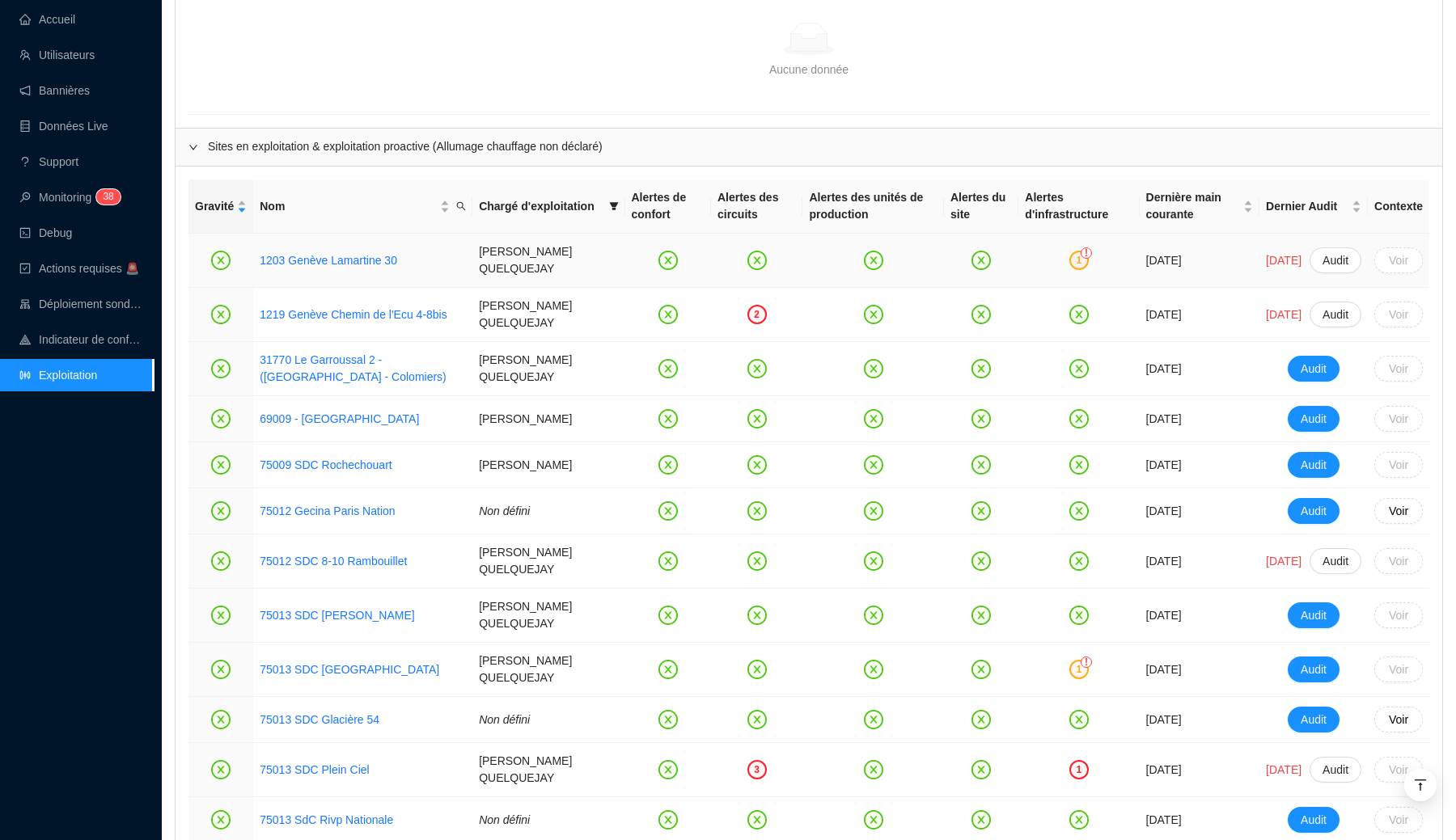
click at [1069, 270] on div "1" at bounding box center [1078, 260] width 20 height 20
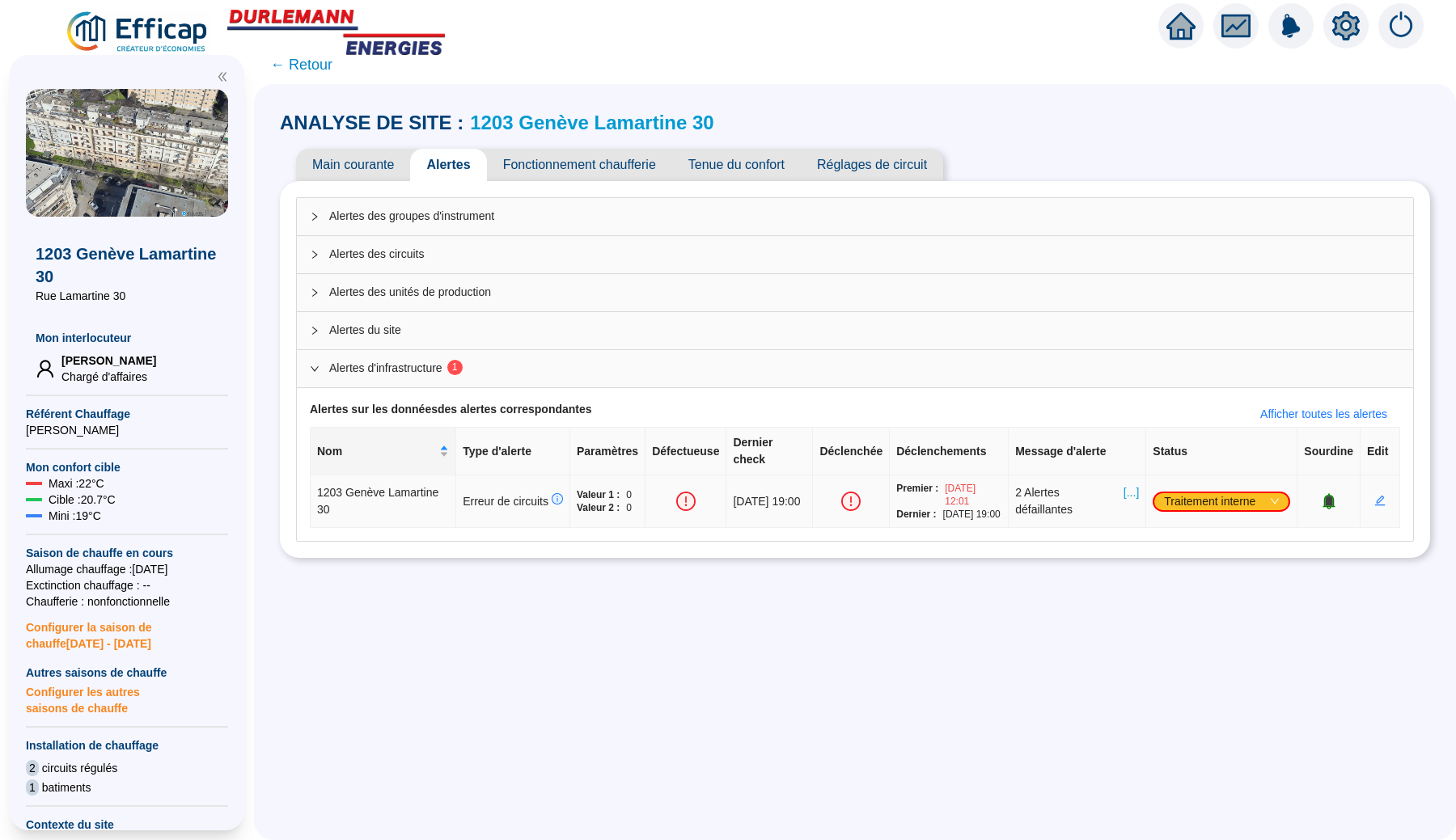
click at [1123, 485] on span "[...]" at bounding box center [1131, 502] width 15 height 34
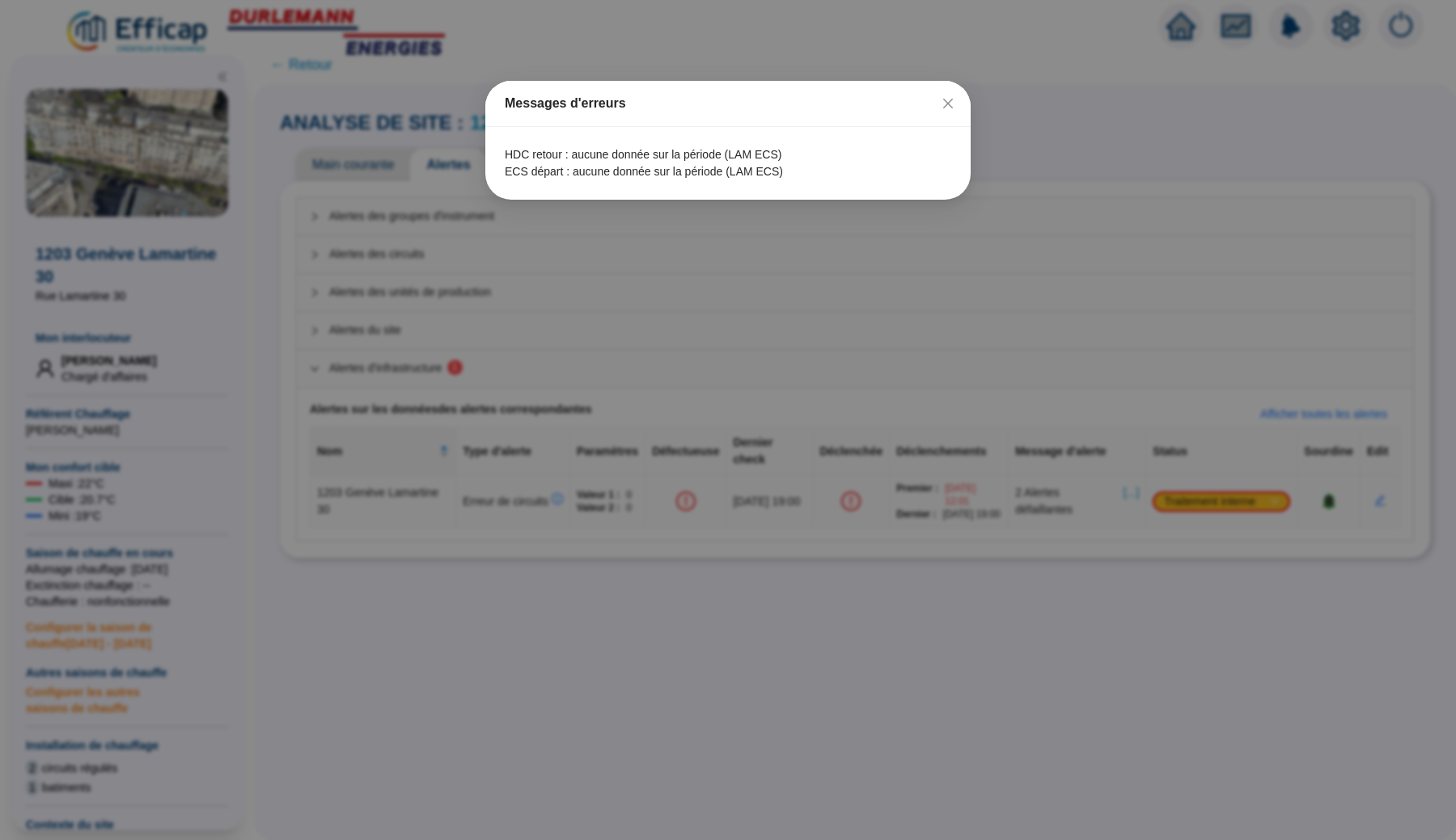
click at [669, 524] on div "Messages d'erreurs HDC retour : aucune donnée sur la période (LAM ECS) ECS dépa…" at bounding box center [728, 420] width 1456 height 840
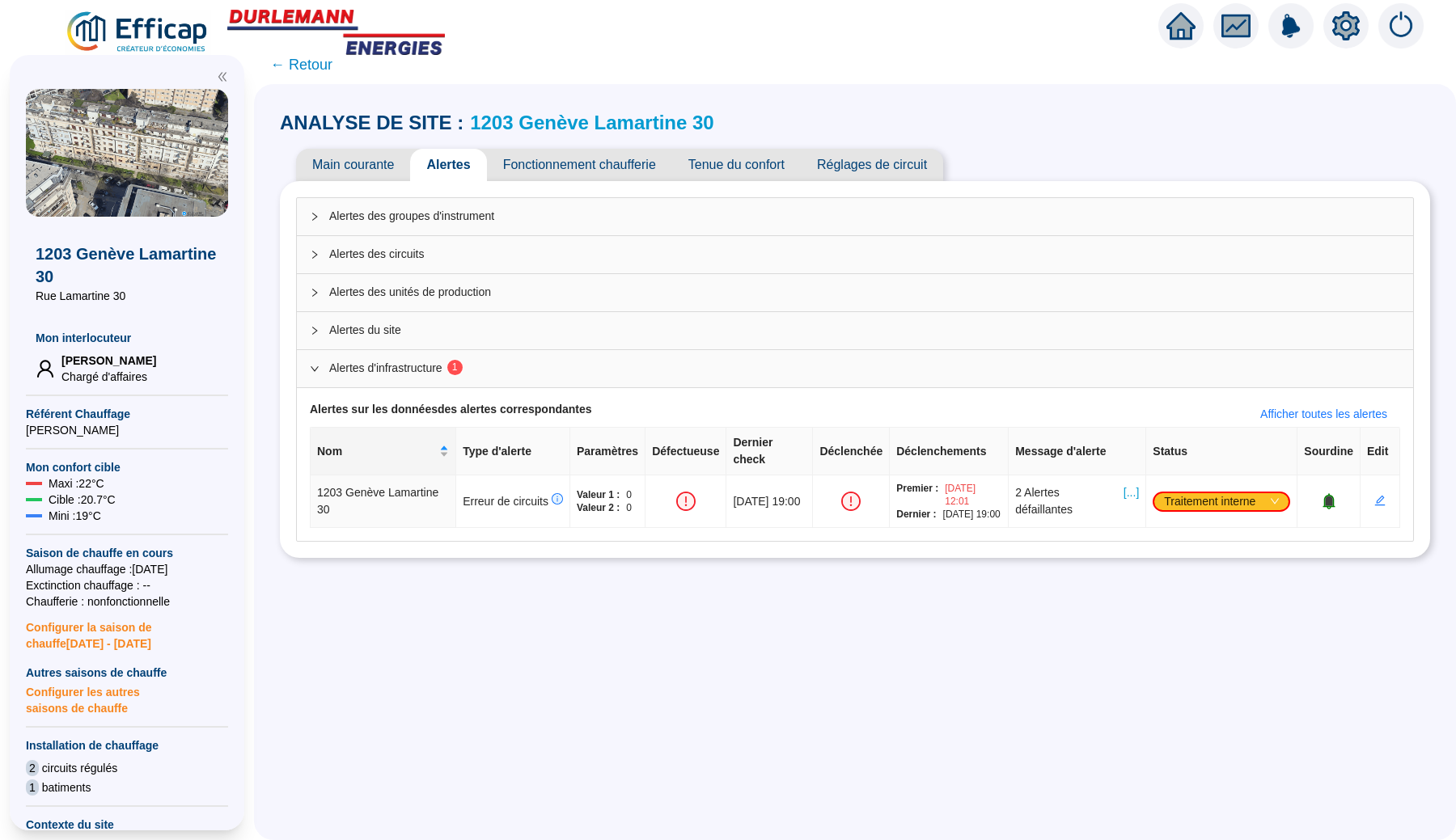
click at [304, 61] on span "← Retour" at bounding box center [301, 64] width 62 height 22
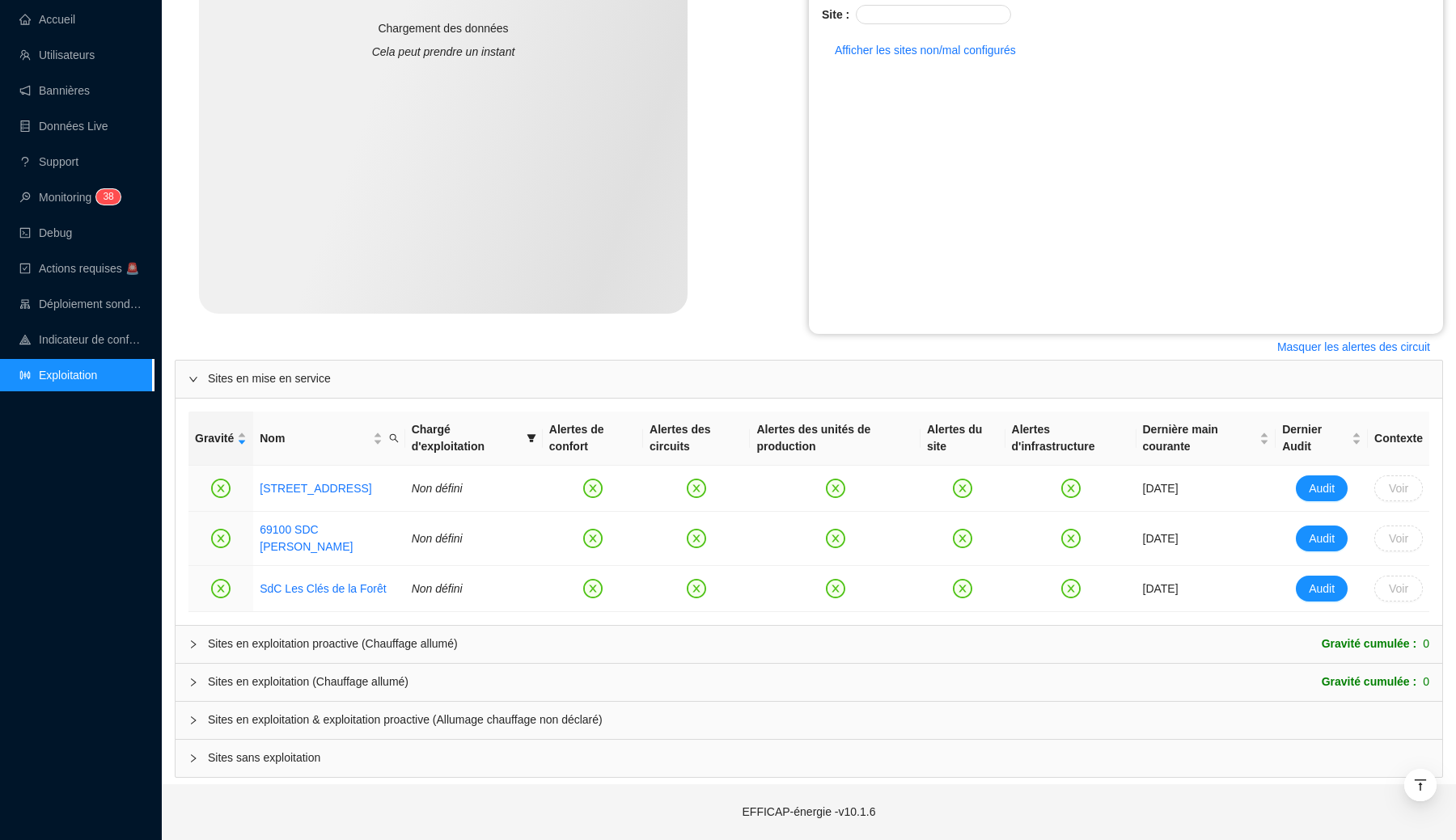
click at [449, 721] on span "Sites en exploitation & exploitation proactive (Allumage chauffage non déclaré)" at bounding box center [818, 720] width 1221 height 17
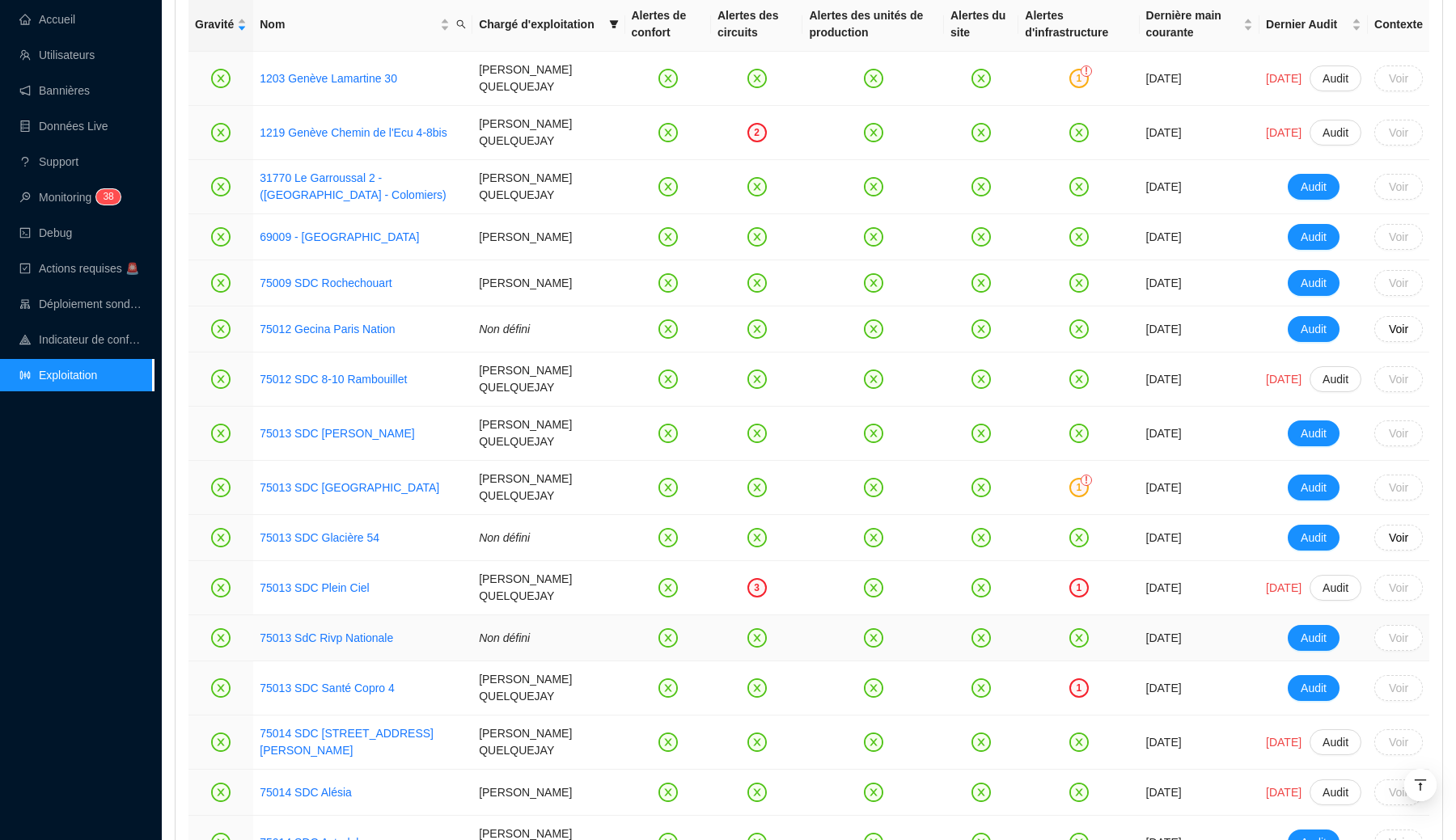
scroll to position [1143, 0]
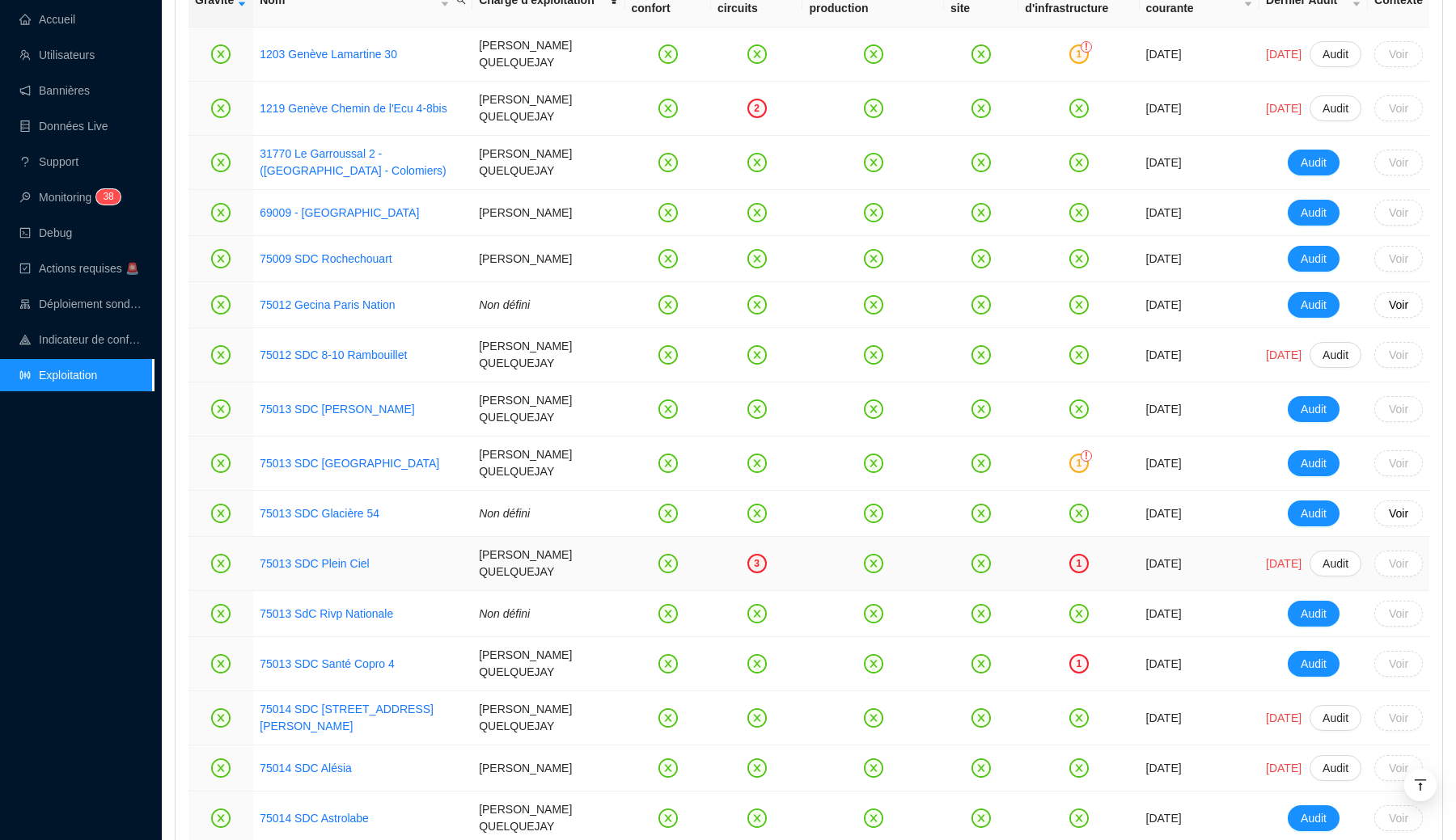
click at [1069, 571] on div "1" at bounding box center [1078, 563] width 20 height 20
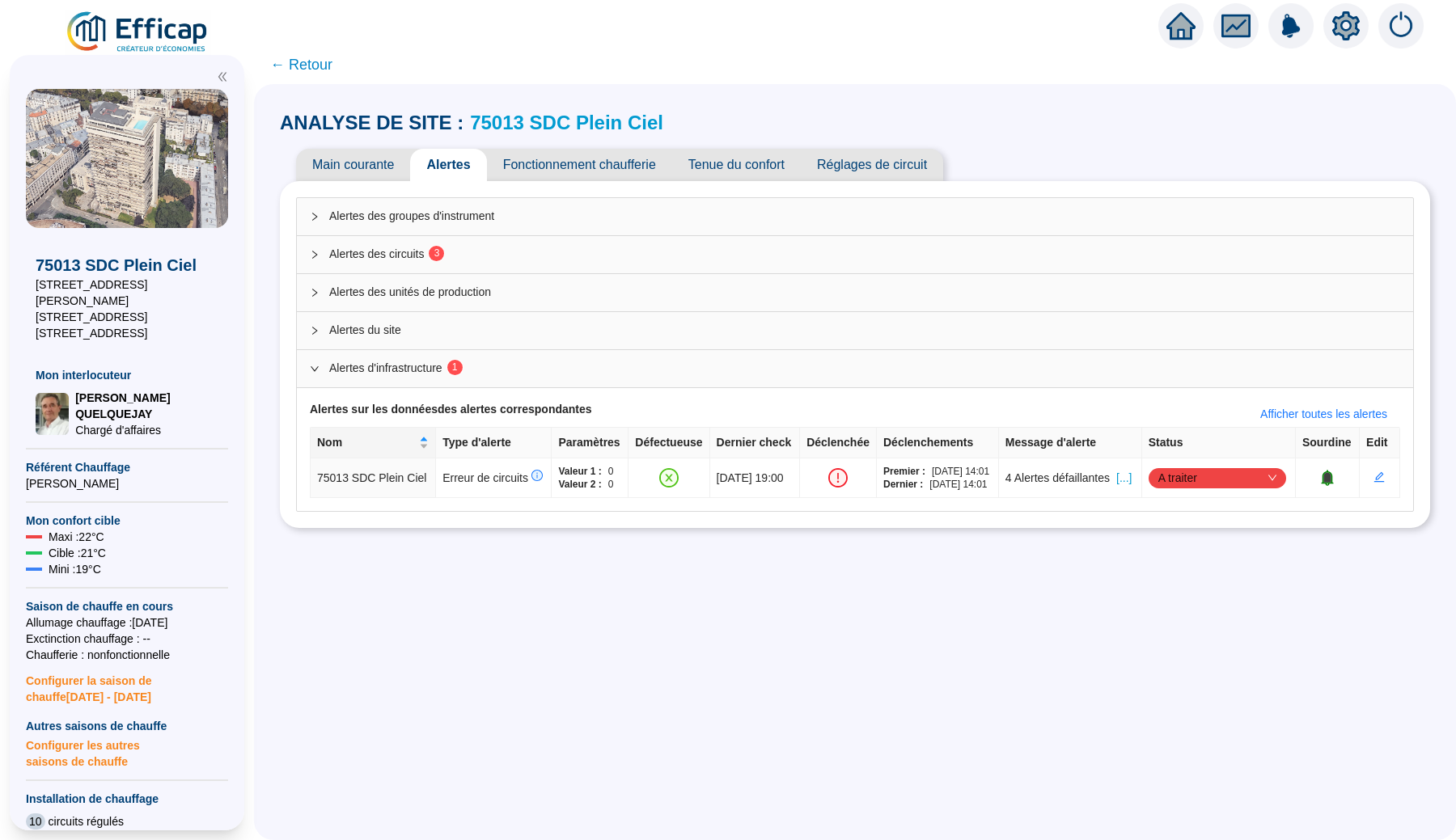
click at [315, 73] on span "← Retour" at bounding box center [301, 64] width 62 height 22
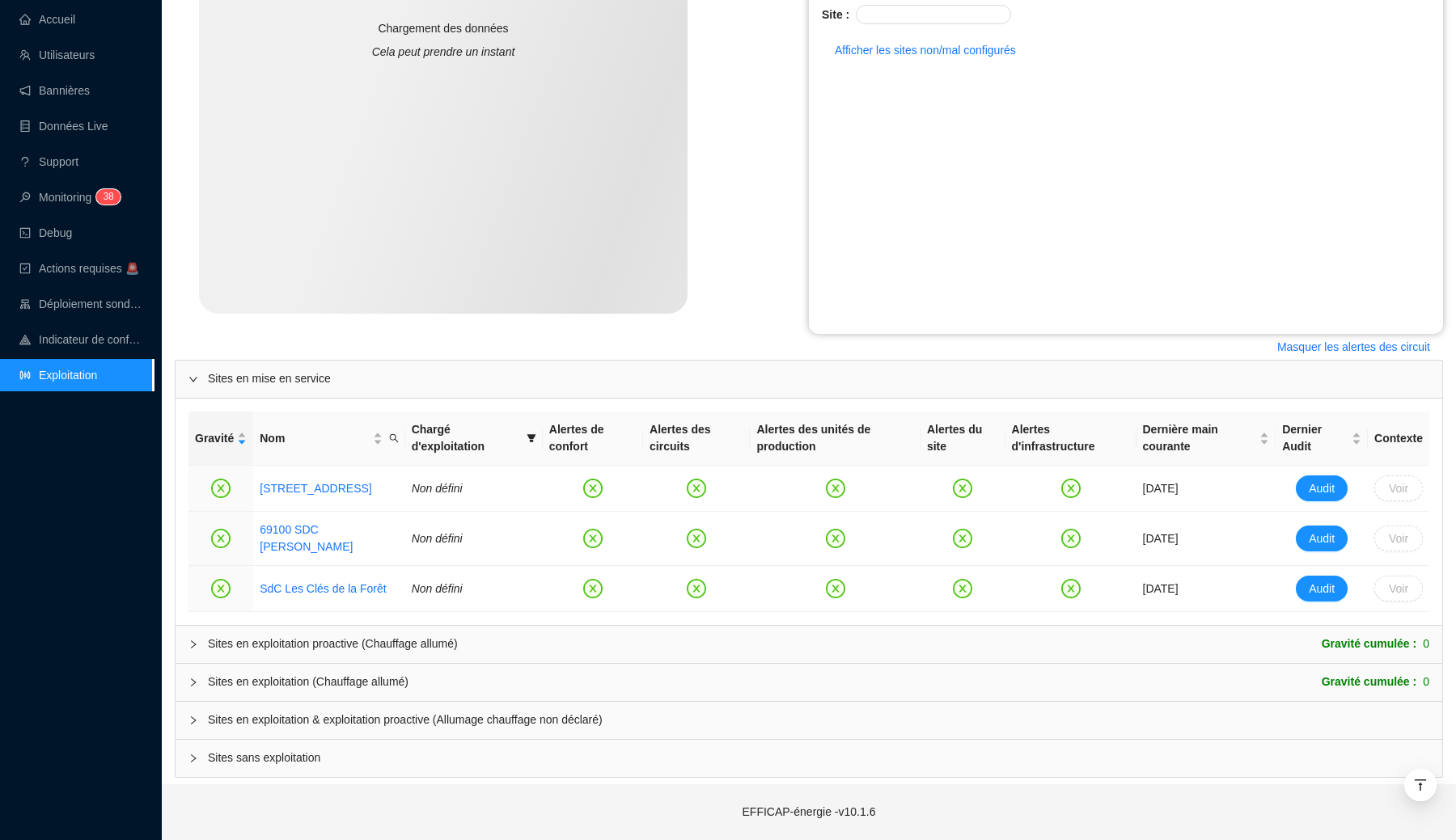
click at [379, 722] on span "Sites en exploitation & exploitation proactive (Allumage chauffage non déclaré)" at bounding box center [818, 720] width 1221 height 17
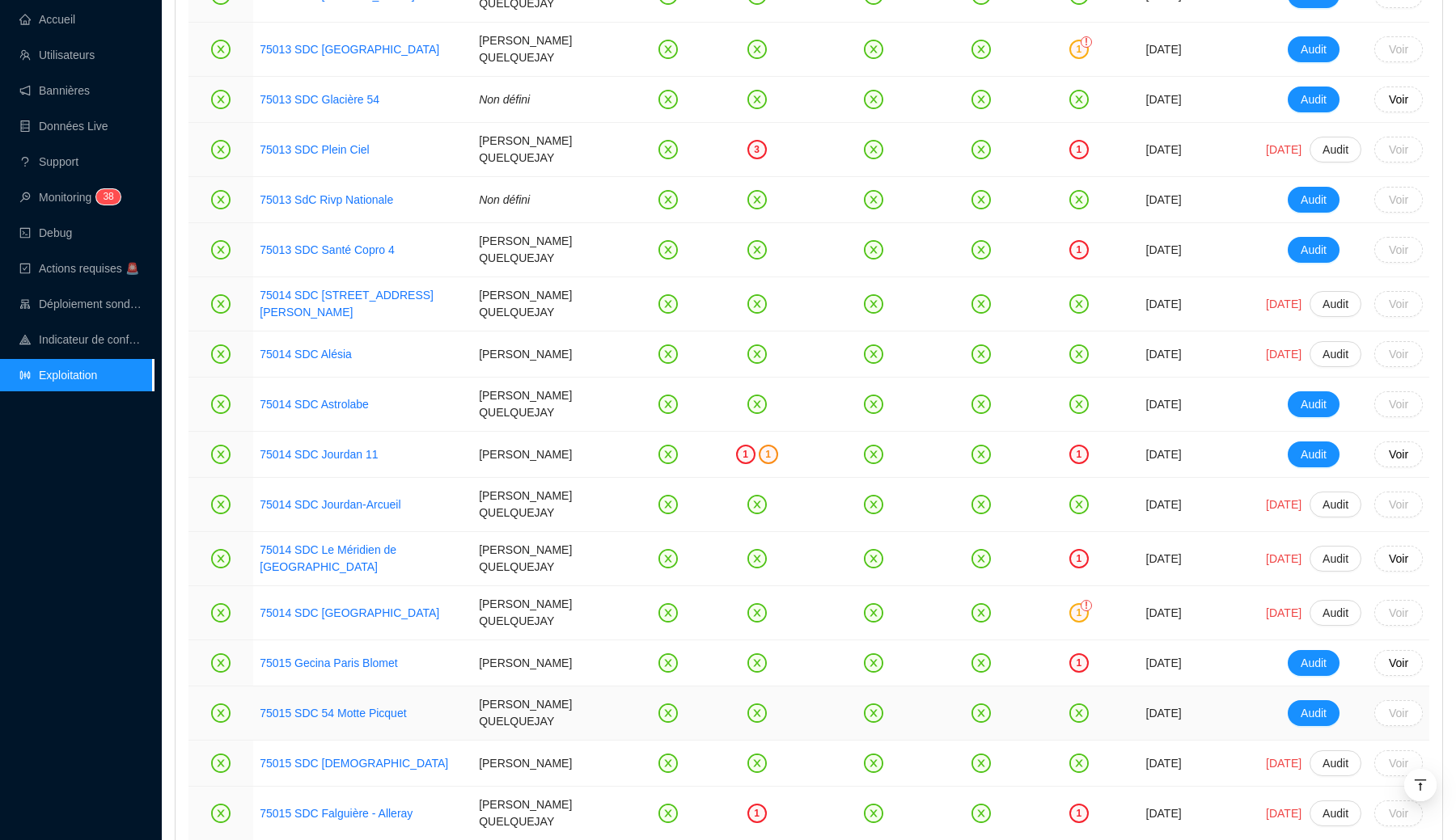
scroll to position [1561, 0]
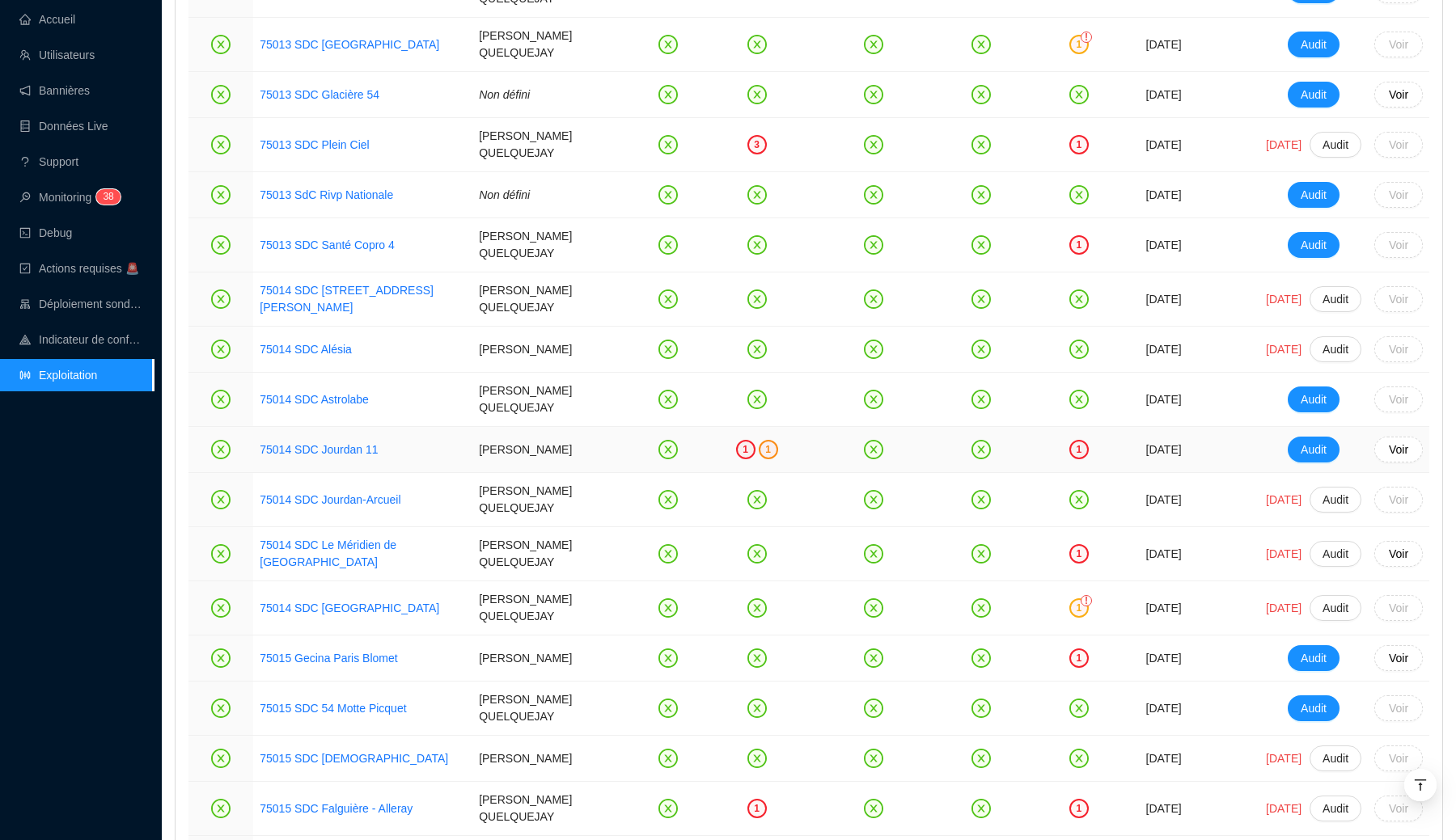
click at [1082, 459] on div "1" at bounding box center [1078, 449] width 108 height 20
click at [1069, 456] on div "1" at bounding box center [1078, 449] width 20 height 20
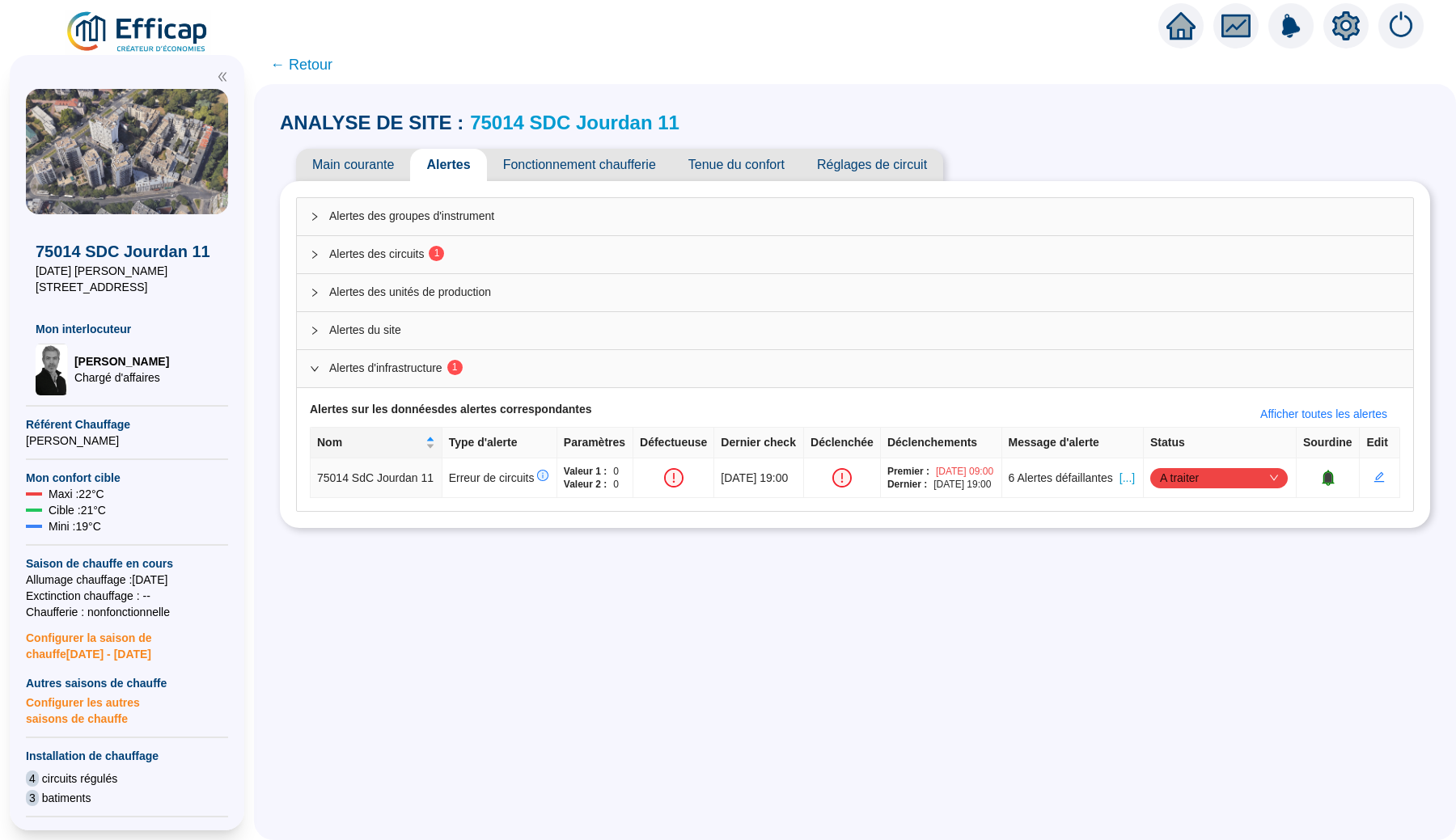
click at [321, 62] on span "← Retour" at bounding box center [301, 64] width 62 height 22
